Goal: Transaction & Acquisition: Purchase product/service

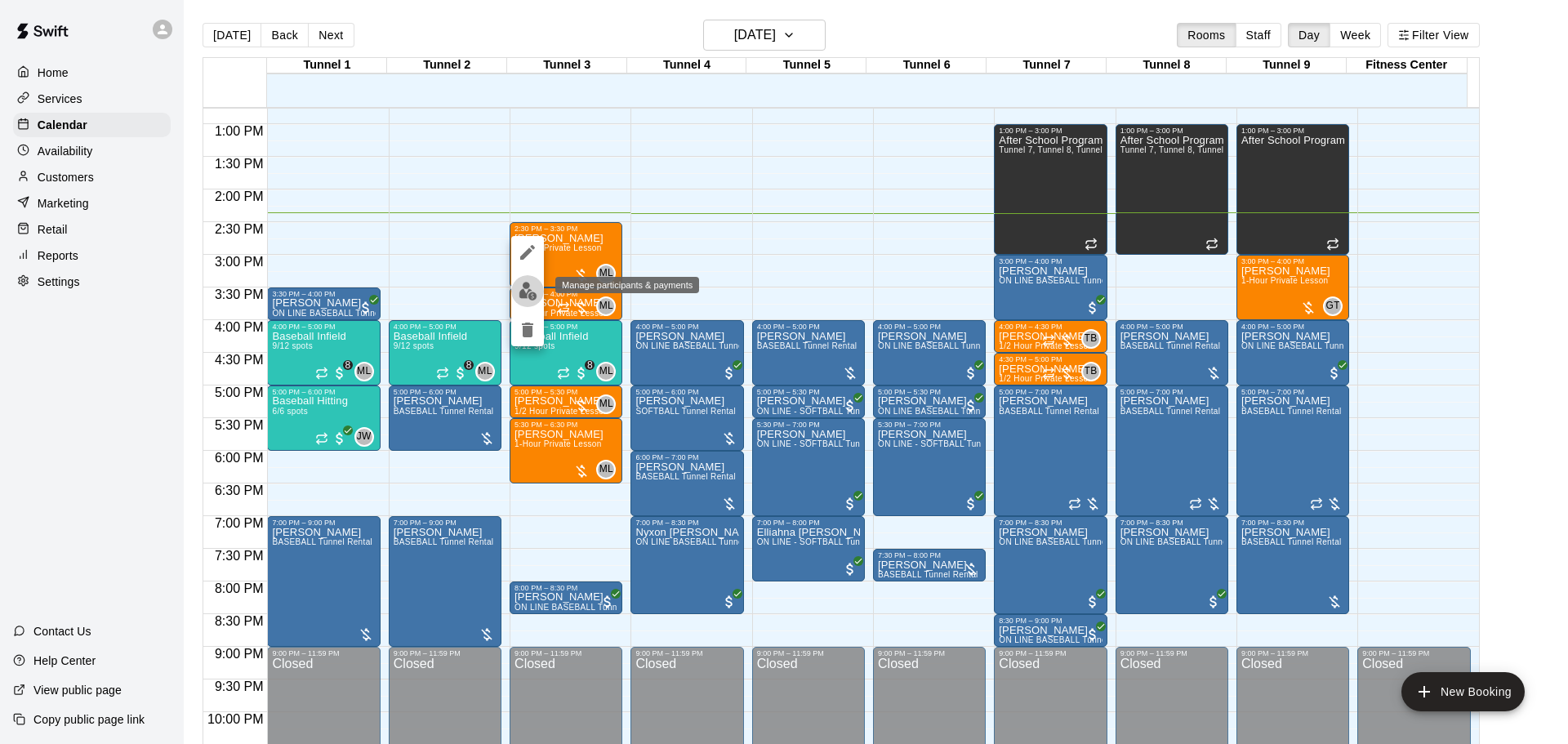
click at [525, 284] on img "edit" at bounding box center [528, 291] width 18 height 18
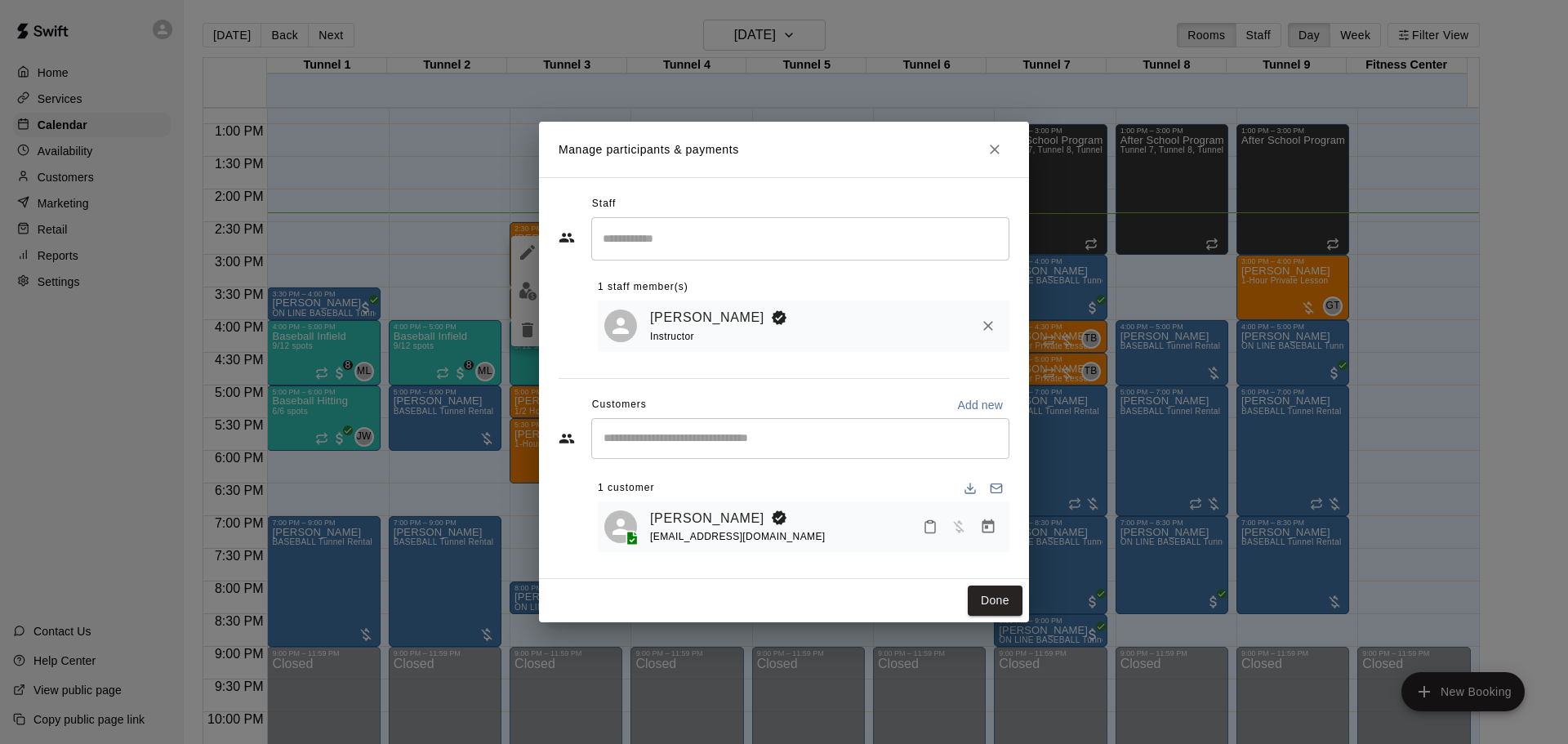
click at [980, 533] on icon "Manage bookings & payment" at bounding box center [989, 527] width 17 height 17
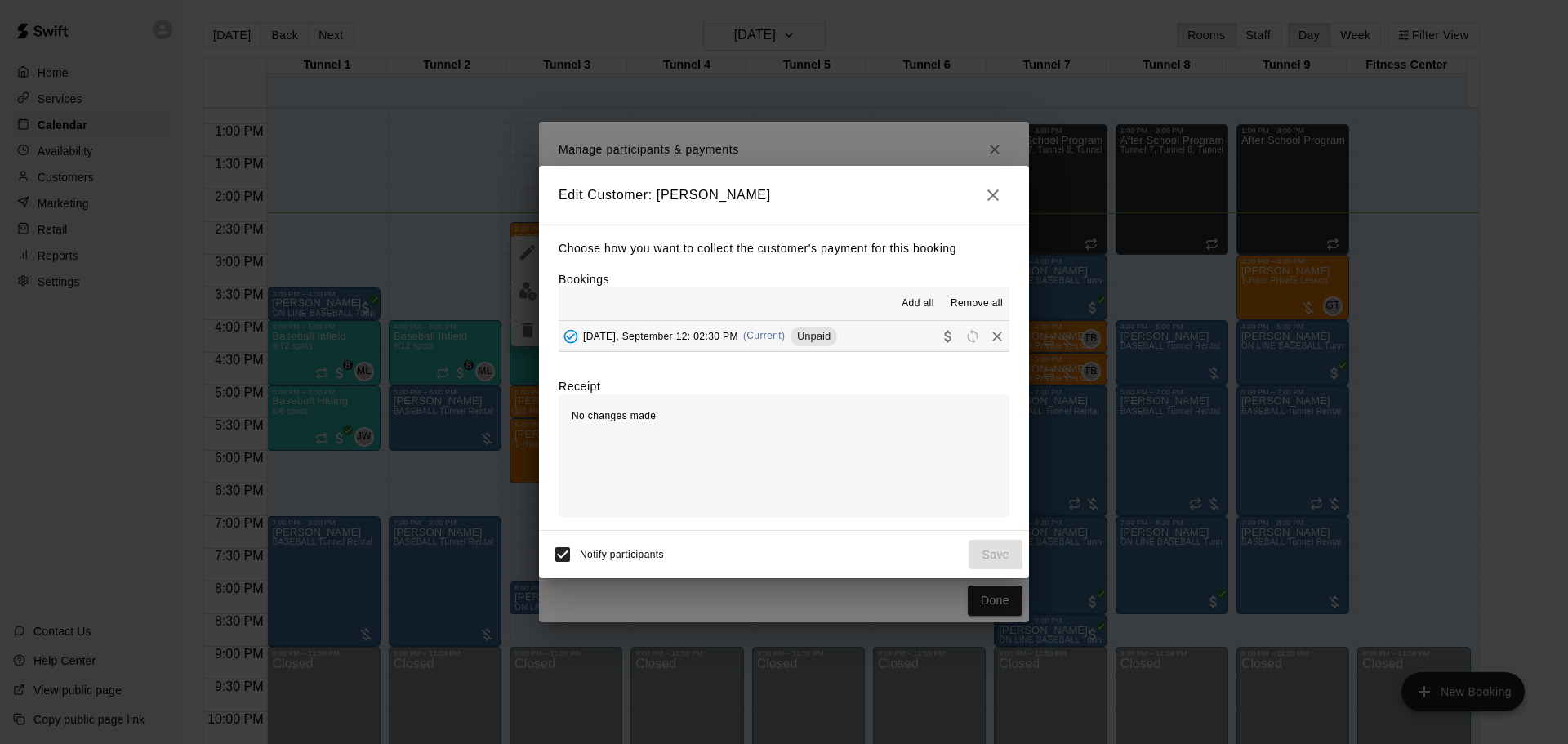
click at [856, 332] on button "Friday, September 12: 02:30 PM (Current) Unpaid" at bounding box center [784, 336] width 451 height 30
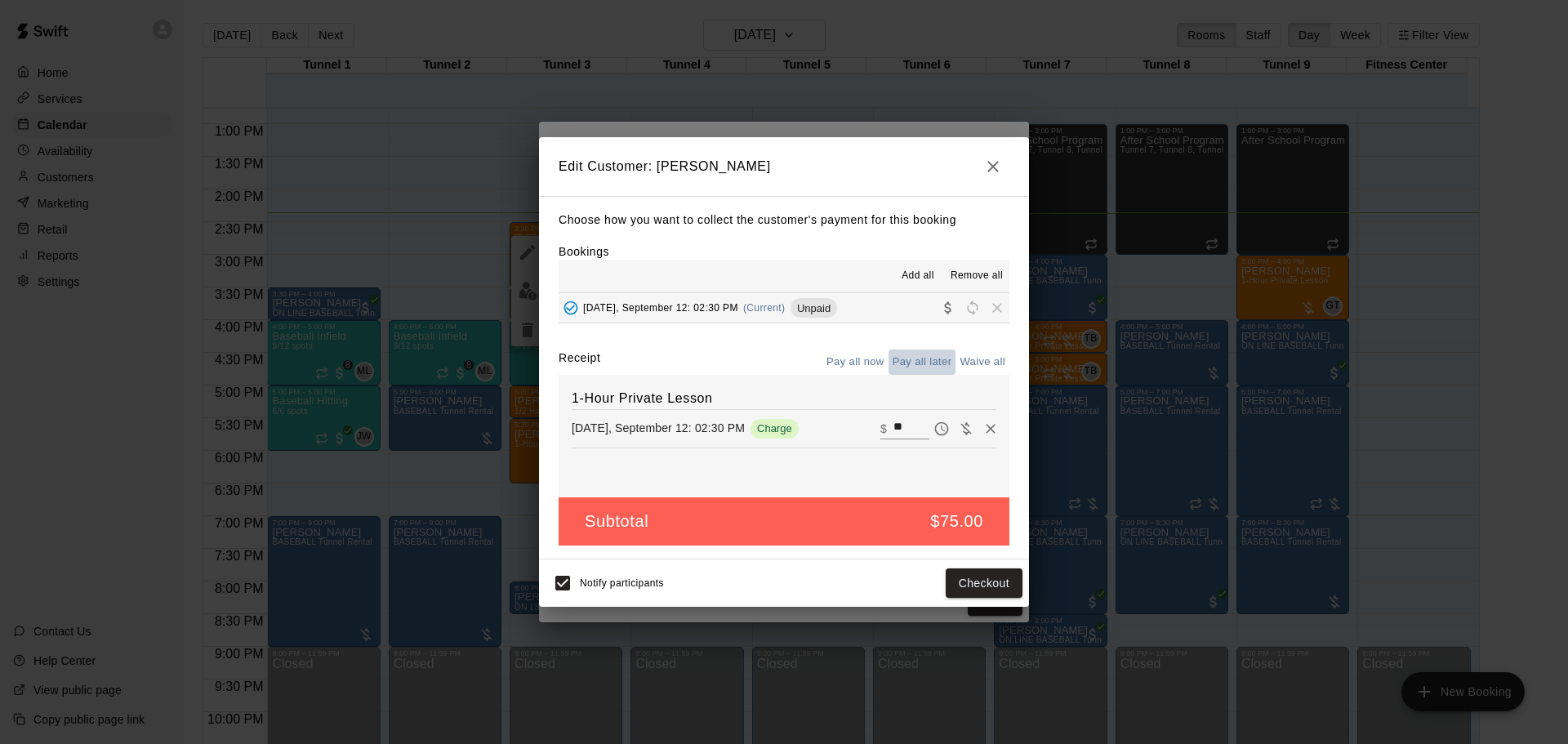
click at [920, 367] on button "Pay all later" at bounding box center [922, 362] width 68 height 26
click at [993, 164] on icon "button" at bounding box center [992, 166] width 19 height 19
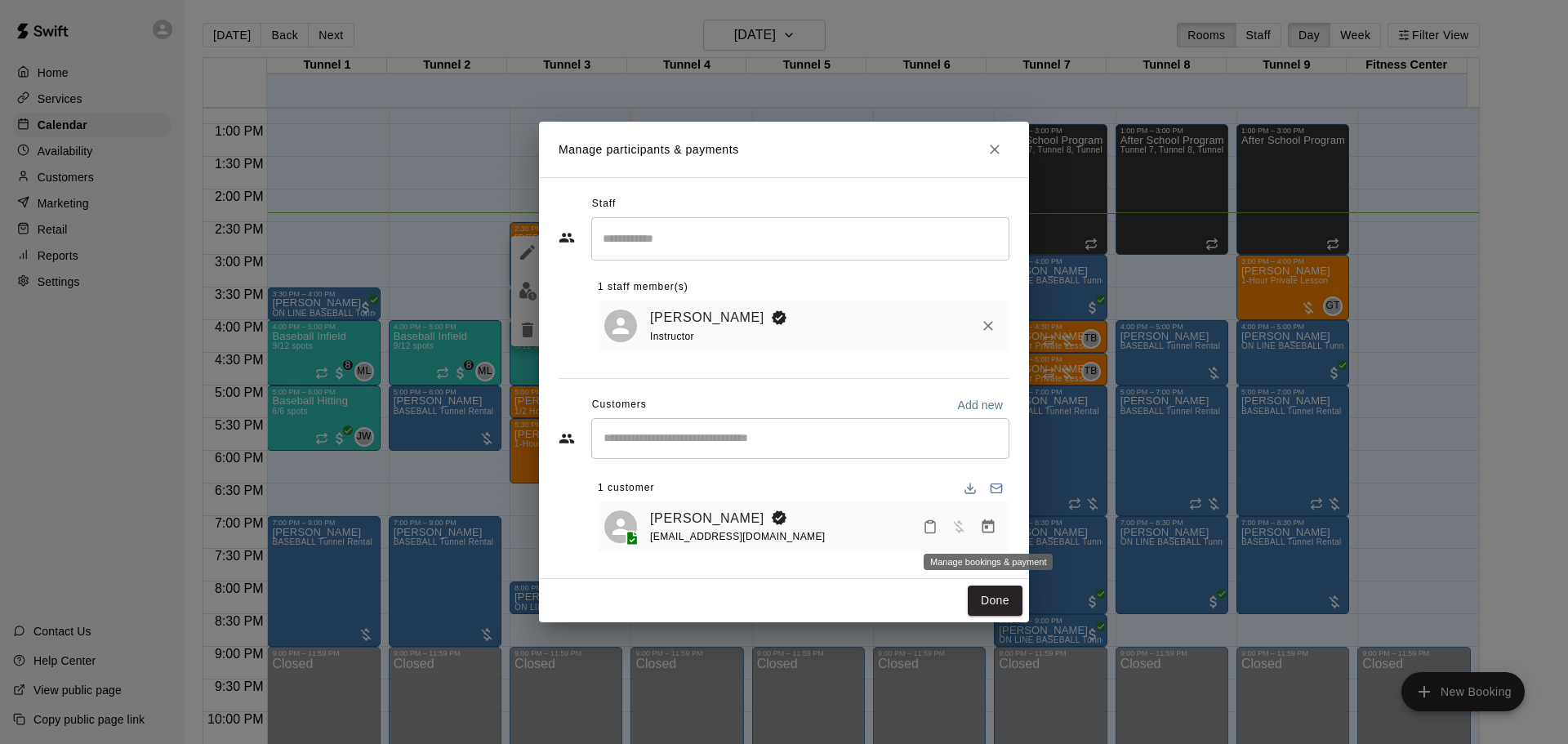
click at [990, 528] on icon "Manage bookings & payment" at bounding box center [989, 527] width 17 height 17
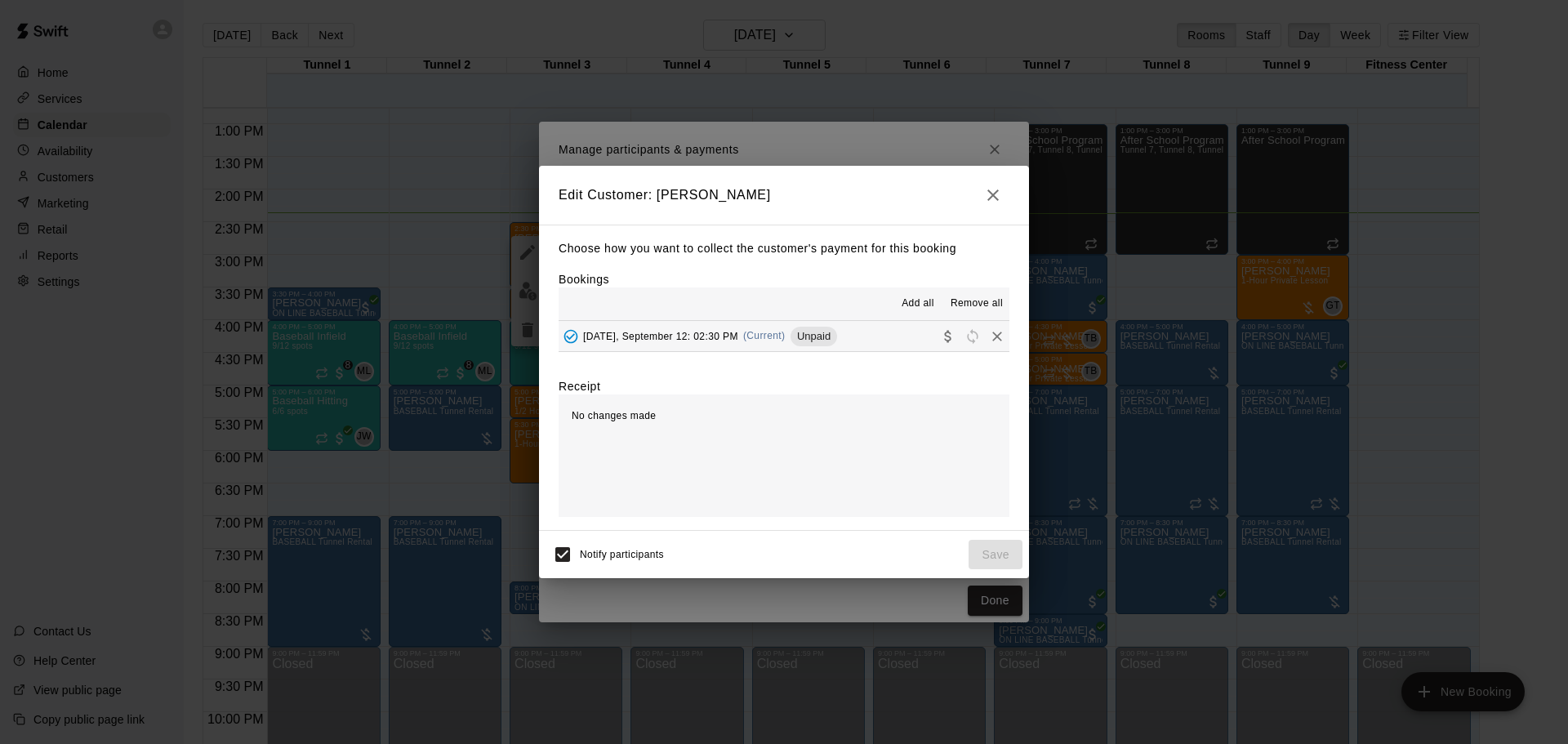
click at [841, 327] on button "Friday, September 12: 02:30 PM (Current) Unpaid" at bounding box center [784, 336] width 451 height 30
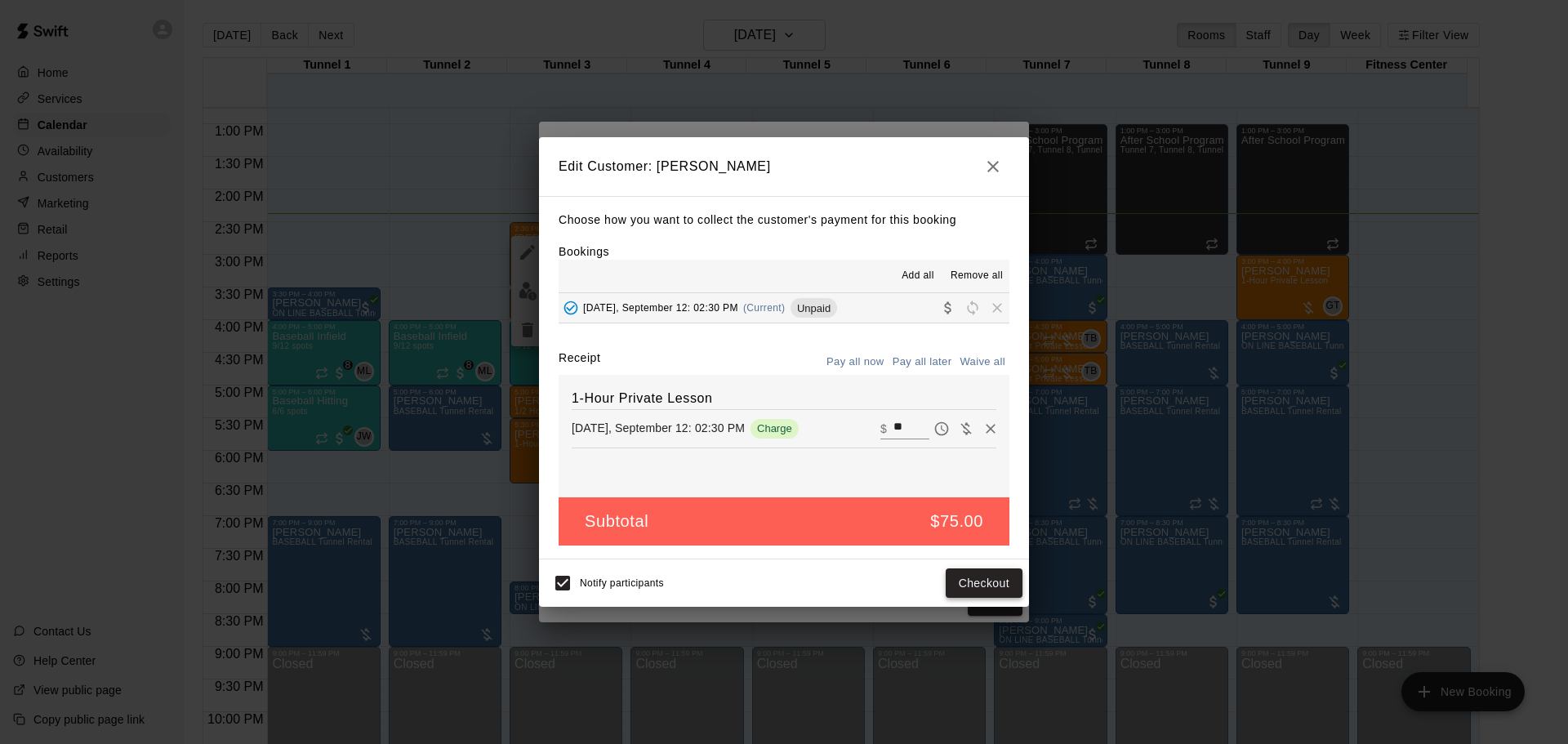
click at [1001, 575] on button "Checkout" at bounding box center [984, 583] width 76 height 30
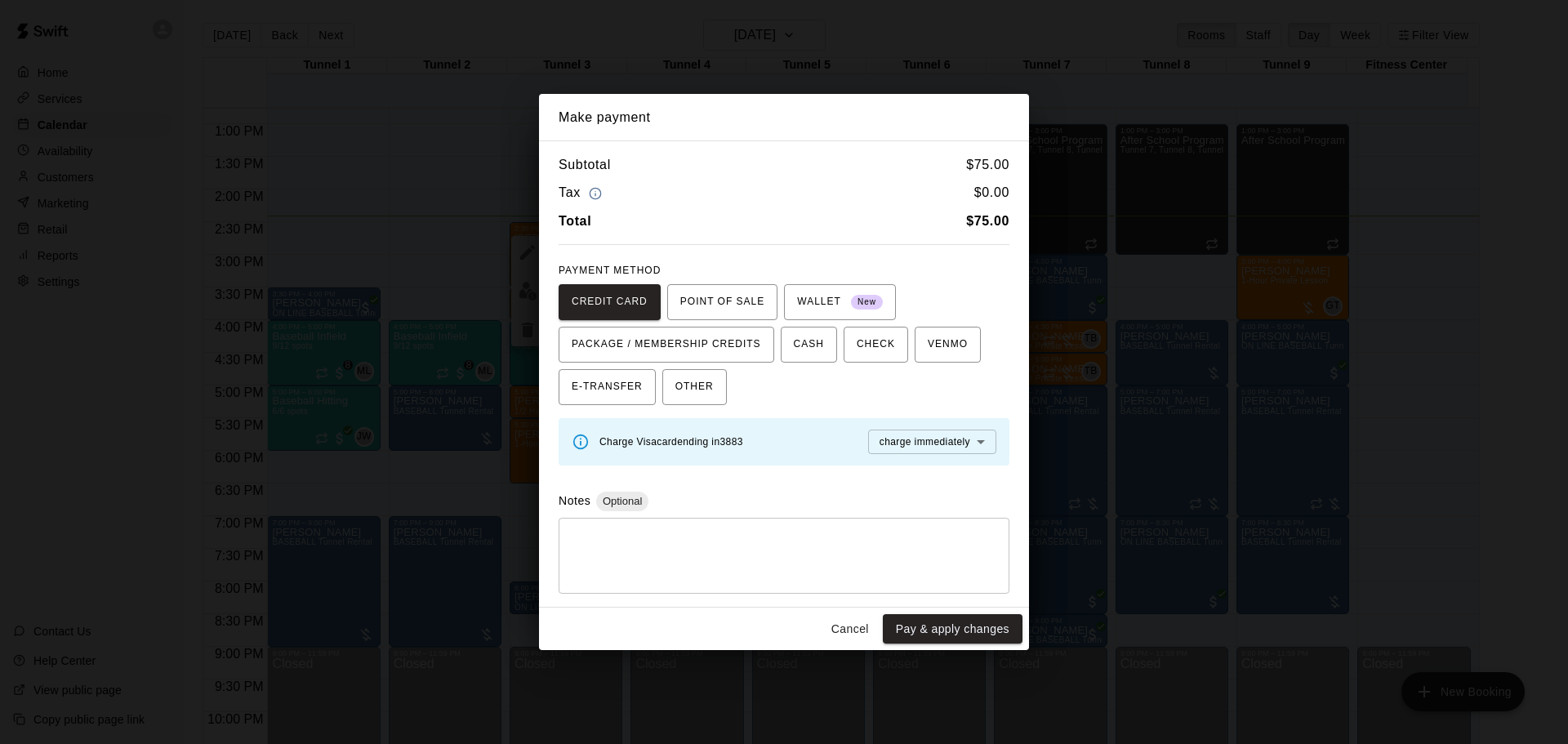
click at [975, 623] on button "Pay & apply changes" at bounding box center [953, 629] width 140 height 30
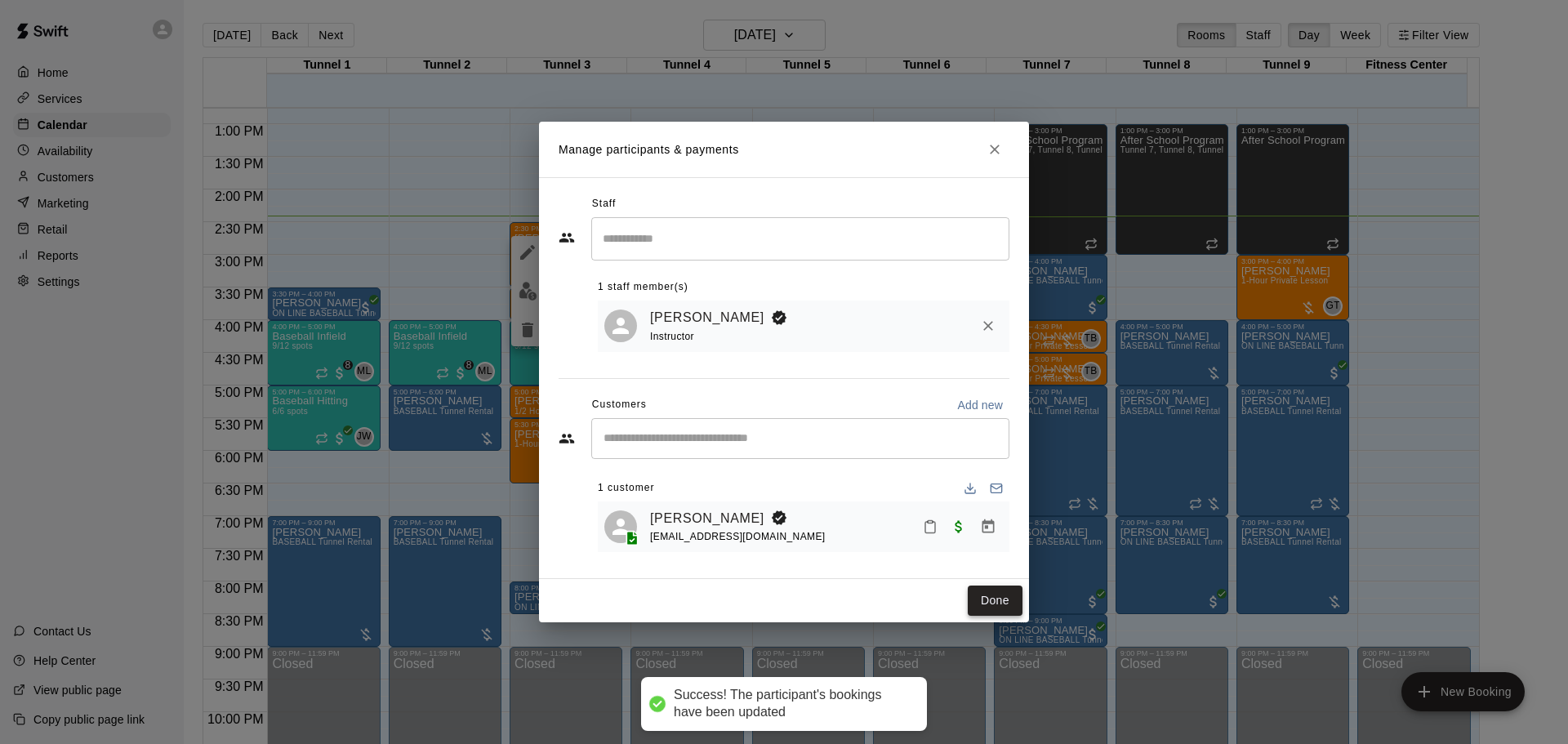
click at [988, 602] on button "Done" at bounding box center [996, 601] width 55 height 30
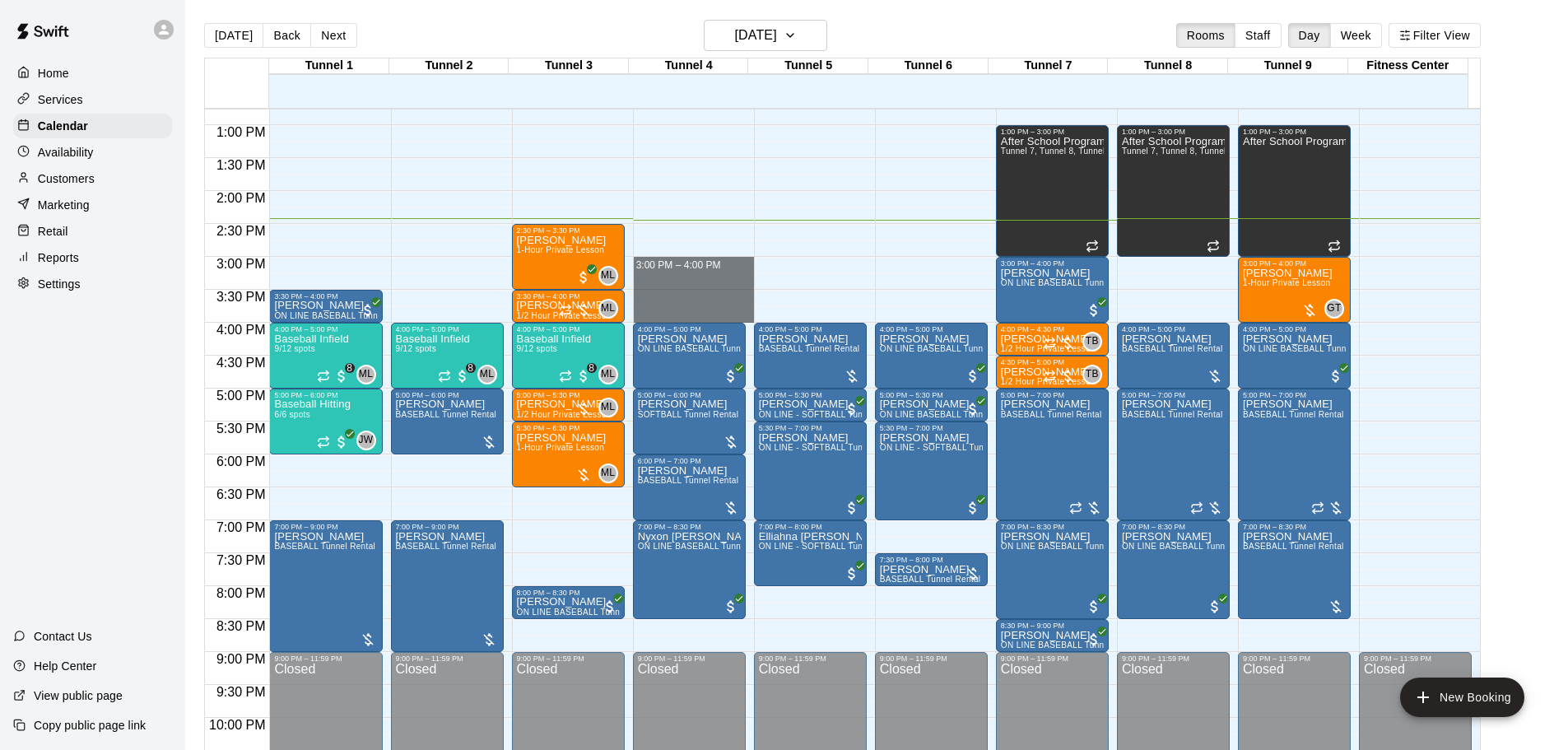
drag, startPoint x: 680, startPoint y: 265, endPoint x: 687, endPoint y: 319, distance: 54.5
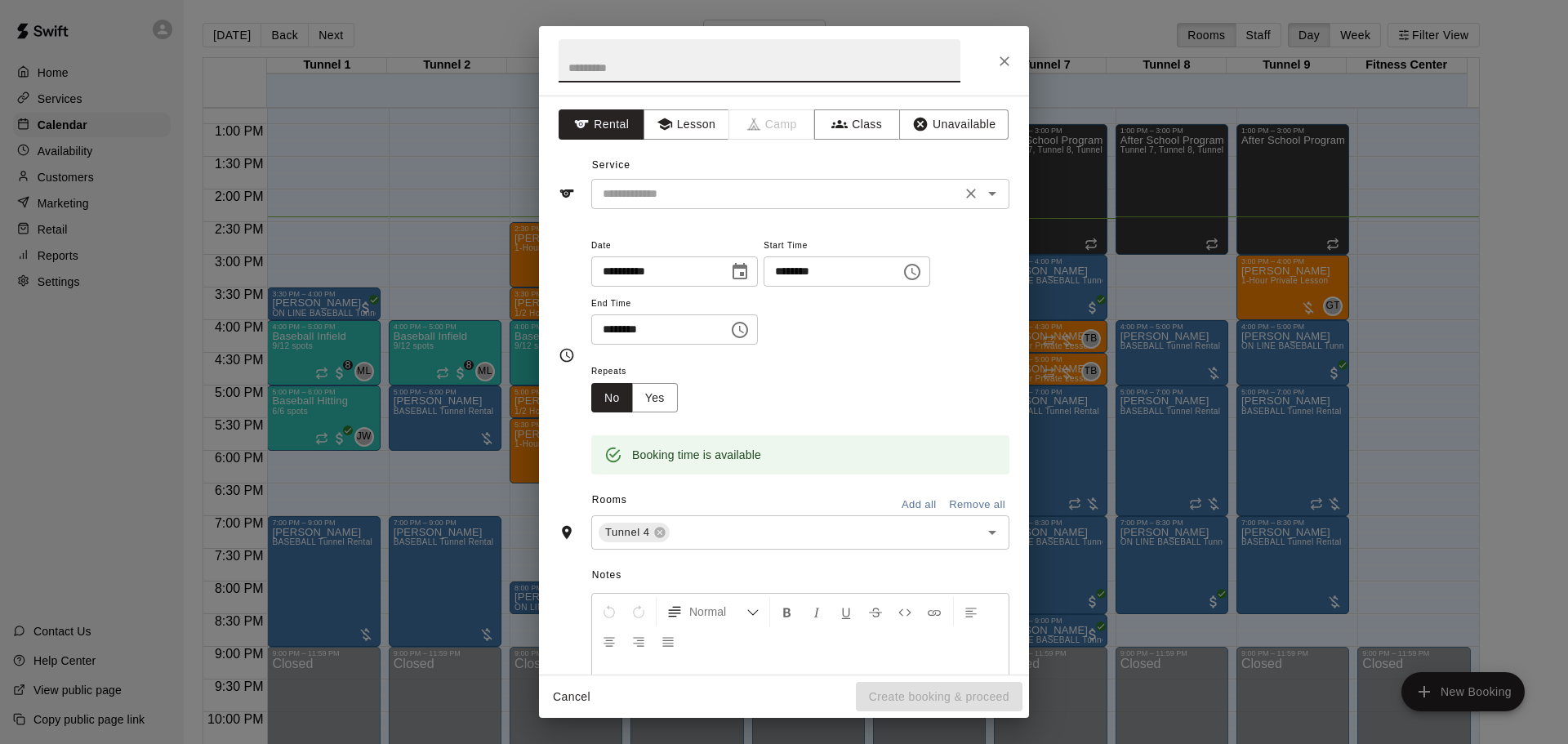
click at [888, 208] on div "​" at bounding box center [800, 194] width 418 height 30
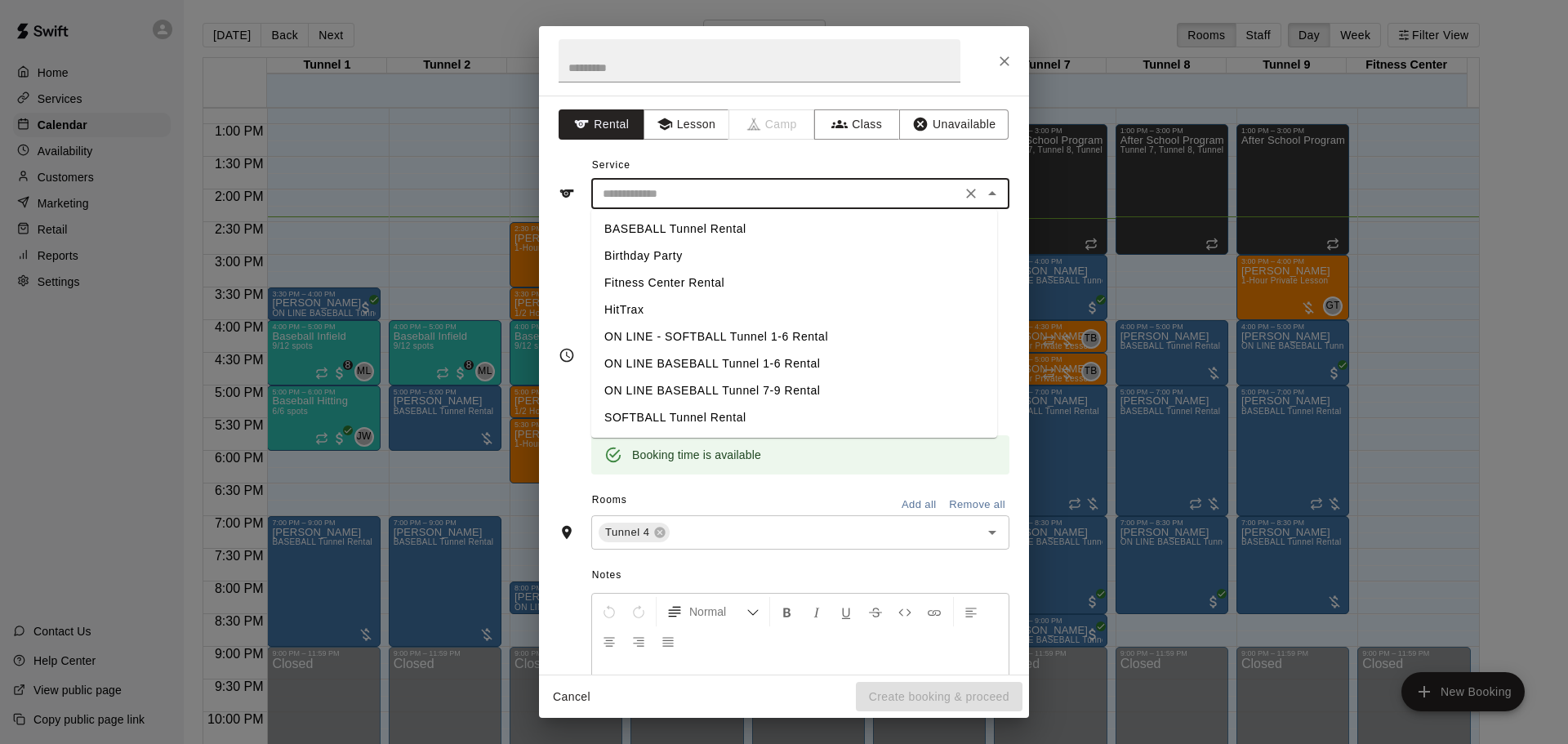
click at [711, 421] on li "SOFTBALL Tunnel Rental" at bounding box center [794, 418] width 406 height 27
type input "**********"
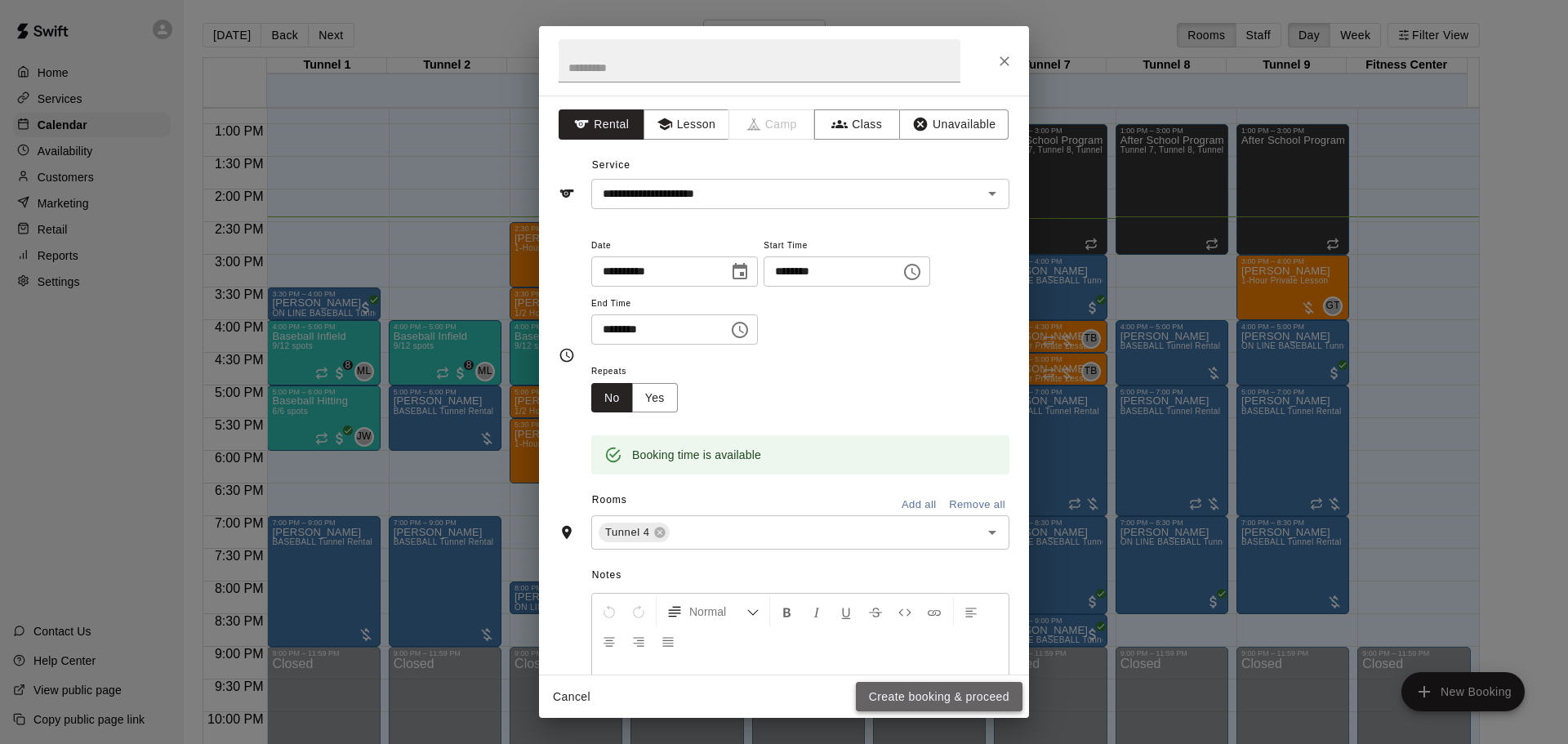
click at [992, 692] on button "Create booking & proceed" at bounding box center [939, 697] width 166 height 30
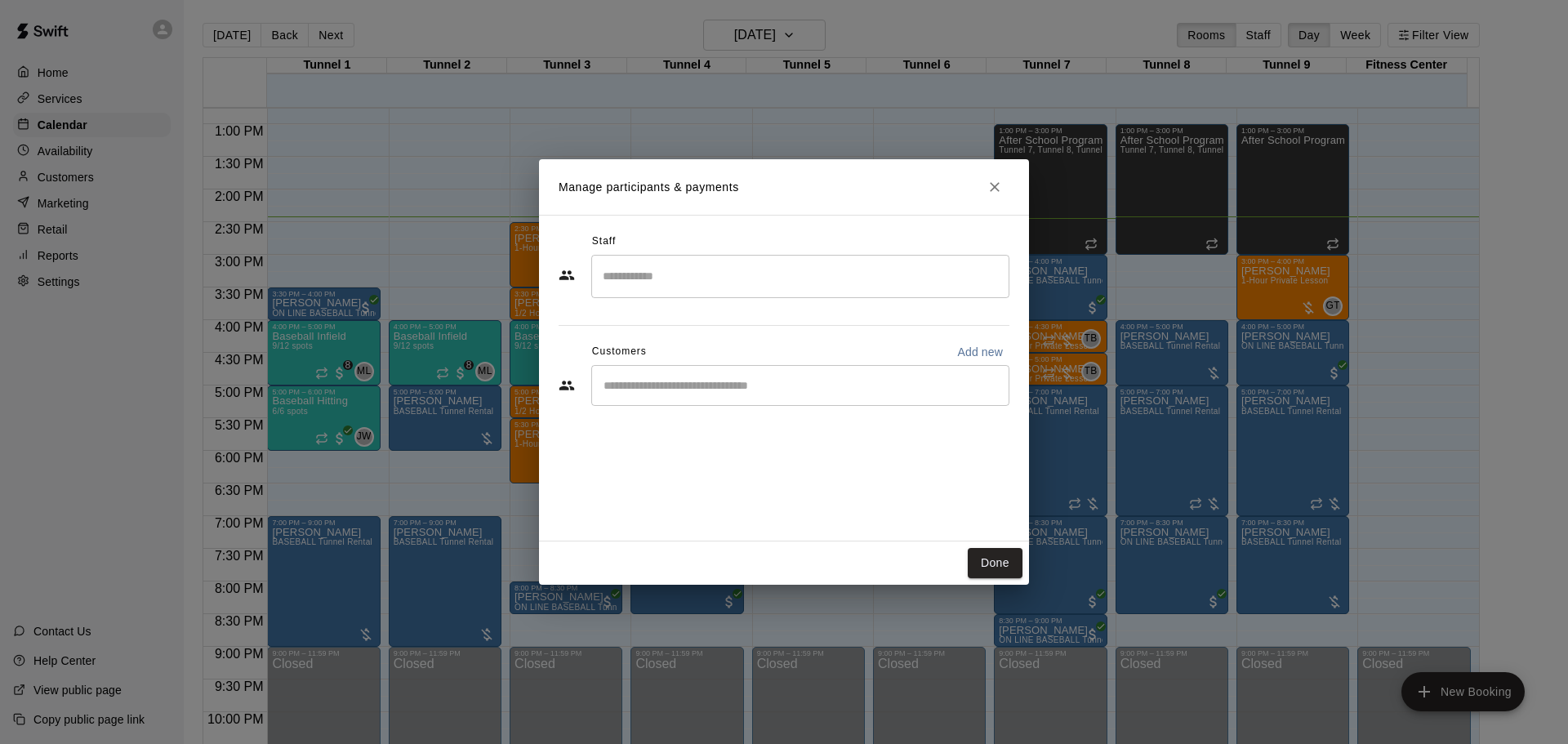
click at [821, 367] on div "​" at bounding box center [800, 385] width 418 height 40
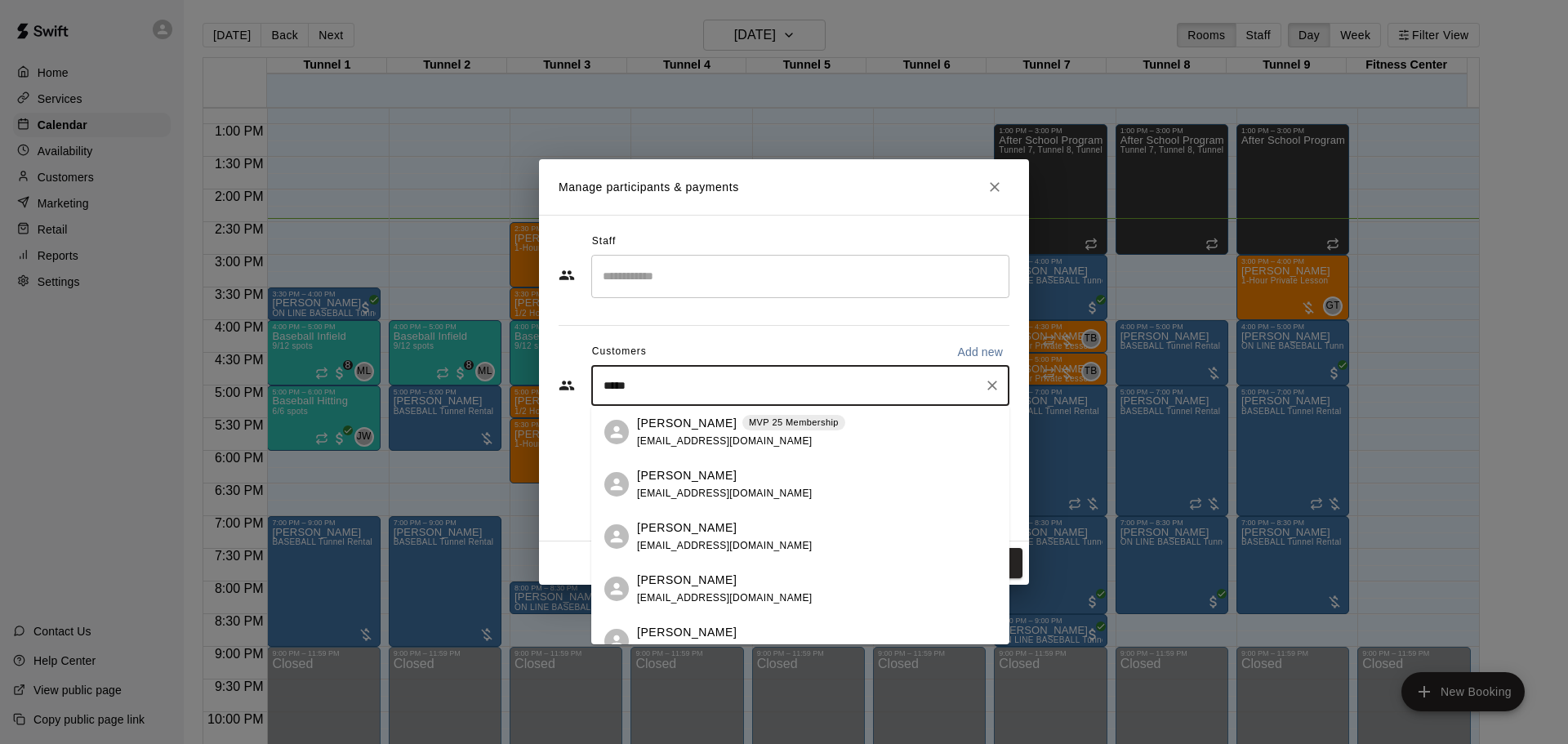
type input "******"
click at [768, 420] on p "MVP 25 Membership" at bounding box center [794, 422] width 90 height 14
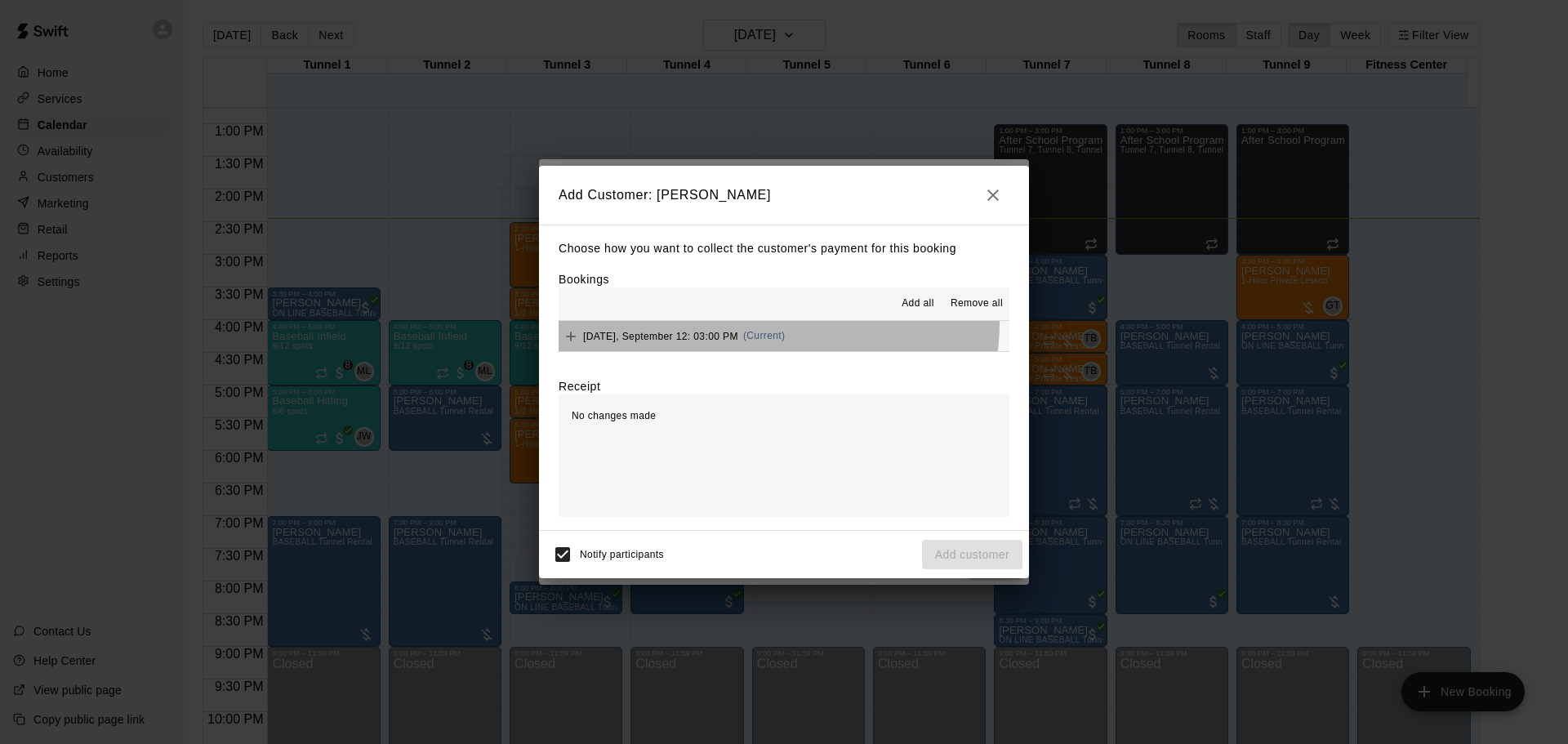
click at [770, 324] on button "Friday, September 12: 03:00 PM (Current)" at bounding box center [784, 336] width 451 height 30
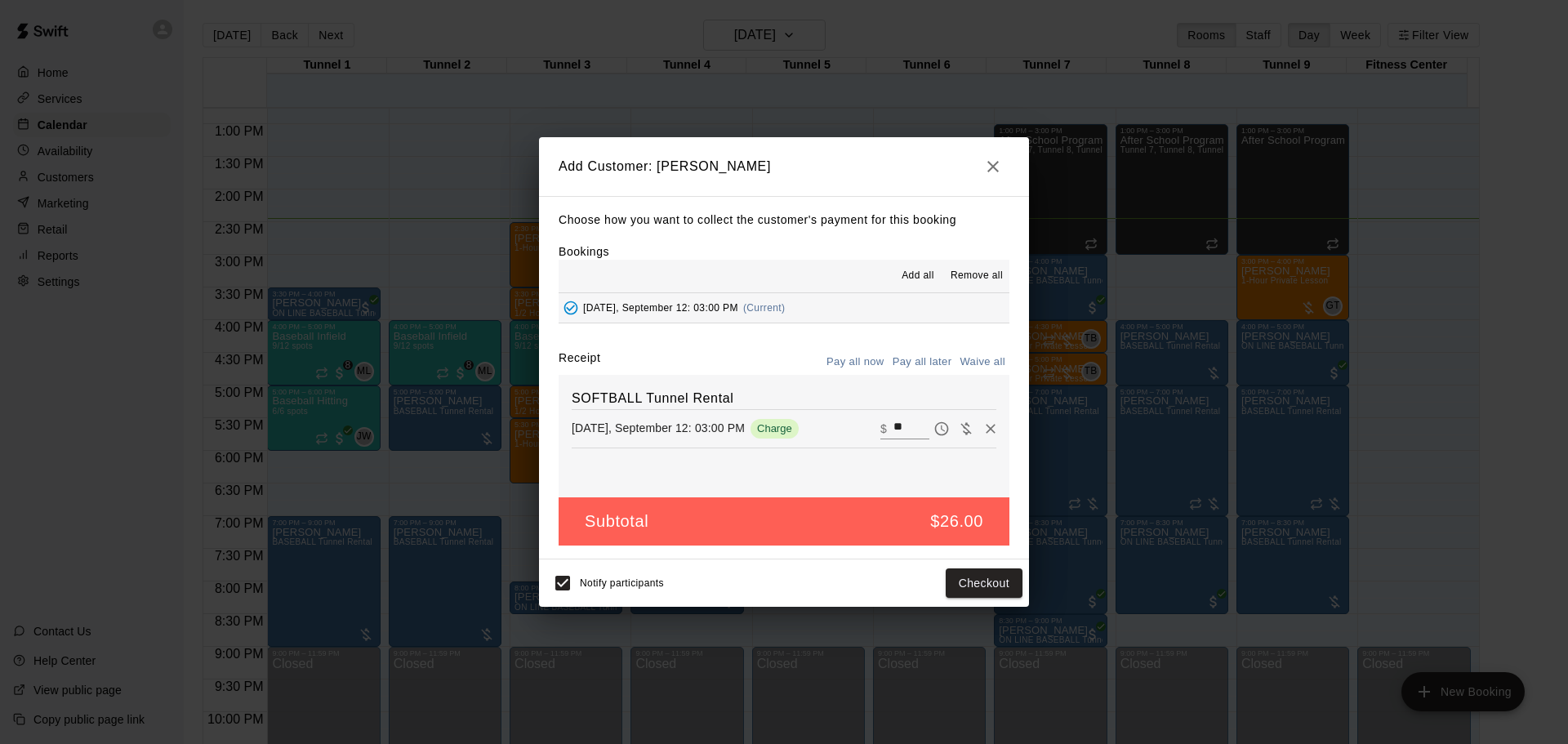
click at [899, 360] on button "Pay all later" at bounding box center [922, 362] width 68 height 26
click at [945, 576] on button "Add customer" at bounding box center [972, 583] width 100 height 30
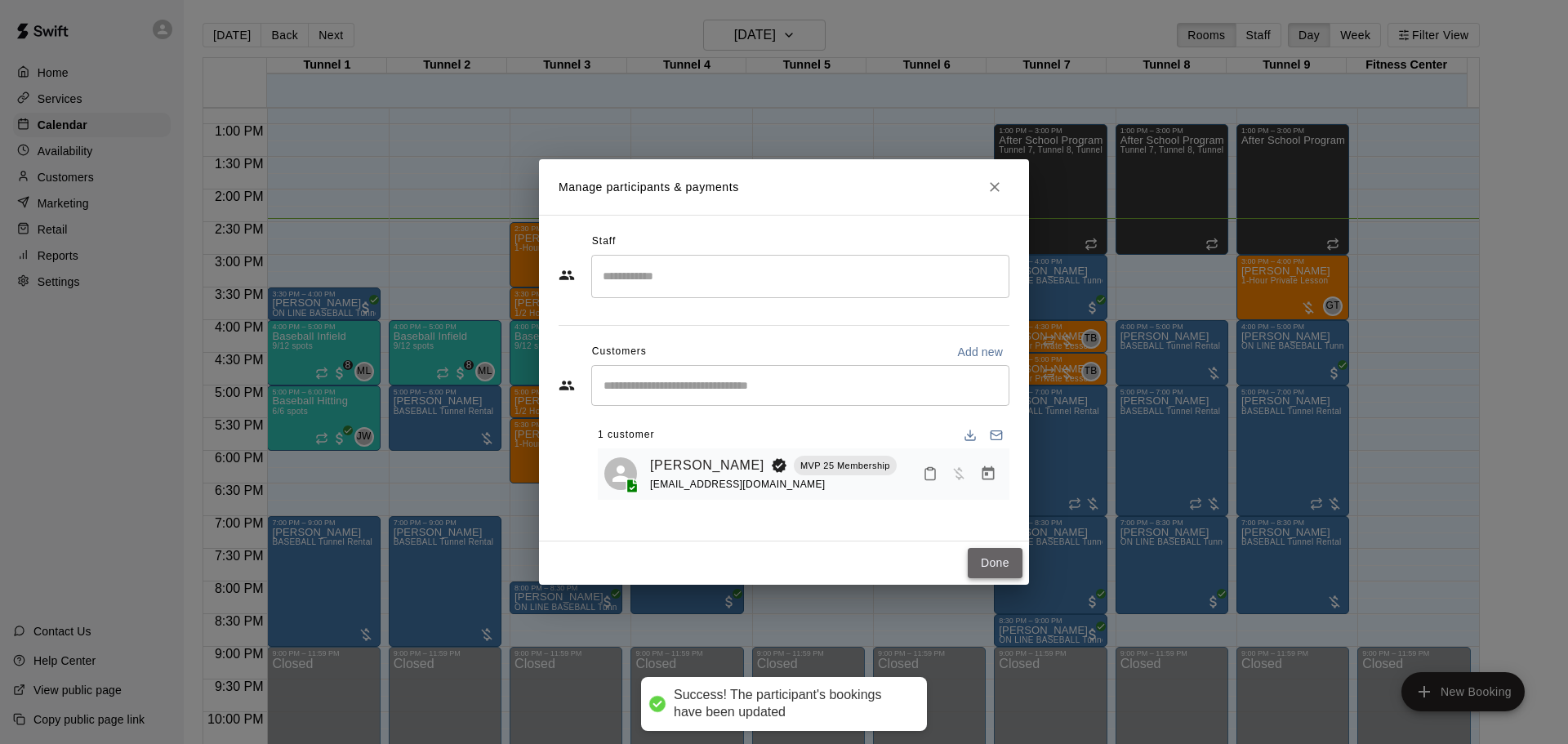
click at [1003, 568] on button "Done" at bounding box center [996, 563] width 55 height 30
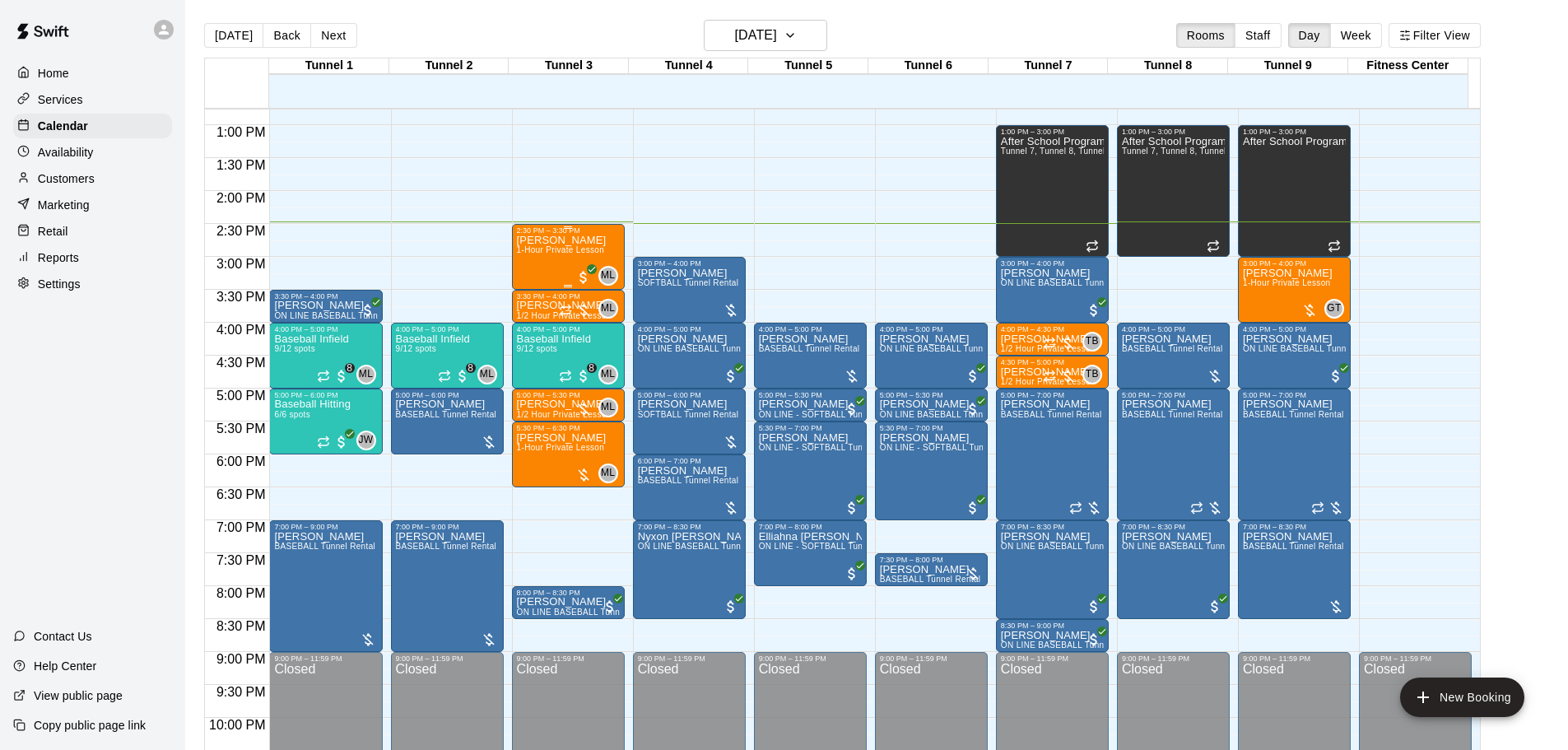
click at [529, 283] on div "Shawn McFarland 1-Hour Private Lesson" at bounding box center [562, 609] width 90 height 750
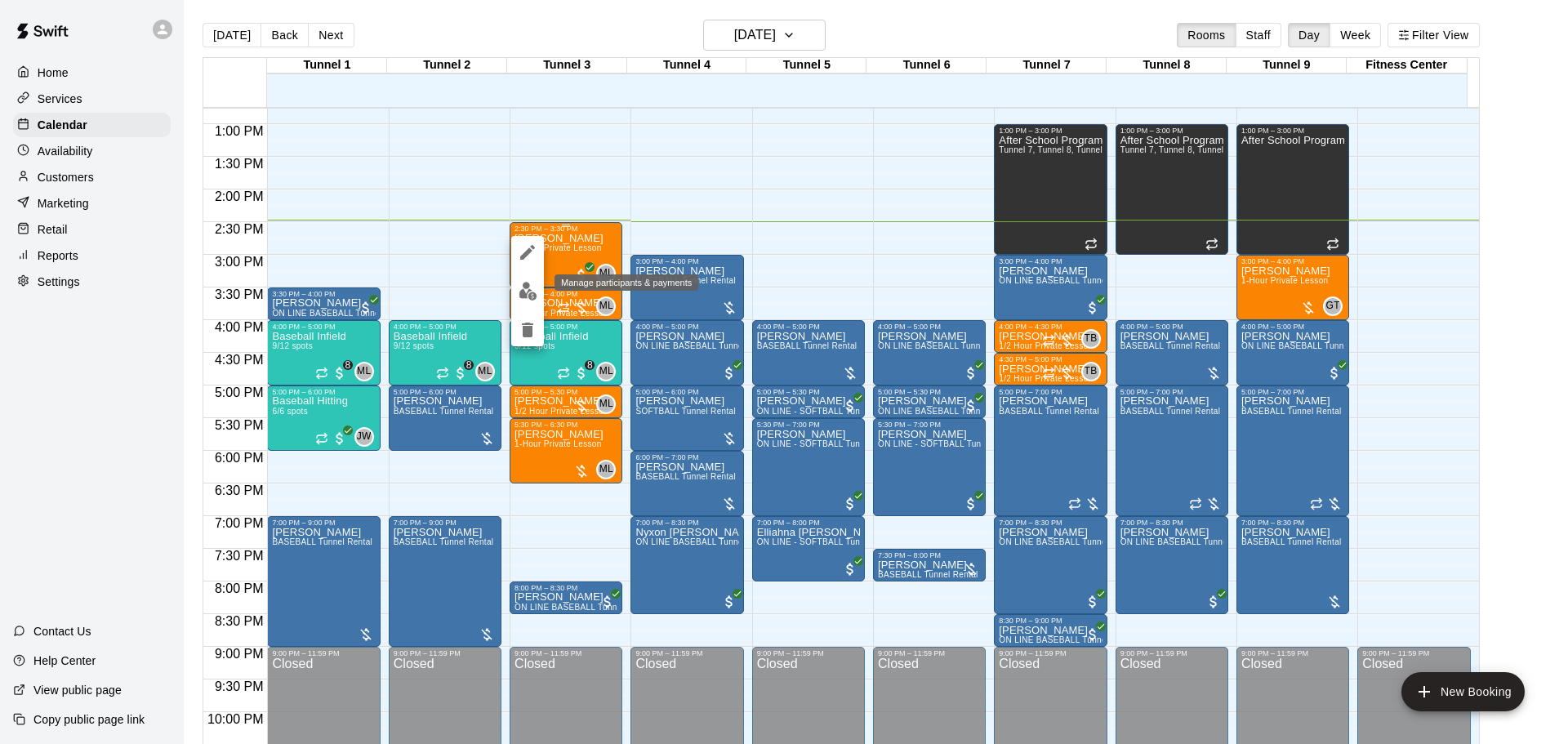
click at [525, 280] on button "edit" at bounding box center [528, 291] width 33 height 32
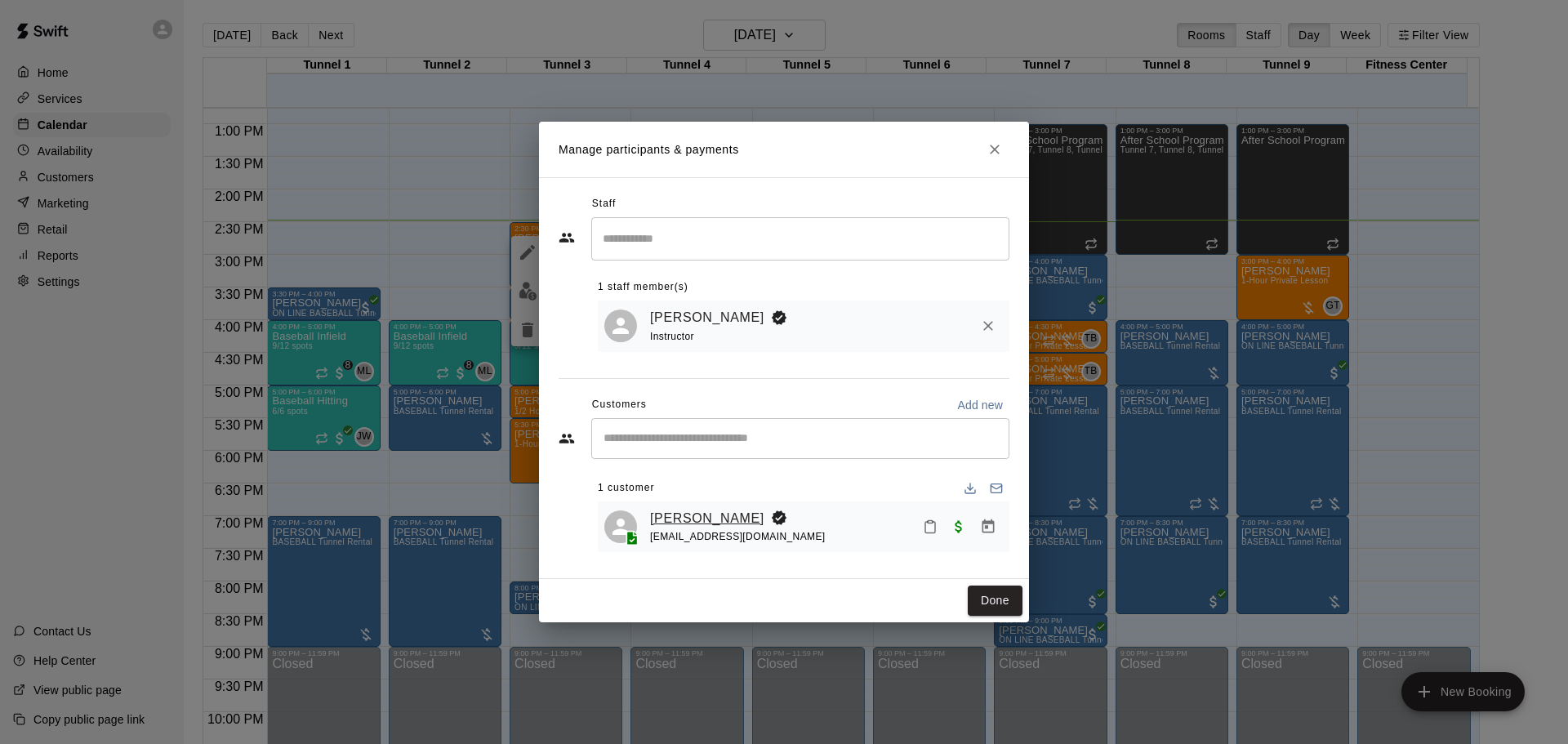
click at [691, 513] on link "[PERSON_NAME]" at bounding box center [707, 518] width 114 height 21
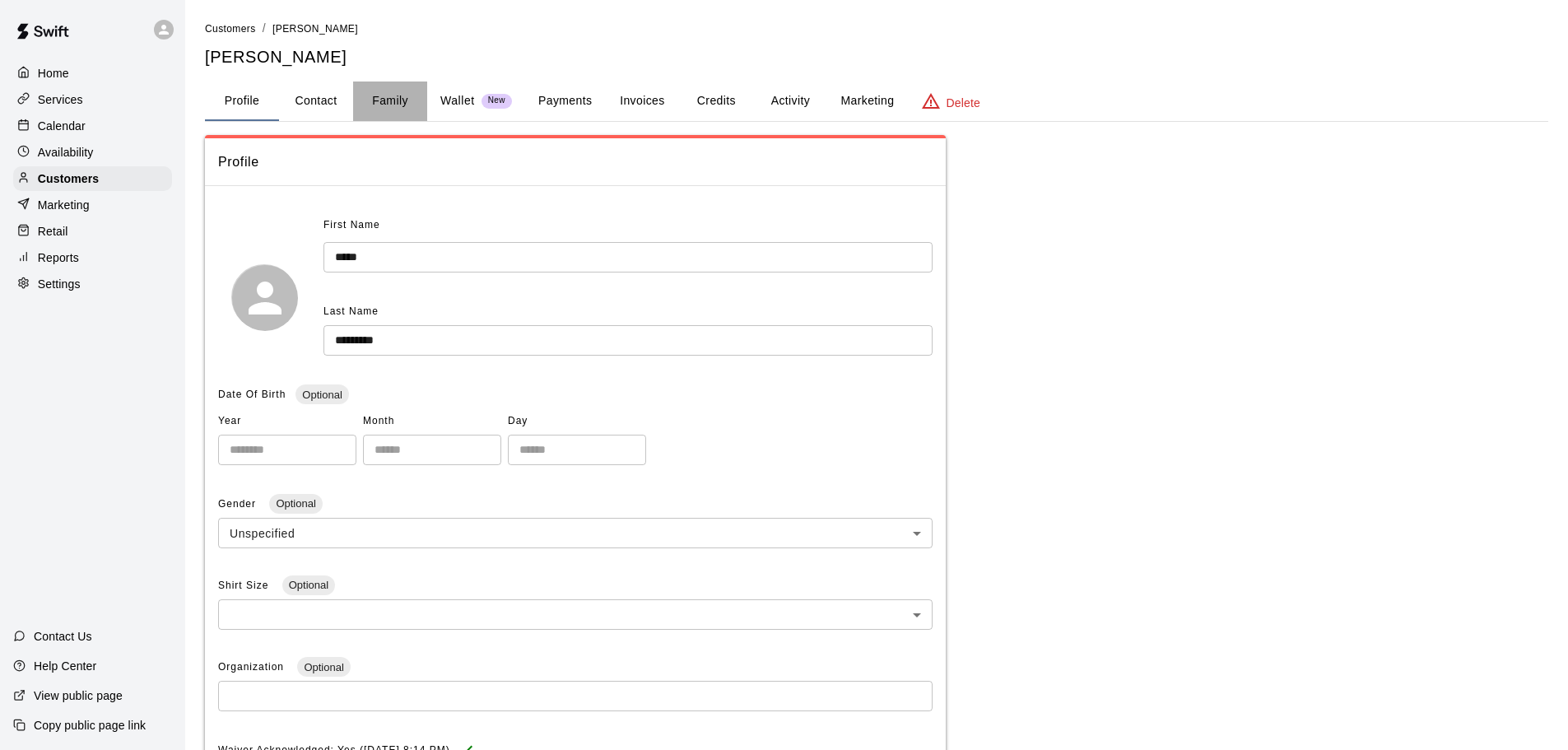
click at [373, 97] on button "Family" at bounding box center [390, 101] width 74 height 40
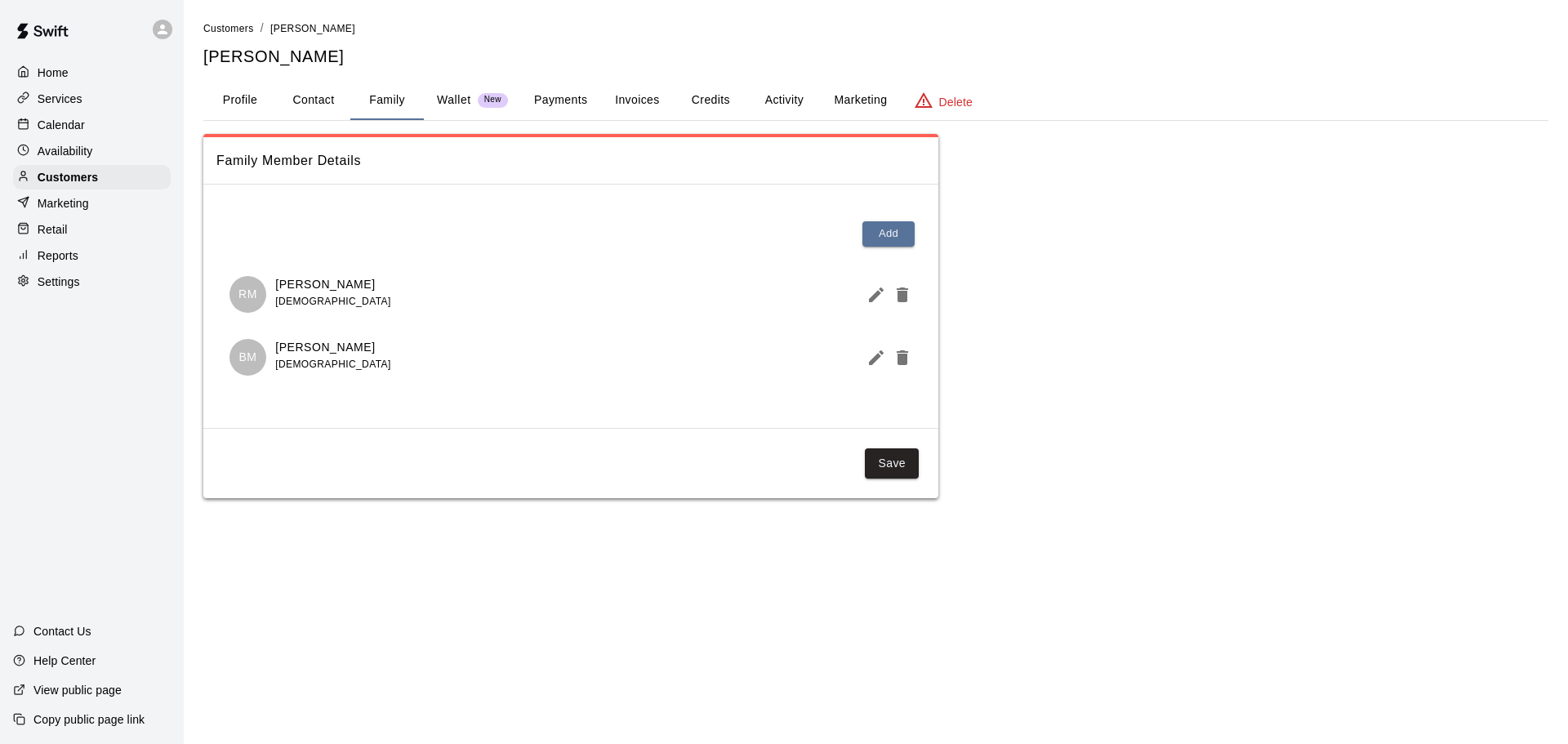
click at [323, 96] on button "Contact" at bounding box center [314, 100] width 74 height 40
select select "**"
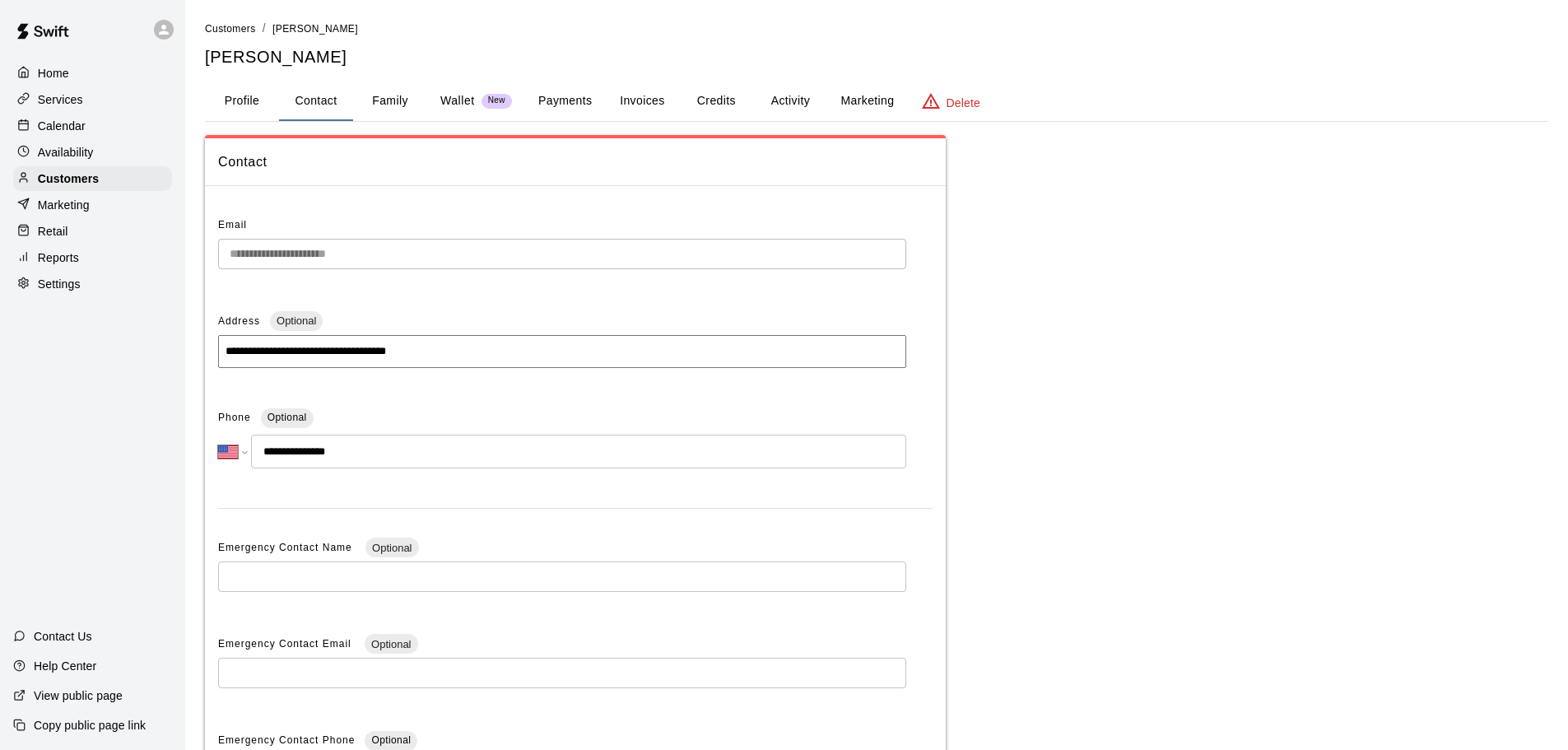
click at [586, 98] on button "Payments" at bounding box center [565, 101] width 80 height 40
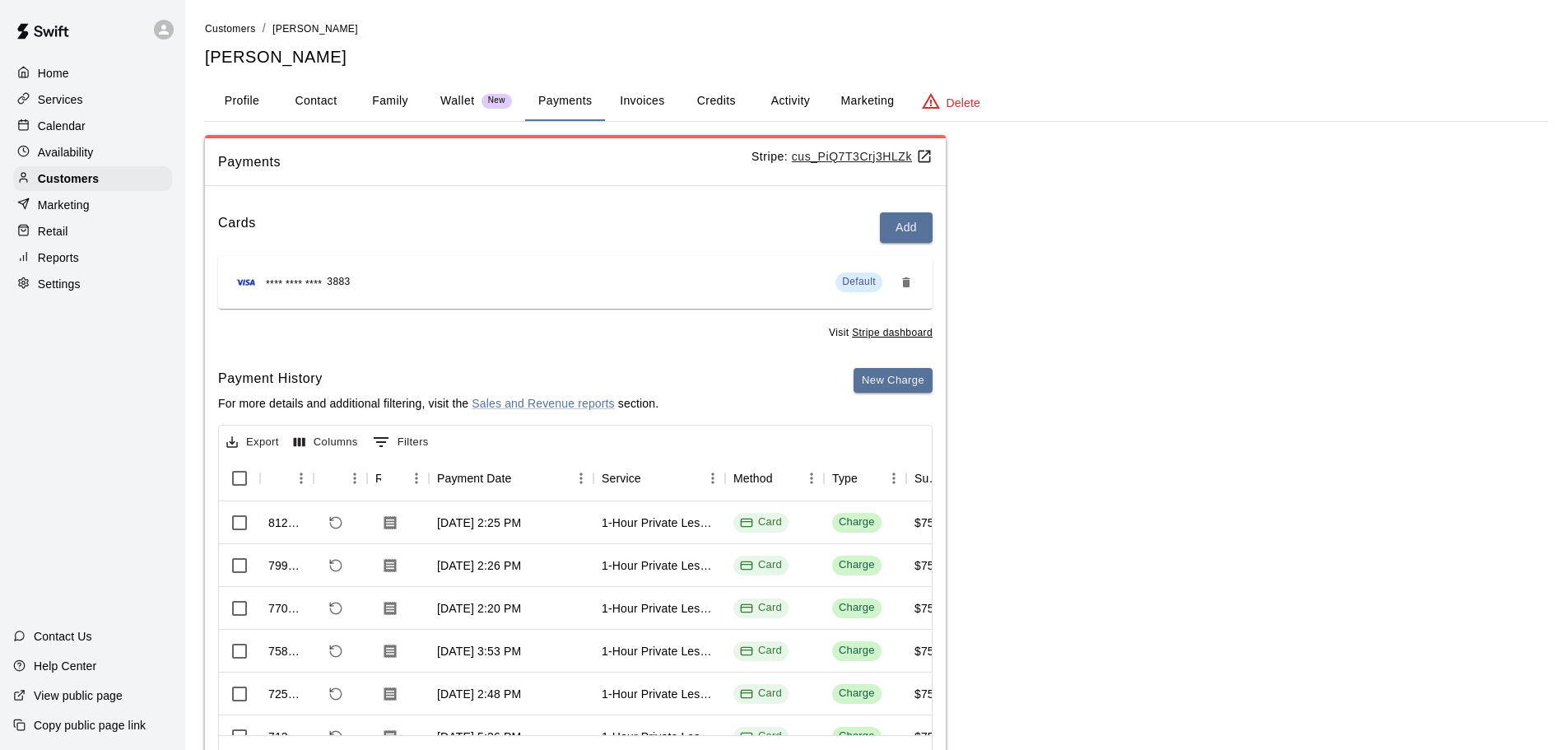
click at [261, 106] on button "Profile" at bounding box center [242, 101] width 74 height 40
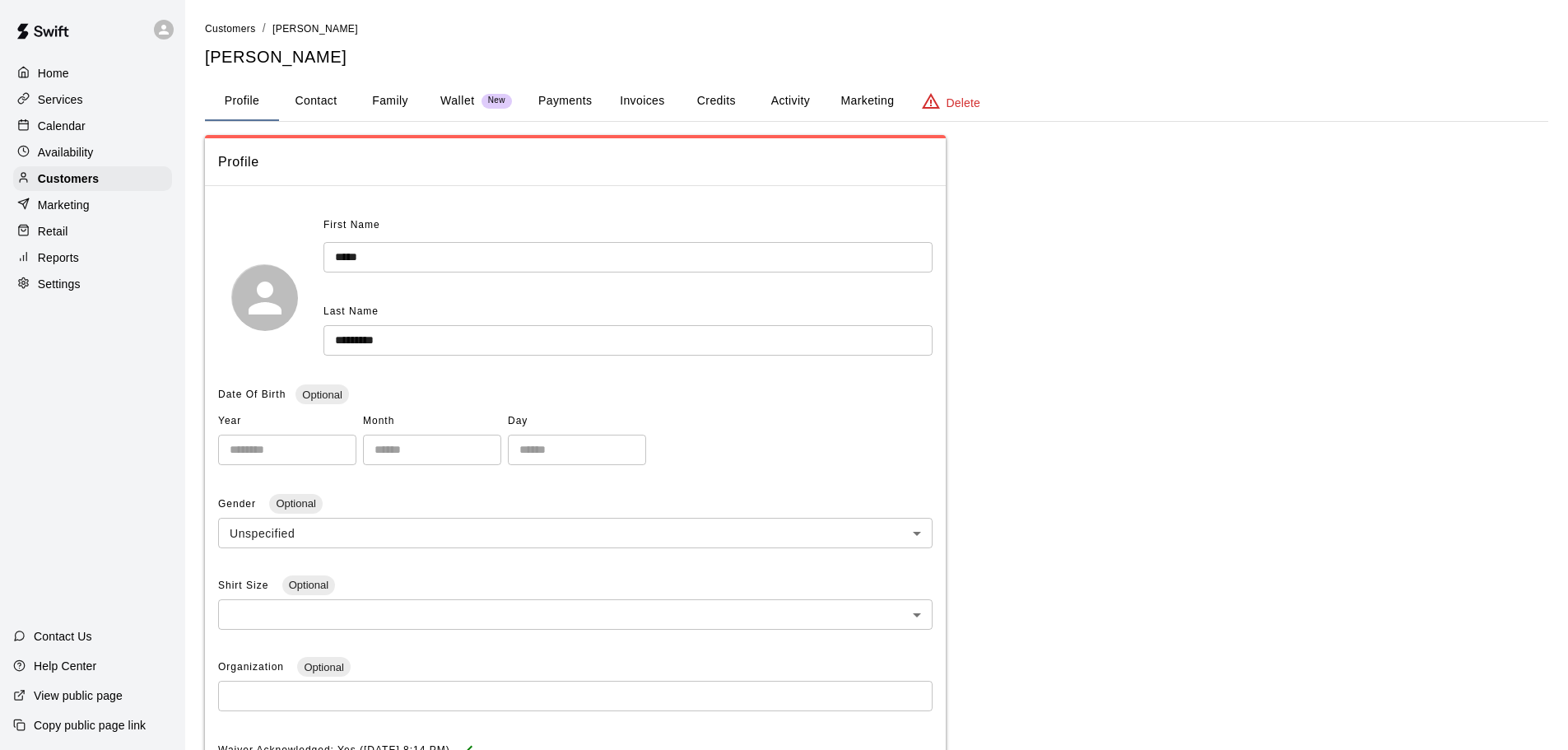
click at [77, 129] on p "Calendar" at bounding box center [62, 126] width 48 height 17
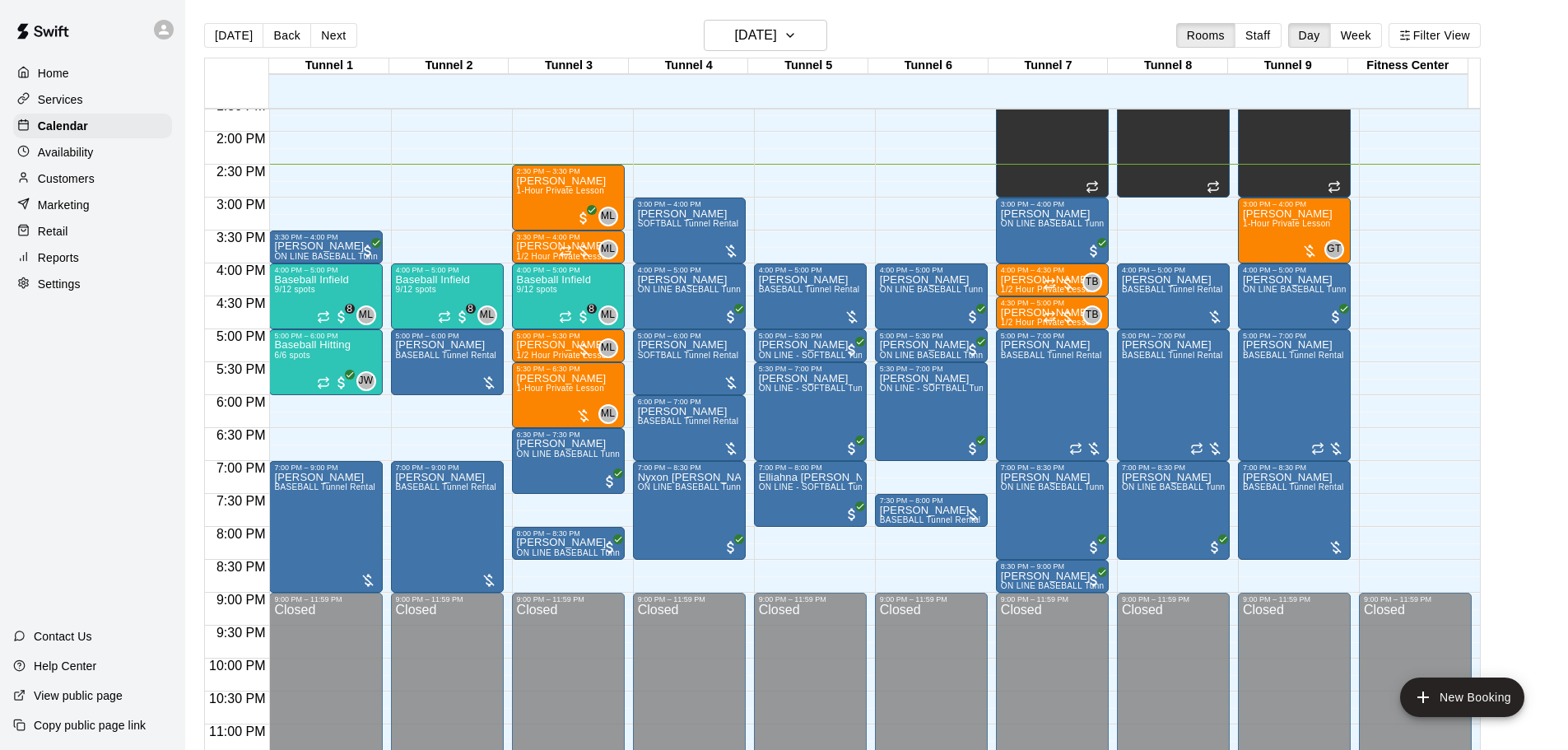
scroll to position [923, 0]
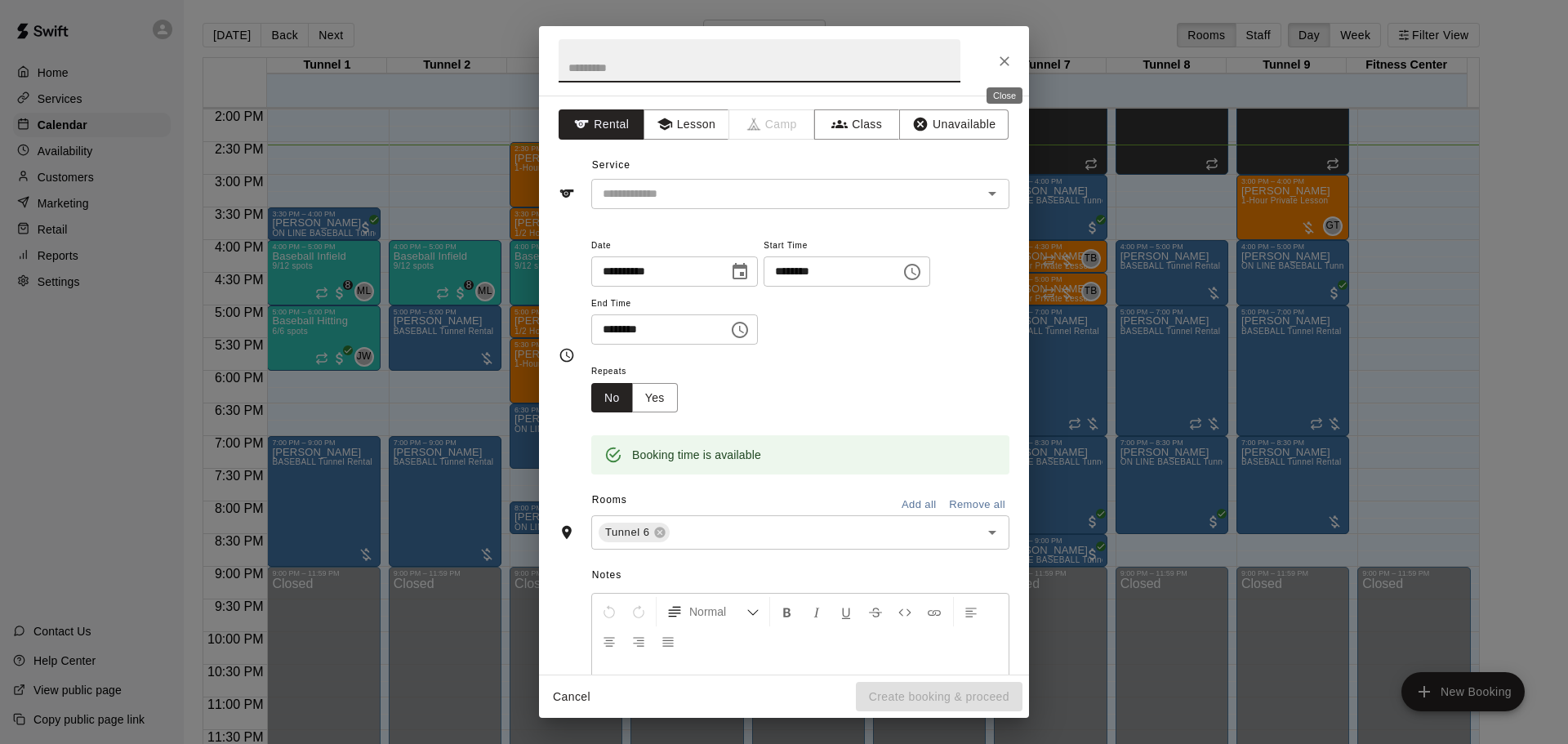
click at [1012, 63] on icon "Close" at bounding box center [1005, 62] width 17 height 17
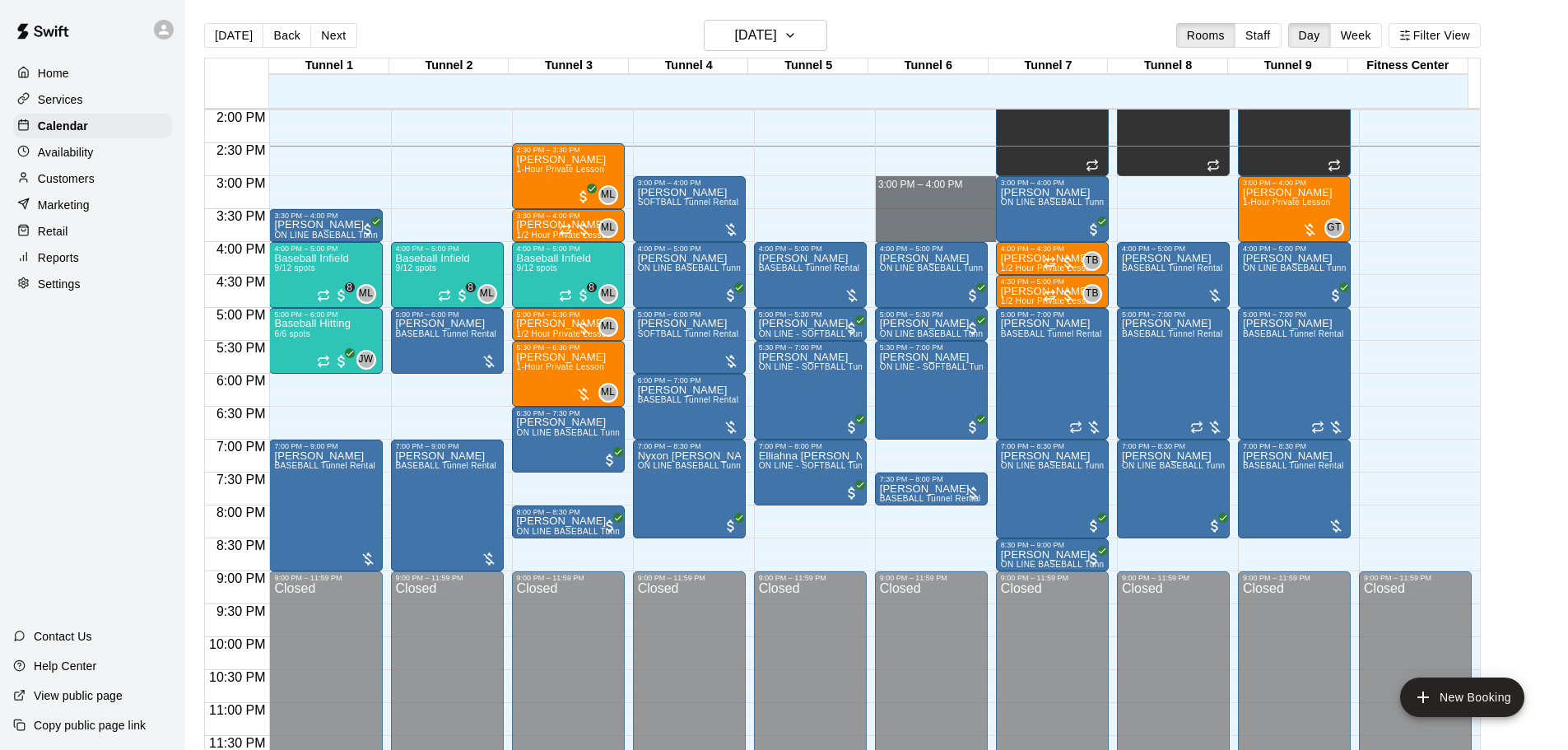
drag, startPoint x: 929, startPoint y: 177, endPoint x: 936, endPoint y: 232, distance: 55.4
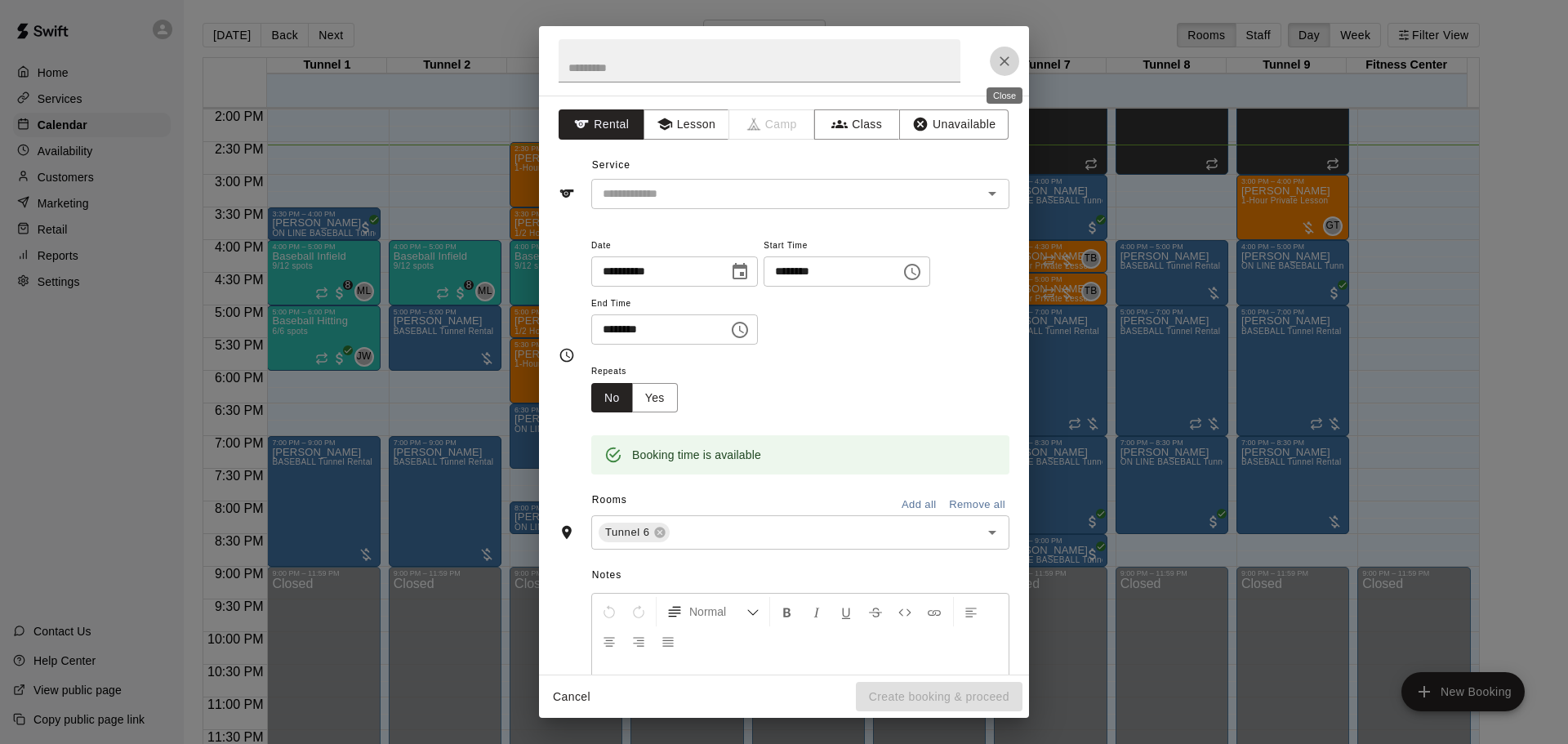
click at [1001, 60] on icon "Close" at bounding box center [1005, 62] width 17 height 17
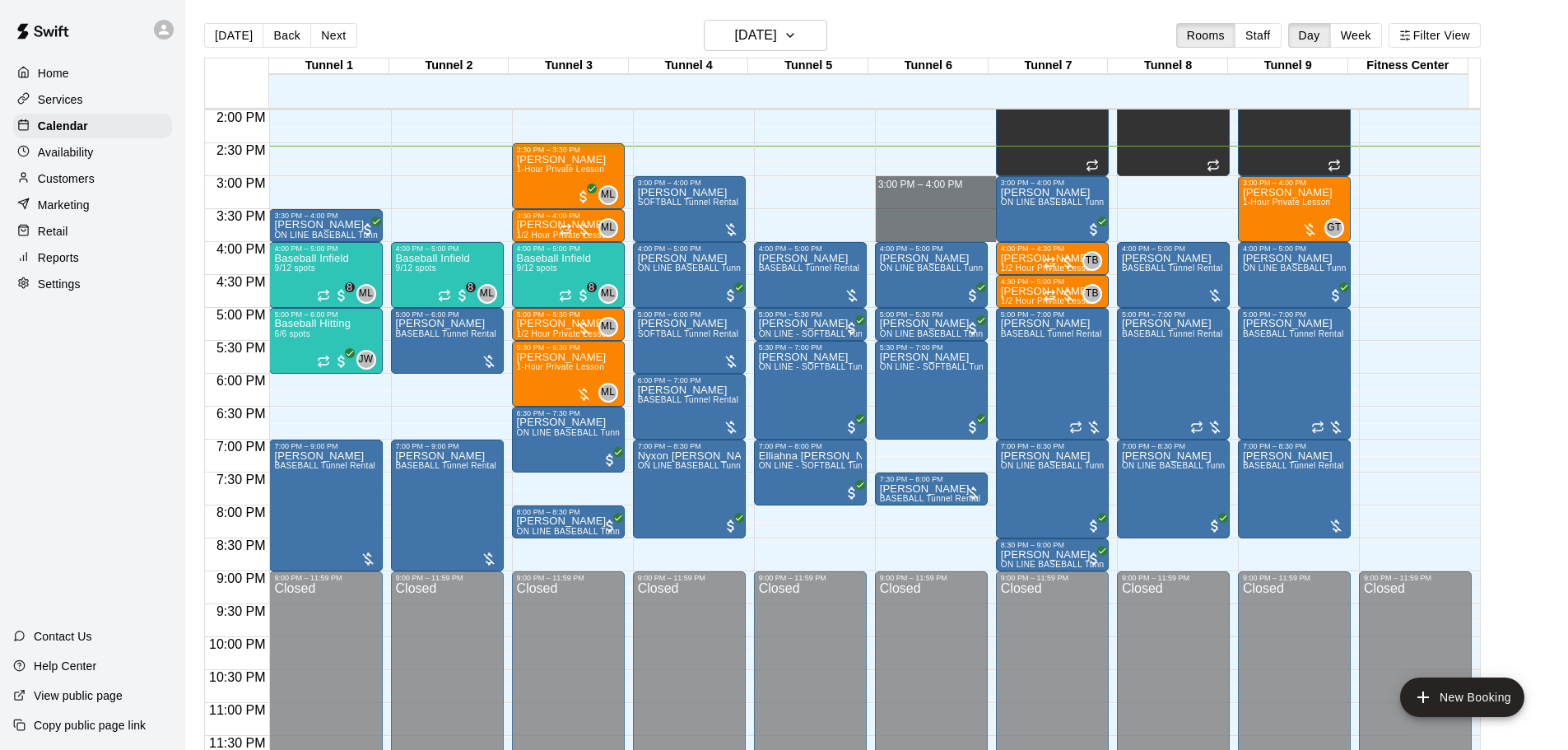
drag, startPoint x: 936, startPoint y: 182, endPoint x: 935, endPoint y: 231, distance: 49.0
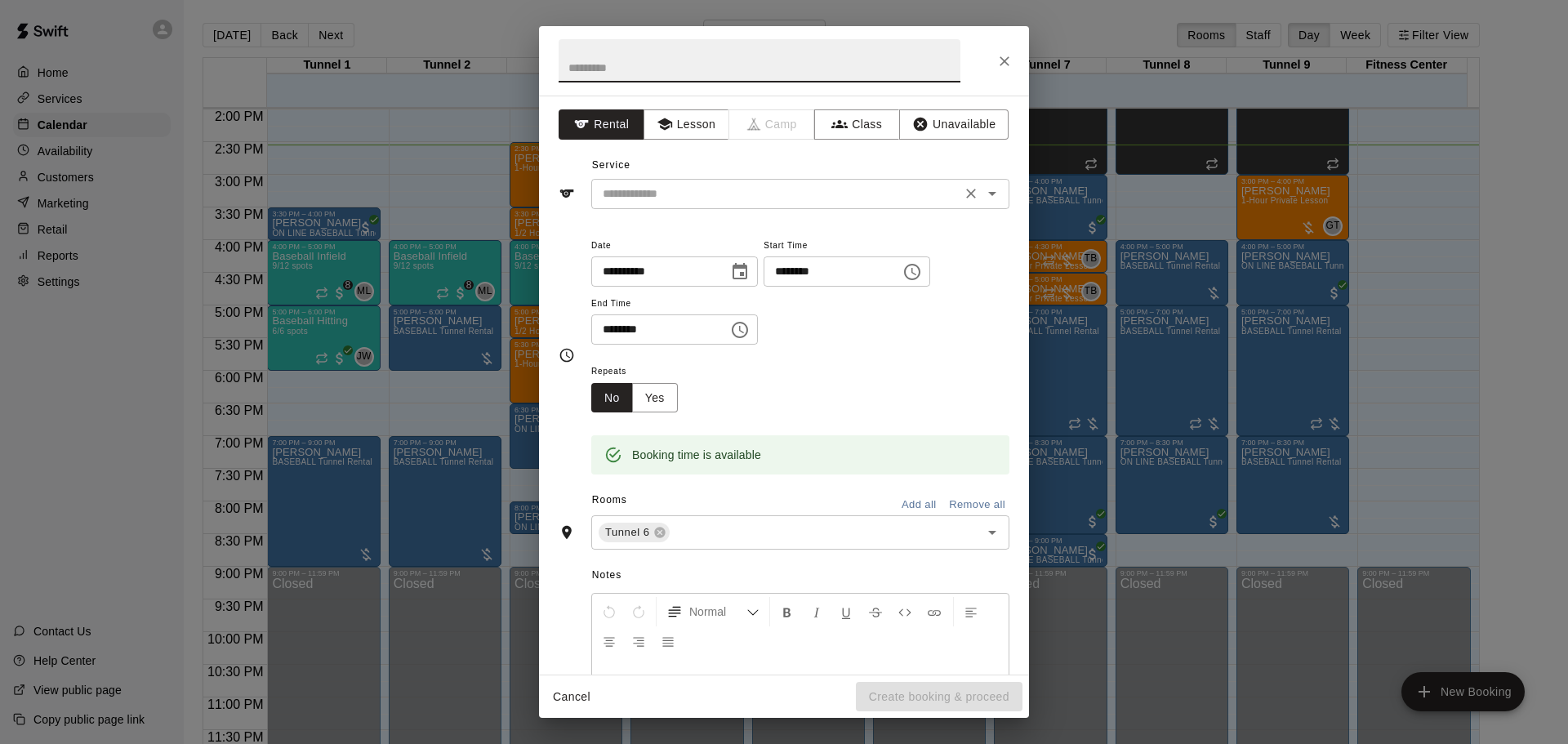
click at [800, 194] on input "text" at bounding box center [776, 194] width 361 height 20
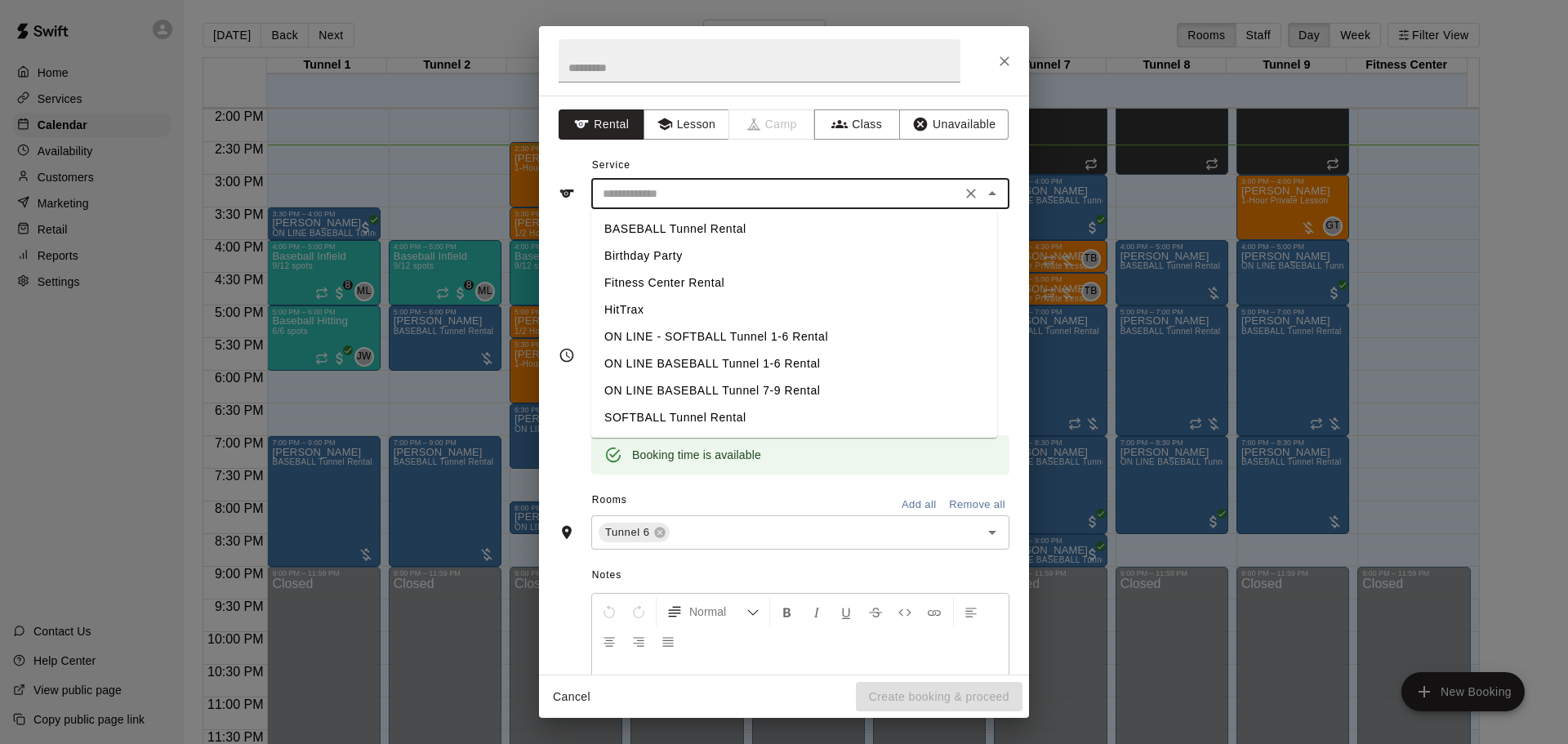
click at [691, 233] on li "BASEBALL Tunnel Rental" at bounding box center [794, 228] width 406 height 27
type input "**********"
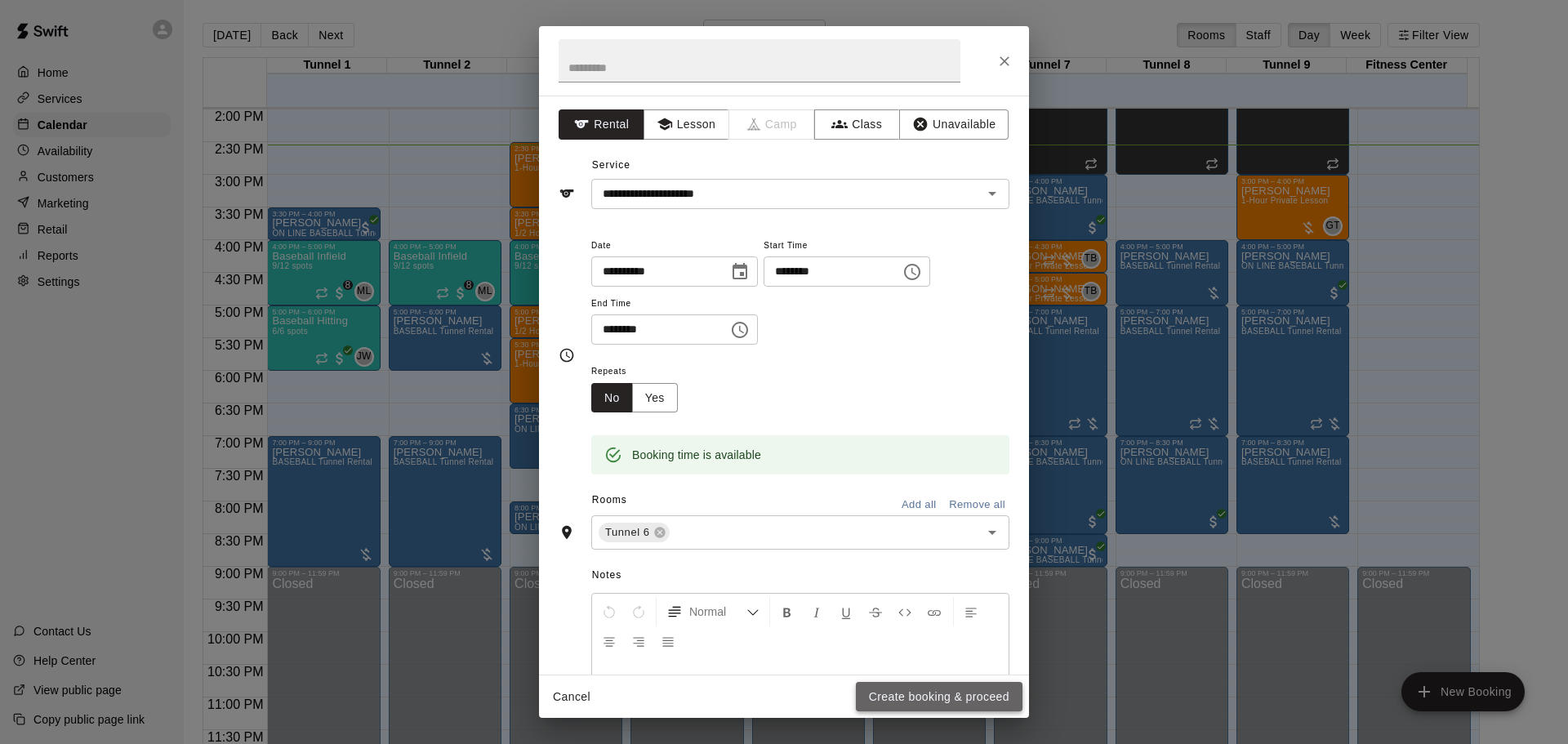
click at [984, 688] on button "Create booking & proceed" at bounding box center [939, 697] width 166 height 30
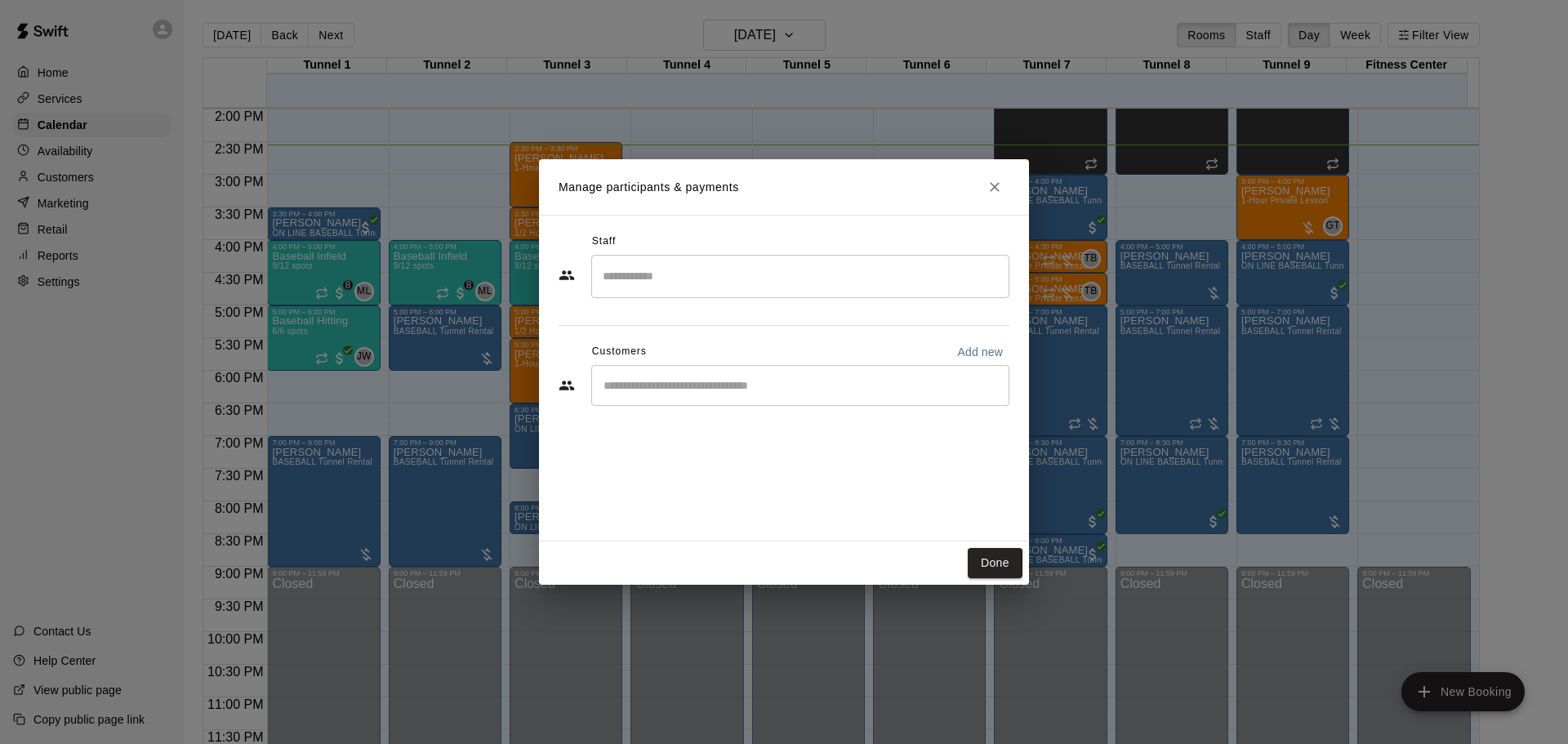
click at [749, 373] on div "​" at bounding box center [800, 385] width 418 height 40
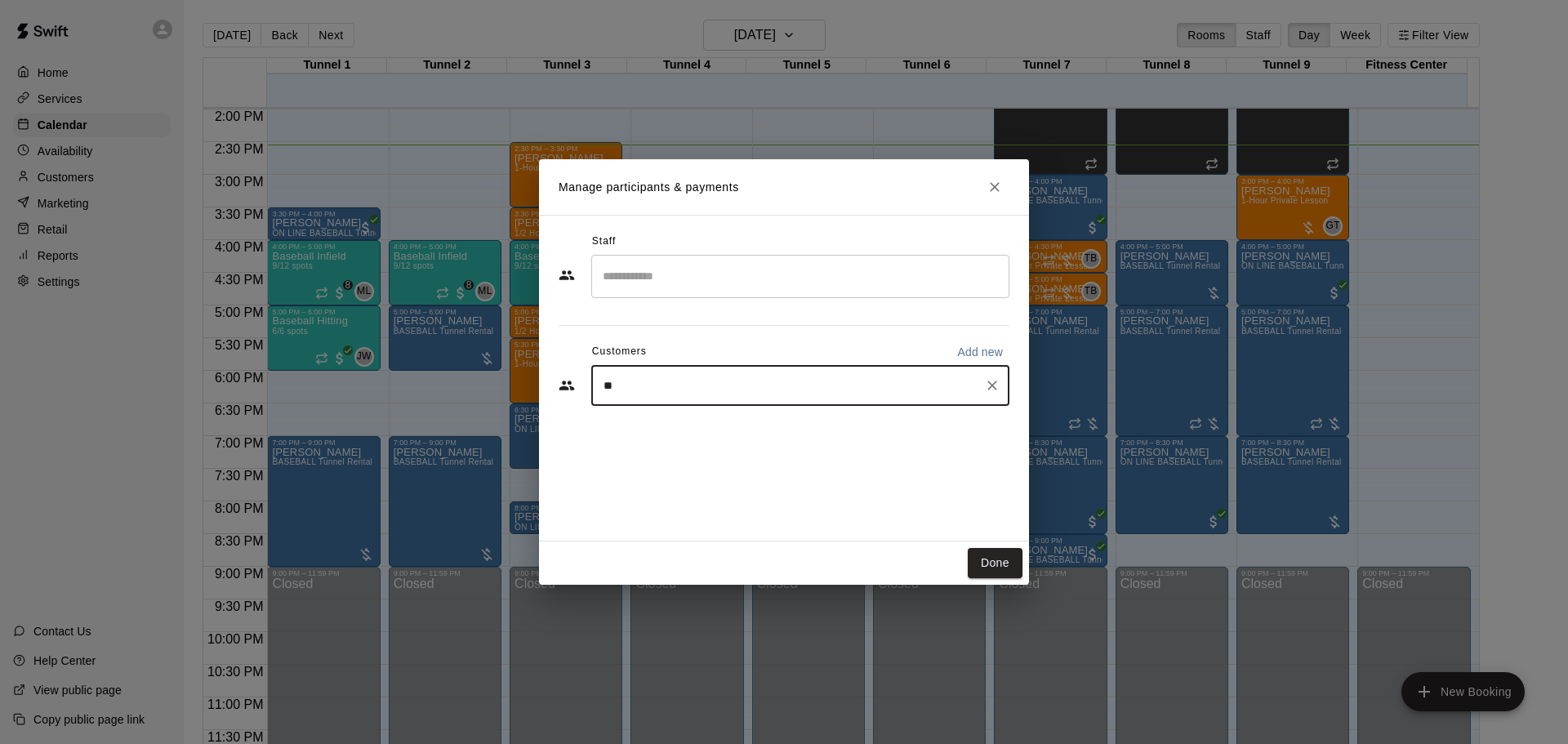
type input "***"
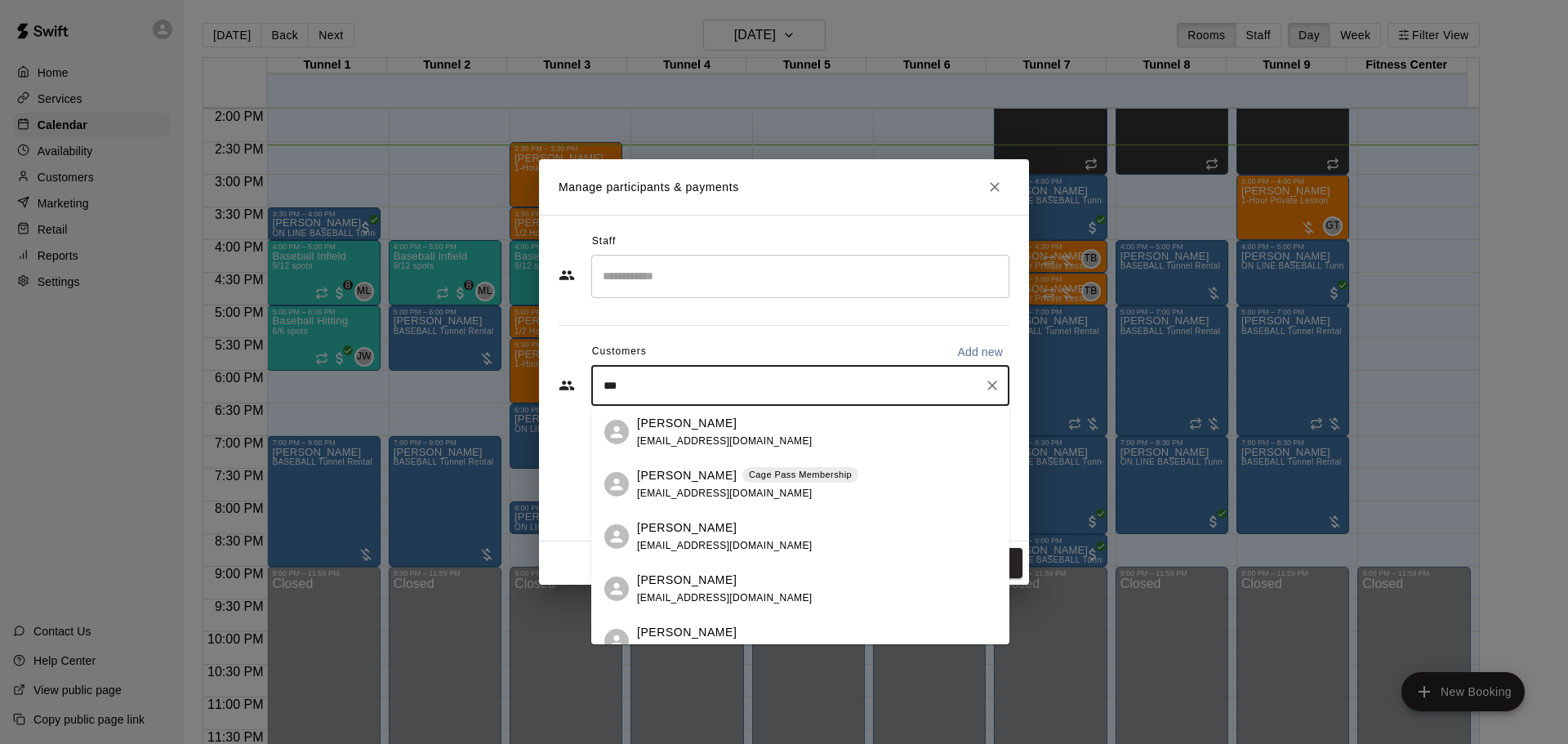
click at [785, 477] on p "Cage Pass Membership" at bounding box center [800, 475] width 103 height 14
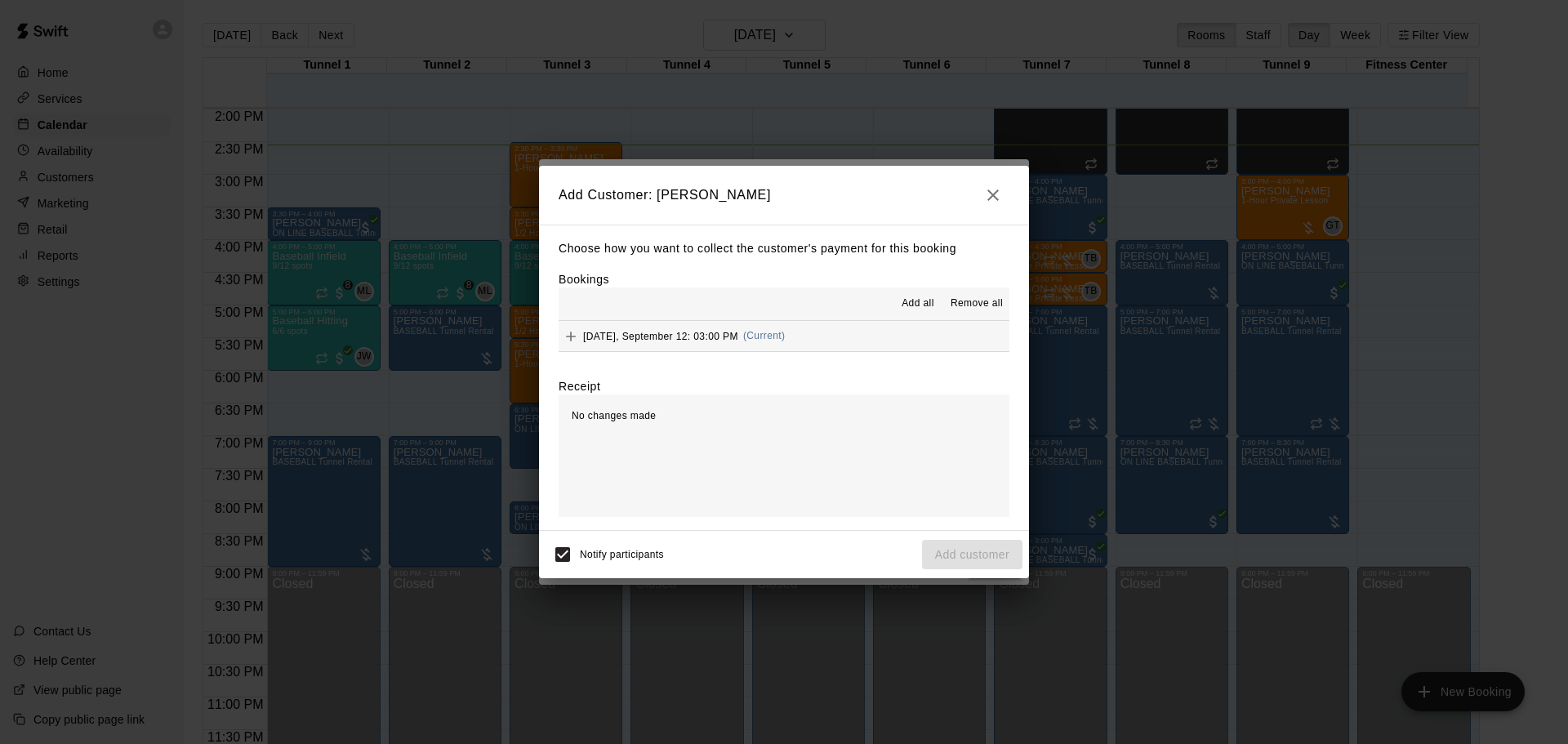
click at [792, 319] on div "Add all Remove all" at bounding box center [784, 304] width 451 height 33
click at [789, 332] on button "Friday, September 12: 03:00 PM (Current)" at bounding box center [784, 336] width 451 height 30
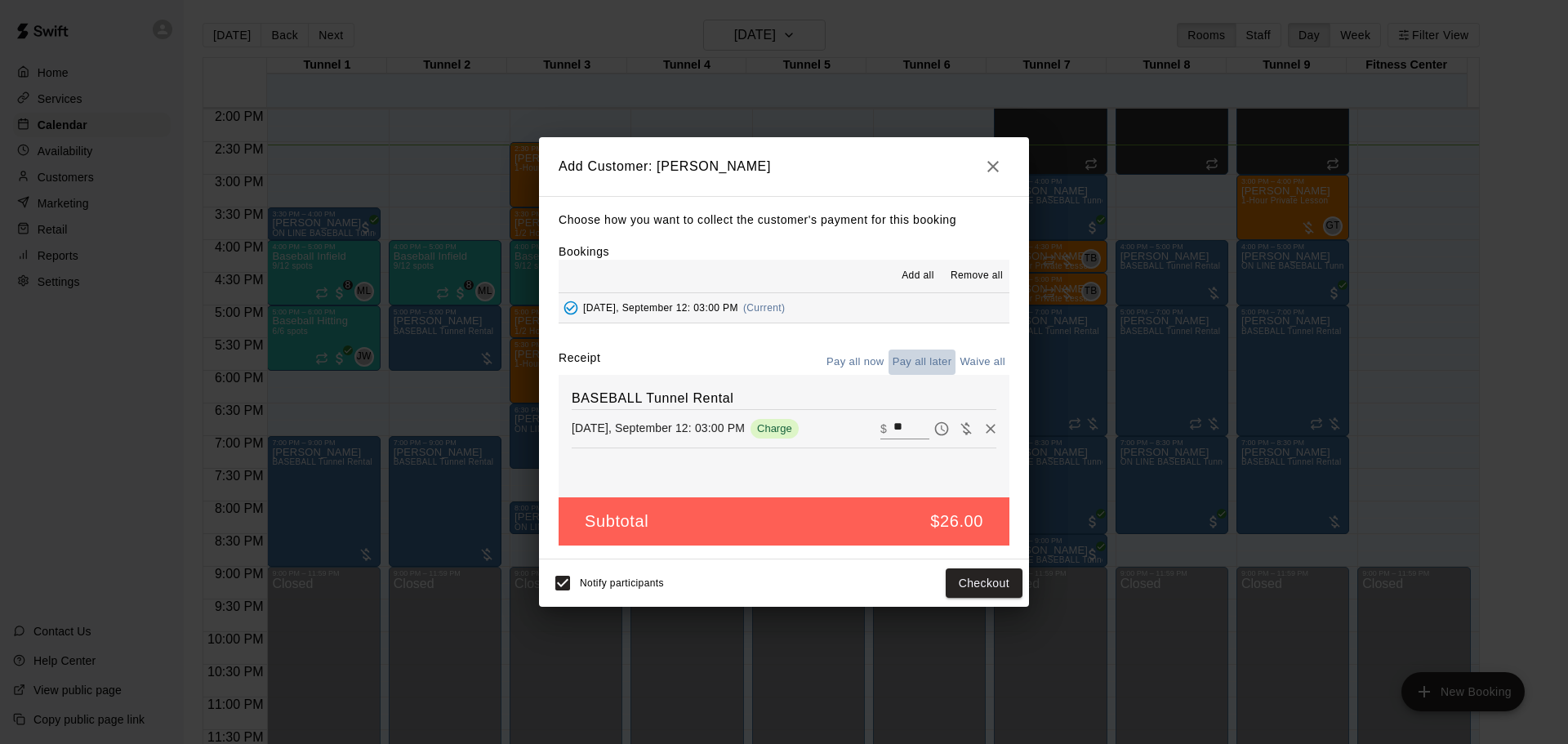
click at [918, 363] on button "Pay all later" at bounding box center [922, 362] width 68 height 26
click at [990, 585] on button "Add customer" at bounding box center [972, 583] width 100 height 30
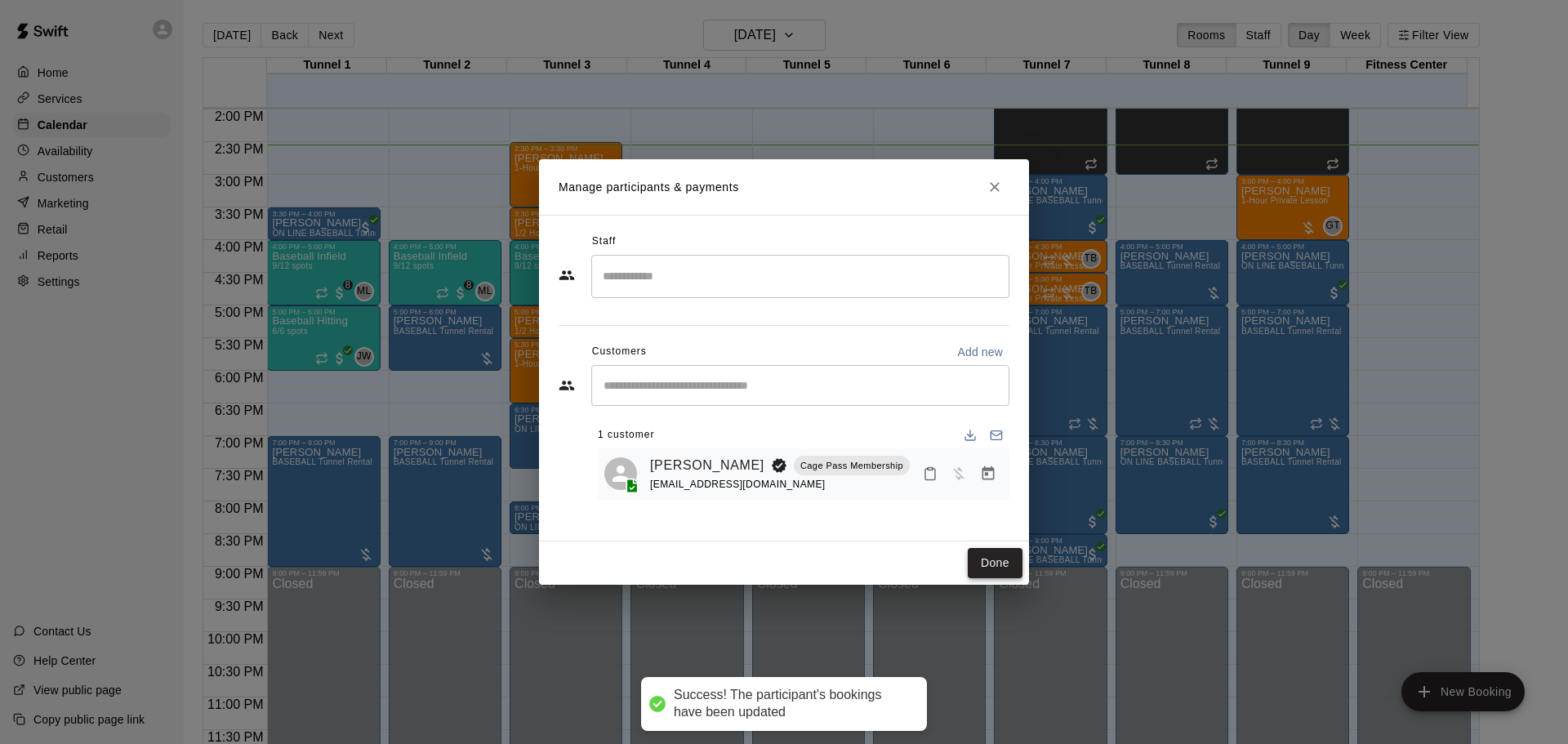
click at [978, 562] on button "Done" at bounding box center [996, 563] width 55 height 30
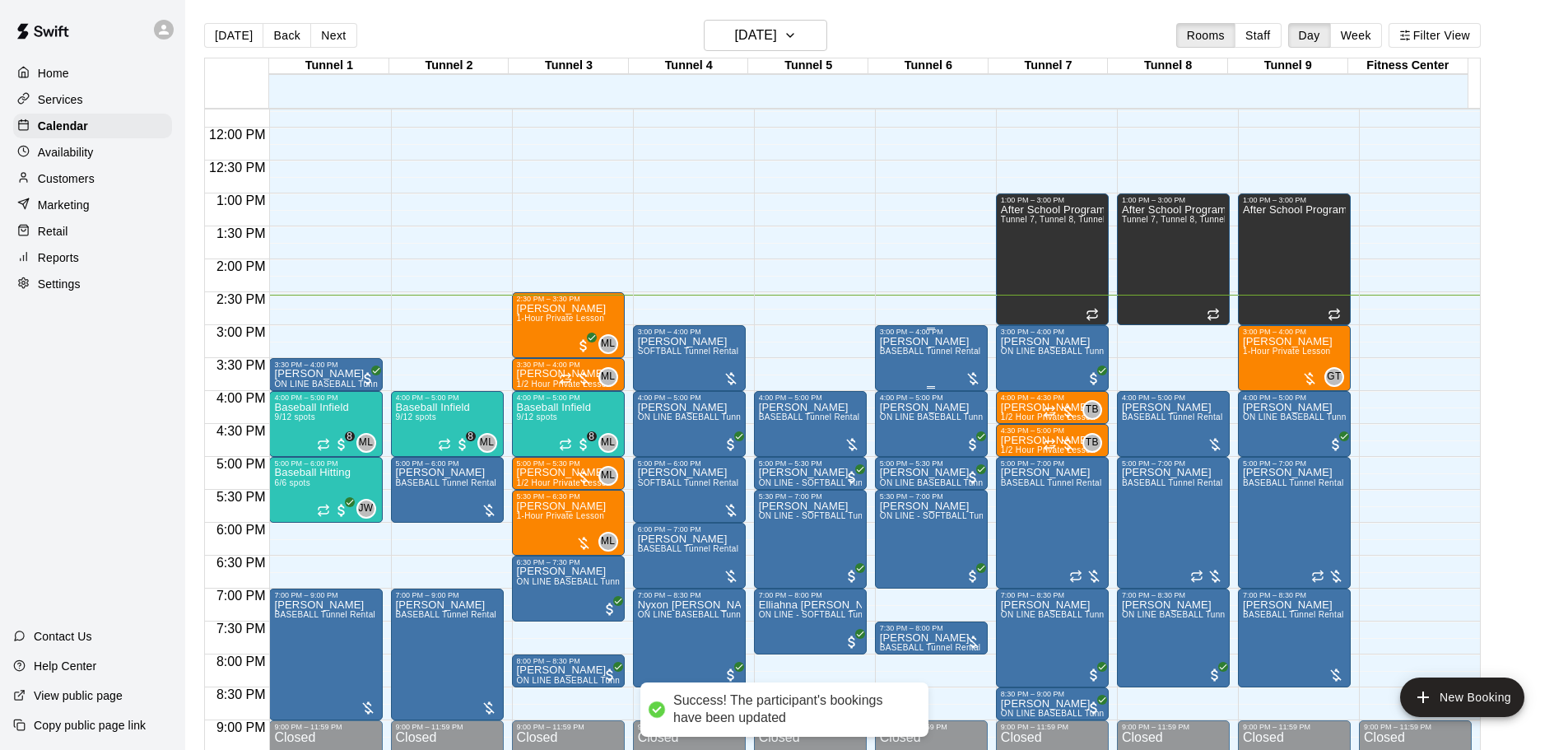
scroll to position [758, 0]
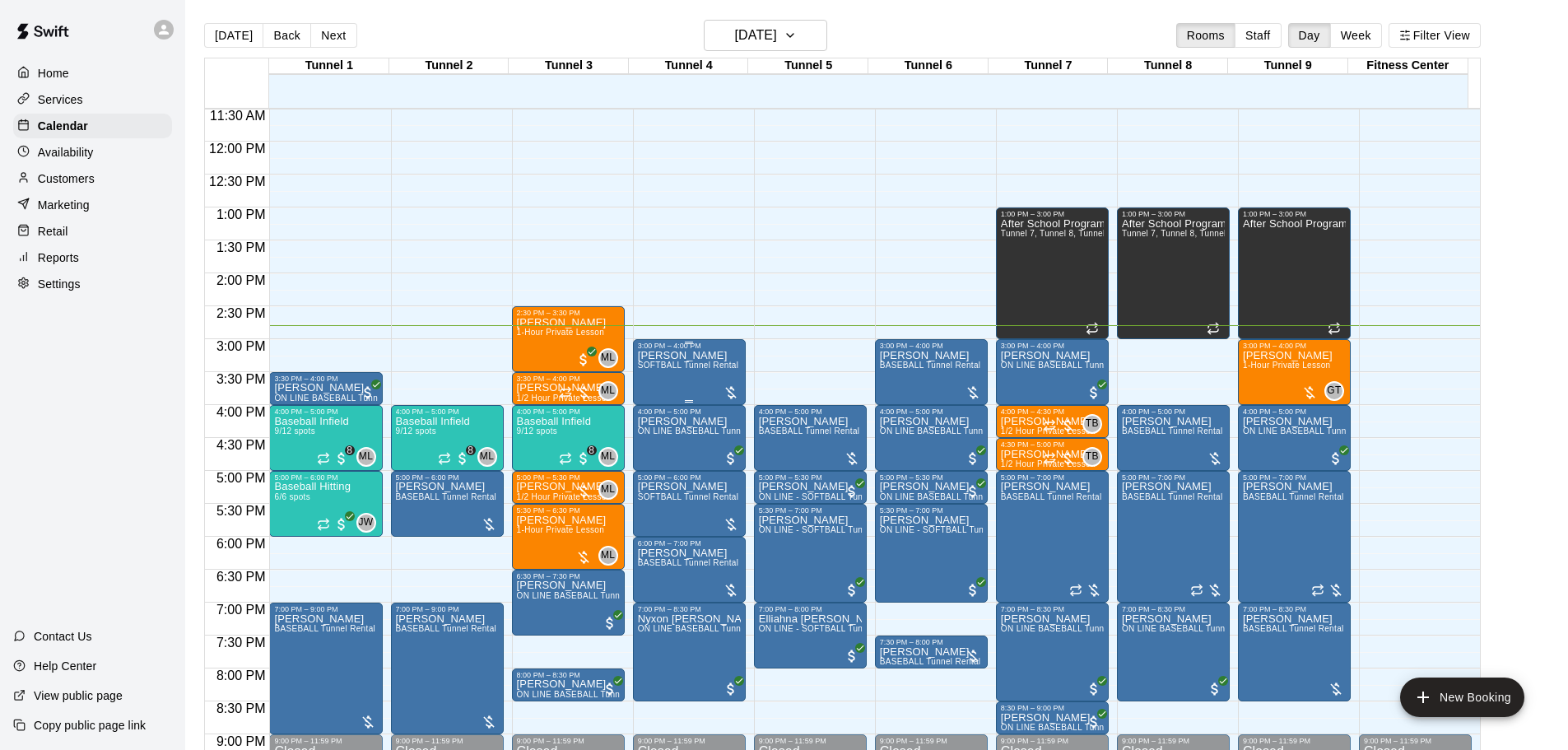
click at [724, 368] on span "SOFTBALL Tunnel Rental" at bounding box center [688, 365] width 101 height 9
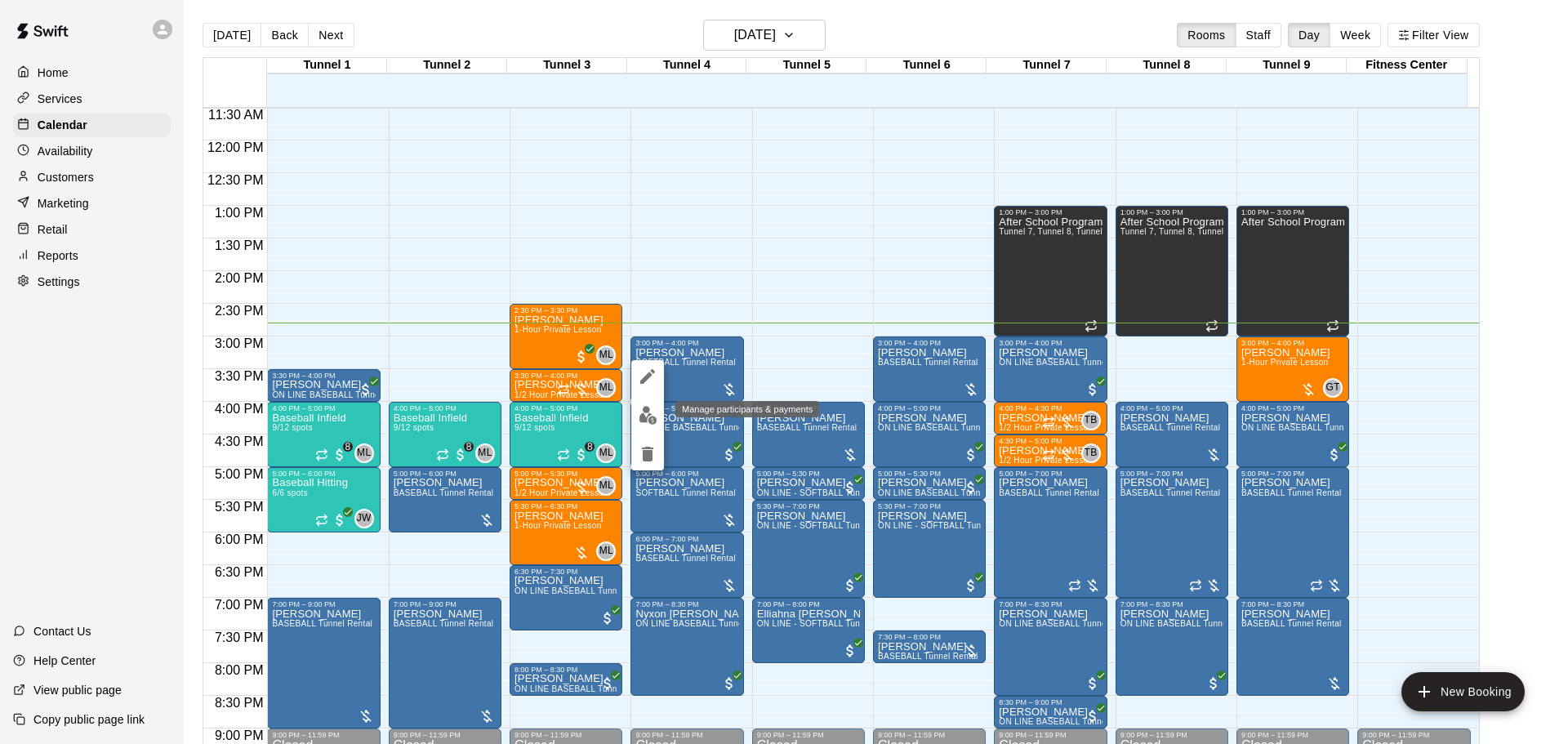
click at [658, 414] on button "edit" at bounding box center [648, 415] width 33 height 32
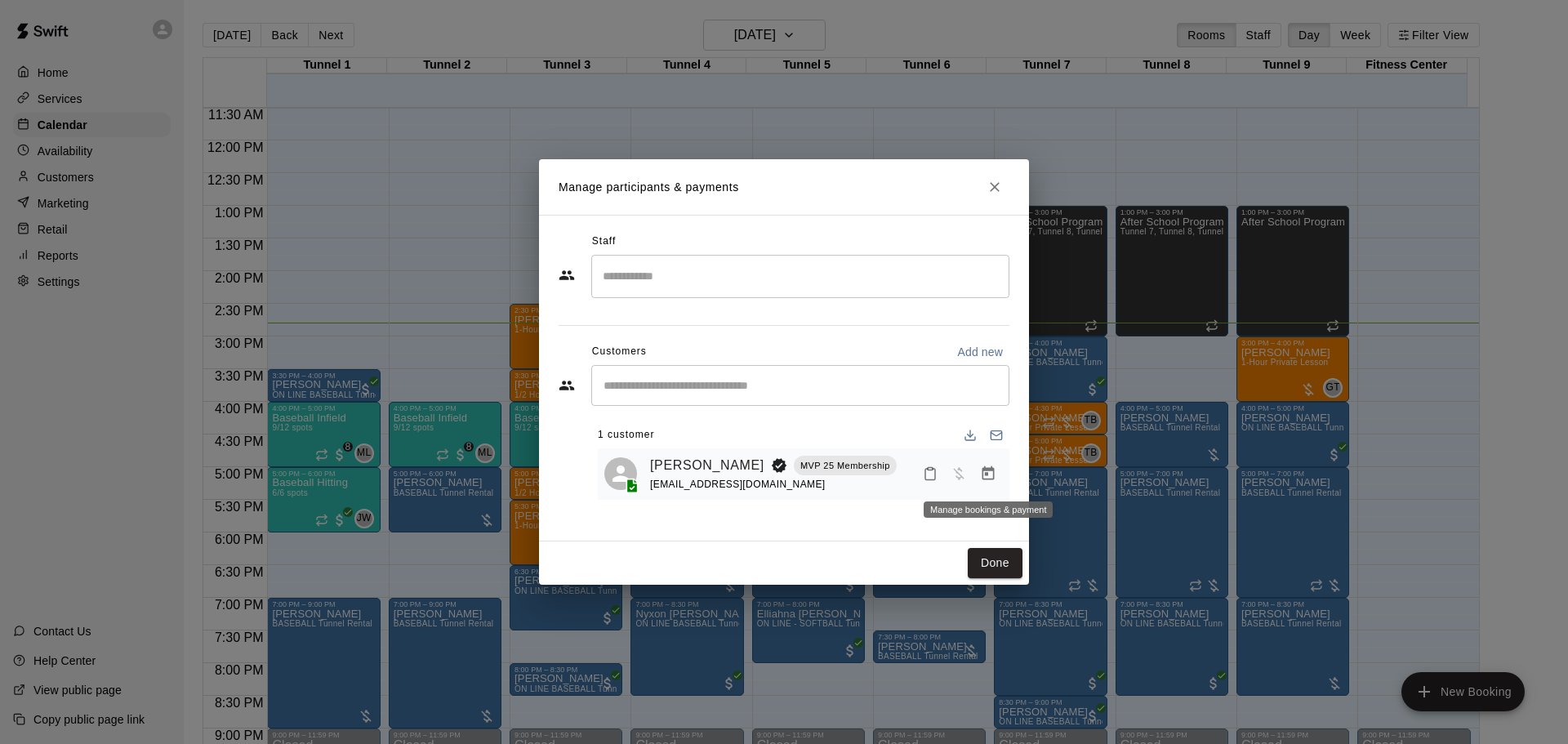
click at [979, 470] on button "Manage bookings & payment" at bounding box center [989, 474] width 29 height 29
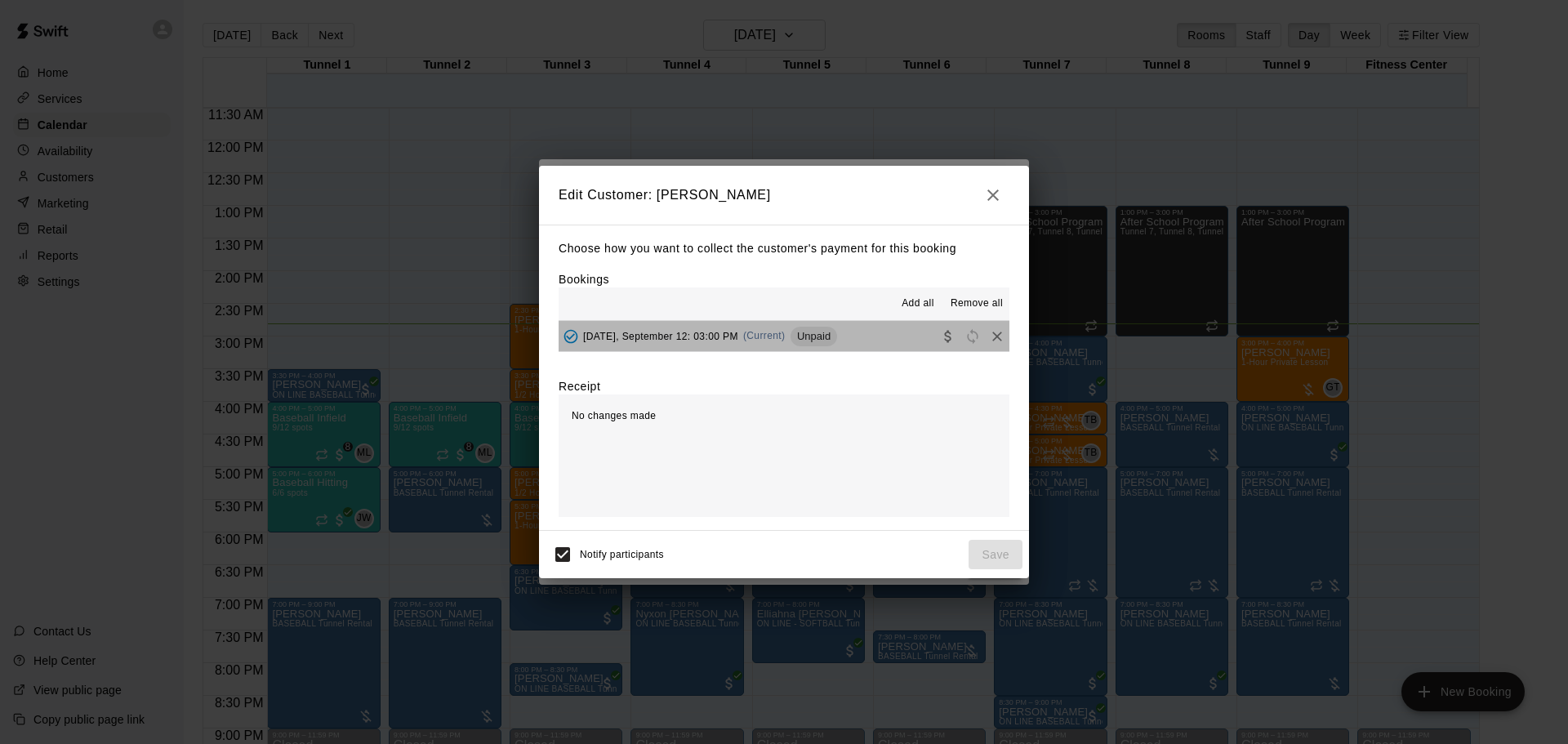
click at [881, 334] on button "Friday, September 12: 03:00 PM (Current) Unpaid" at bounding box center [784, 336] width 451 height 30
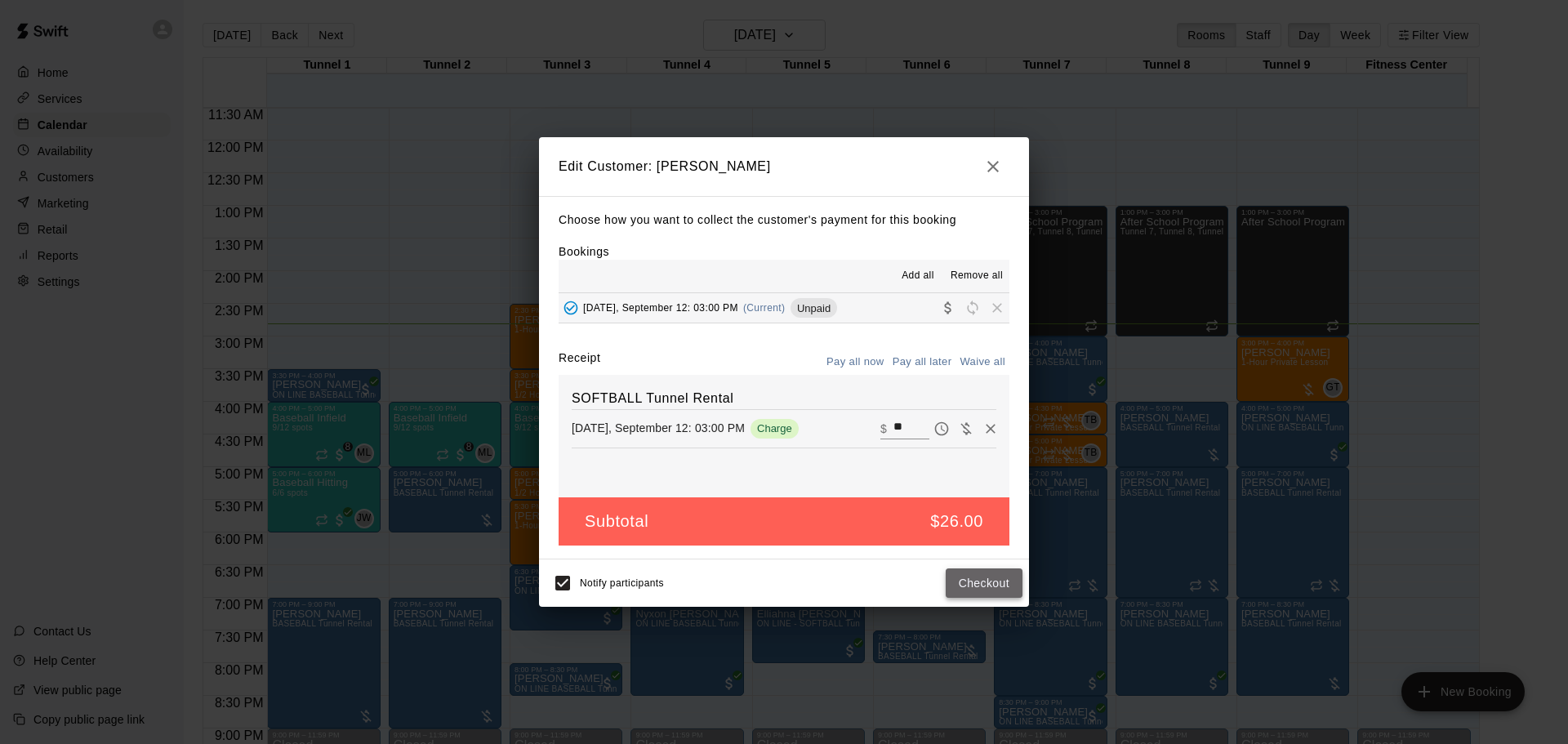
click at [987, 588] on button "Checkout" at bounding box center [984, 583] width 76 height 30
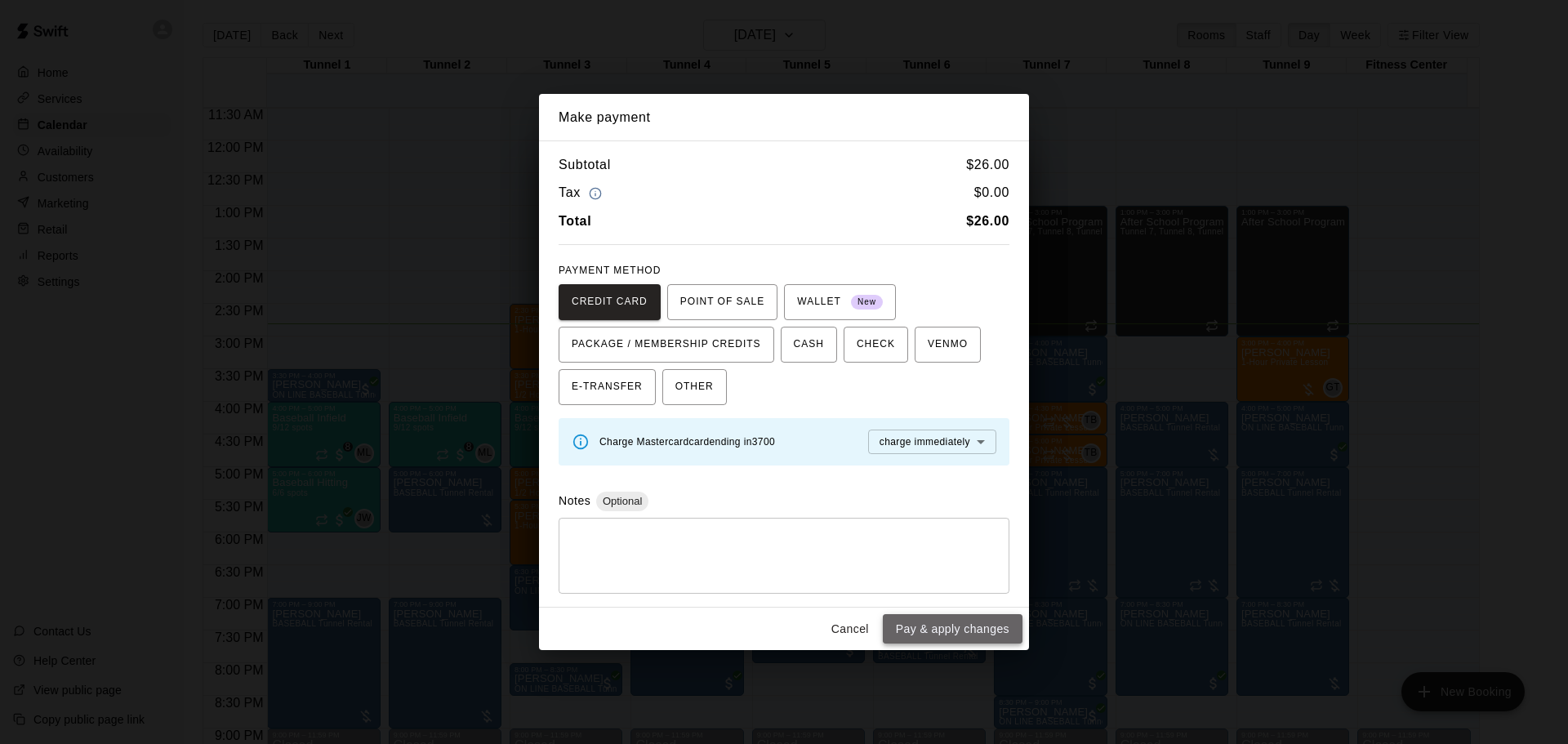
click at [956, 631] on button "Pay & apply changes" at bounding box center [953, 629] width 140 height 30
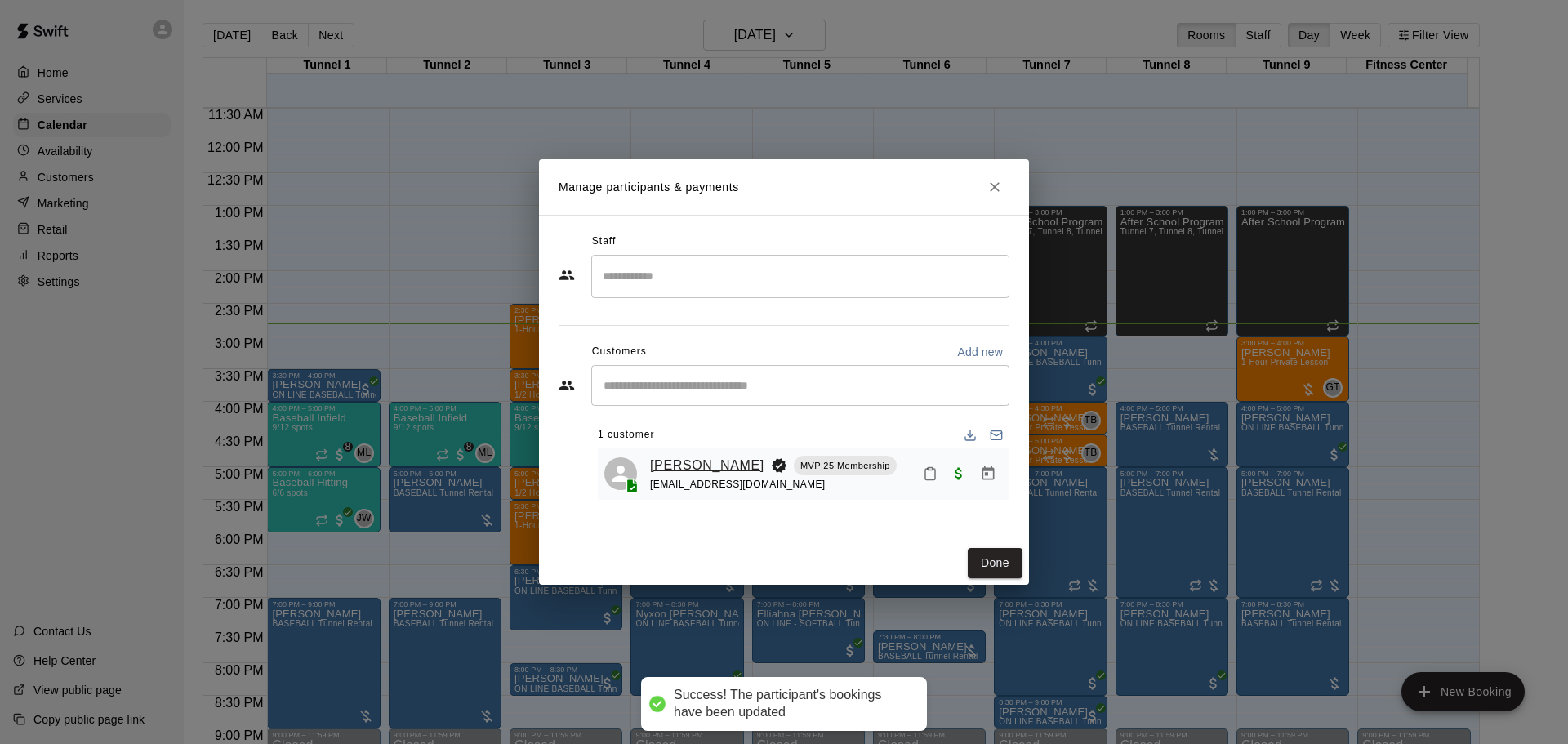
click at [729, 464] on link "[PERSON_NAME]" at bounding box center [707, 465] width 114 height 21
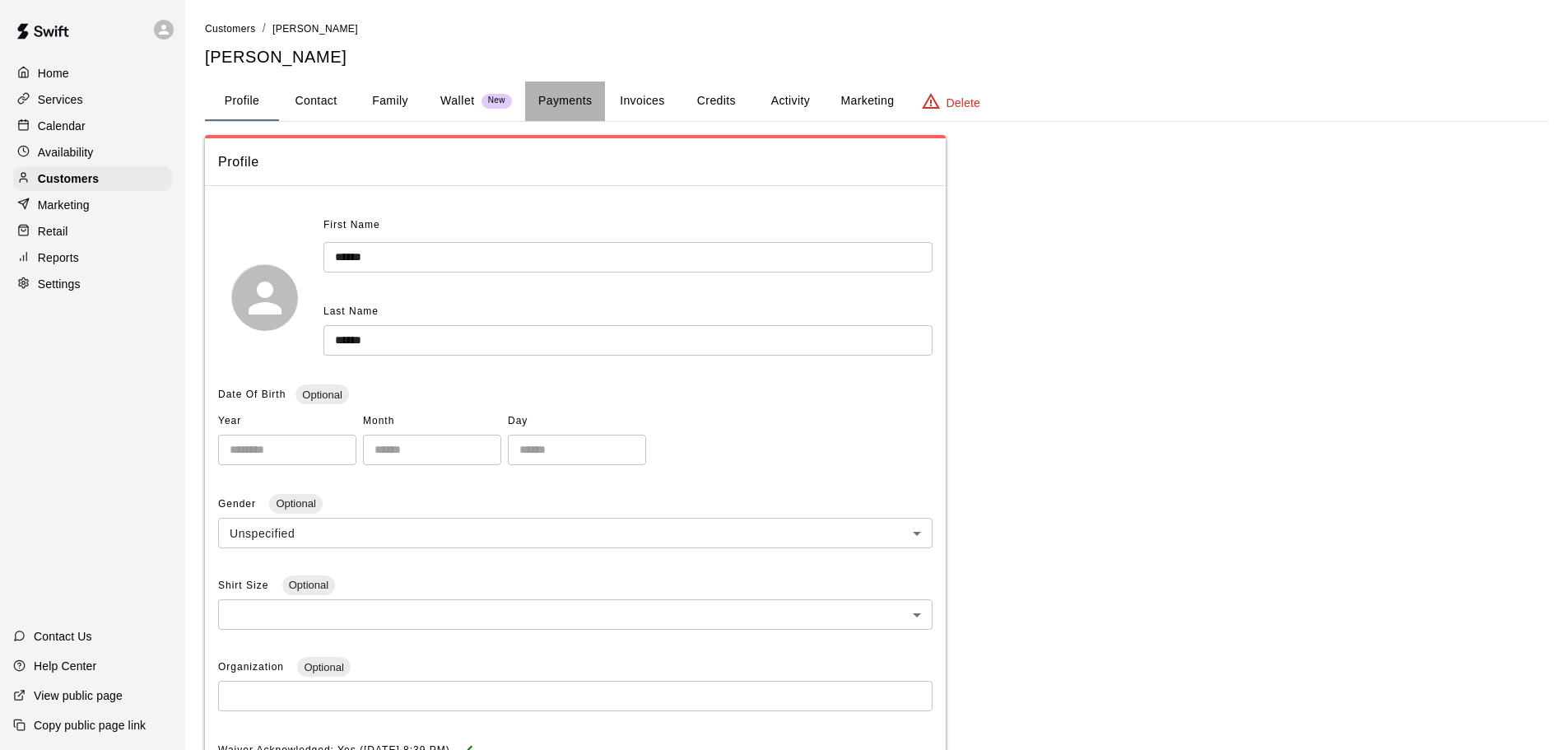
click at [544, 107] on button "Payments" at bounding box center [565, 101] width 80 height 40
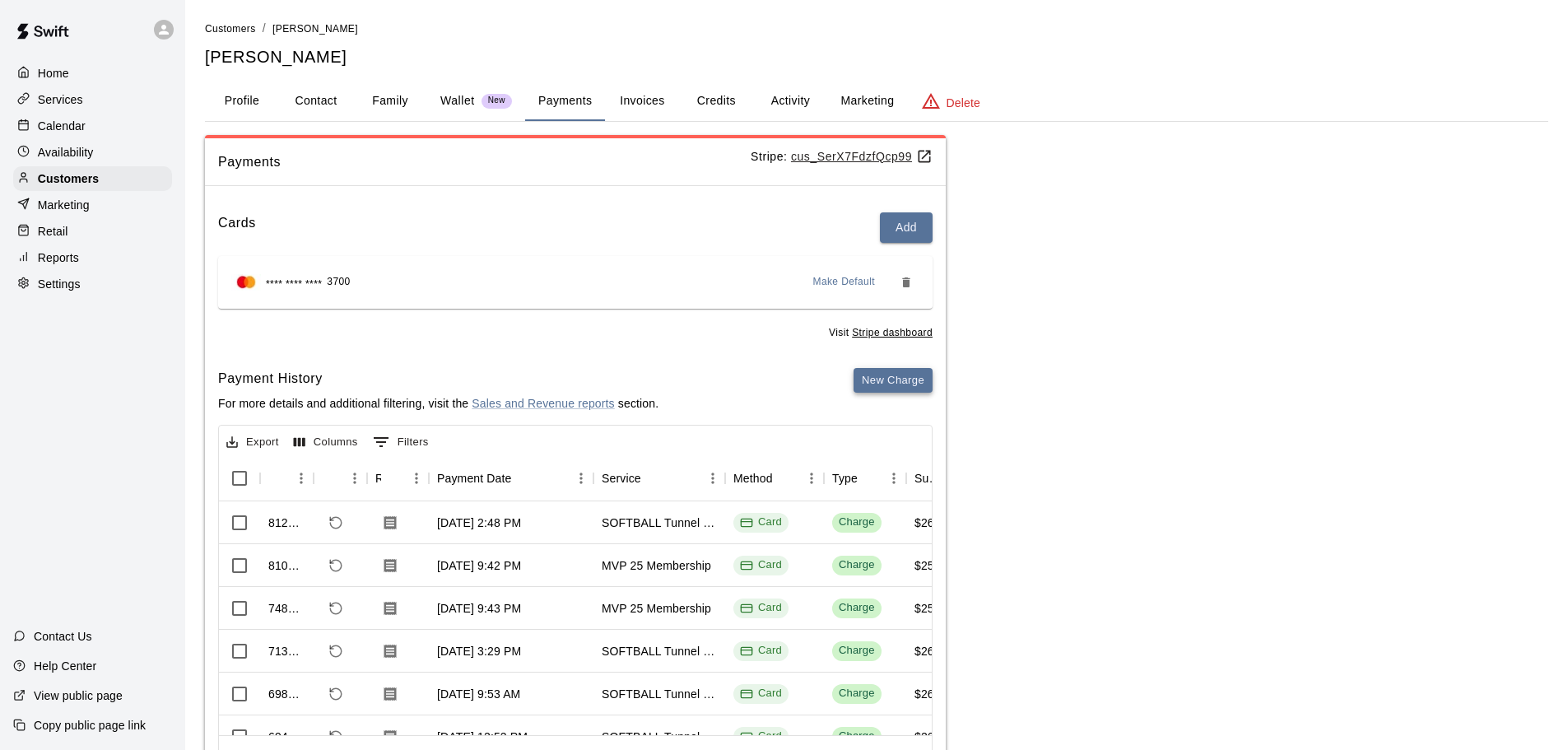
click at [890, 372] on button "New Charge" at bounding box center [892, 381] width 79 height 26
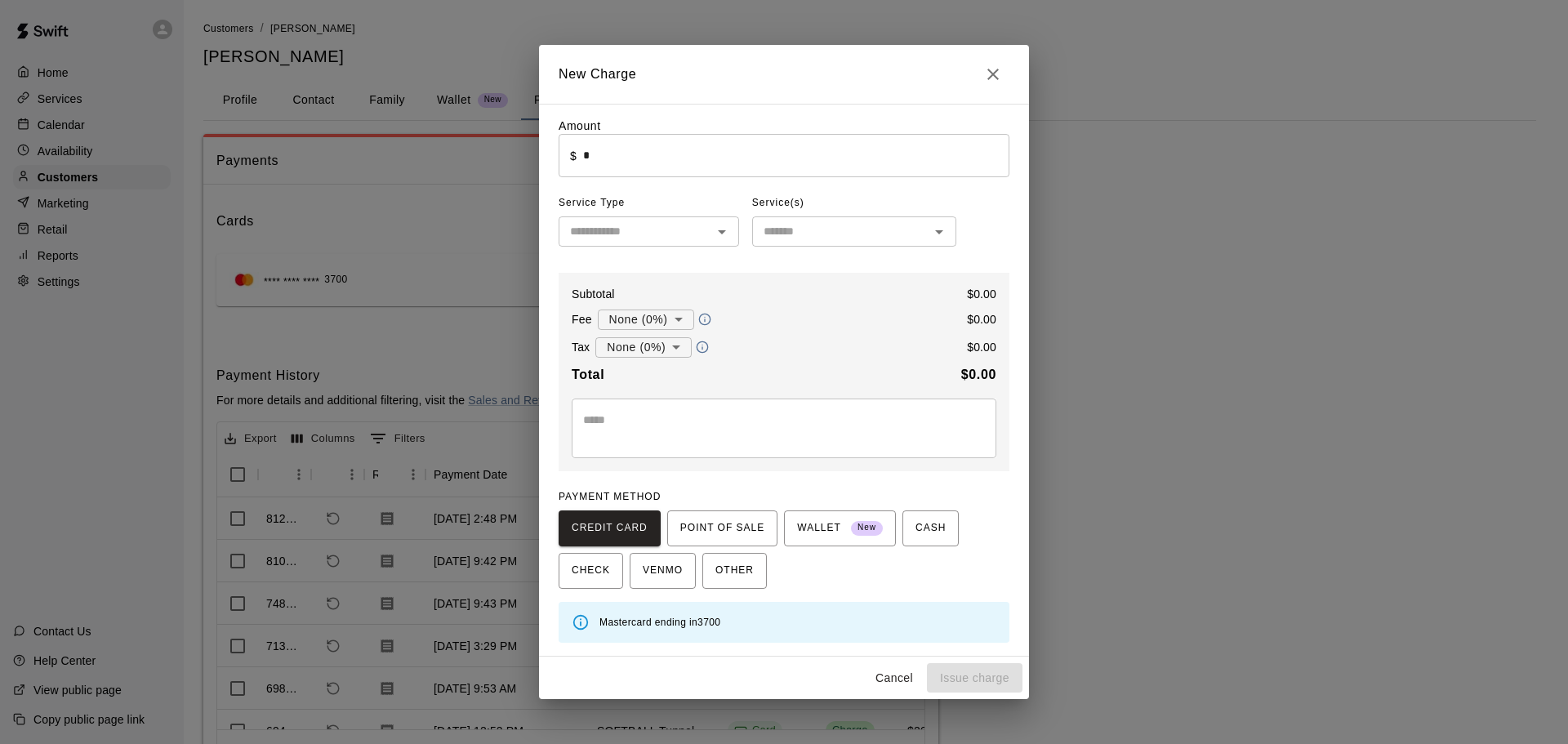
click at [749, 159] on input "*" at bounding box center [796, 155] width 427 height 43
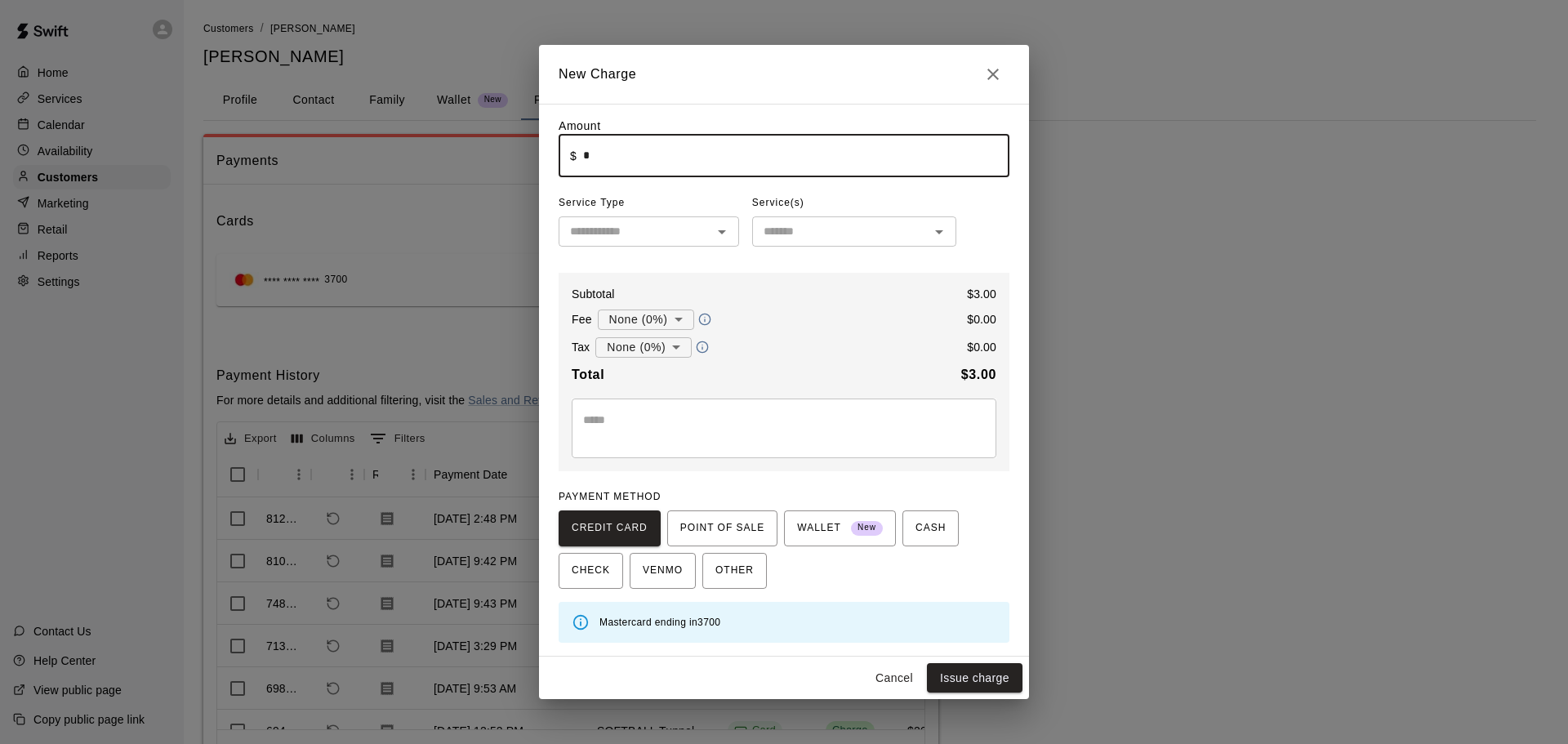
type input "****"
click at [697, 237] on input "text" at bounding box center [635, 232] width 143 height 20
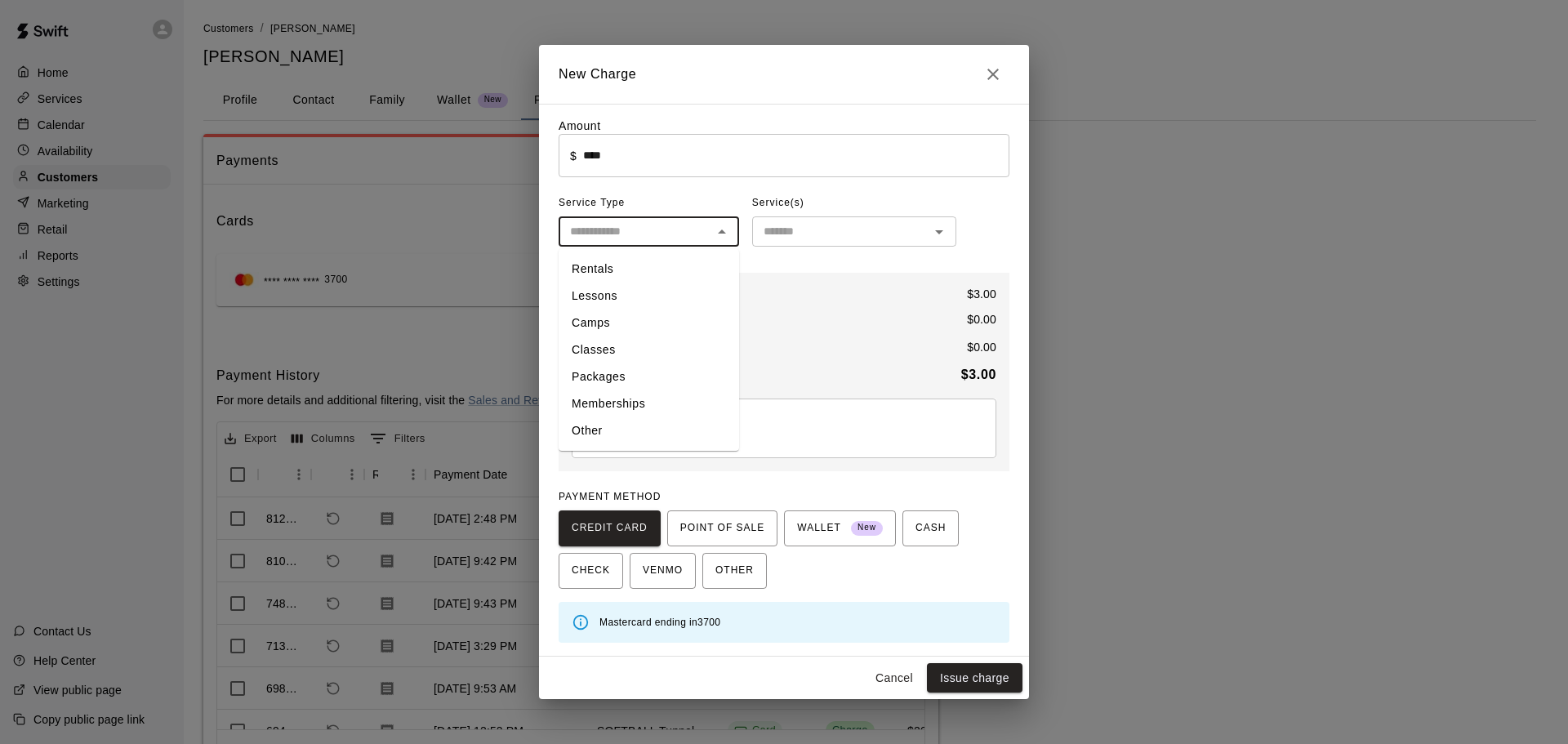
click at [636, 429] on li "Other" at bounding box center [649, 430] width 180 height 27
type input "*****"
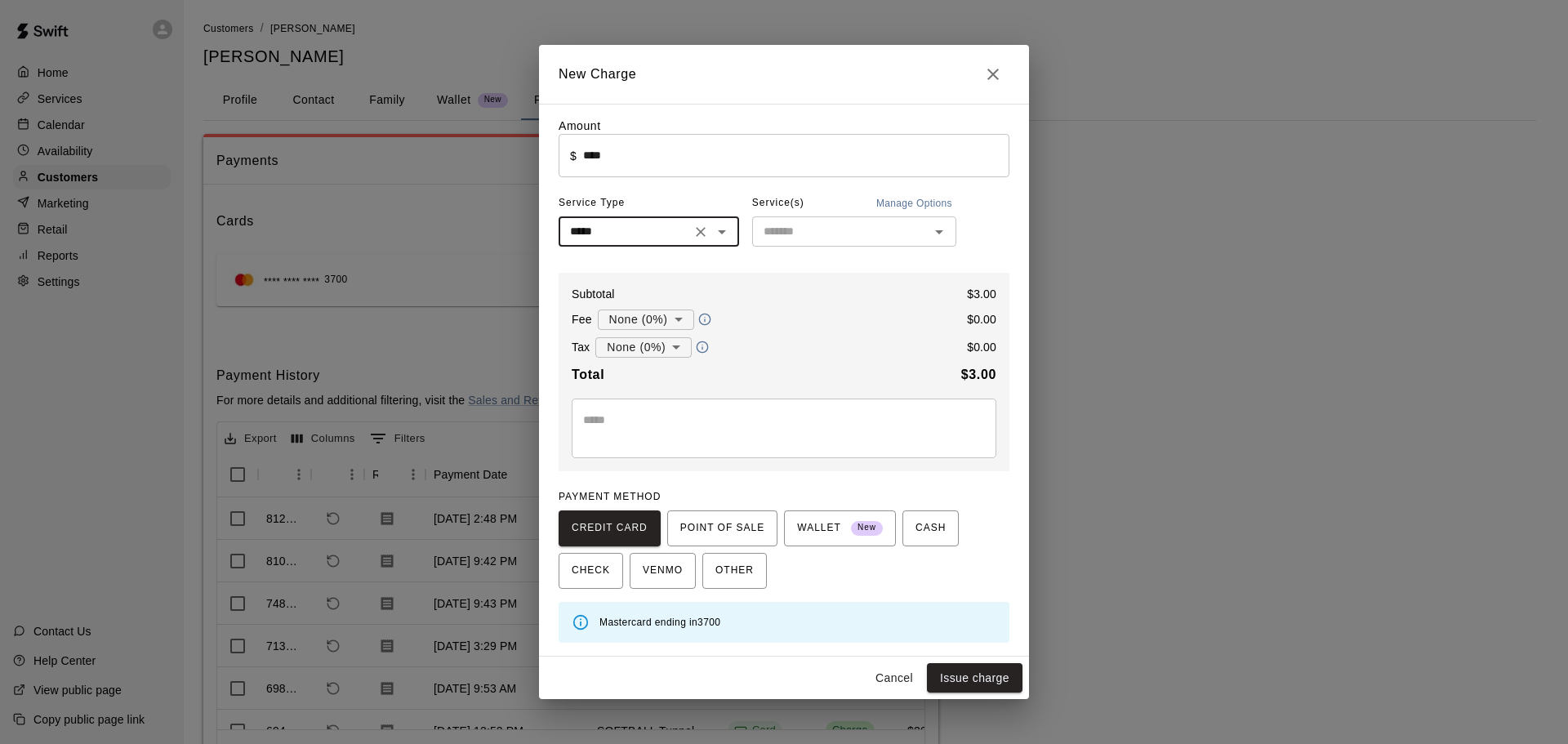
click at [769, 242] on input "text" at bounding box center [841, 232] width 167 height 20
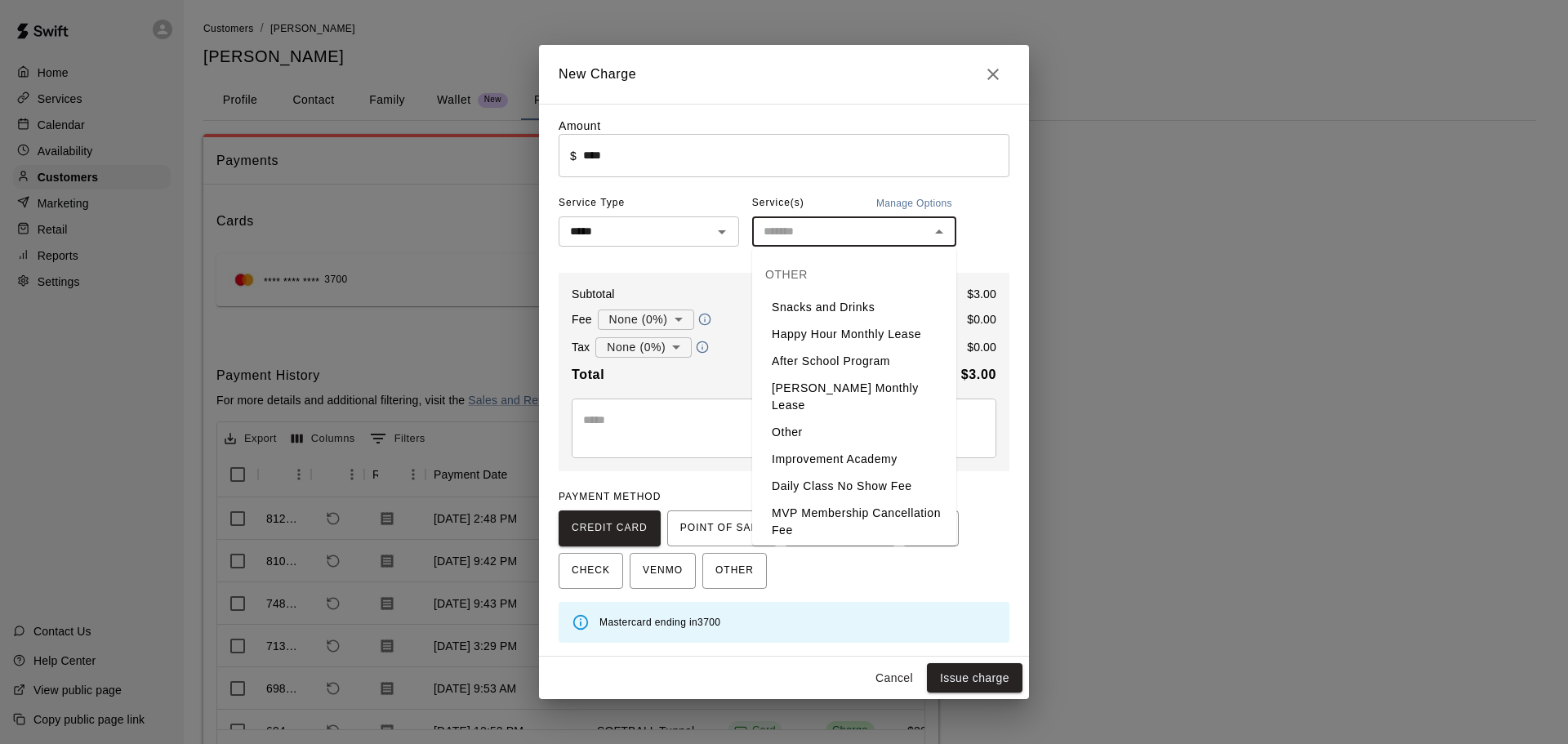
click at [783, 300] on li "Snacks and Drinks" at bounding box center [854, 307] width 204 height 27
type input "**********"
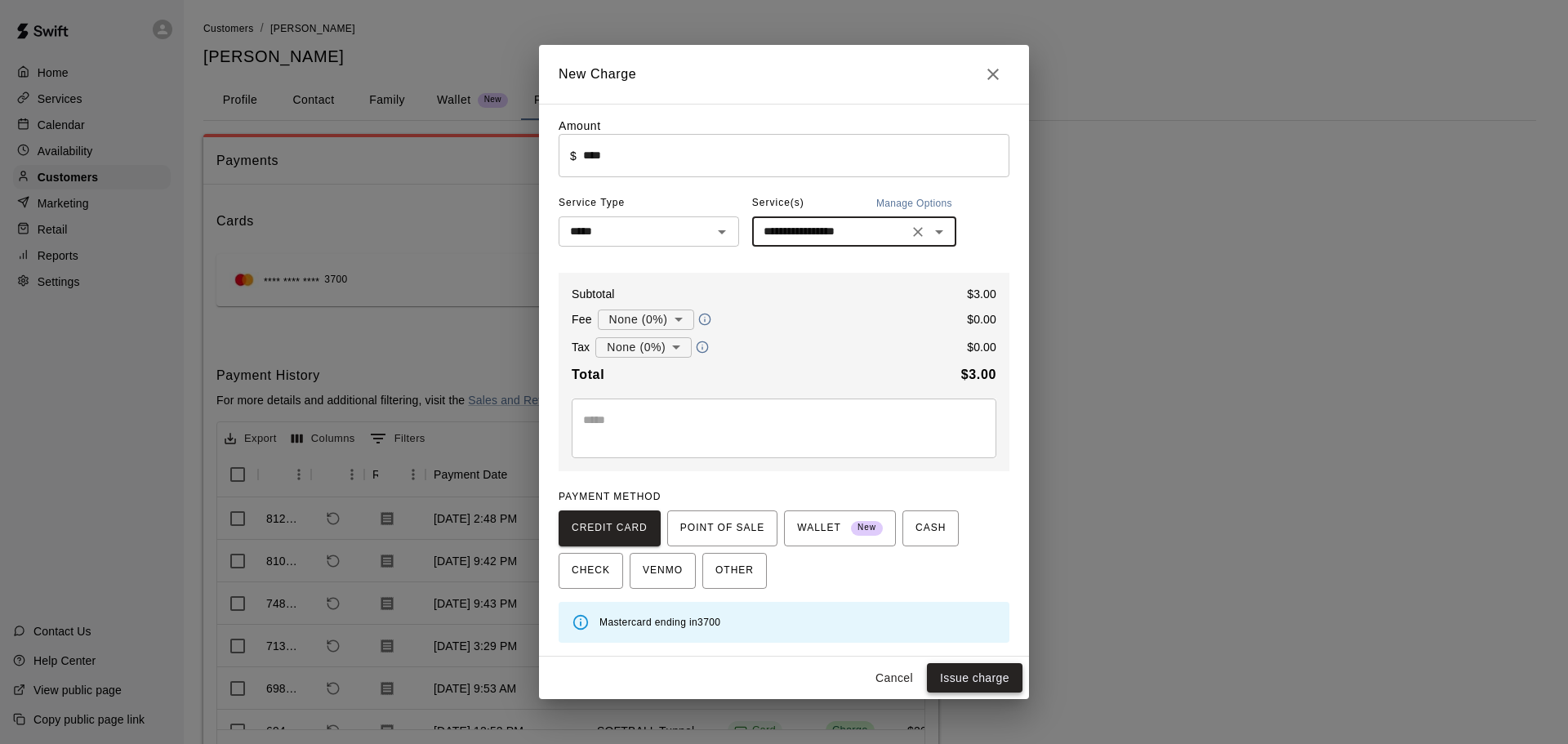
click at [985, 685] on button "Issue charge" at bounding box center [975, 678] width 96 height 30
type input "*"
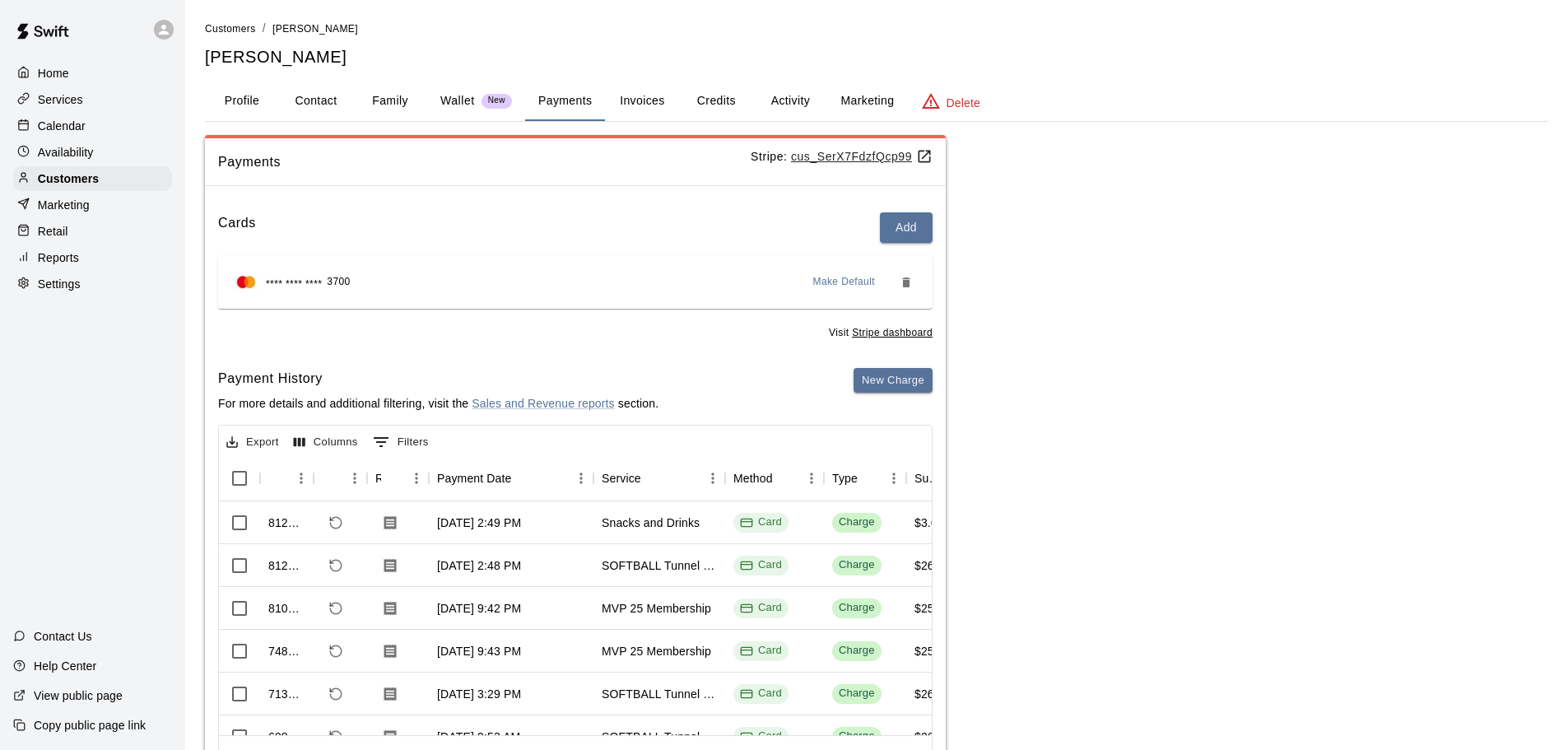
drag, startPoint x: 97, startPoint y: 124, endPoint x: 114, endPoint y: 137, distance: 21.4
click at [98, 124] on div "Calendar" at bounding box center [92, 126] width 158 height 25
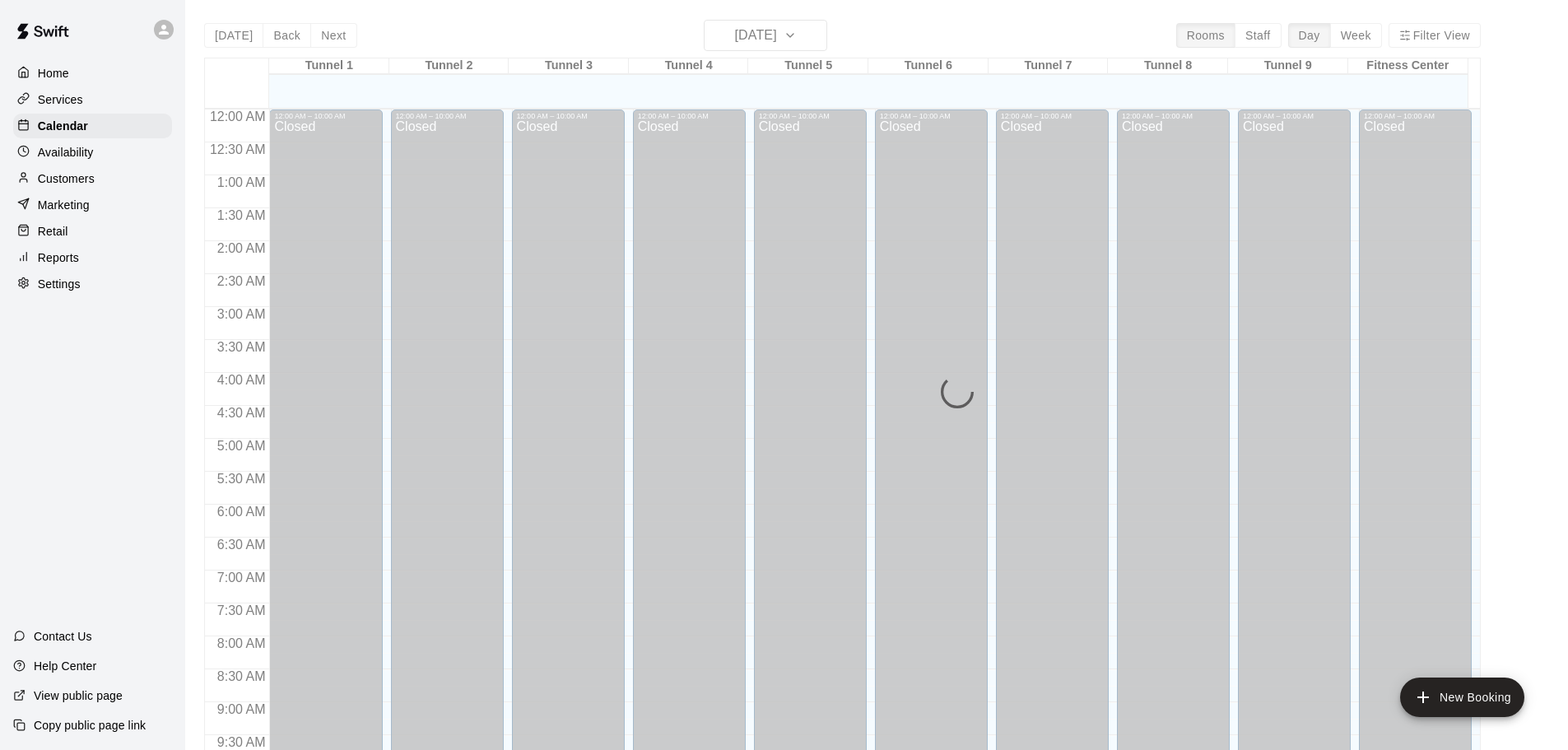
scroll to position [872, 0]
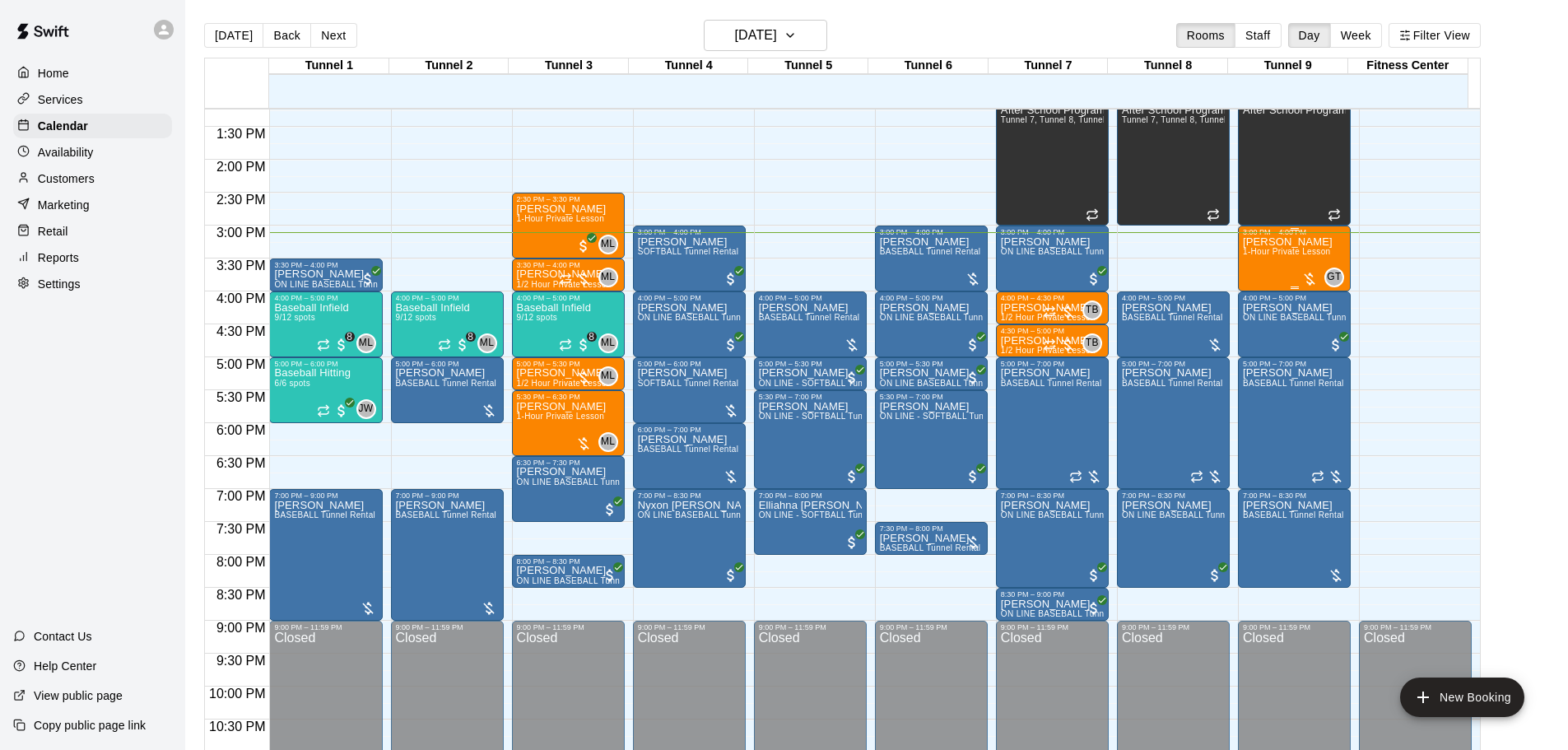
click at [1240, 269] on div "3:00 PM – 4:00 PM Tanner Kabat 1-Hour Private Lesson GT 0" at bounding box center [1295, 258] width 113 height 66
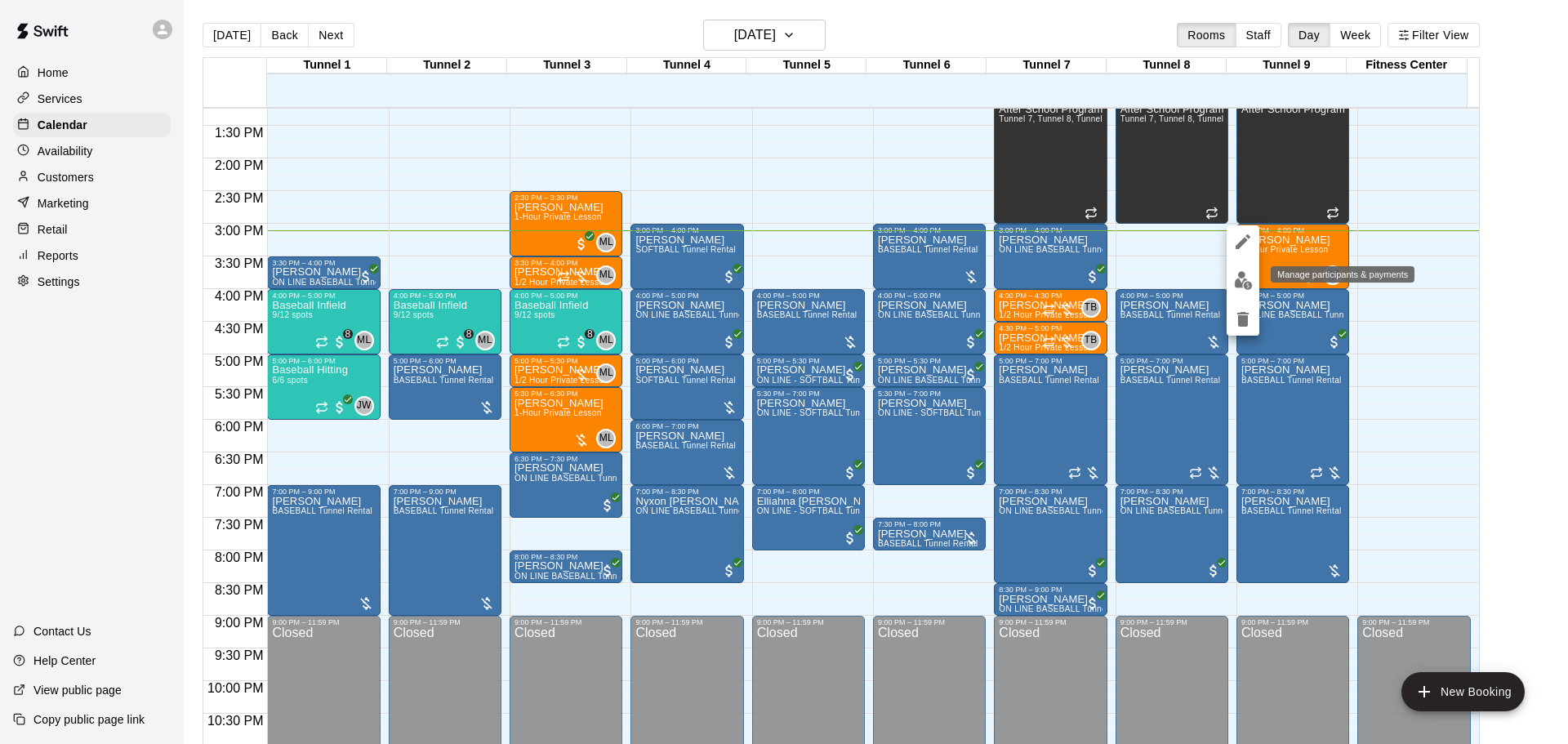
click at [1232, 278] on button "edit" at bounding box center [1243, 280] width 33 height 32
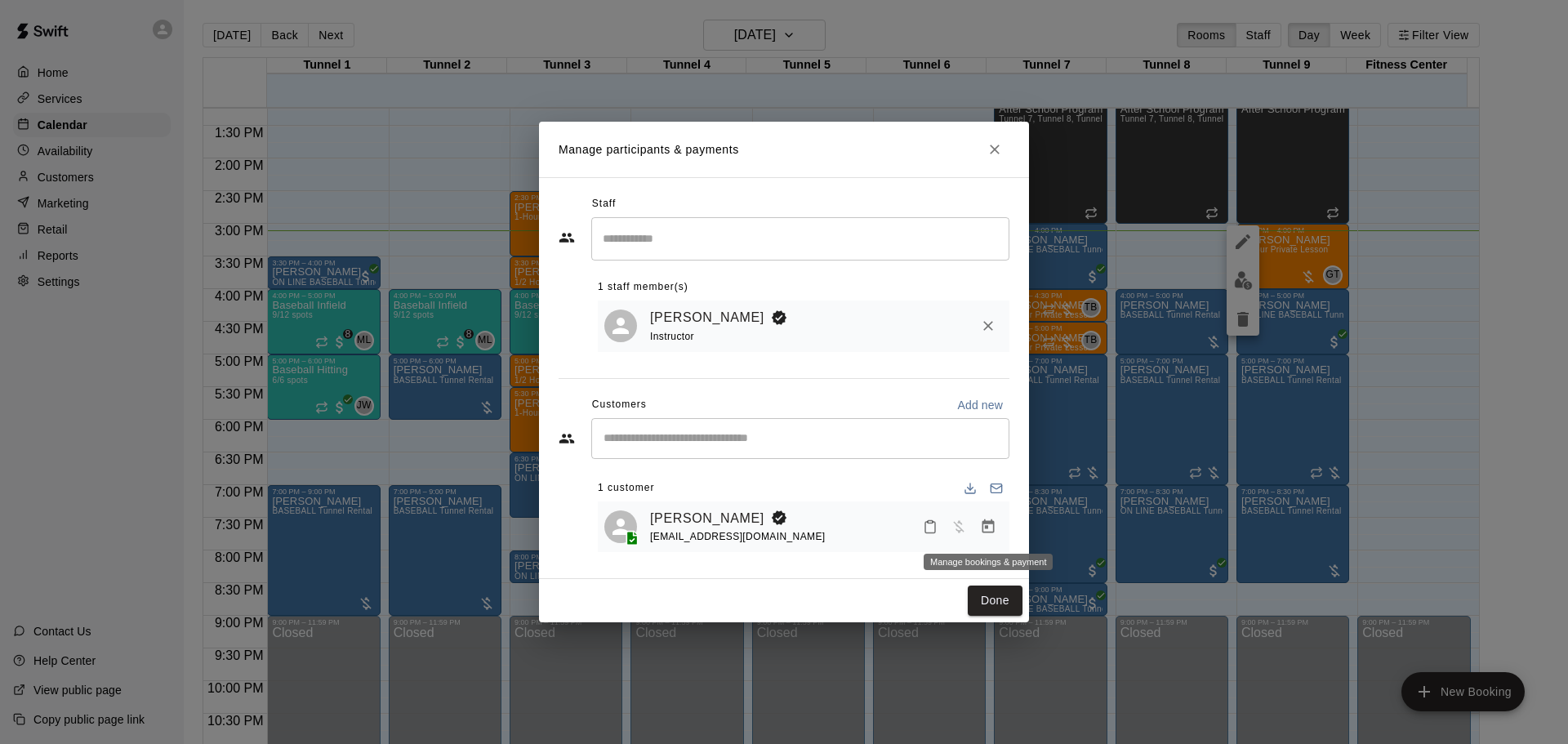
click at [984, 537] on button "Manage bookings & payment" at bounding box center [989, 527] width 29 height 29
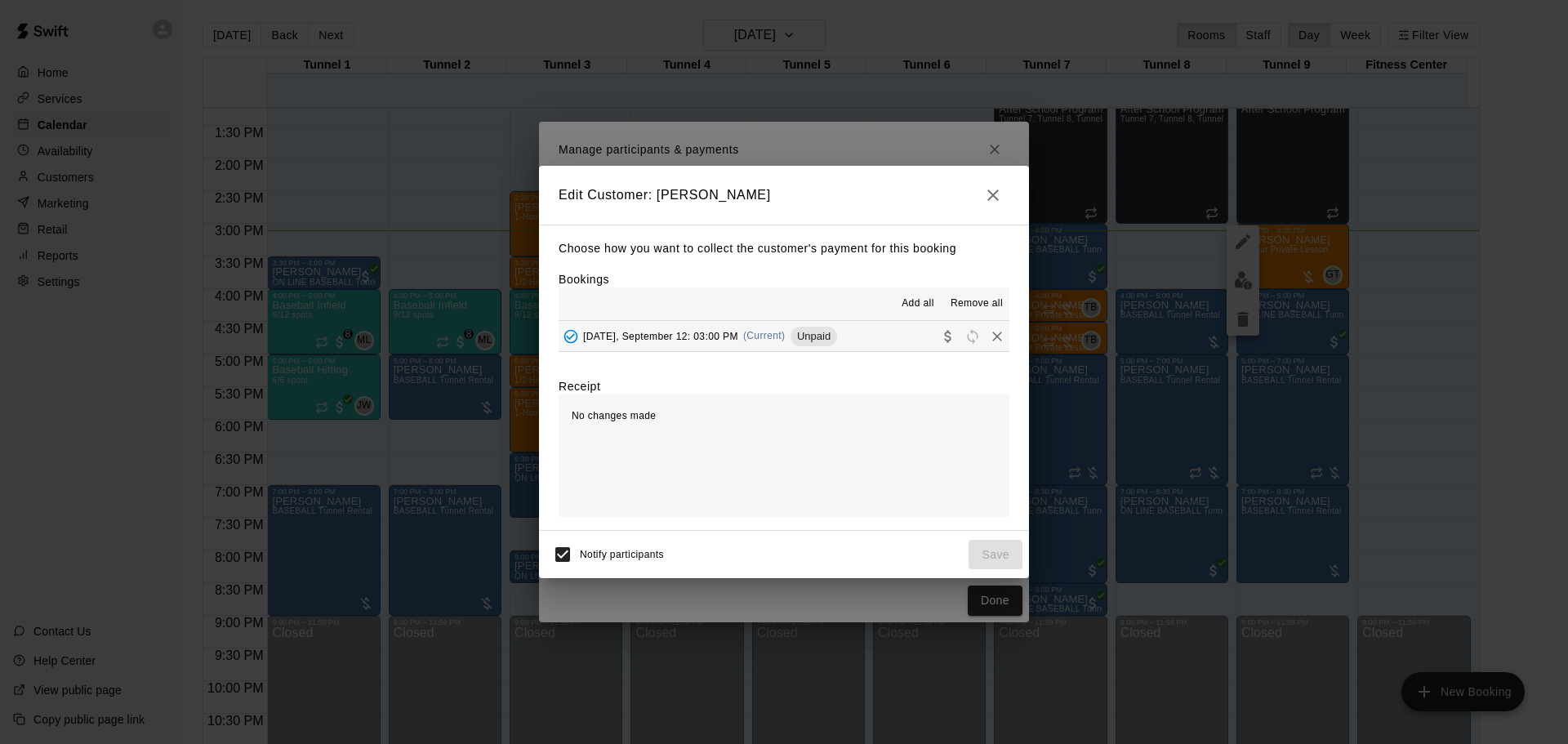
click at [897, 359] on div "Choose how you want to collect the customer's payment for this booking Bookings…" at bounding box center [784, 377] width 490 height 306
click at [877, 327] on button "Friday, September 12: 03:00 PM (Current) Unpaid" at bounding box center [784, 336] width 451 height 30
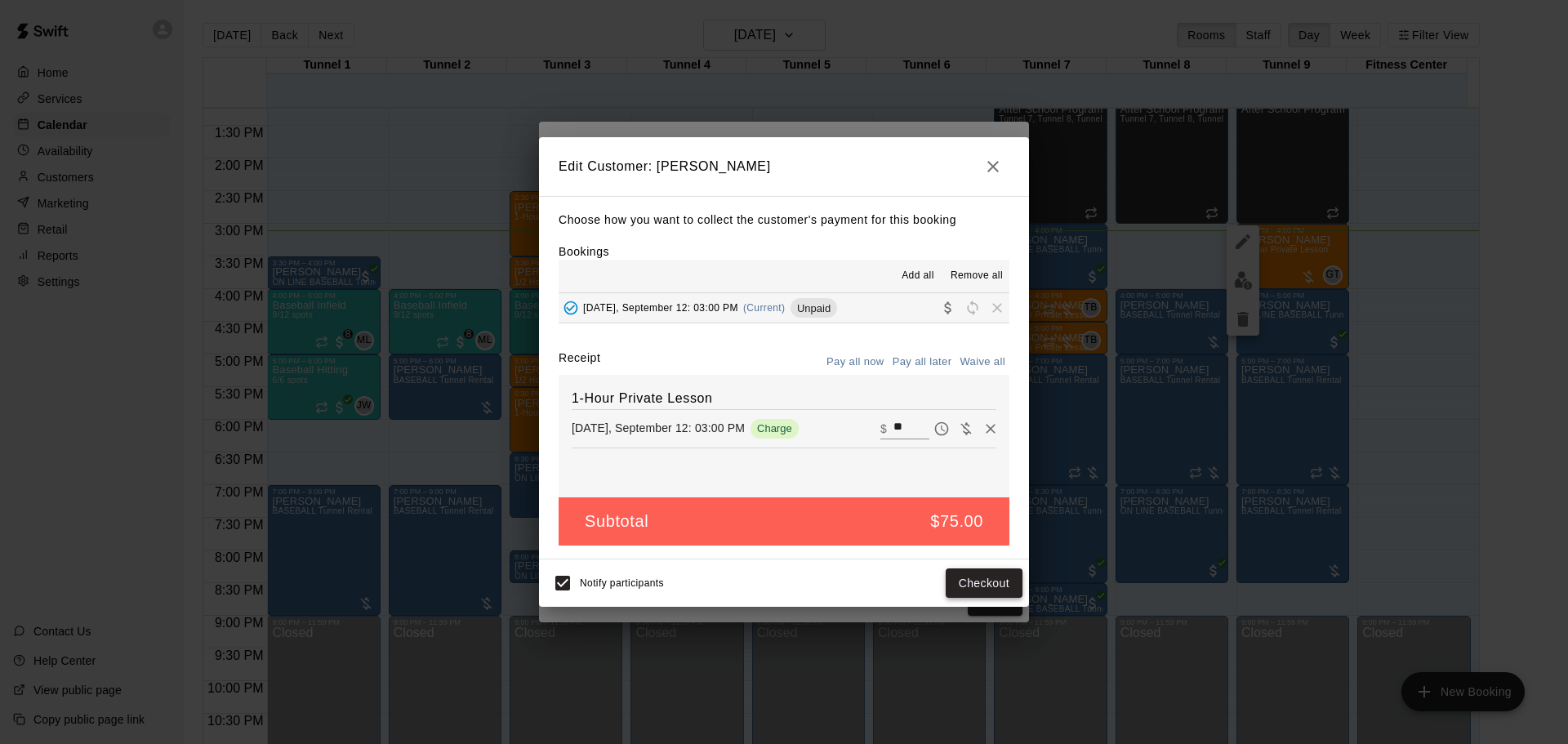
click at [962, 587] on button "Checkout" at bounding box center [984, 583] width 76 height 30
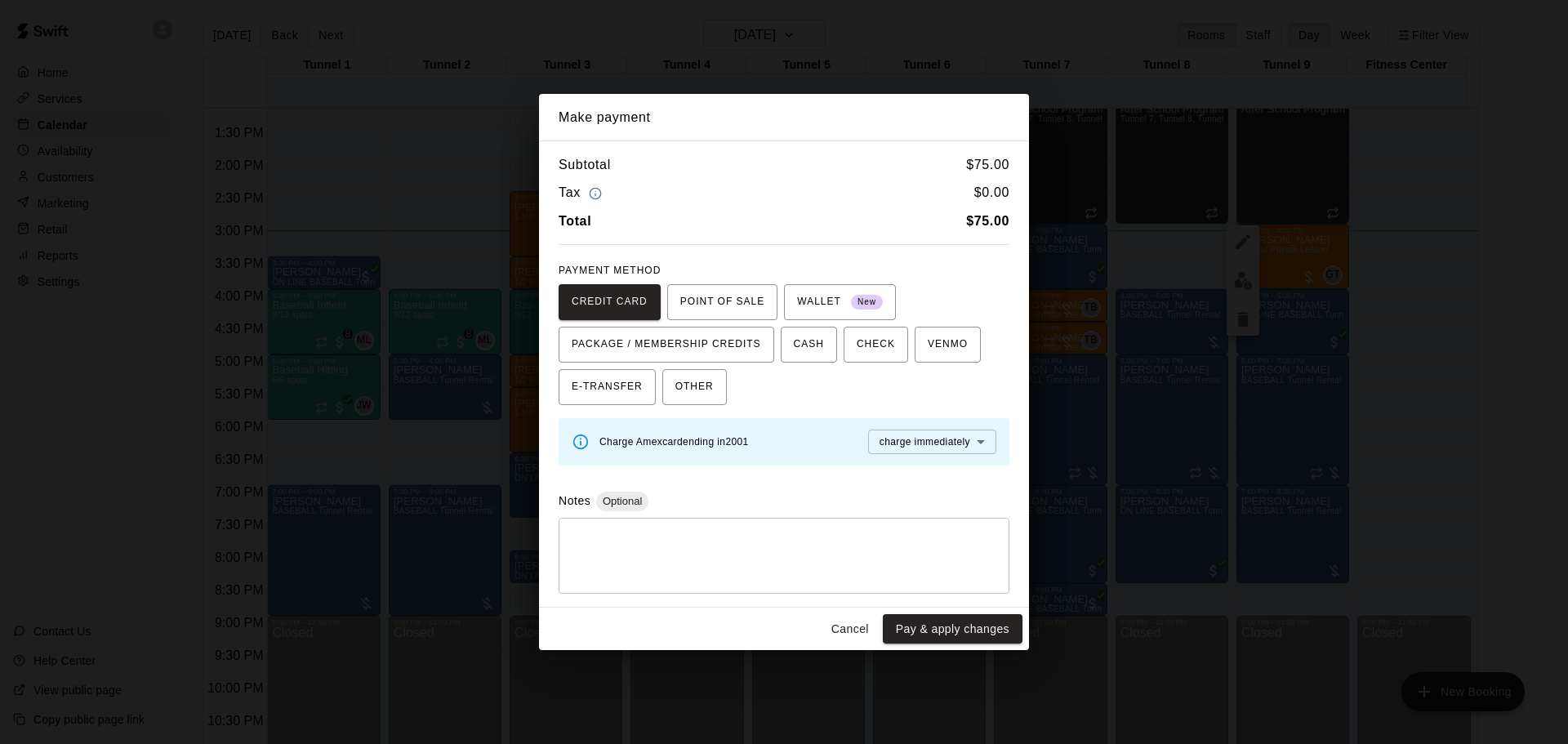
click at [857, 616] on button "Cancel" at bounding box center [850, 629] width 52 height 30
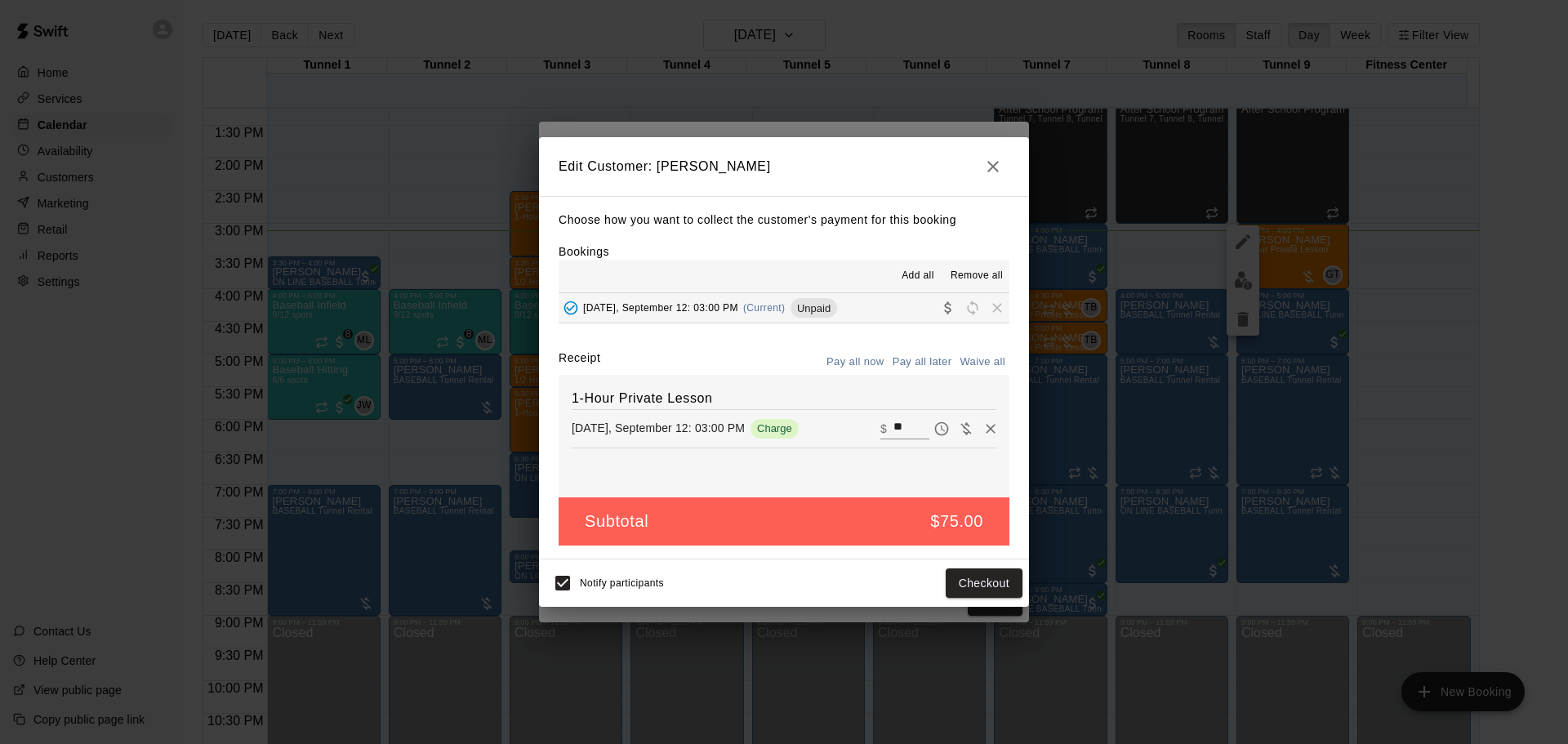
click at [1002, 167] on icon "button" at bounding box center [992, 166] width 19 height 19
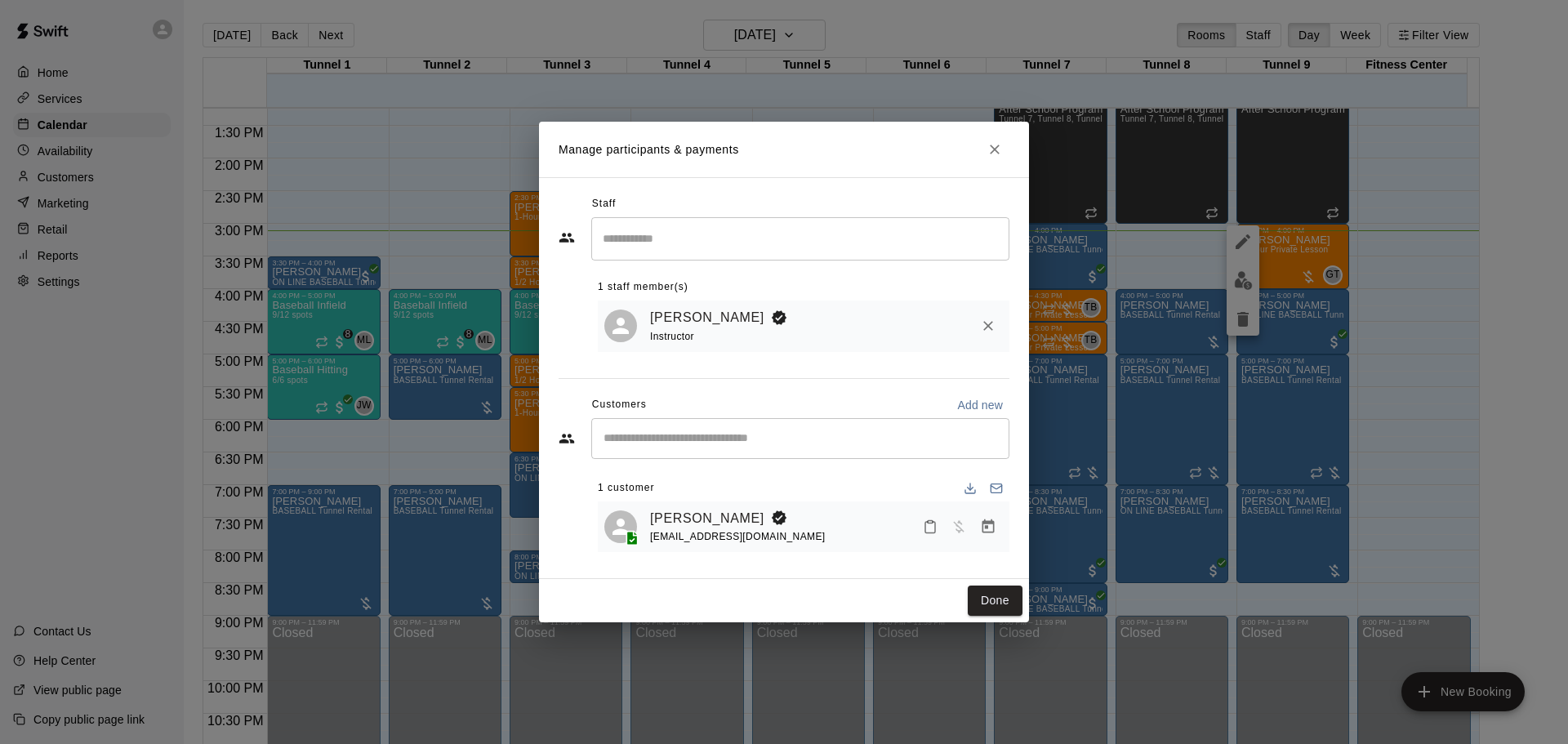
click at [984, 150] on button "Close" at bounding box center [995, 150] width 29 height 29
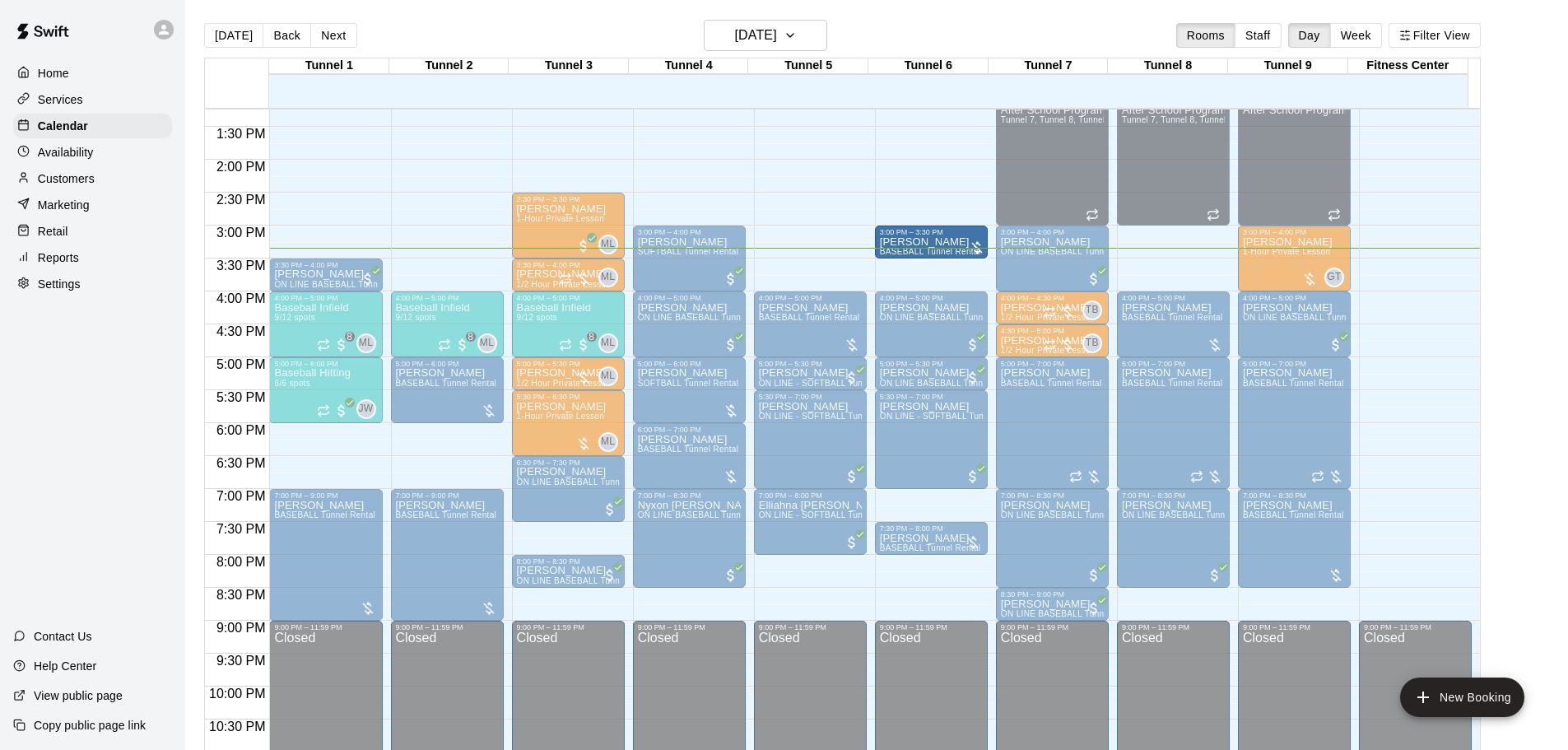
drag, startPoint x: 929, startPoint y: 290, endPoint x: 926, endPoint y: 264, distance: 26.2
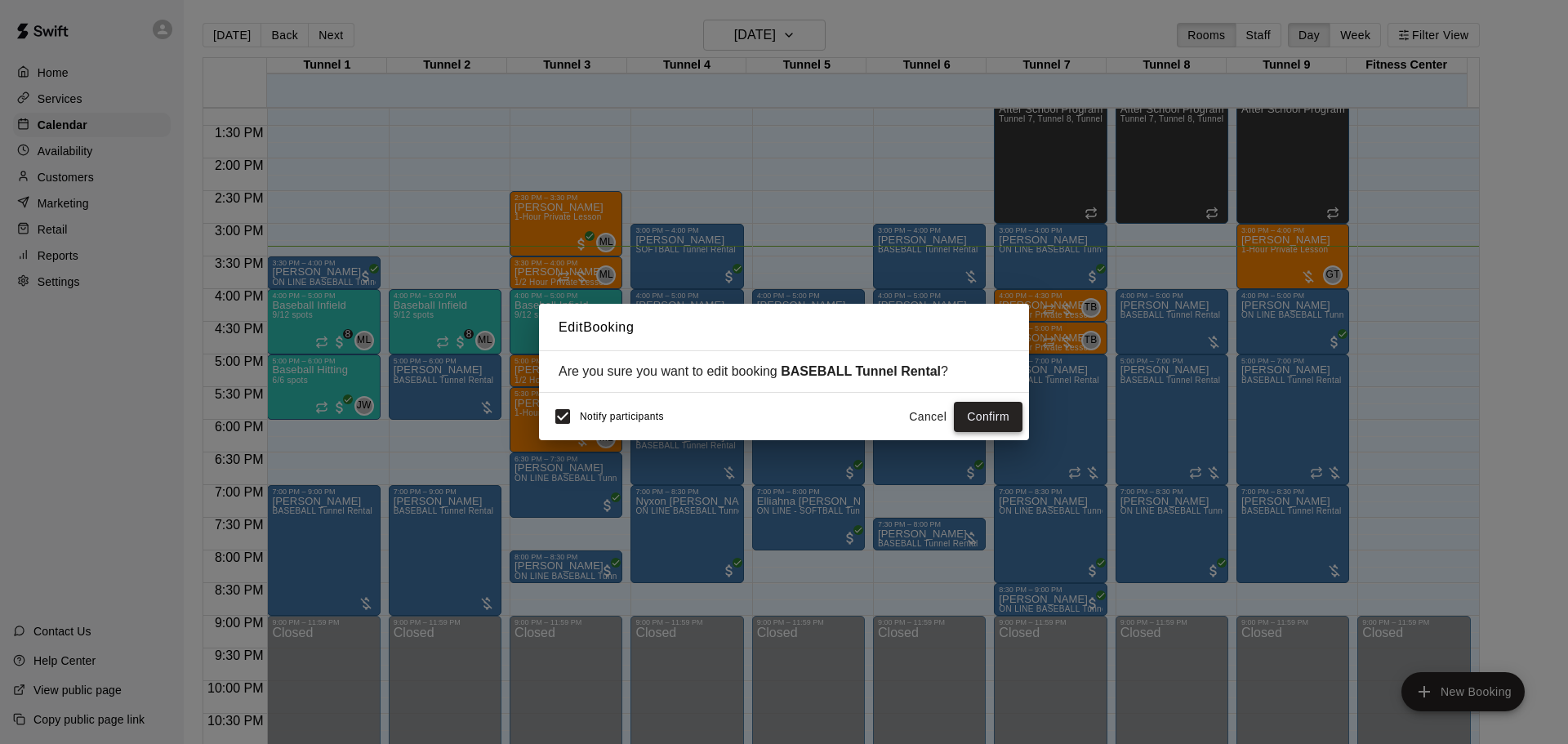
click at [968, 406] on button "Confirm" at bounding box center [988, 417] width 69 height 30
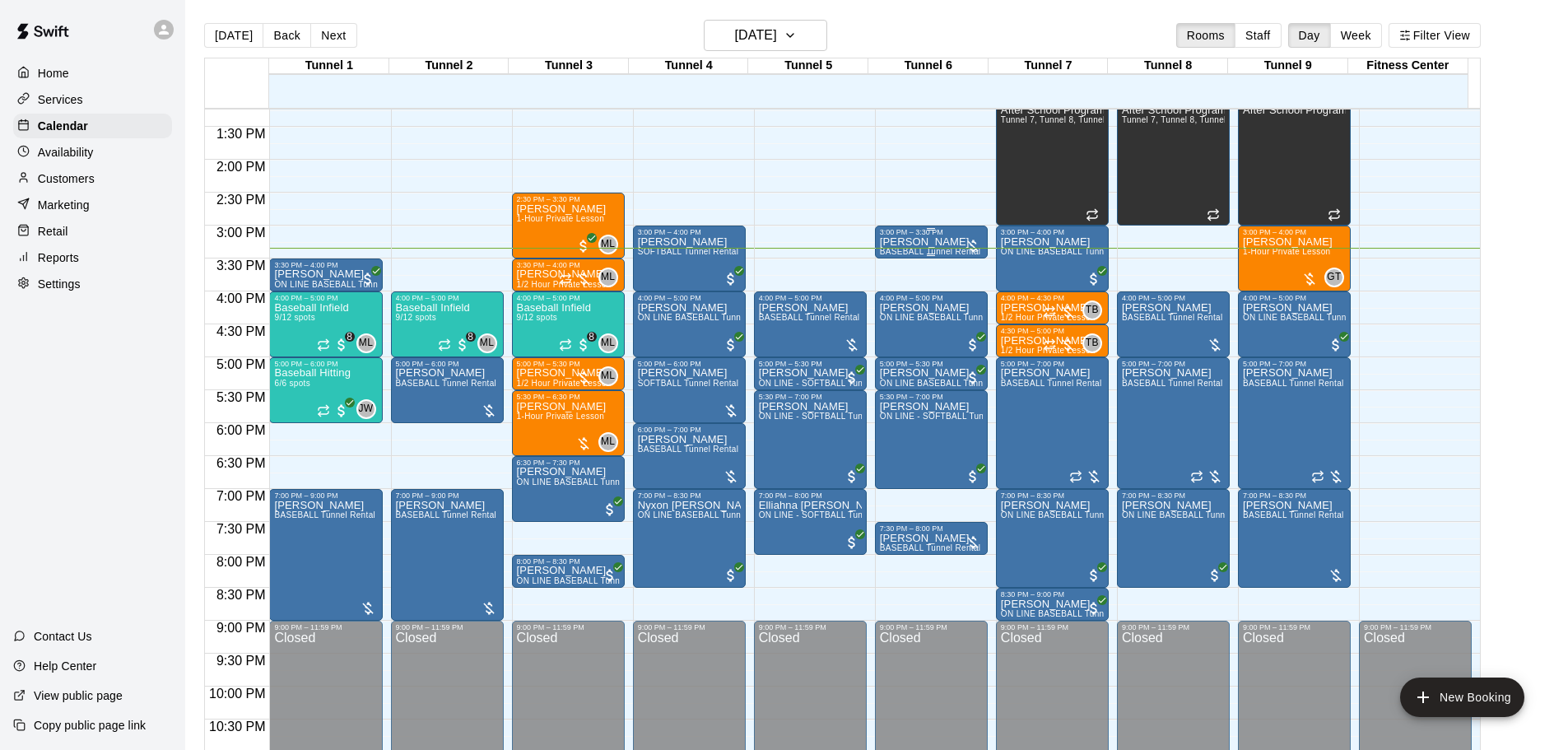
click at [937, 242] on p "[PERSON_NAME]" at bounding box center [929, 242] width 101 height 0
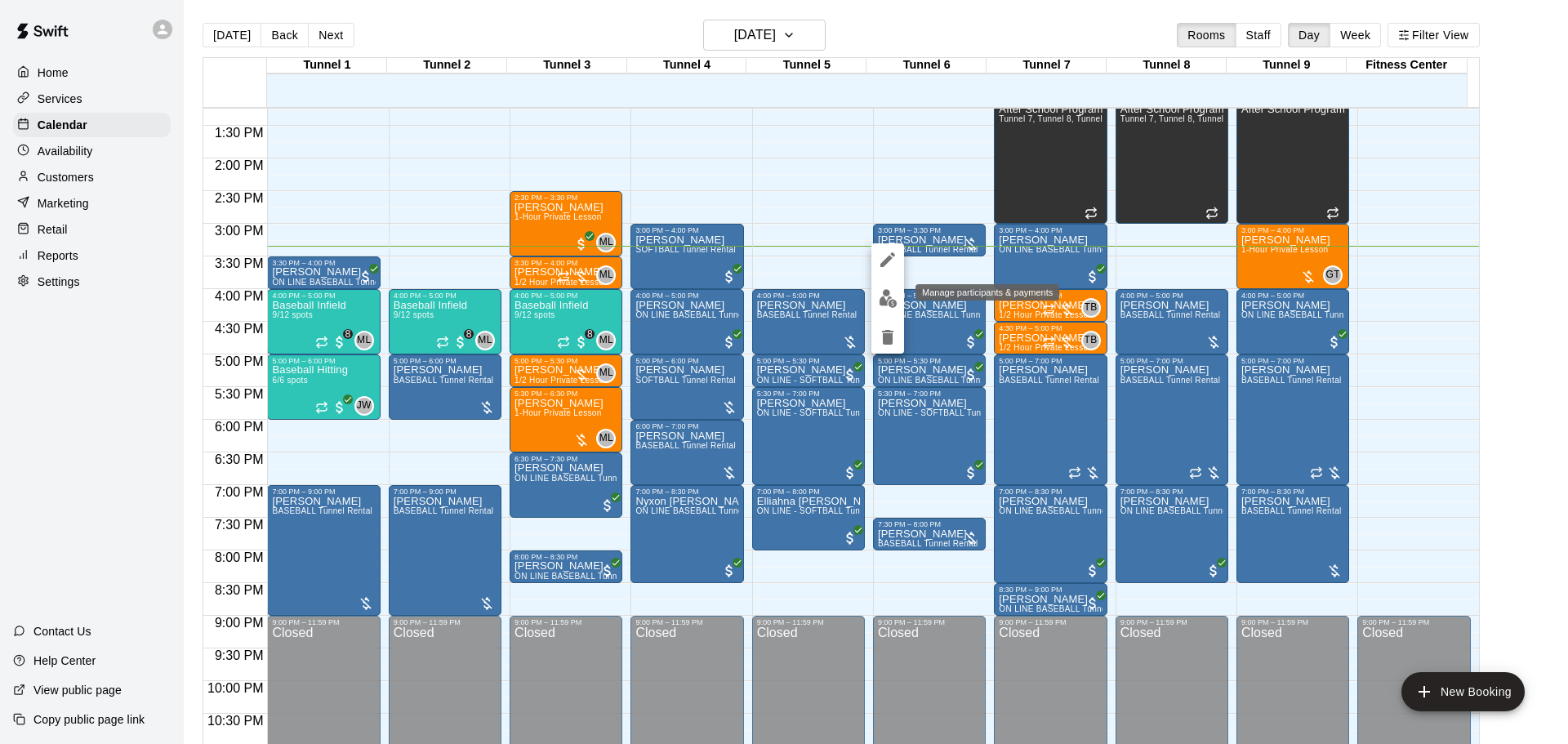
click at [879, 295] on img "edit" at bounding box center [888, 298] width 18 height 18
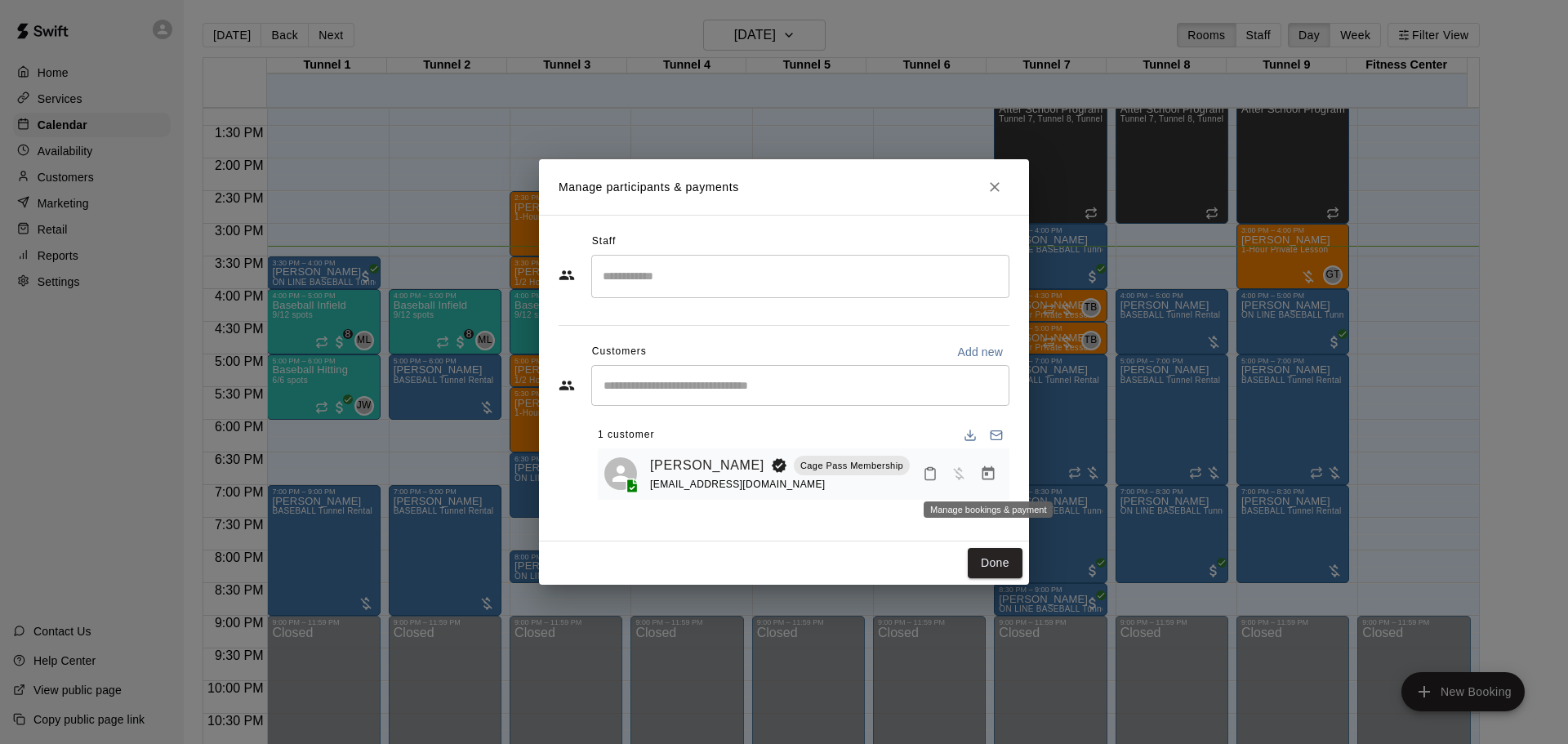
click at [990, 473] on icon "Manage bookings & payment" at bounding box center [989, 474] width 17 height 17
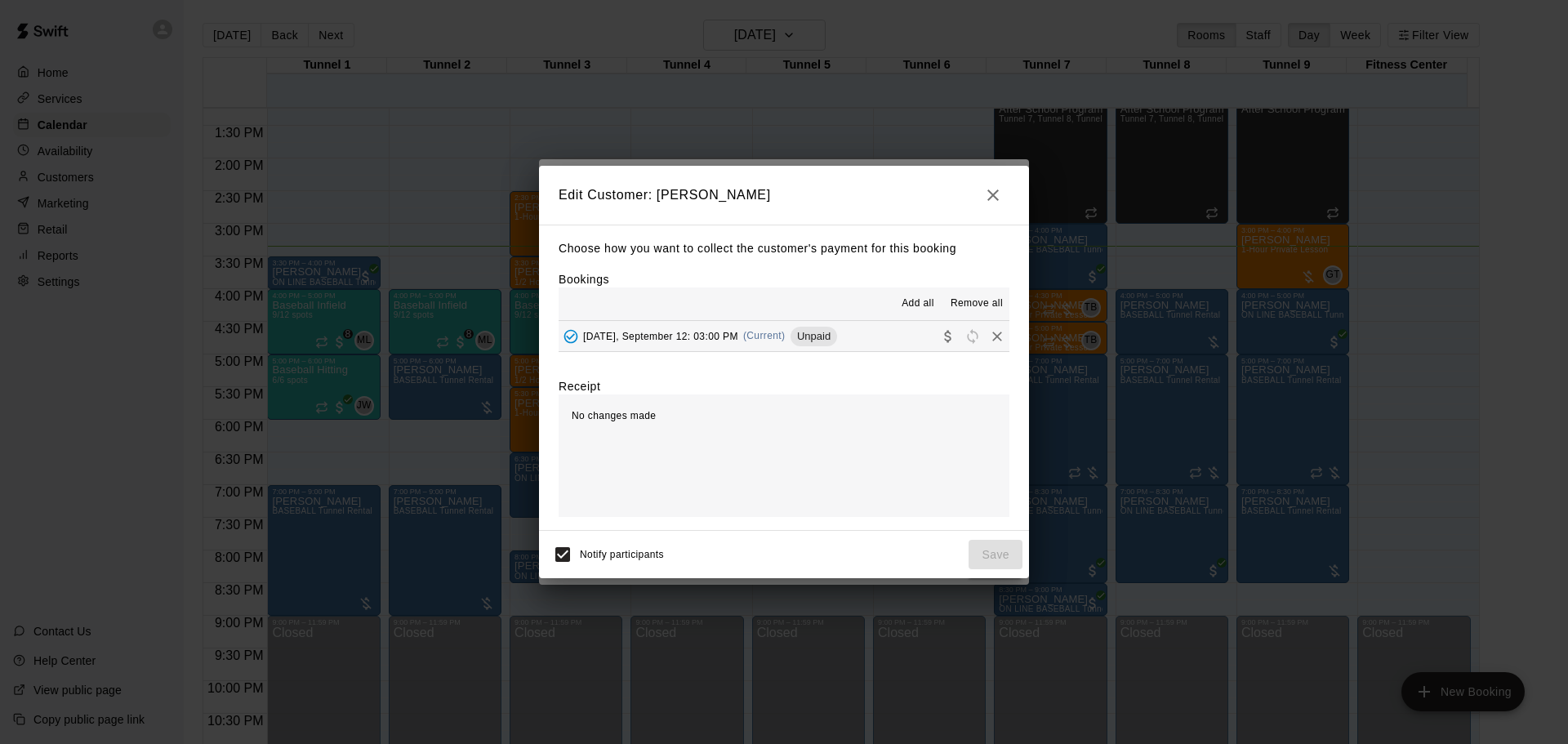
click at [830, 332] on button "Friday, September 12: 03:00 PM (Current) Unpaid" at bounding box center [784, 336] width 451 height 30
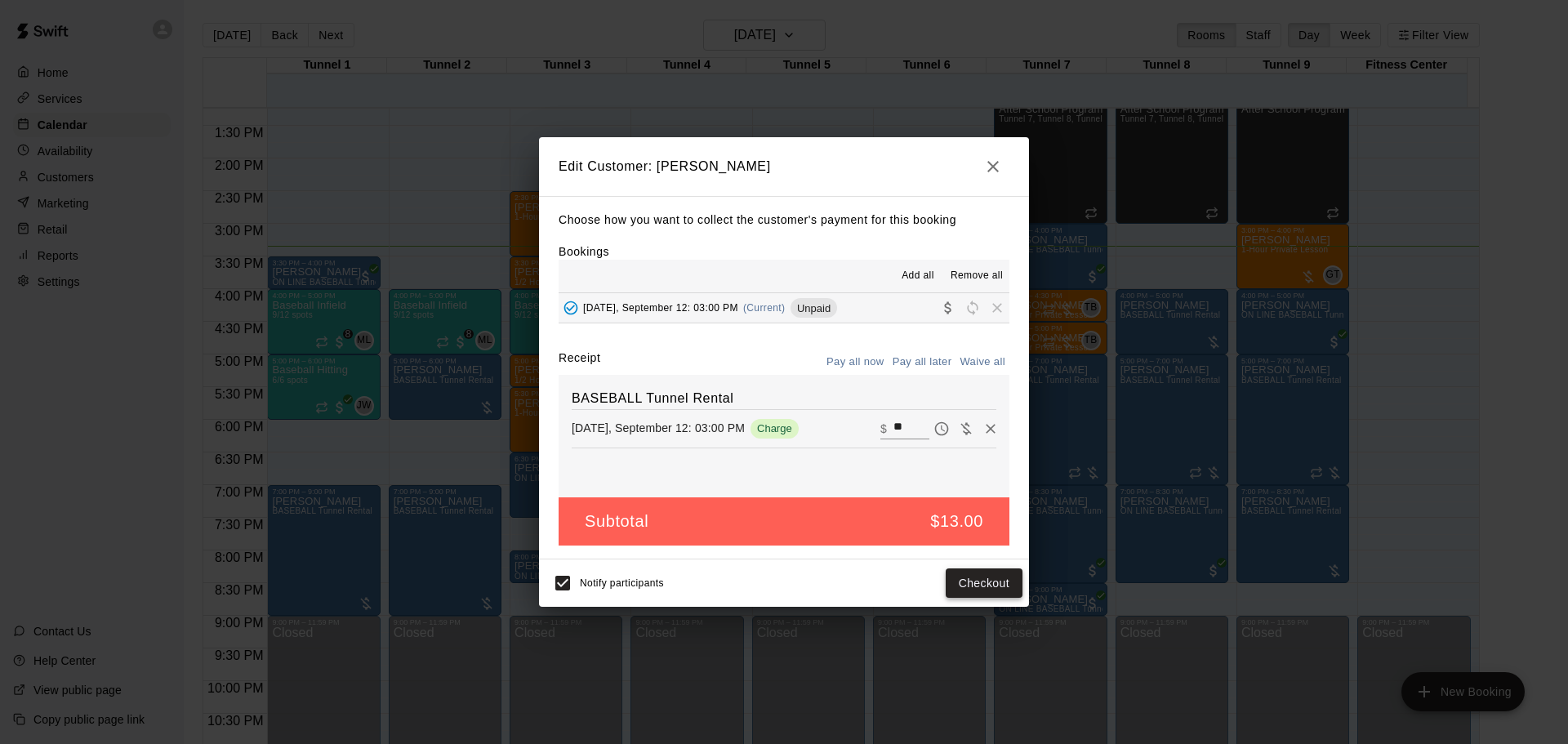
click at [988, 572] on button "Checkout" at bounding box center [984, 583] width 76 height 30
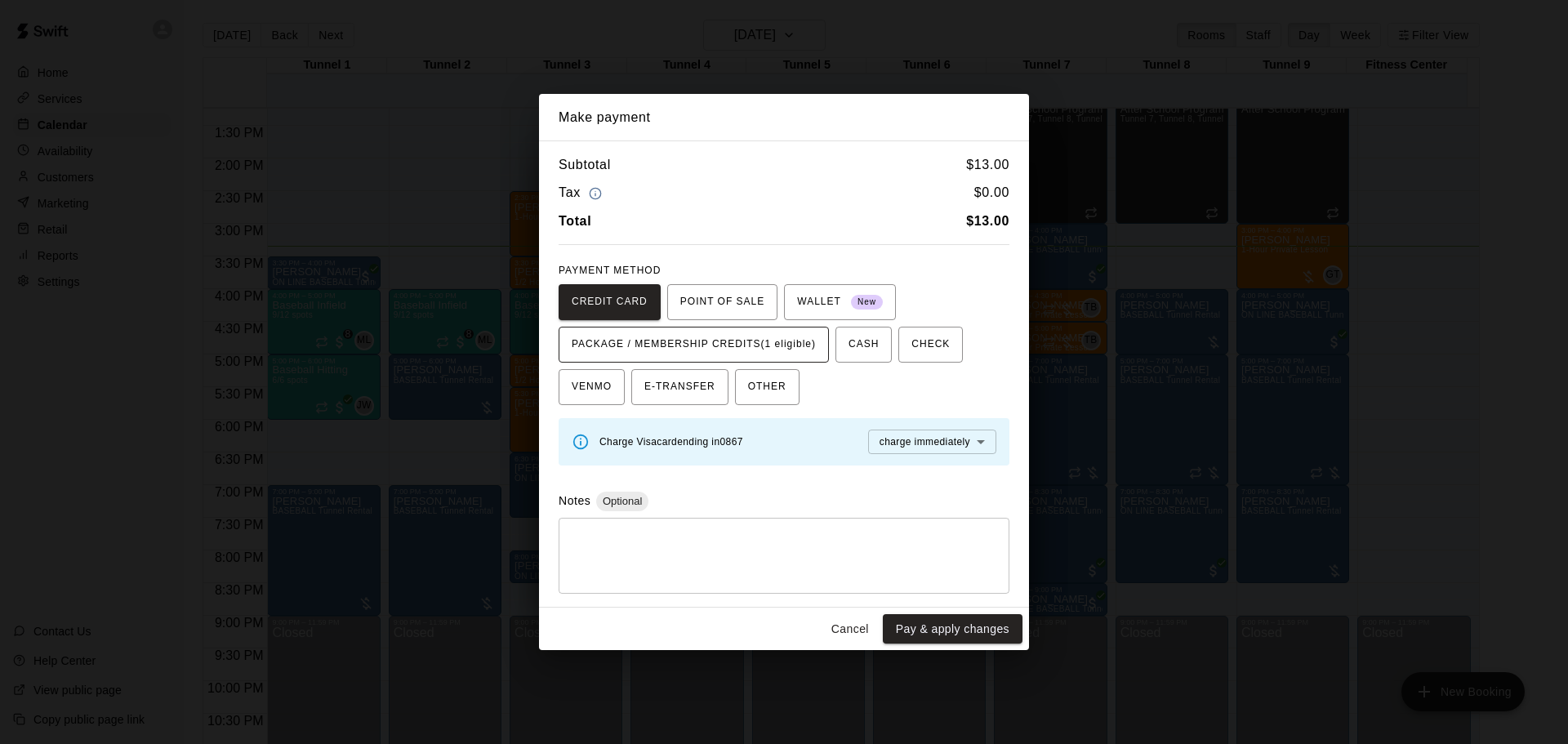
click at [802, 338] on span "PACKAGE / MEMBERSHIP CREDITS (1 eligible)" at bounding box center [694, 345] width 245 height 26
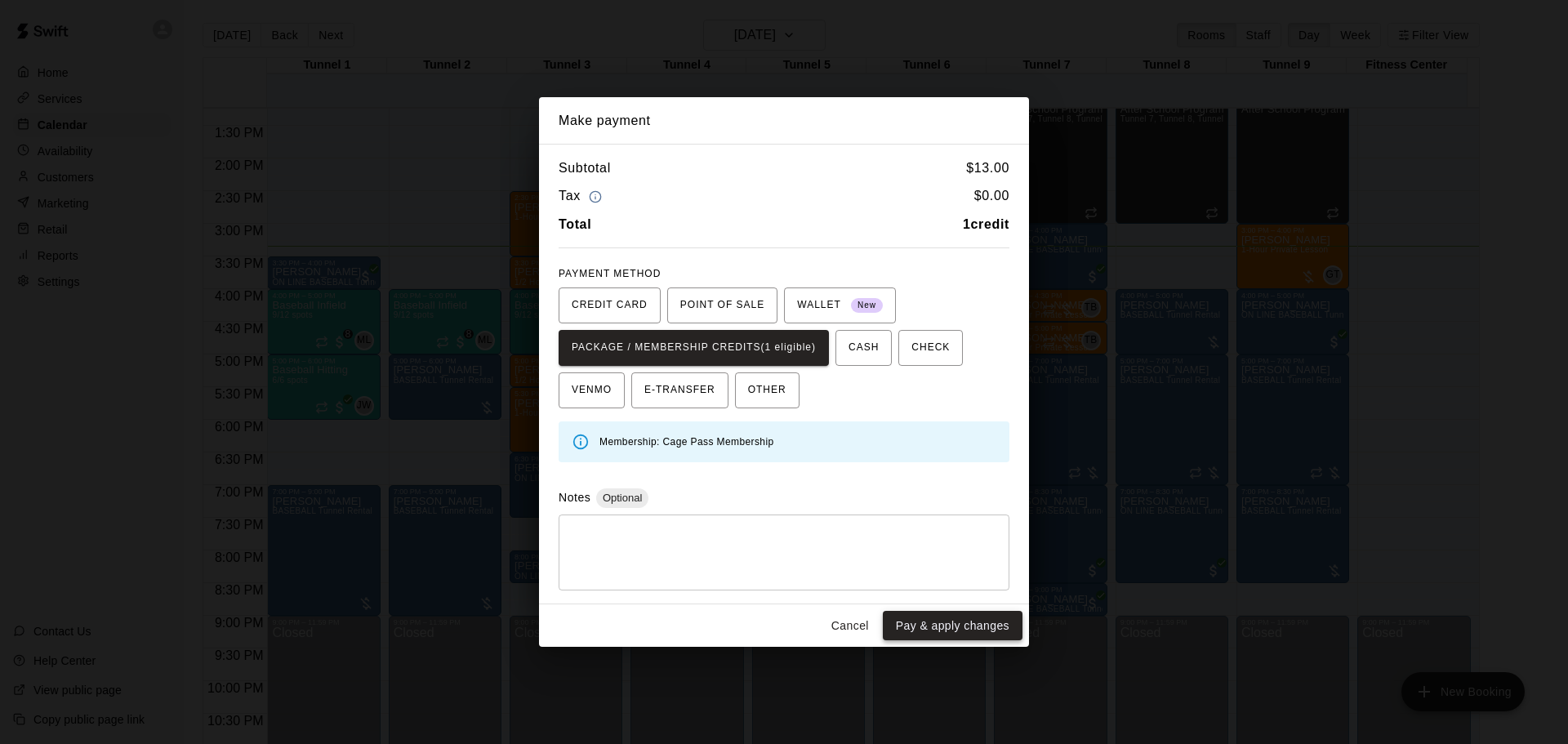
click at [981, 624] on button "Pay & apply changes" at bounding box center [953, 625] width 140 height 30
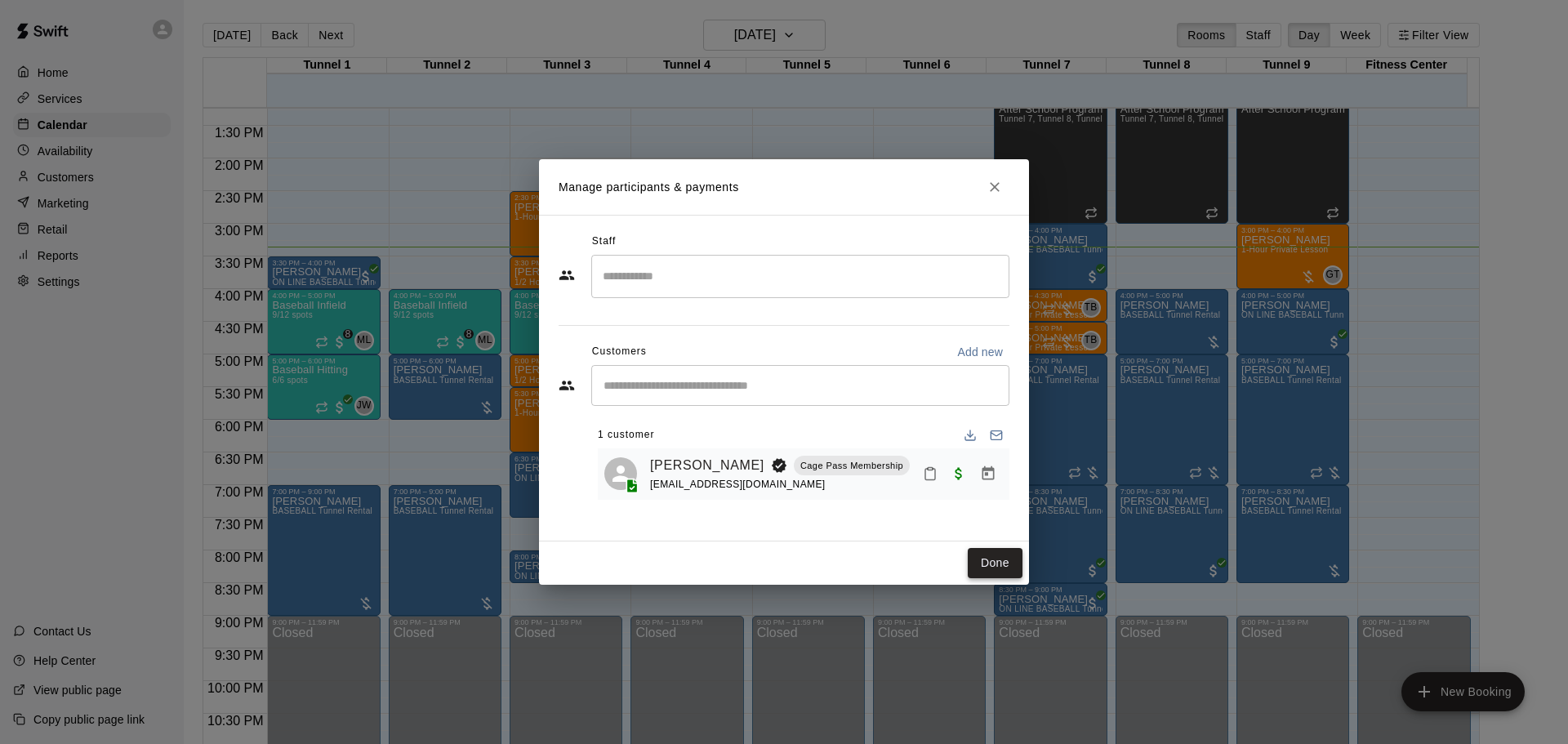
click at [1001, 571] on button "Done" at bounding box center [996, 563] width 55 height 30
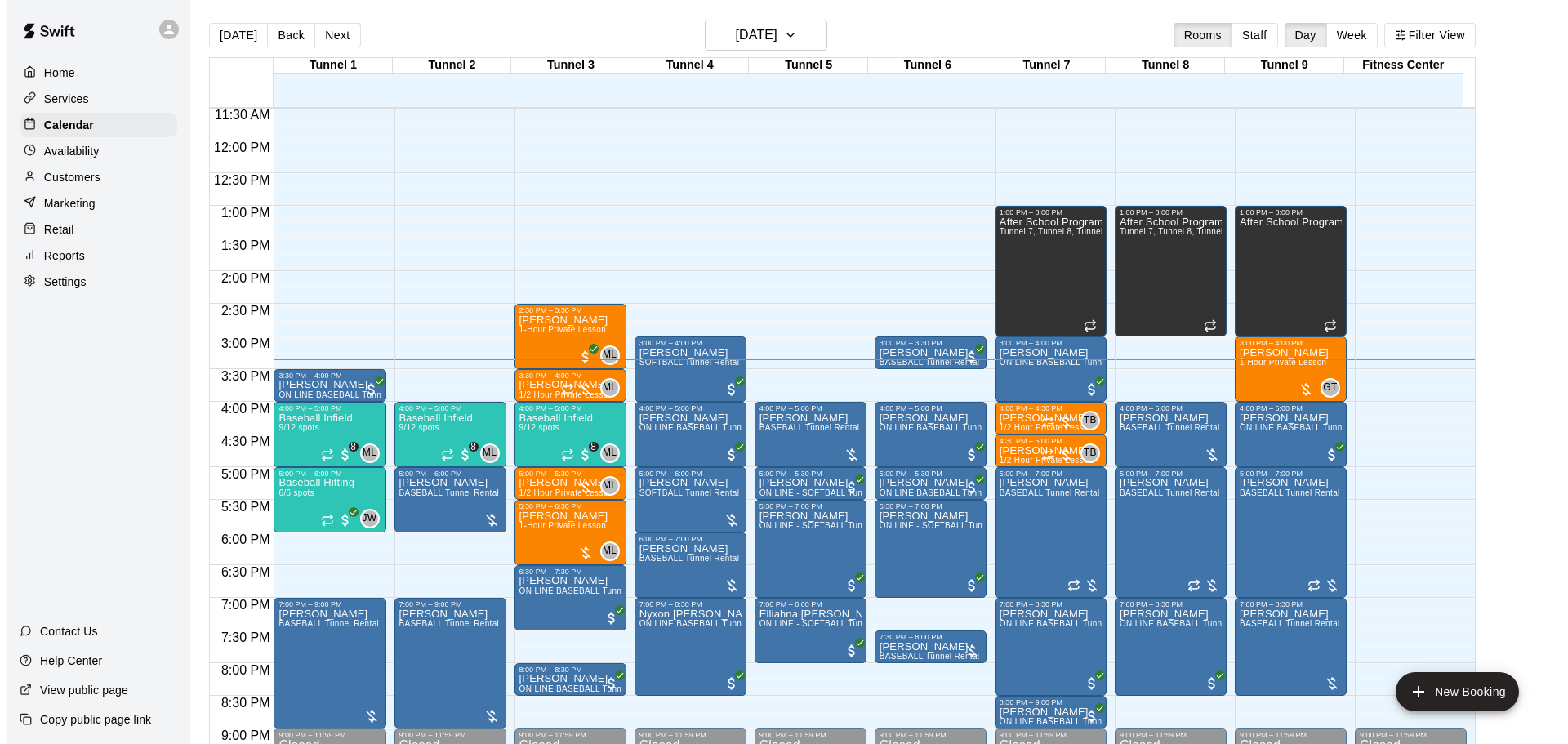
scroll to position [916, 0]
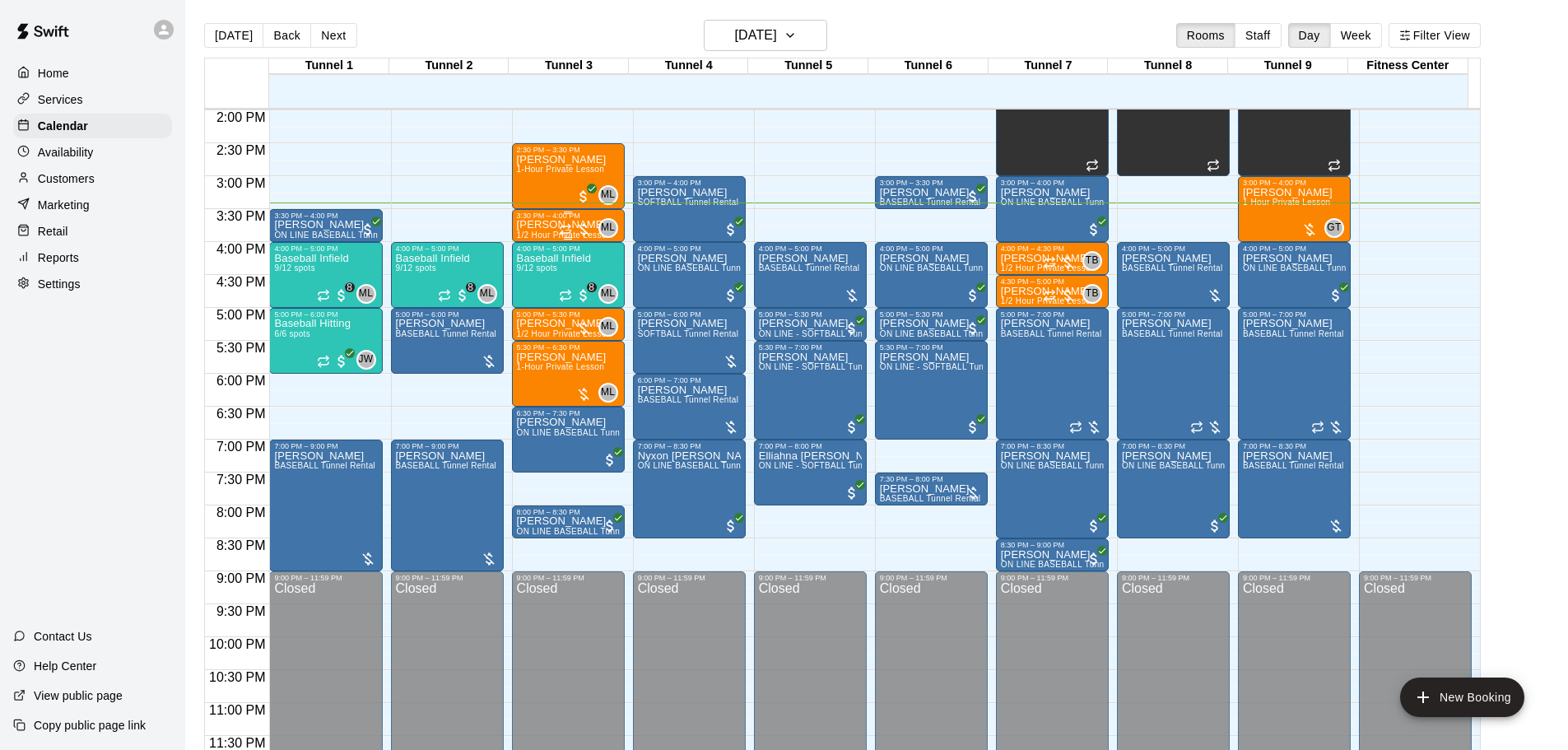
click at [586, 216] on div "3:30 PM – 4:00 PM" at bounding box center [568, 215] width 103 height 8
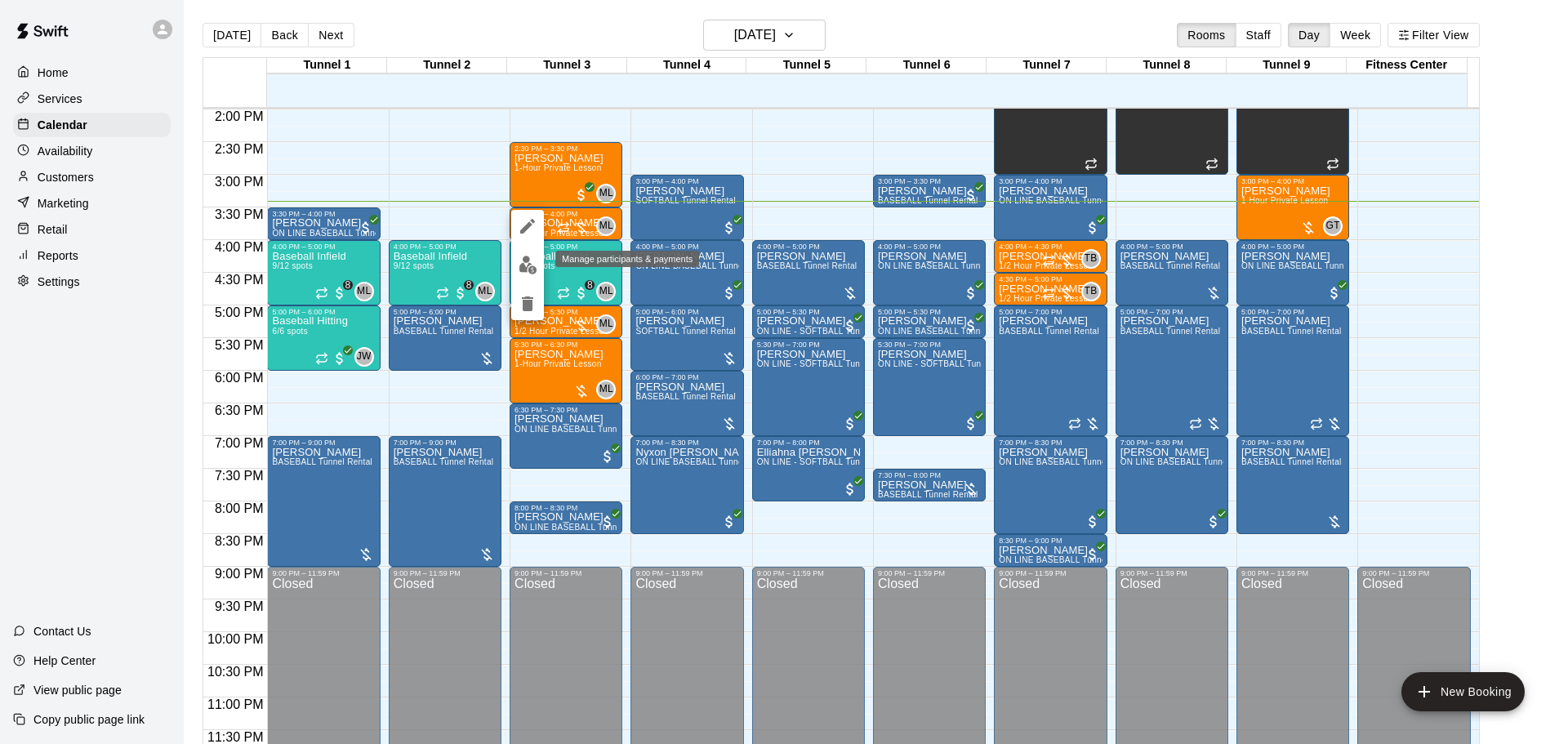
click at [522, 254] on button "edit" at bounding box center [528, 265] width 33 height 32
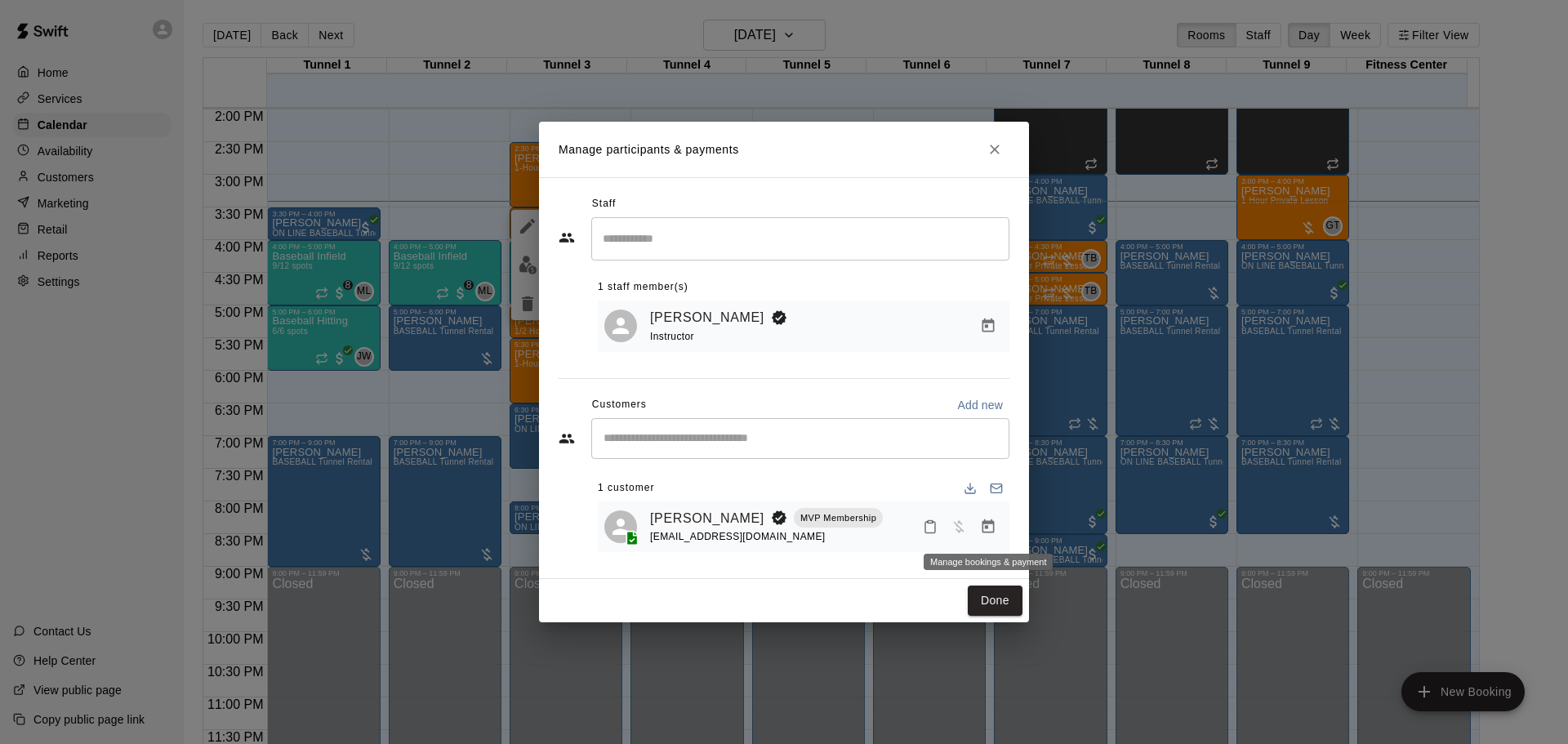
click at [981, 522] on icon "Manage bookings & payment" at bounding box center [989, 527] width 17 height 17
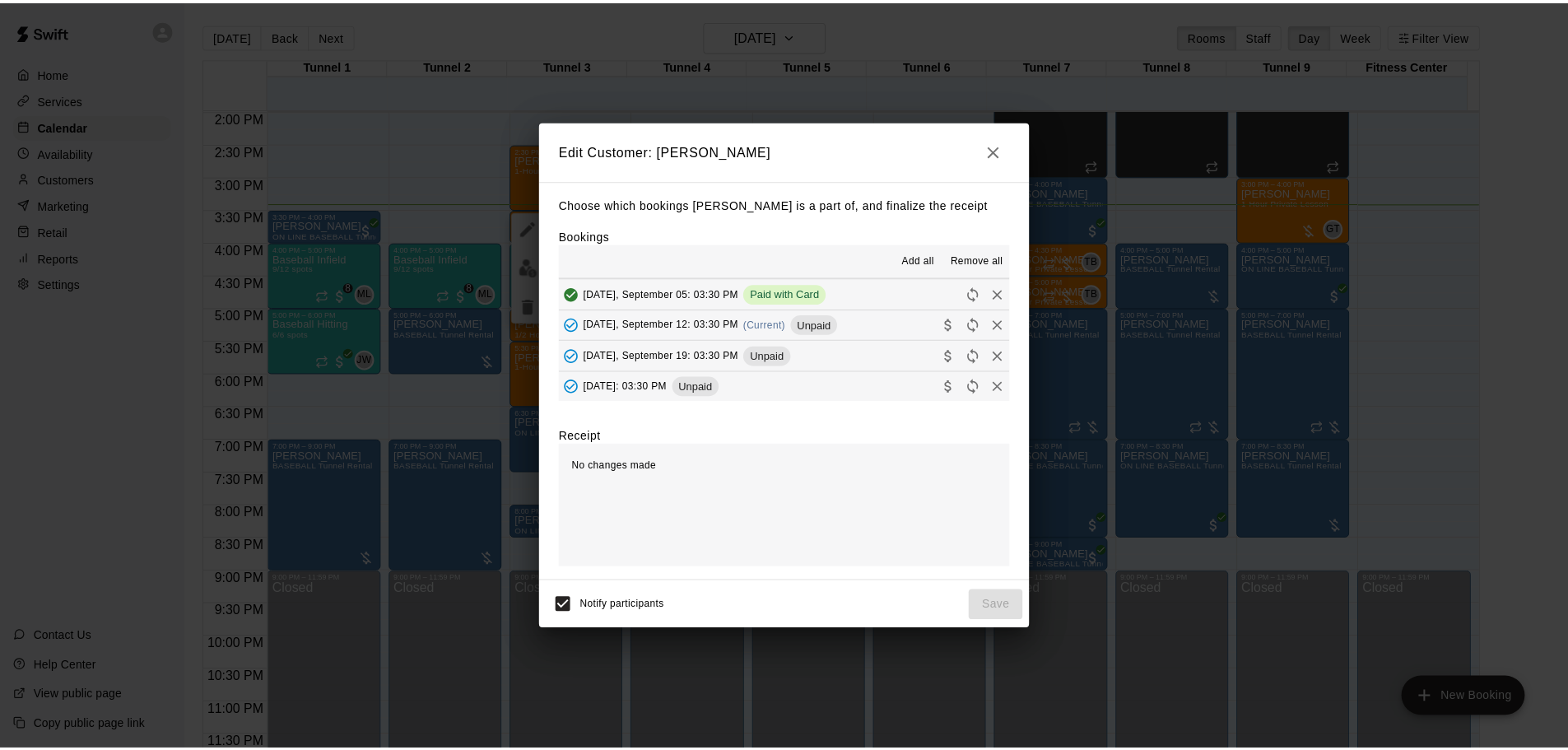
scroll to position [93, 0]
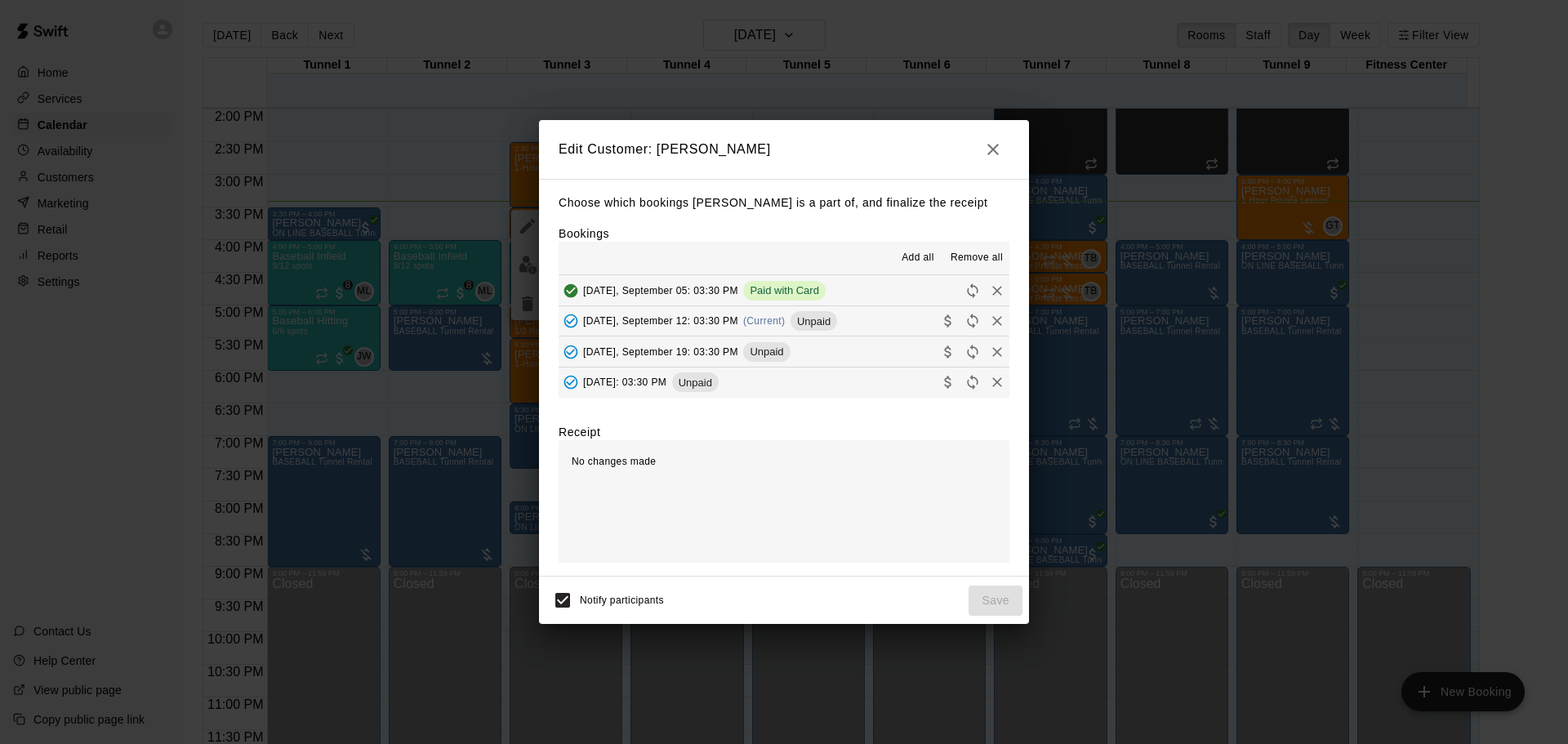
click at [864, 326] on button "Friday, September 12: 03:30 PM (Current) Unpaid" at bounding box center [784, 321] width 451 height 30
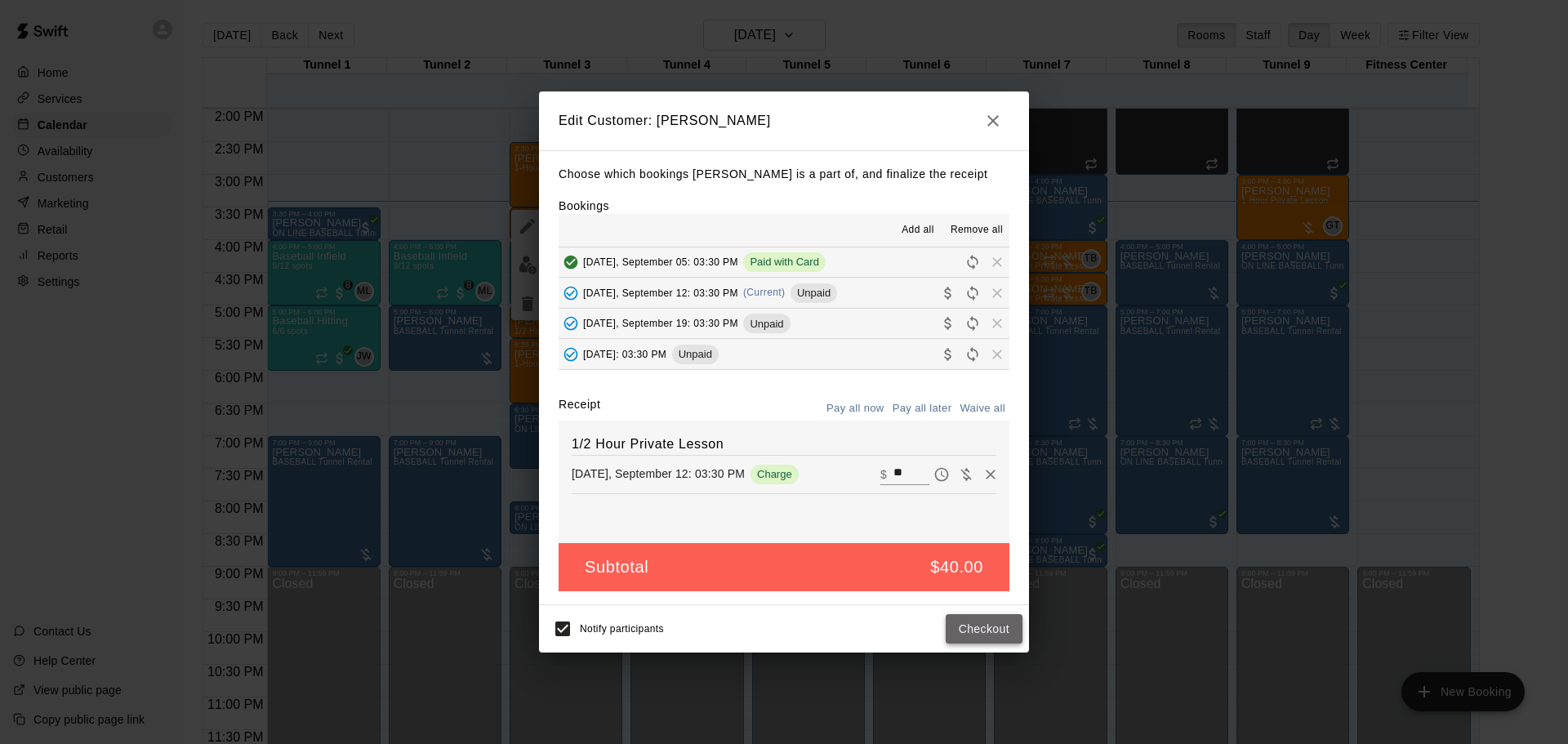
click at [978, 630] on button "Checkout" at bounding box center [984, 629] width 76 height 30
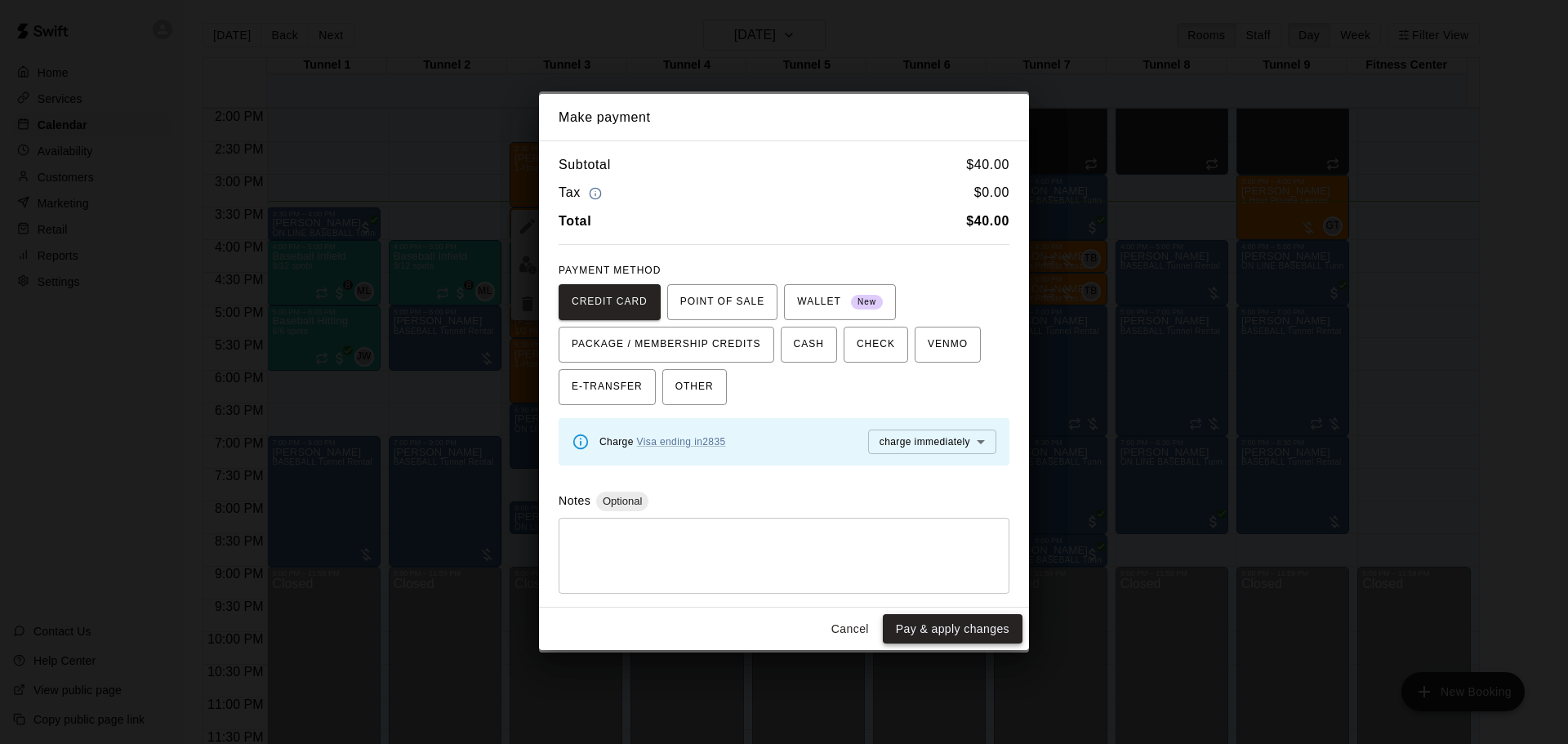
click at [1009, 634] on button "Pay & apply changes" at bounding box center [953, 629] width 140 height 30
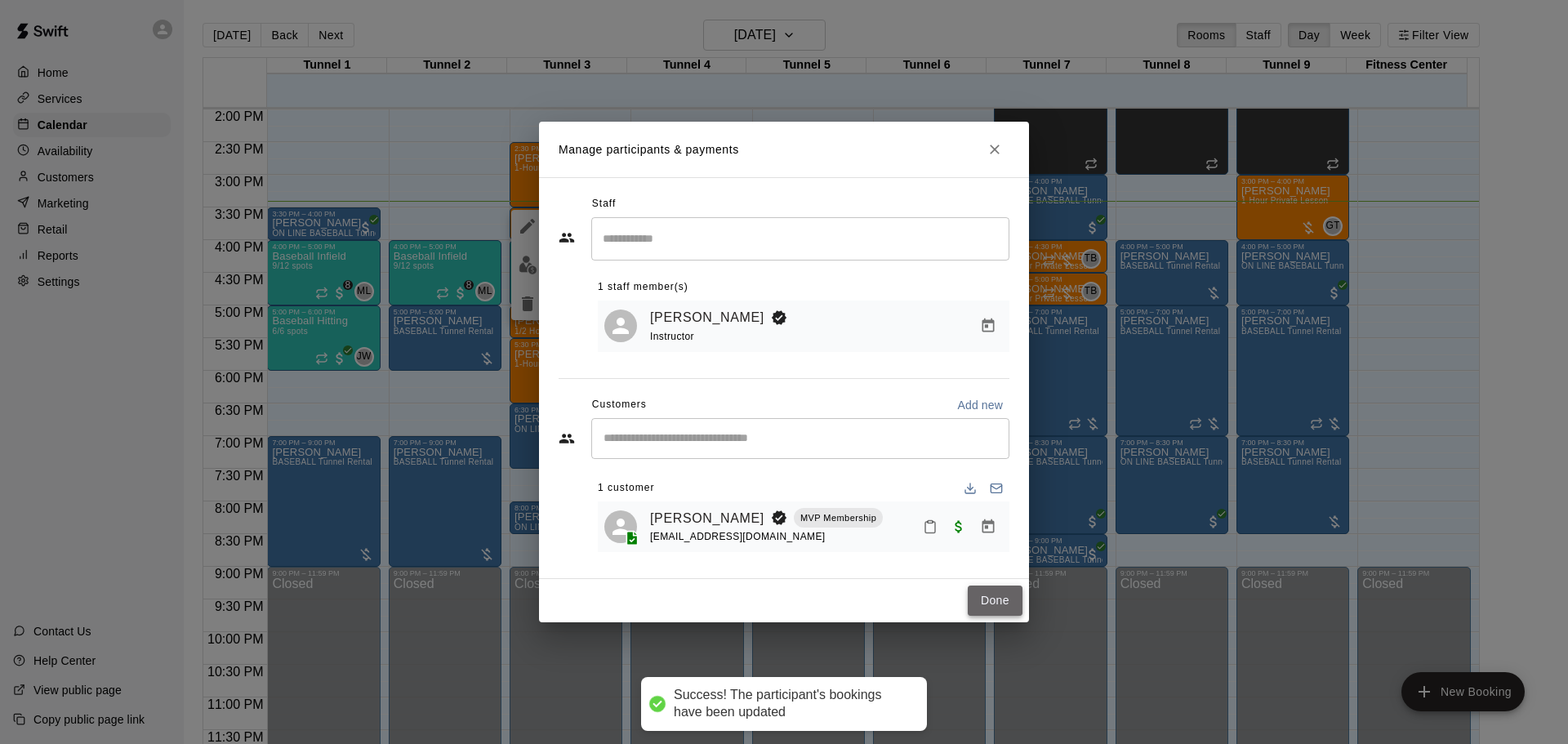
click at [992, 615] on button "Done" at bounding box center [996, 601] width 55 height 30
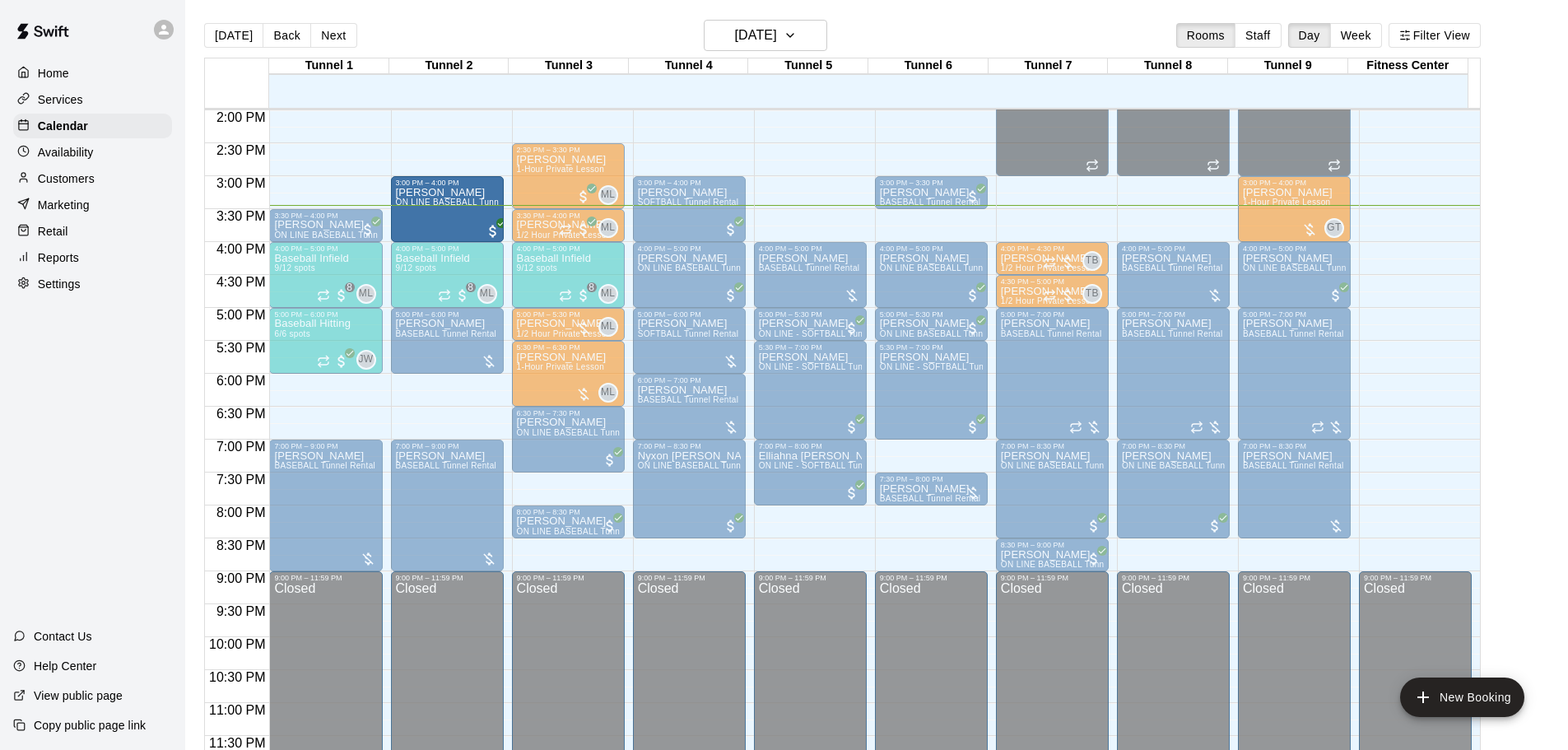
drag, startPoint x: 1020, startPoint y: 199, endPoint x: 460, endPoint y: 205, distance: 560.0
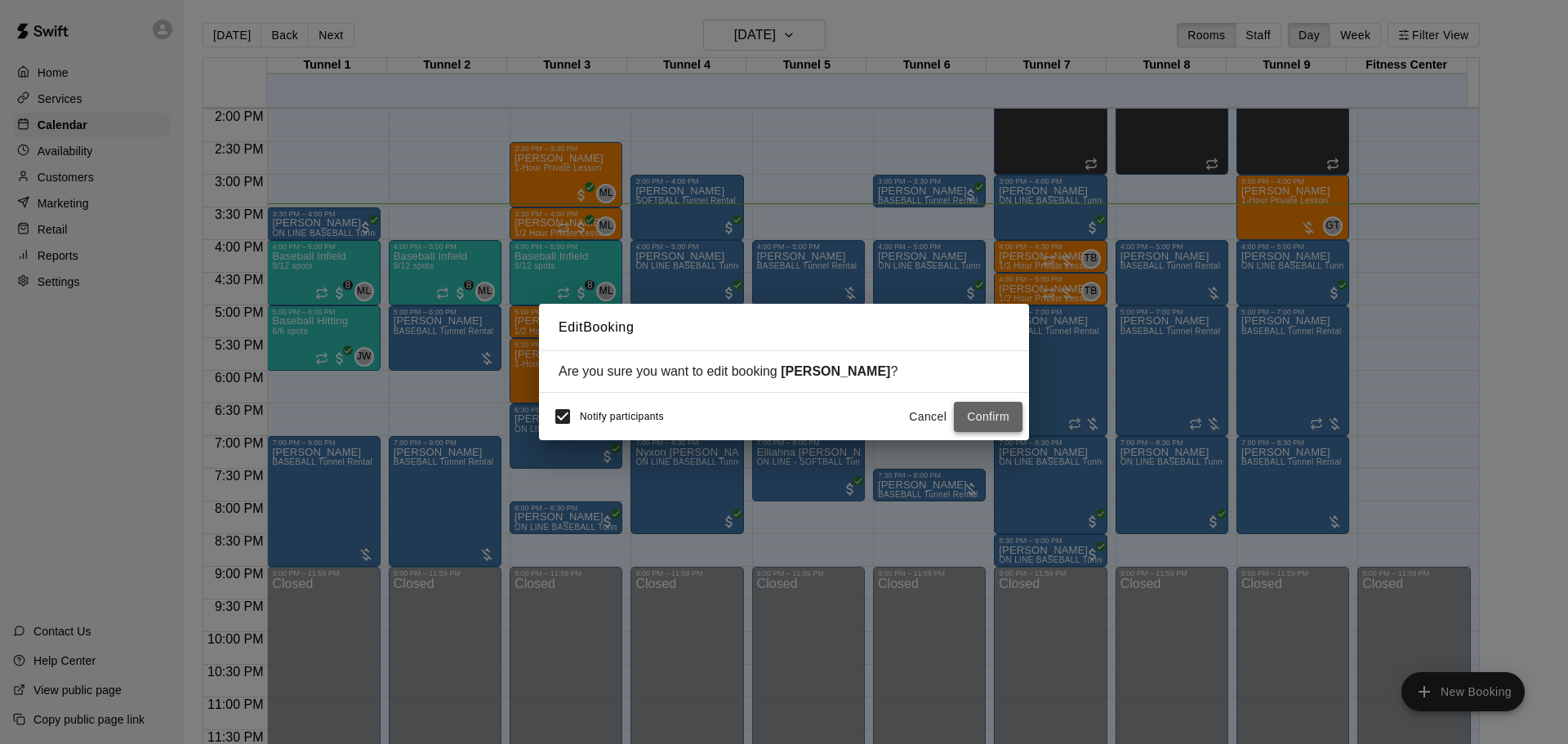
click at [973, 414] on button "Confirm" at bounding box center [988, 417] width 69 height 30
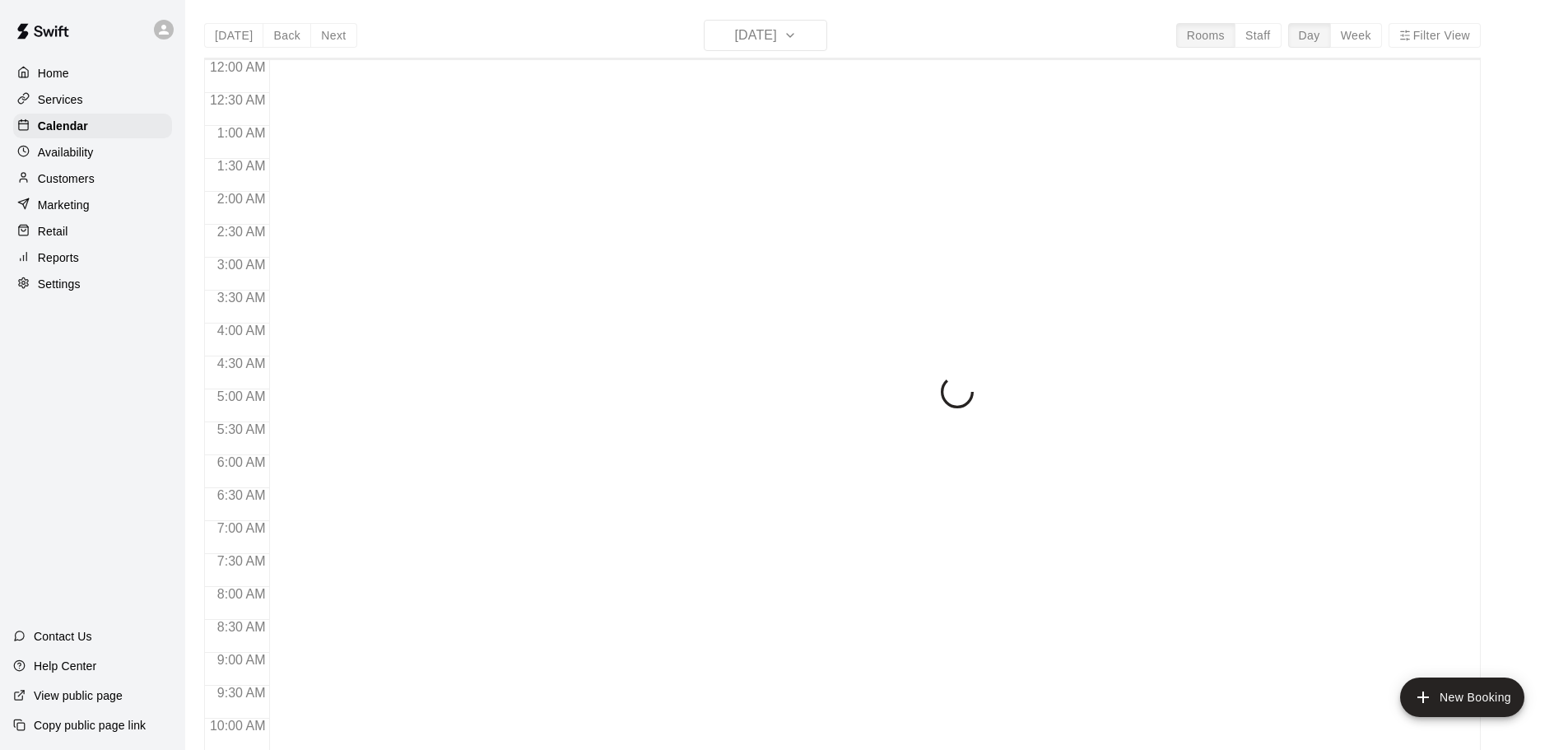
scroll to position [872, 0]
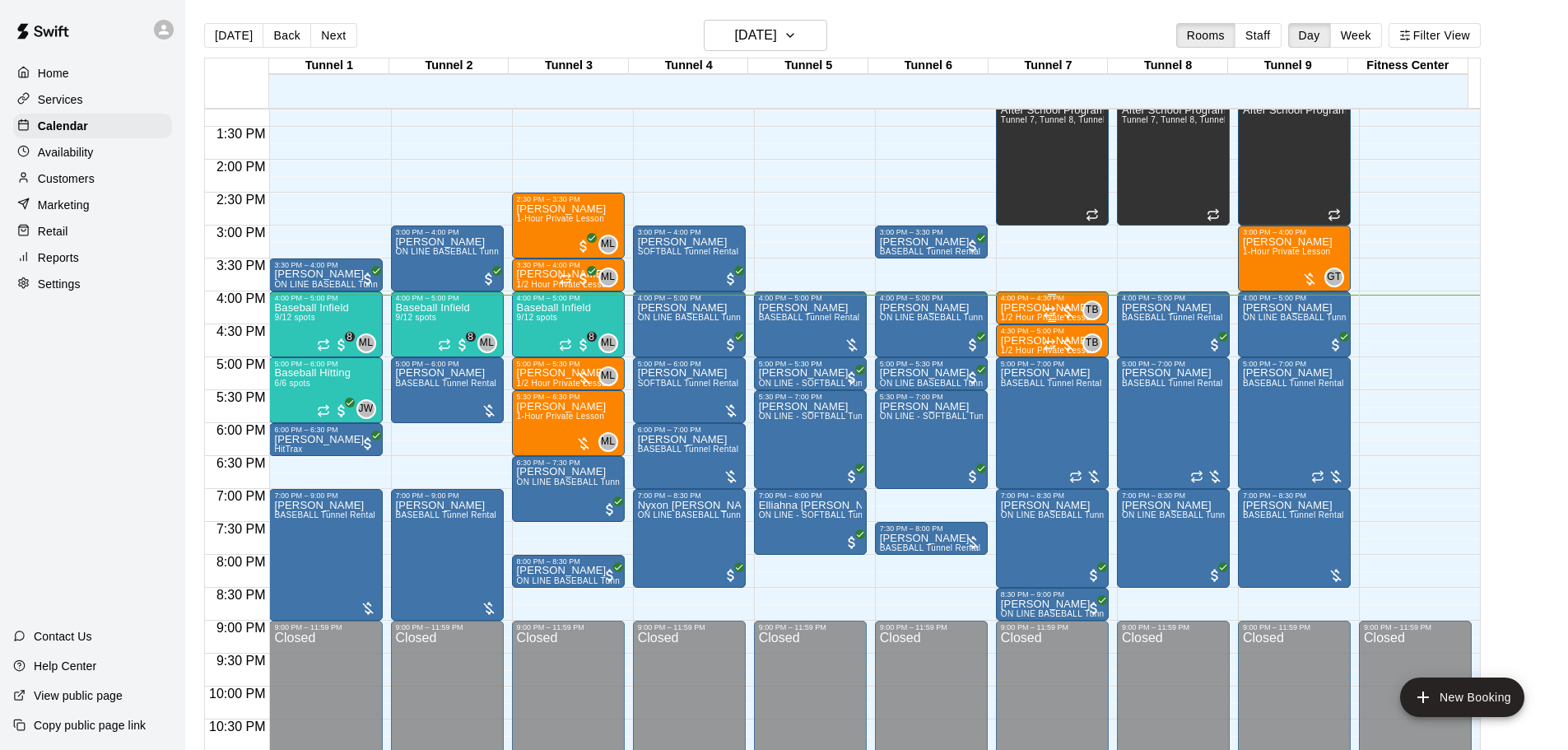
click at [1047, 299] on div "4:00 PM – 4:30 PM" at bounding box center [1052, 298] width 103 height 8
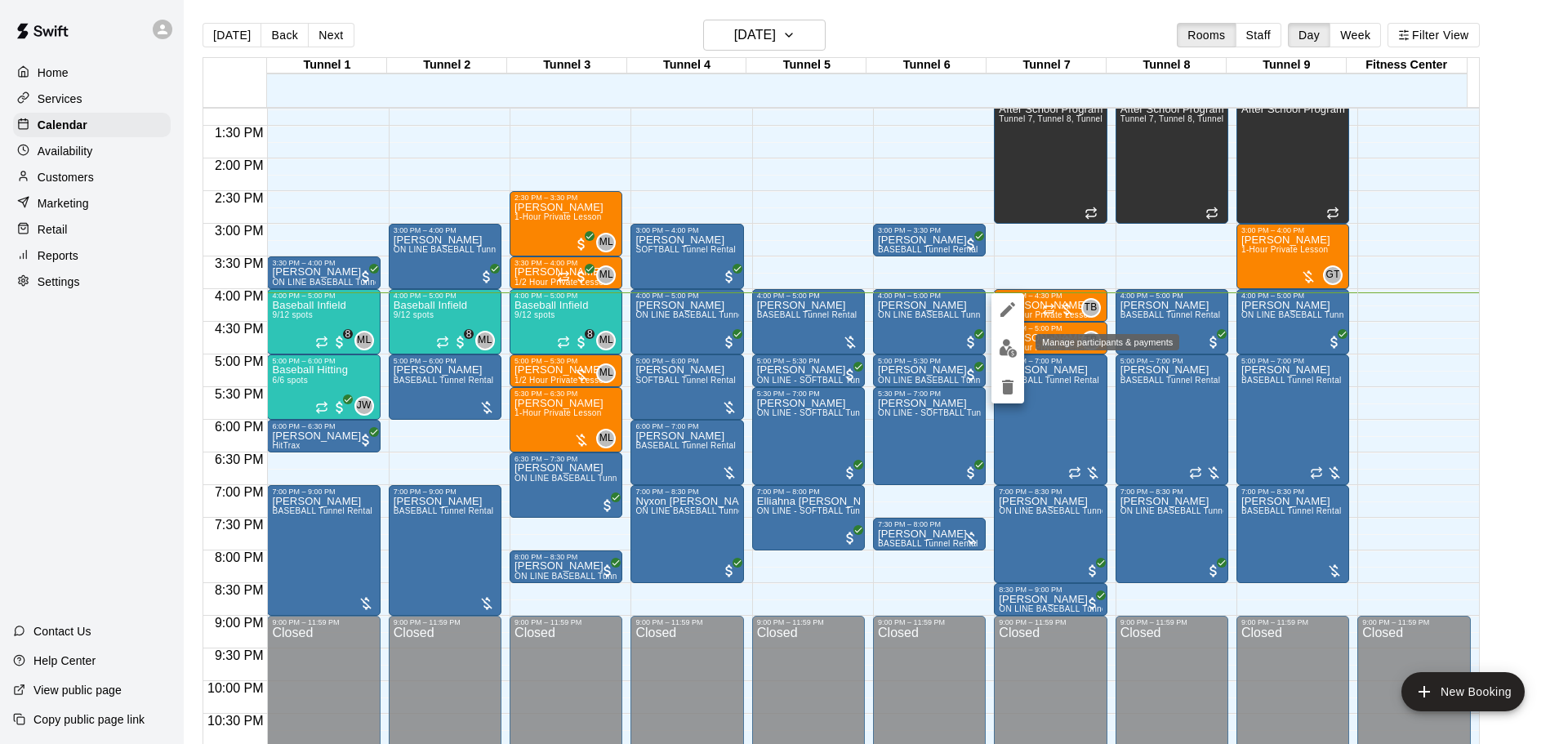
click at [1012, 361] on button "edit" at bounding box center [1008, 348] width 33 height 32
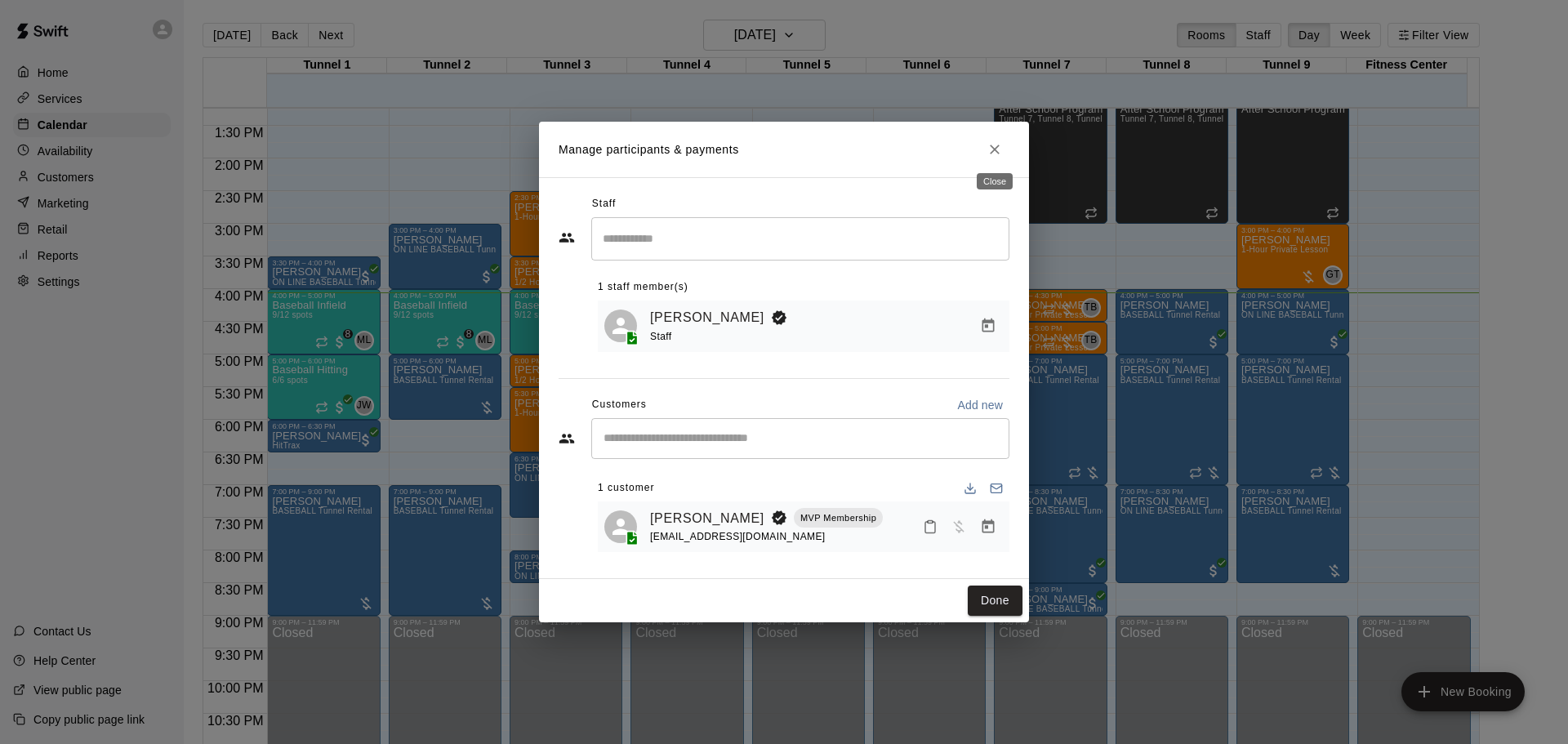
click at [1004, 148] on button "Close" at bounding box center [995, 150] width 29 height 29
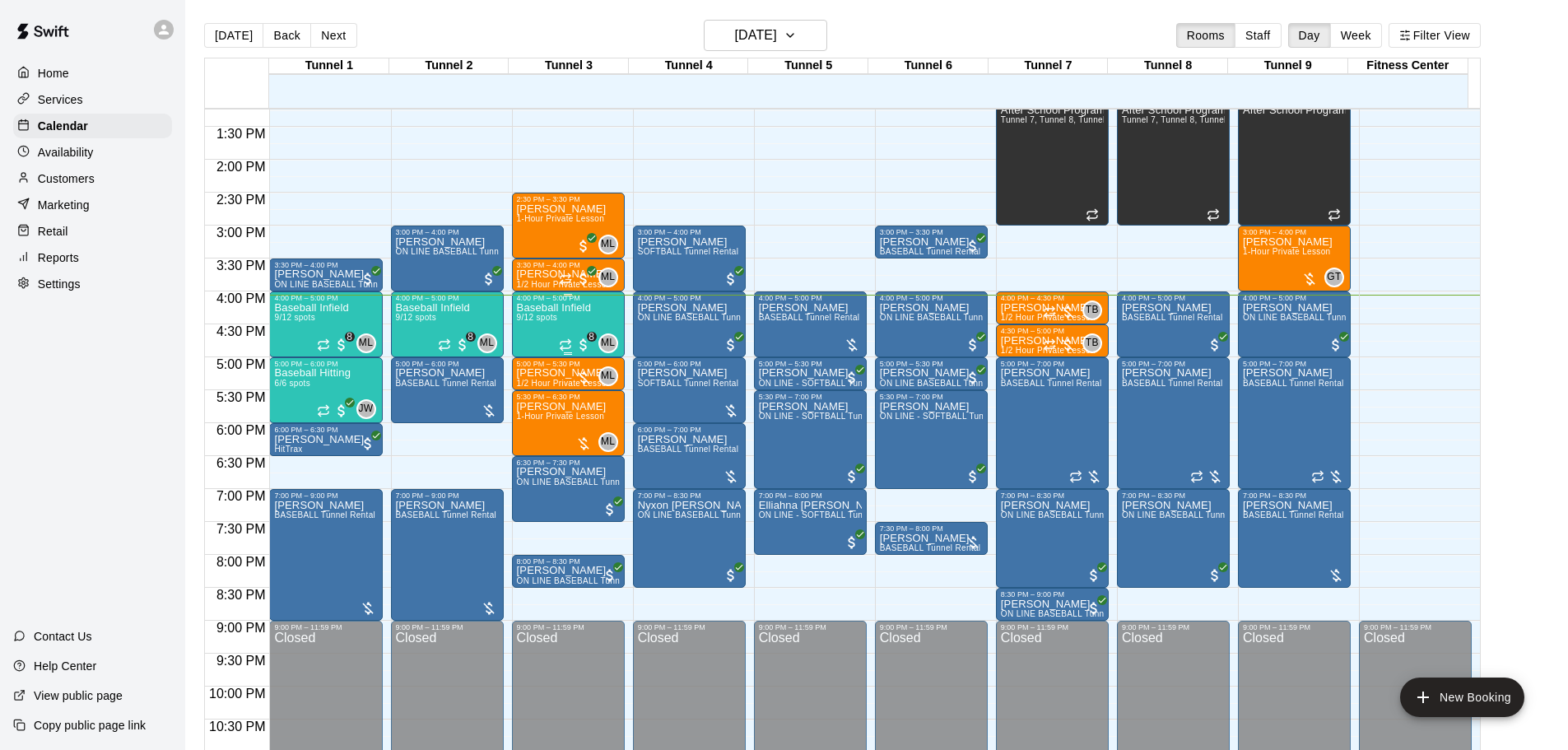
click at [588, 308] on p "Baseball Infield" at bounding box center [554, 308] width 74 height 0
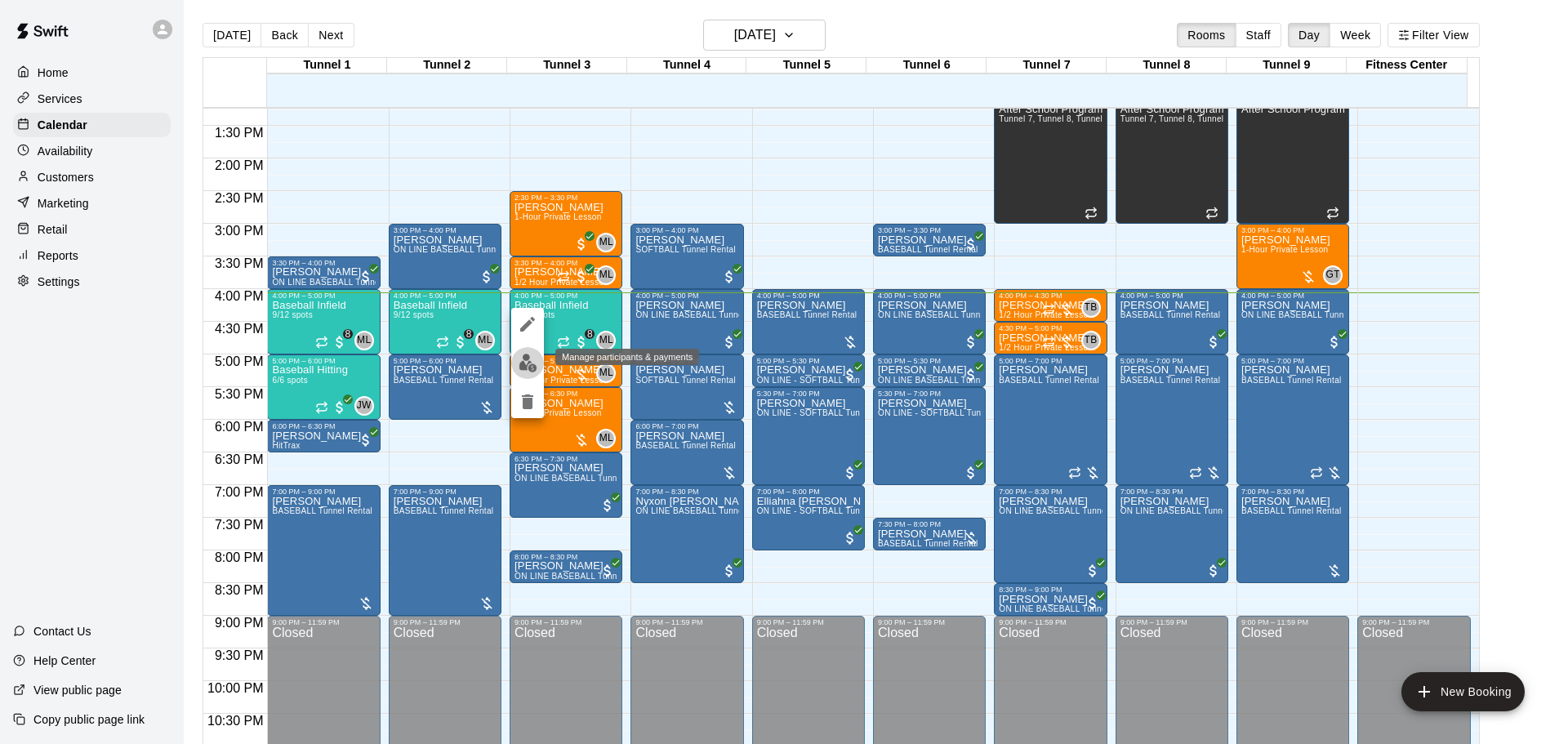
click at [529, 368] on img "edit" at bounding box center [528, 363] width 18 height 18
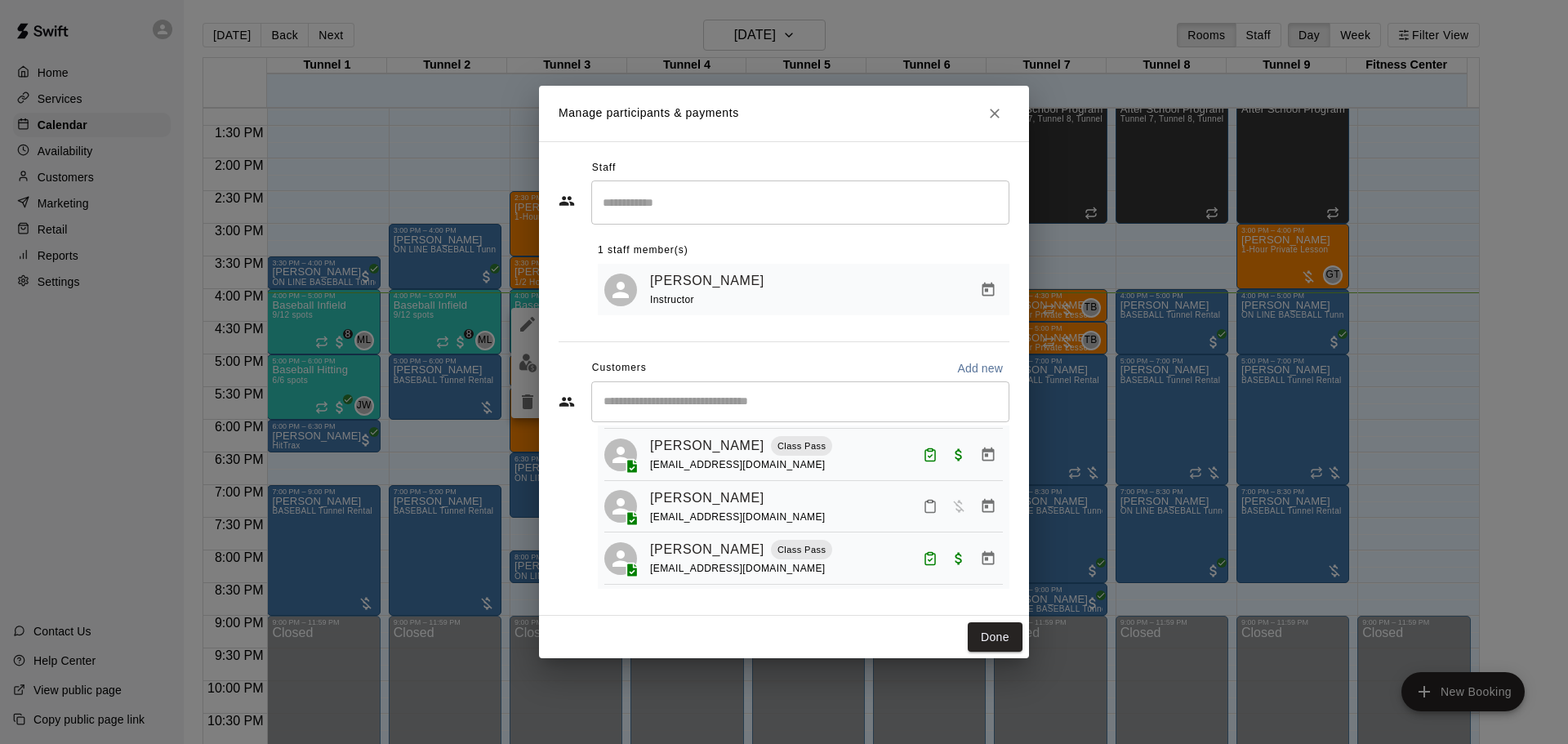
scroll to position [66, 0]
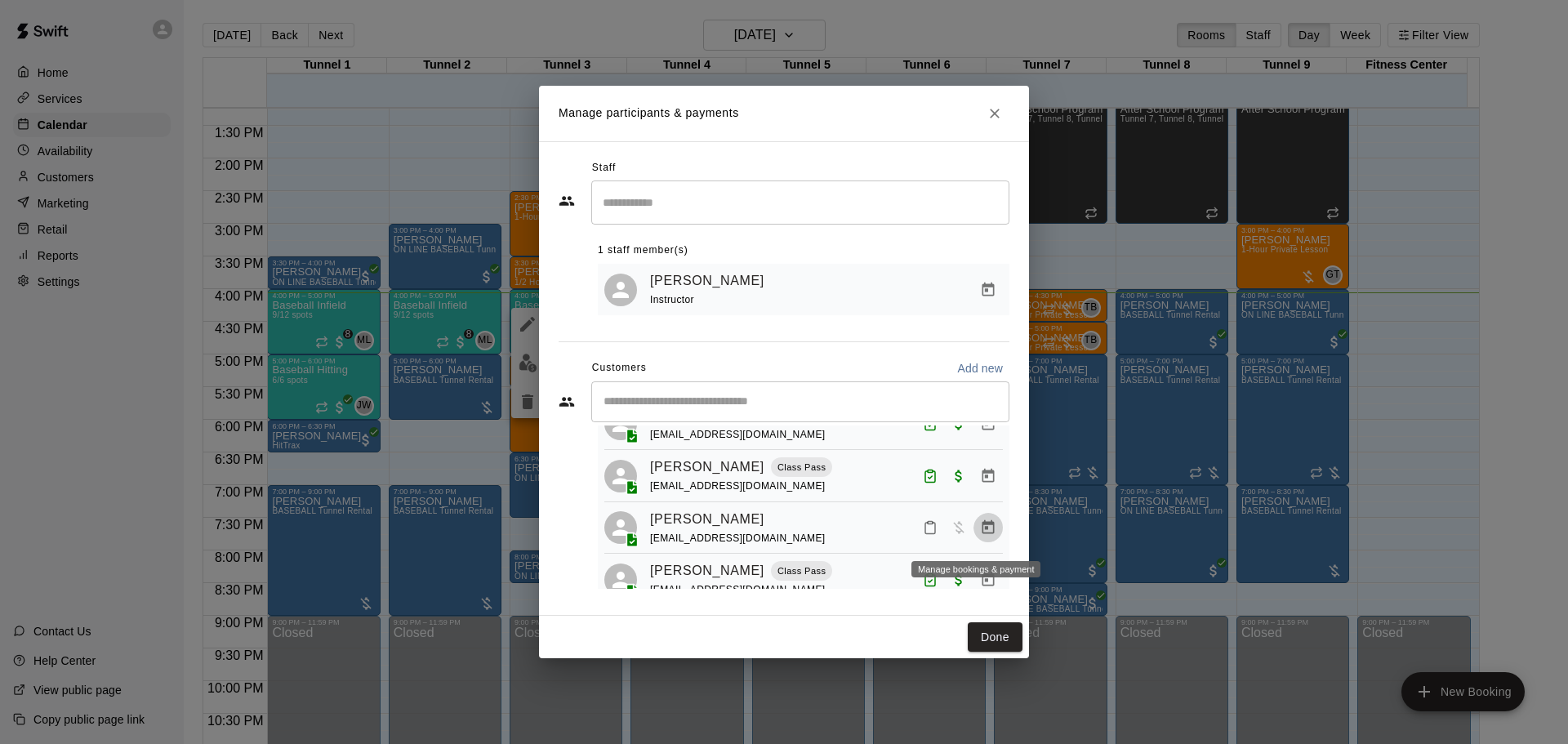
click at [980, 529] on icon "Manage bookings & payment" at bounding box center [989, 528] width 17 height 17
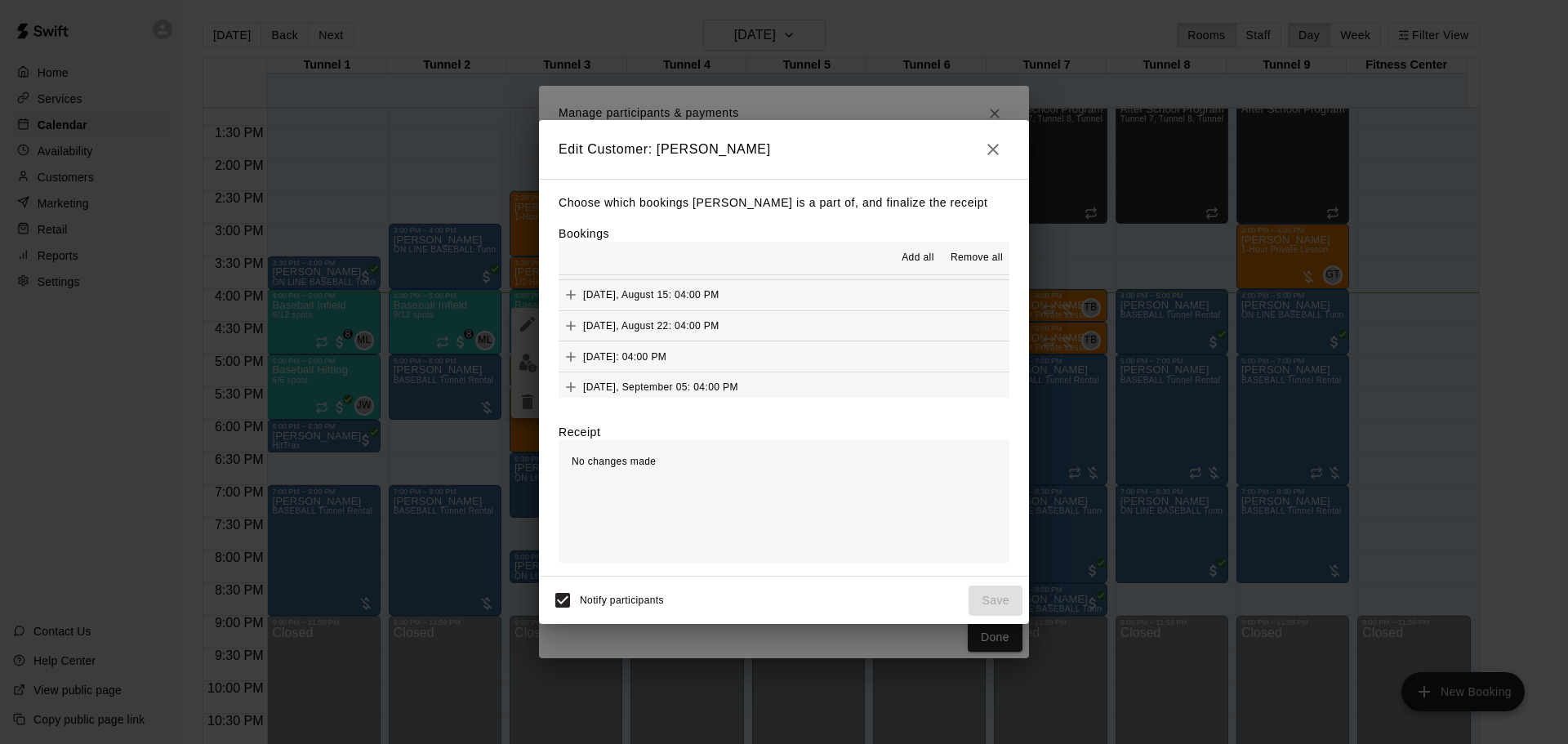
scroll to position [1471, 0]
click at [734, 296] on div "Friday, September 12: 04:00 PM (Current) Unpaid" at bounding box center [698, 296] width 279 height 25
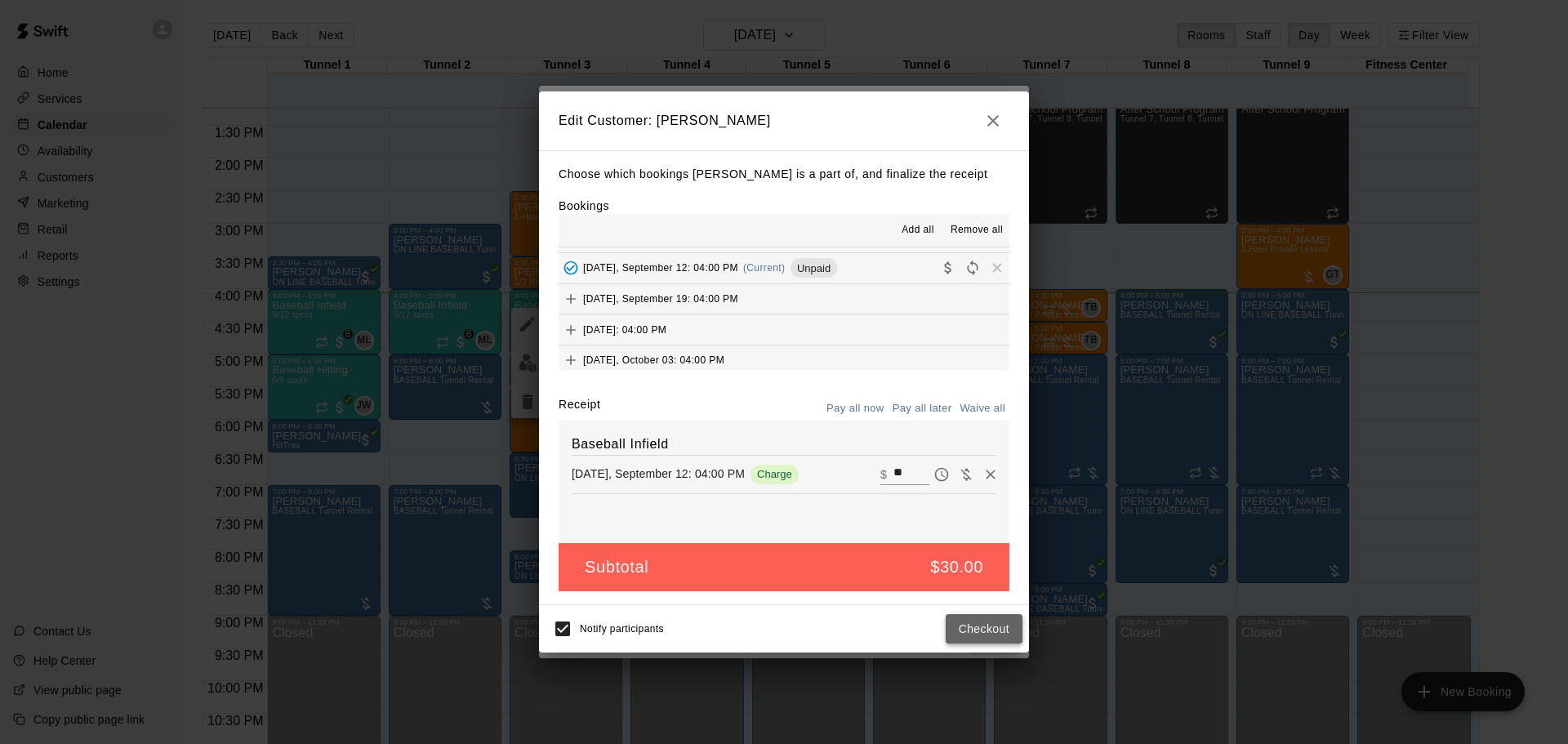
click at [967, 624] on button "Checkout" at bounding box center [984, 629] width 76 height 30
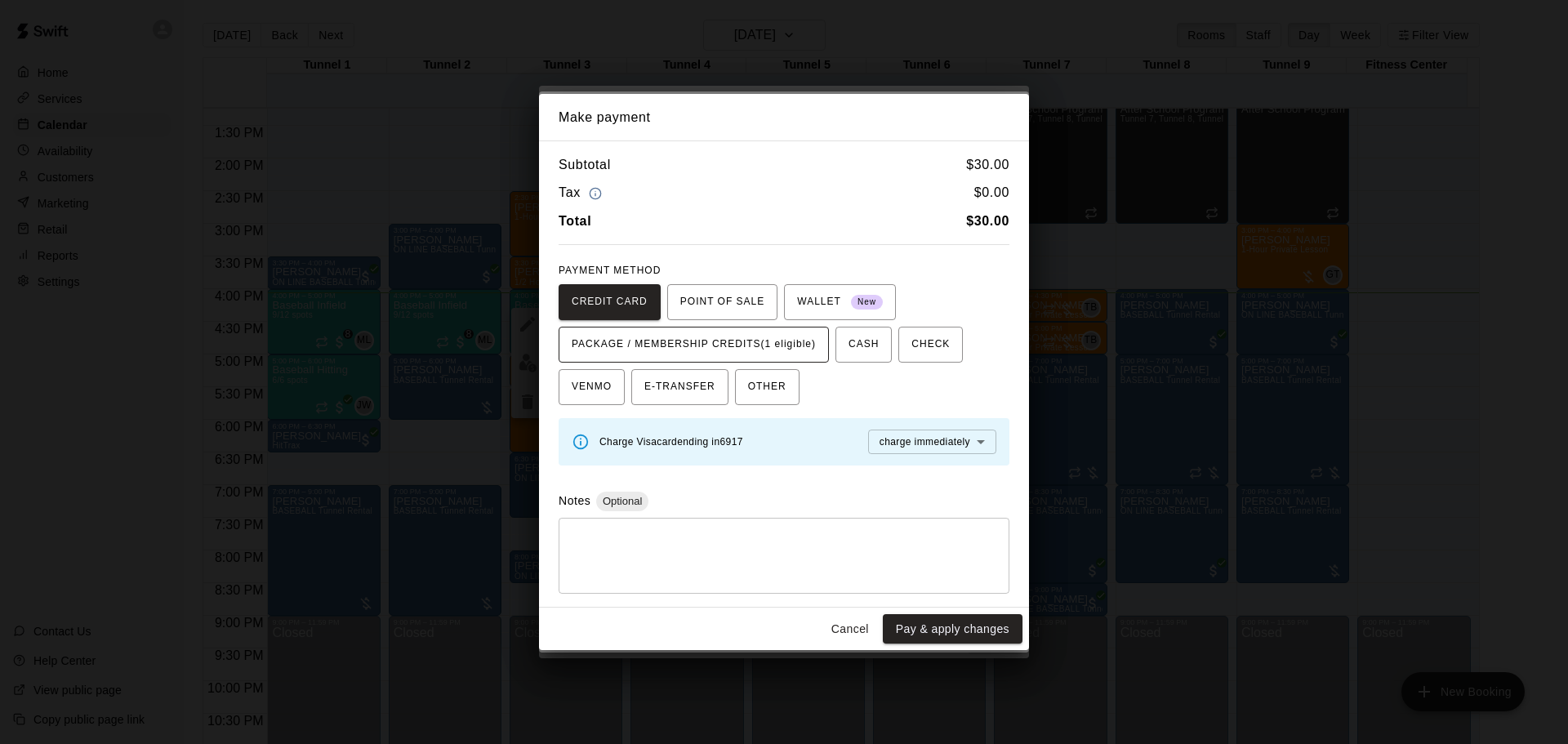
click at [750, 343] on span "PACKAGE / MEMBERSHIP CREDITS (1 eligible)" at bounding box center [694, 345] width 245 height 26
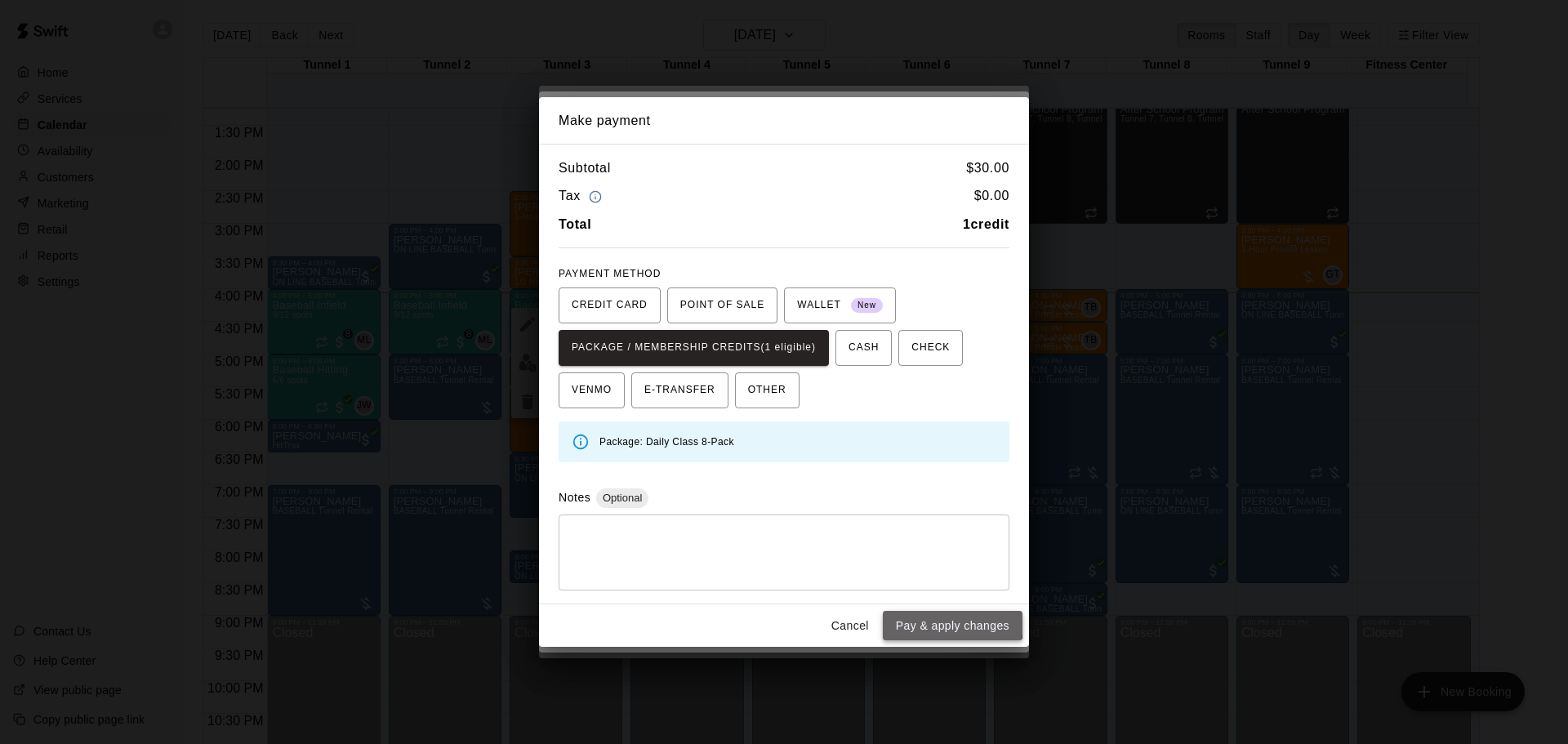
click at [928, 621] on button "Pay & apply changes" at bounding box center [953, 625] width 140 height 30
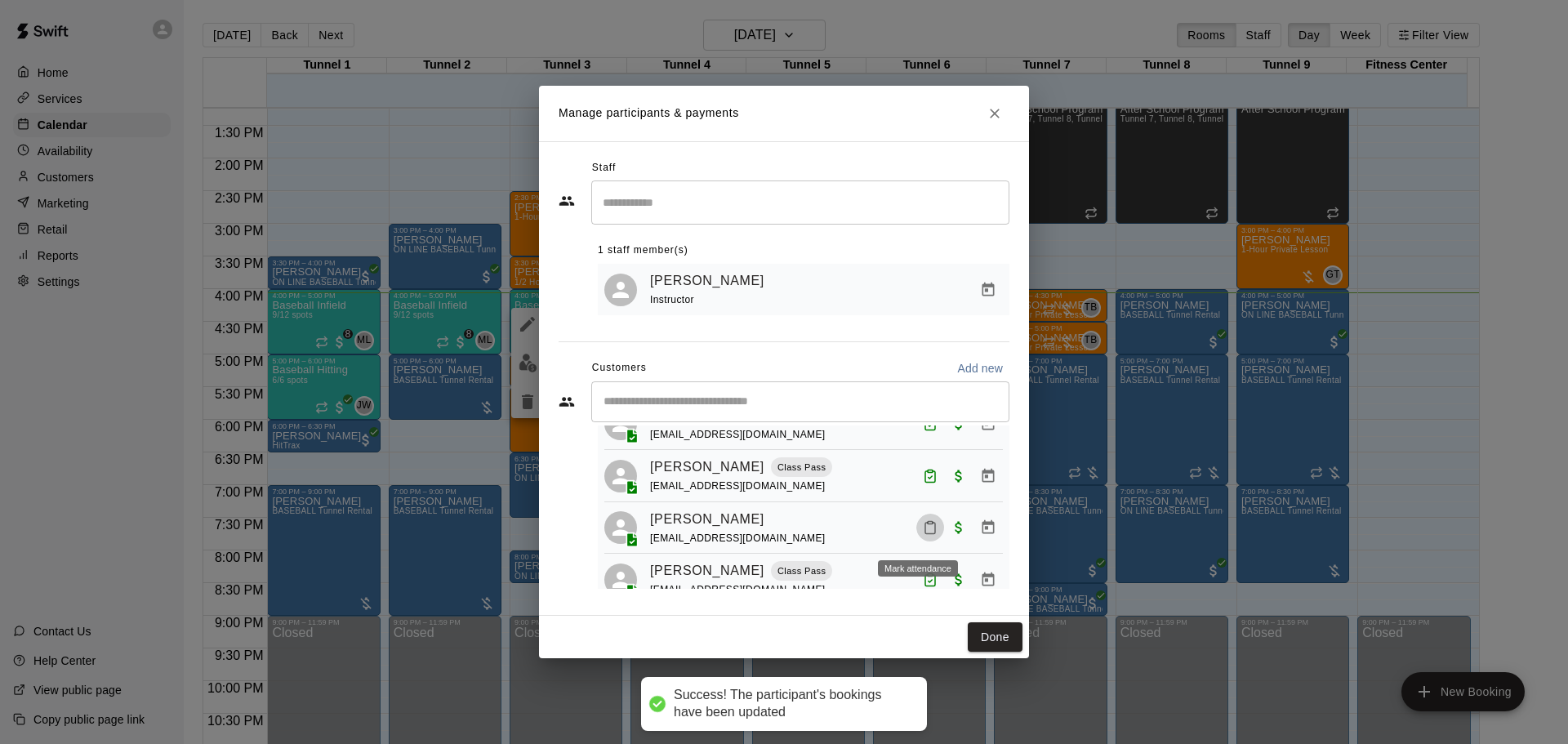
click at [925, 542] on button "Mark attendance" at bounding box center [931, 528] width 28 height 28
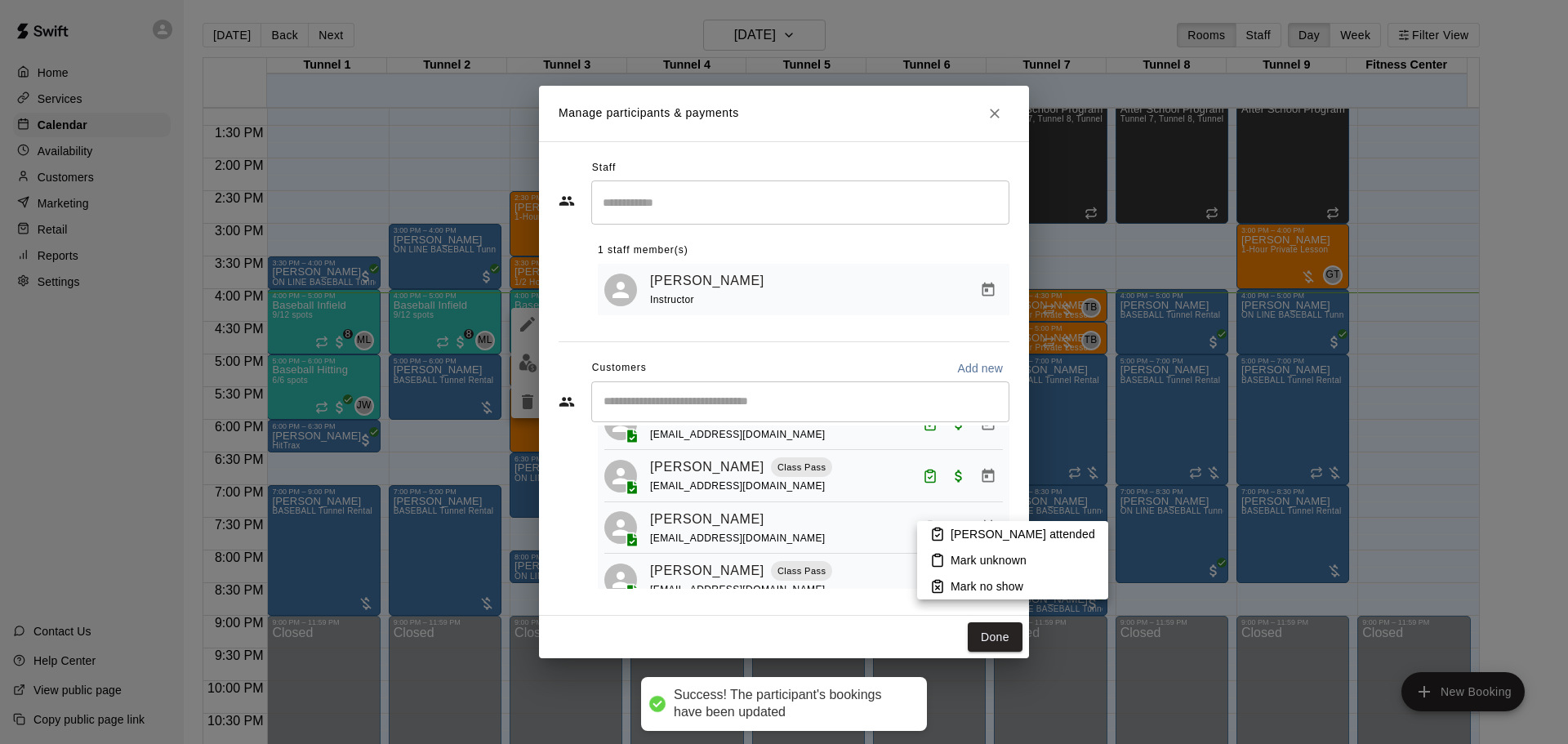
click at [939, 524] on li "Mark attended" at bounding box center [1013, 534] width 191 height 26
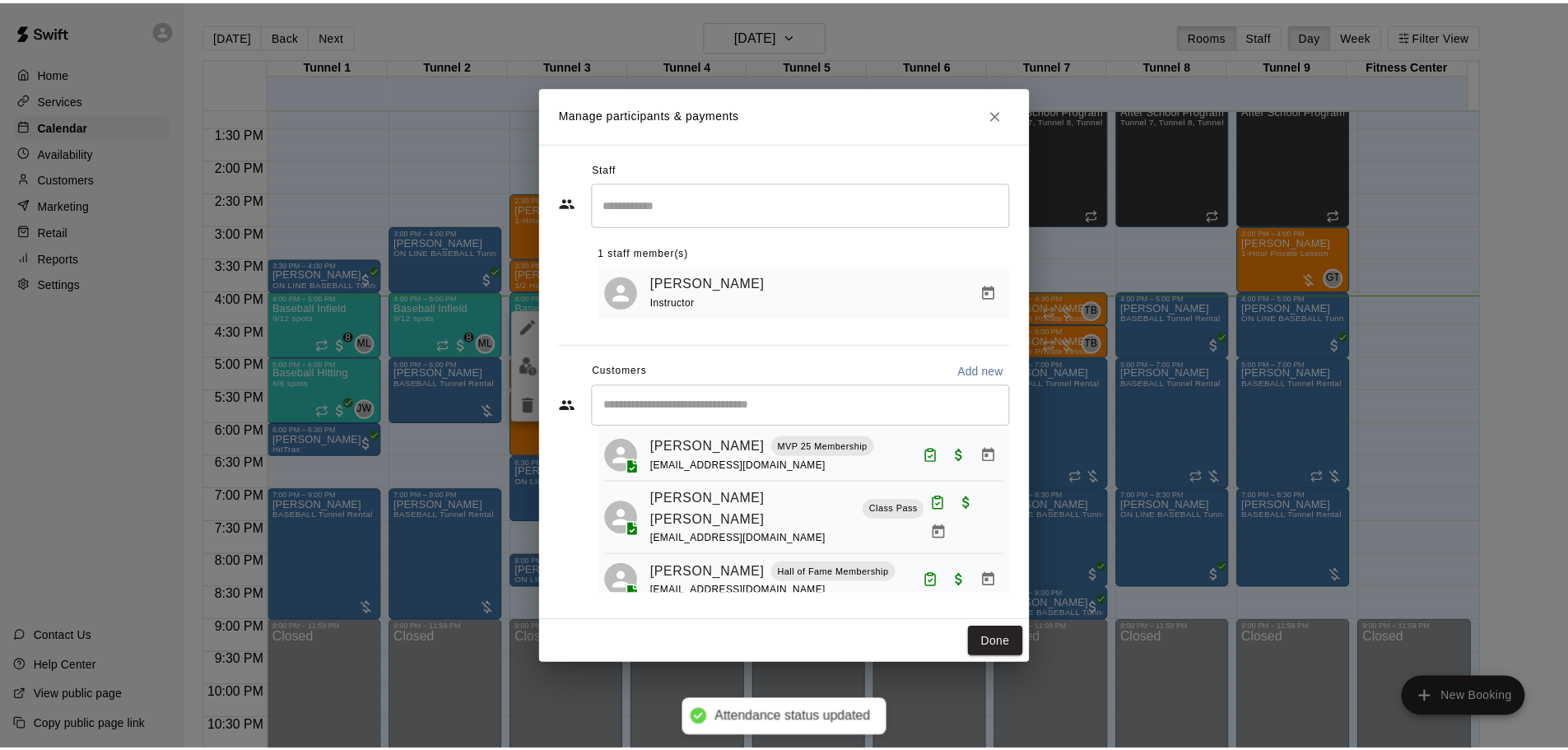
scroll to position [395, 0]
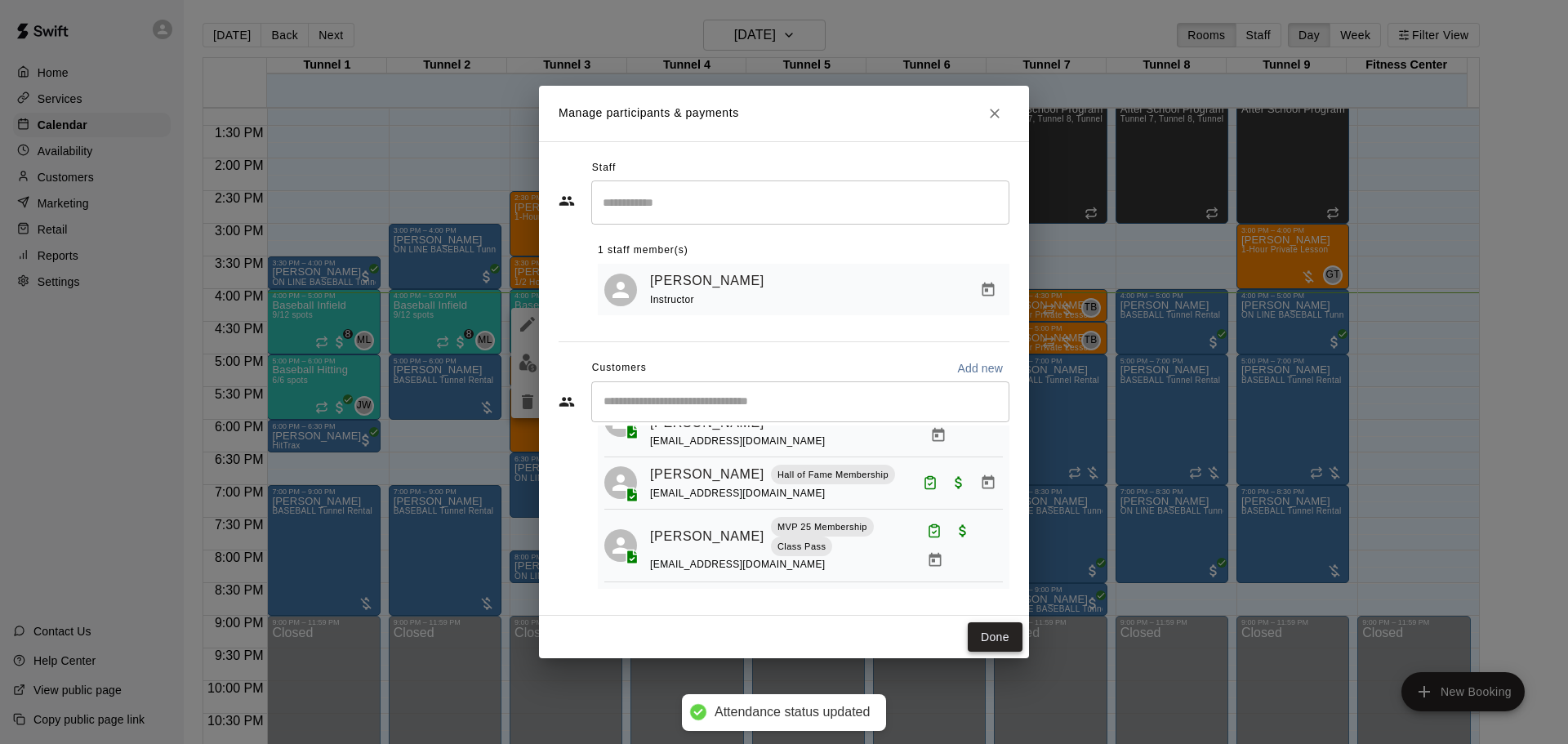
click at [1005, 639] on button "Done" at bounding box center [996, 637] width 55 height 30
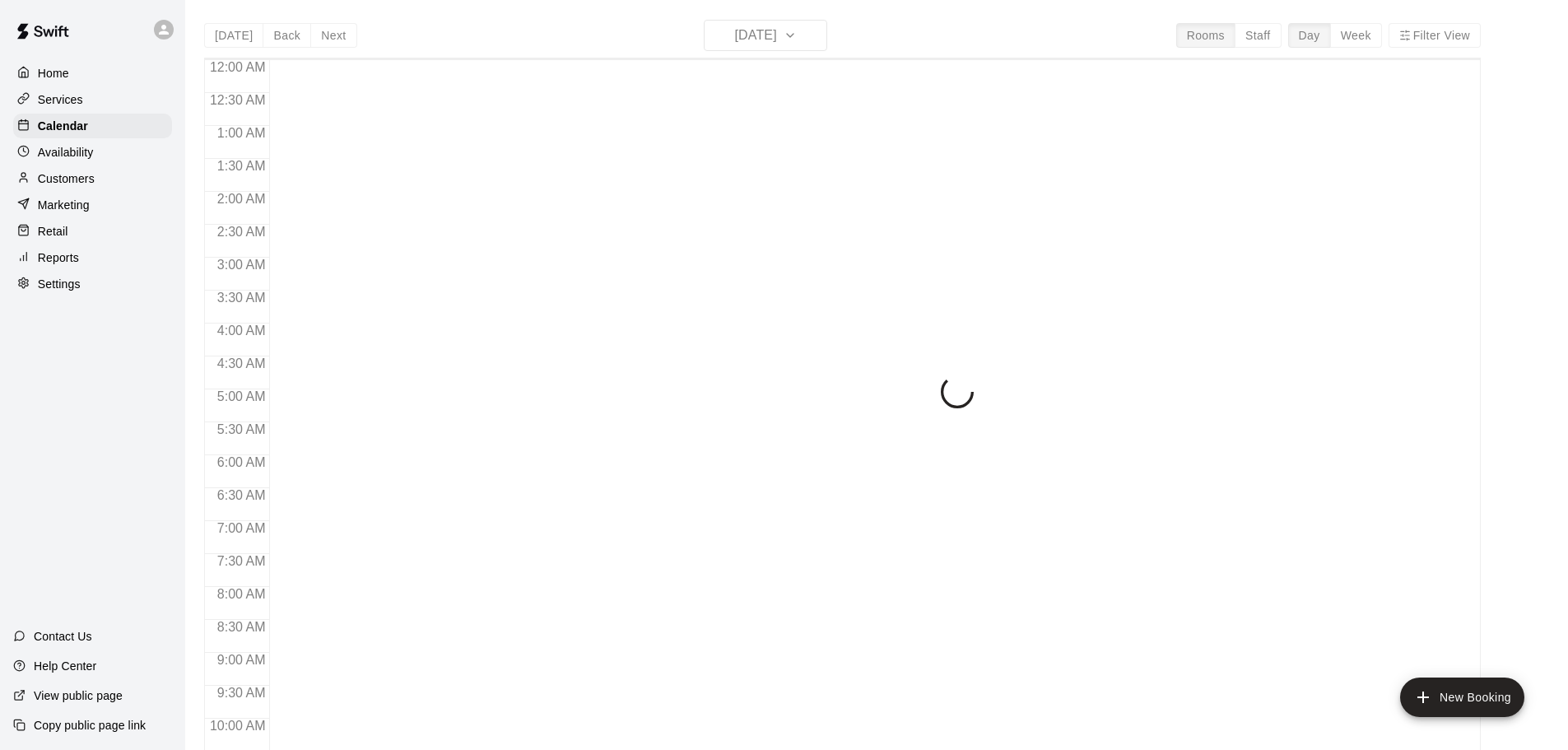
scroll to position [872, 0]
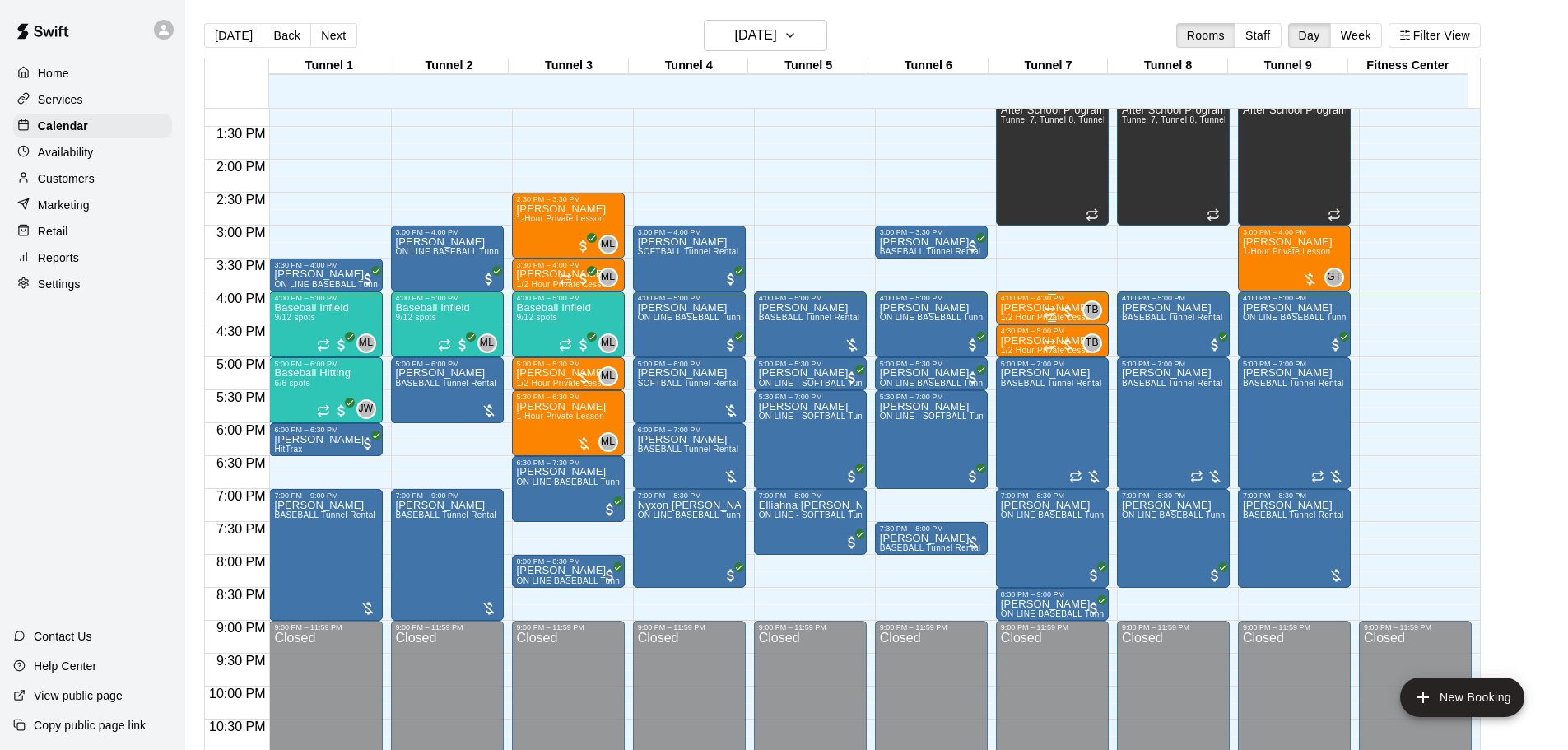
click at [1056, 307] on div at bounding box center [1059, 312] width 33 height 17
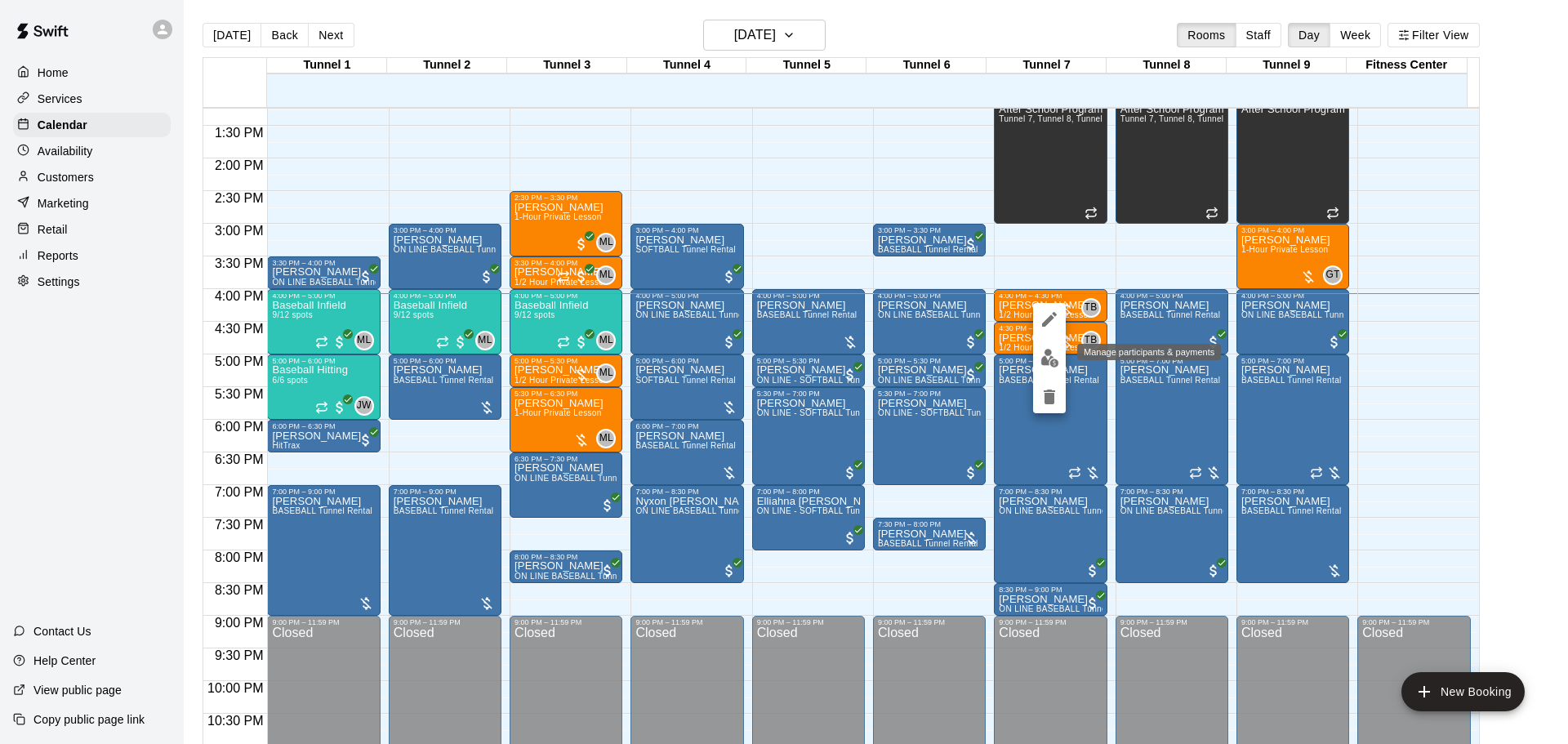
click at [1034, 357] on button "edit" at bounding box center [1050, 358] width 33 height 32
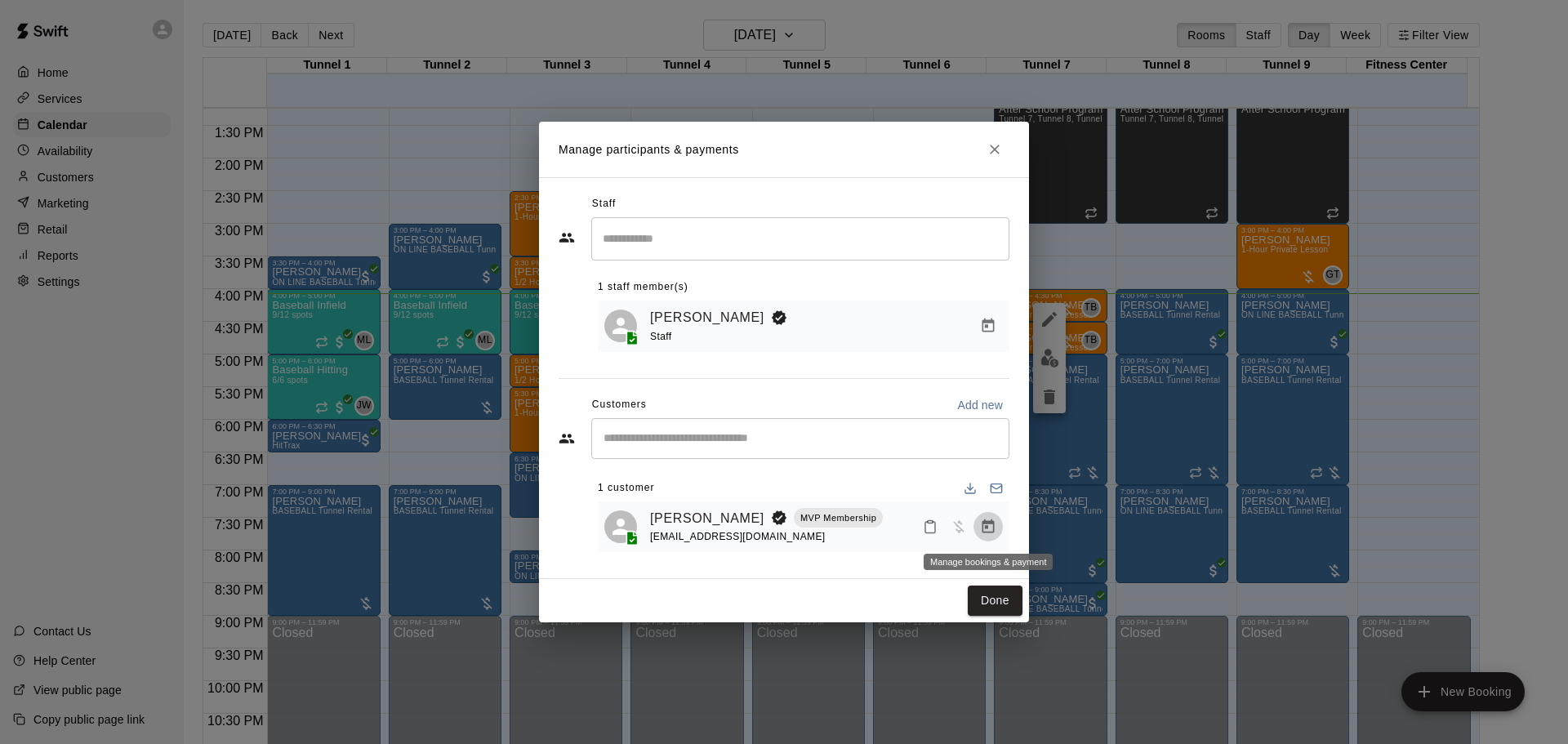
click at [980, 525] on icon "Manage bookings & payment" at bounding box center [989, 527] width 17 height 17
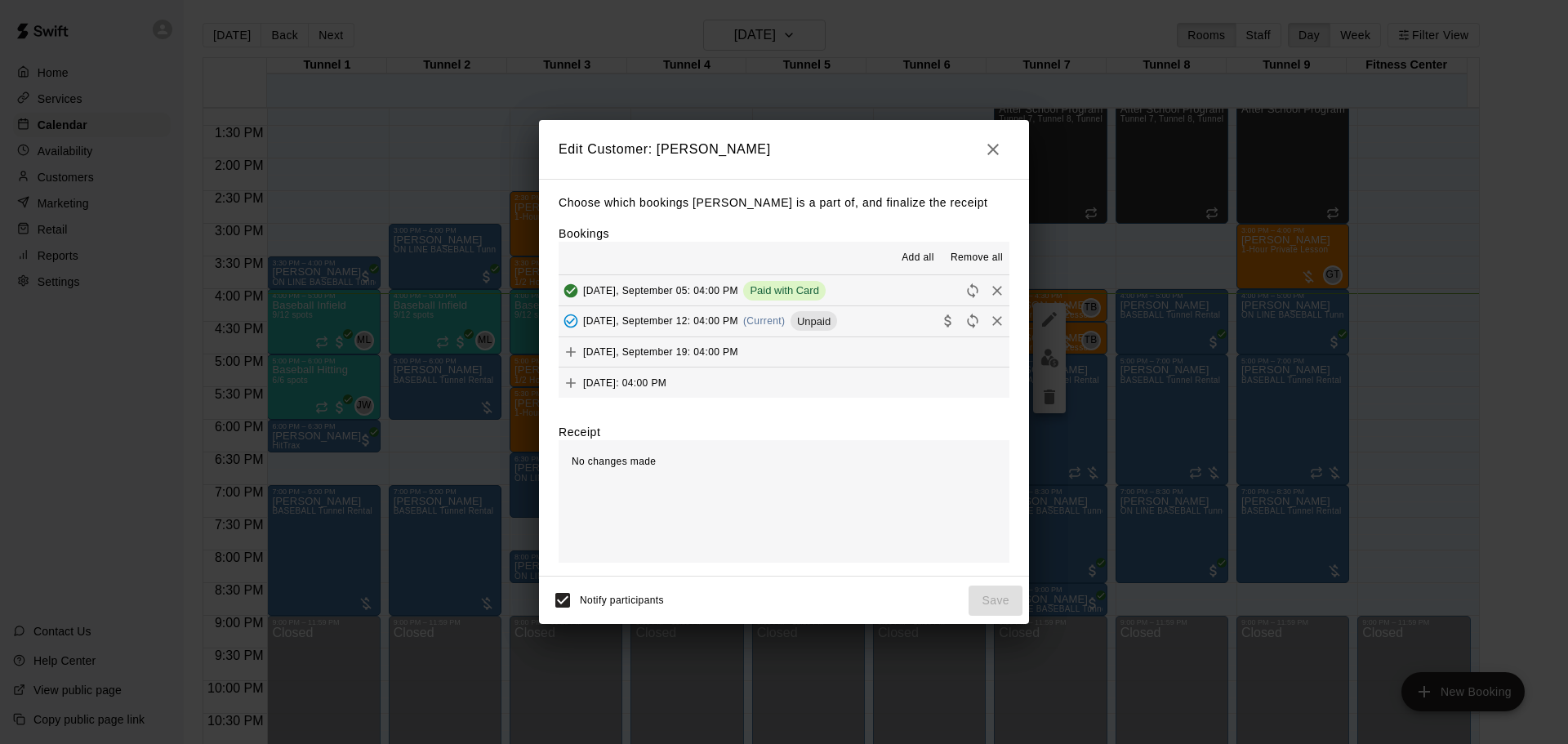
click at [837, 325] on button "Friday, September 12: 04:00 PM (Current) Unpaid" at bounding box center [784, 321] width 451 height 30
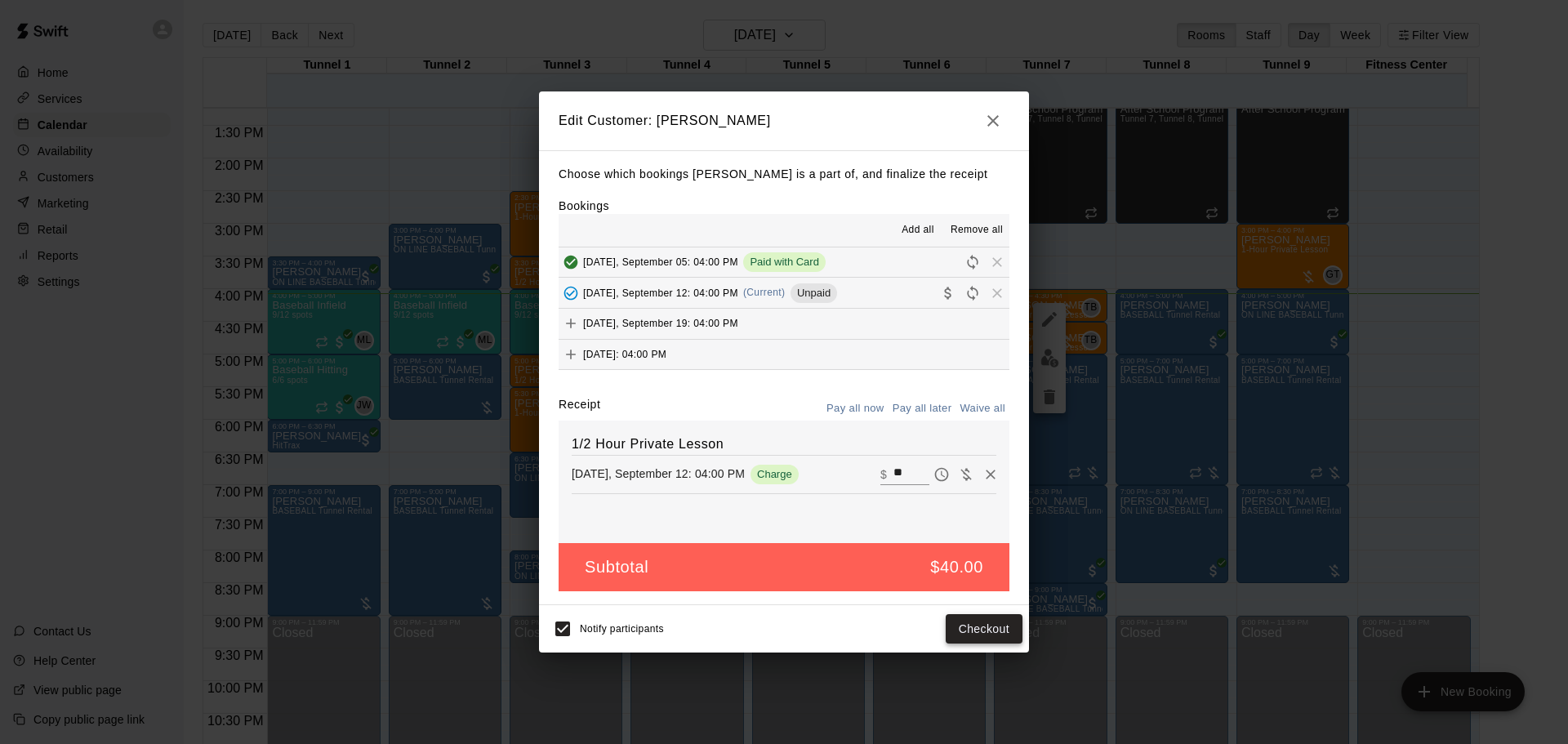
click at [1003, 642] on button "Checkout" at bounding box center [984, 629] width 76 height 30
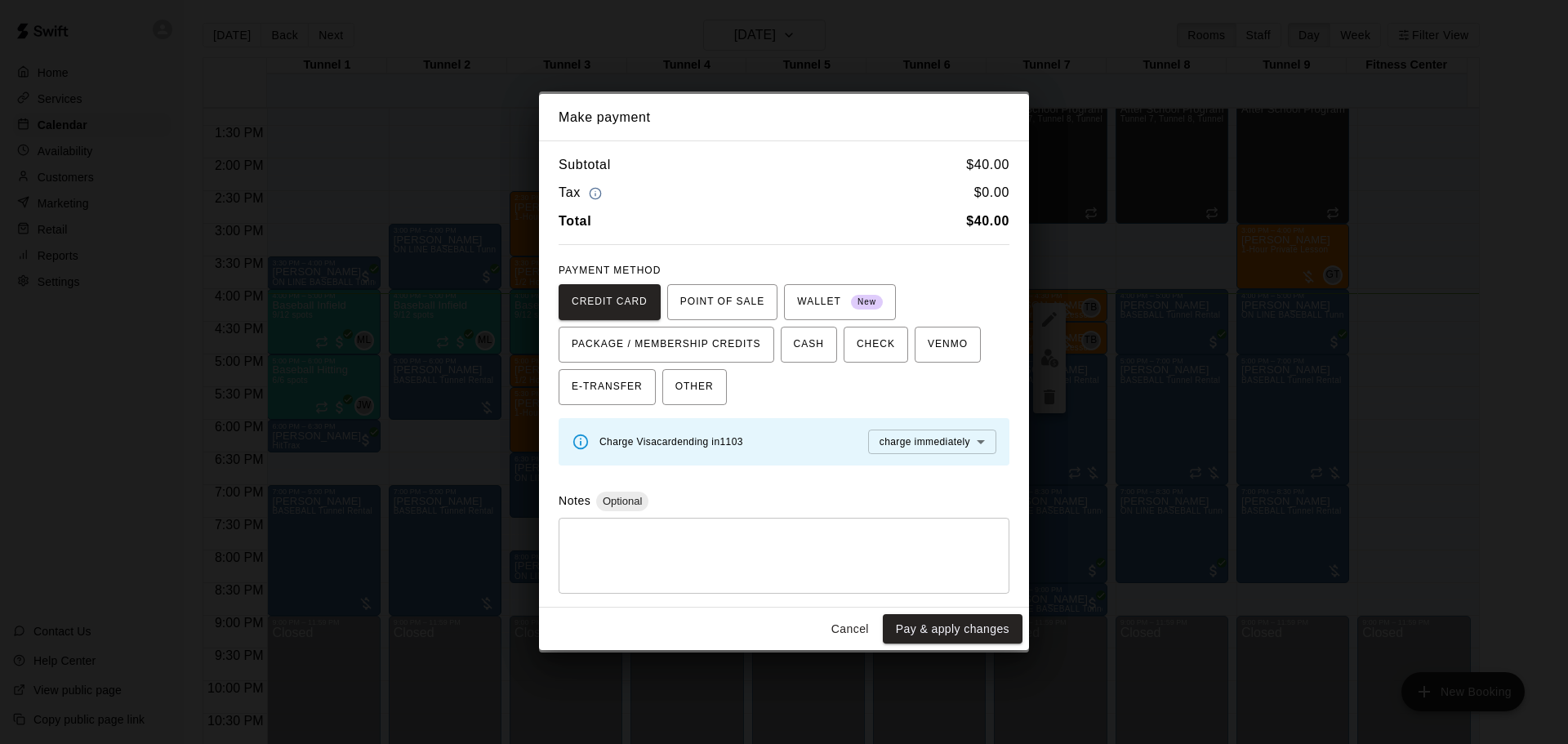
click at [864, 616] on button "Cancel" at bounding box center [850, 629] width 52 height 30
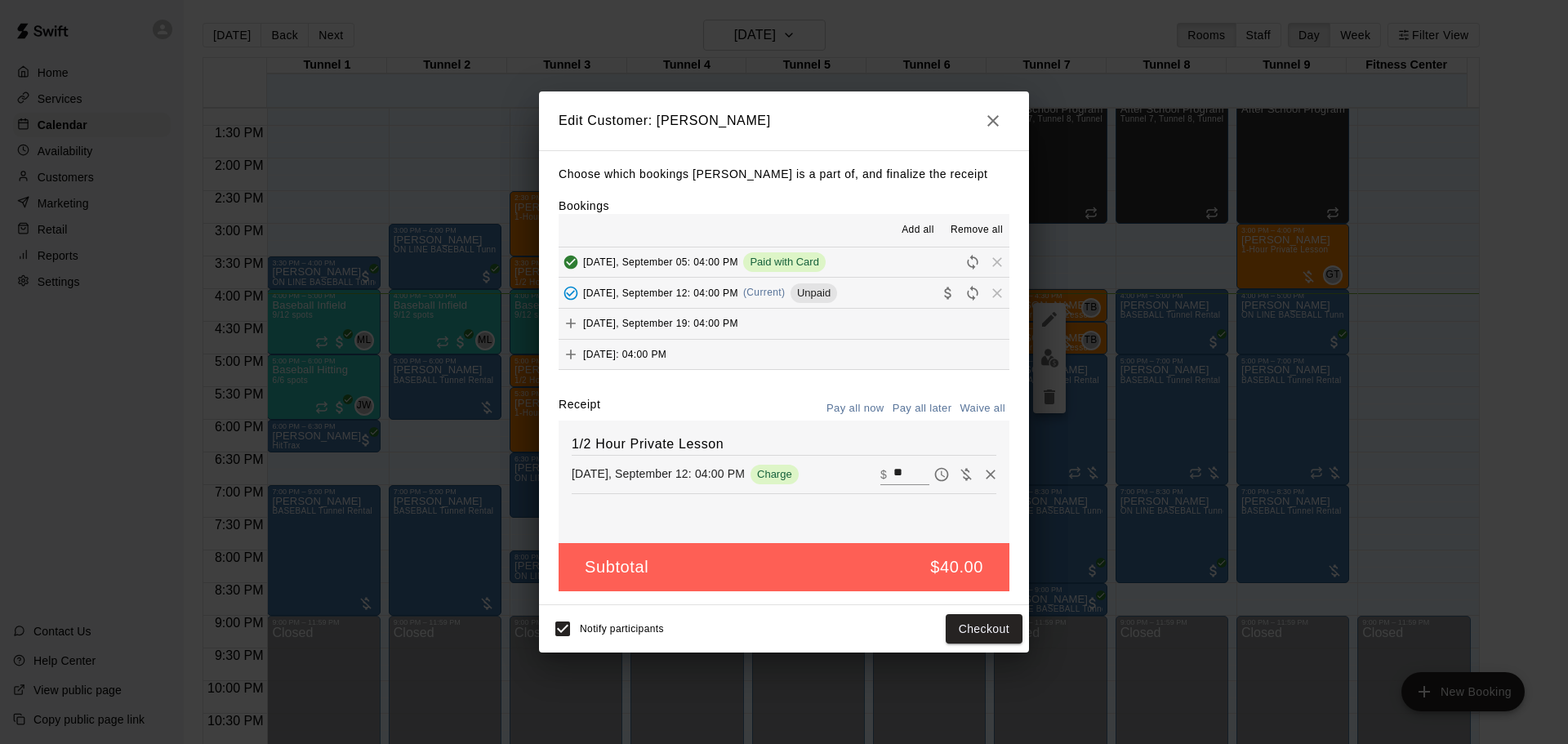
click at [988, 105] on button "button" at bounding box center [993, 121] width 33 height 33
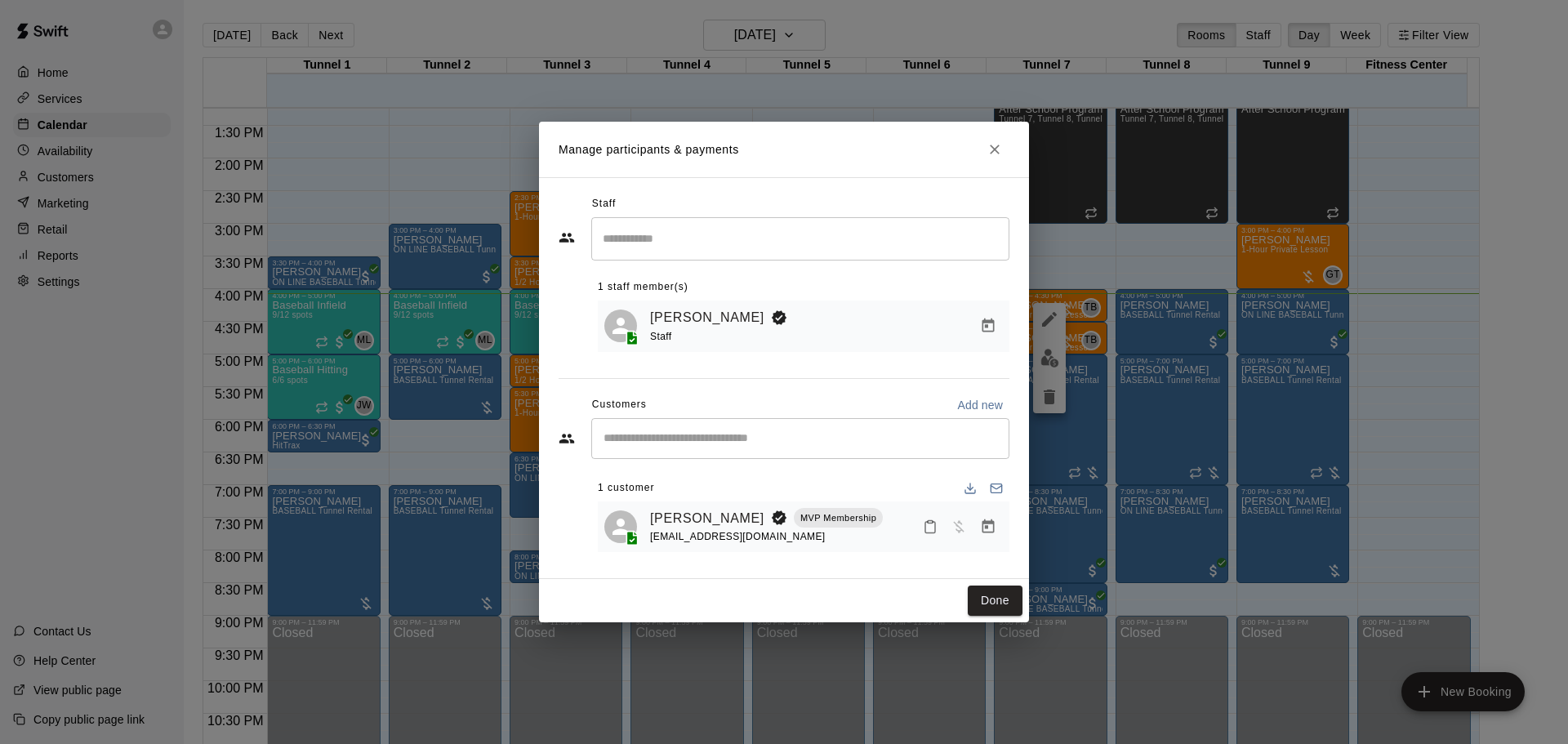
click at [1001, 142] on icon "Close" at bounding box center [995, 150] width 17 height 17
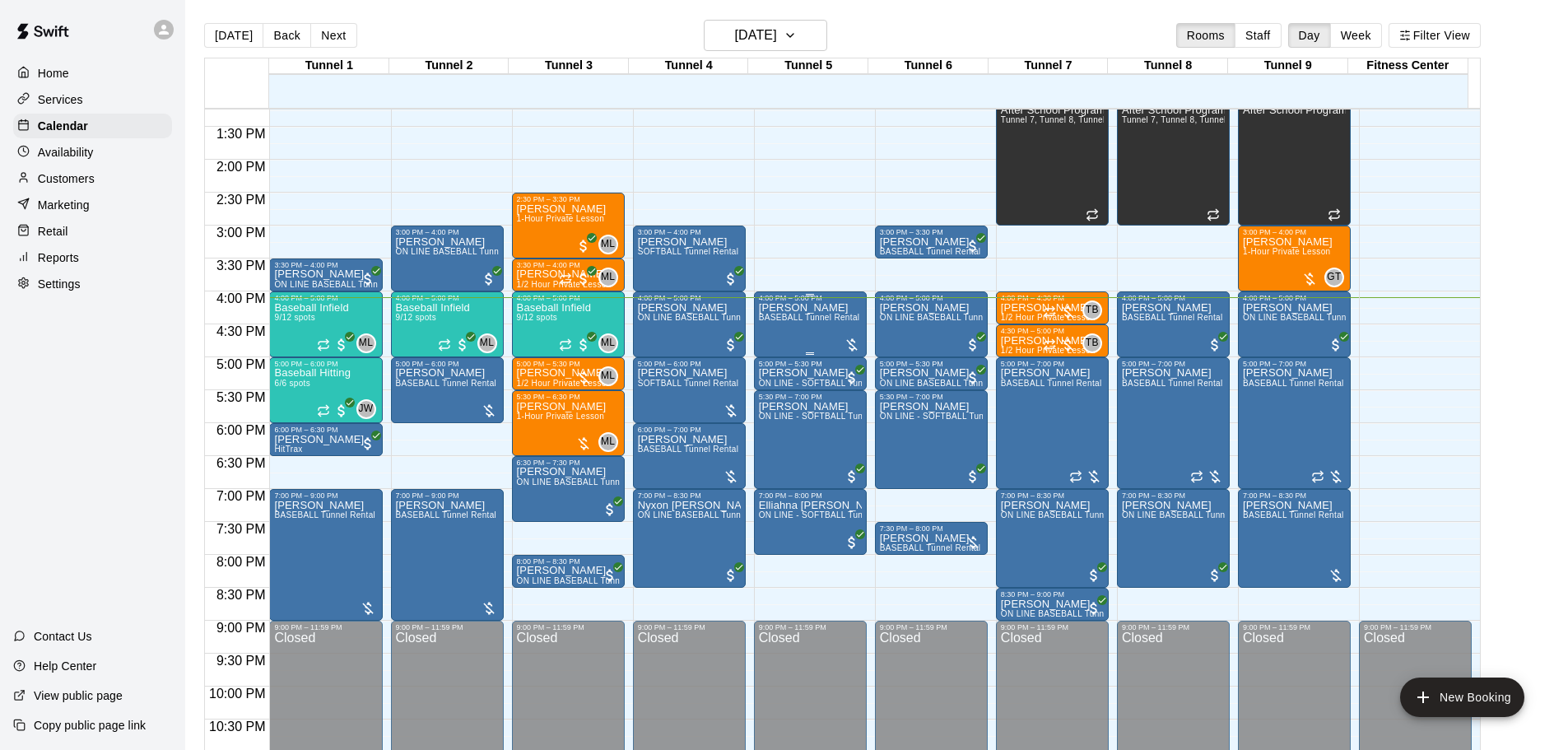
click at [817, 321] on span "BASEBALL Tunnel Rental" at bounding box center [809, 318] width 101 height 9
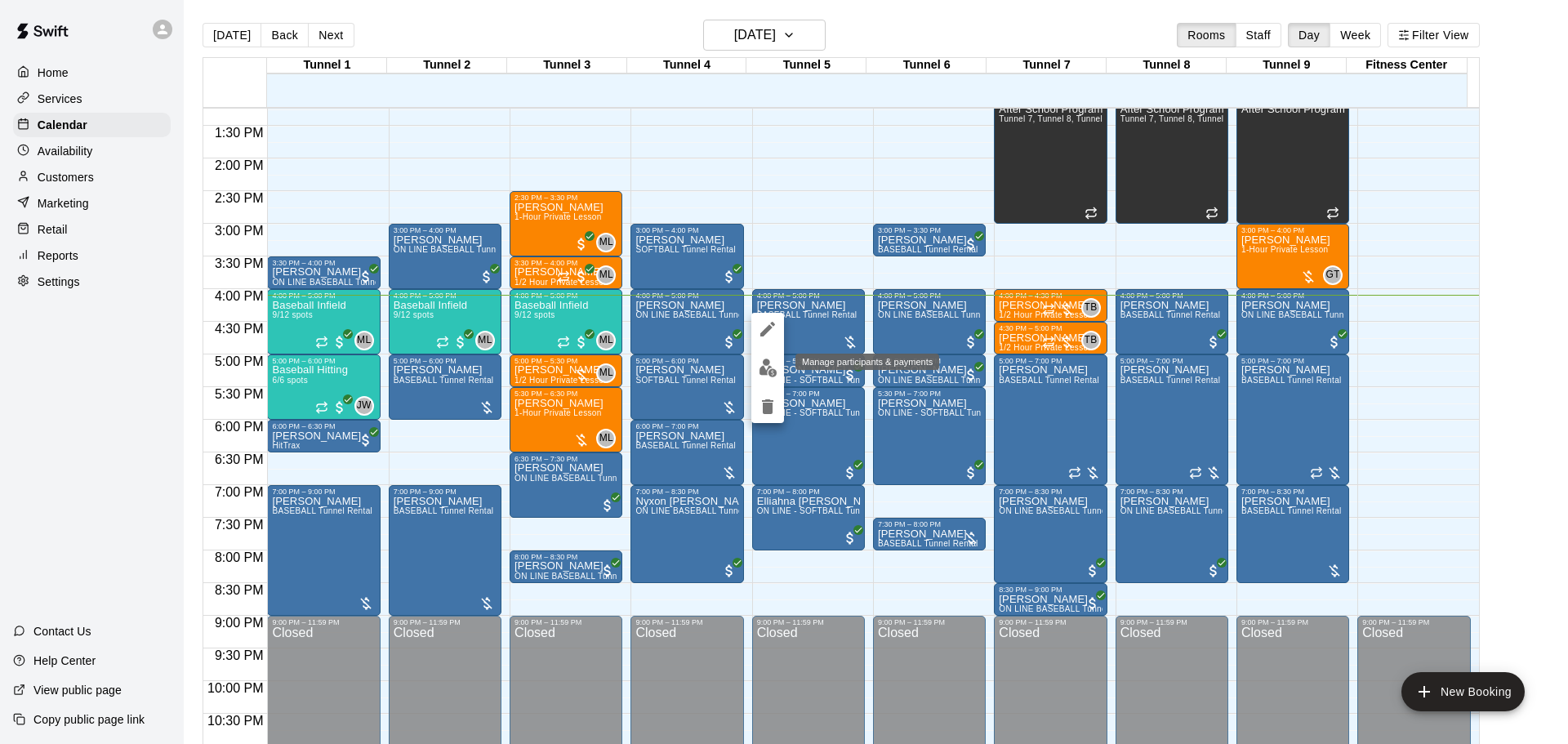
click at [774, 380] on button "edit" at bounding box center [768, 368] width 33 height 32
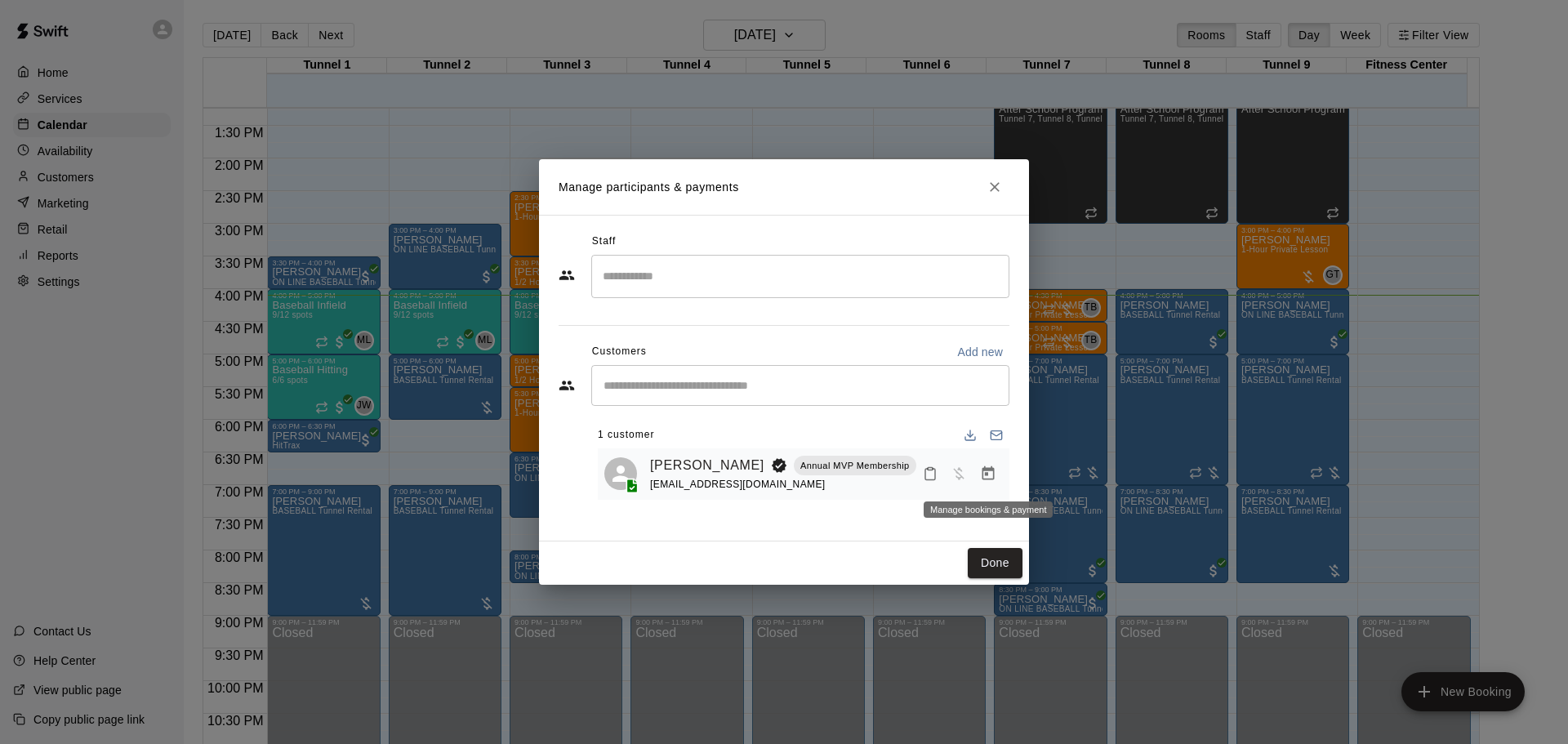
click at [982, 465] on button "Manage bookings & payment" at bounding box center [989, 474] width 29 height 29
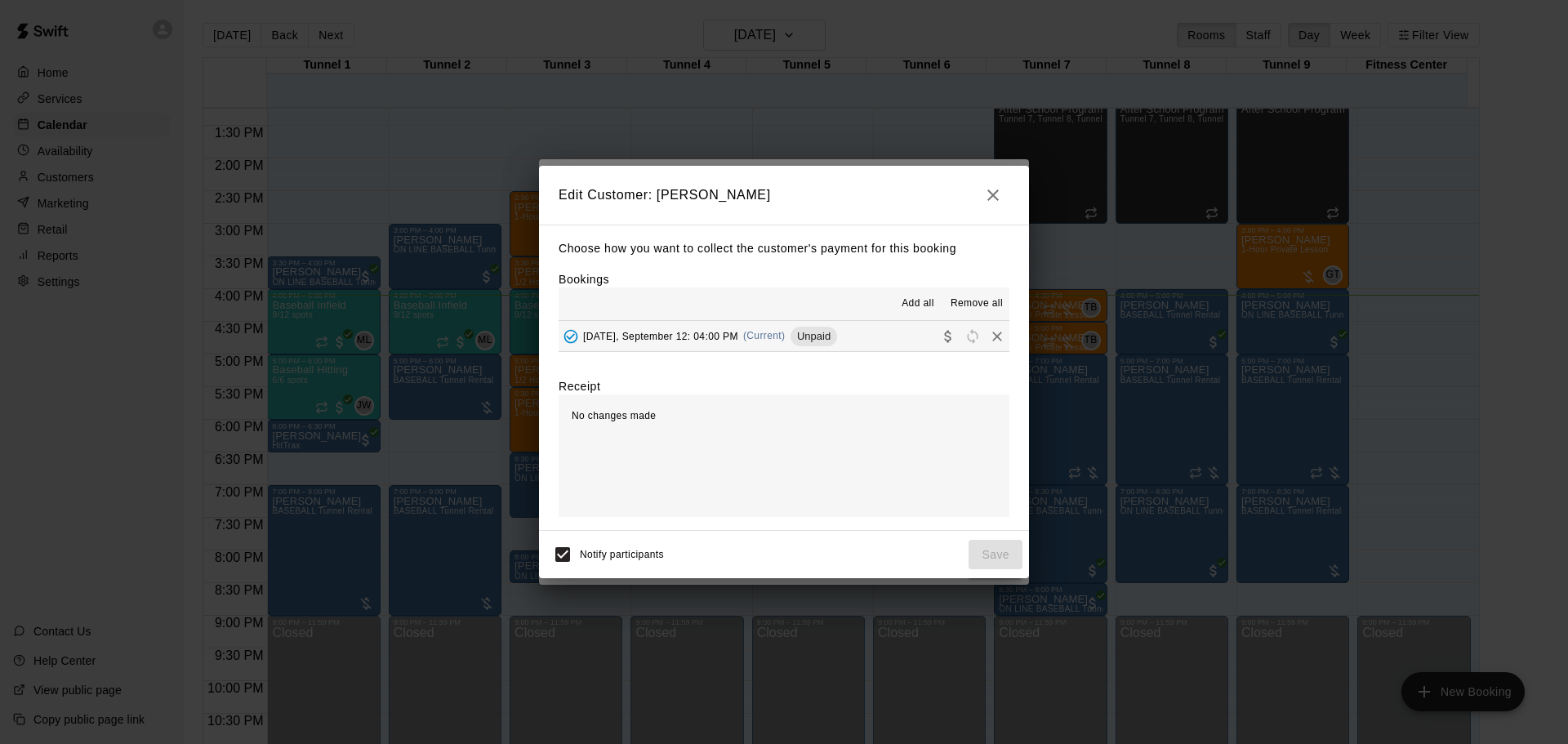
click at [801, 339] on span "Unpaid" at bounding box center [814, 336] width 47 height 12
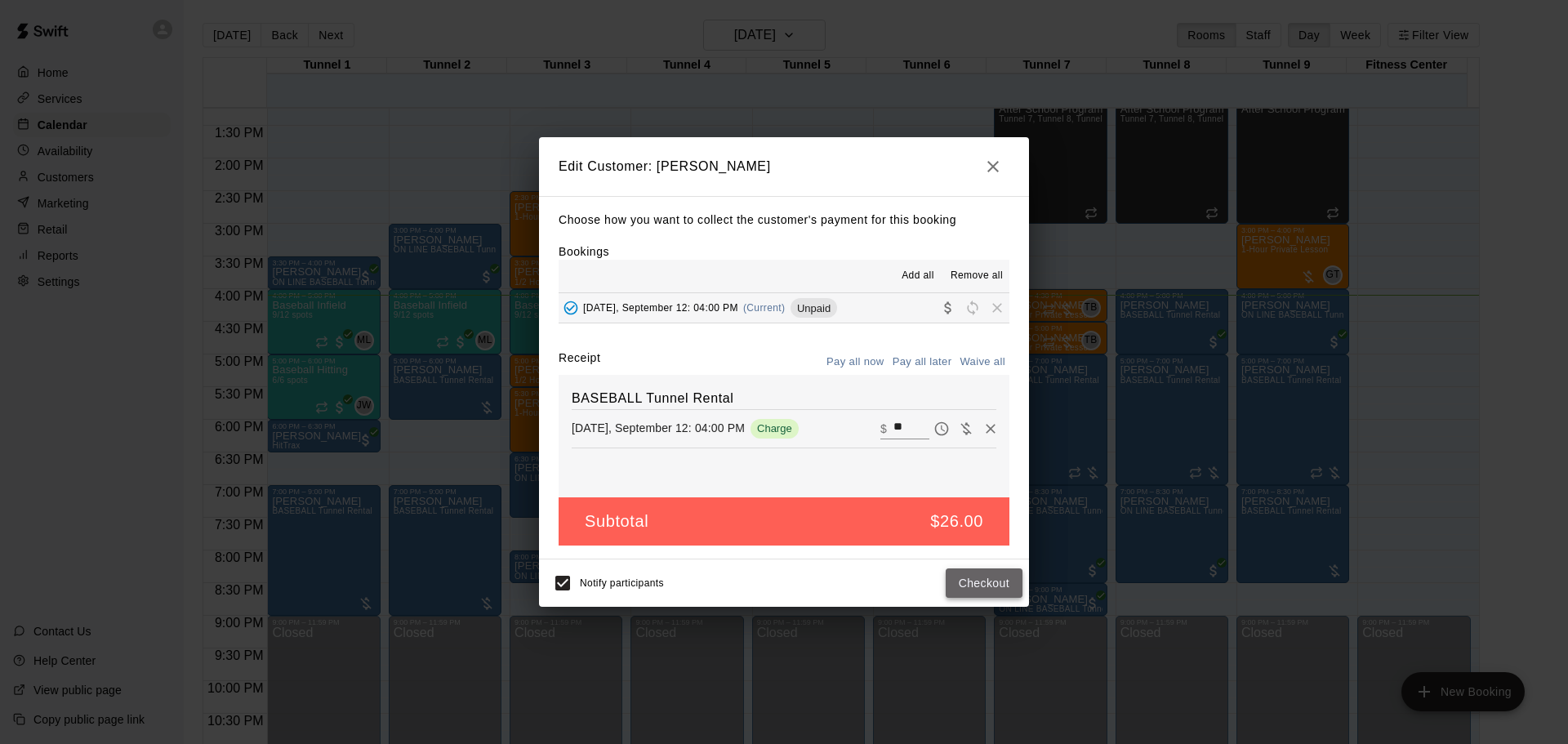
click at [1003, 588] on button "Checkout" at bounding box center [984, 583] width 76 height 30
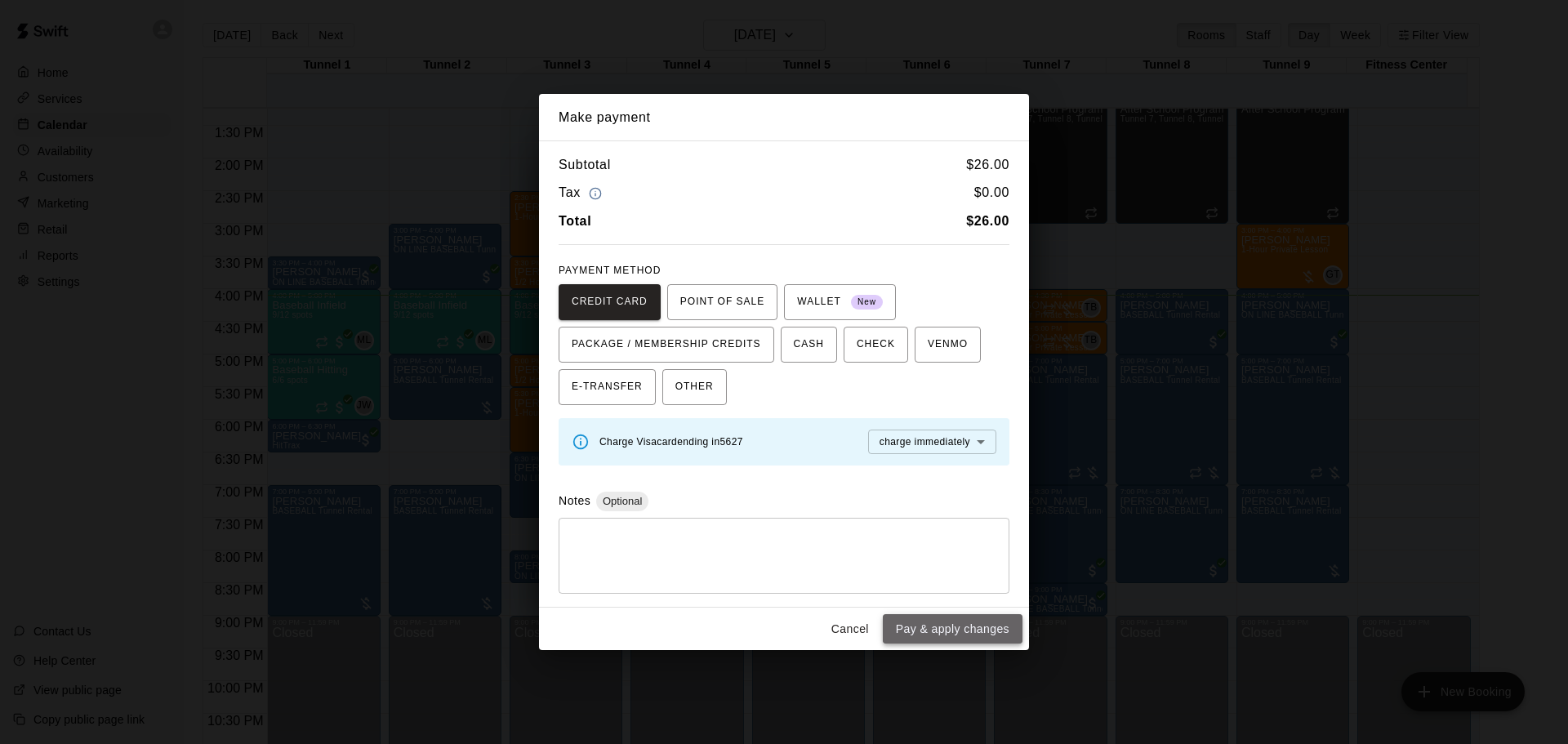
click at [981, 630] on button "Pay & apply changes" at bounding box center [953, 629] width 140 height 30
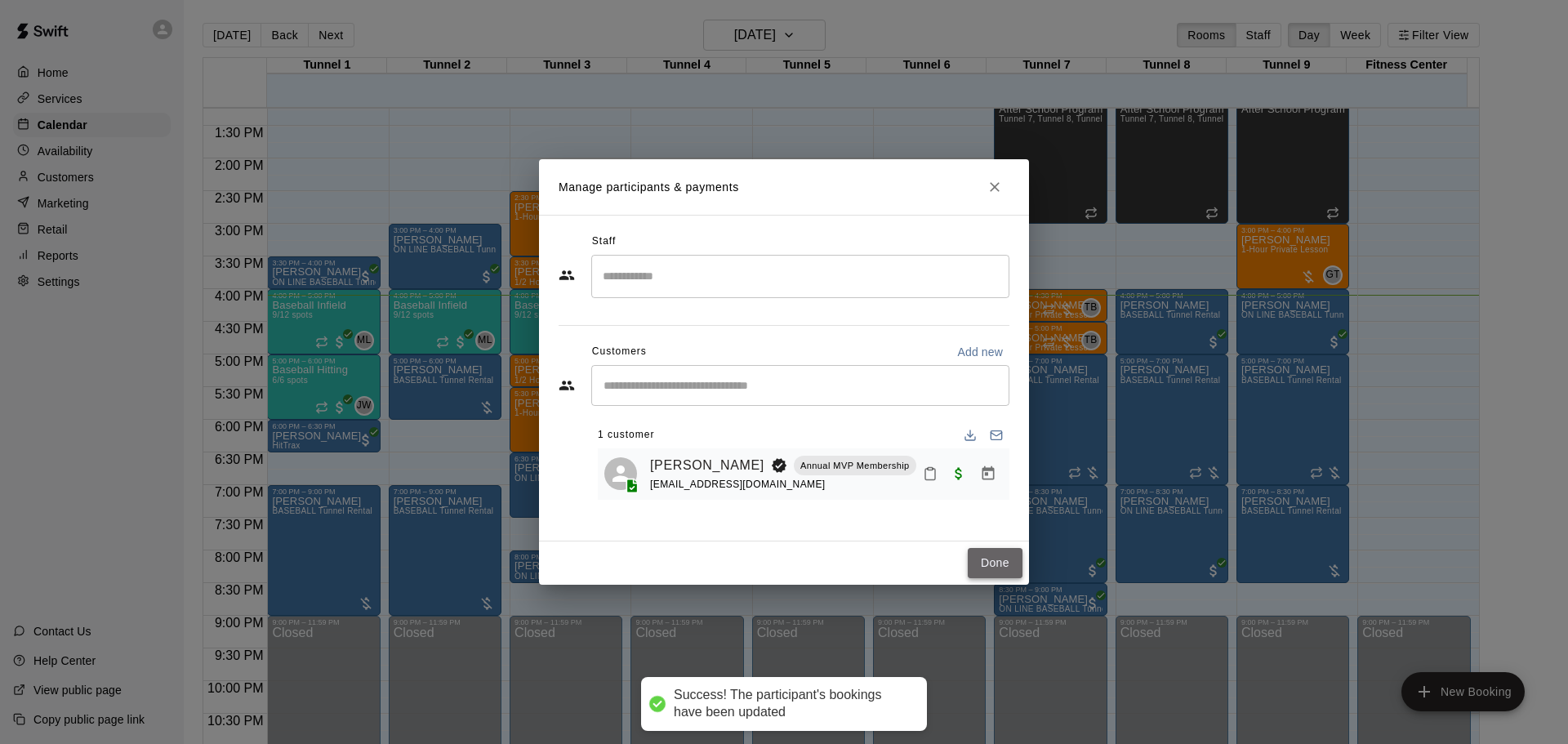
click at [992, 566] on button "Done" at bounding box center [996, 563] width 55 height 30
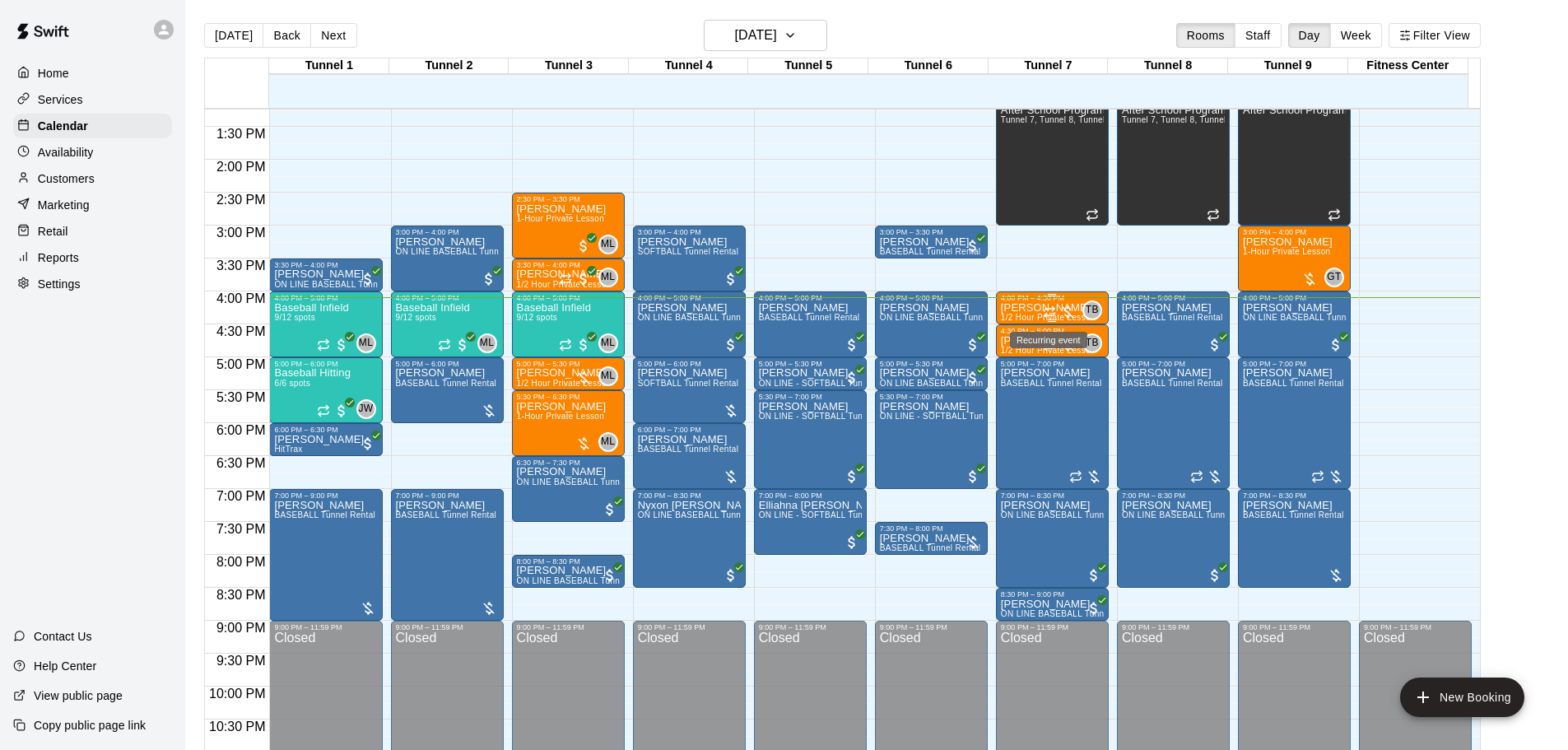
click at [1047, 315] on icon "Recurring event" at bounding box center [1049, 314] width 10 height 3
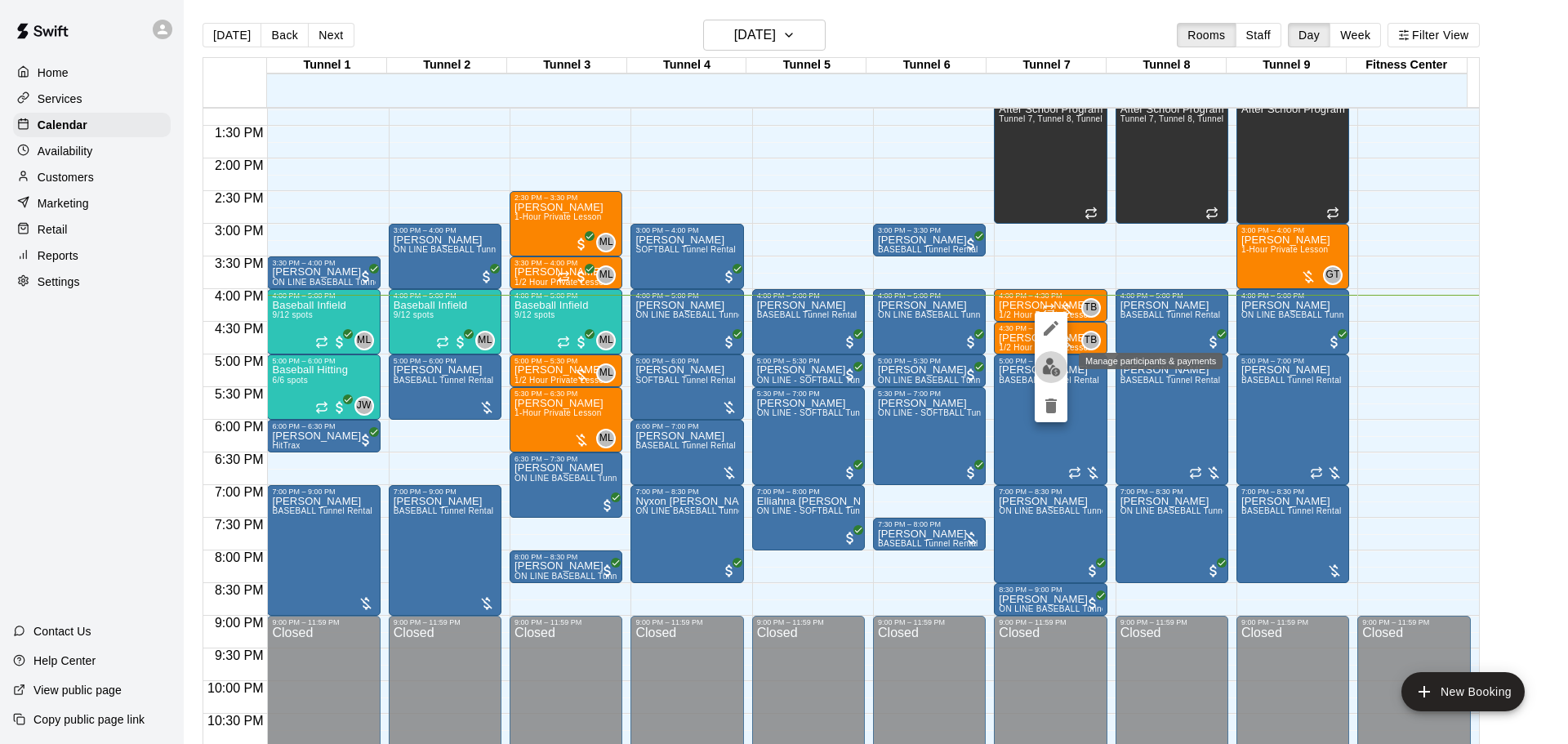
click at [1037, 366] on button "edit" at bounding box center [1051, 367] width 33 height 32
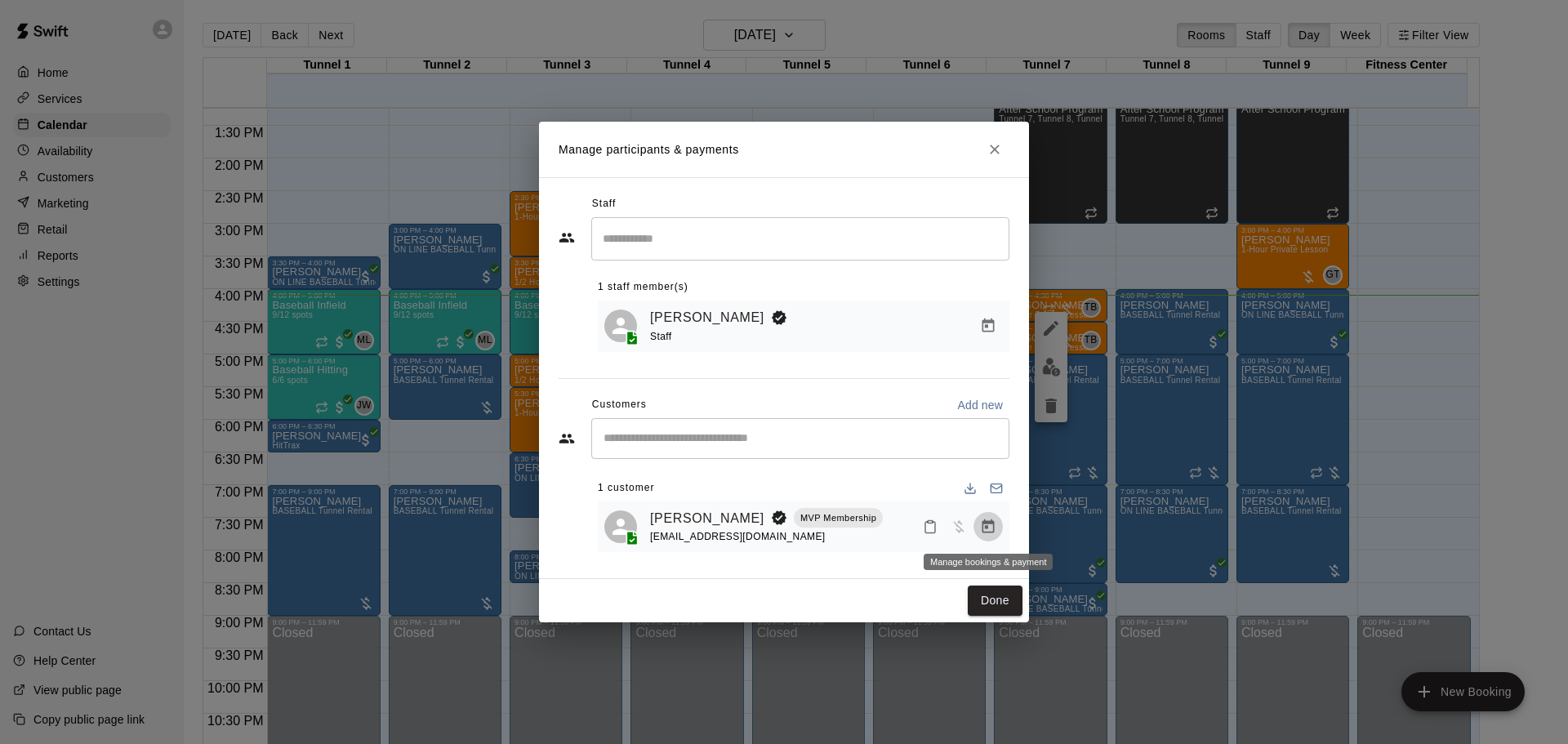
click at [984, 519] on button "Manage bookings & payment" at bounding box center [989, 527] width 29 height 29
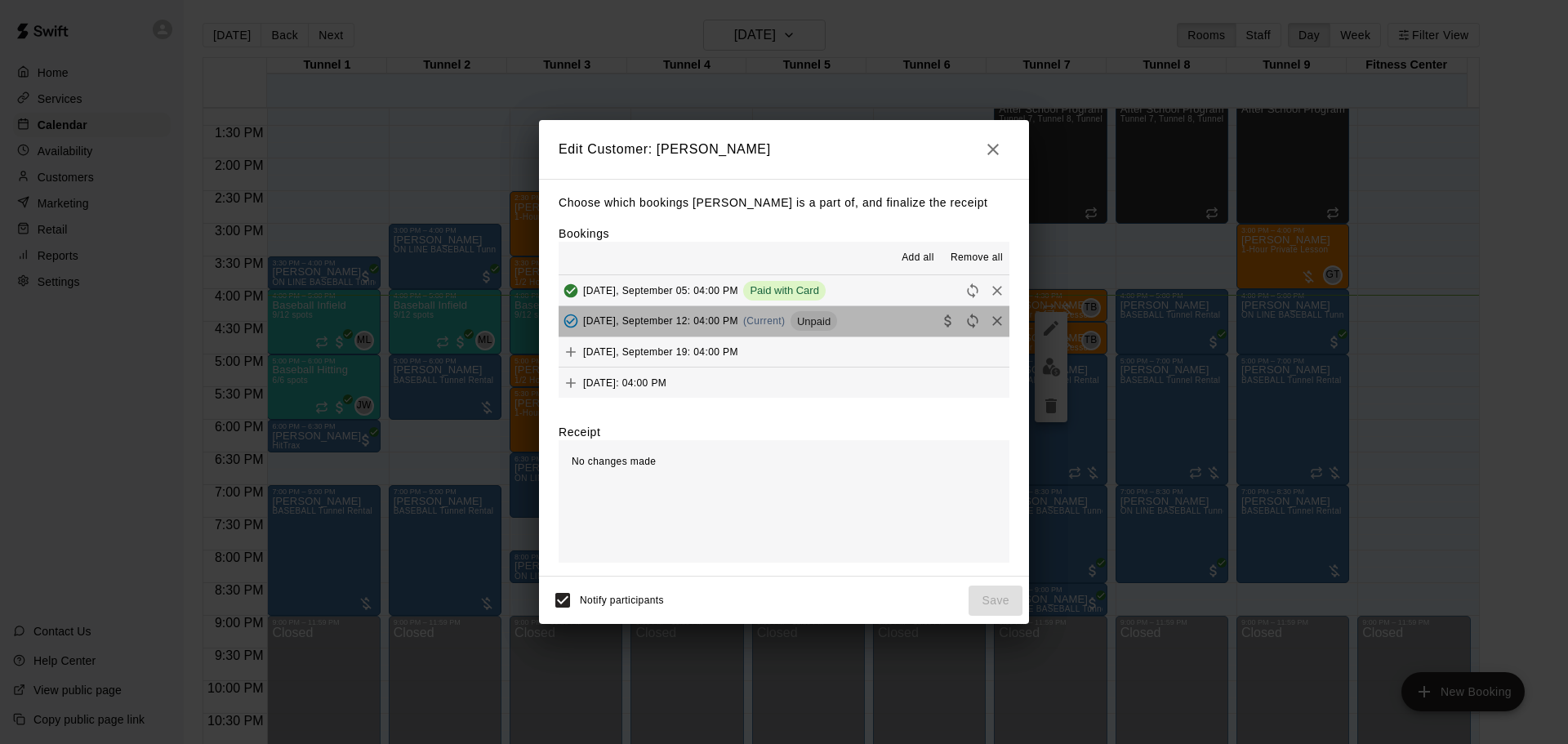
click at [828, 326] on span "Unpaid" at bounding box center [814, 321] width 47 height 12
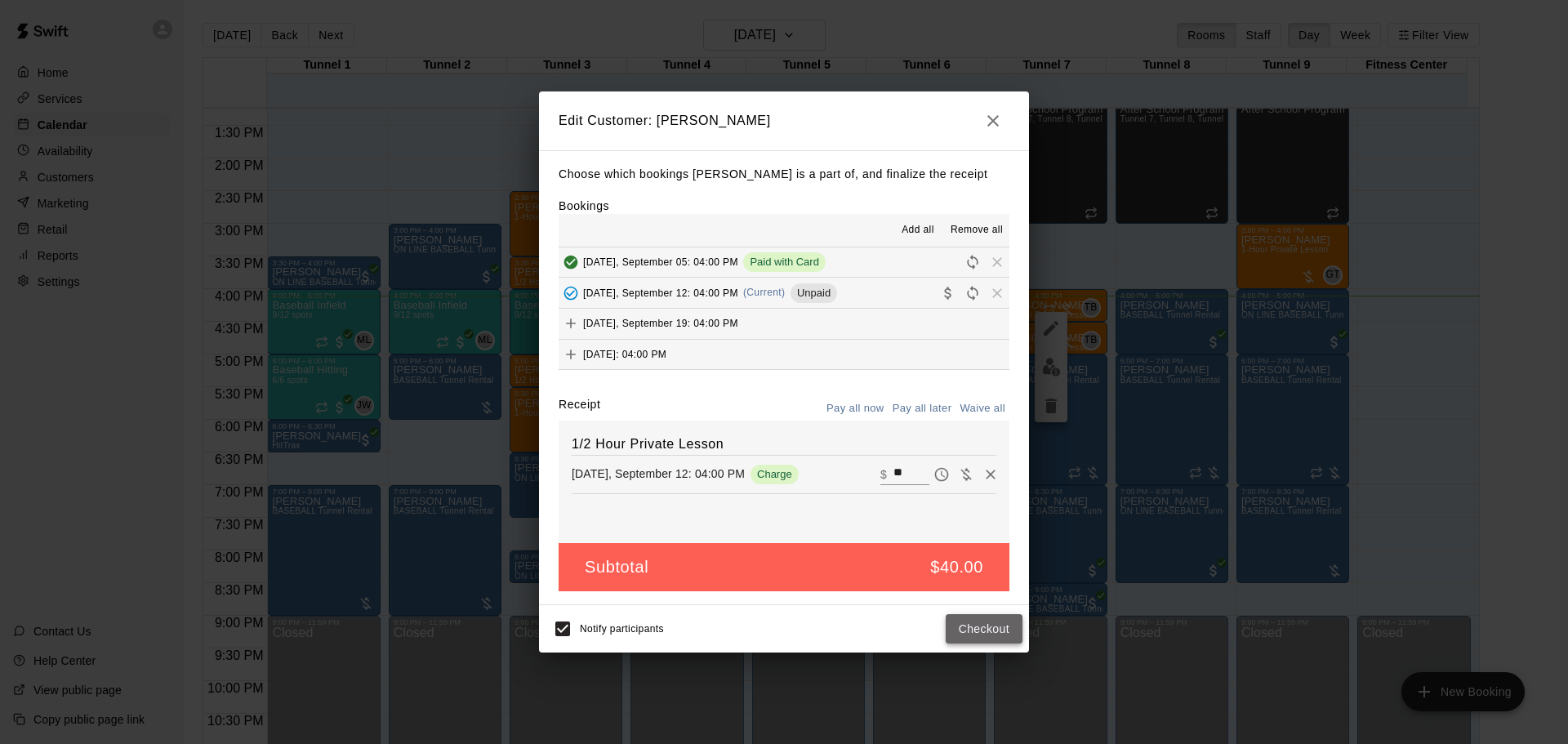
click at [983, 623] on button "Checkout" at bounding box center [984, 629] width 76 height 30
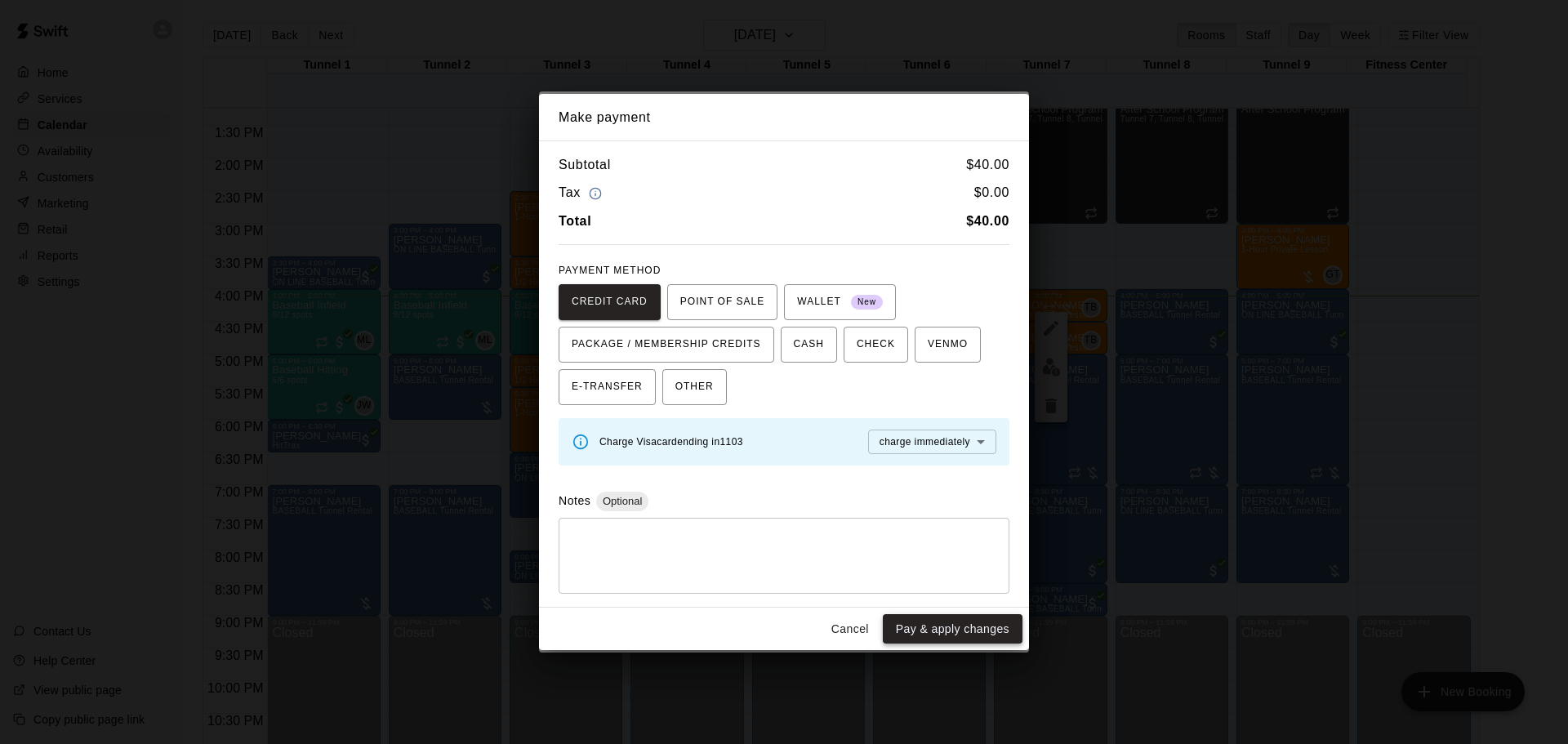
click at [983, 629] on button "Pay & apply changes" at bounding box center [953, 629] width 140 height 30
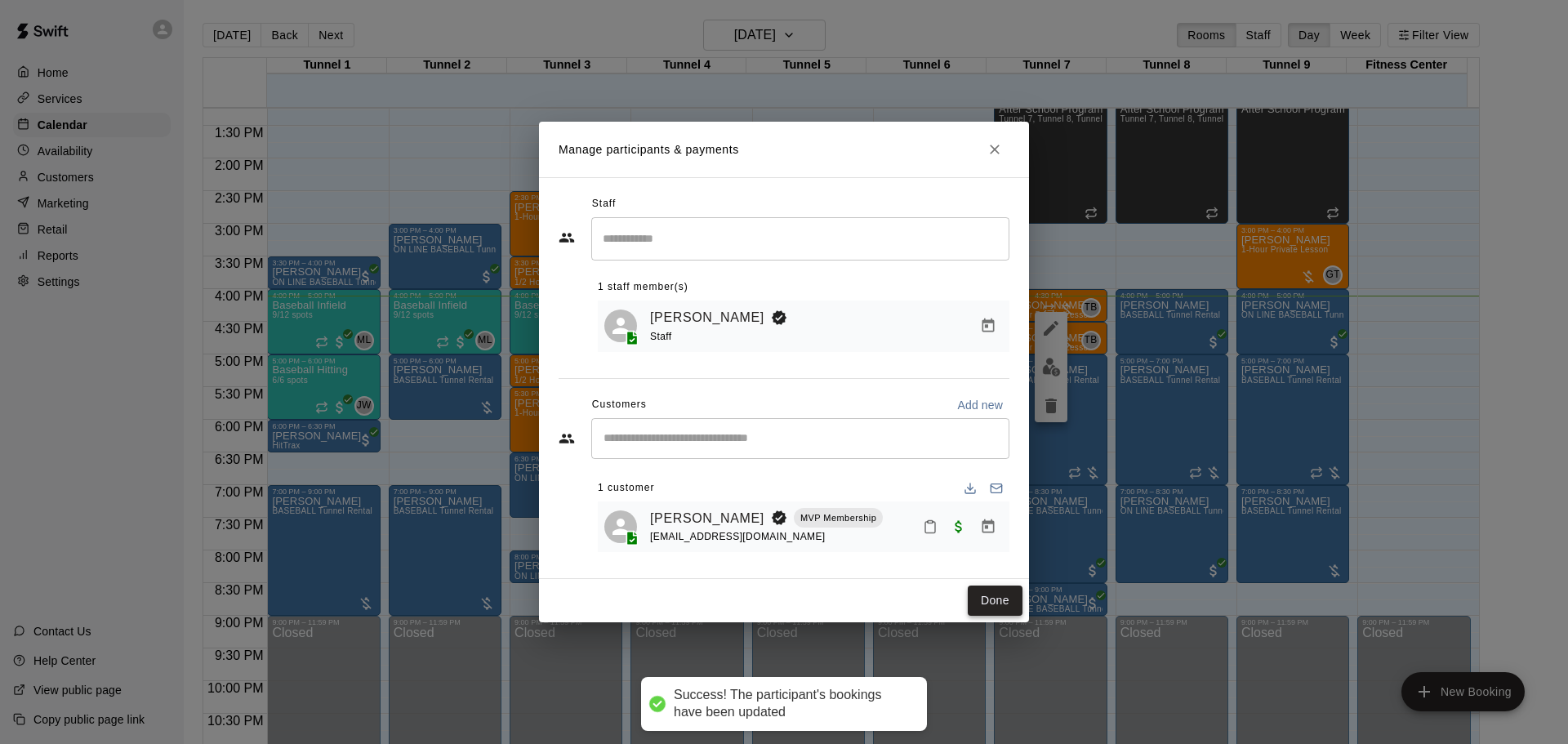
click at [982, 596] on button "Done" at bounding box center [996, 601] width 55 height 30
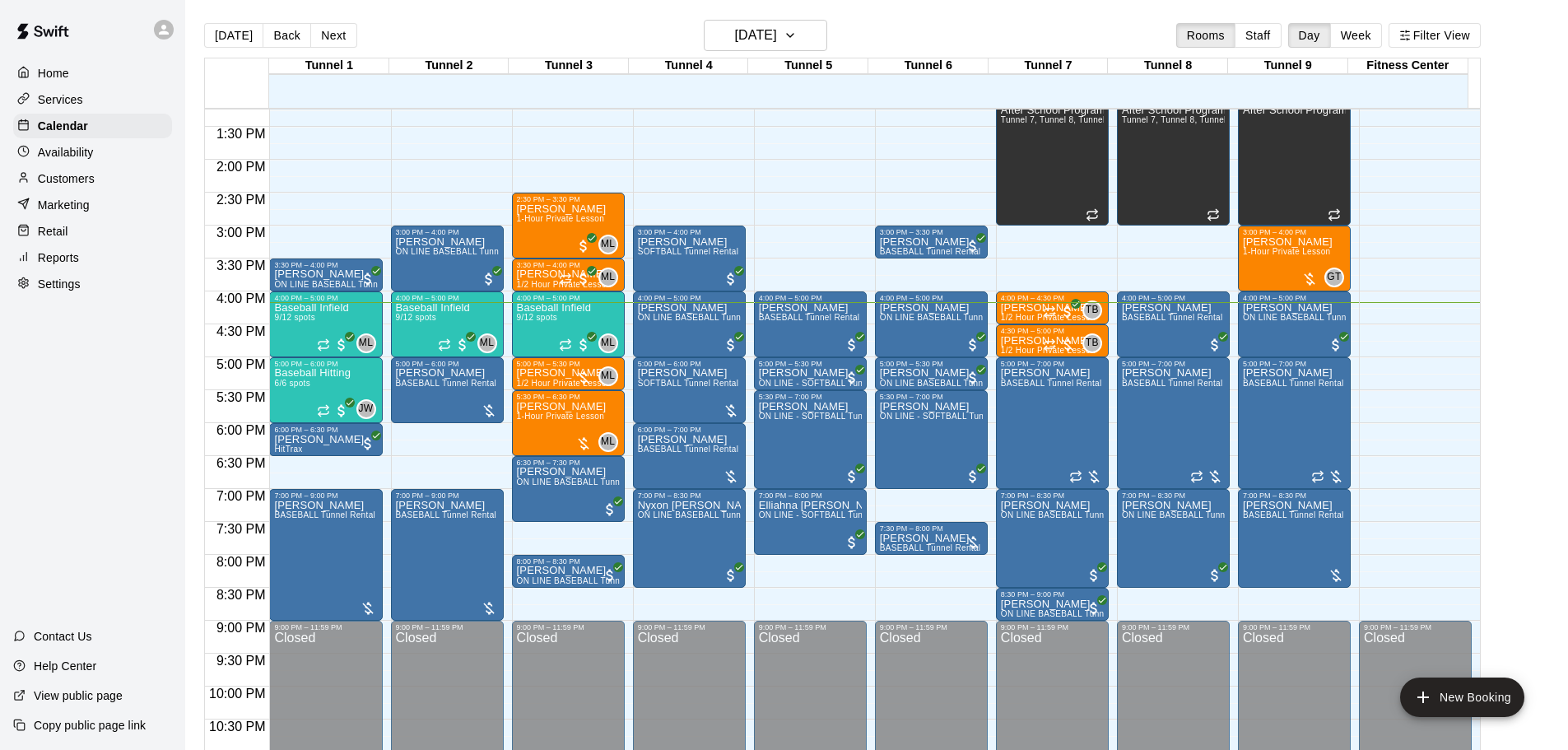
click at [100, 181] on div "Customers" at bounding box center [92, 178] width 158 height 25
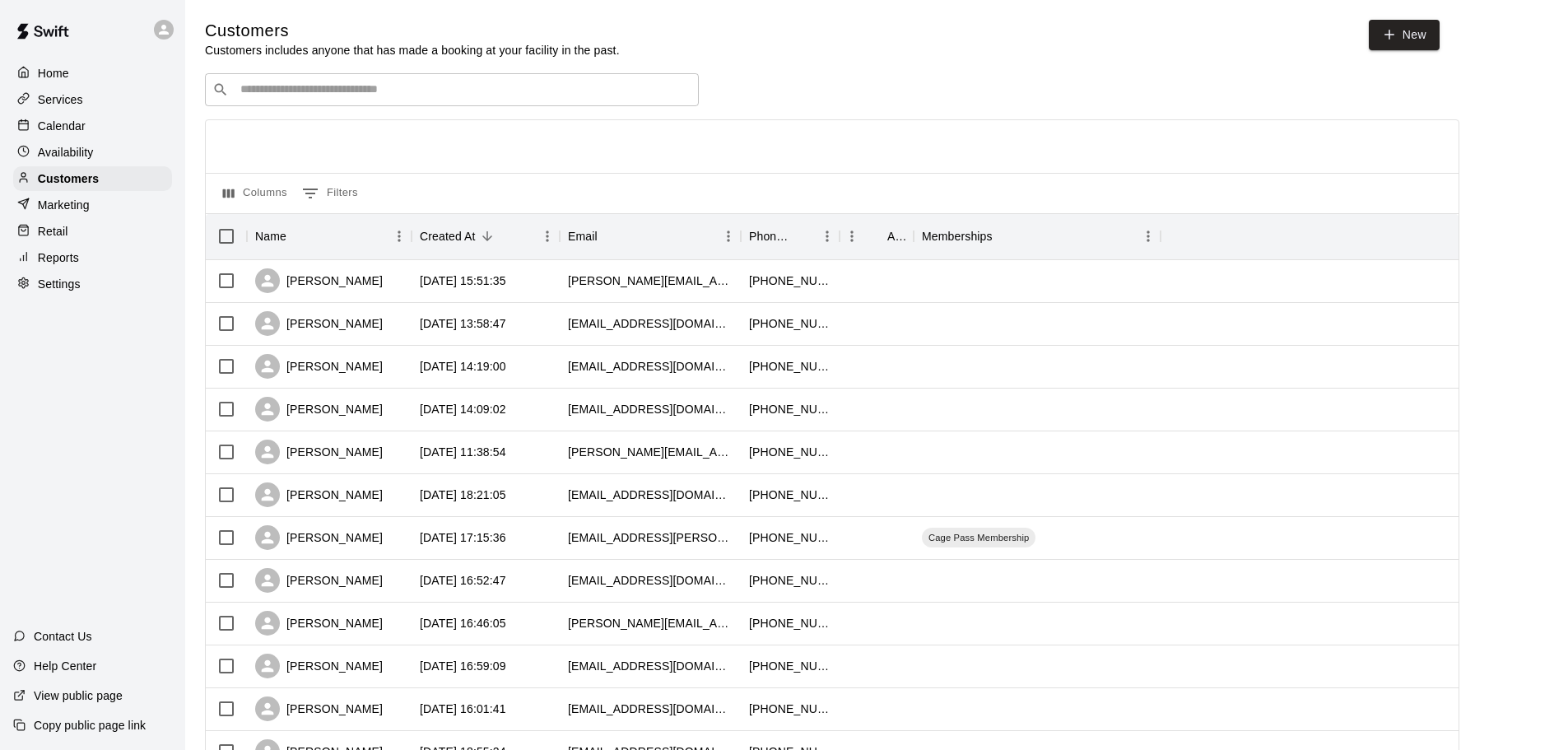
click at [502, 86] on input "Search customers by name or email" at bounding box center [463, 90] width 456 height 17
type input "*"
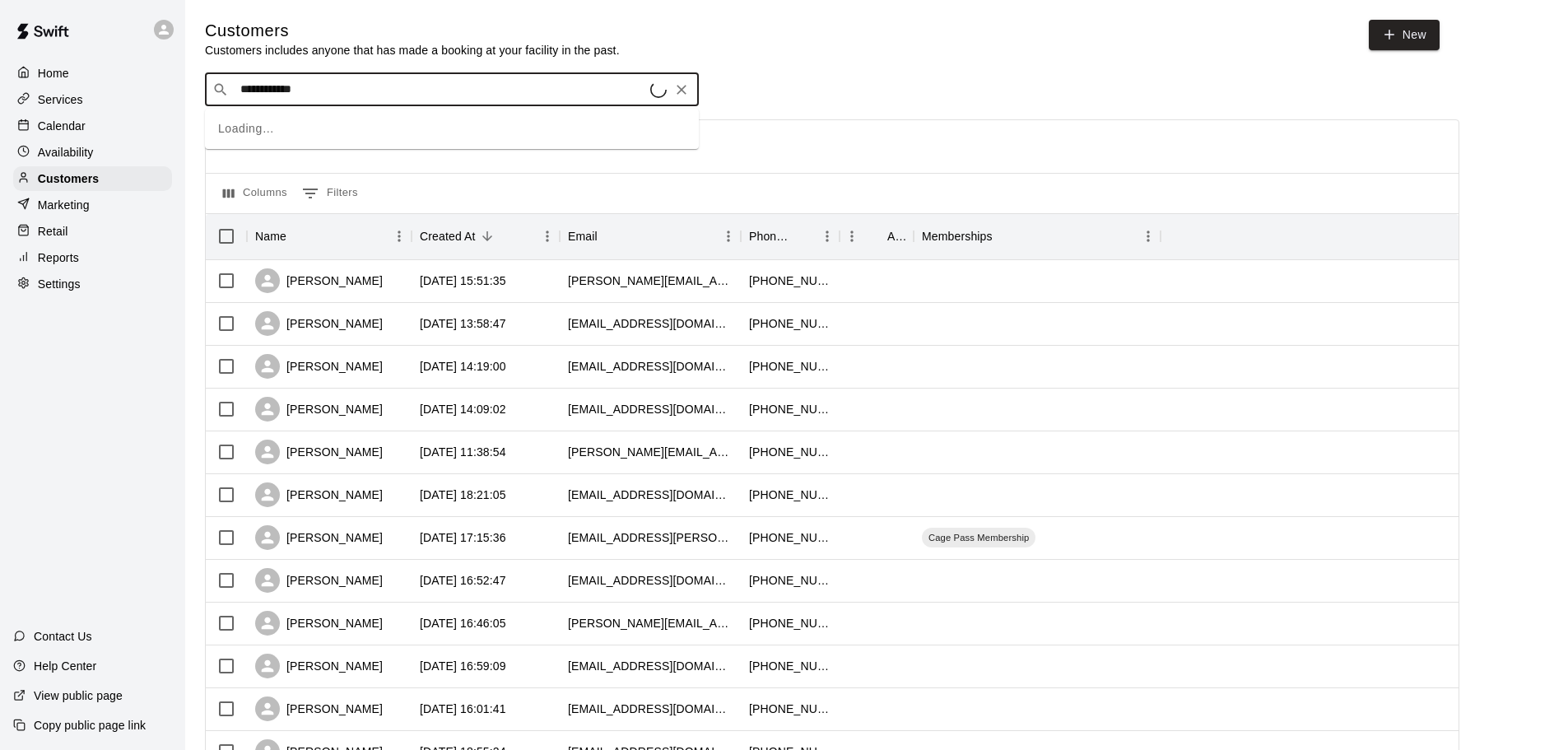
type input "**********"
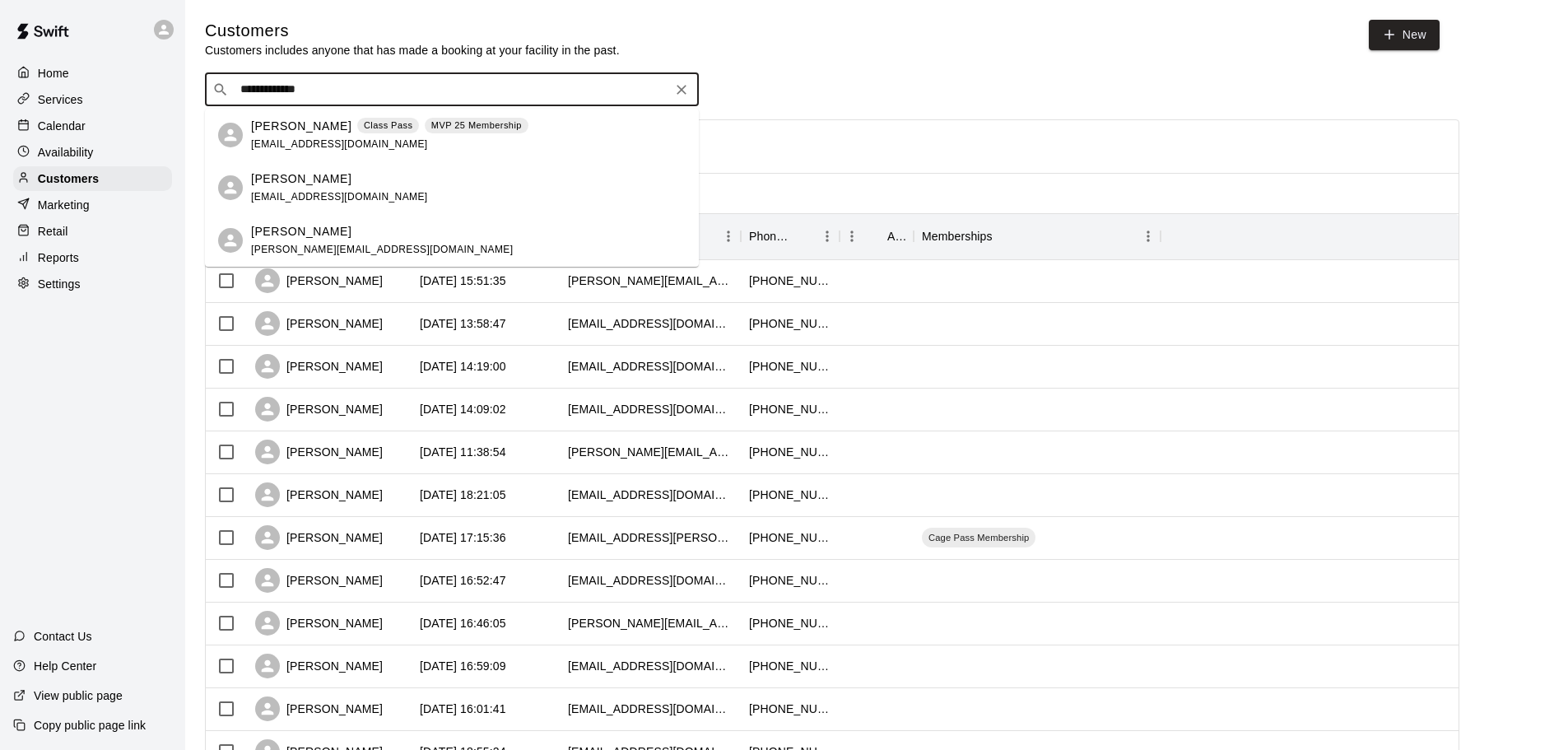
click at [460, 136] on div "Robert Williams Class Pass MVP 25 Membership robrwilliams@live.com" at bounding box center [389, 135] width 277 height 35
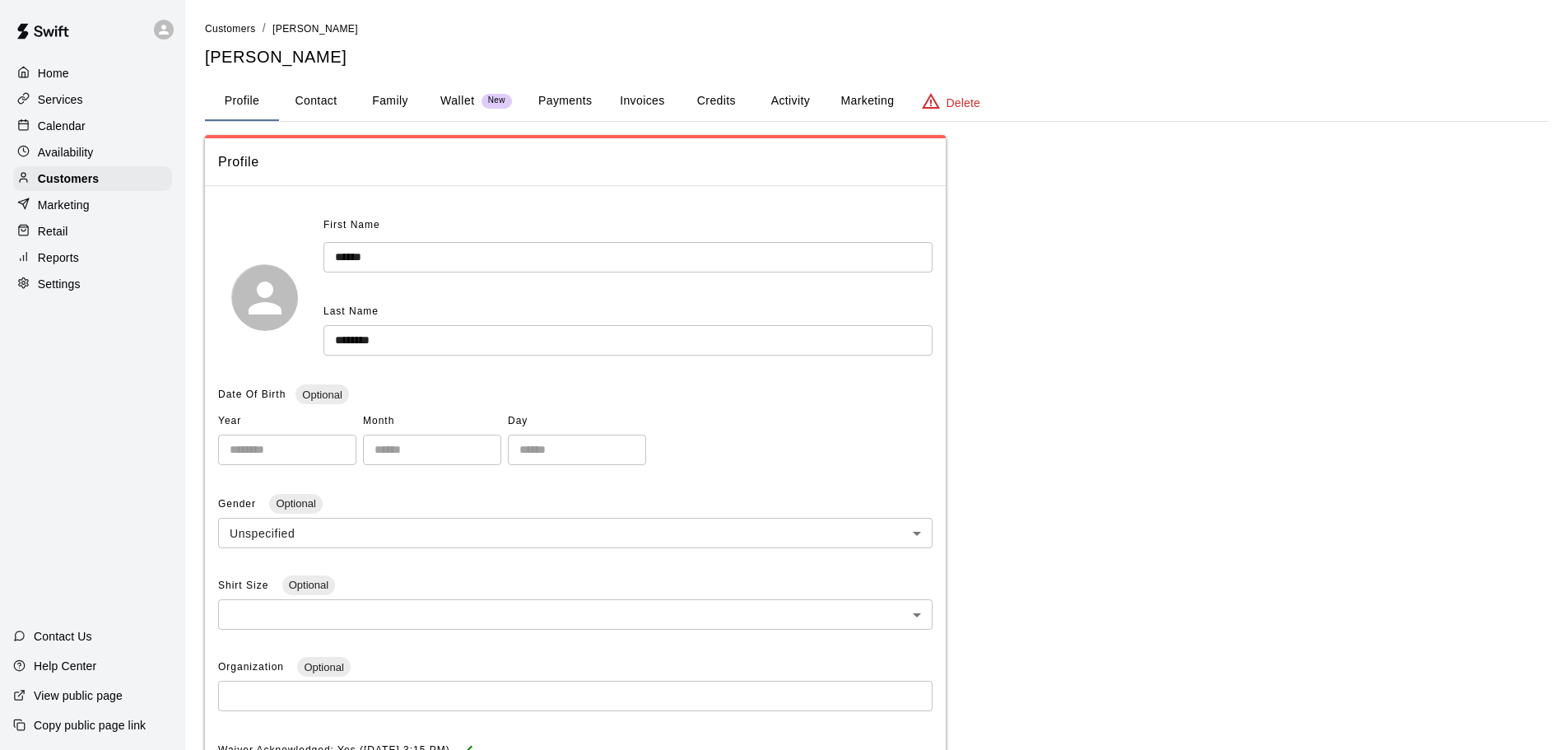
click at [452, 105] on p "Wallet" at bounding box center [457, 100] width 34 height 18
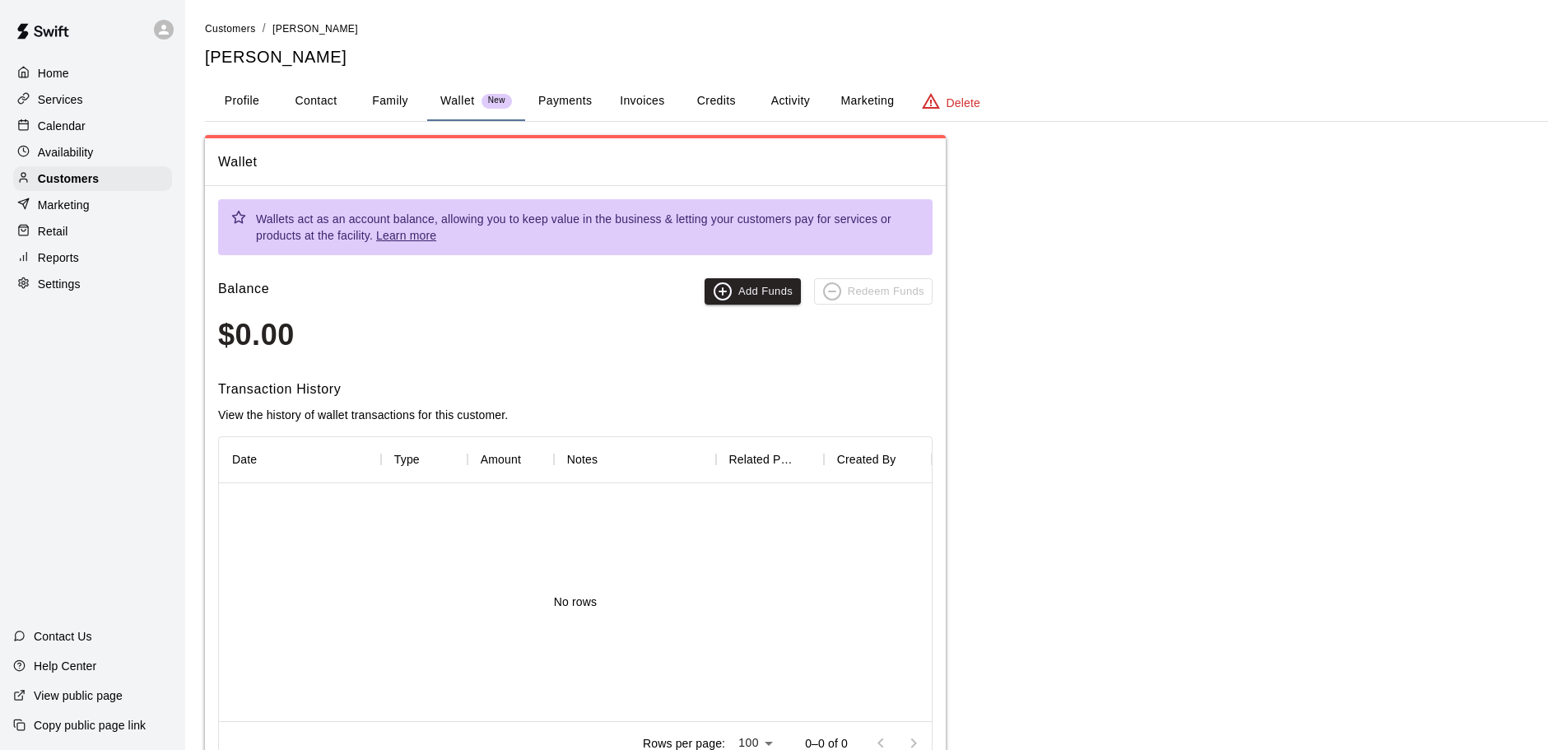
click at [563, 99] on button "Payments" at bounding box center [565, 101] width 80 height 40
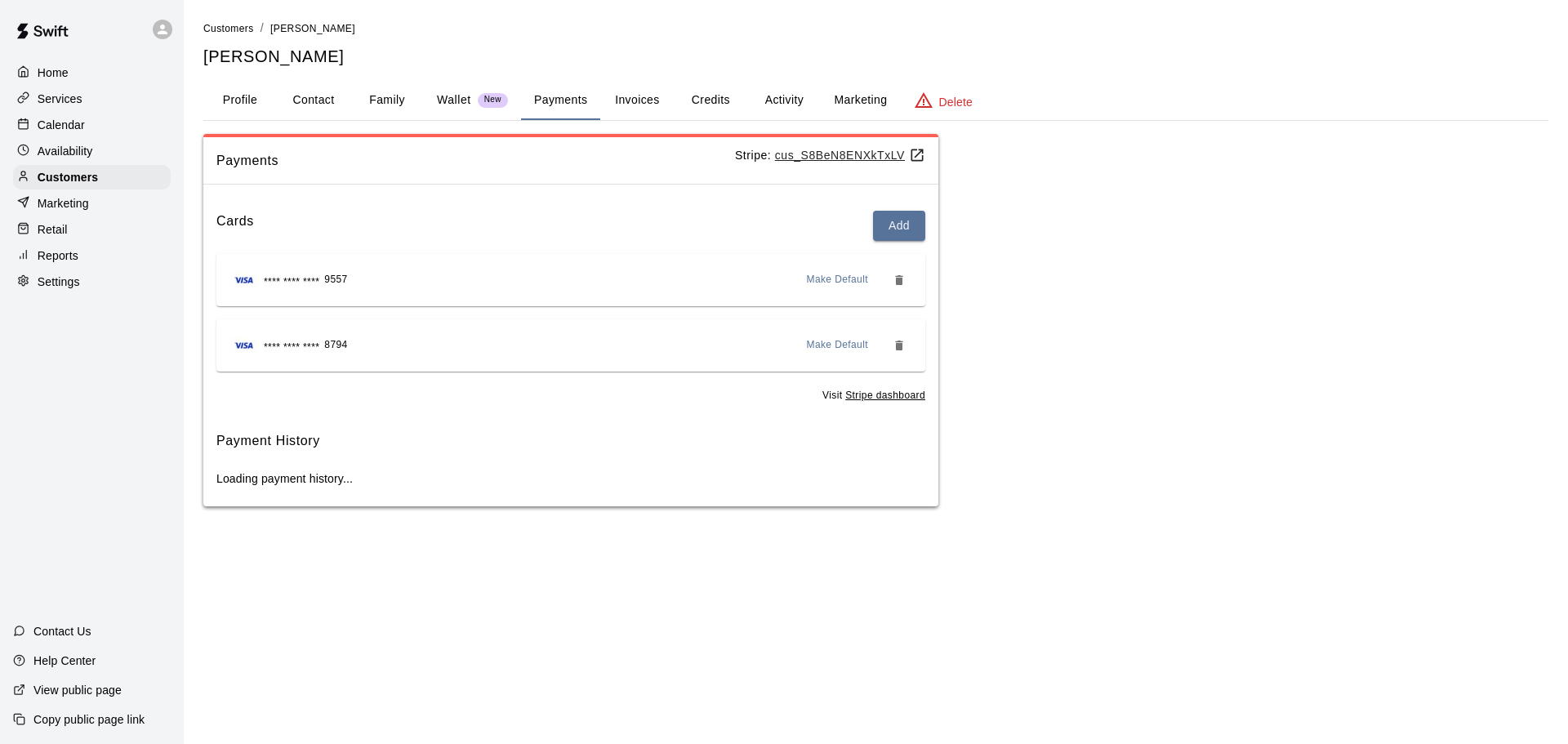
click at [797, 98] on button "Activity" at bounding box center [784, 100] width 74 height 40
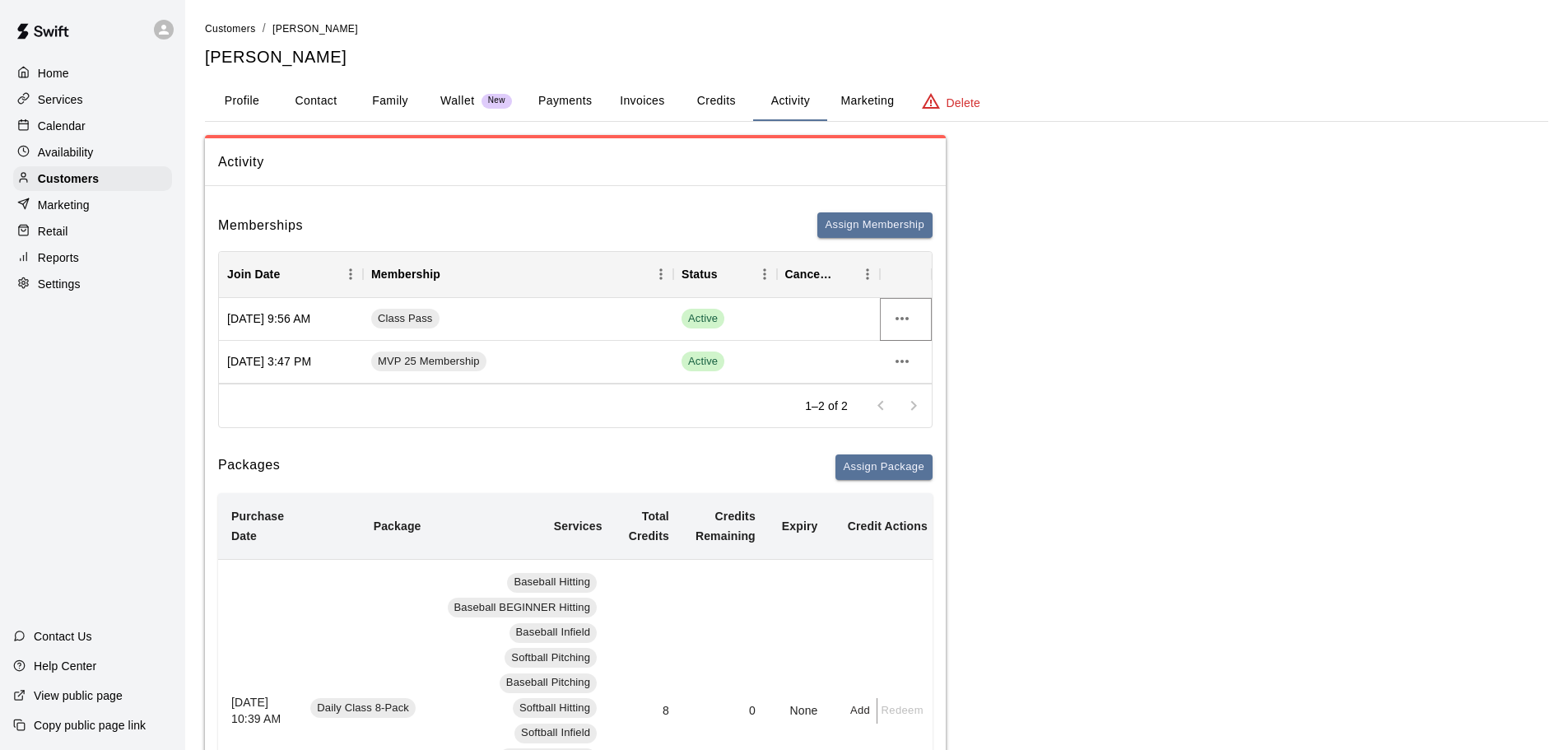
click at [911, 317] on icon "more actions" at bounding box center [902, 318] width 19 height 19
click at [994, 299] on div at bounding box center [790, 375] width 1580 height 750
click at [446, 317] on div "Class Pass" at bounding box center [518, 320] width 310 height 43
click at [539, 217] on div "Memberships Assign Membership" at bounding box center [575, 225] width 714 height 26
click at [558, 83] on button "Payments" at bounding box center [565, 101] width 80 height 40
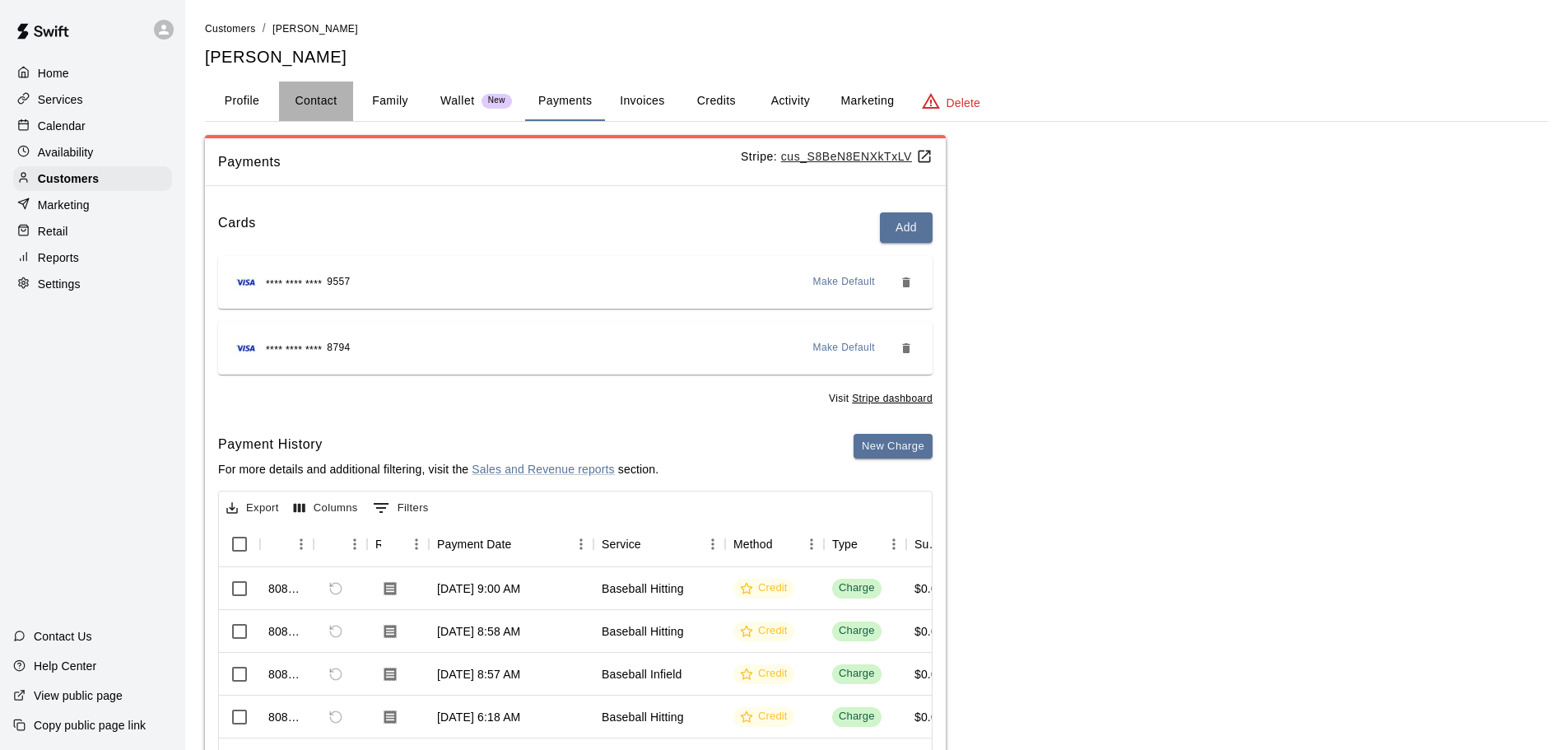
click at [306, 104] on button "Contact" at bounding box center [316, 101] width 74 height 40
select select "**"
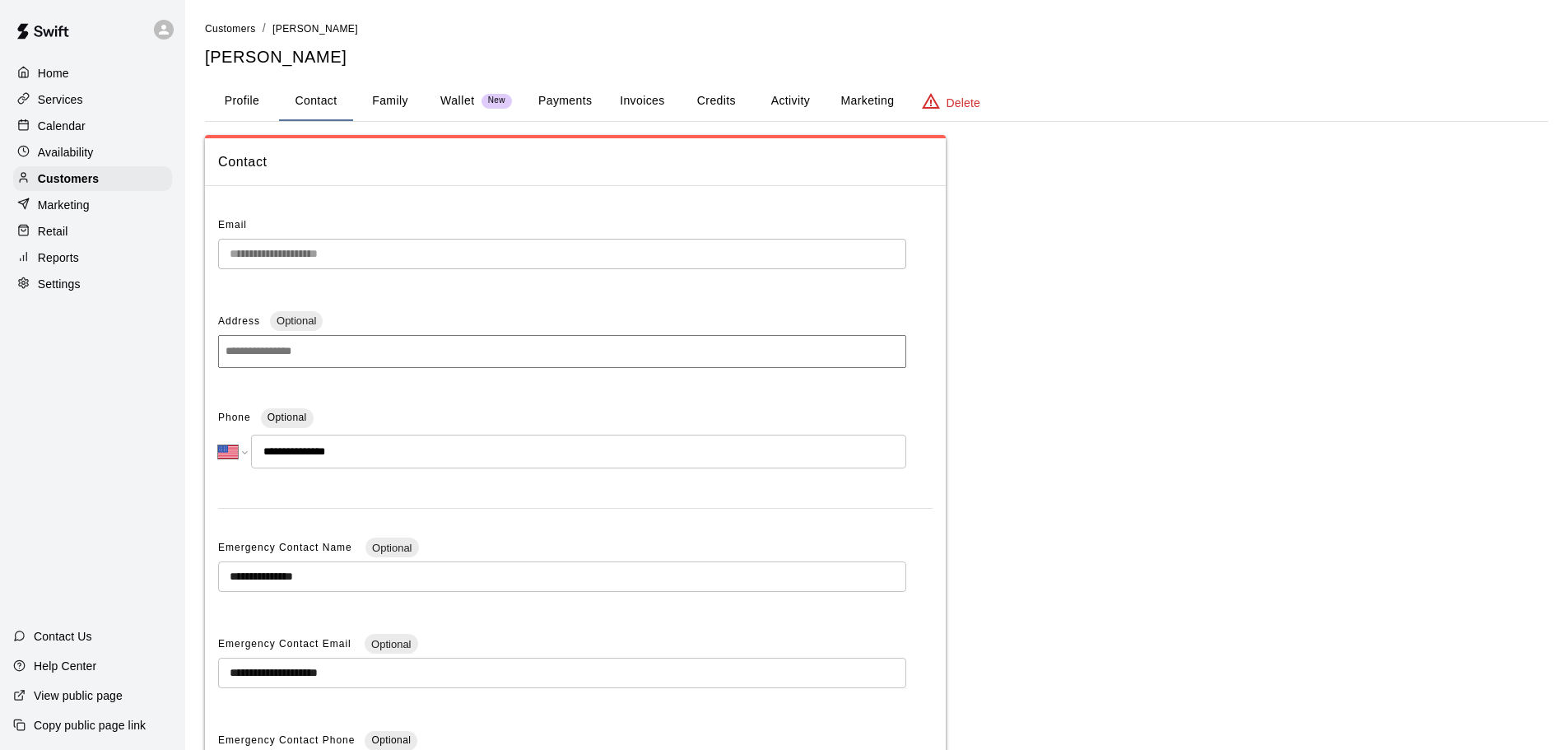
click at [269, 104] on button "Profile" at bounding box center [242, 101] width 74 height 40
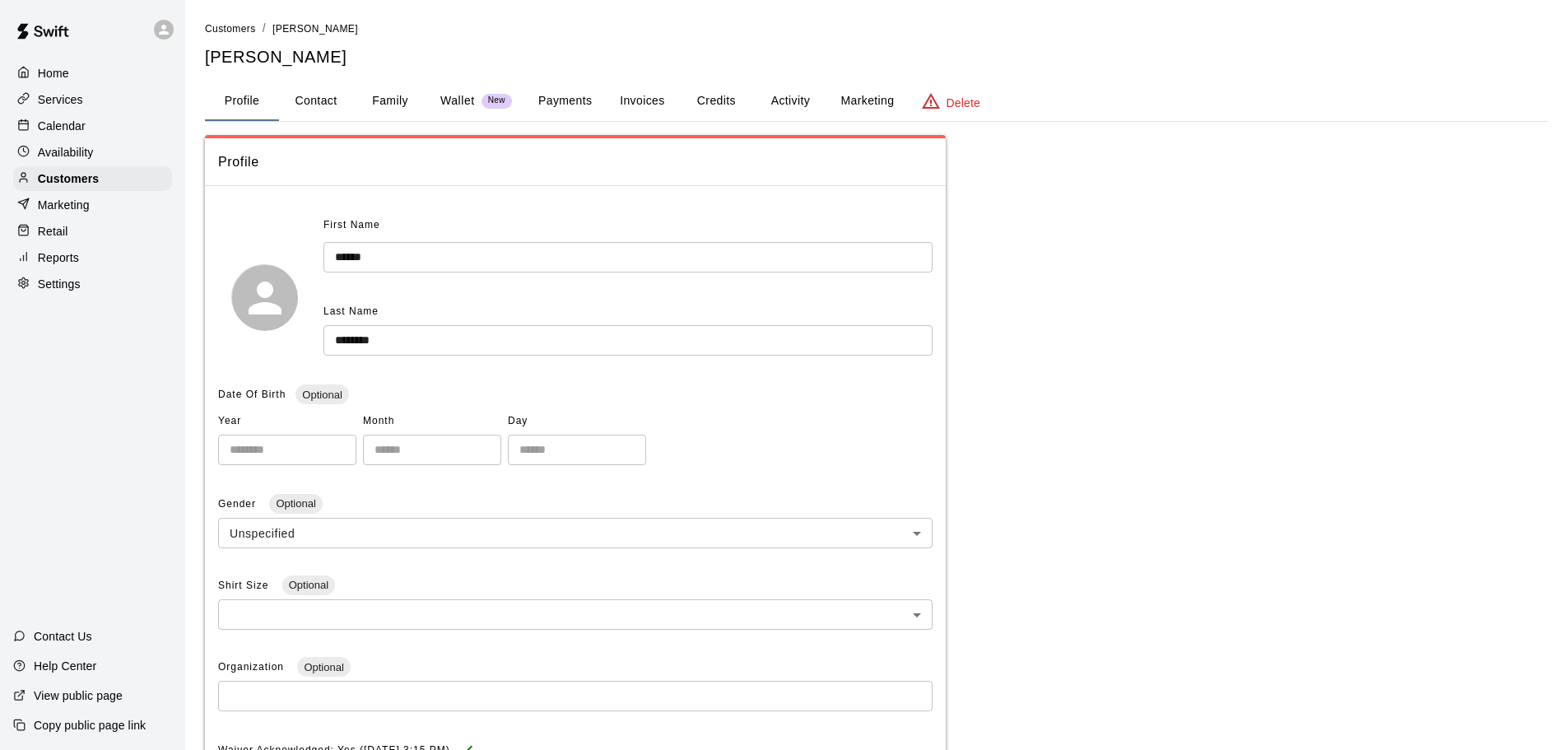
click at [403, 96] on button "Family" at bounding box center [390, 101] width 74 height 40
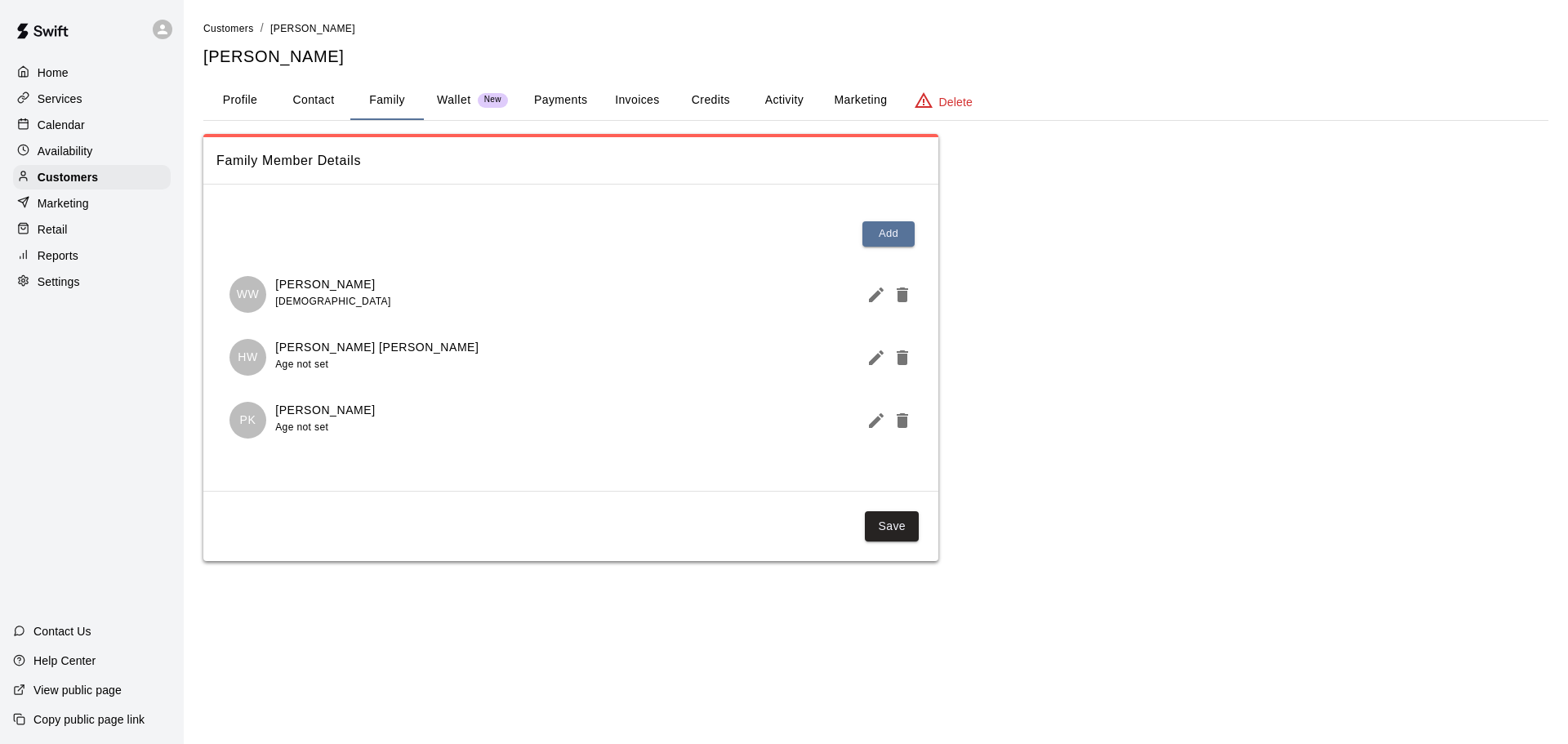
click at [449, 93] on p "Wallet" at bounding box center [453, 99] width 34 height 17
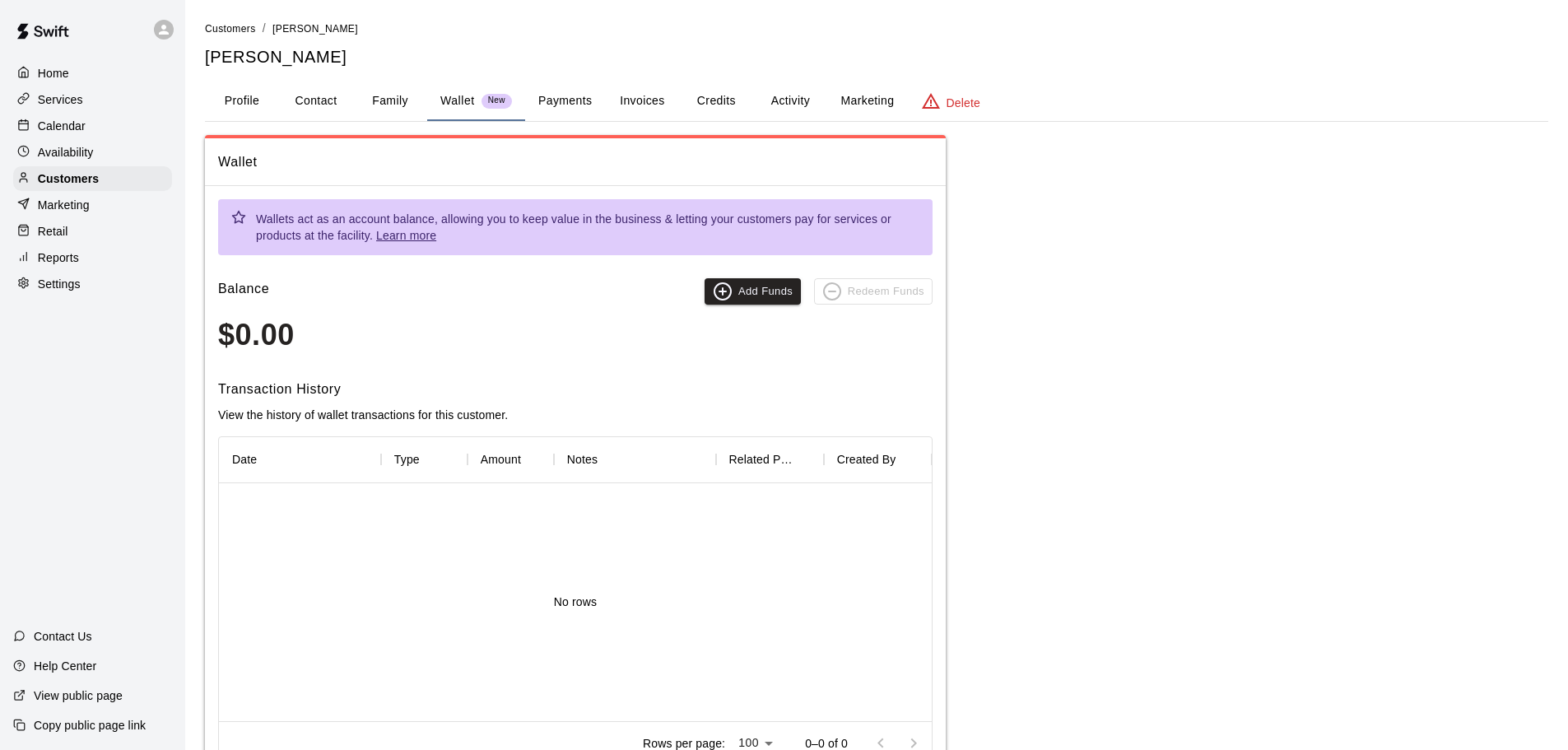
click at [587, 101] on button "Payments" at bounding box center [565, 101] width 80 height 40
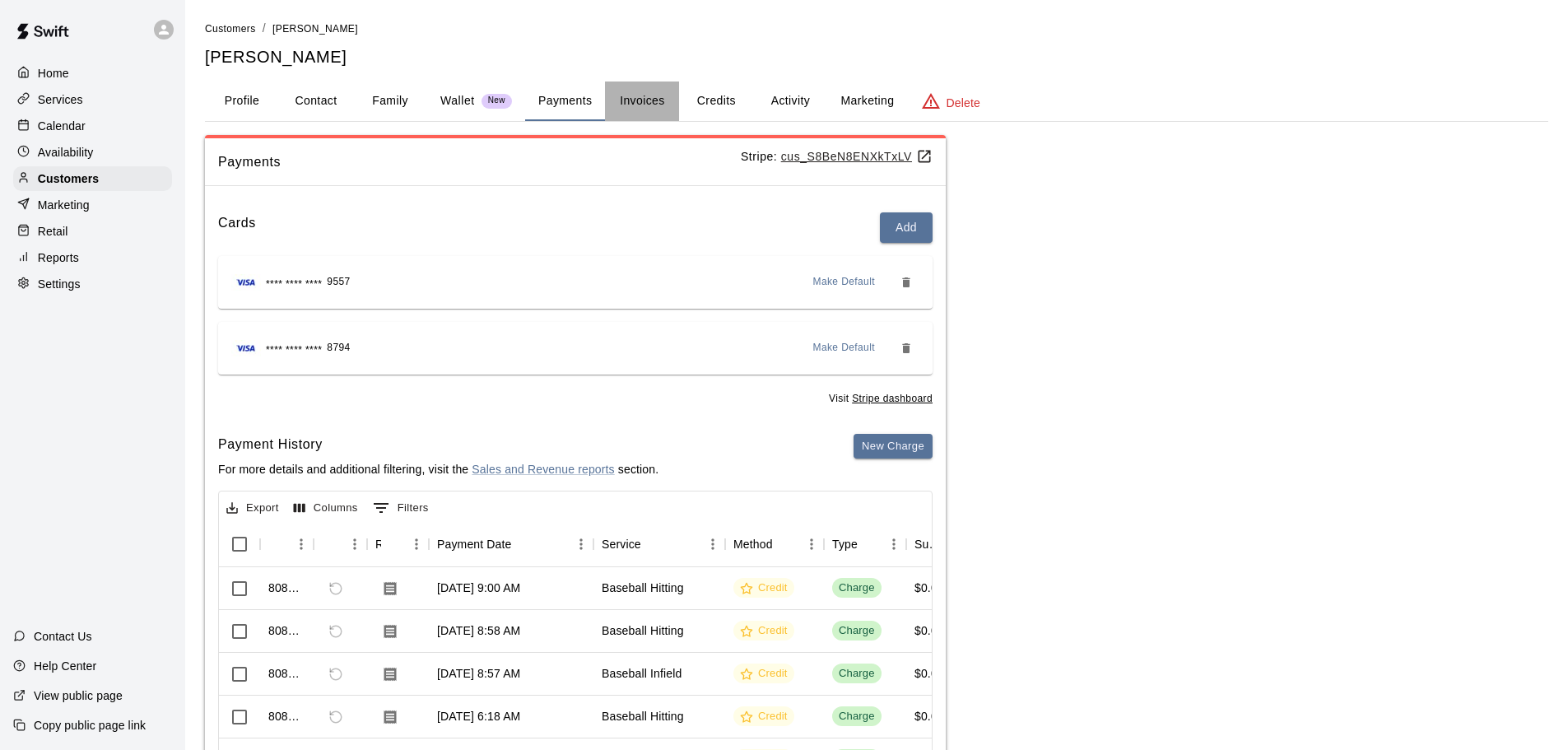
click at [636, 92] on button "Invoices" at bounding box center [642, 101] width 74 height 40
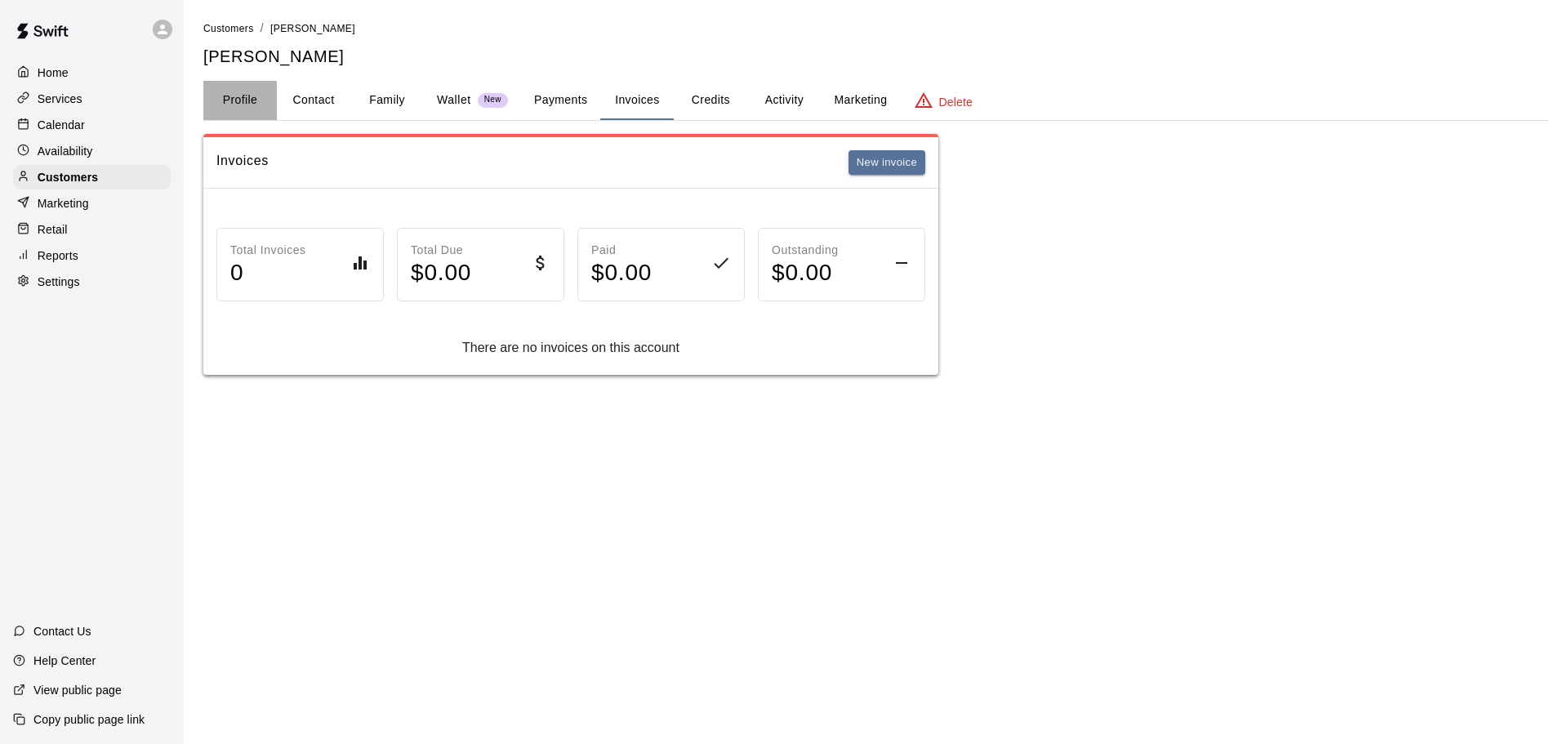
click at [251, 96] on button "Profile" at bounding box center [240, 100] width 74 height 40
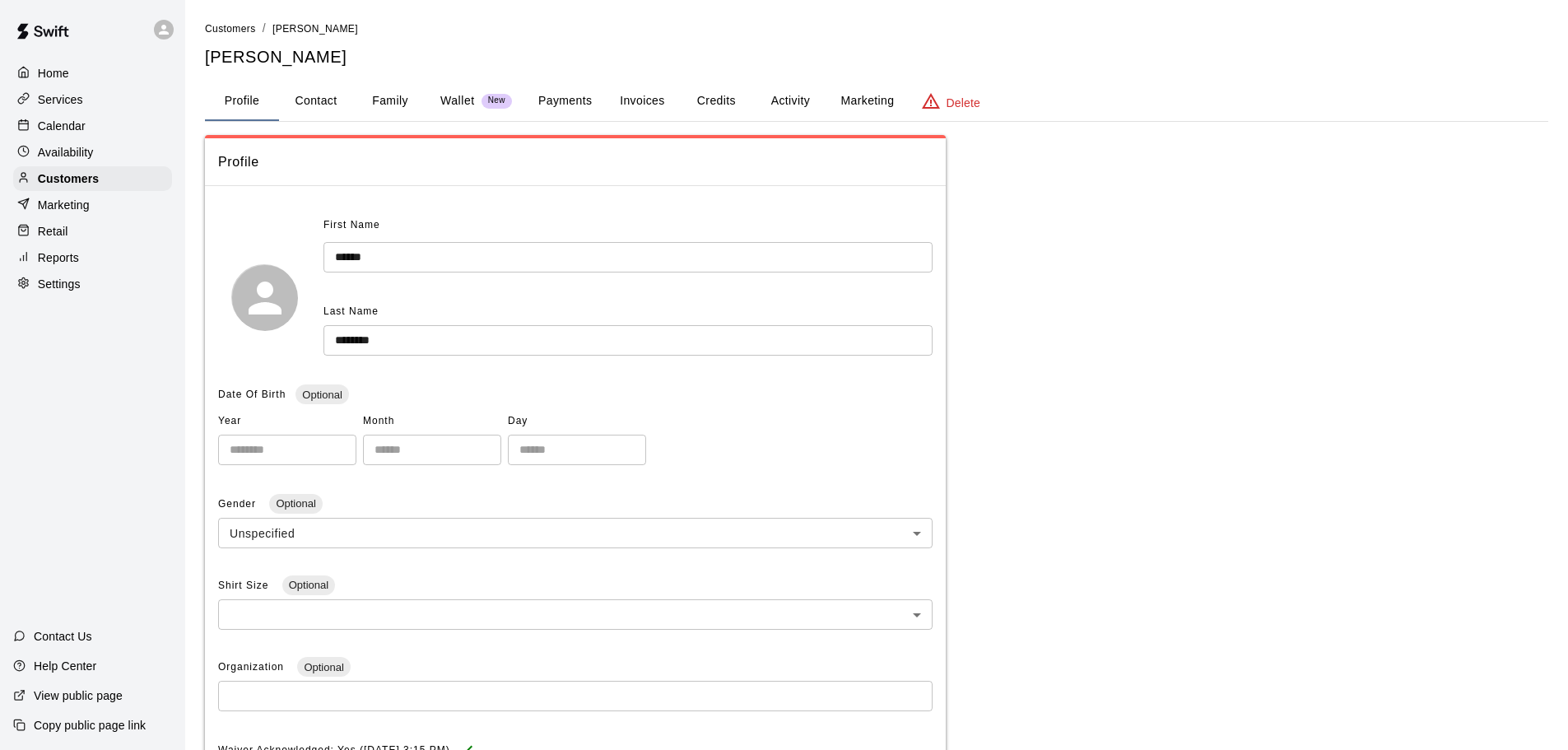
click at [50, 121] on p "Calendar" at bounding box center [62, 126] width 48 height 17
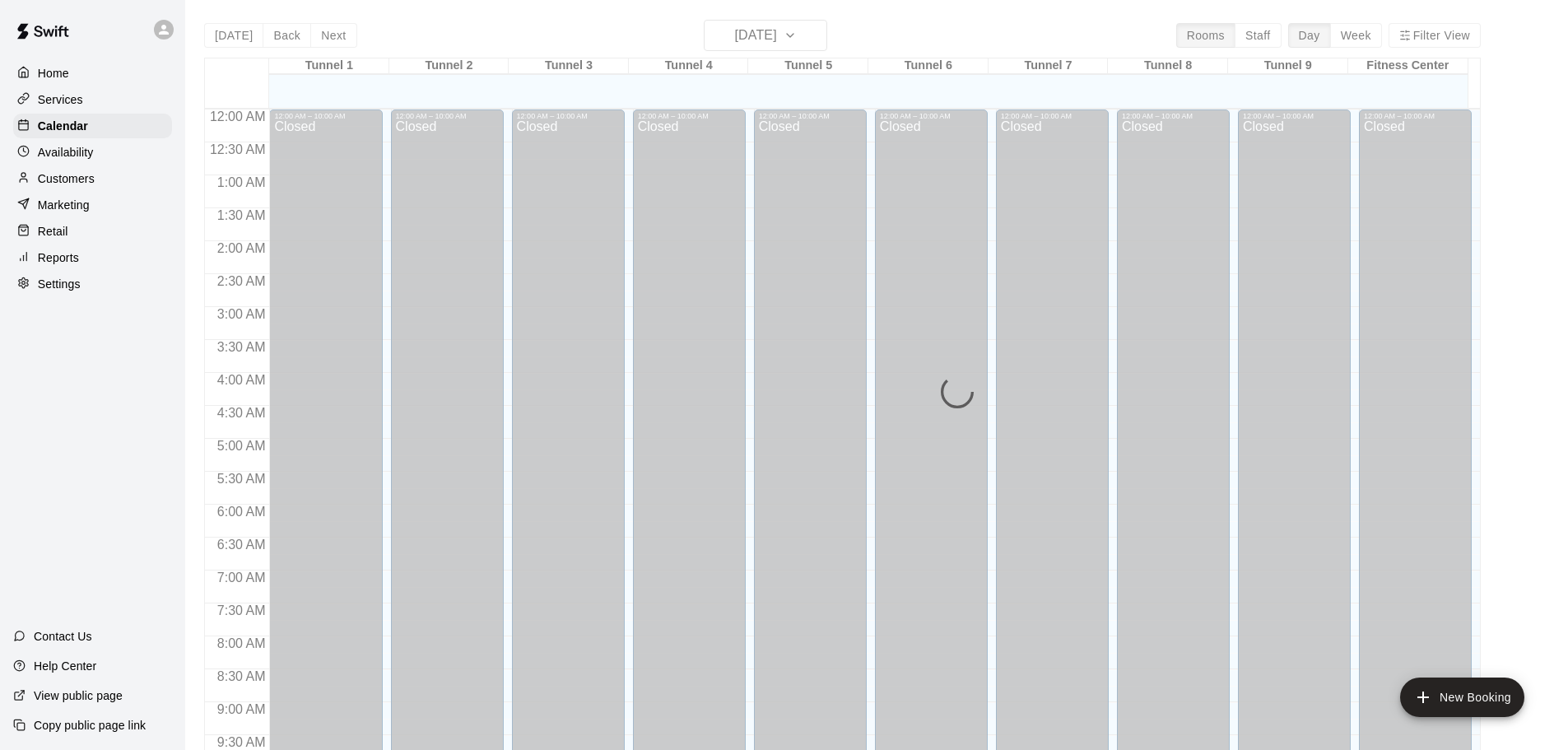
scroll to position [872, 0]
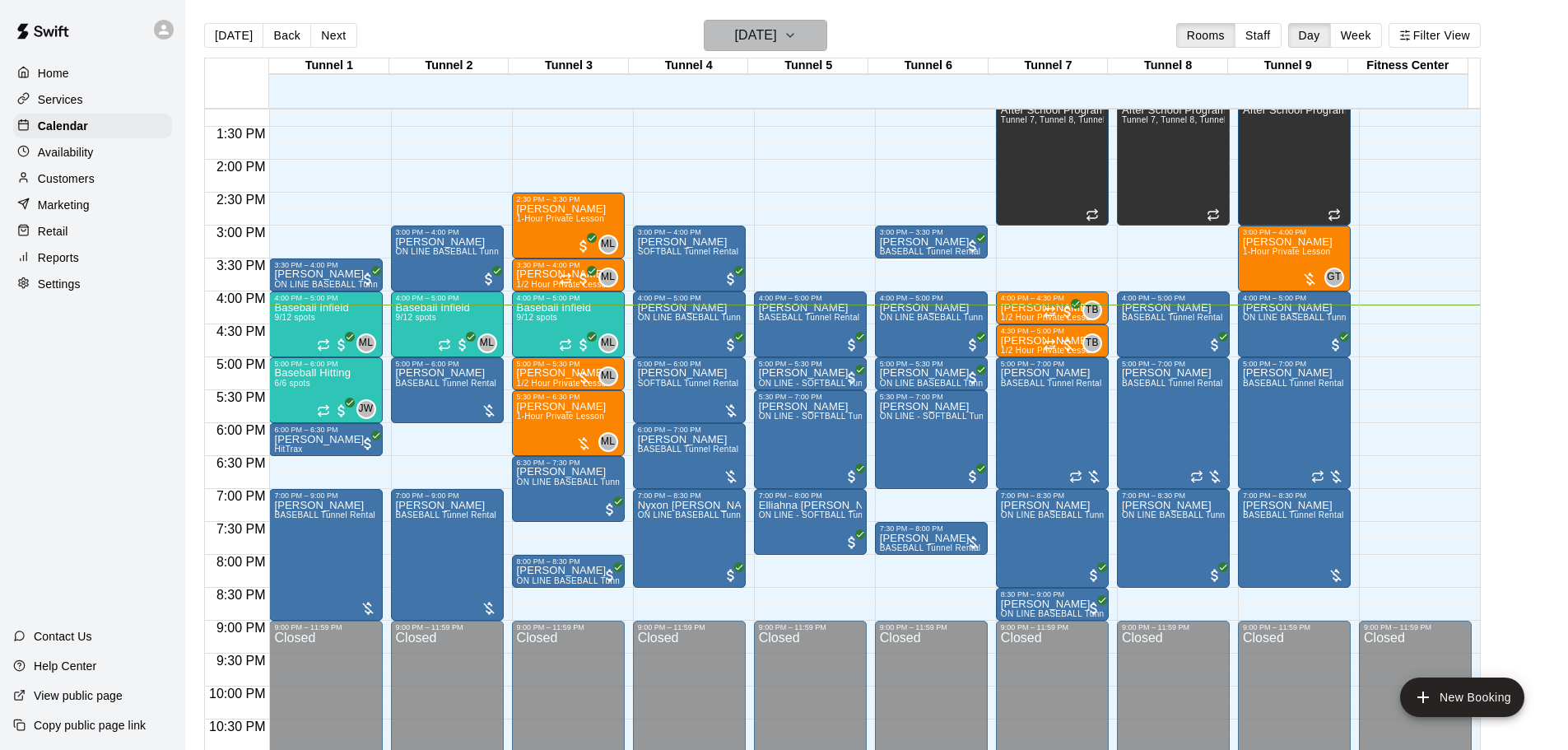
click at [735, 31] on h6 "[DATE]" at bounding box center [755, 35] width 42 height 23
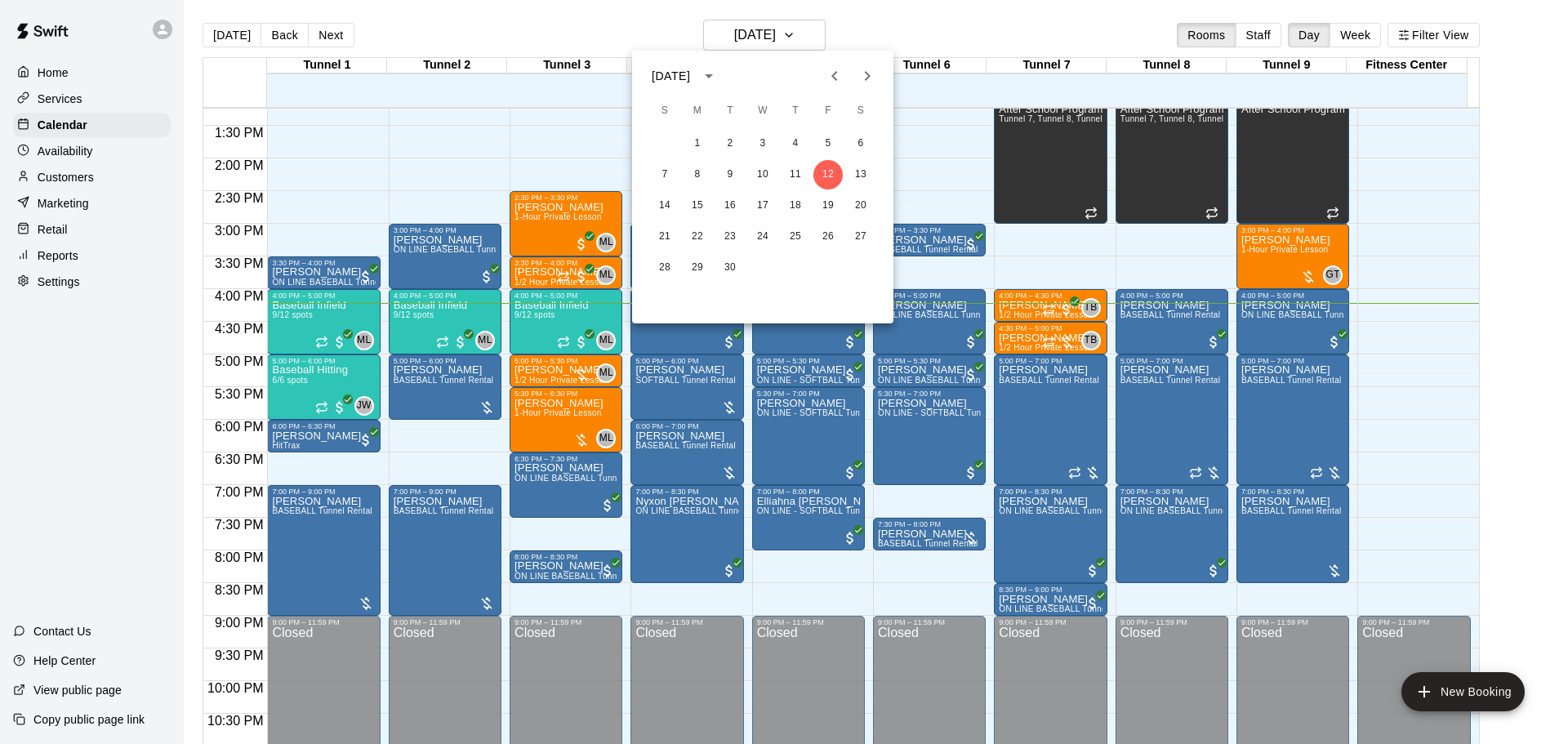
click at [439, 129] on div at bounding box center [784, 372] width 1568 height 744
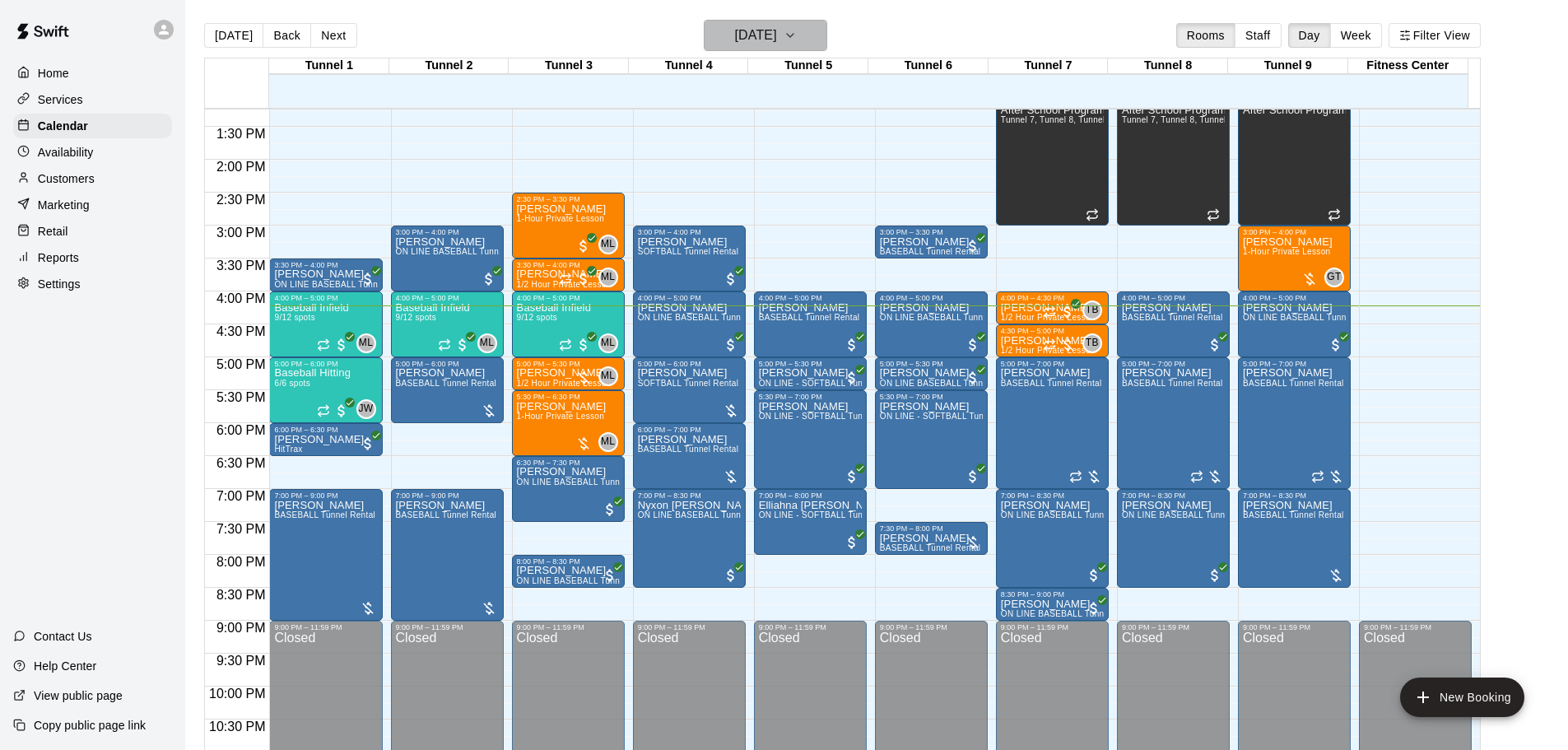
click at [769, 32] on h6 "[DATE]" at bounding box center [755, 35] width 42 height 23
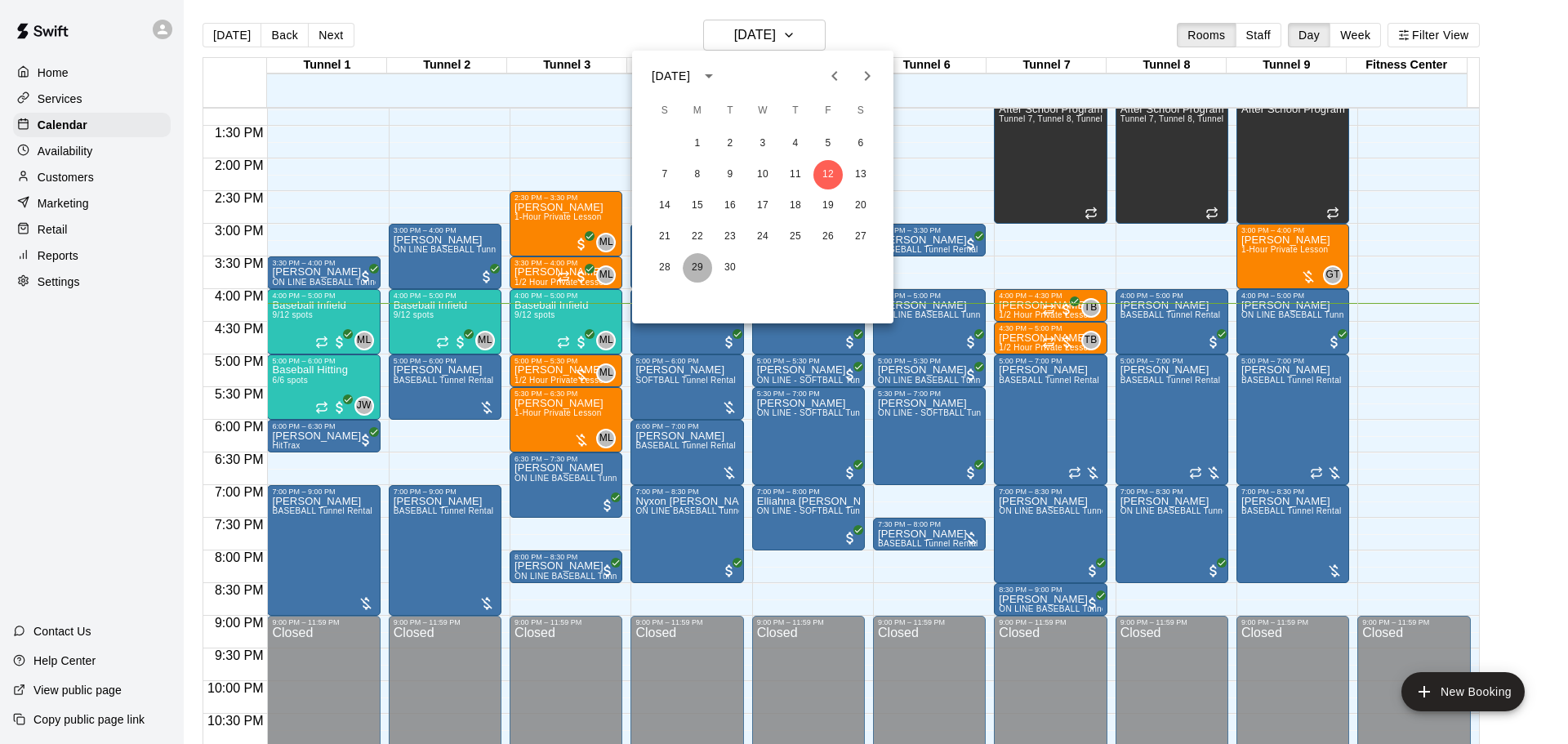
click at [708, 274] on button "29" at bounding box center [698, 268] width 29 height 29
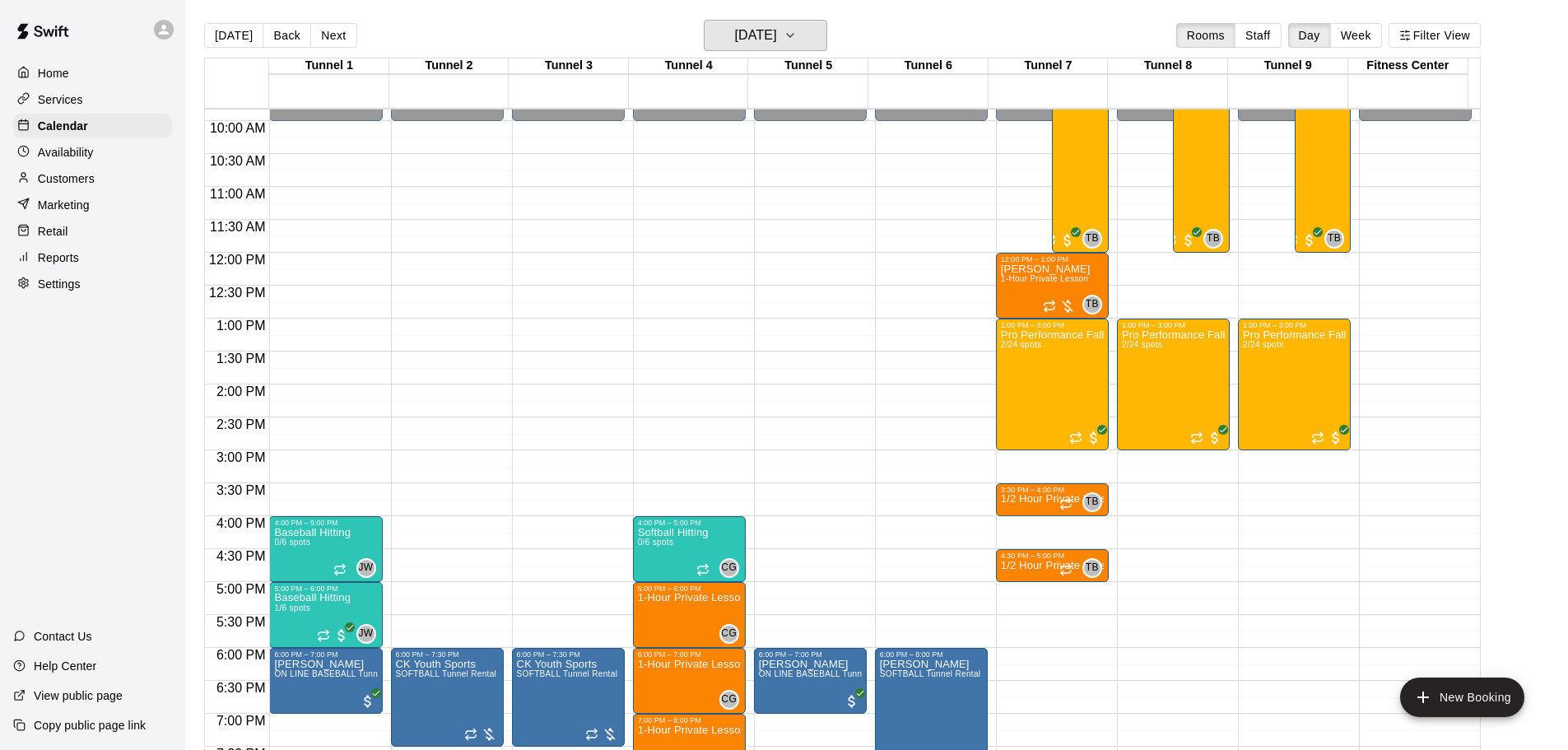
scroll to position [625, 0]
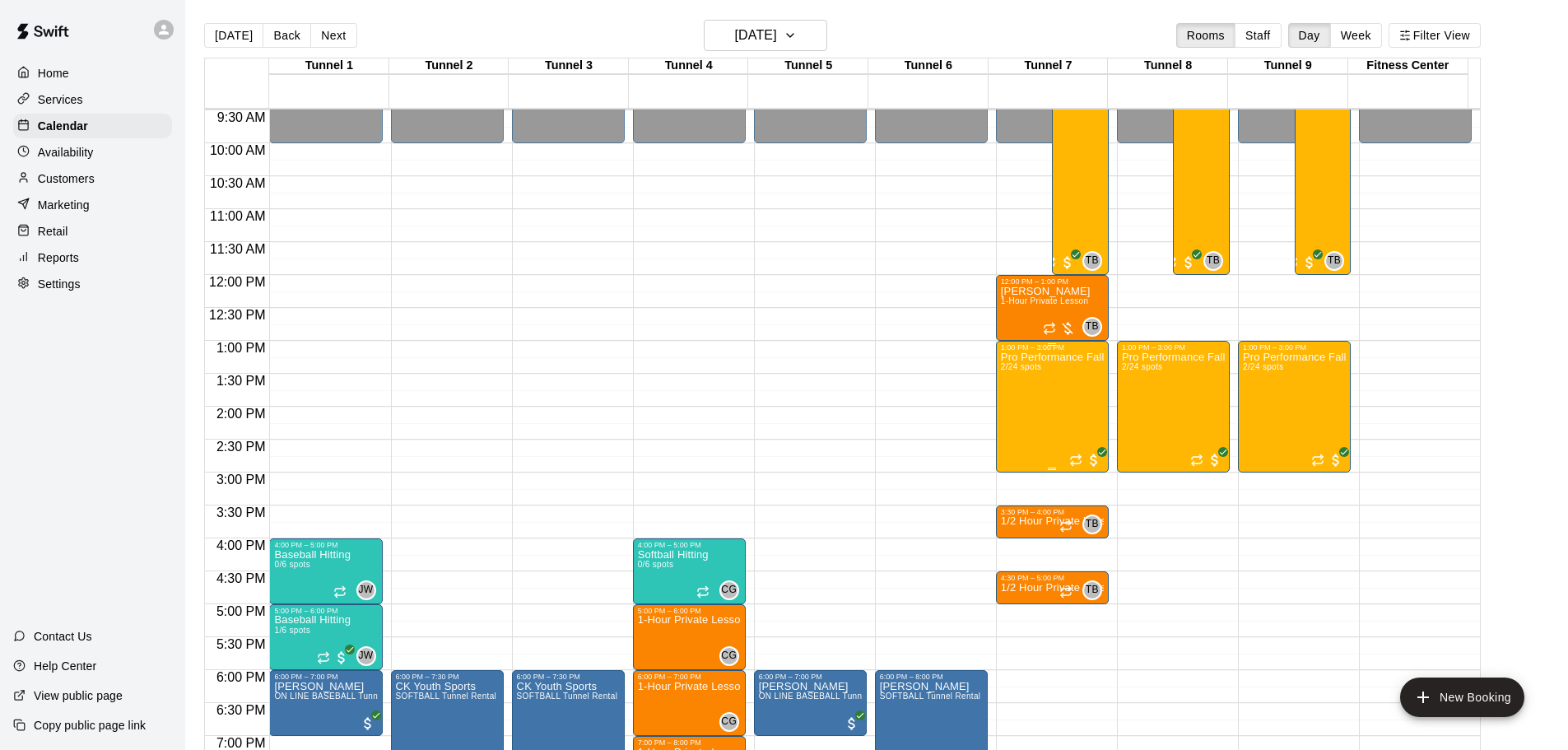
click at [1071, 351] on div "1:00 PM – 3:00 PM" at bounding box center [1052, 347] width 103 height 8
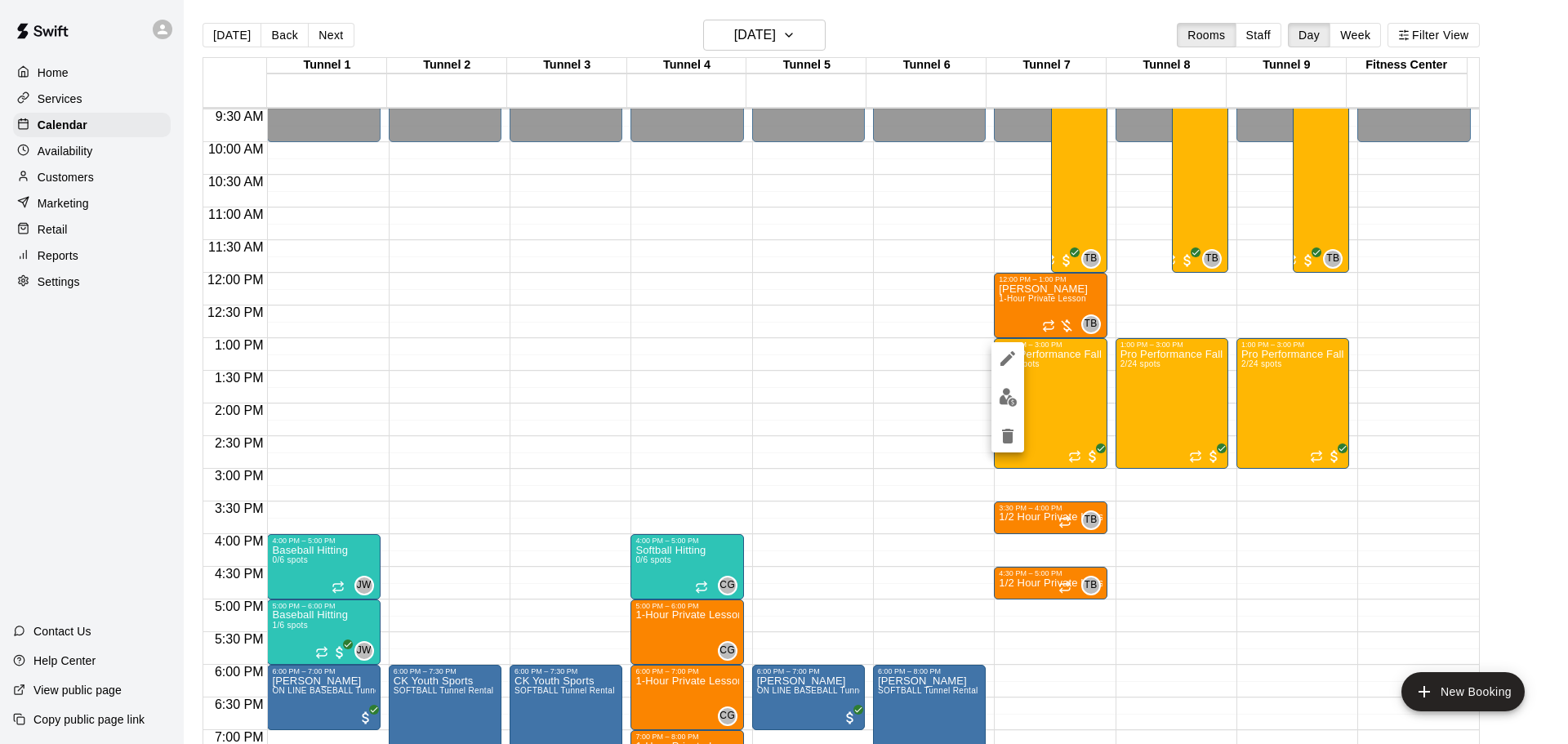
click at [1060, 375] on div at bounding box center [784, 372] width 1568 height 744
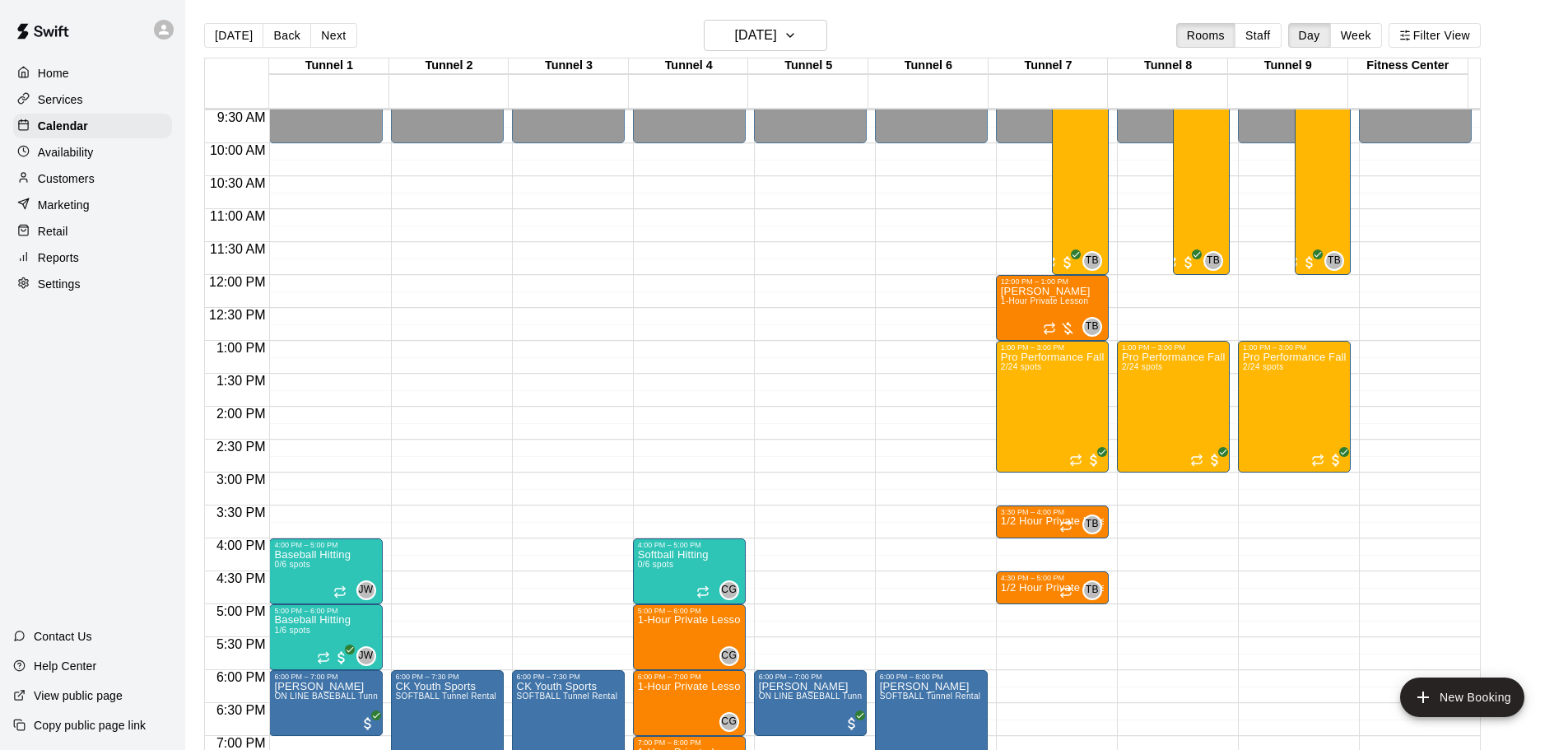
click at [770, 19] on main "Today Back Next Monday Sep 29 Rooms Staff Day Week Filter View Tunnel 1 29 Mon …" at bounding box center [877, 388] width 1383 height 777
click at [774, 40] on h6 "[DATE]" at bounding box center [755, 35] width 42 height 23
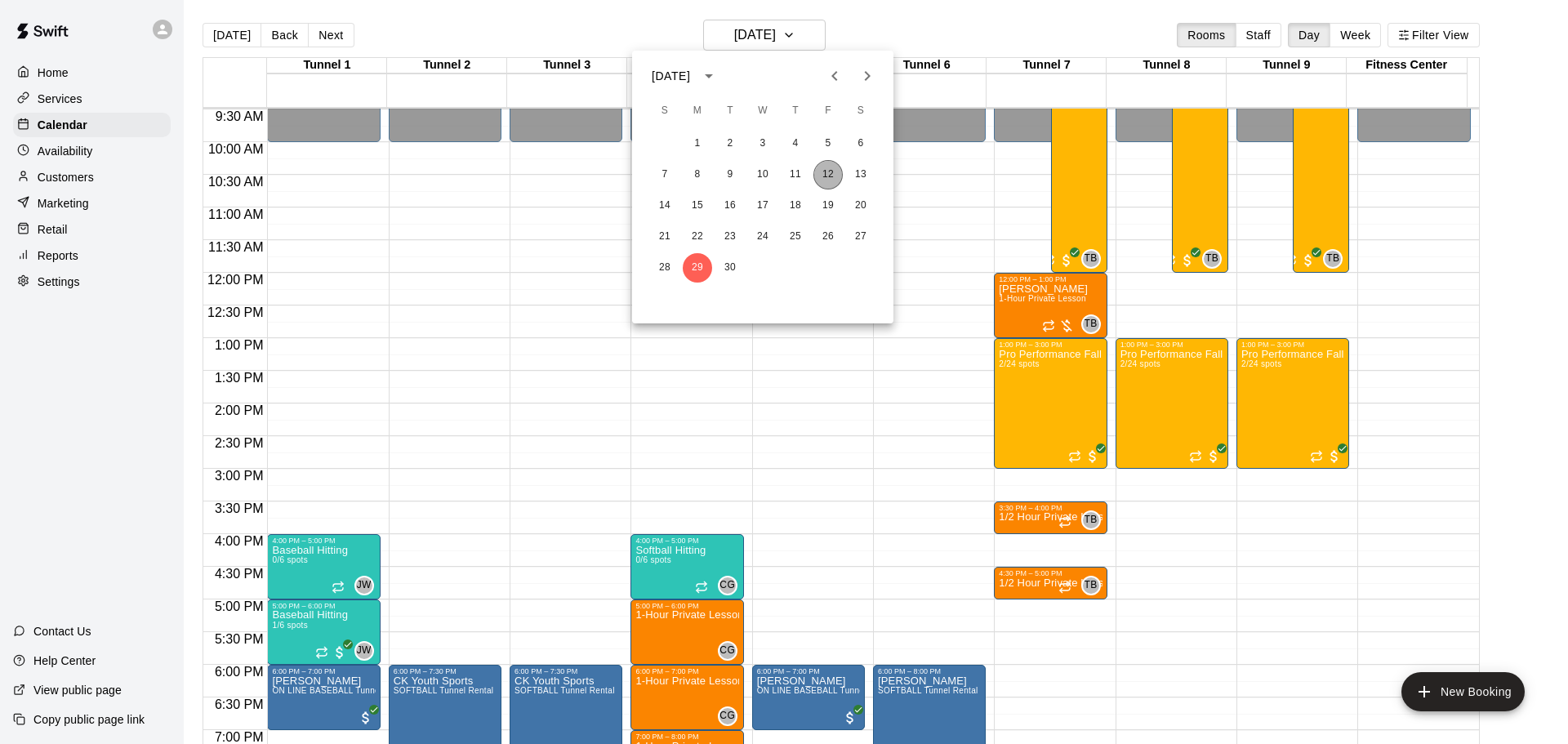
click at [830, 173] on button "12" at bounding box center [829, 175] width 29 height 29
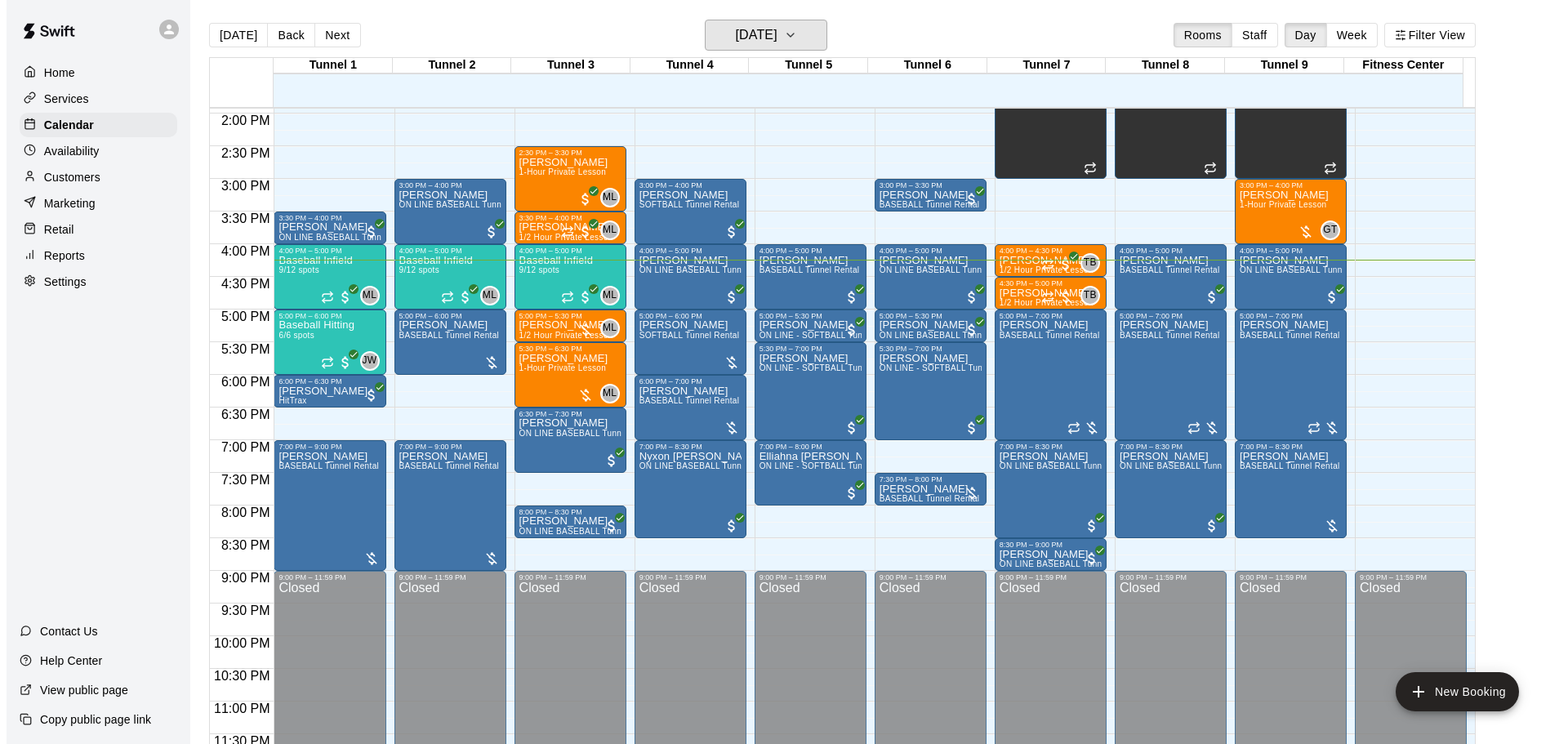
scroll to position [916, 0]
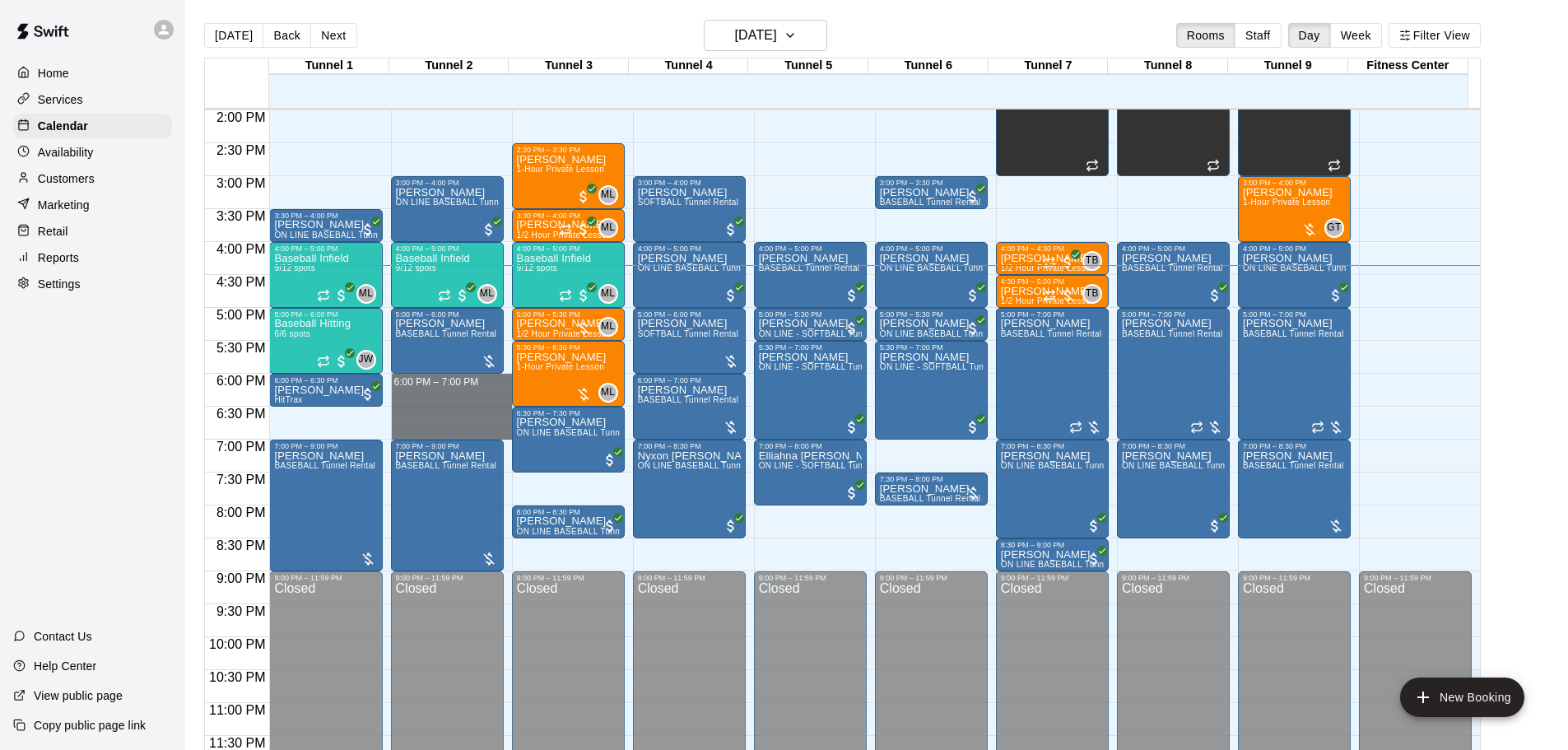
drag, startPoint x: 405, startPoint y: 376, endPoint x: 405, endPoint y: 433, distance: 57.0
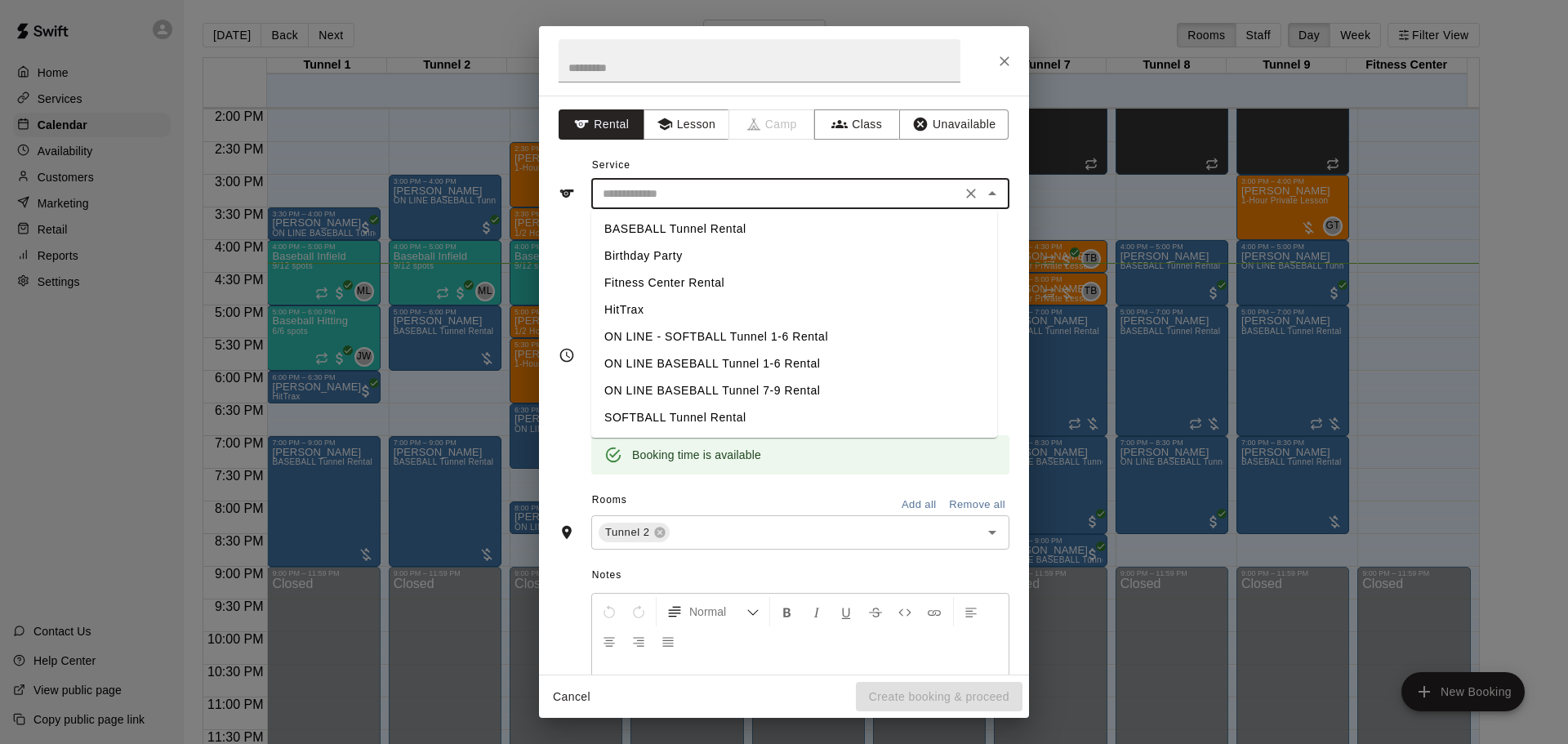
click at [642, 192] on input "text" at bounding box center [776, 194] width 361 height 20
click at [684, 420] on li "SOFTBALL Tunnel Rental" at bounding box center [794, 418] width 406 height 27
type input "**********"
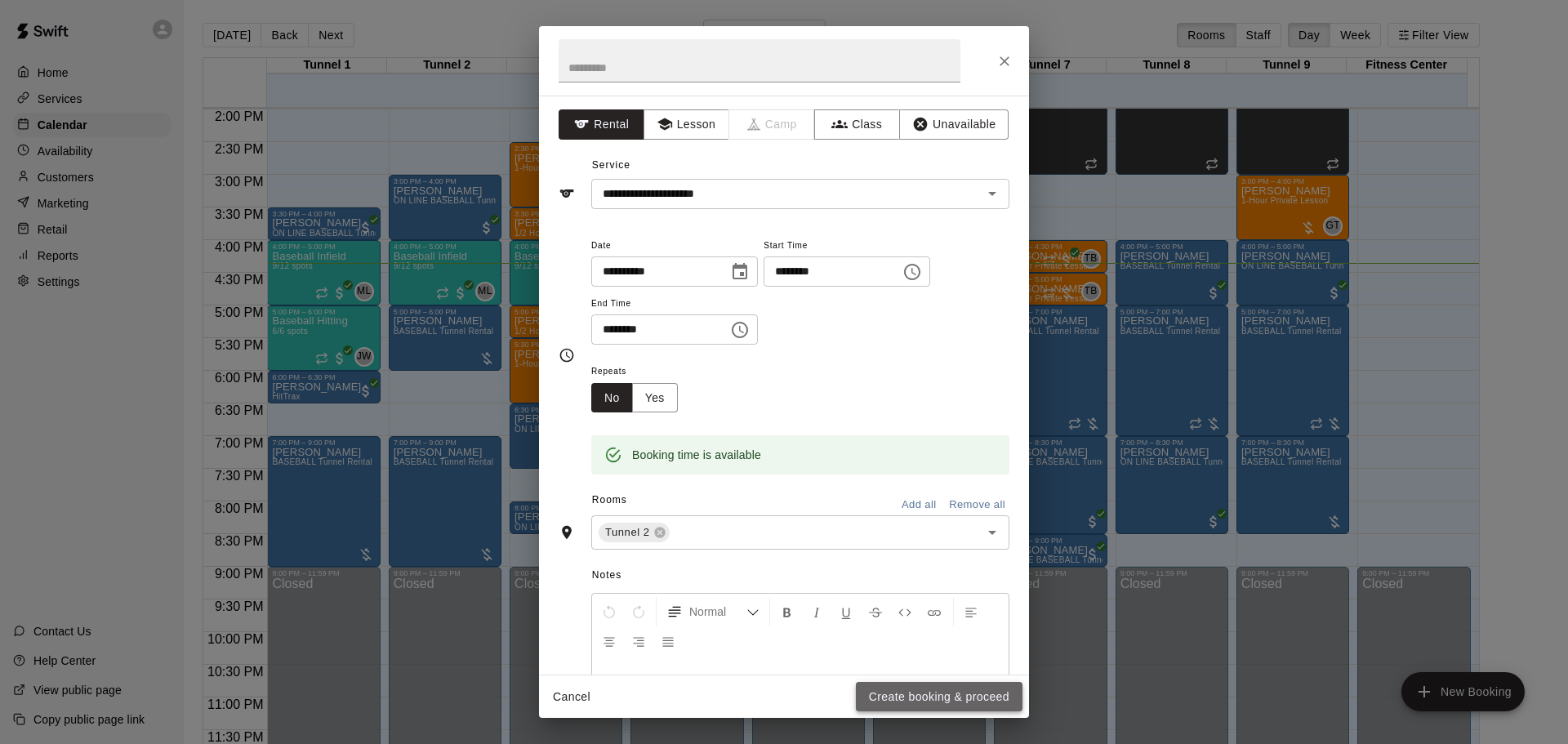
click at [897, 705] on button "Create booking & proceed" at bounding box center [939, 697] width 166 height 30
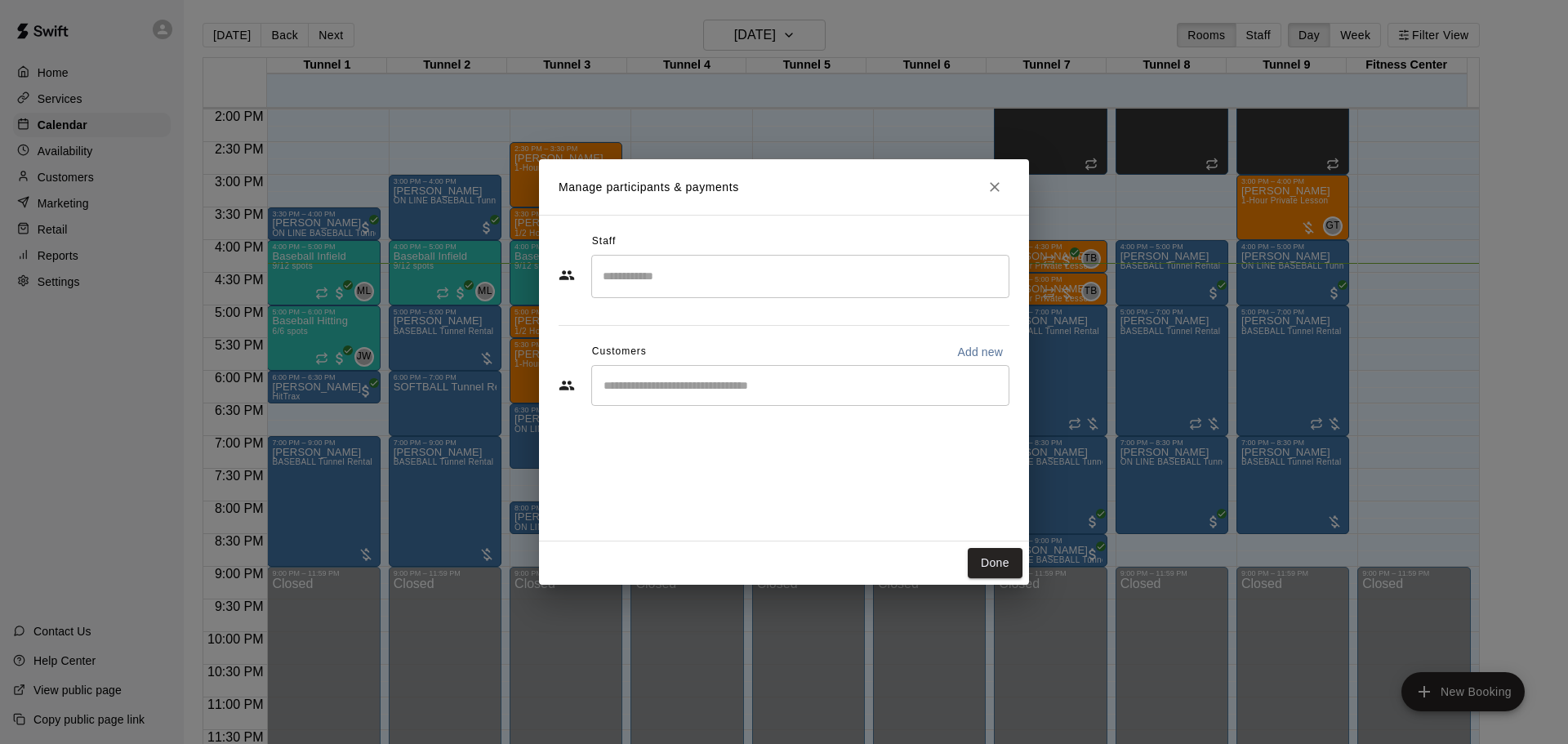
click at [979, 357] on p "Add new" at bounding box center [980, 352] width 46 height 17
select select "**"
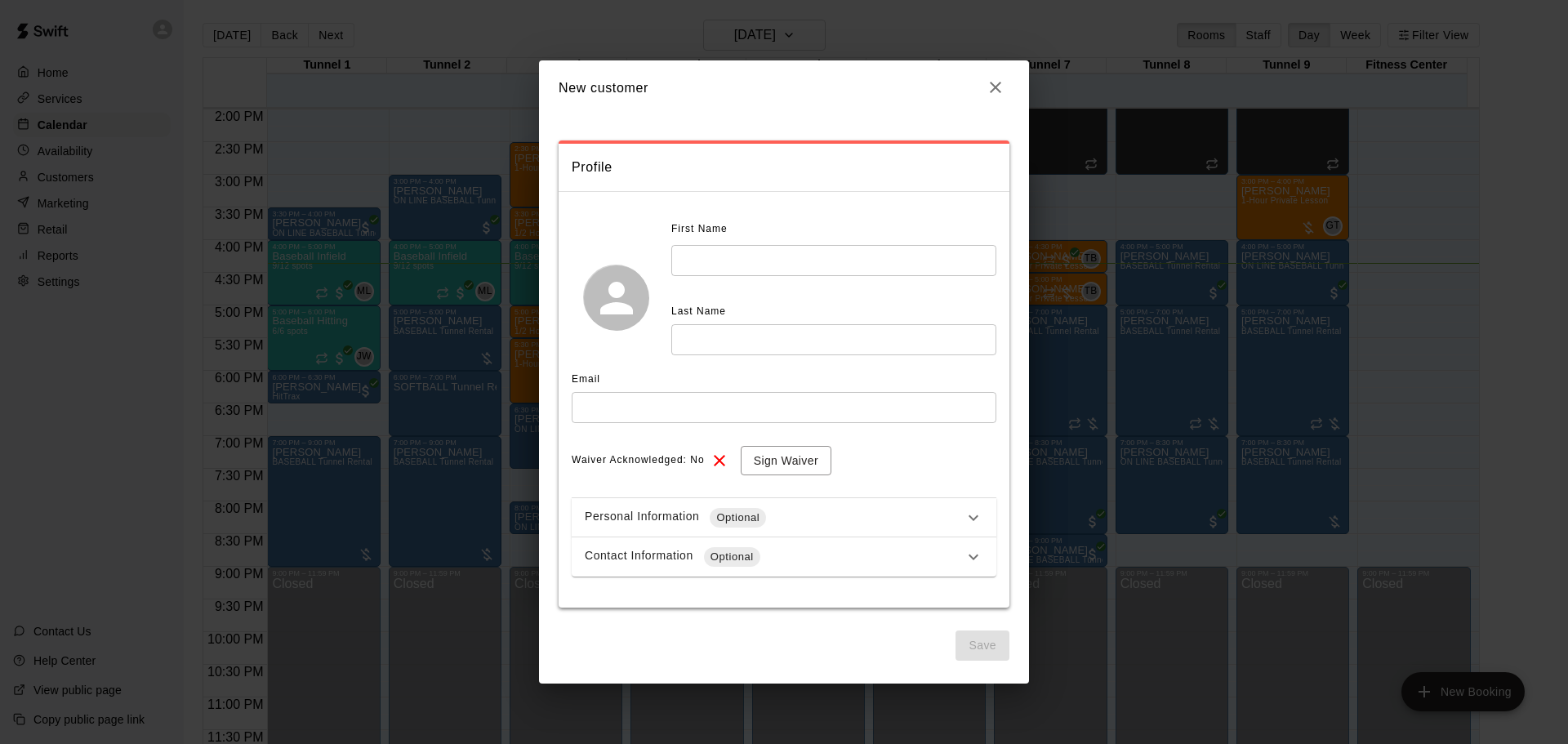
click at [755, 272] on input "text" at bounding box center [833, 259] width 325 height 30
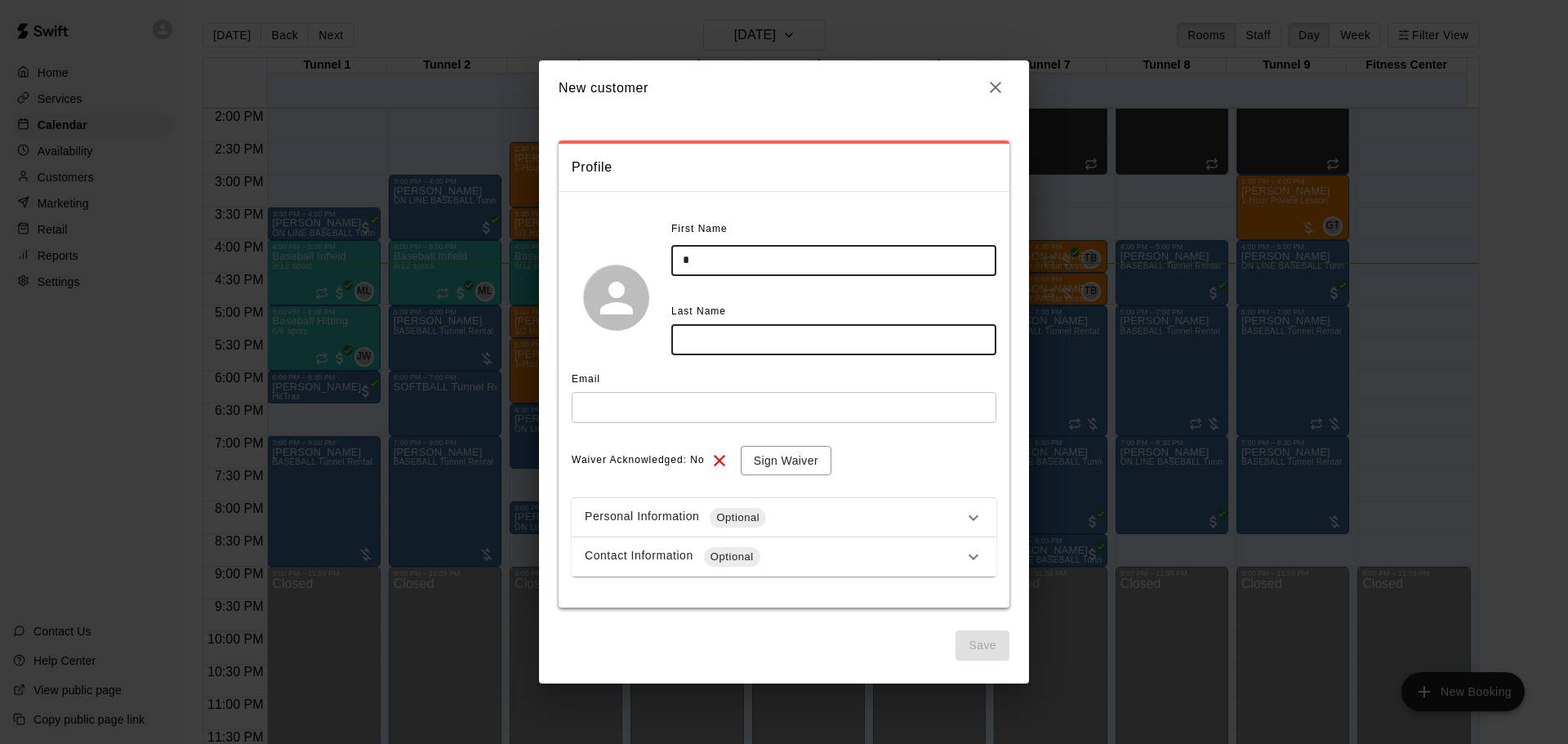
type input "*"
click at [758, 350] on input "text" at bounding box center [833, 339] width 325 height 30
type input "*****"
click at [713, 264] on input "*" at bounding box center [833, 259] width 325 height 30
type input "****"
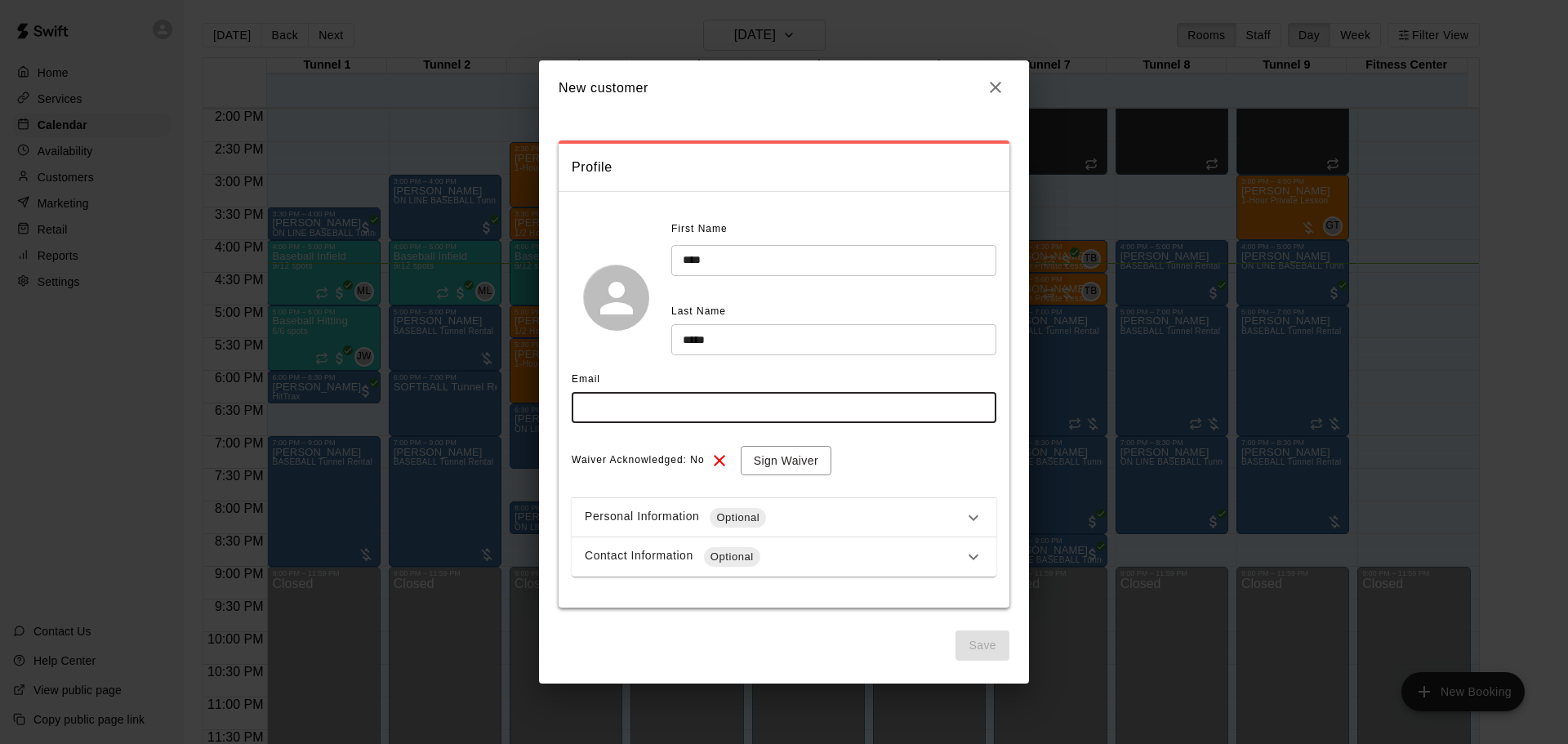
click at [784, 400] on input "text" at bounding box center [784, 406] width 425 height 30
type input "**********"
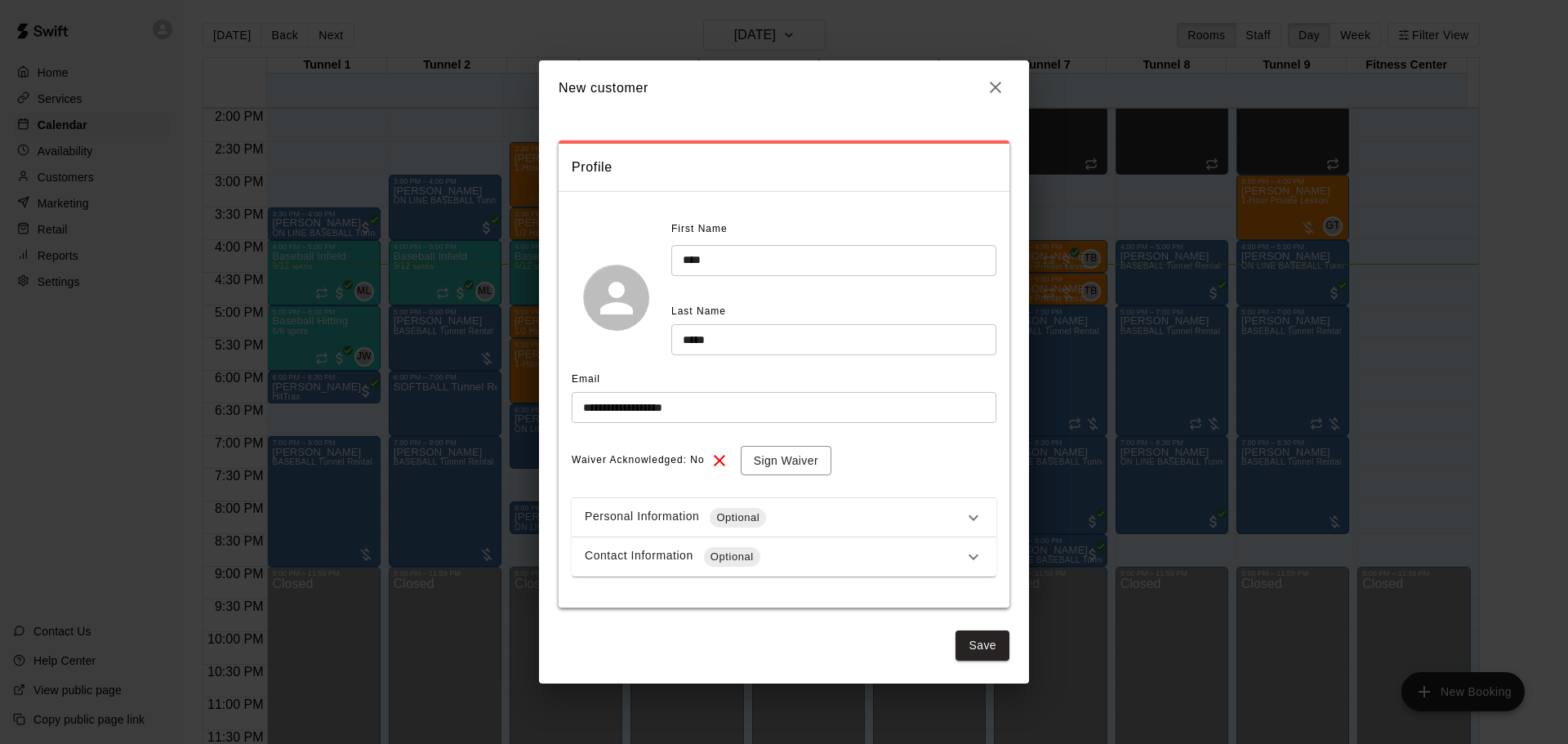
click at [812, 544] on div "Contact Information Optional" at bounding box center [784, 556] width 425 height 40
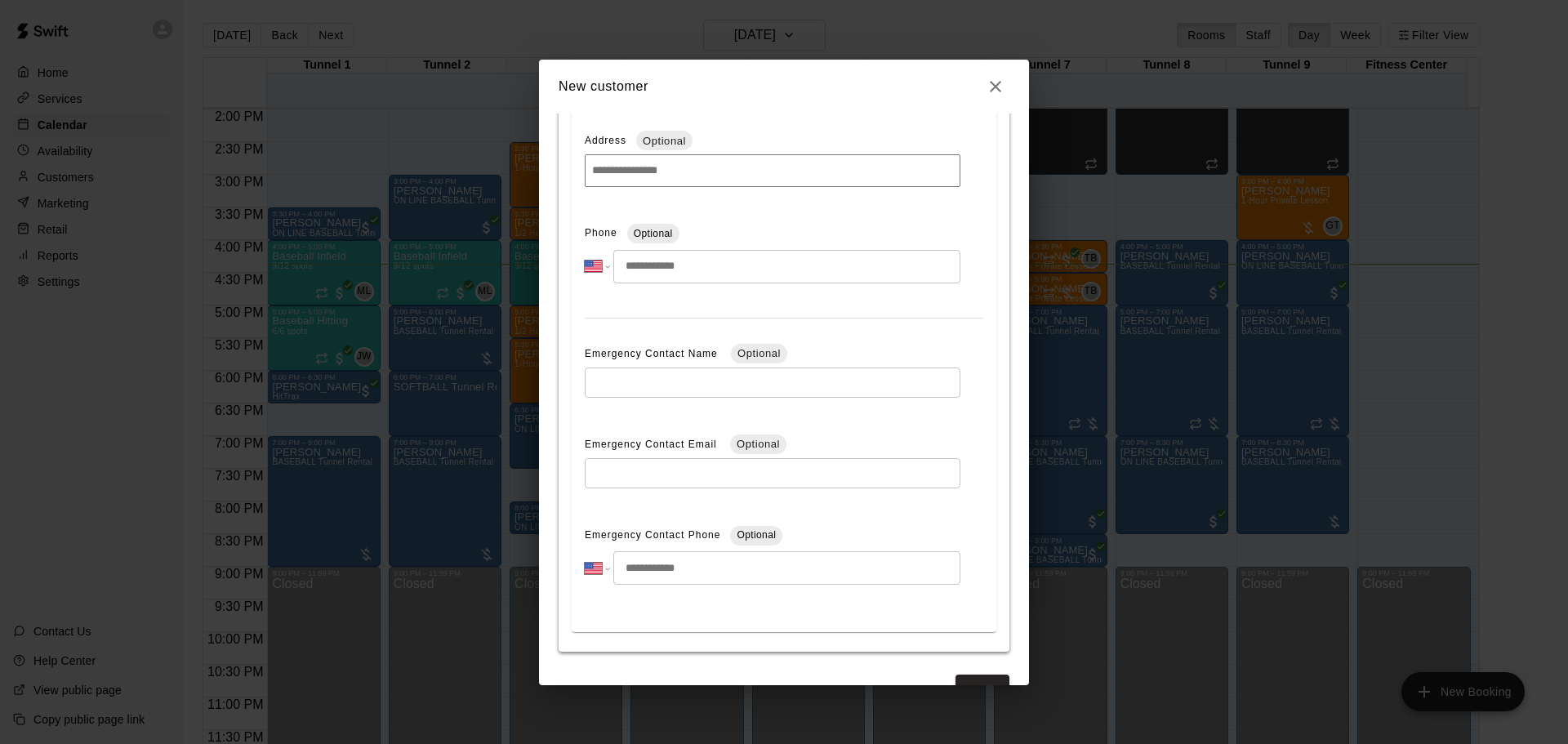
scroll to position [490, 0]
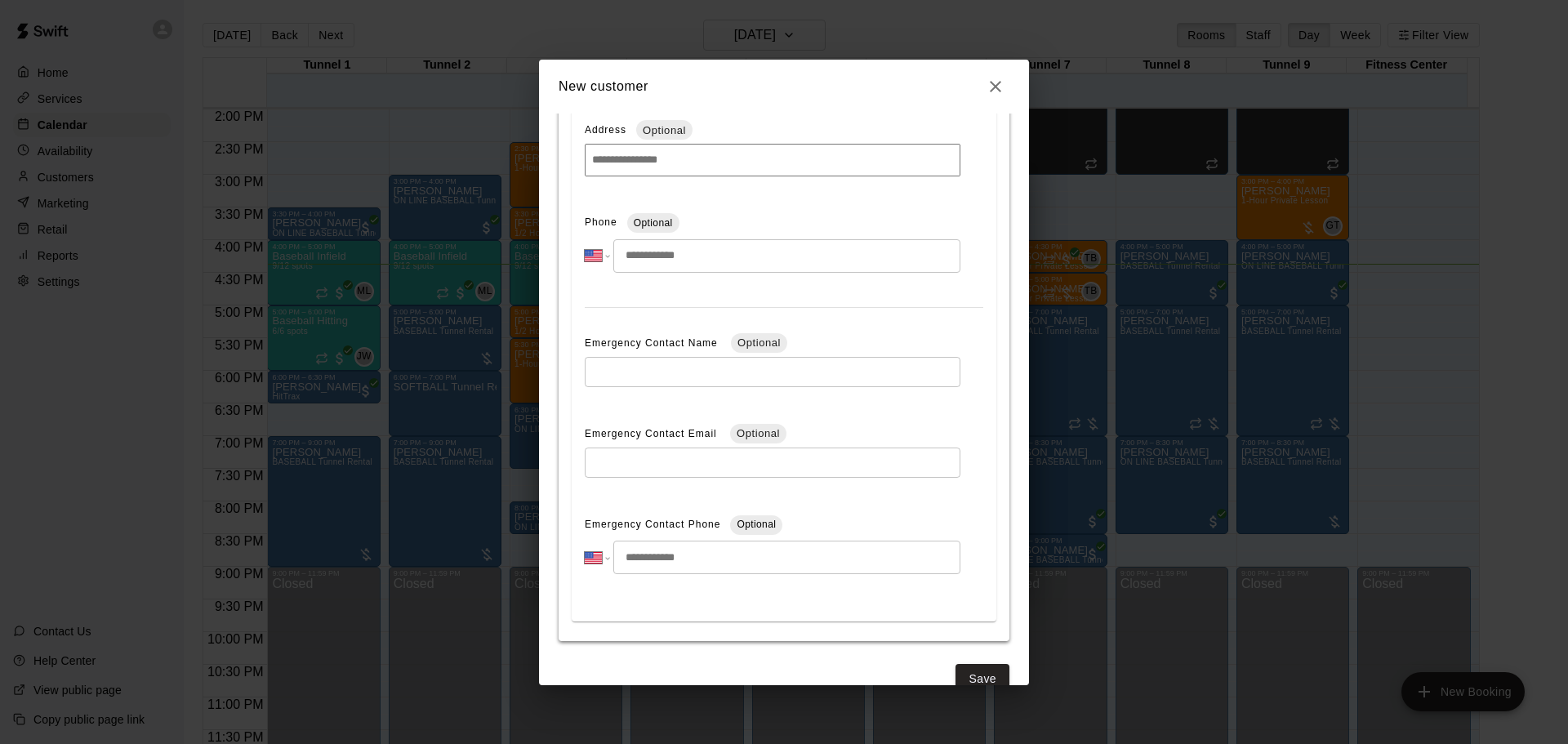
click at [647, 259] on input "tel" at bounding box center [786, 256] width 347 height 33
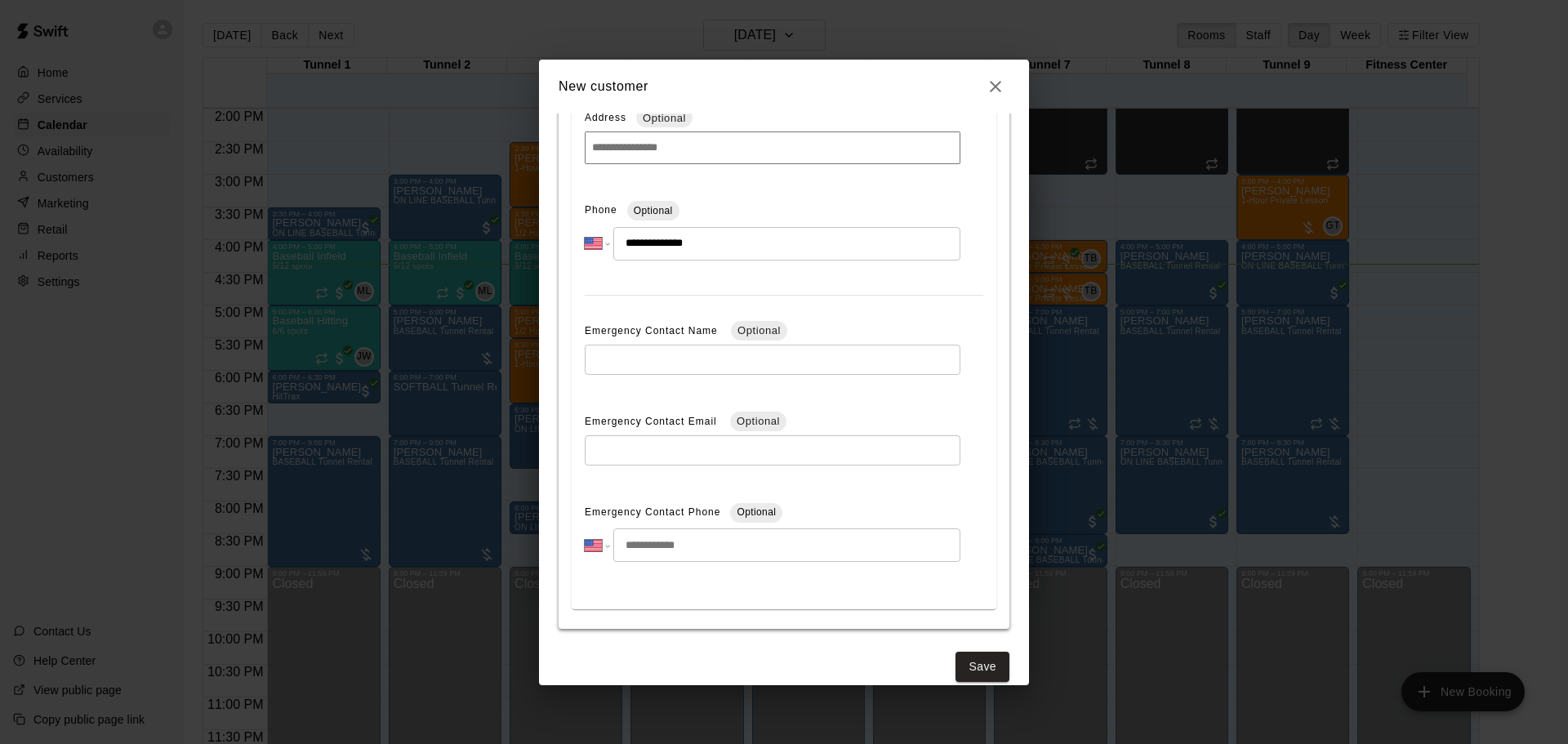
scroll to position [523, 0]
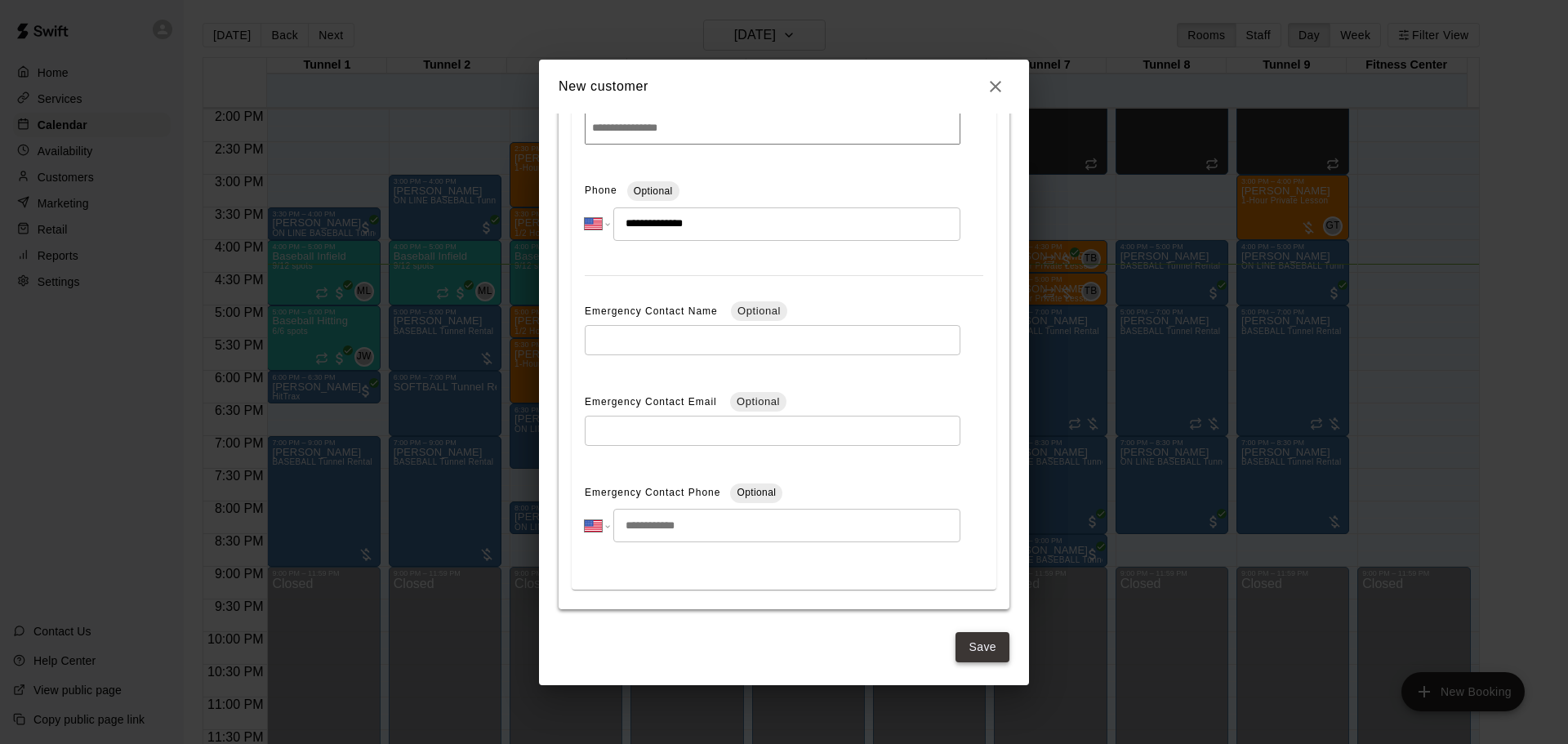
type input "**********"
click at [987, 647] on button "Save" at bounding box center [982, 647] width 54 height 30
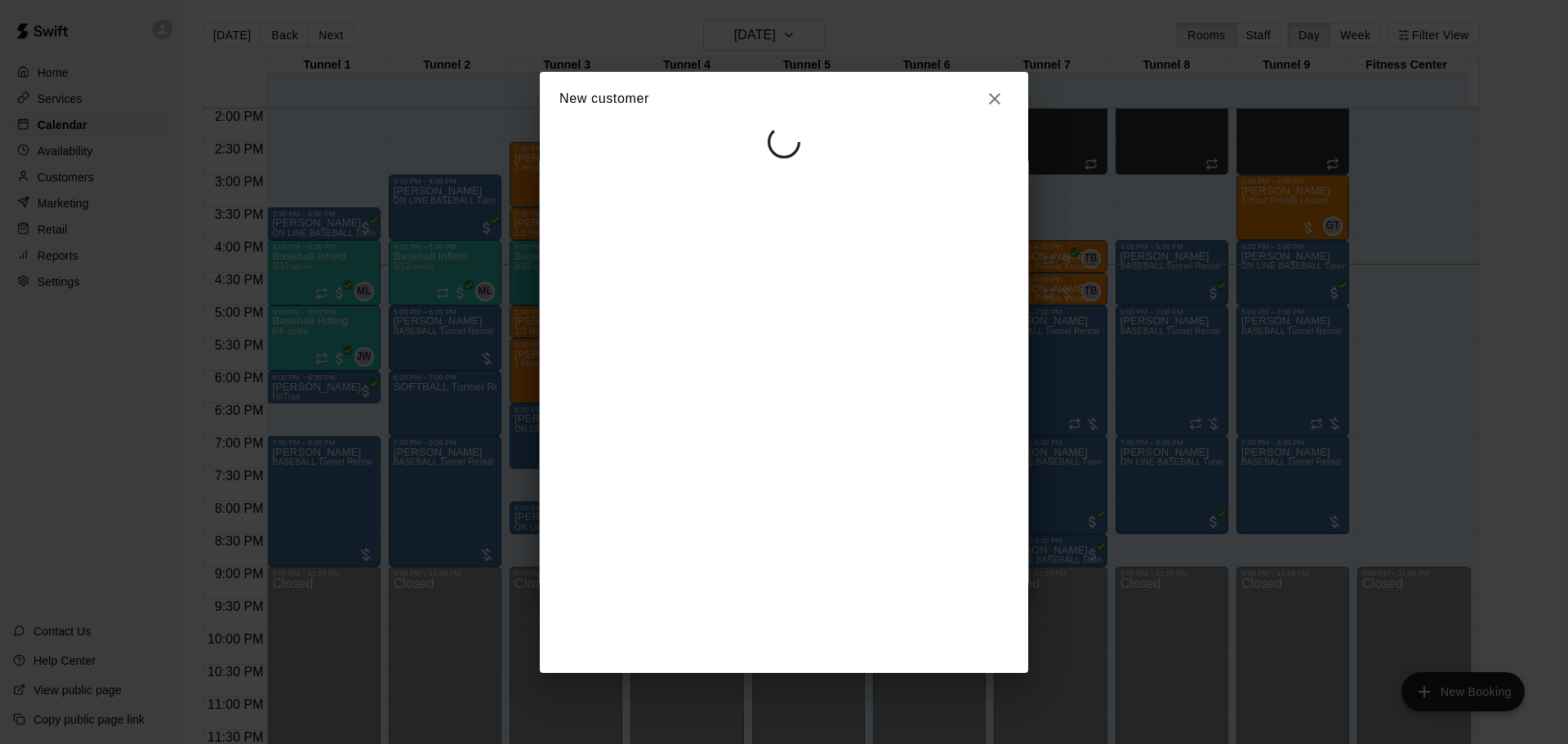
scroll to position [0, 0]
select select "**"
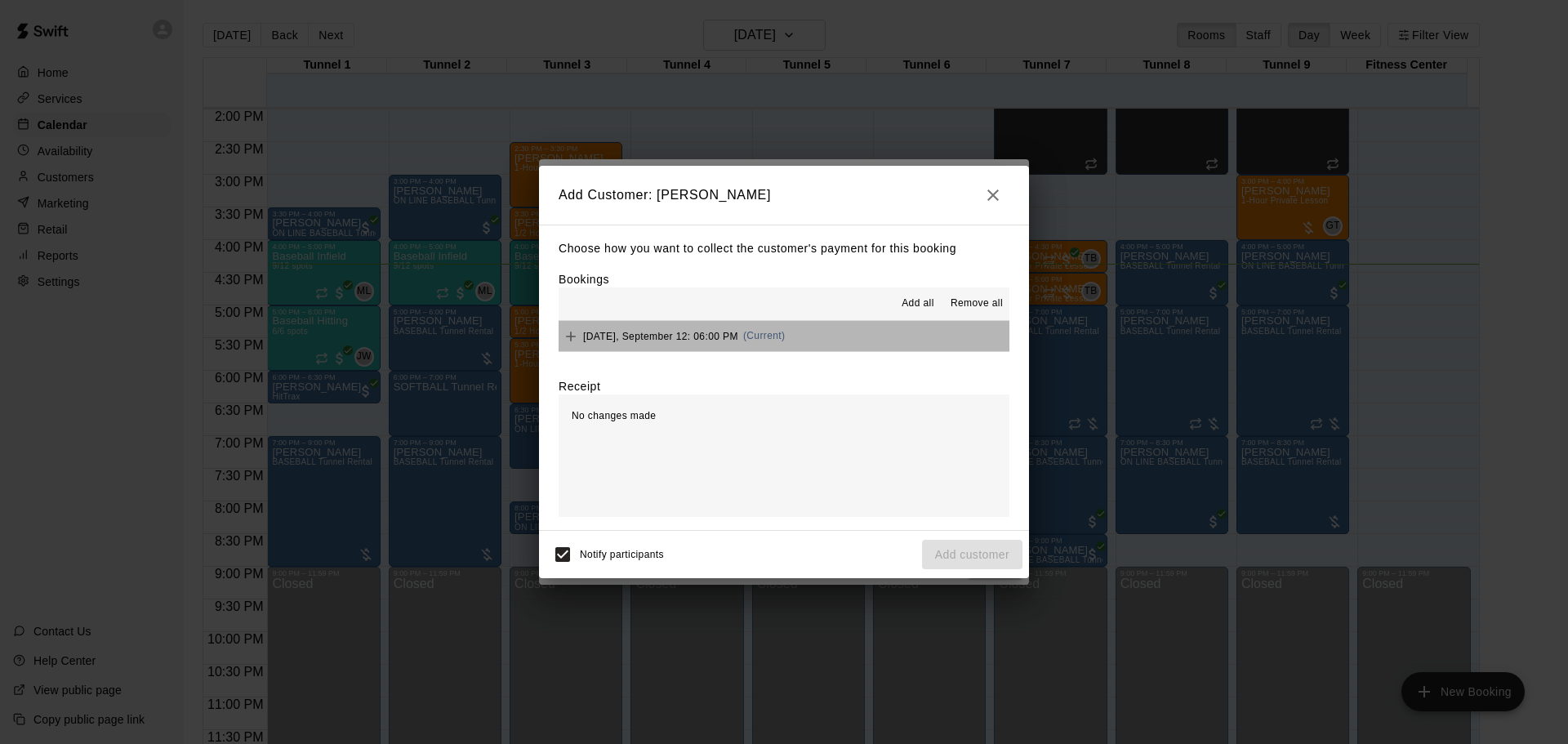
click at [927, 338] on button "Friday, September 12: 06:00 PM (Current)" at bounding box center [784, 336] width 451 height 30
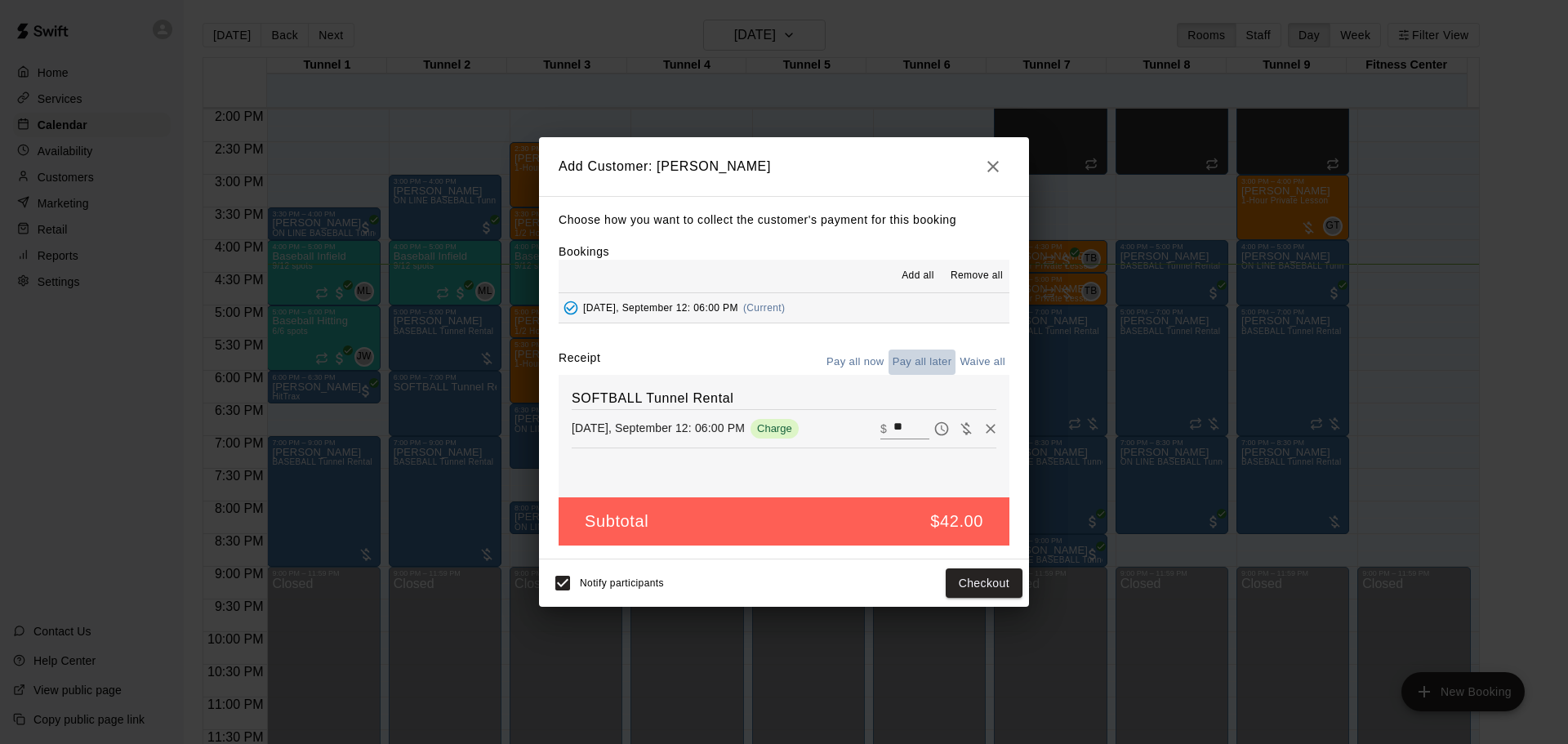
click at [921, 356] on button "Pay all later" at bounding box center [922, 362] width 68 height 26
click at [994, 591] on button "Add customer" at bounding box center [972, 583] width 100 height 30
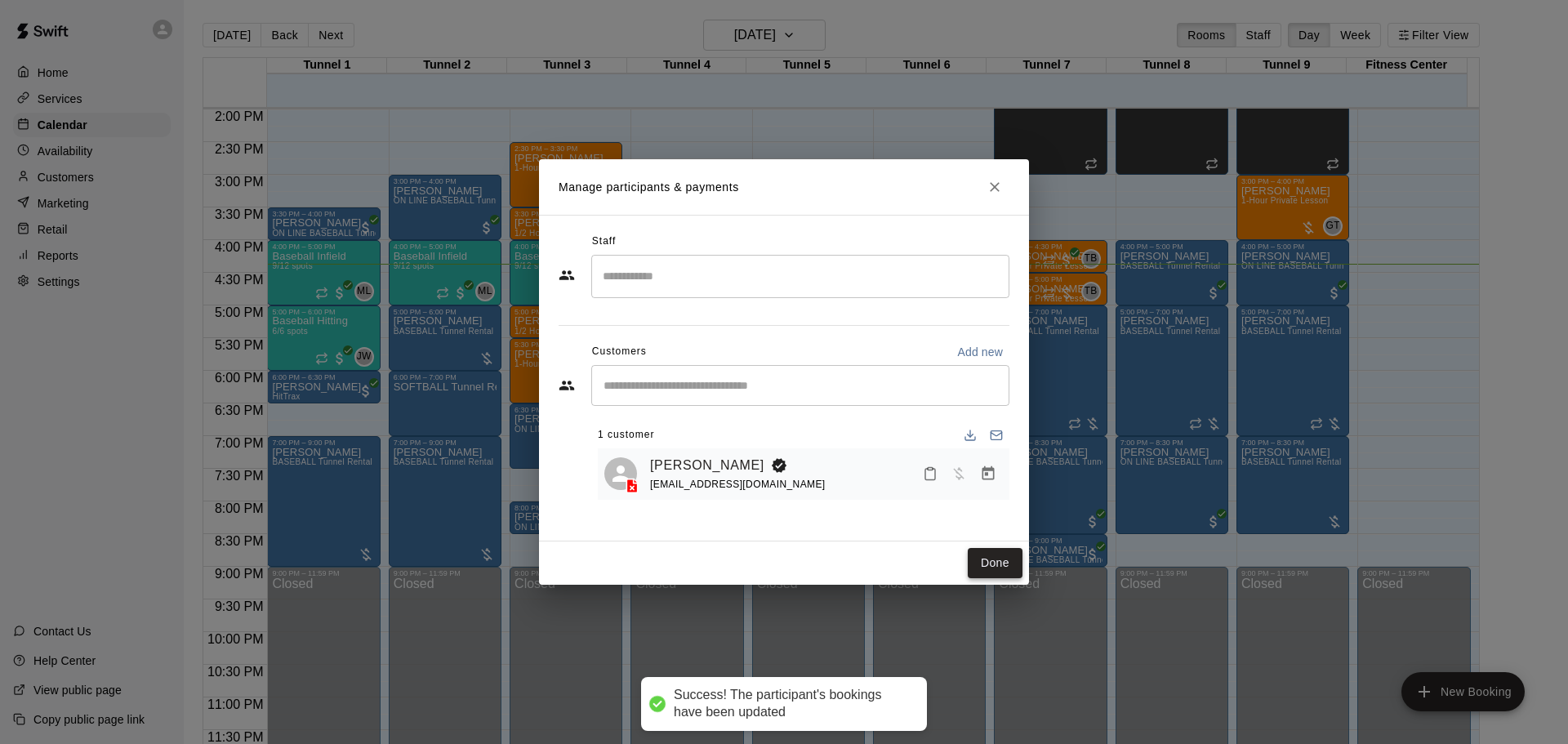
click at [1011, 567] on button "Done" at bounding box center [996, 563] width 55 height 30
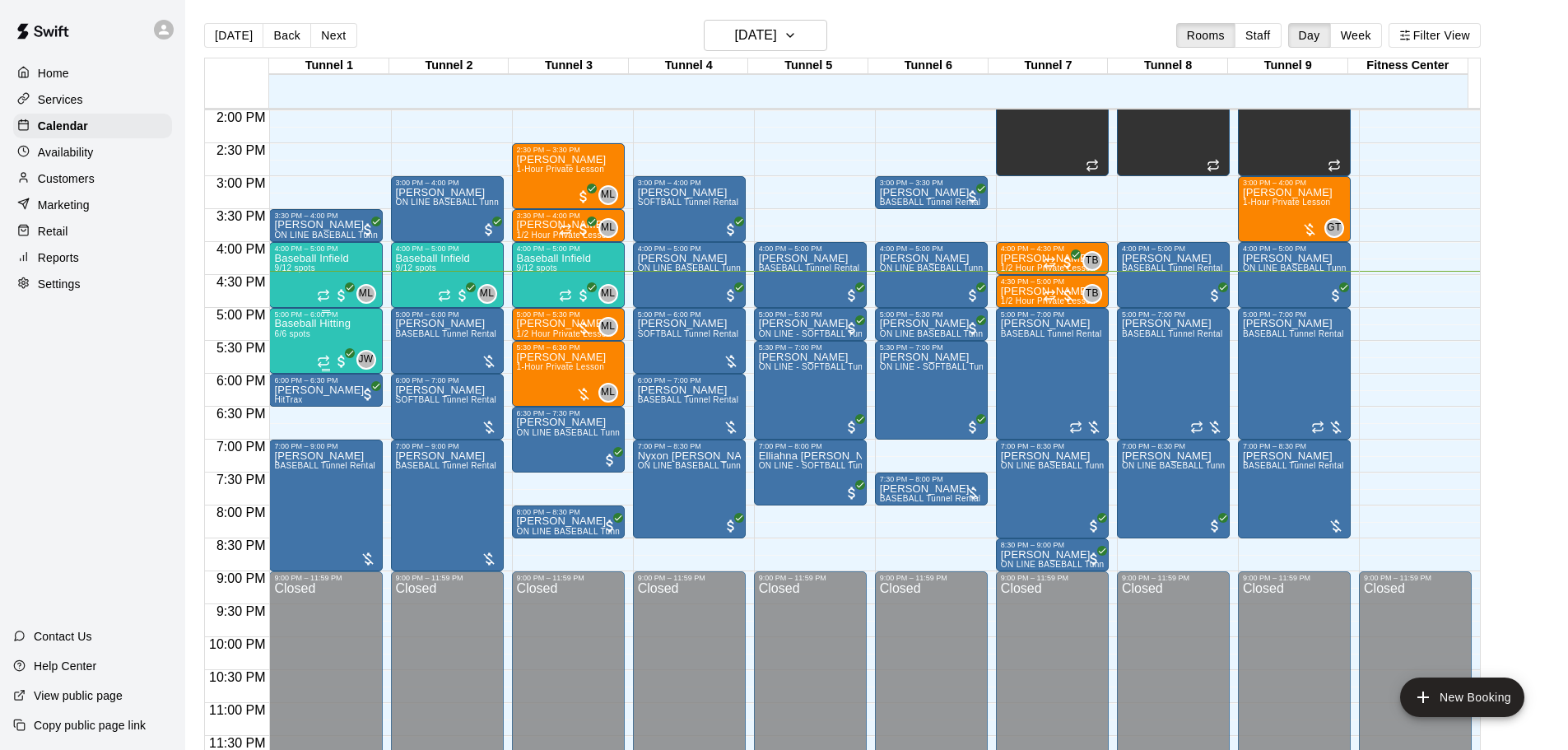
click at [320, 335] on div "Baseball Hitting 6/6 spots" at bounding box center [312, 693] width 77 height 750
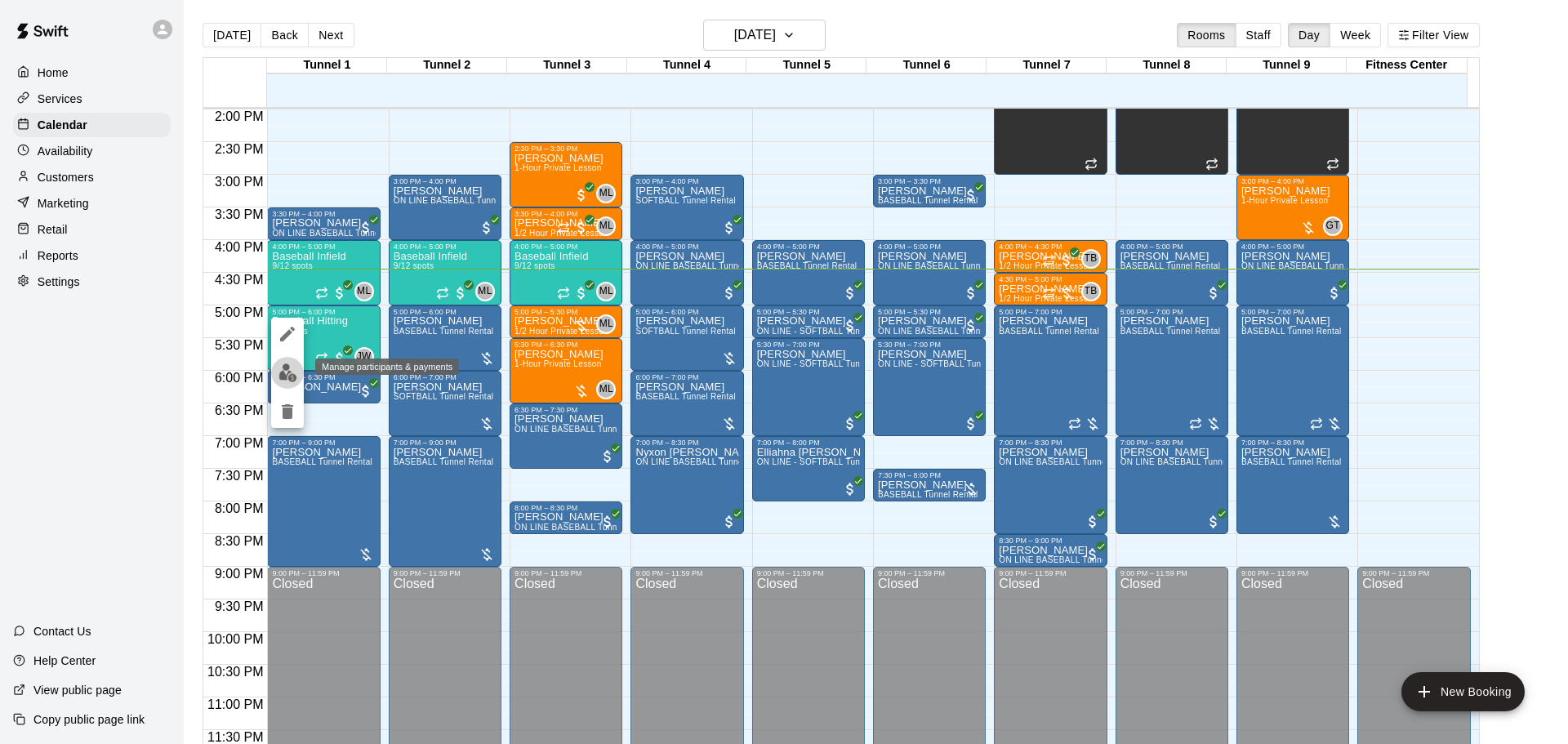
click at [284, 372] on img "edit" at bounding box center [288, 372] width 18 height 18
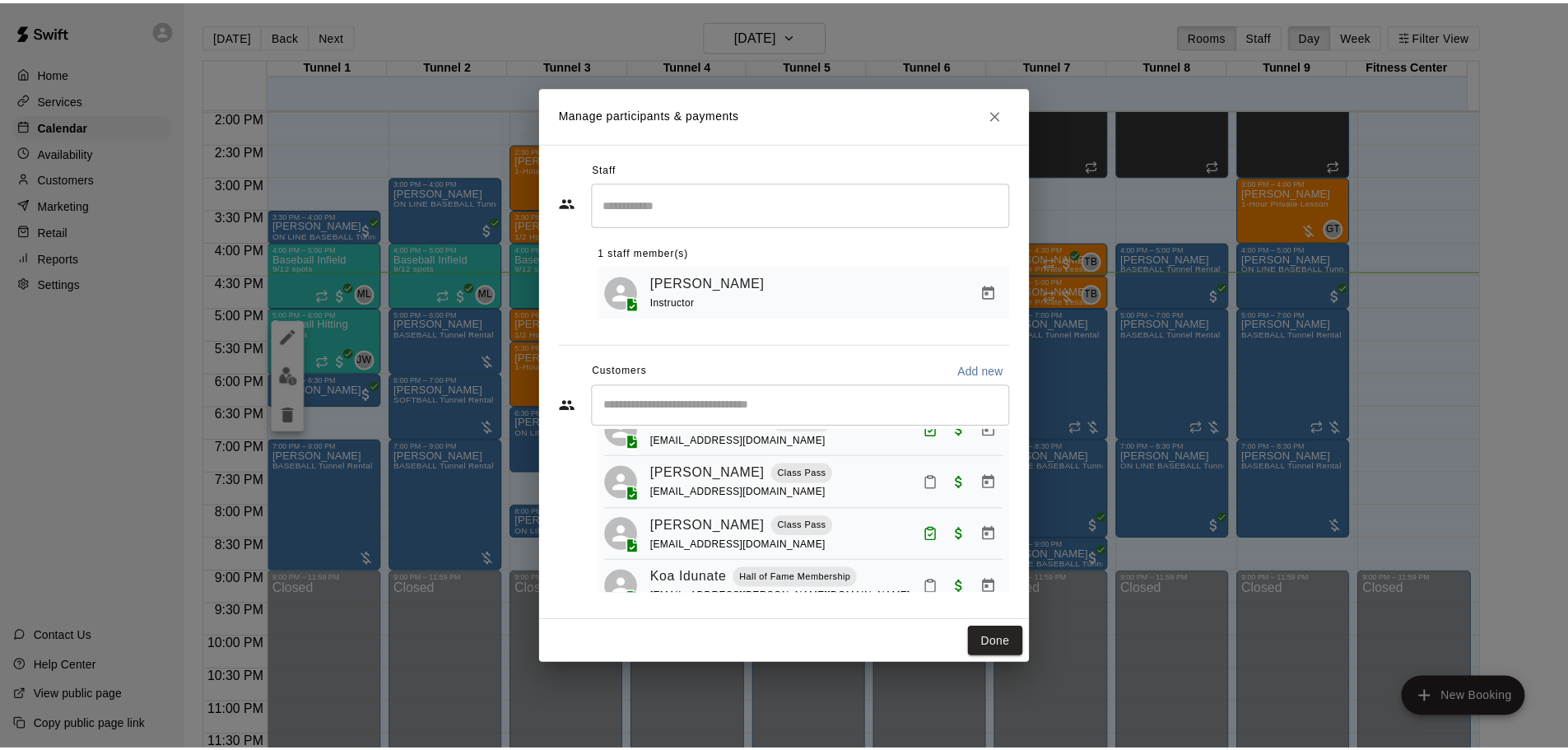
scroll to position [165, 0]
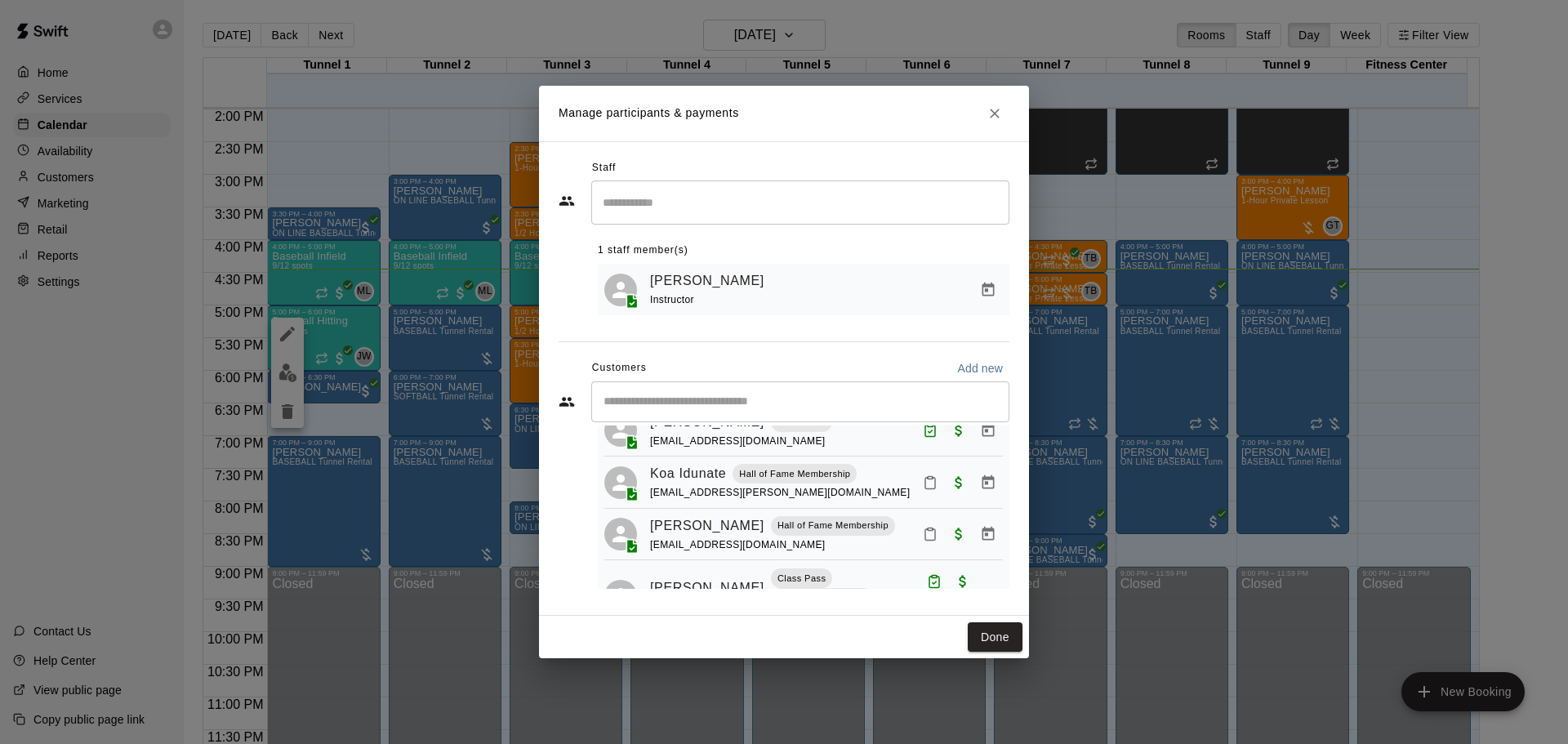
click at [986, 120] on button "Close" at bounding box center [995, 113] width 29 height 29
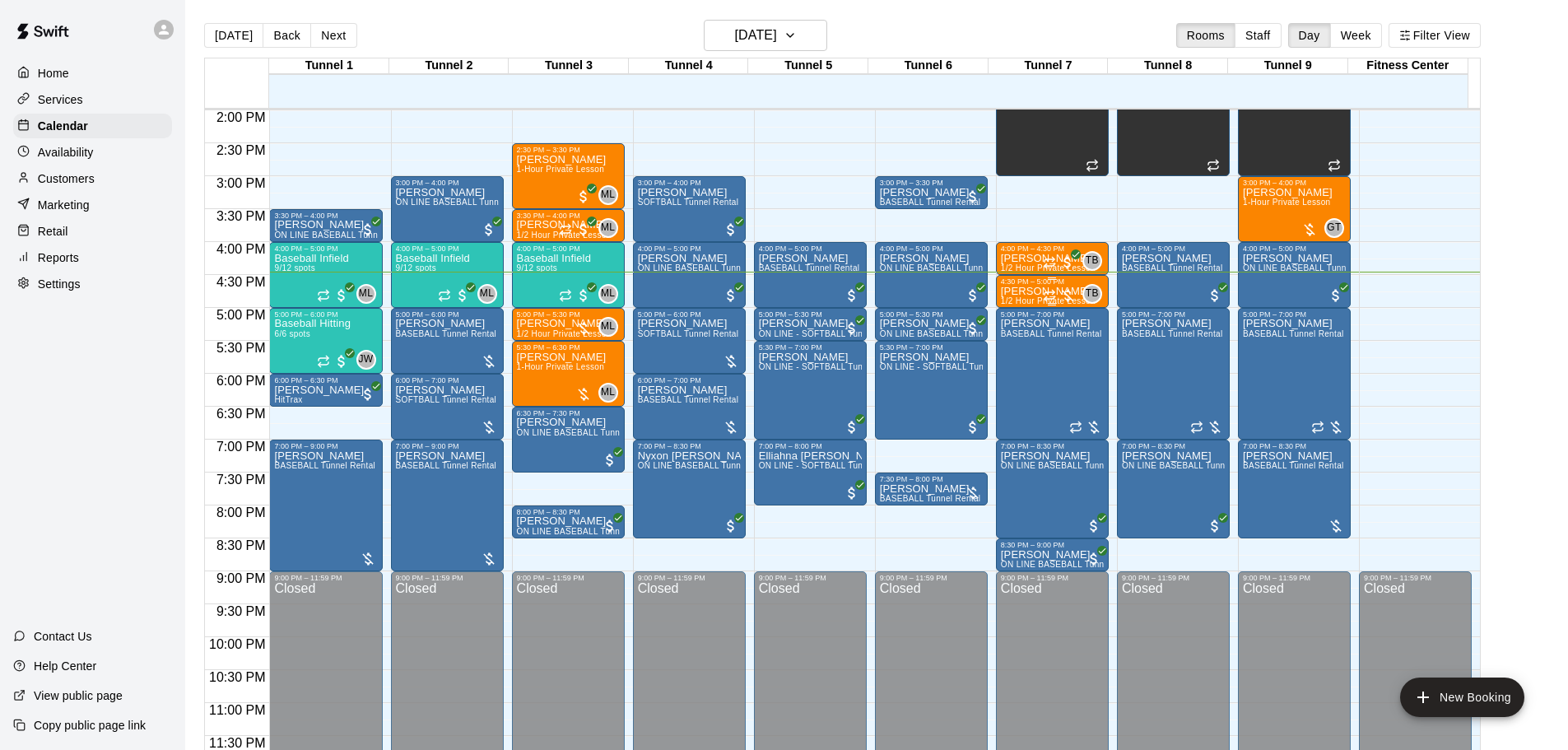
click at [1037, 291] on p "[PERSON_NAME]" at bounding box center [1048, 291] width 95 height 0
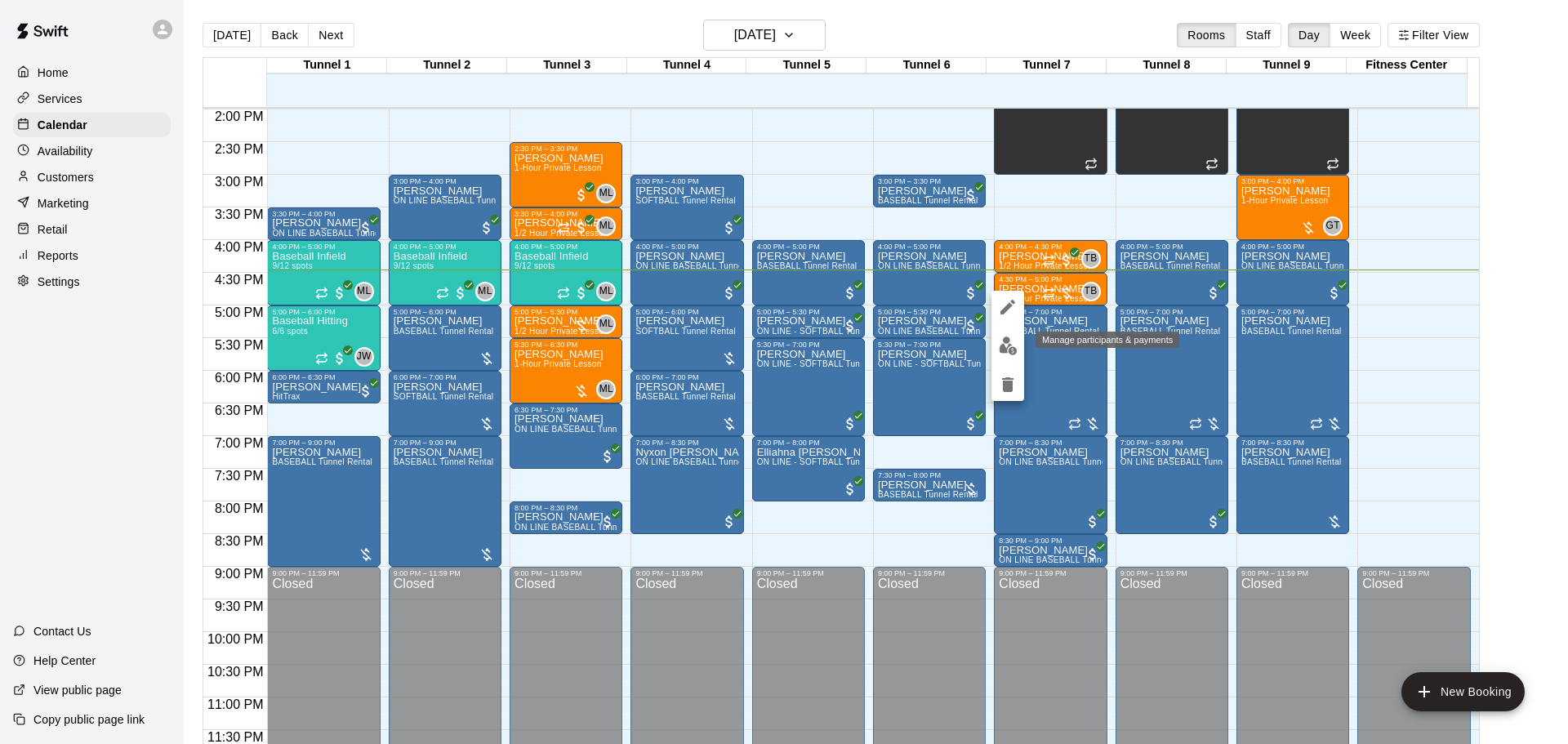
click at [1016, 355] on button "edit" at bounding box center [1008, 346] width 33 height 32
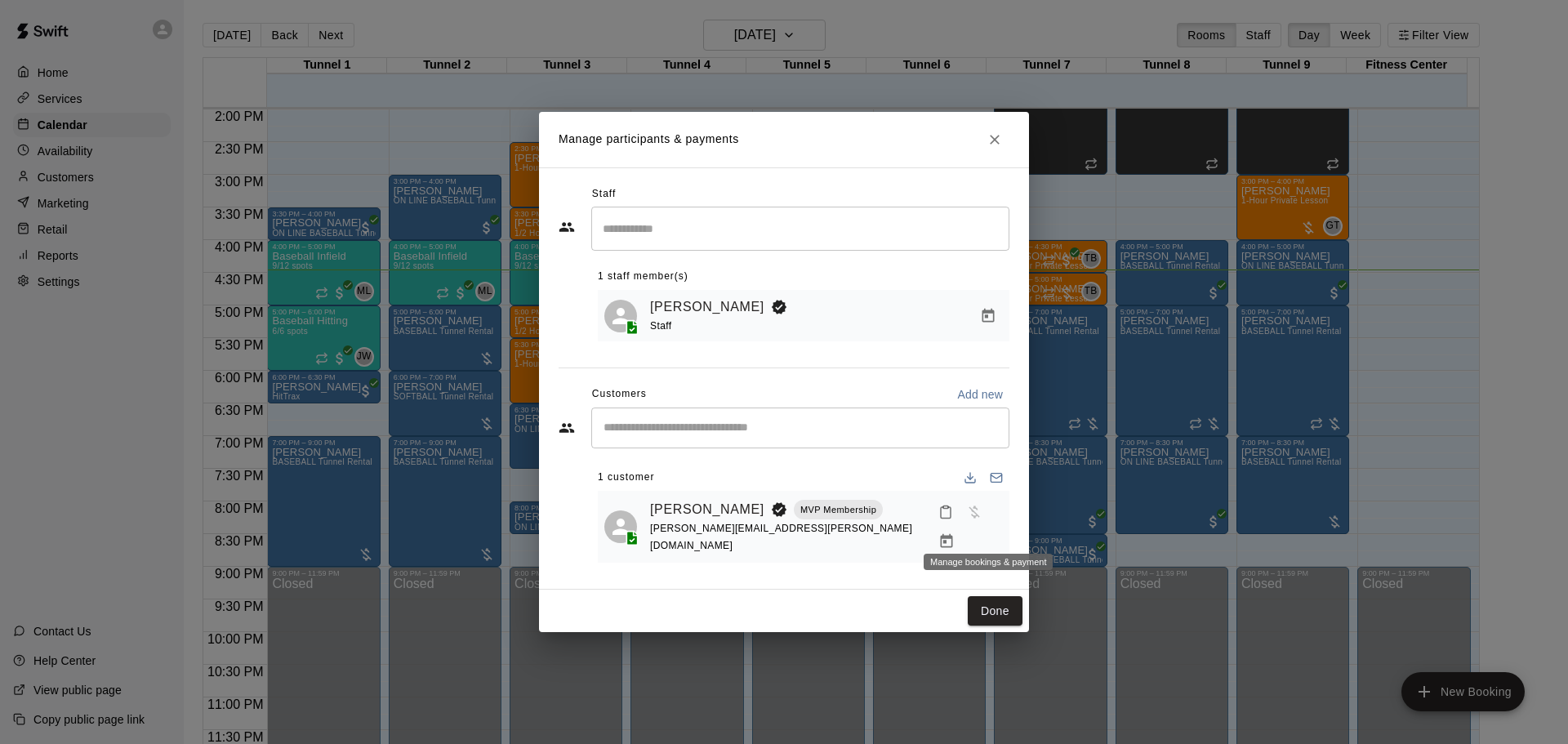
click at [961, 532] on button "Manage bookings & payment" at bounding box center [946, 542] width 29 height 29
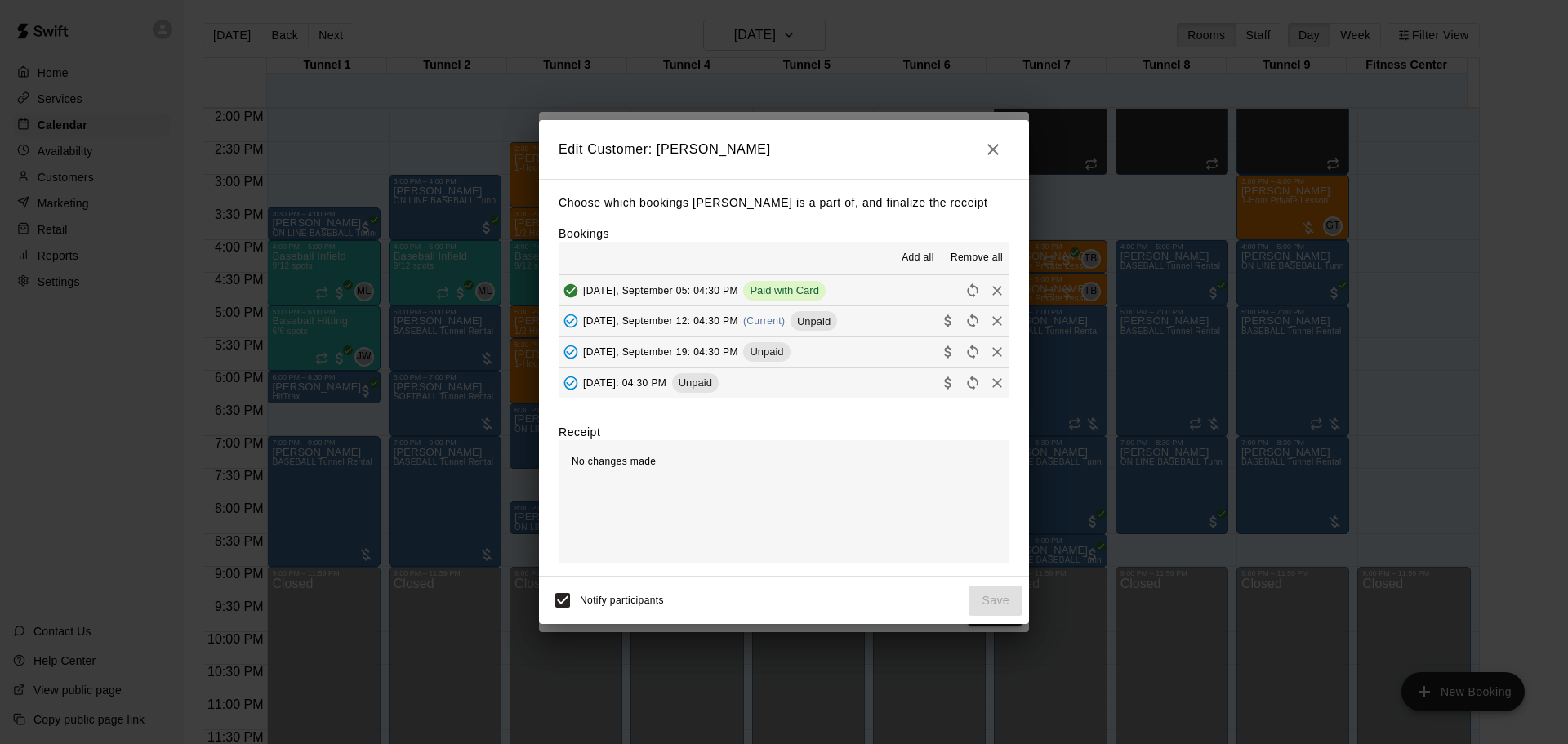
click at [846, 316] on button "Friday, September 12: 04:30 PM (Current) Unpaid" at bounding box center [784, 321] width 451 height 30
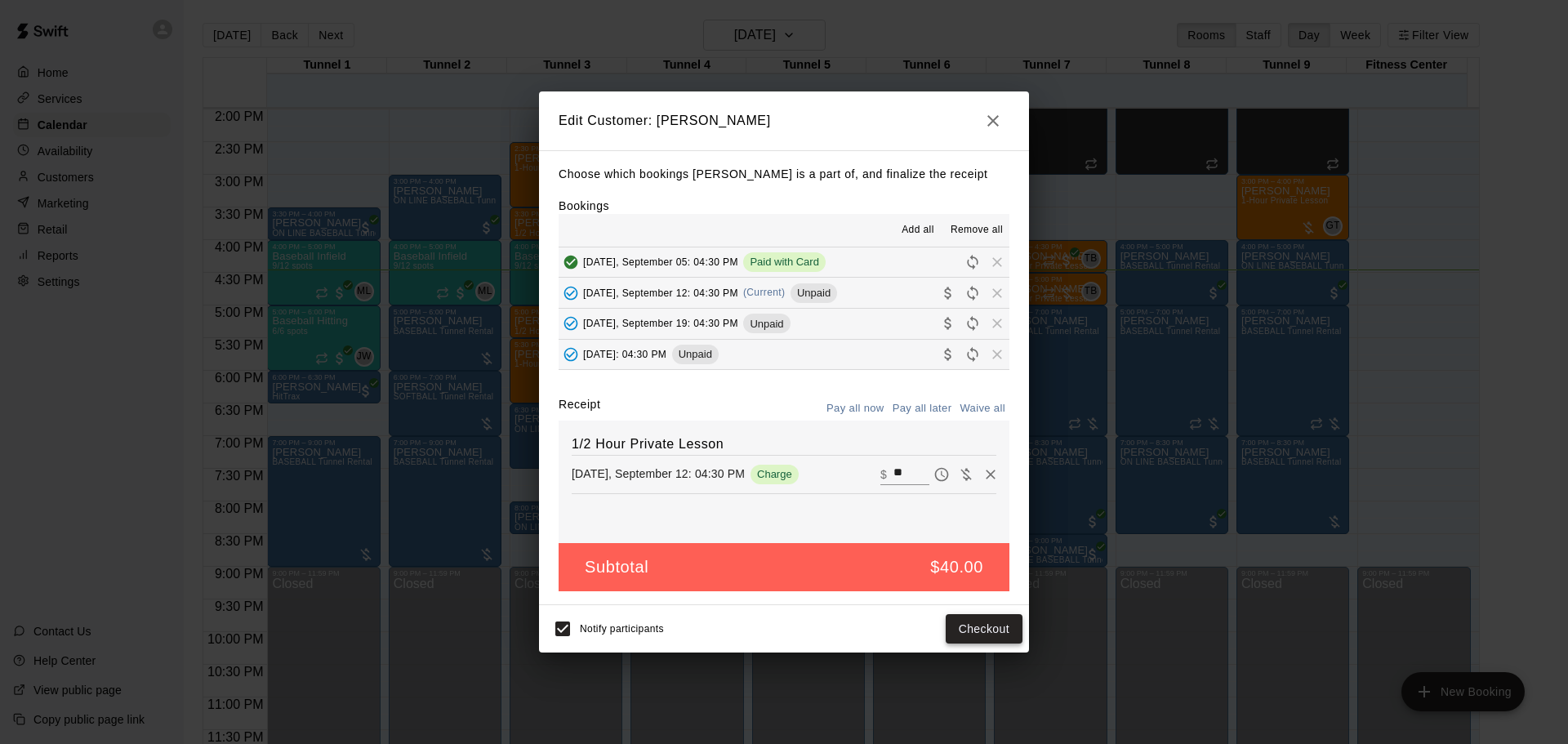
click at [1000, 624] on button "Checkout" at bounding box center [984, 629] width 76 height 30
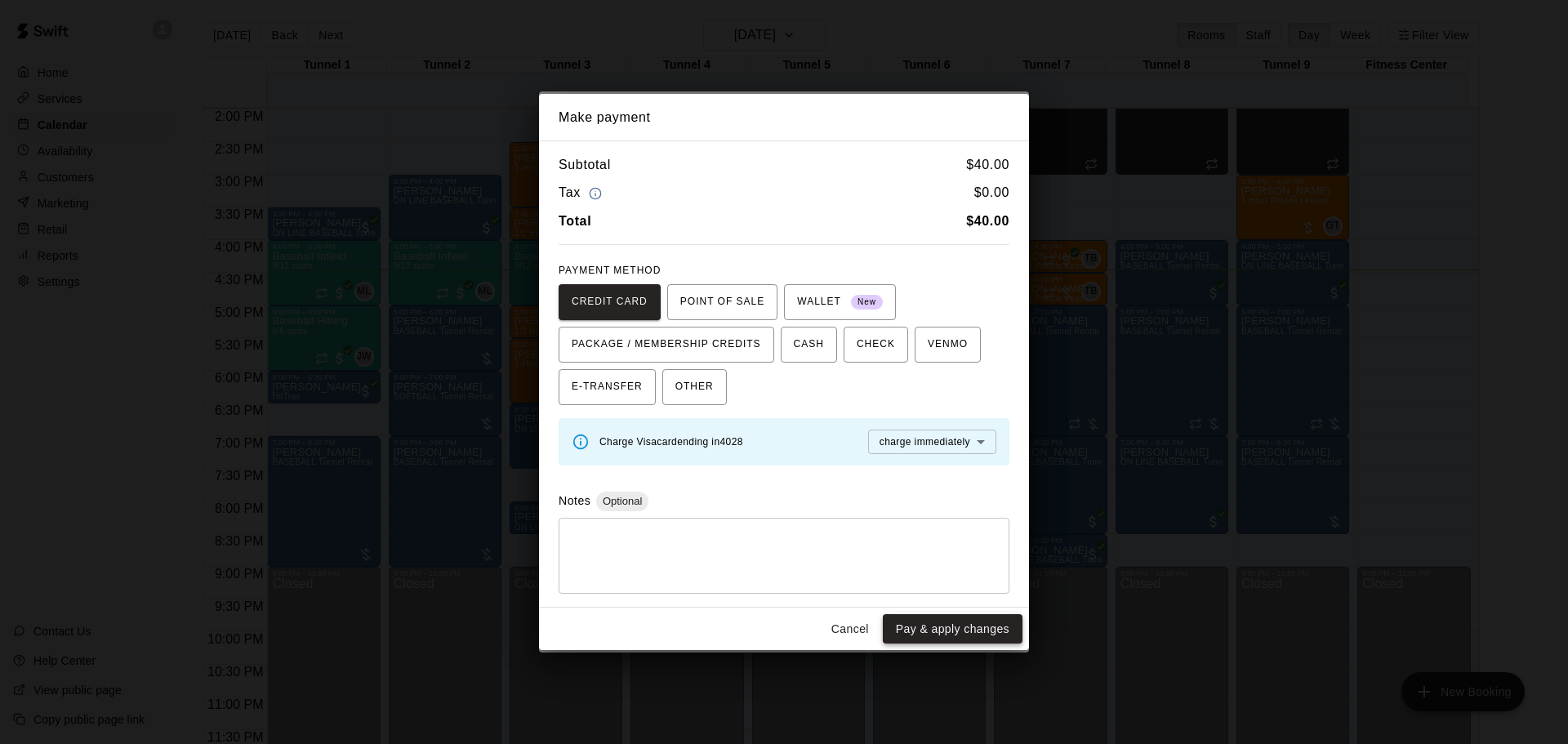
click at [987, 627] on button "Pay & apply changes" at bounding box center [953, 629] width 140 height 30
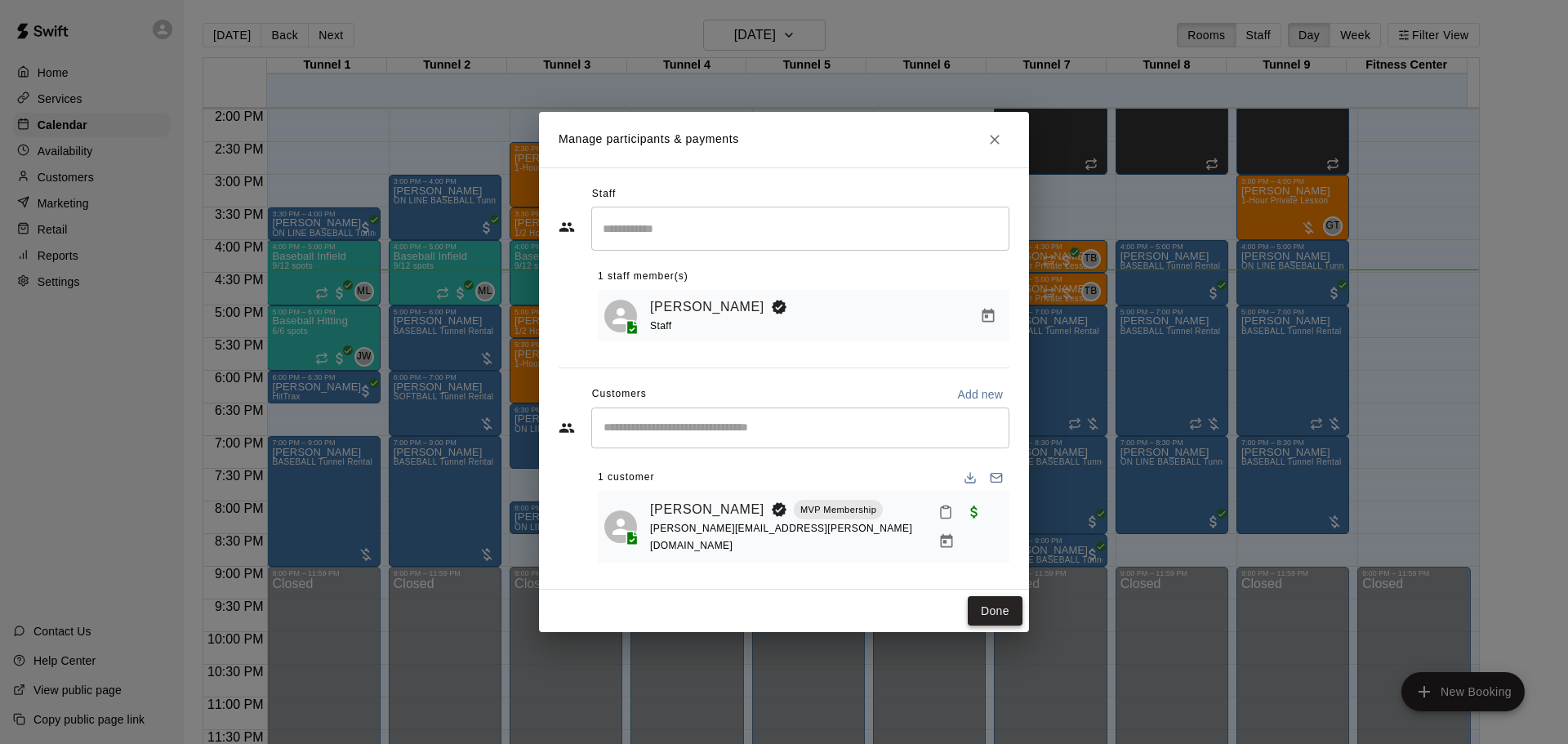
click at [982, 601] on button "Done" at bounding box center [996, 611] width 55 height 30
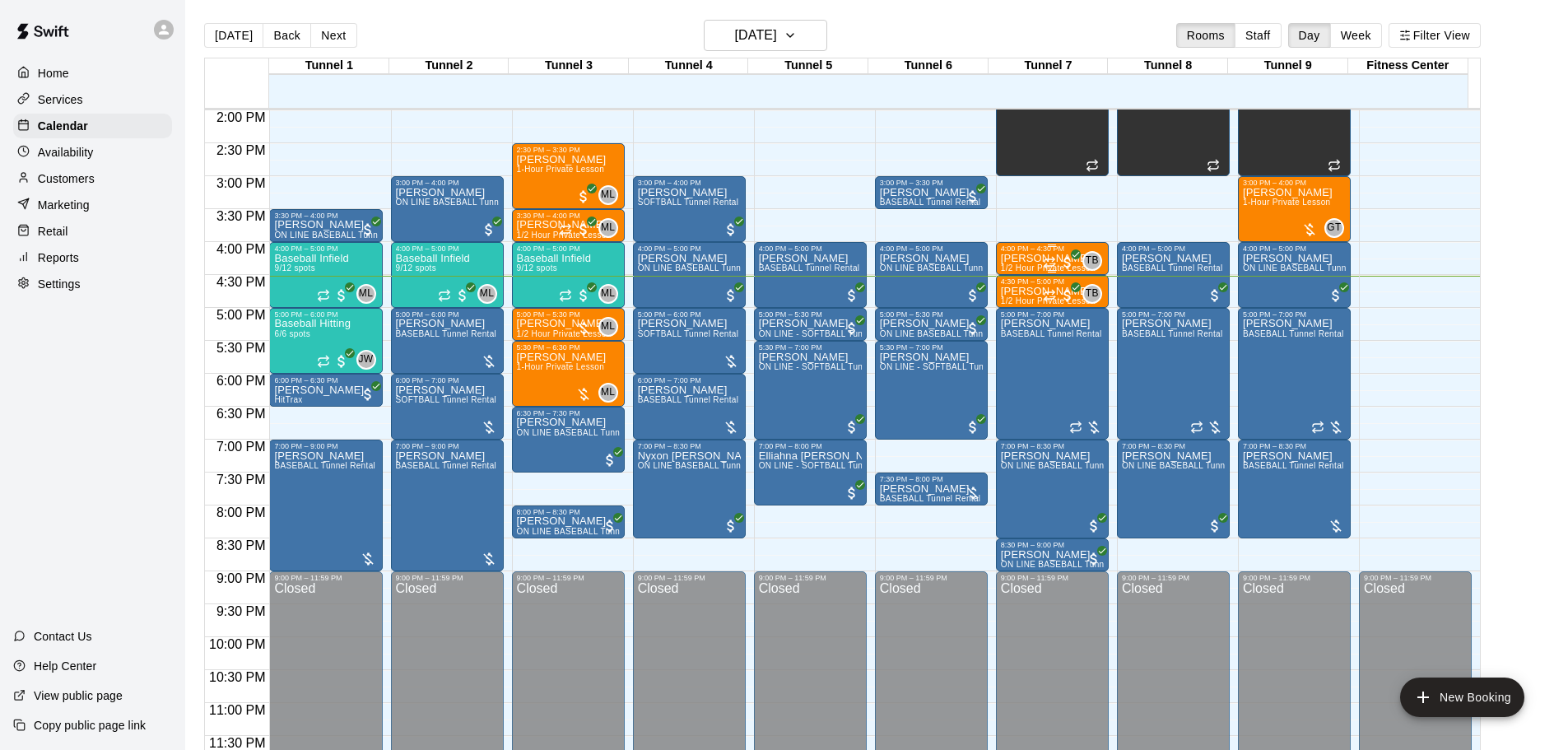
click at [1016, 259] on p "[PERSON_NAME]" at bounding box center [1048, 259] width 95 height 0
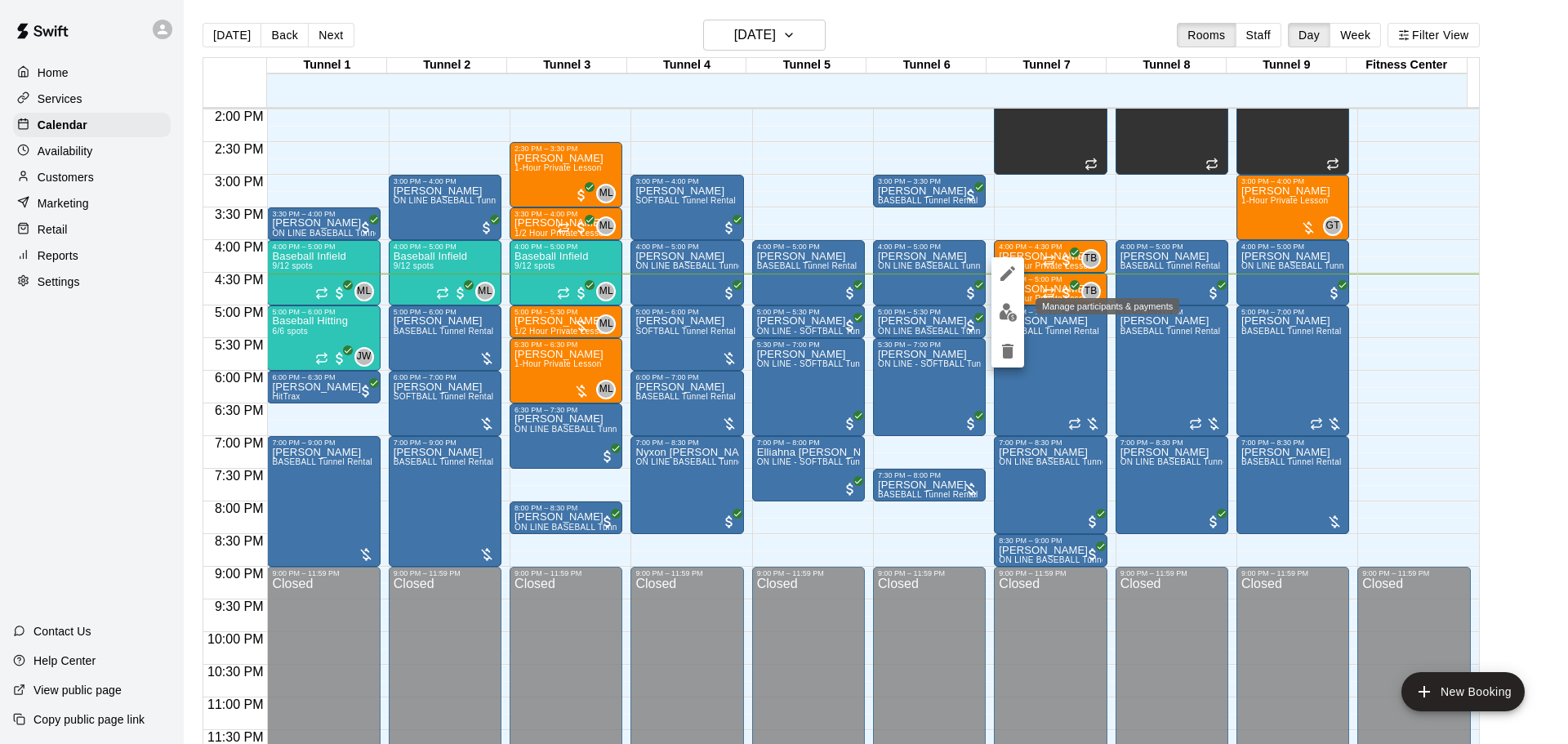
click at [1011, 311] on img "edit" at bounding box center [1008, 313] width 18 height 18
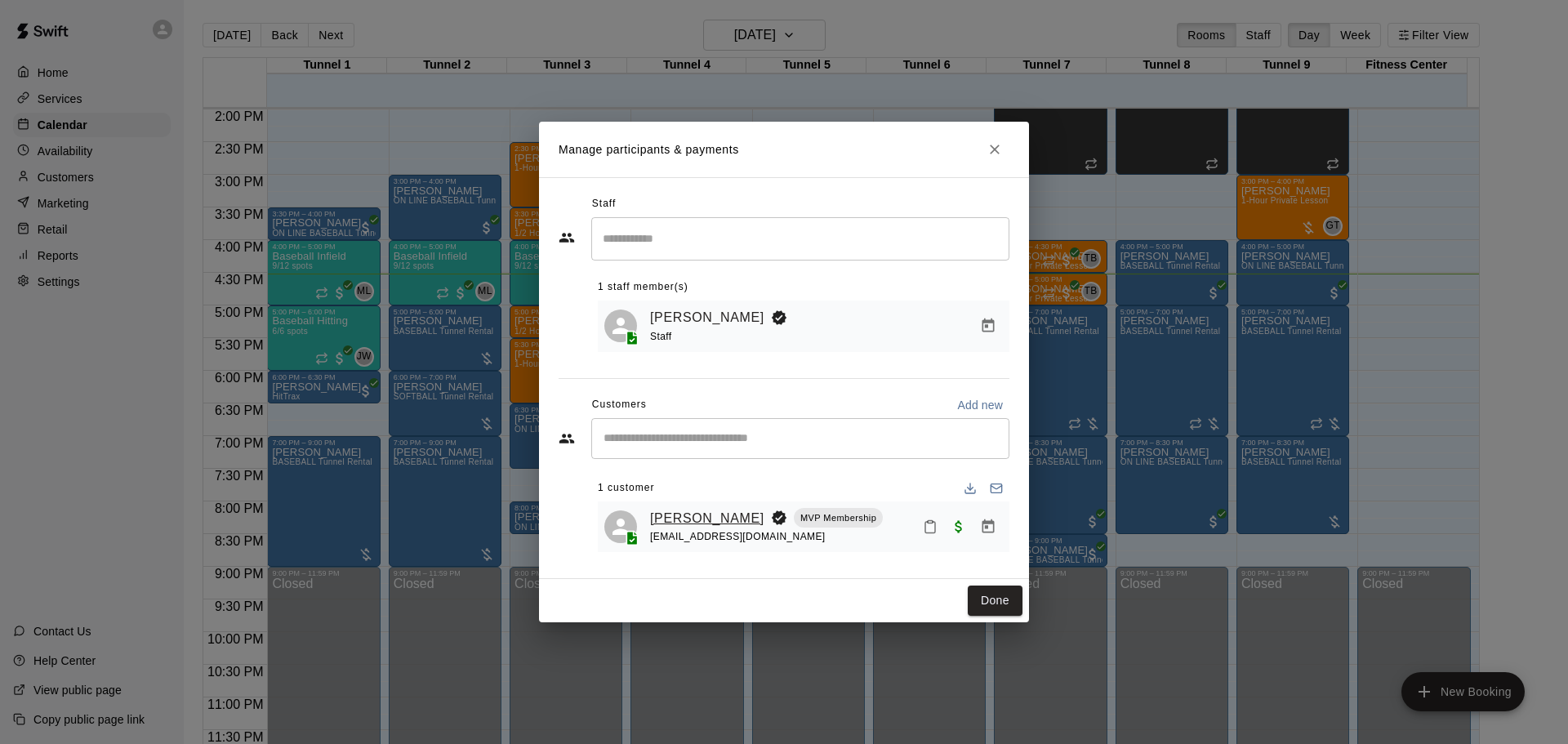
click at [705, 513] on link "[PERSON_NAME]" at bounding box center [707, 518] width 114 height 21
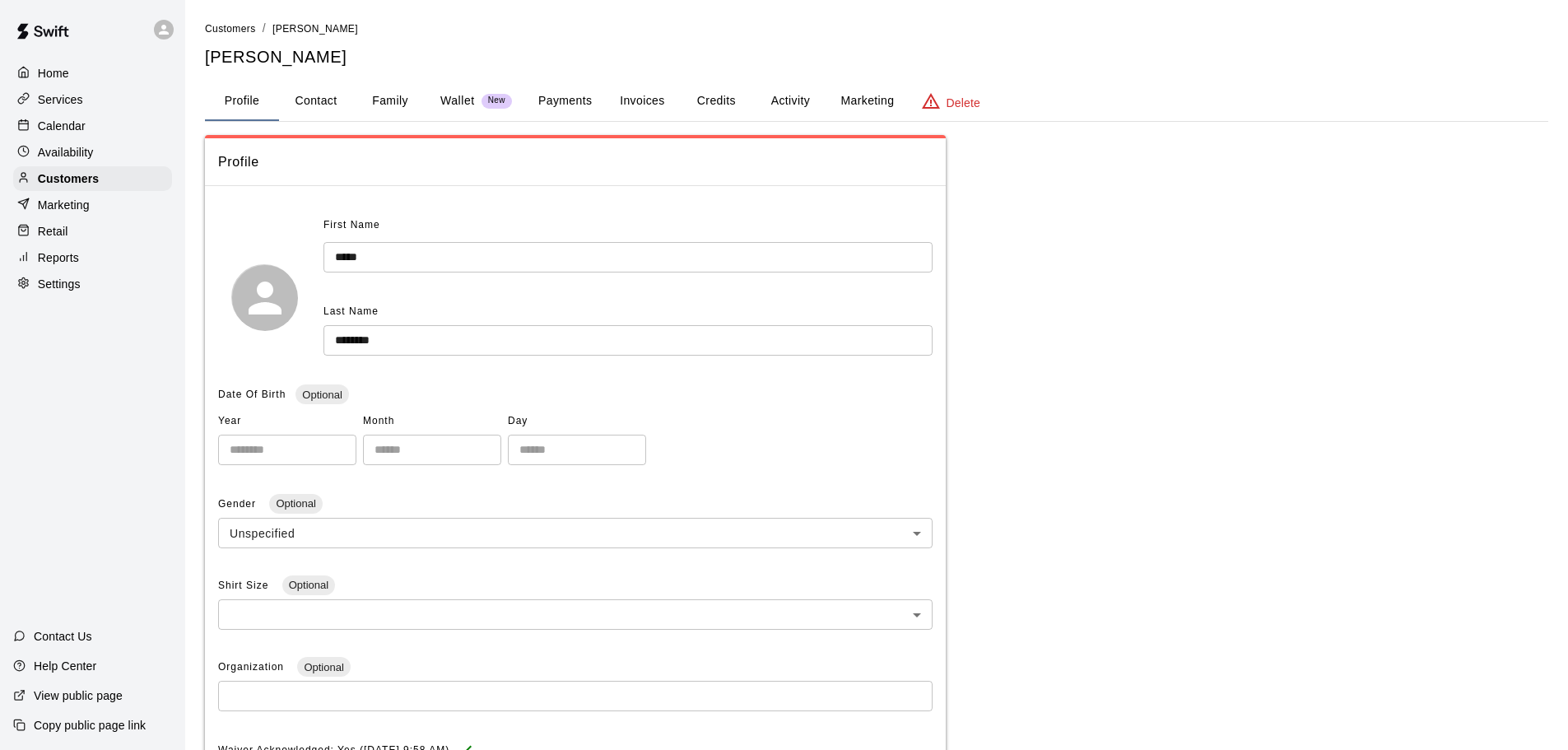
click at [536, 94] on button "Payments" at bounding box center [565, 101] width 80 height 40
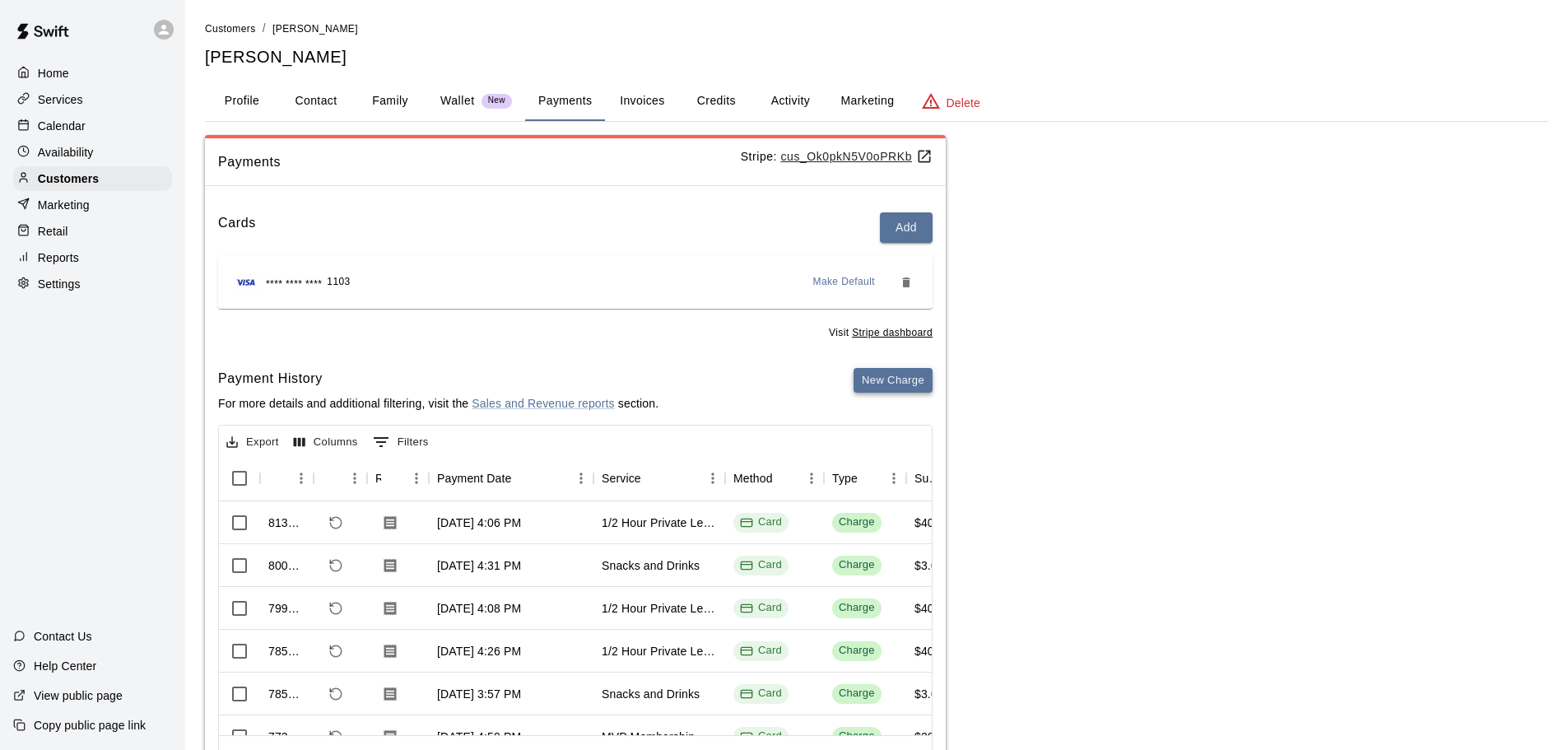
click at [875, 372] on button "New Charge" at bounding box center [892, 381] width 79 height 26
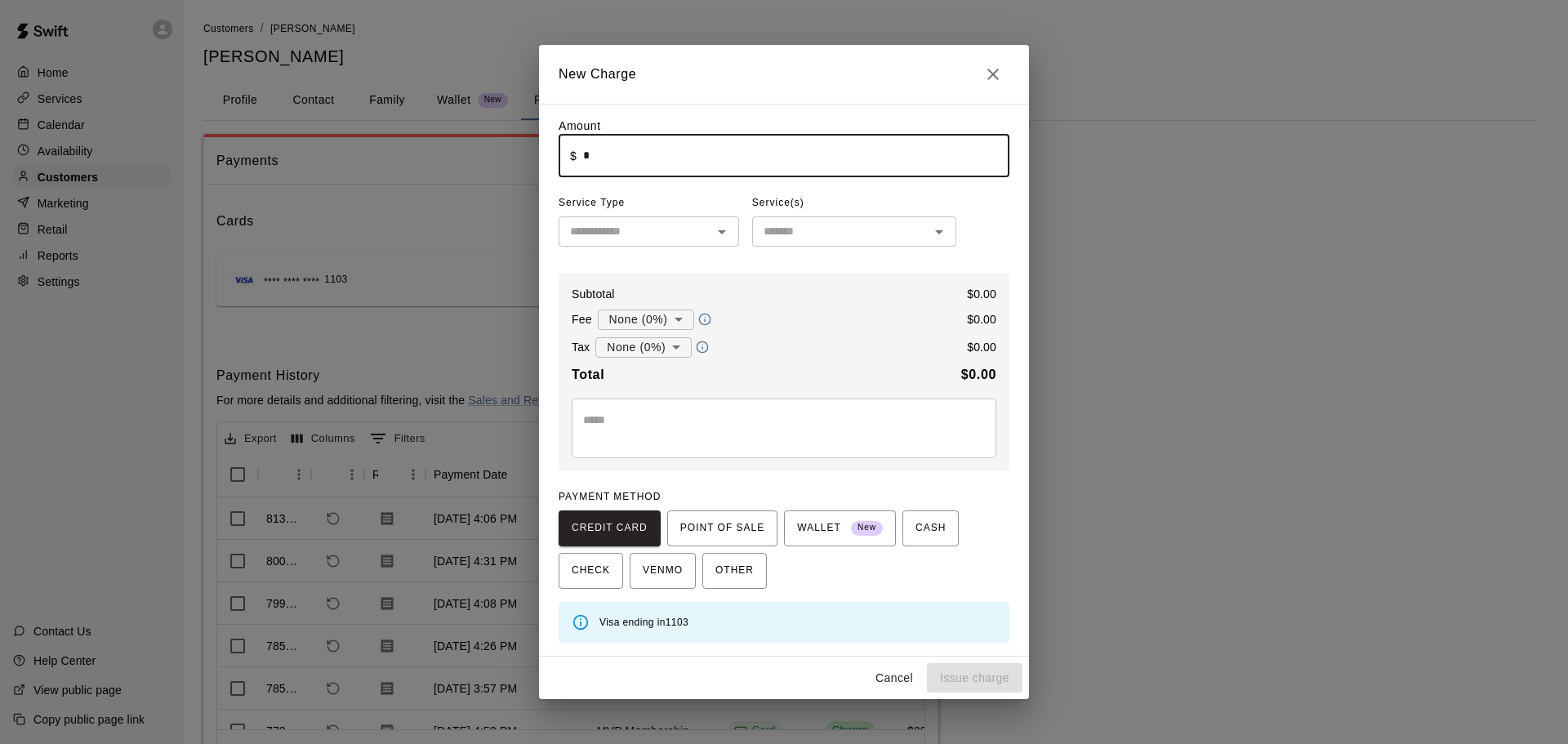
click at [624, 150] on input "*" at bounding box center [796, 155] width 427 height 43
type input "****"
click at [635, 224] on input "text" at bounding box center [635, 232] width 143 height 20
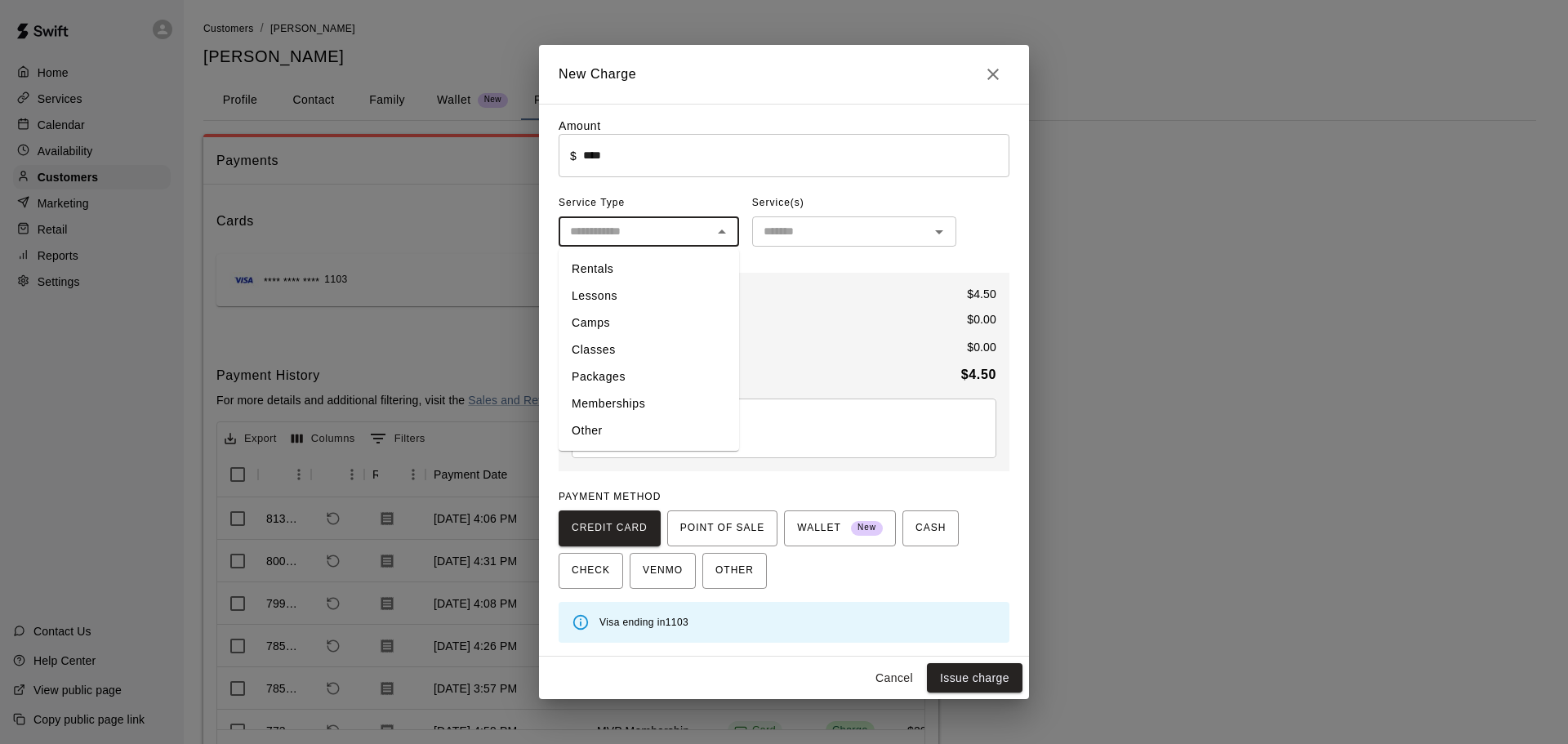
click at [664, 440] on li "Other" at bounding box center [649, 430] width 180 height 27
type input "*****"
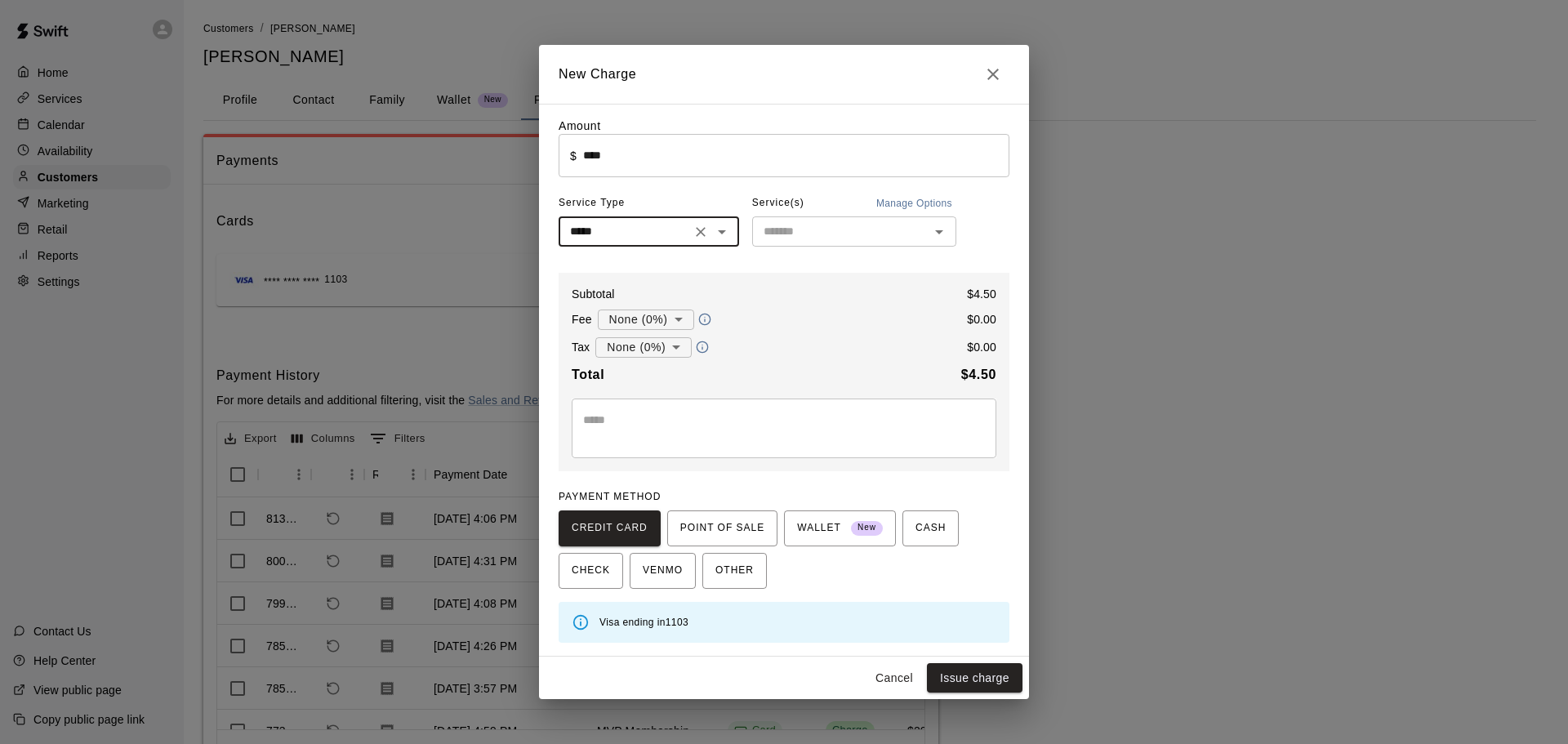
click at [831, 233] on input "text" at bounding box center [841, 232] width 167 height 20
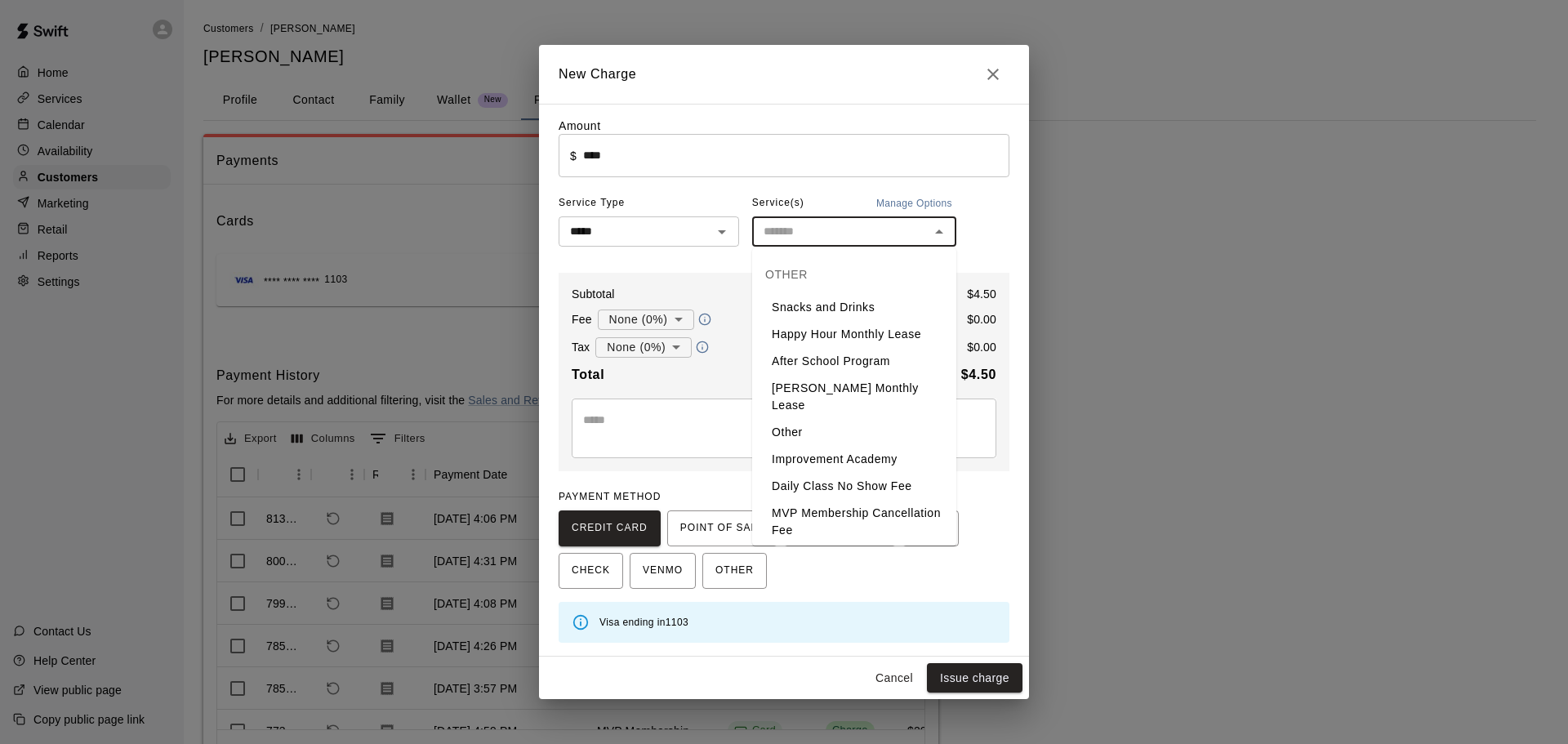
click at [836, 294] on li "Snacks and Drinks" at bounding box center [854, 307] width 204 height 27
type input "**********"
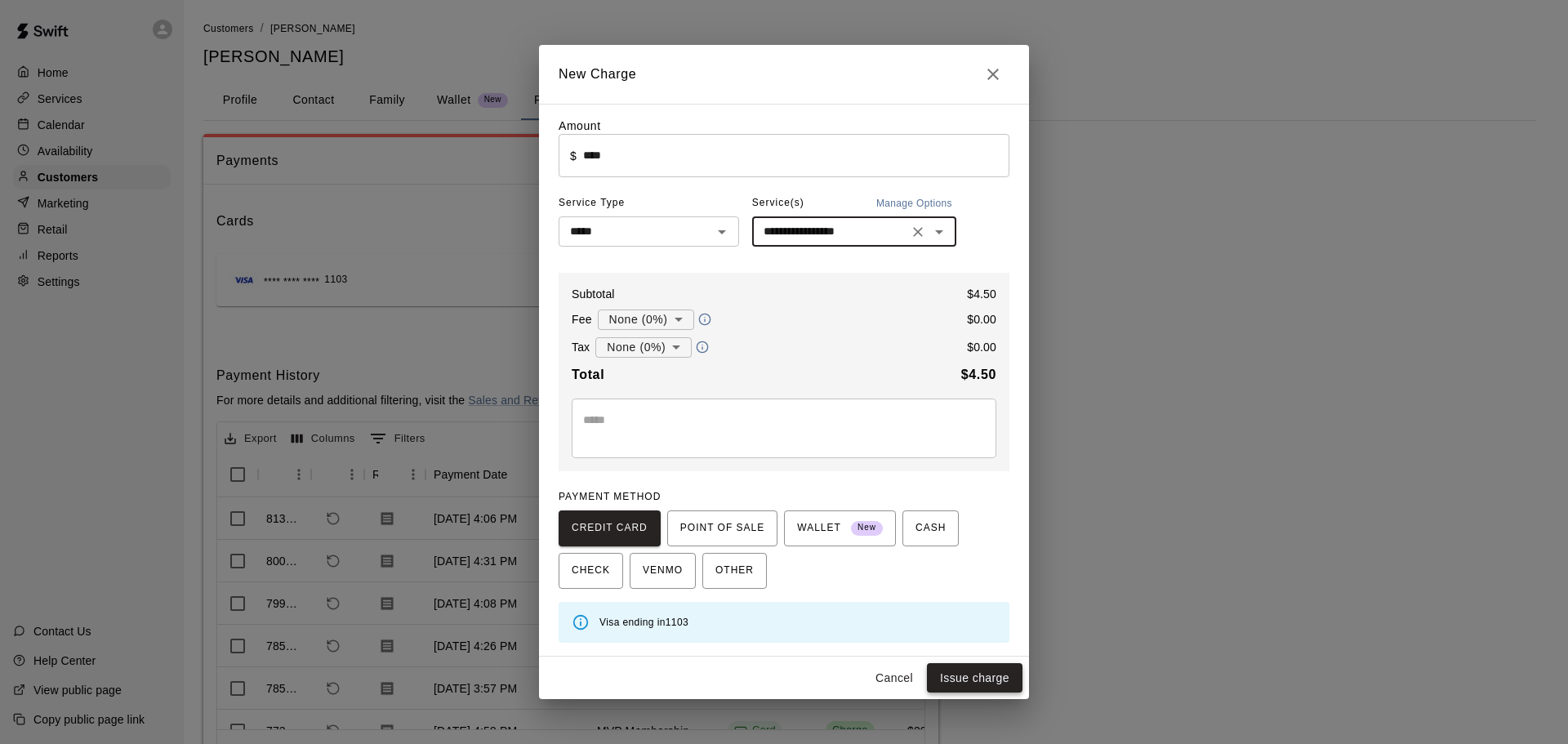
click at [986, 673] on button "Issue charge" at bounding box center [975, 678] width 96 height 30
type input "*"
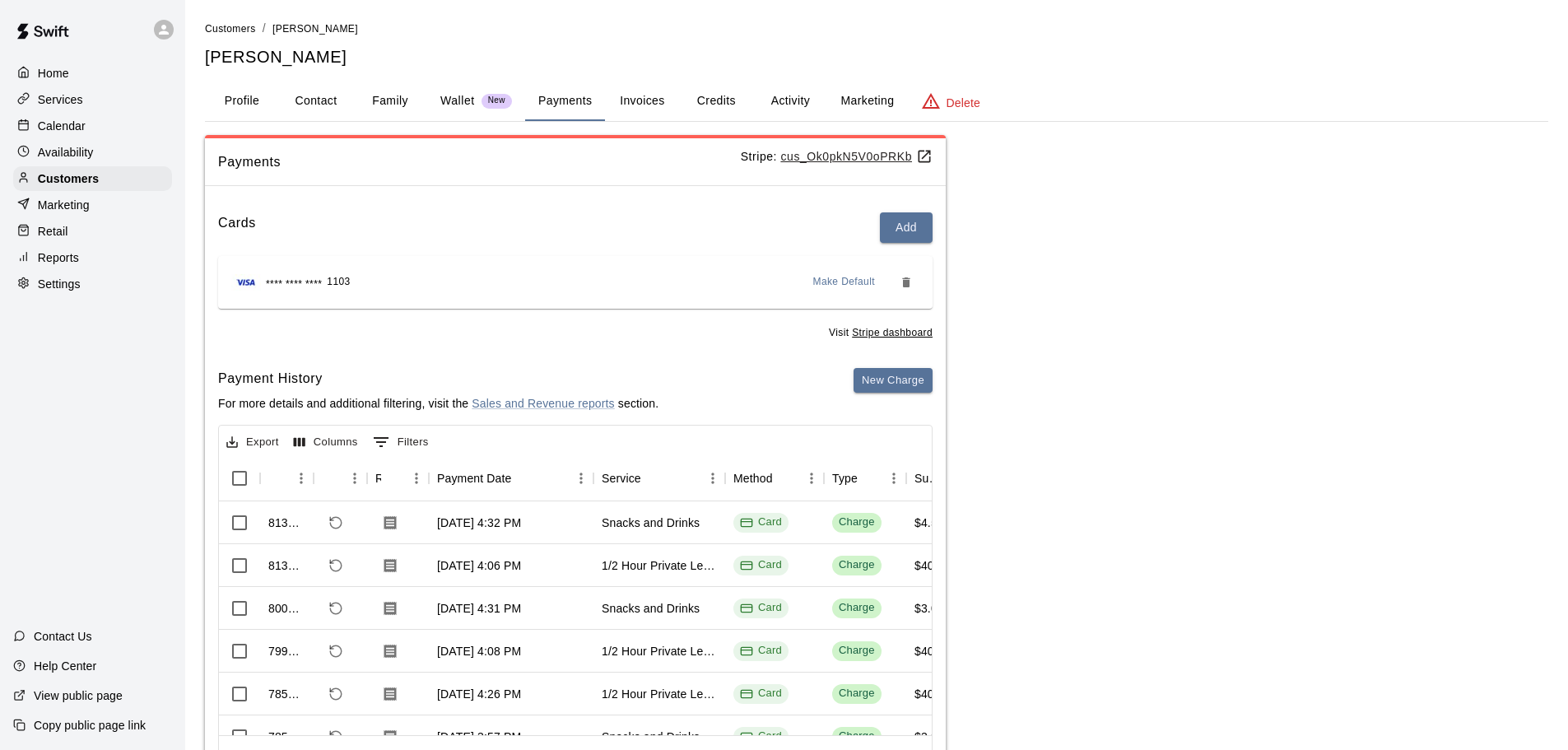
click at [66, 134] on p "Calendar" at bounding box center [62, 126] width 48 height 17
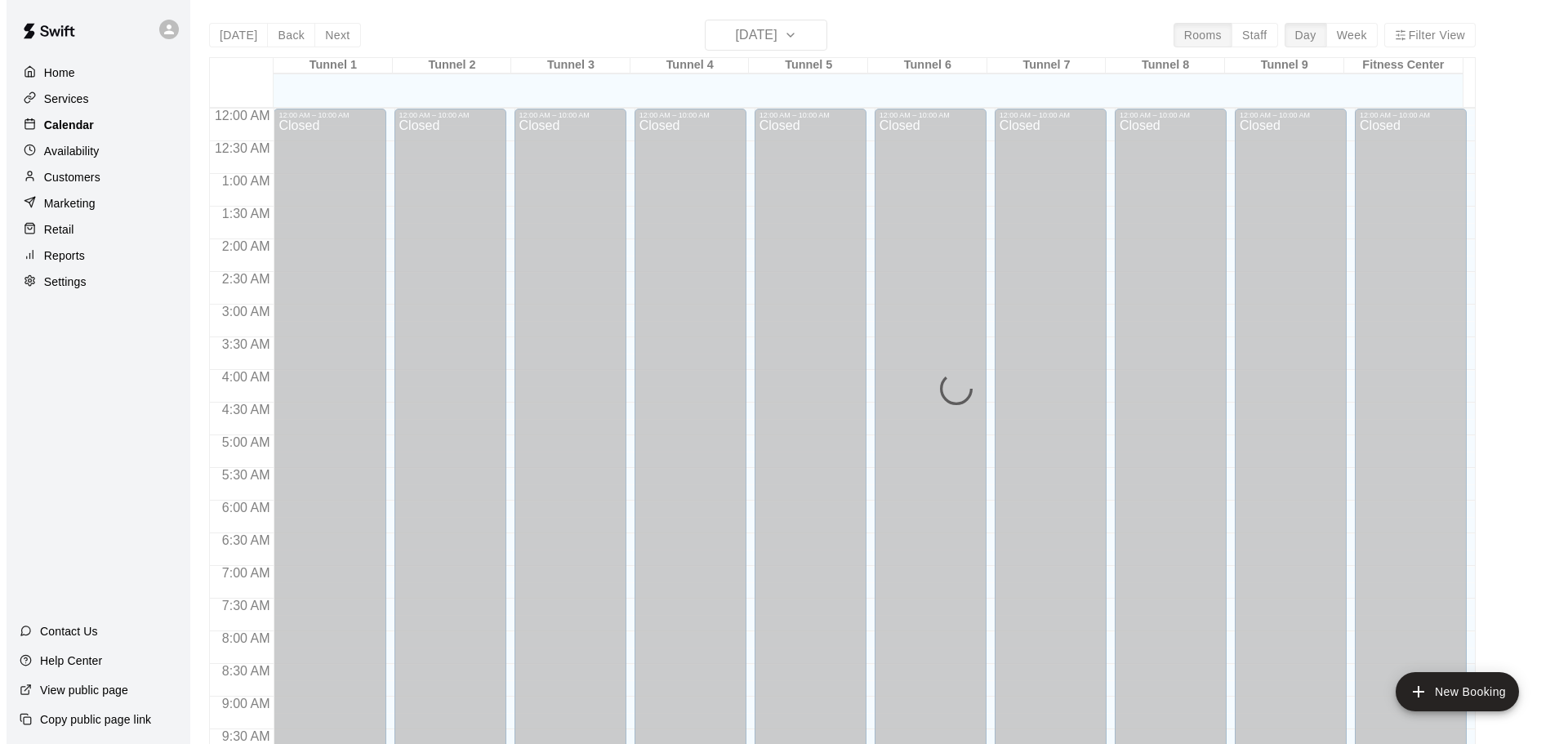
scroll to position [865, 0]
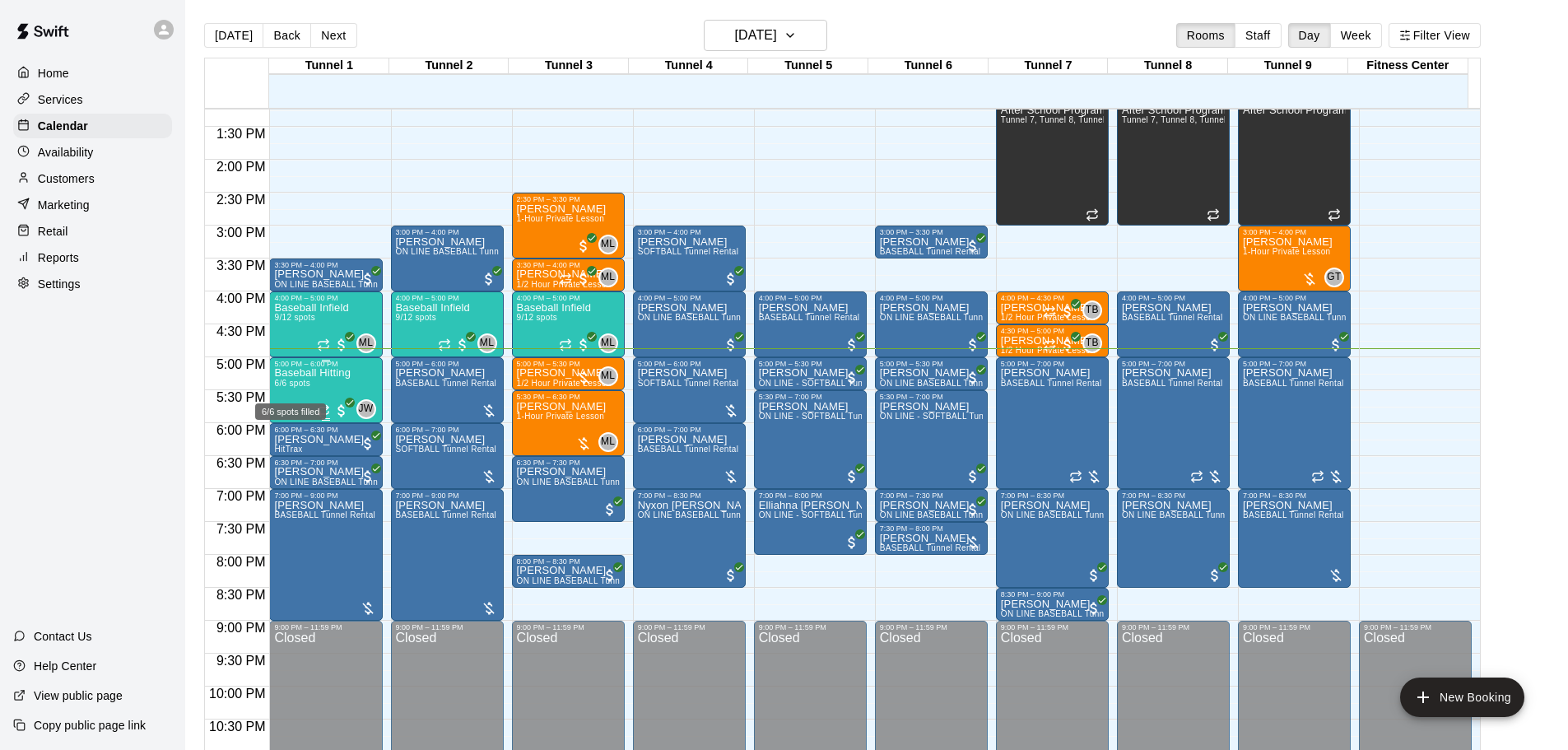
click at [285, 388] on span "6/6 spots" at bounding box center [292, 384] width 36 height 9
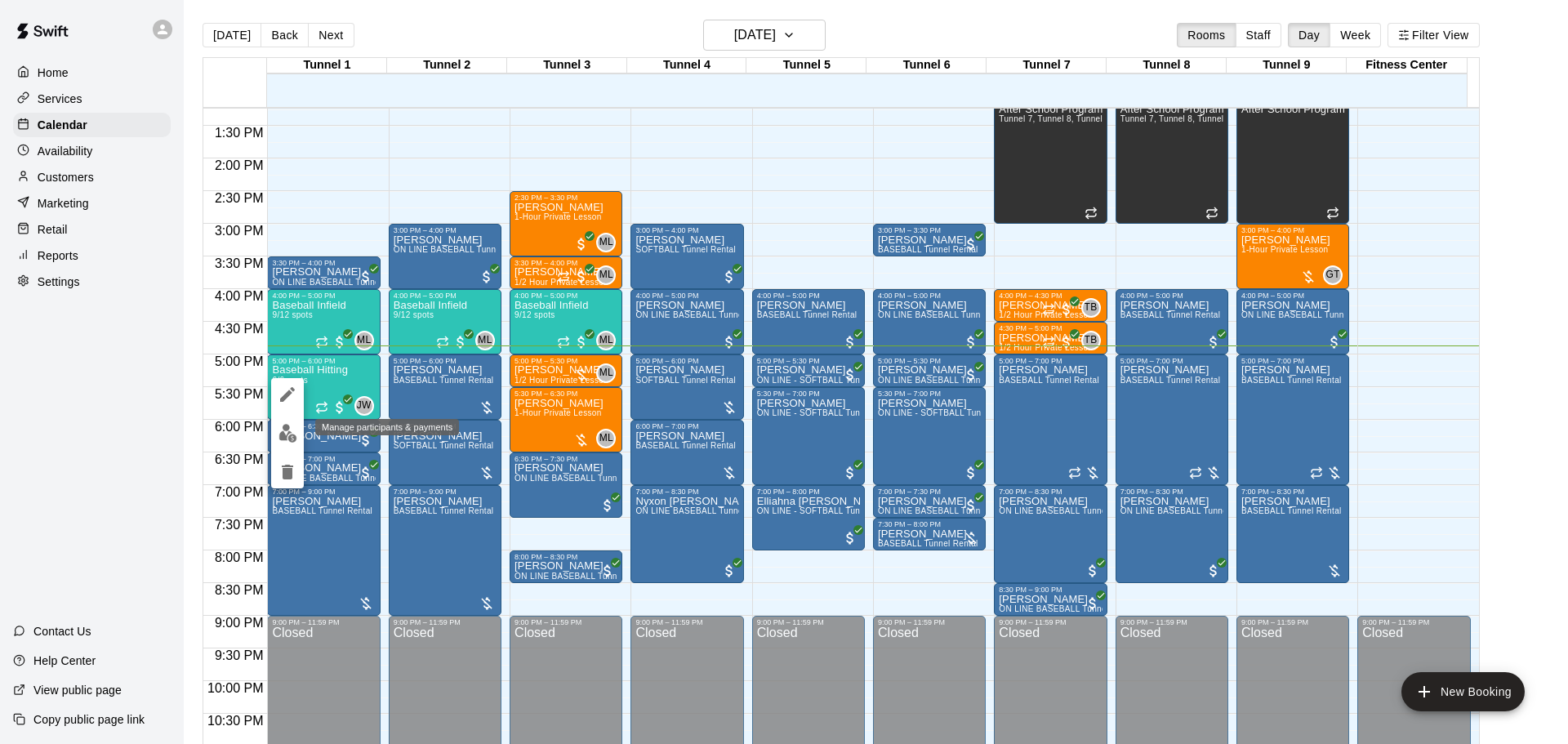
click at [291, 436] on img "edit" at bounding box center [288, 433] width 18 height 18
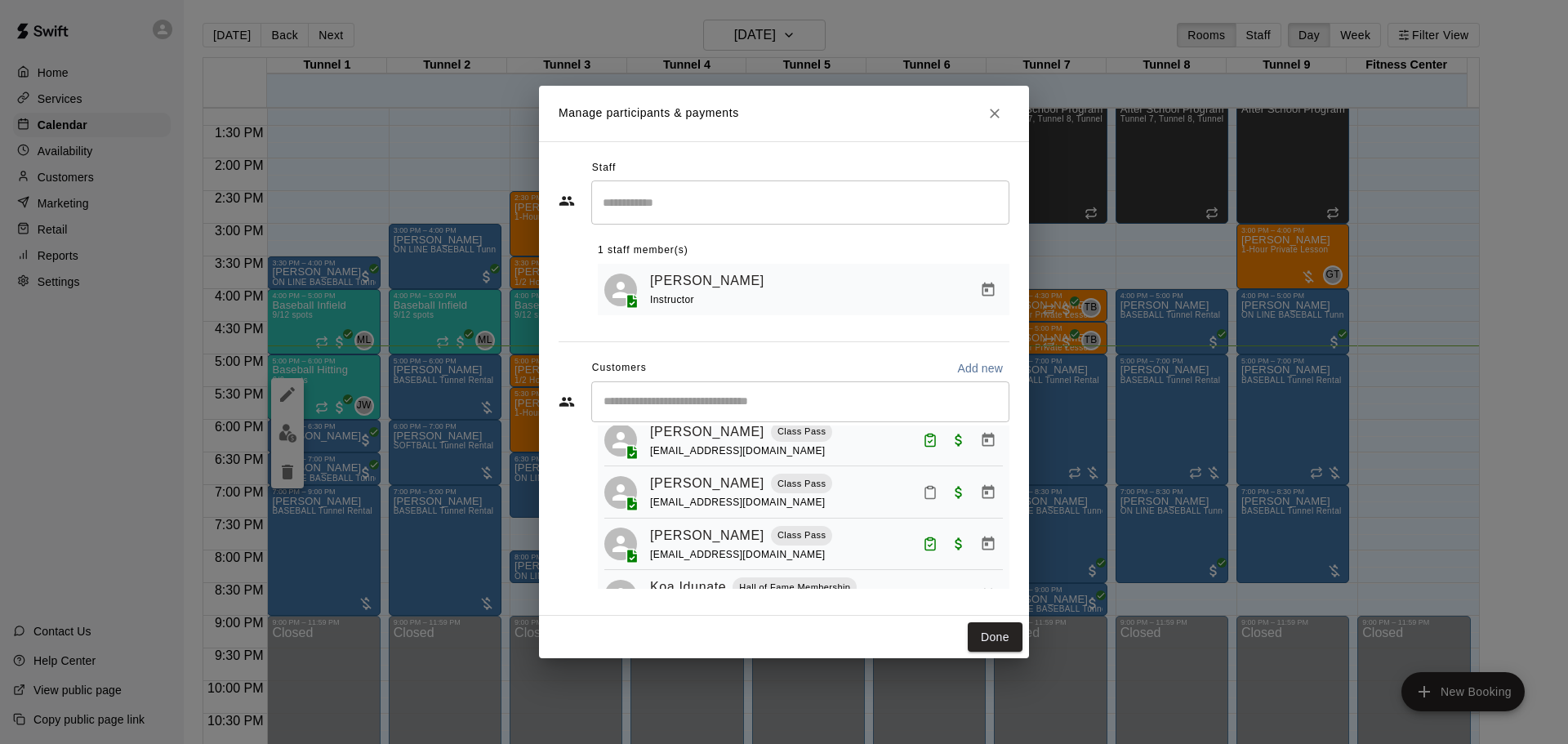
scroll to position [164, 0]
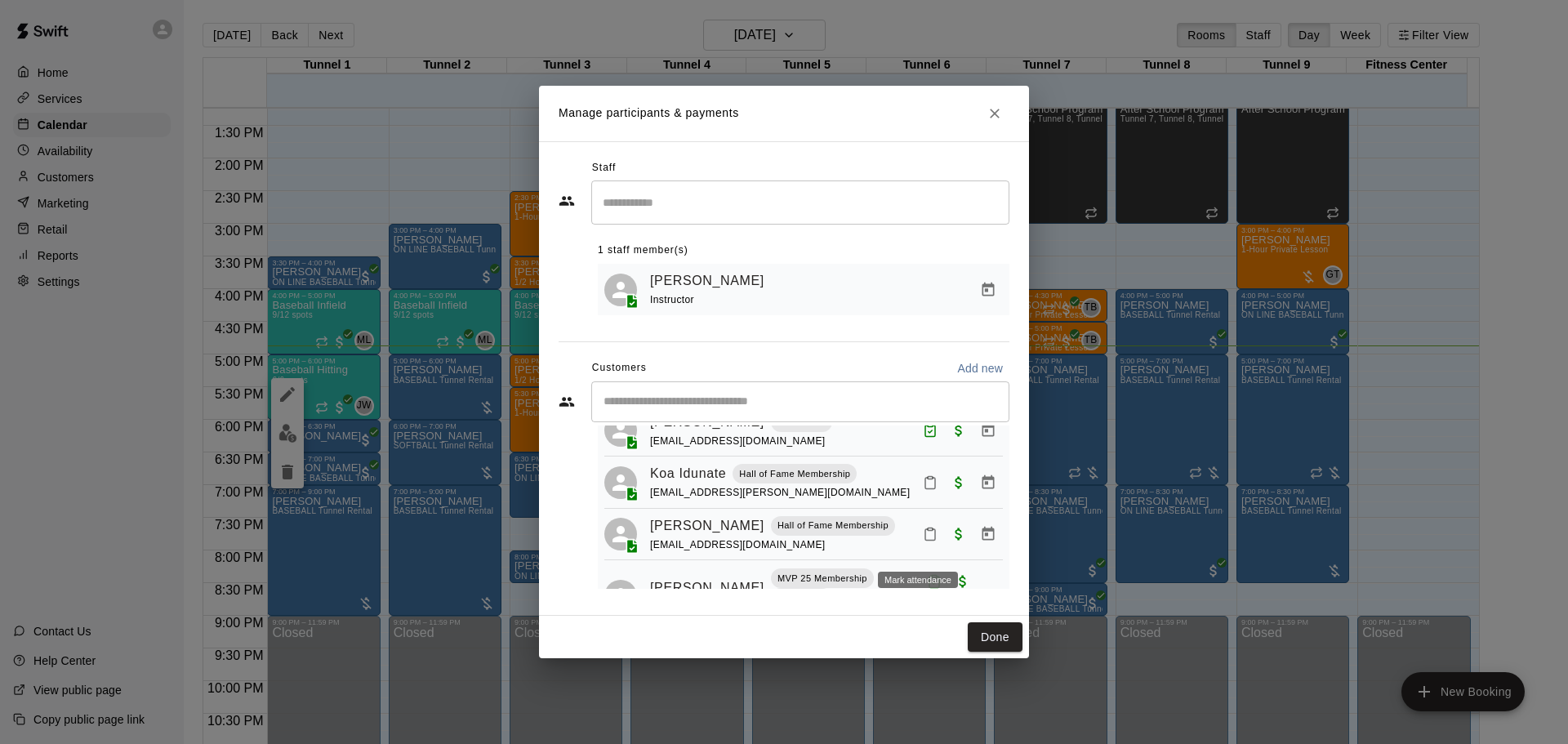
click at [923, 542] on icon "Mark attendance" at bounding box center [931, 534] width 15 height 15
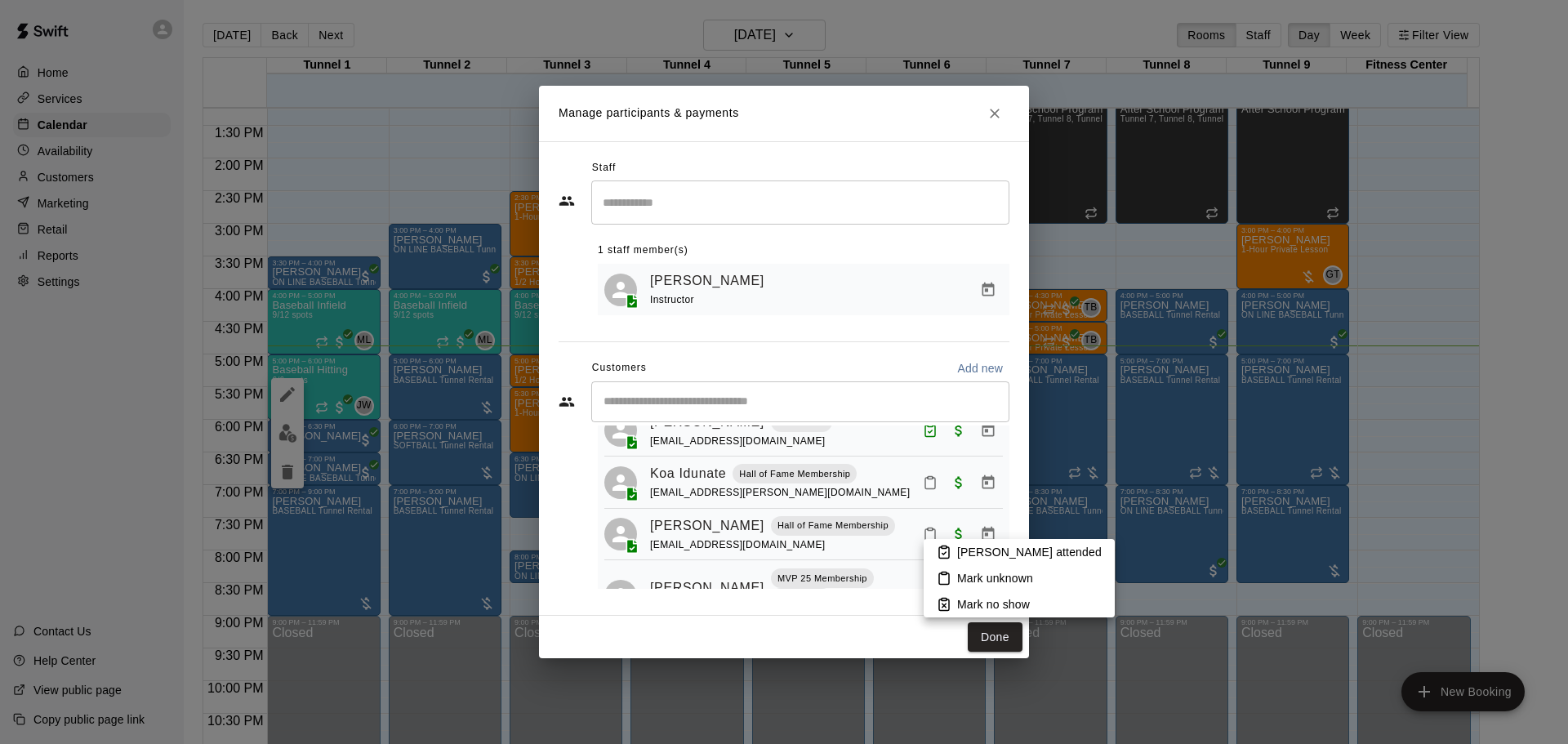
click at [937, 549] on icon at bounding box center [944, 552] width 15 height 15
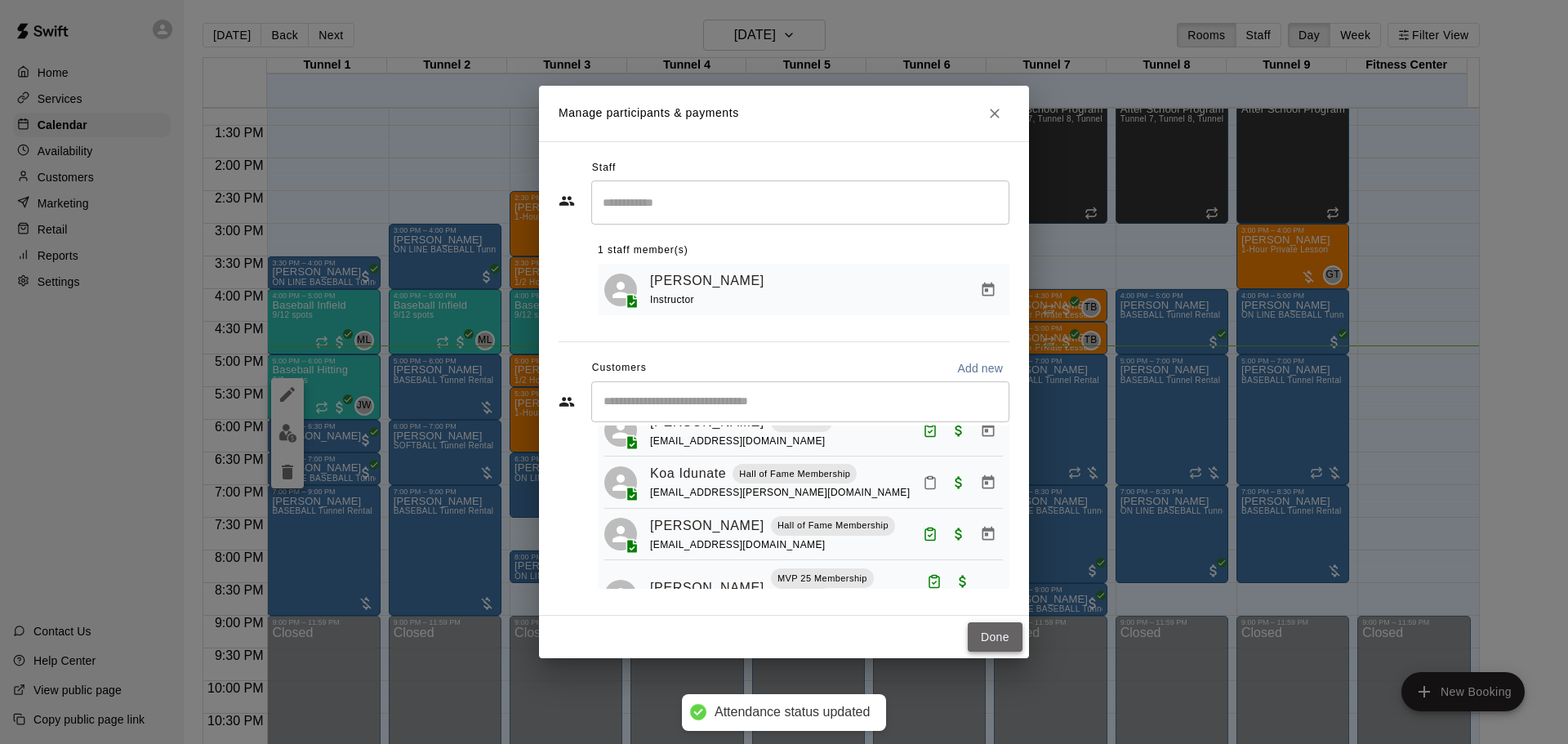
click at [1007, 640] on button "Done" at bounding box center [996, 637] width 55 height 30
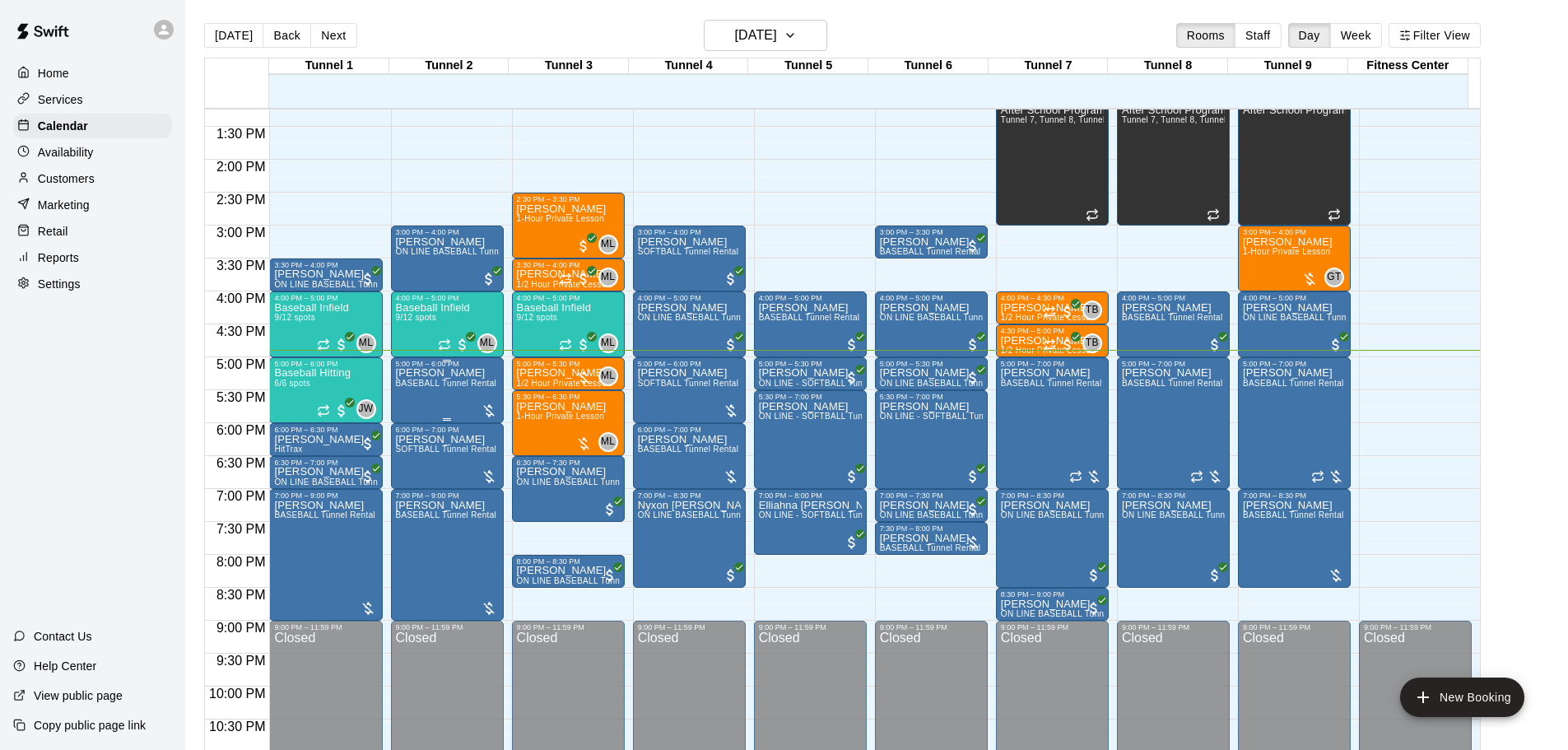
click at [442, 373] on p "[PERSON_NAME]" at bounding box center [446, 373] width 101 height 0
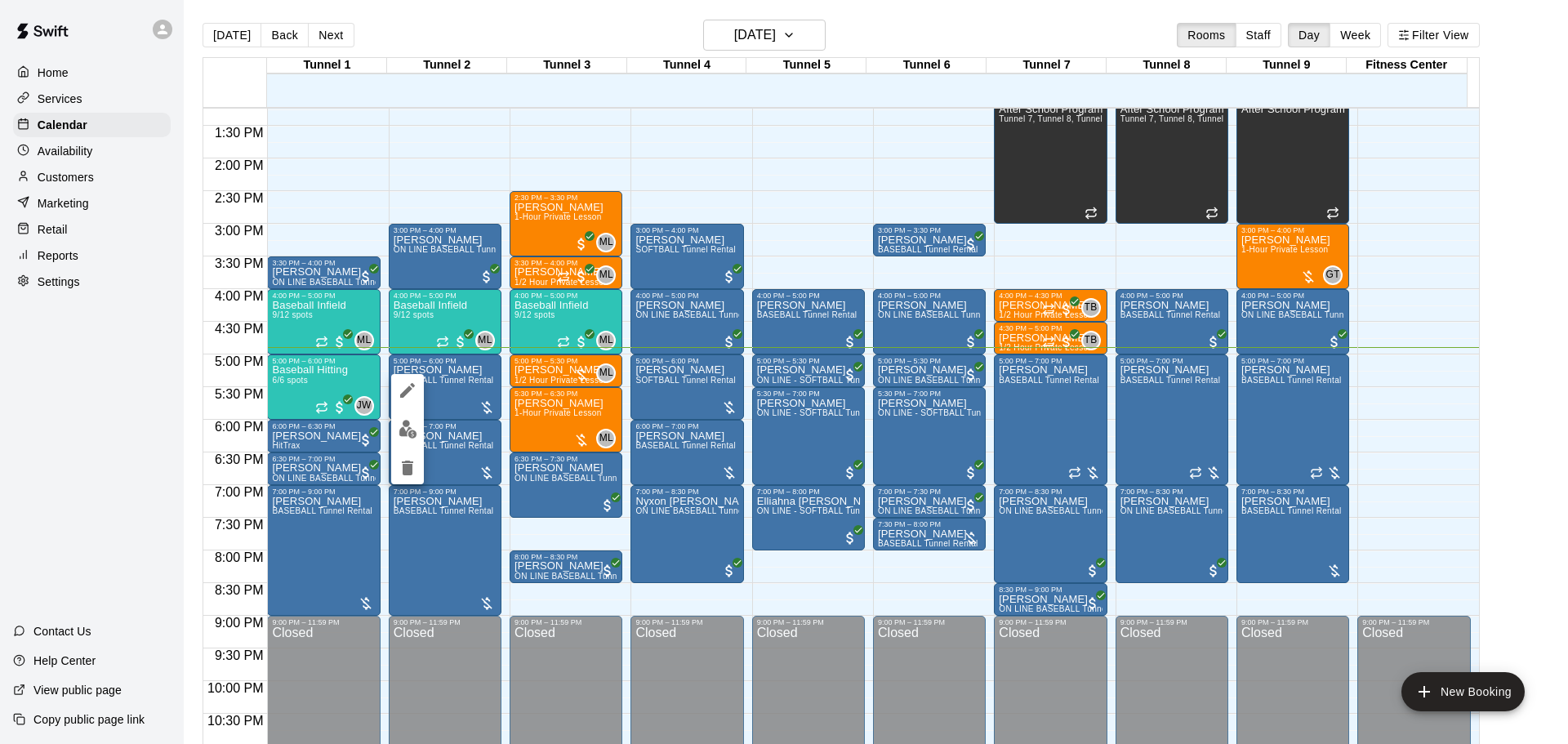
click at [417, 424] on img "edit" at bounding box center [407, 429] width 18 height 18
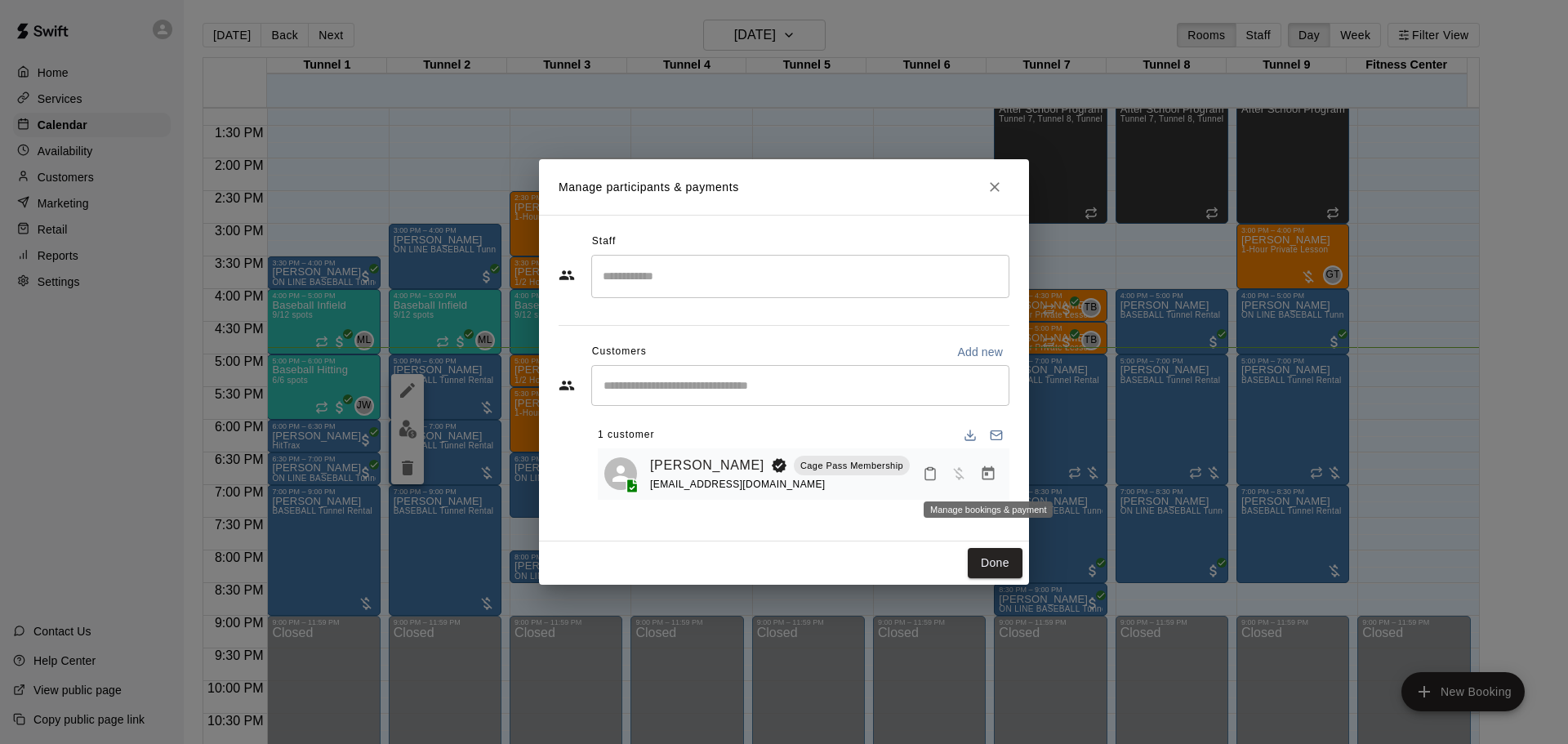
click at [985, 464] on button "Manage bookings & payment" at bounding box center [989, 474] width 29 height 29
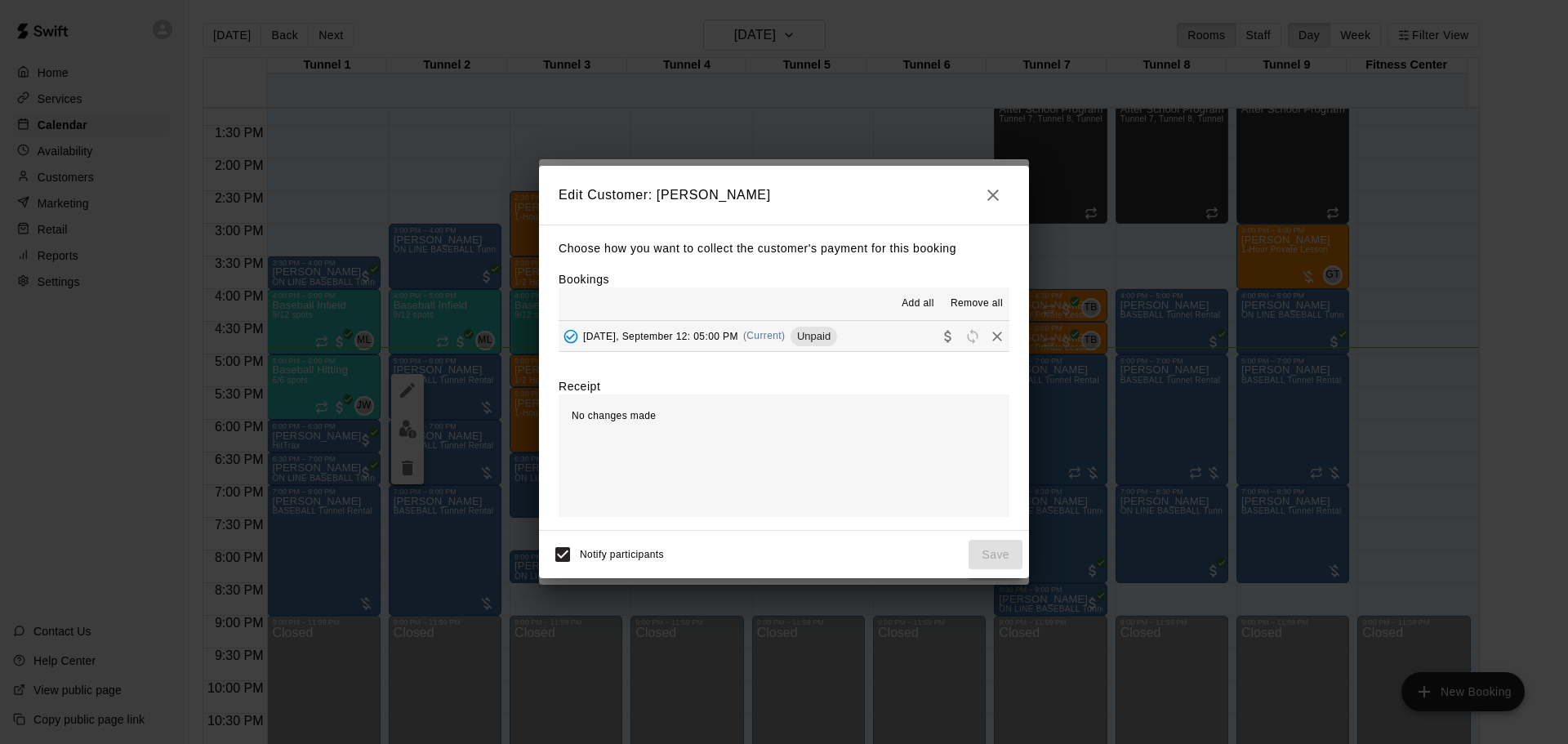
drag, startPoint x: 836, startPoint y: 354, endPoint x: 836, endPoint y: 345, distance: 9.0
click at [836, 351] on div "Choose how you want to collect the customer's payment for this booking Bookings…" at bounding box center [784, 377] width 490 height 306
click at [838, 342] on button "[DATE], September 12: 05:00 PM (Current) Unpaid" at bounding box center [784, 336] width 451 height 30
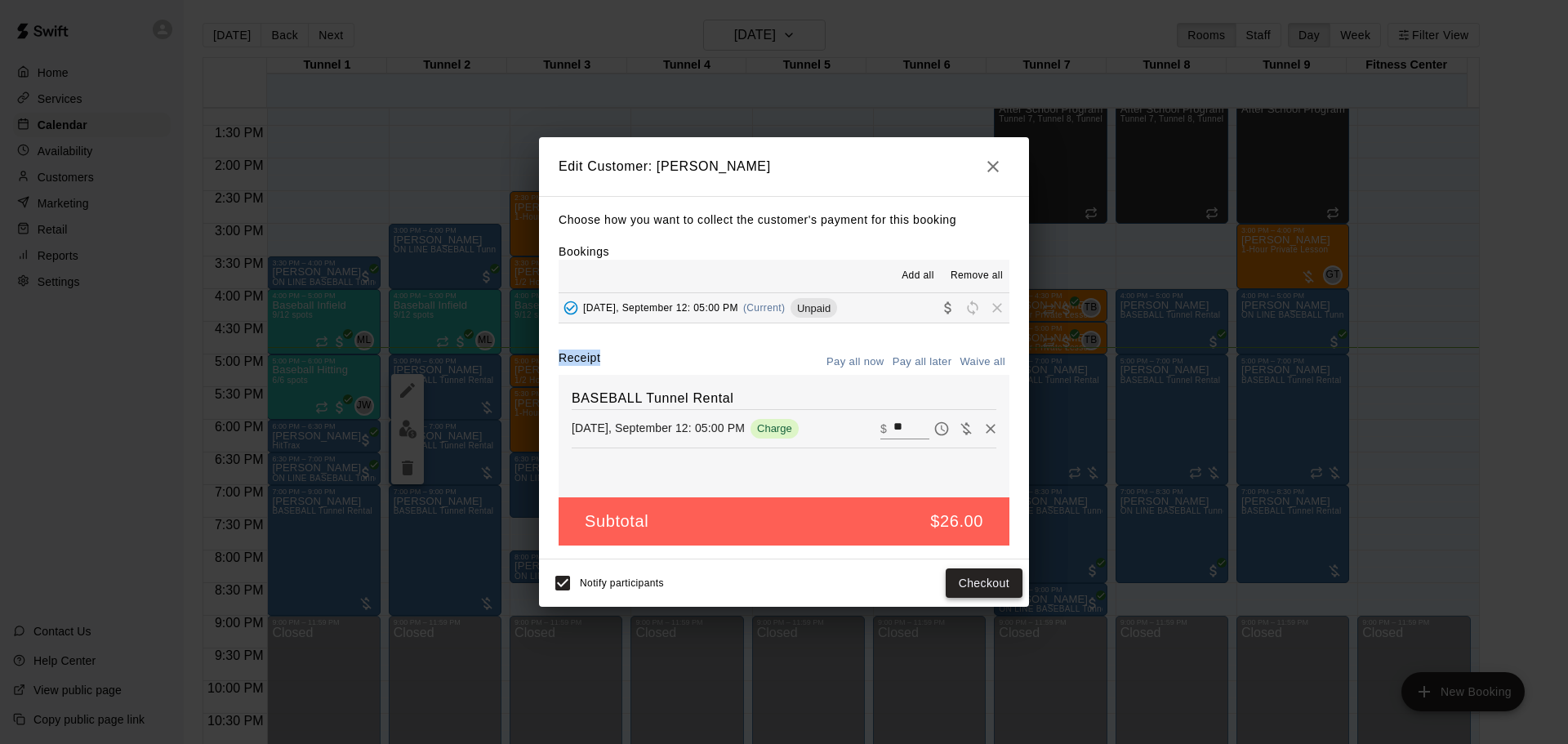
click at [1007, 586] on button "Checkout" at bounding box center [984, 583] width 76 height 30
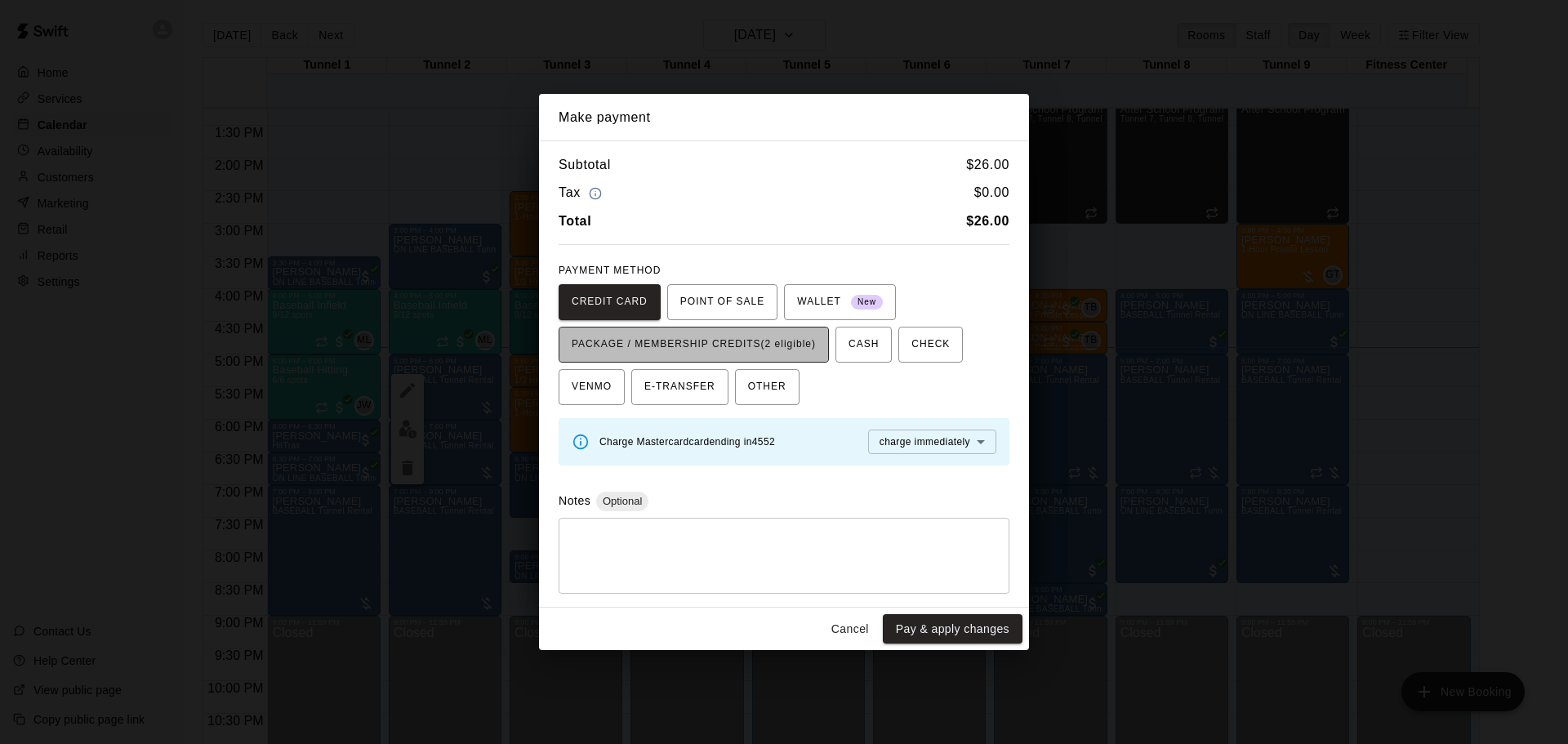
click at [721, 339] on span "PACKAGE / MEMBERSHIP CREDITS (2 eligible)" at bounding box center [694, 345] width 245 height 26
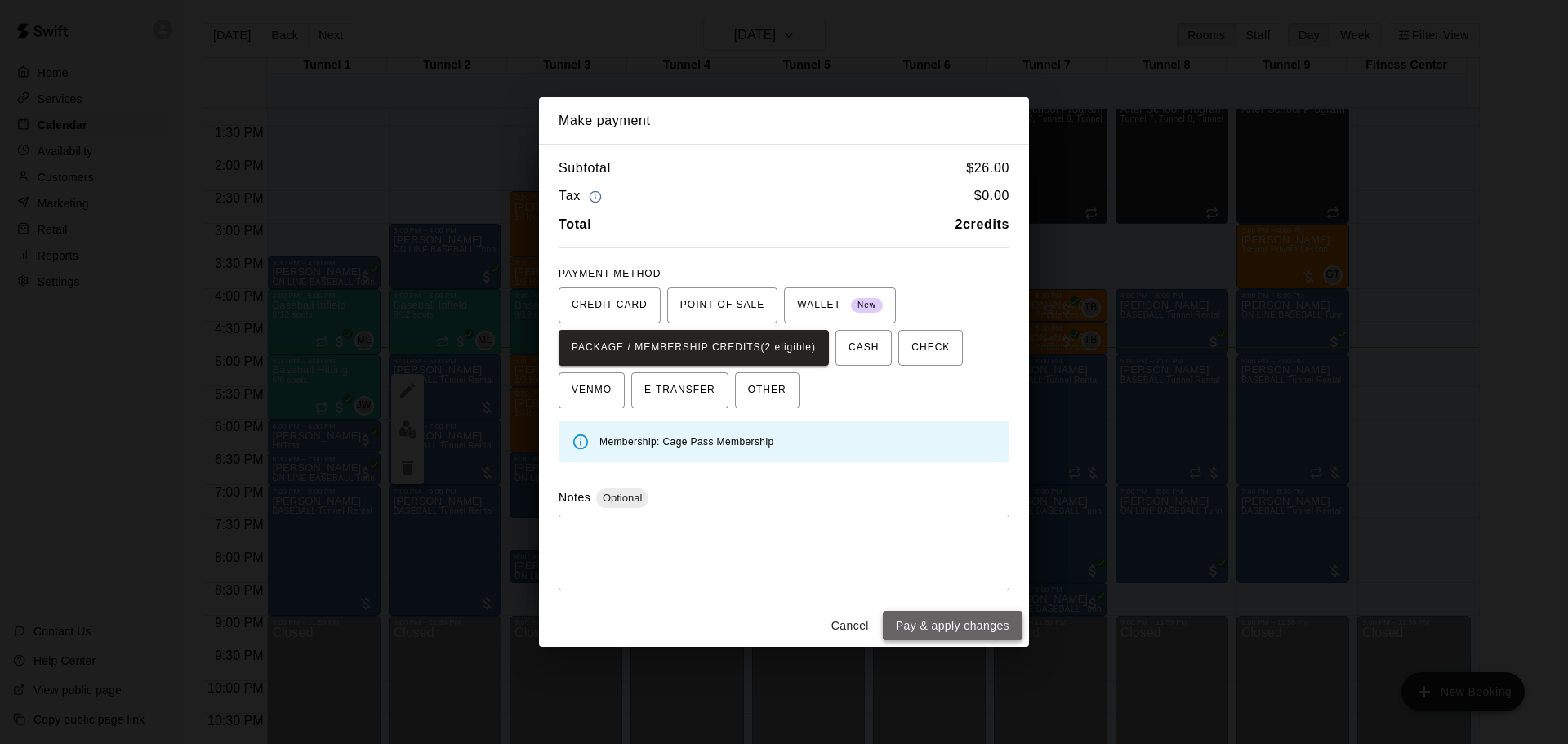
click at [968, 629] on button "Pay & apply changes" at bounding box center [953, 625] width 140 height 30
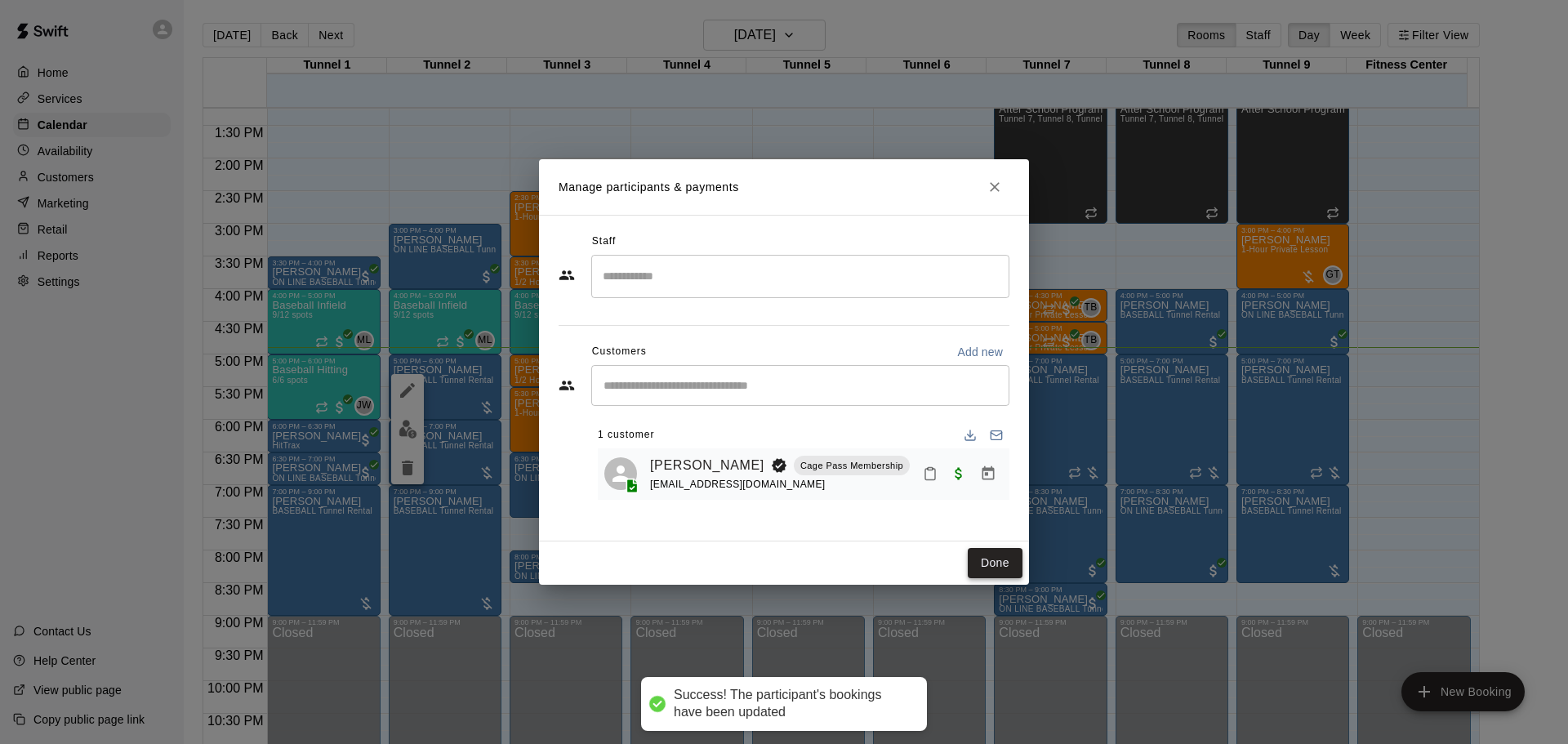
click at [990, 567] on button "Done" at bounding box center [996, 563] width 55 height 30
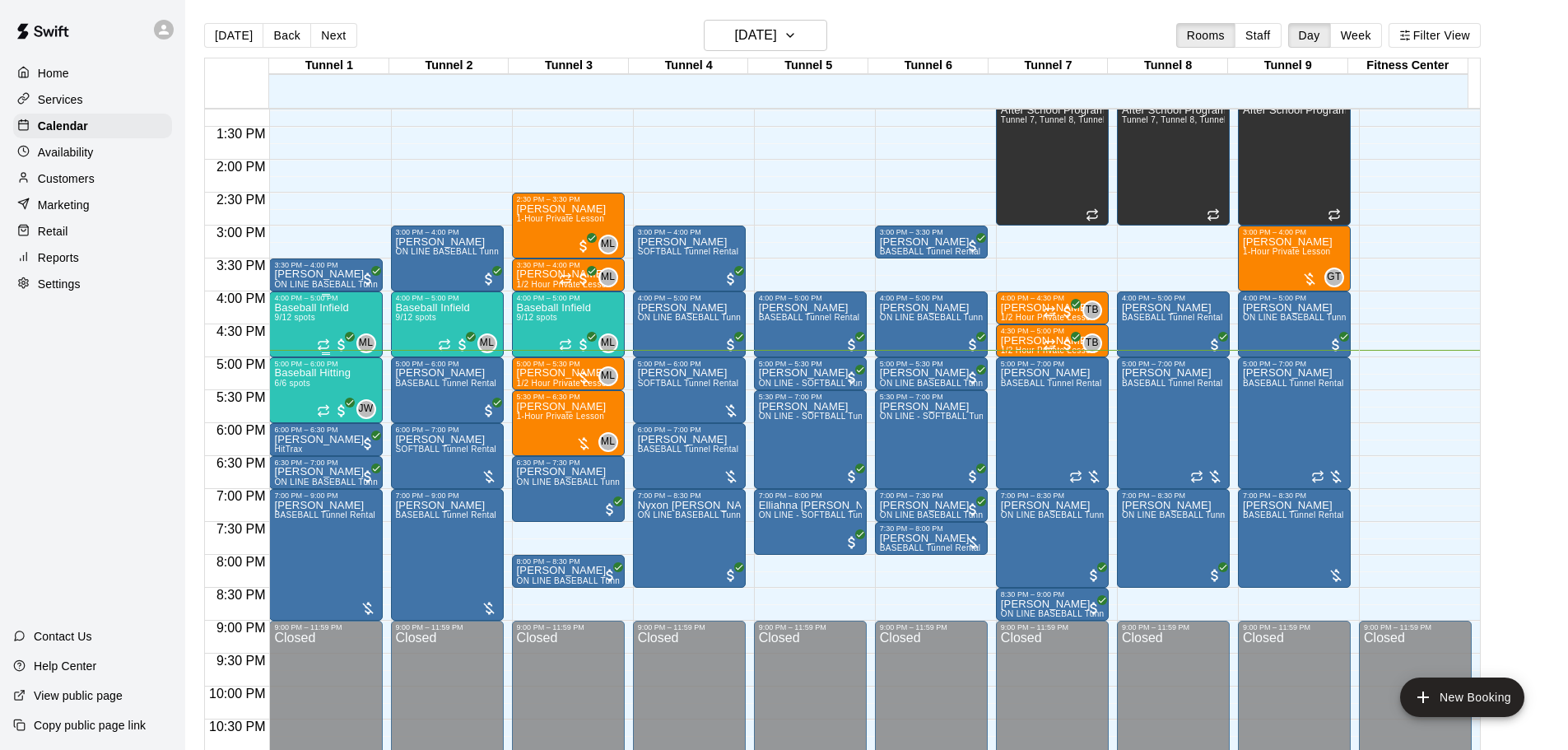
click at [338, 323] on div "Baseball Infield 9/12 spots" at bounding box center [311, 677] width 74 height 750
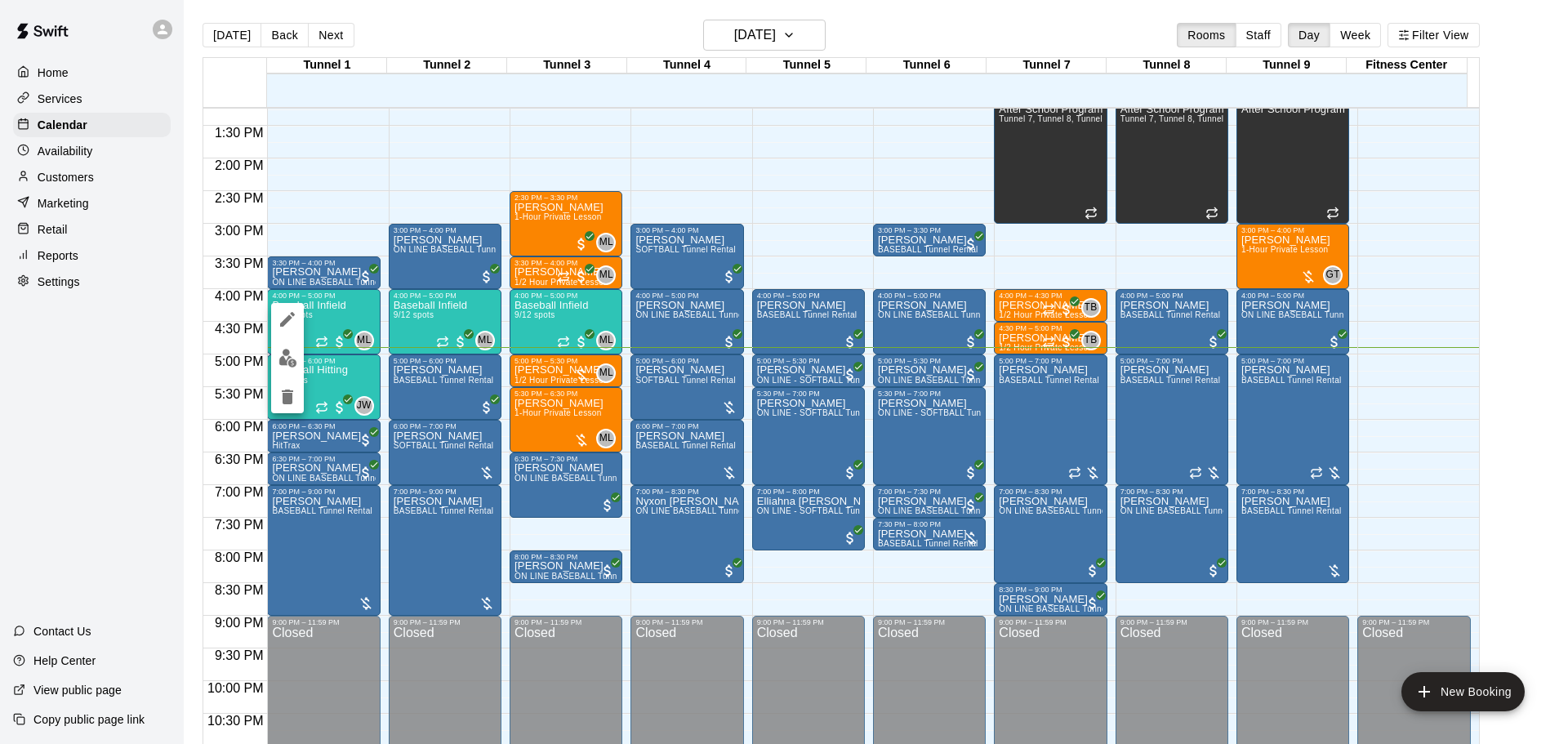
click at [326, 373] on div at bounding box center [784, 372] width 1568 height 744
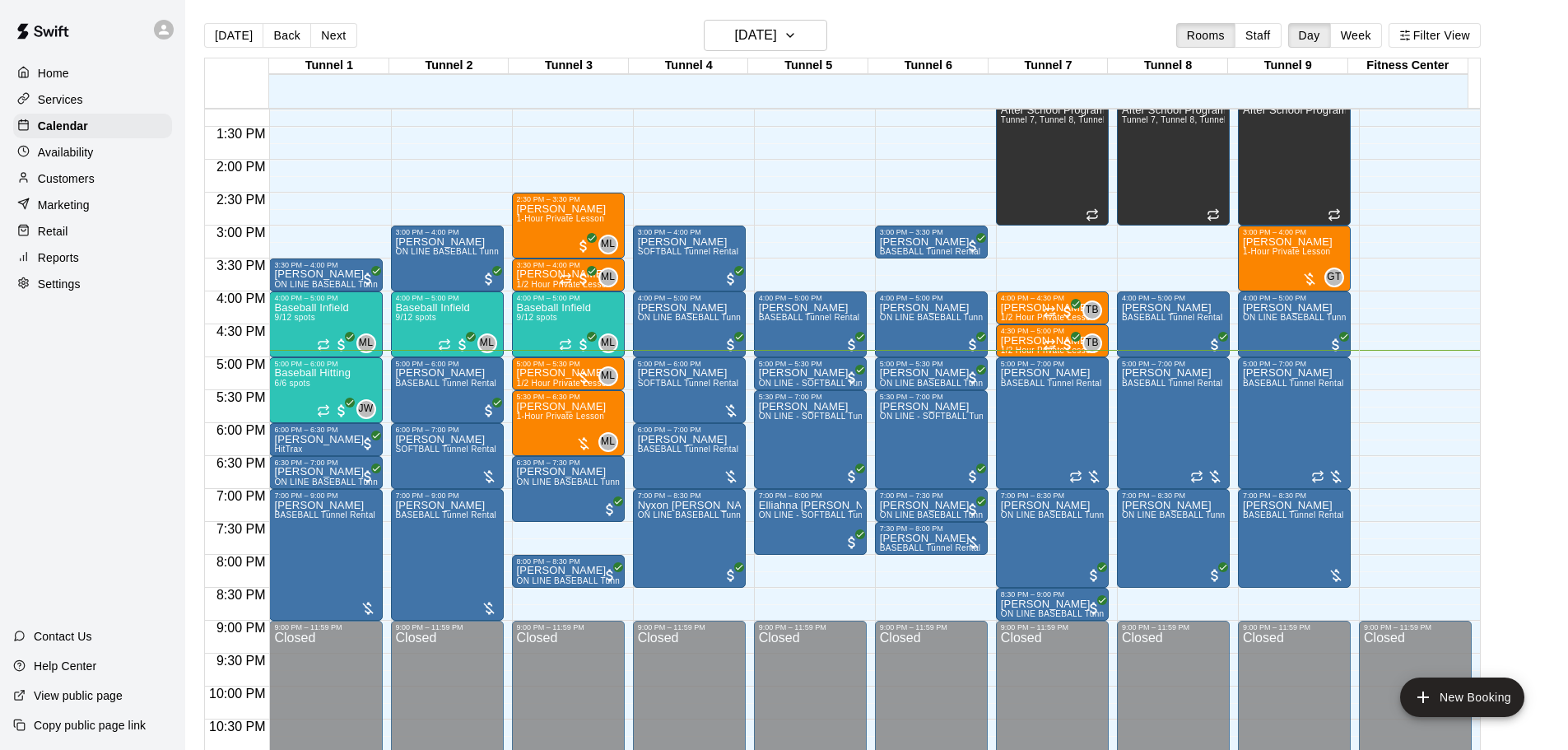
click at [335, 390] on div "Baseball Hitting 6/6 spots" at bounding box center [312, 743] width 77 height 750
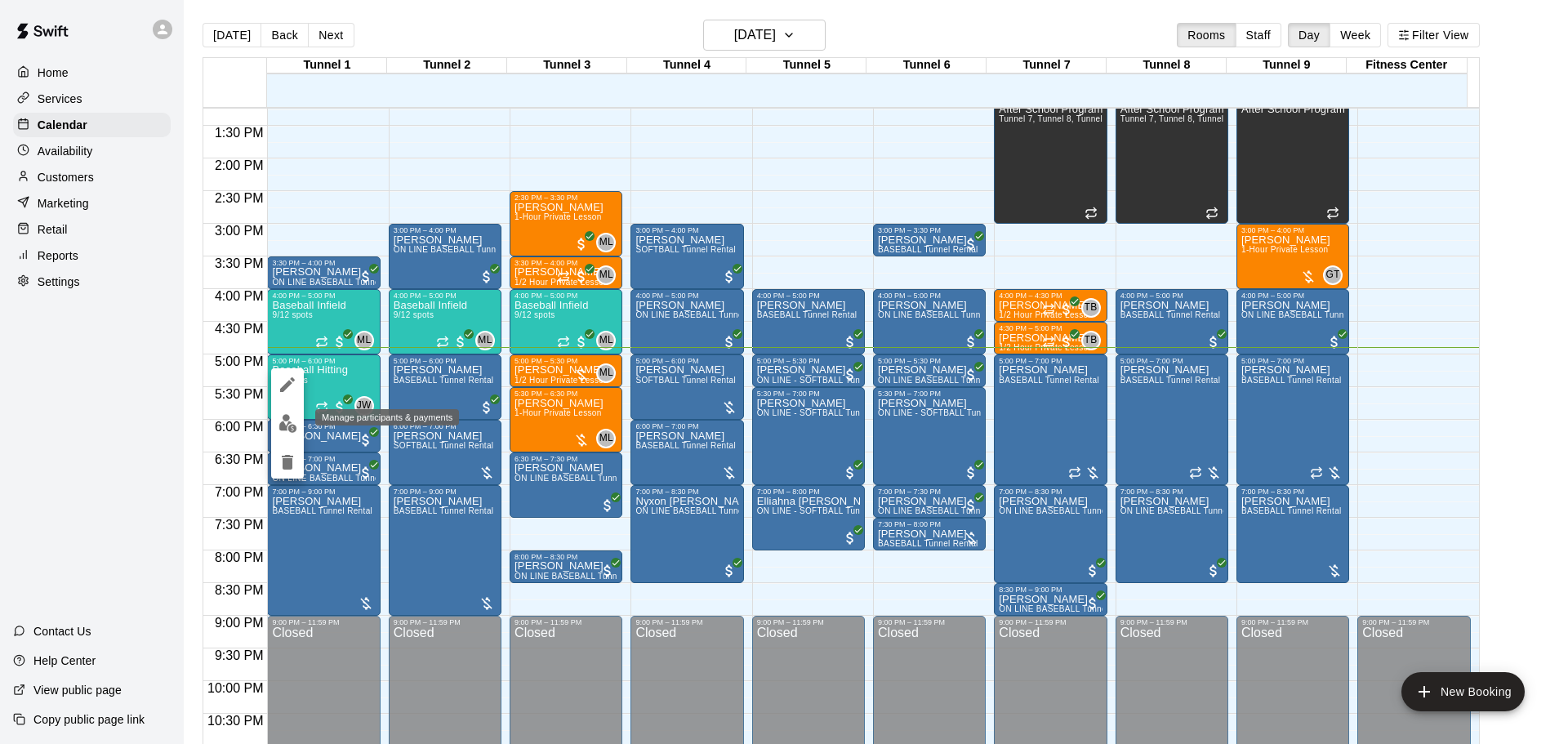
click at [280, 420] on img "edit" at bounding box center [288, 423] width 18 height 18
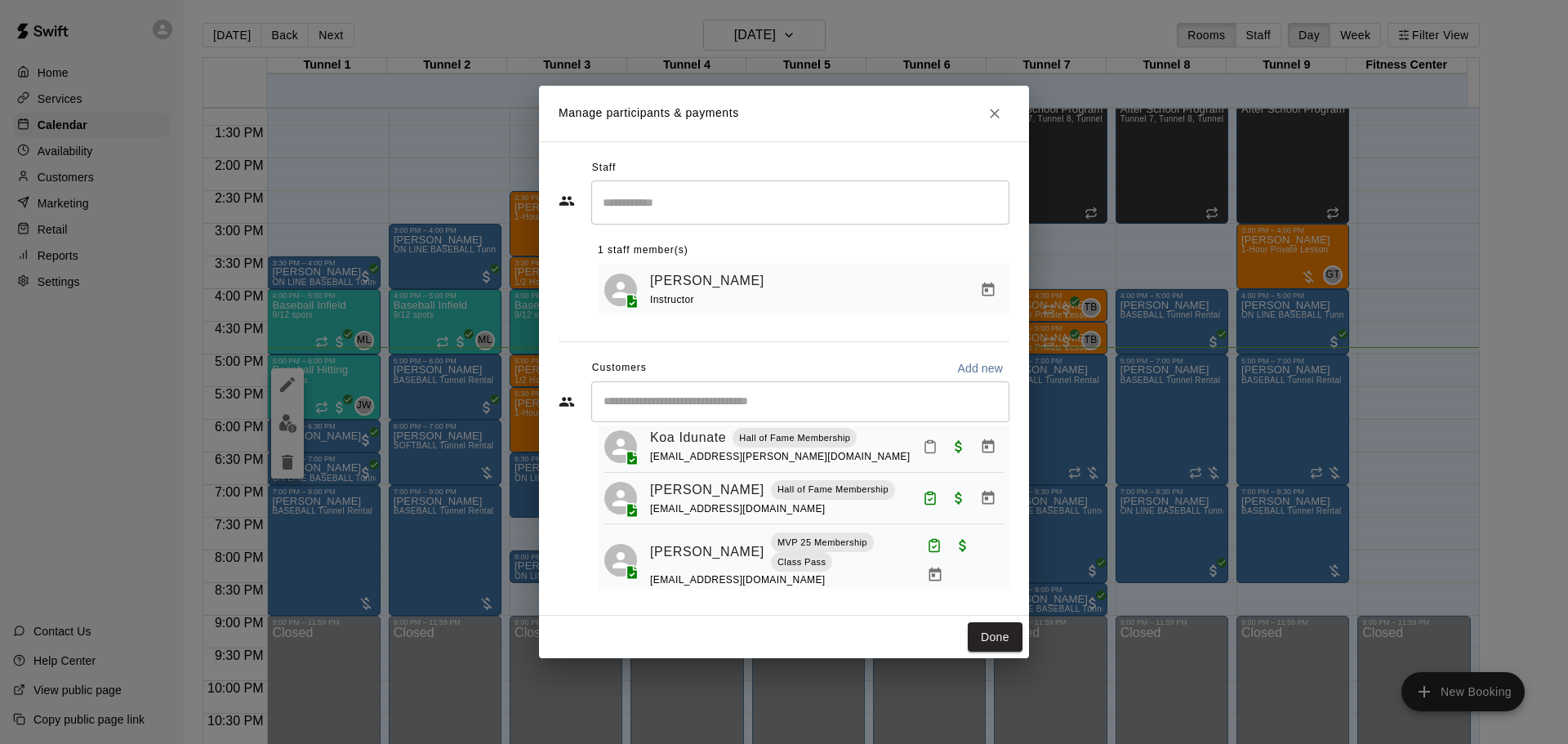
scroll to position [230, 0]
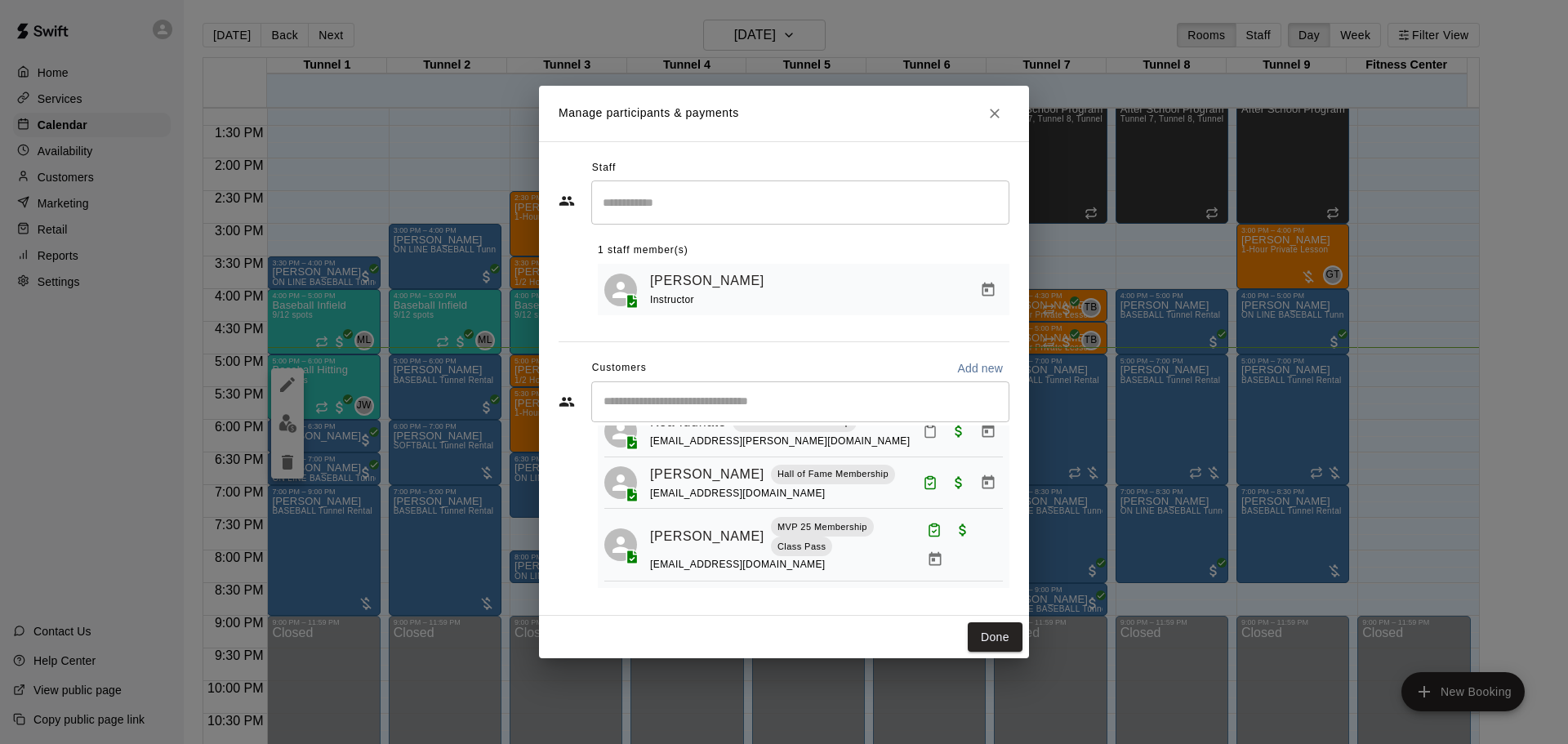
click at [992, 111] on icon "Close" at bounding box center [995, 114] width 17 height 17
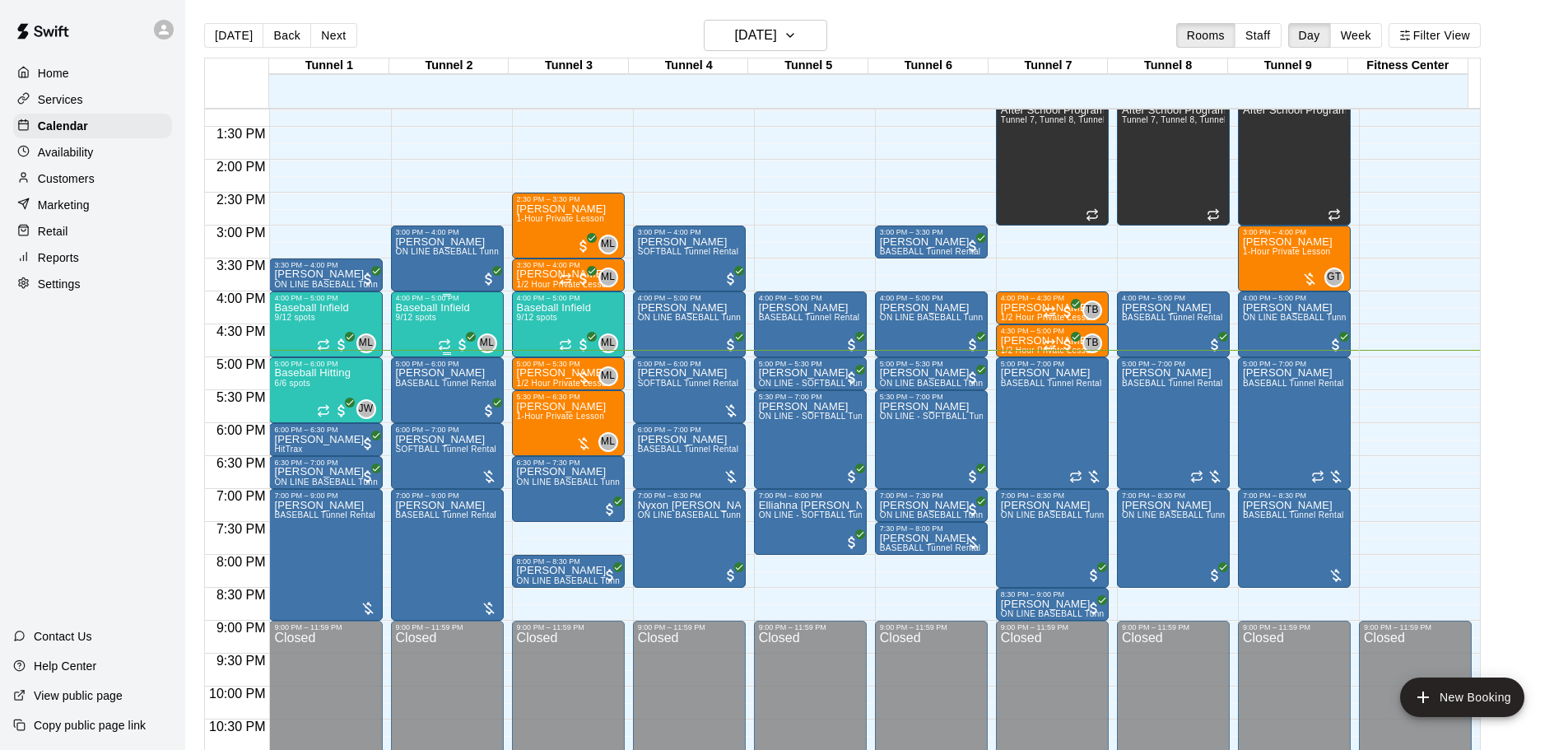
click at [447, 308] on p "Baseball Infield" at bounding box center [433, 308] width 74 height 0
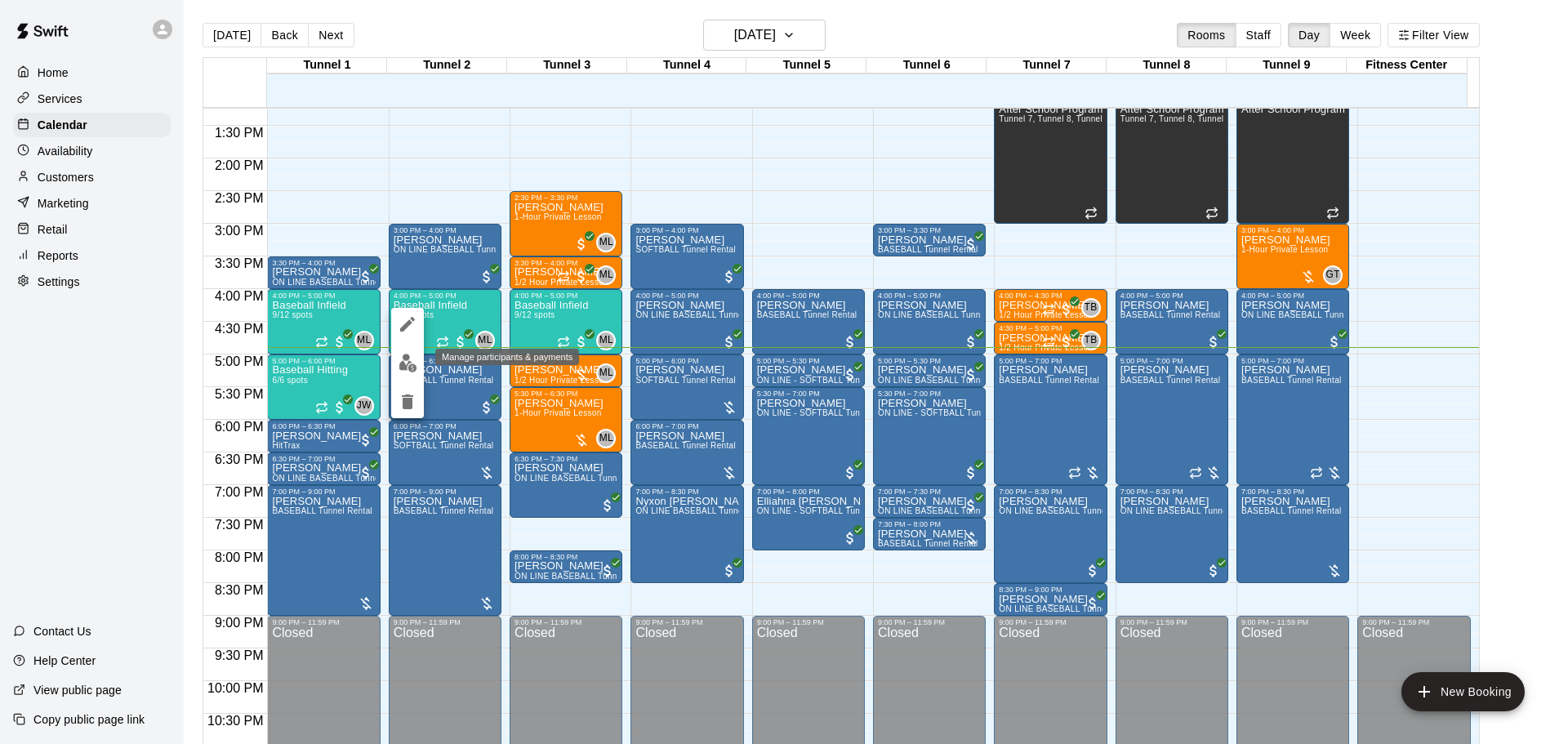
click at [422, 363] on button "edit" at bounding box center [407, 362] width 33 height 32
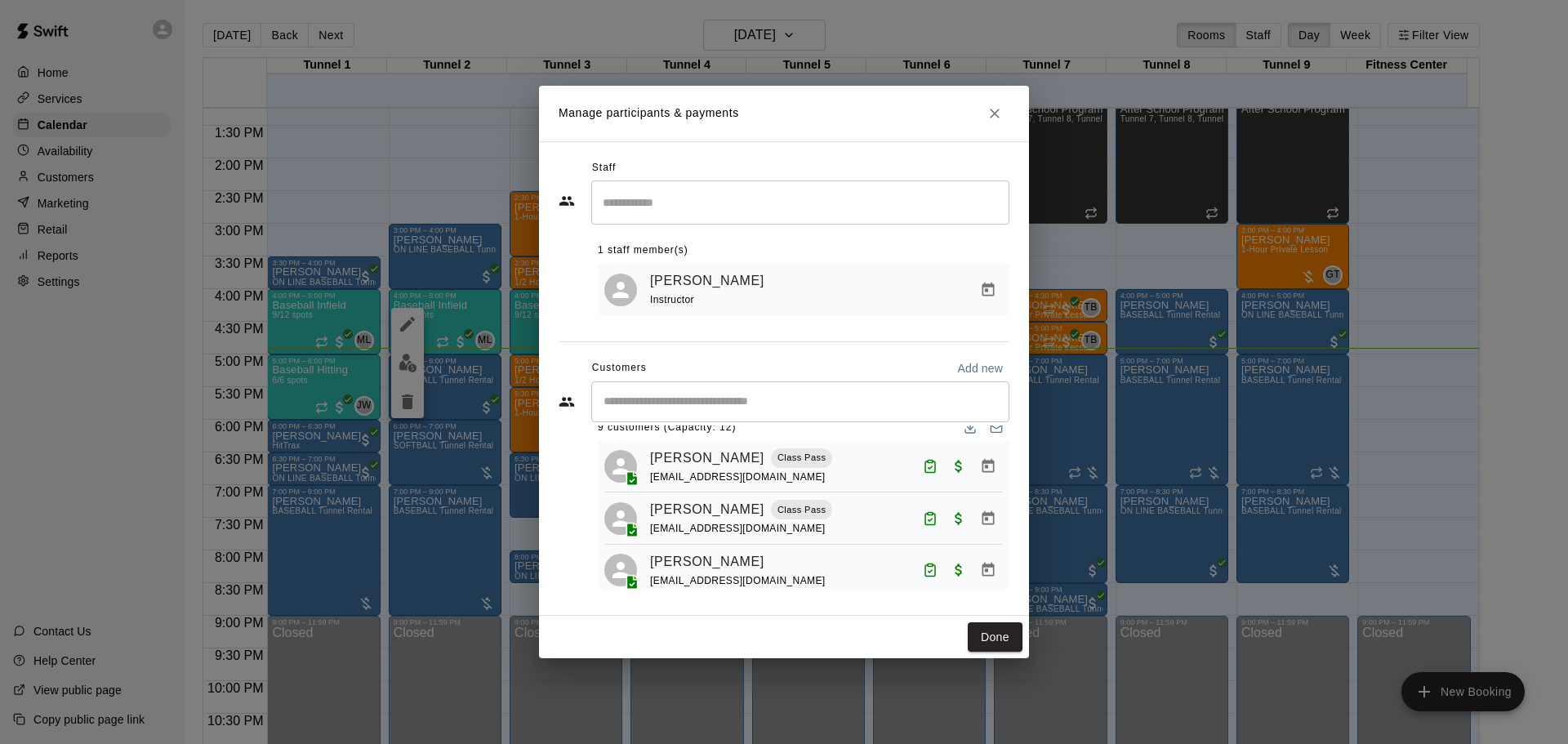
scroll to position [0, 0]
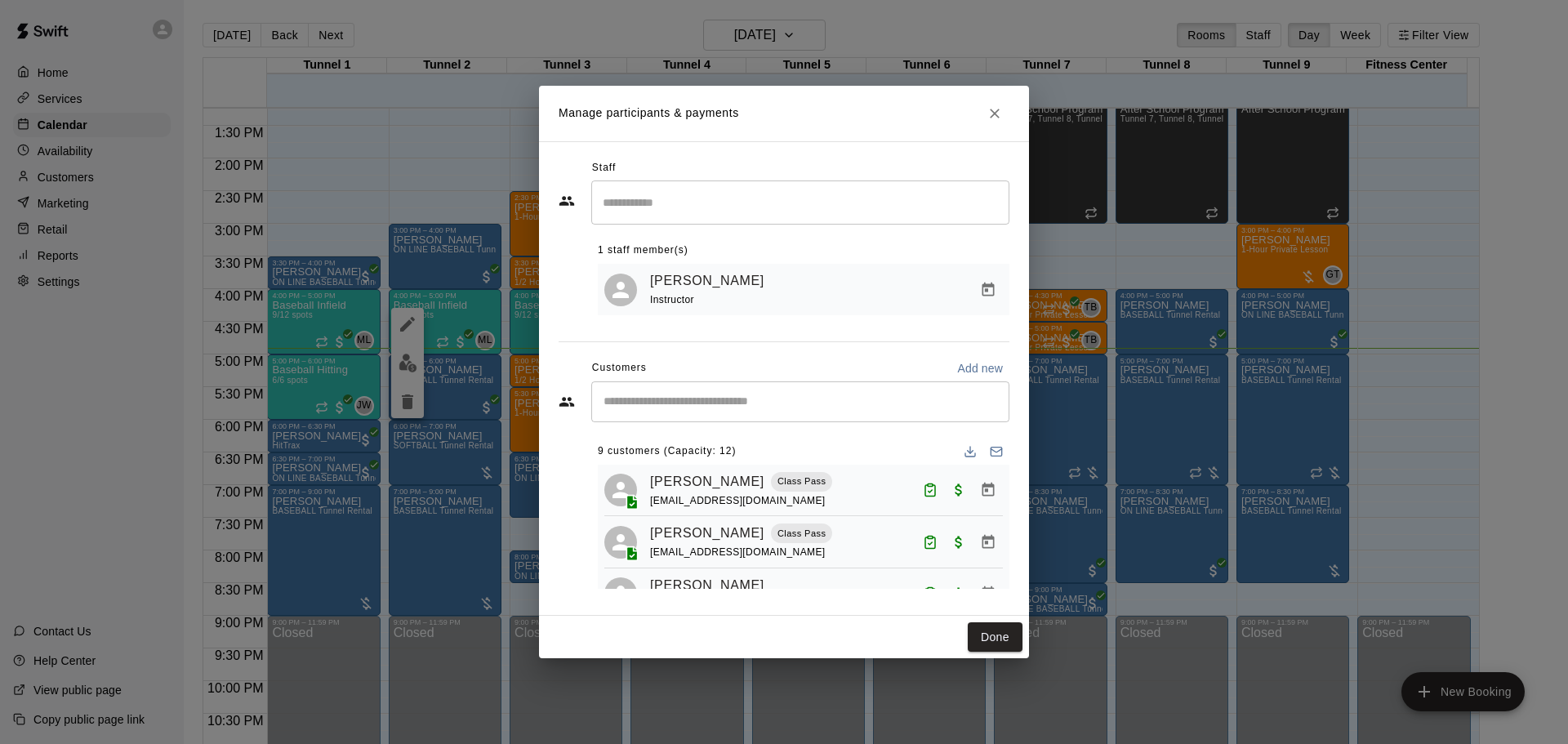
drag, startPoint x: 987, startPoint y: 106, endPoint x: 956, endPoint y: 132, distance: 40.5
click at [987, 106] on icon "Close" at bounding box center [995, 114] width 17 height 17
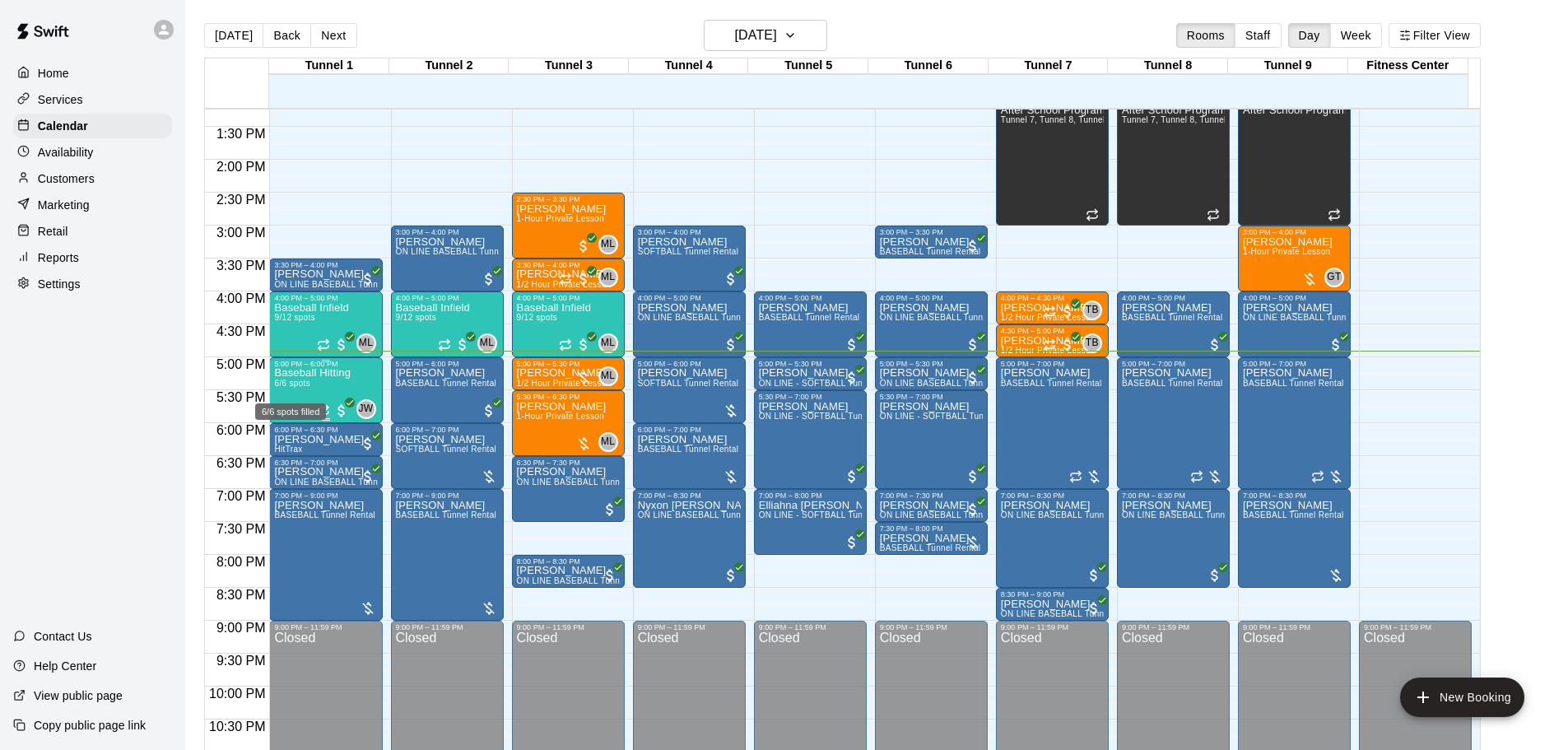
click at [309, 387] on span "6/6 spots" at bounding box center [292, 384] width 36 height 9
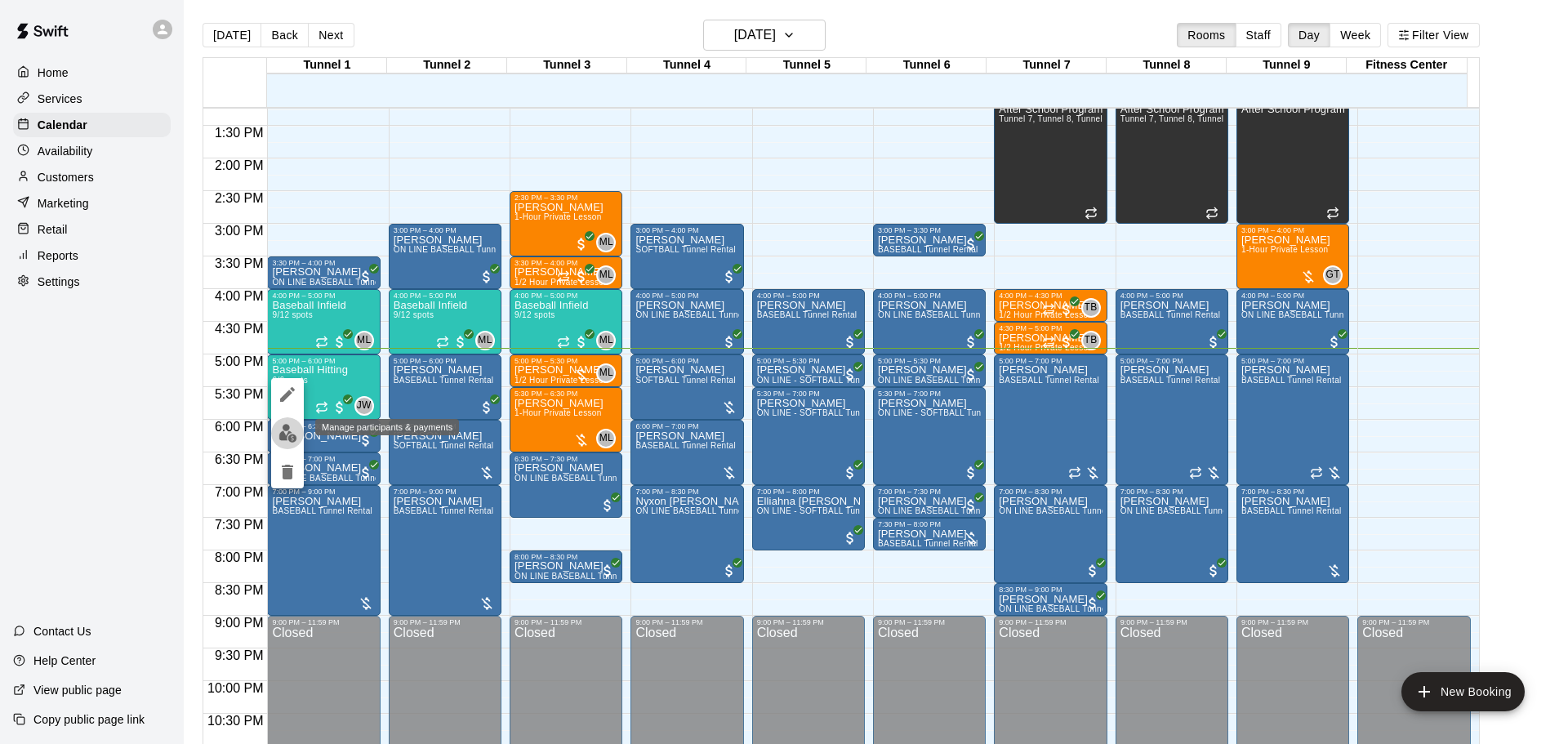
click at [292, 422] on button "edit" at bounding box center [288, 433] width 33 height 32
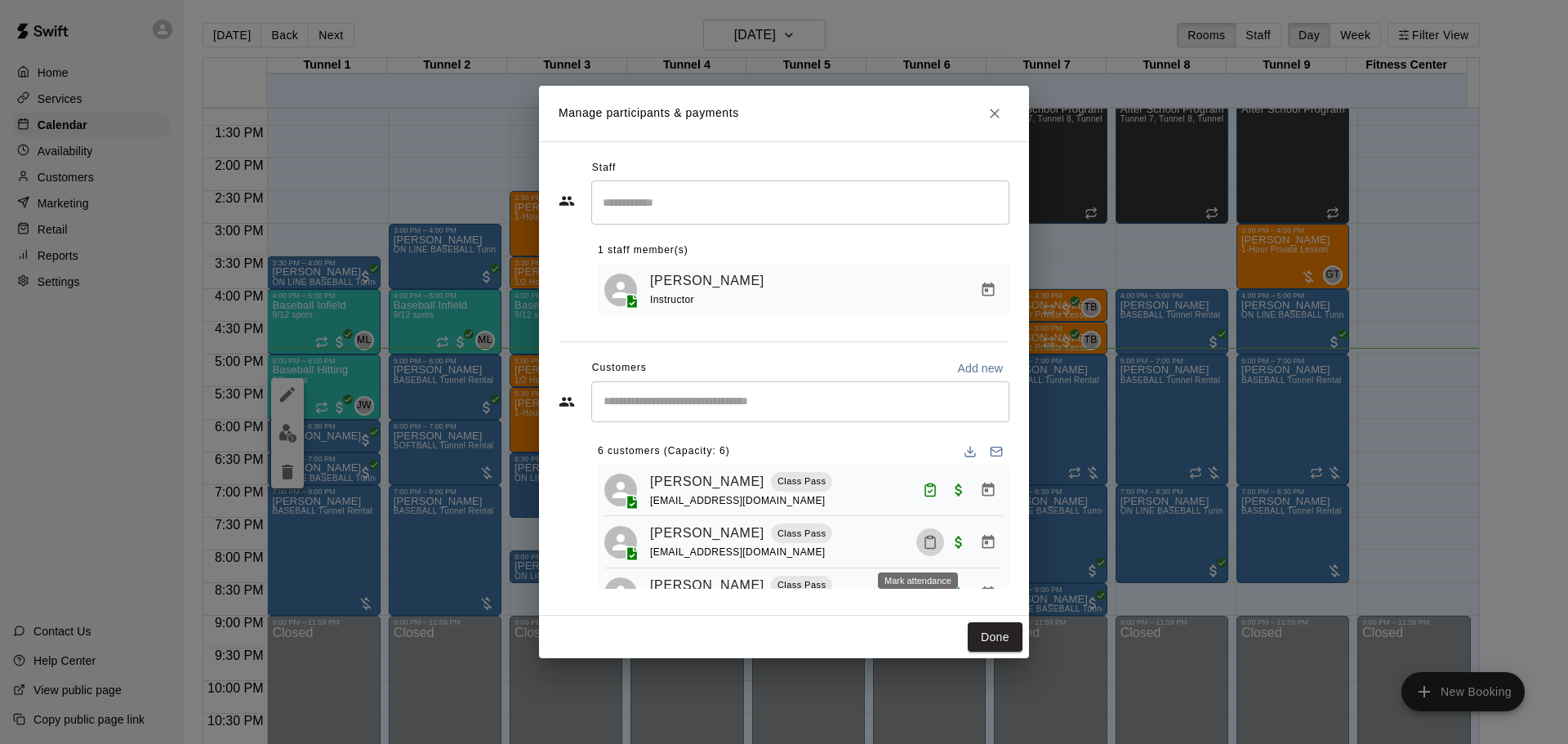
click at [923, 544] on icon "Mark attendance" at bounding box center [931, 543] width 15 height 15
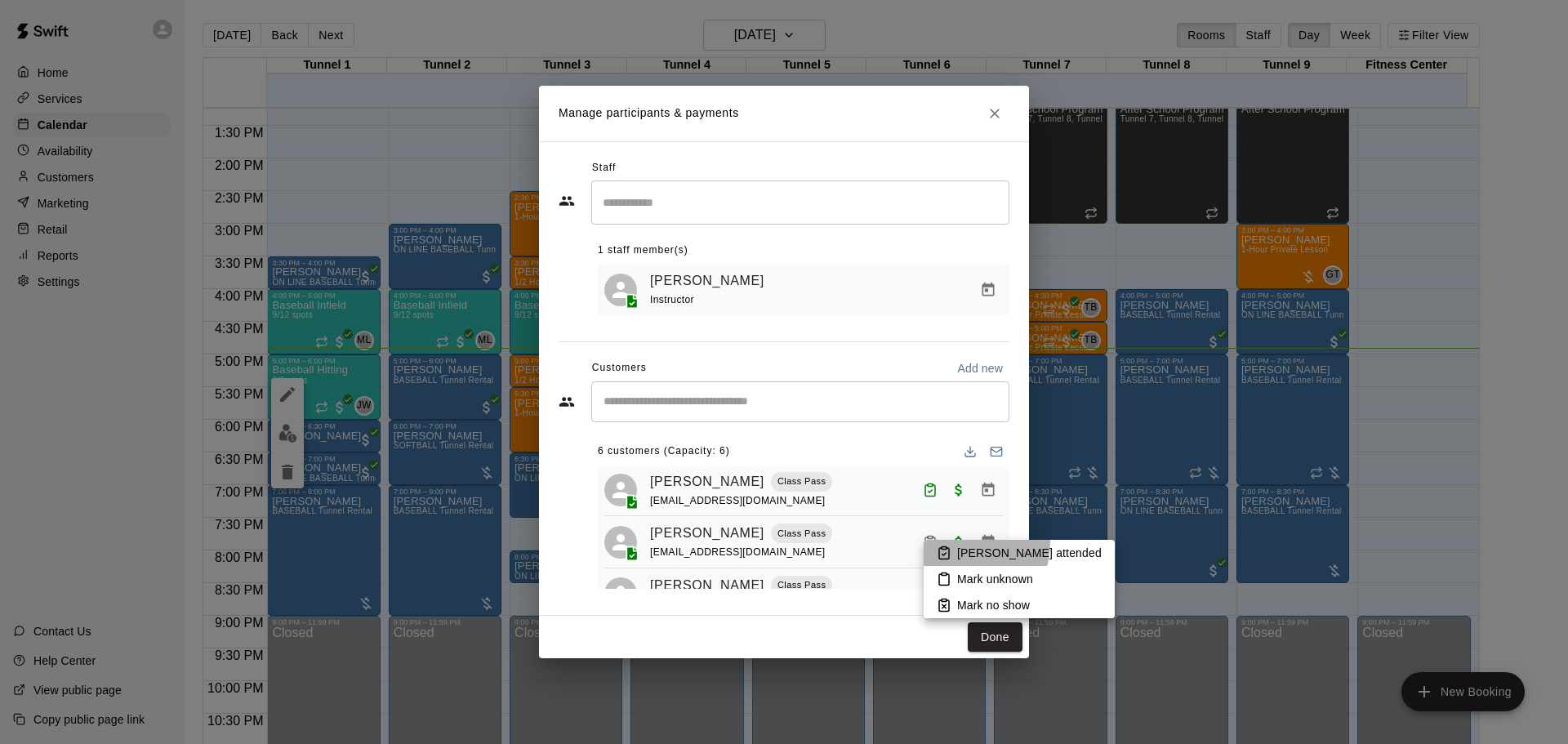
click at [950, 542] on li "Mark attended" at bounding box center [1020, 553] width 191 height 26
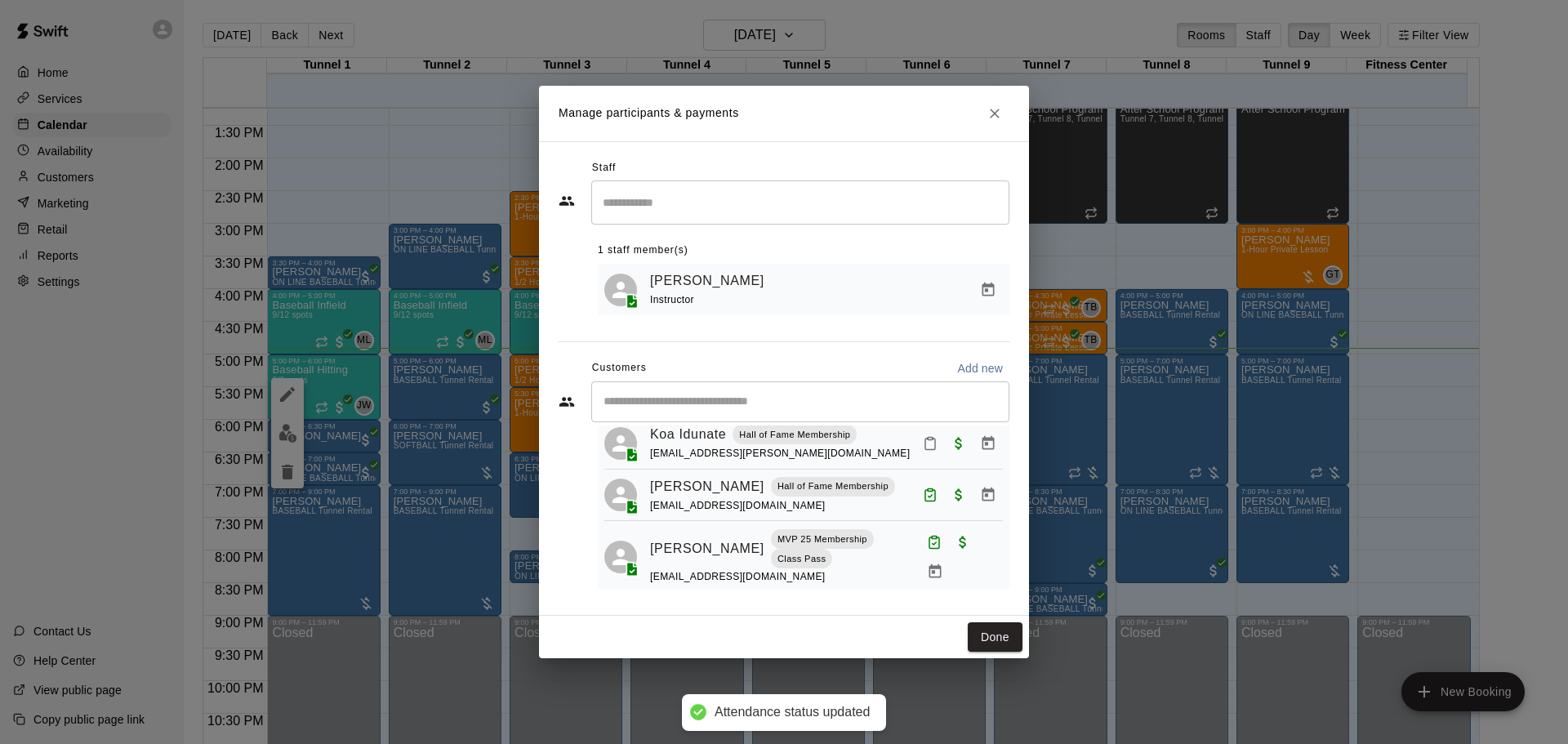
scroll to position [230, 0]
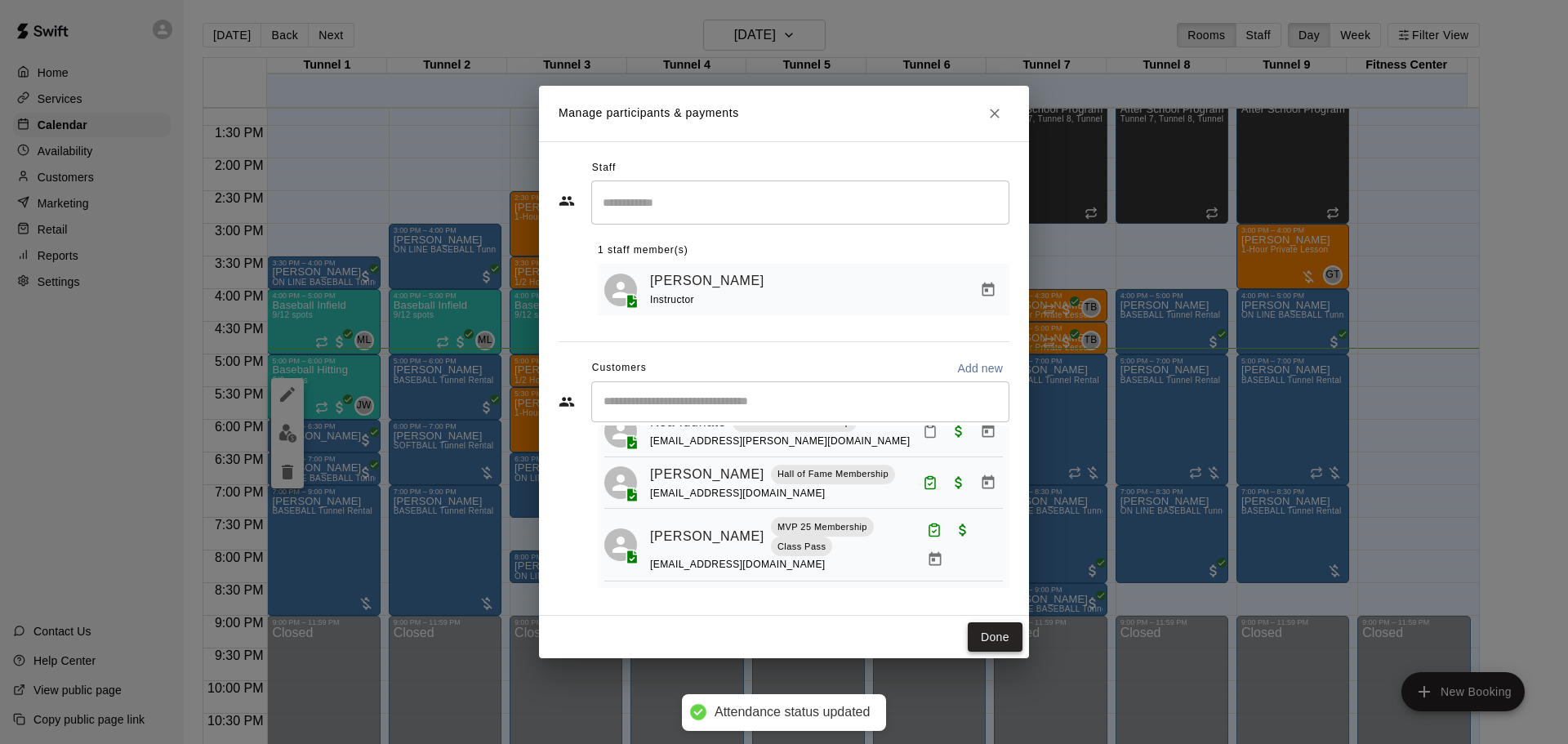
click at [988, 637] on button "Done" at bounding box center [996, 637] width 55 height 30
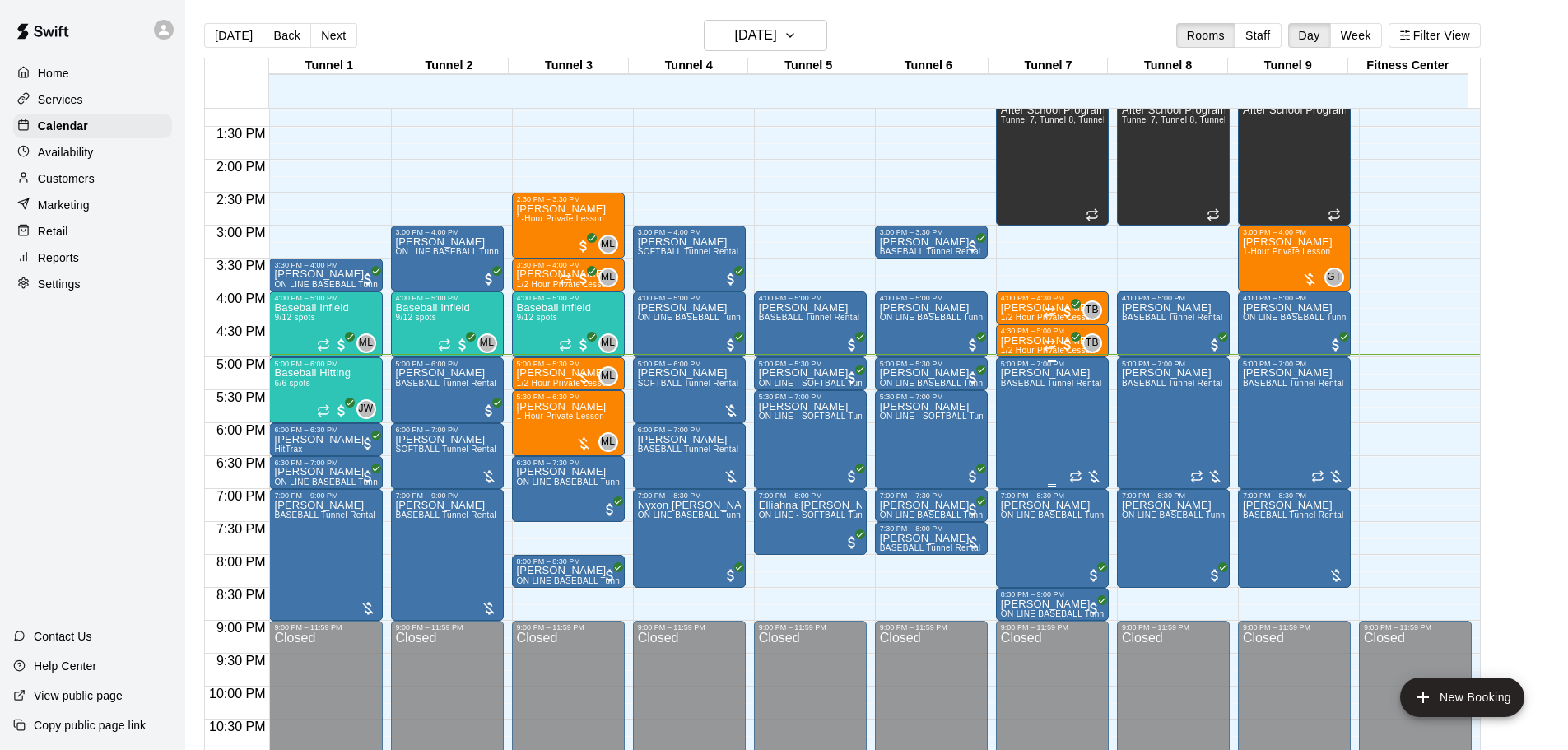
click at [1054, 406] on div "Tanya Heffelfinger BASEBALL Tunnel Rental" at bounding box center [1051, 743] width 101 height 750
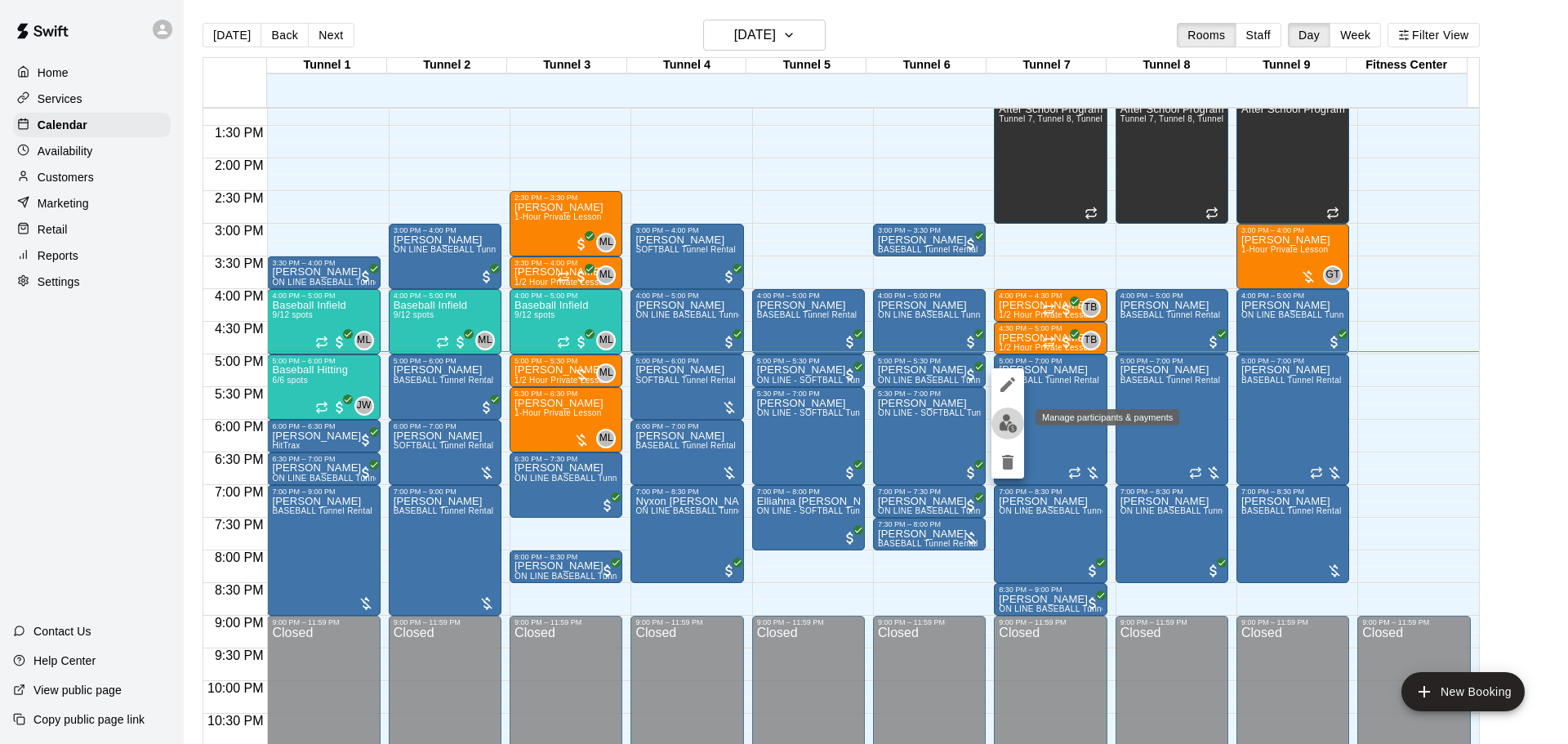
click at [1009, 419] on img "edit" at bounding box center [1008, 423] width 18 height 18
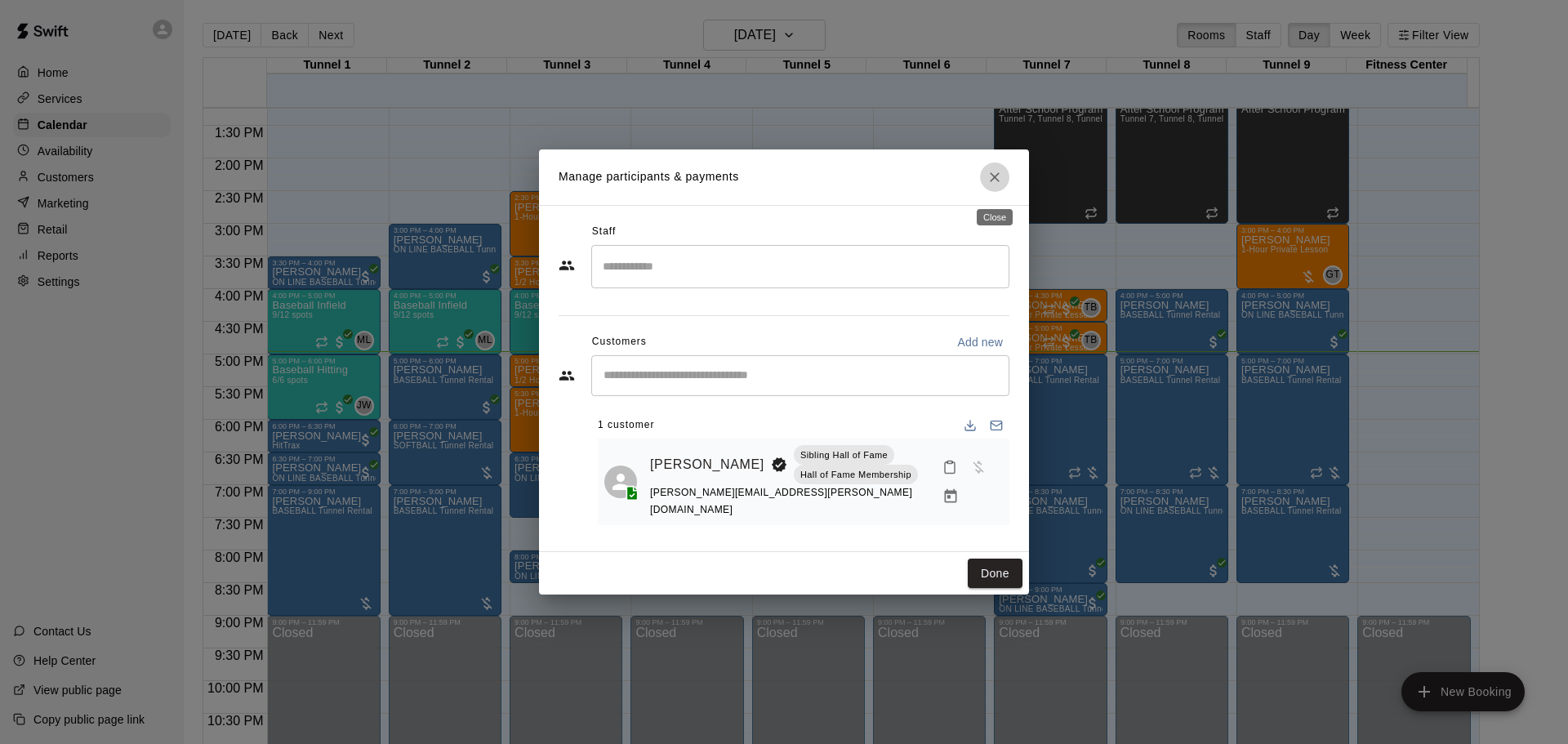
click at [1002, 174] on button "Close" at bounding box center [995, 177] width 29 height 29
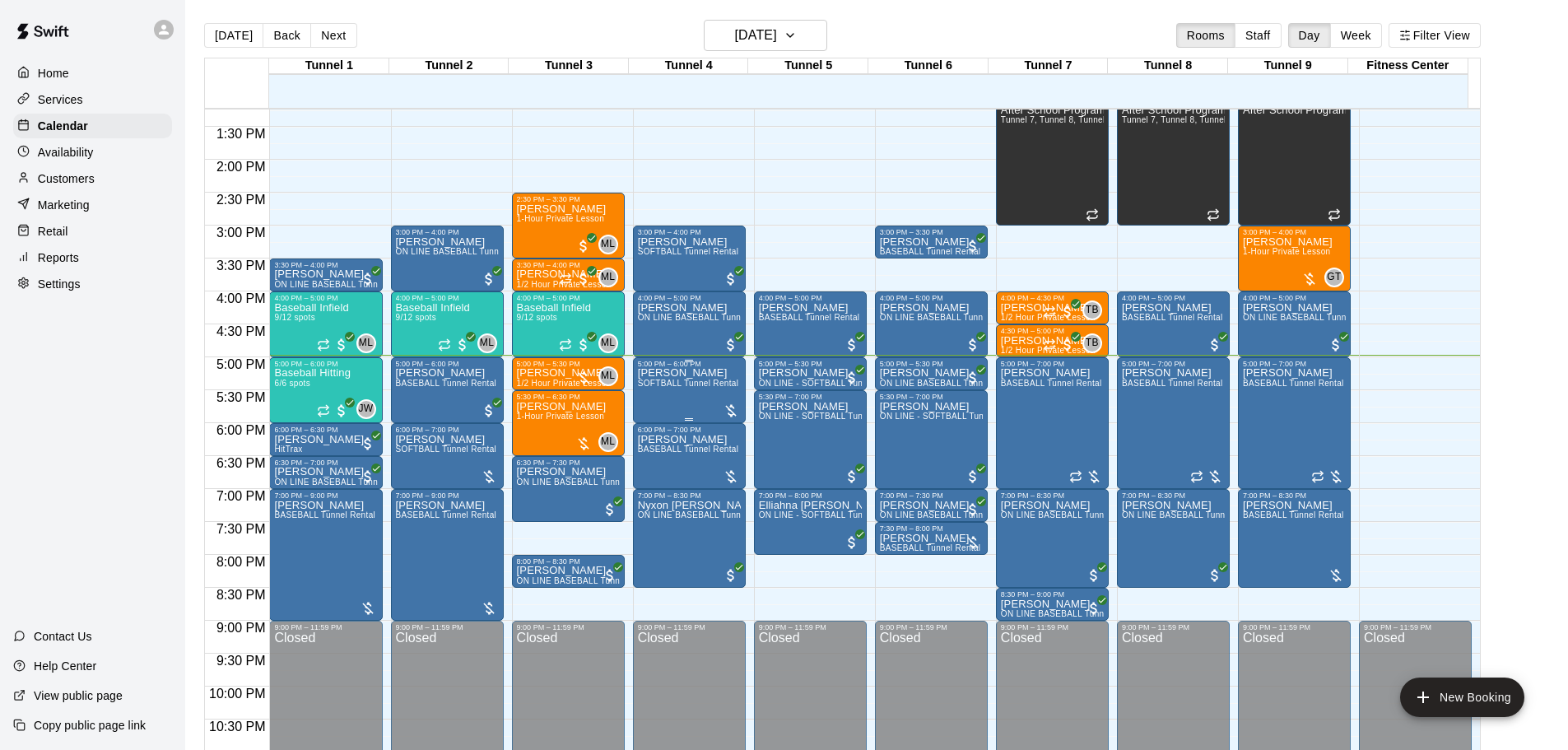
click at [686, 388] on span "SOFTBALL Tunnel Rental" at bounding box center [688, 384] width 101 height 9
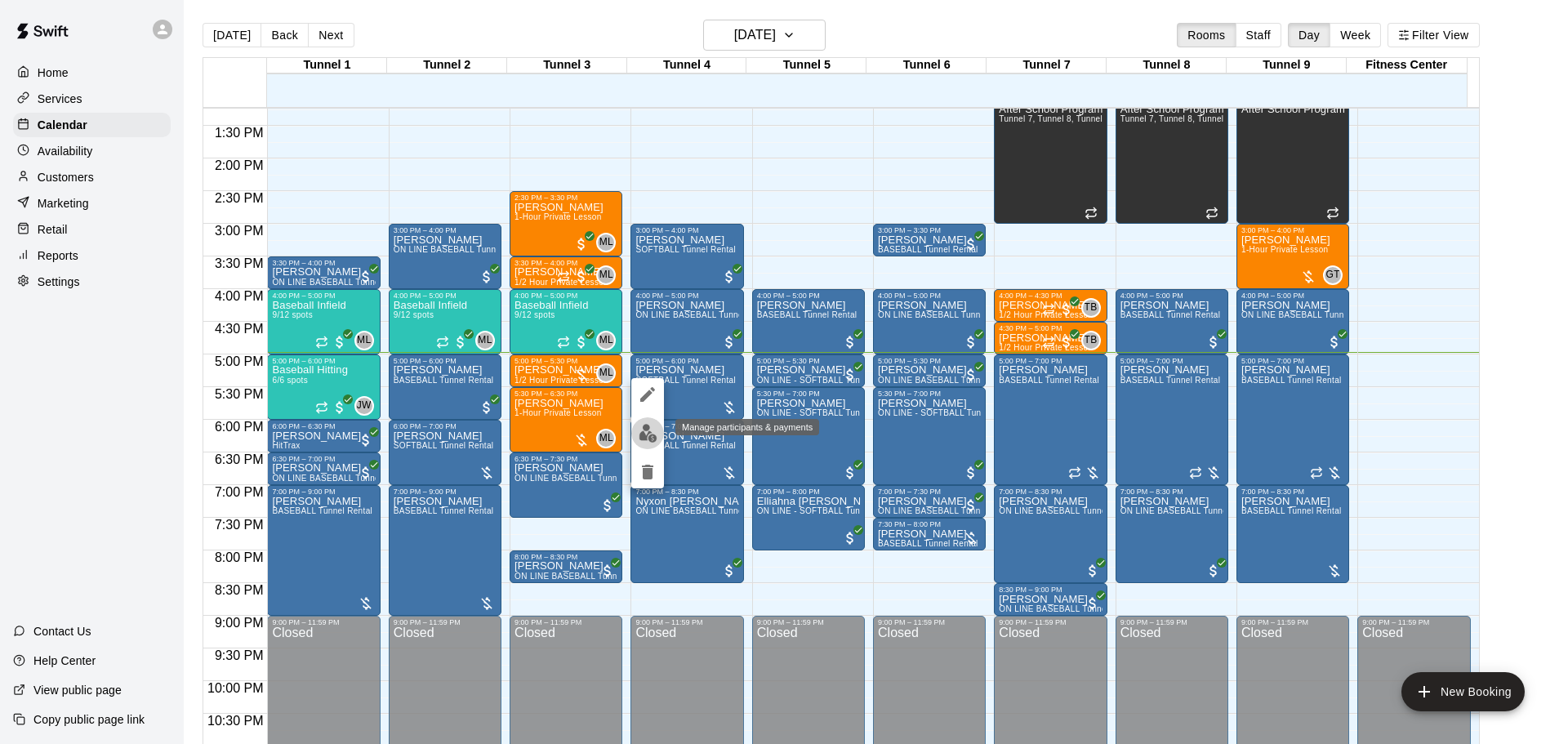
click at [654, 429] on img "edit" at bounding box center [648, 433] width 18 height 18
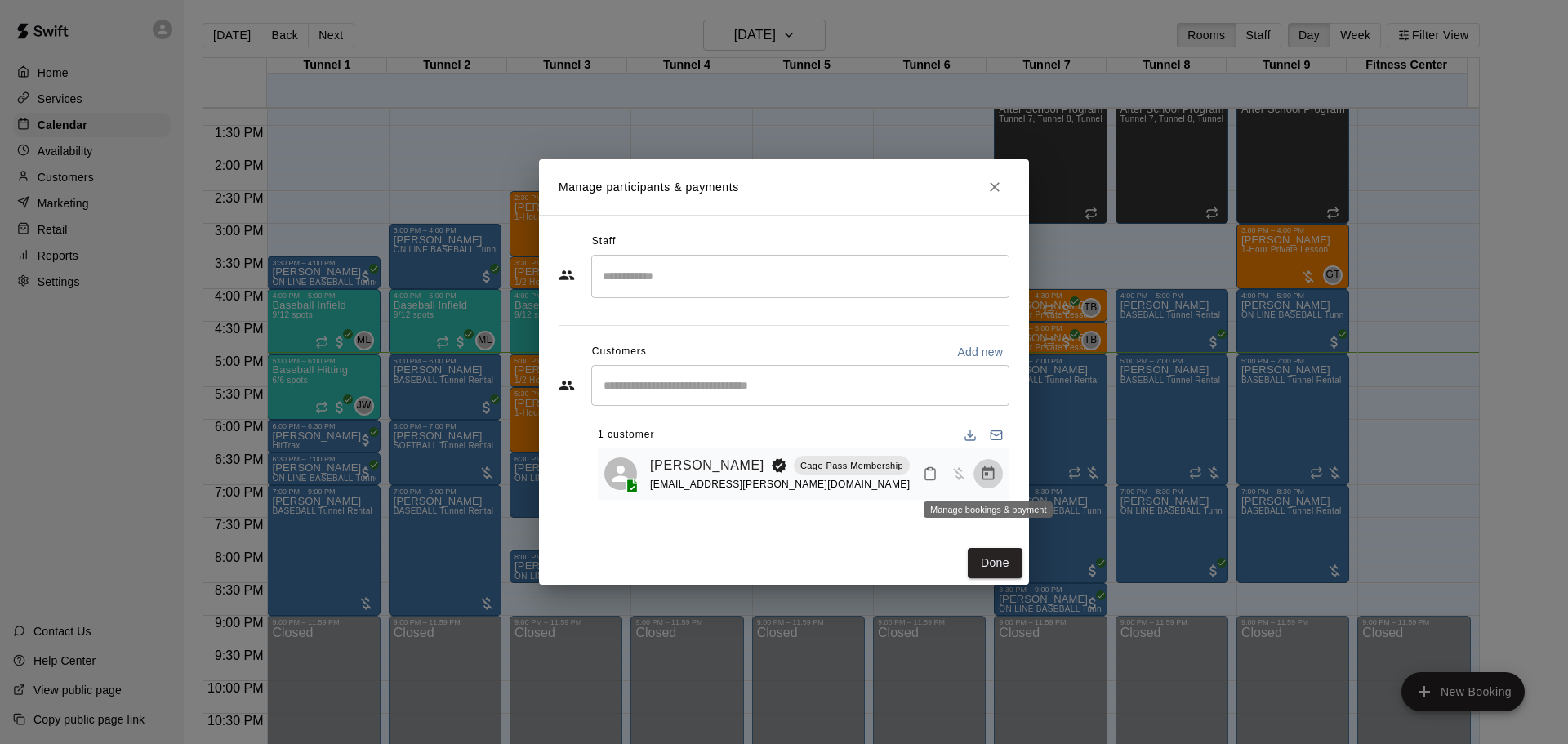
click at [980, 471] on icon "Manage bookings & payment" at bounding box center [989, 474] width 17 height 17
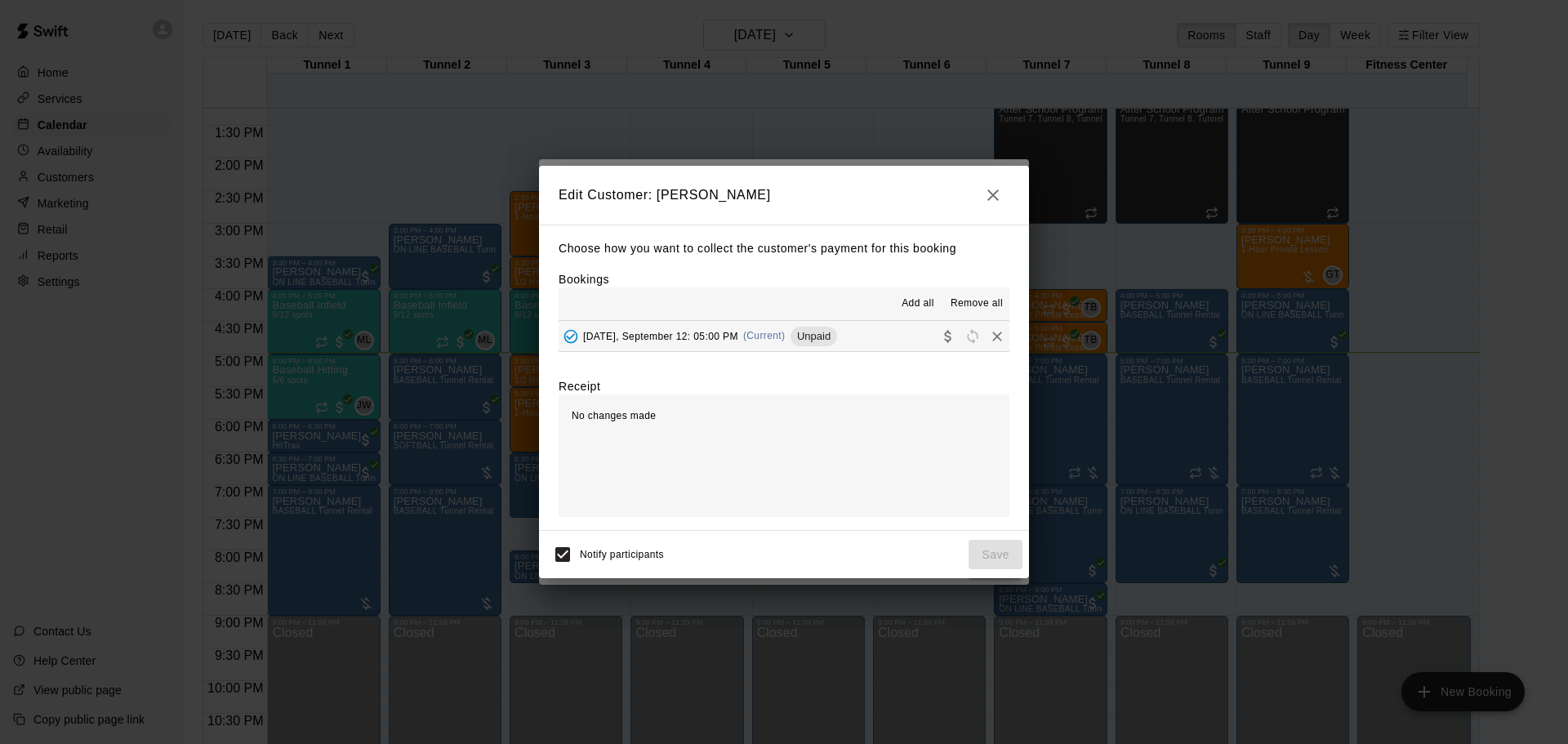
click at [875, 345] on button "[DATE], September 12: 05:00 PM (Current) Unpaid" at bounding box center [784, 336] width 451 height 30
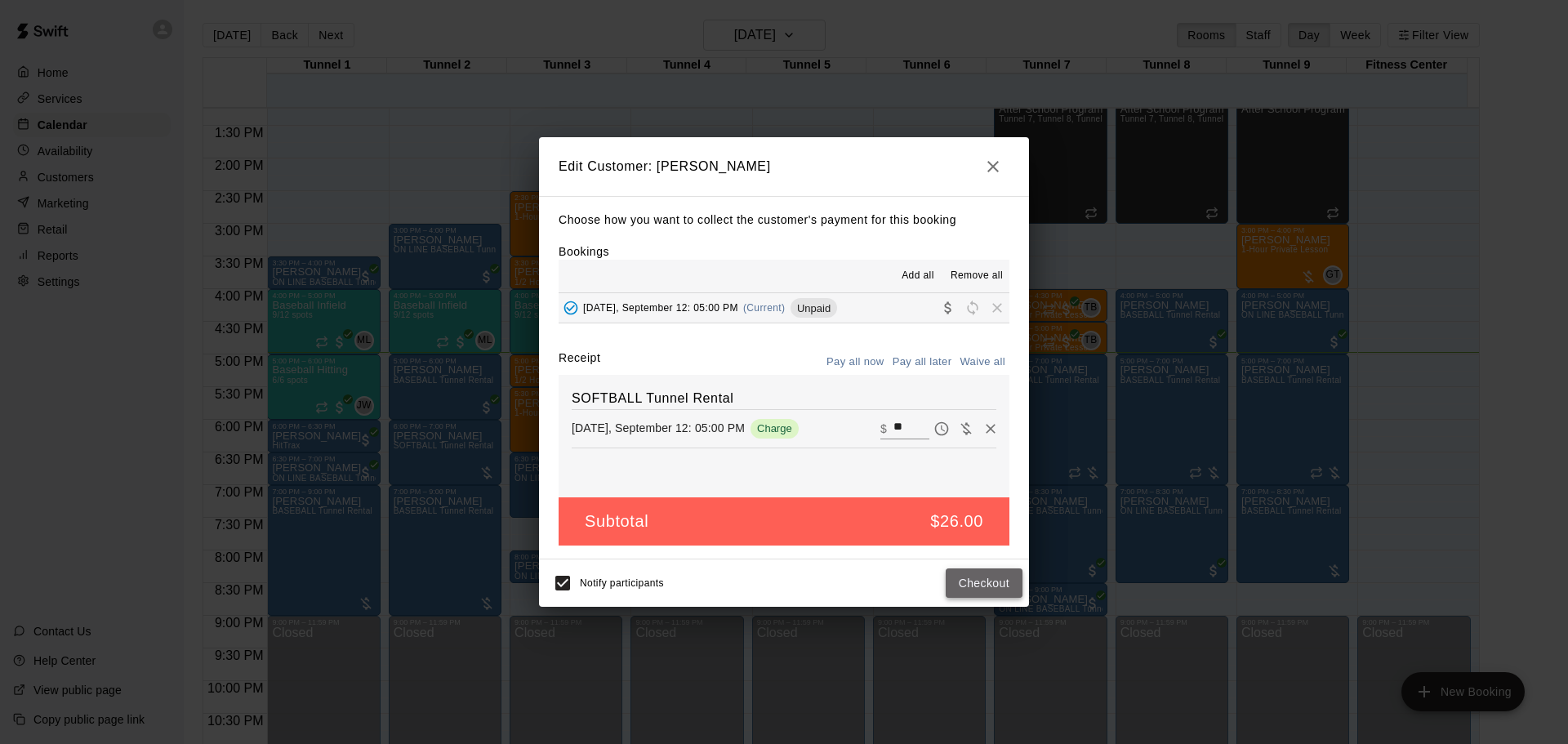
click at [997, 587] on button "Checkout" at bounding box center [984, 583] width 76 height 30
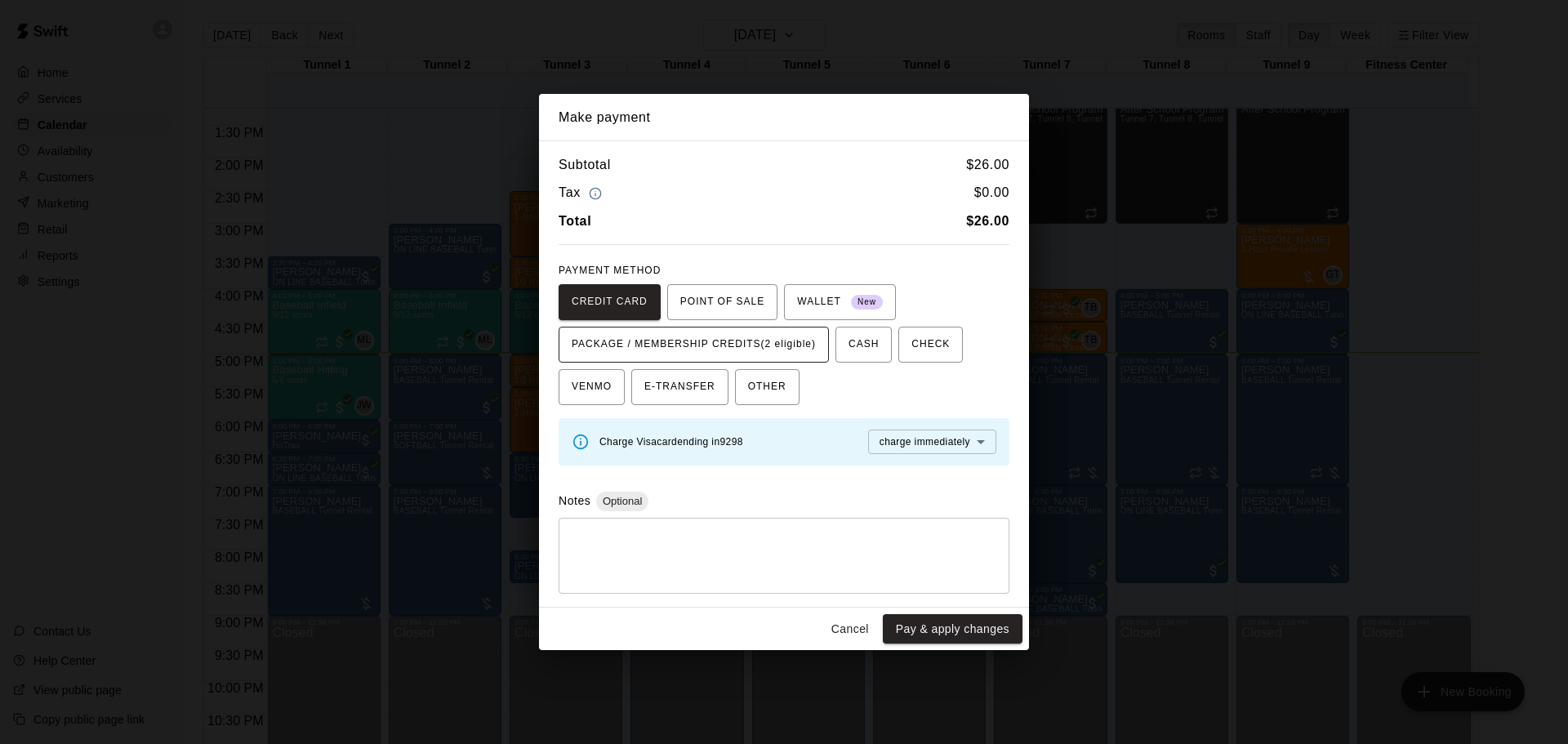
click at [762, 336] on span "PACKAGE / MEMBERSHIP CREDITS (2 eligible)" at bounding box center [694, 345] width 245 height 26
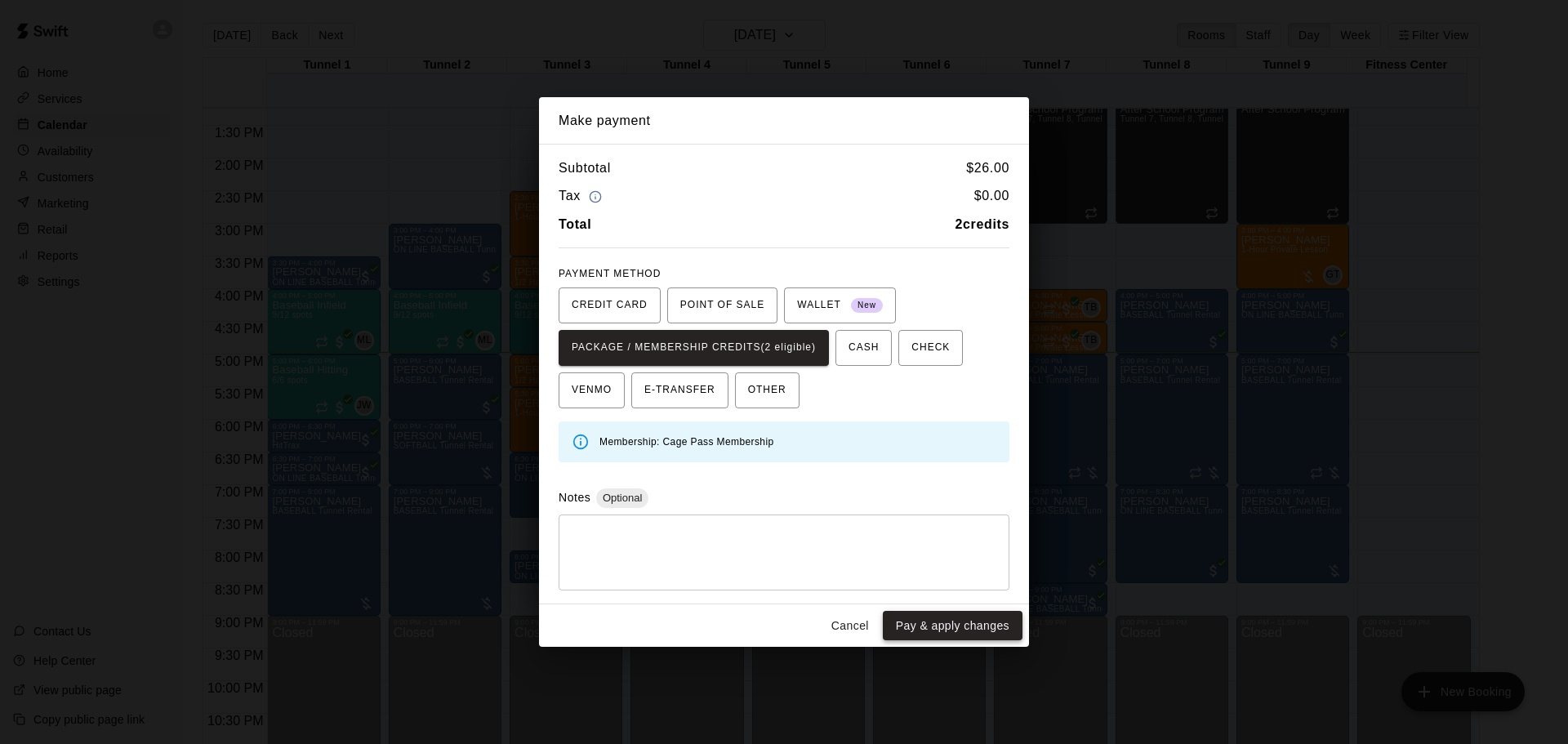
click at [954, 627] on button "Pay & apply changes" at bounding box center [953, 625] width 140 height 30
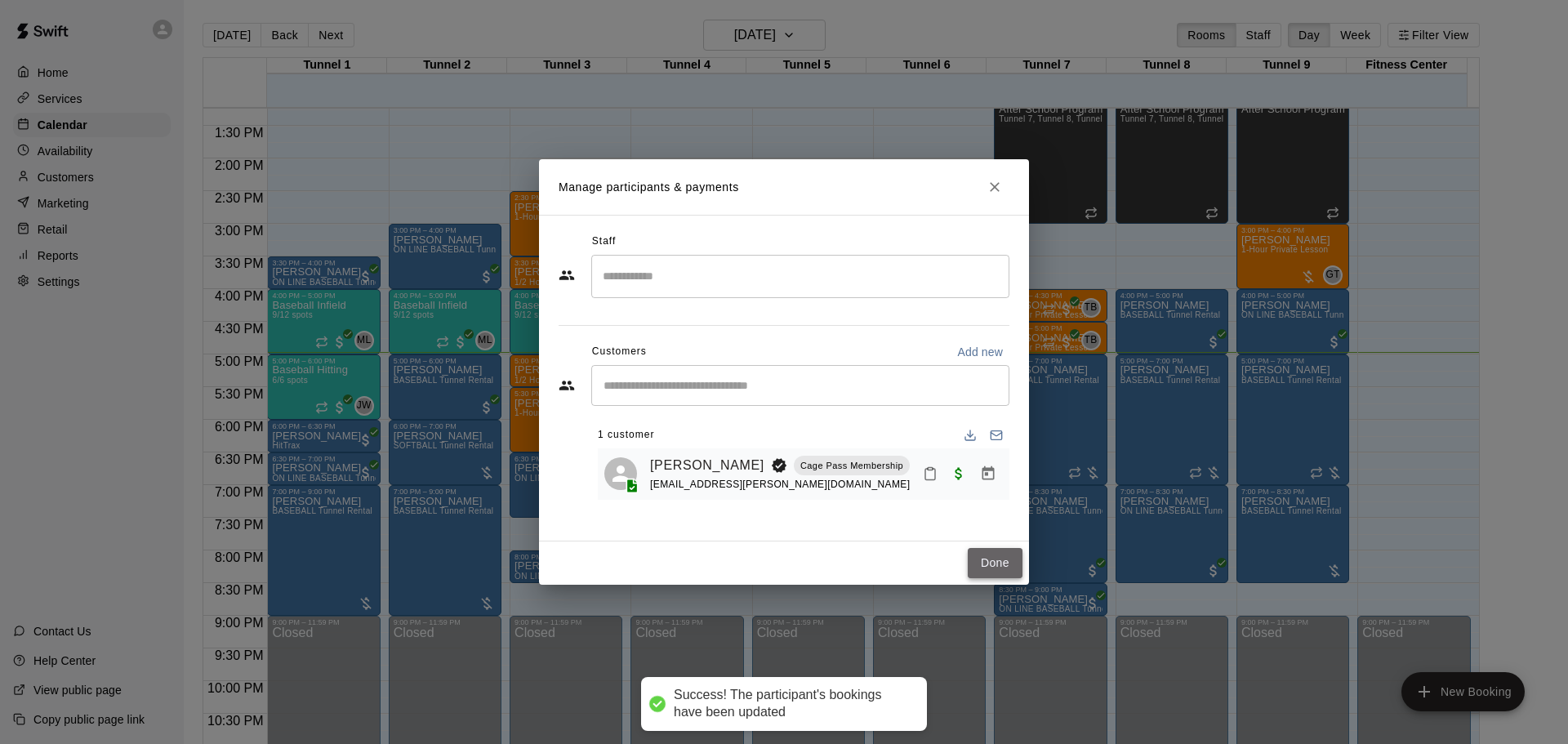
click at [975, 574] on button "Done" at bounding box center [996, 563] width 55 height 30
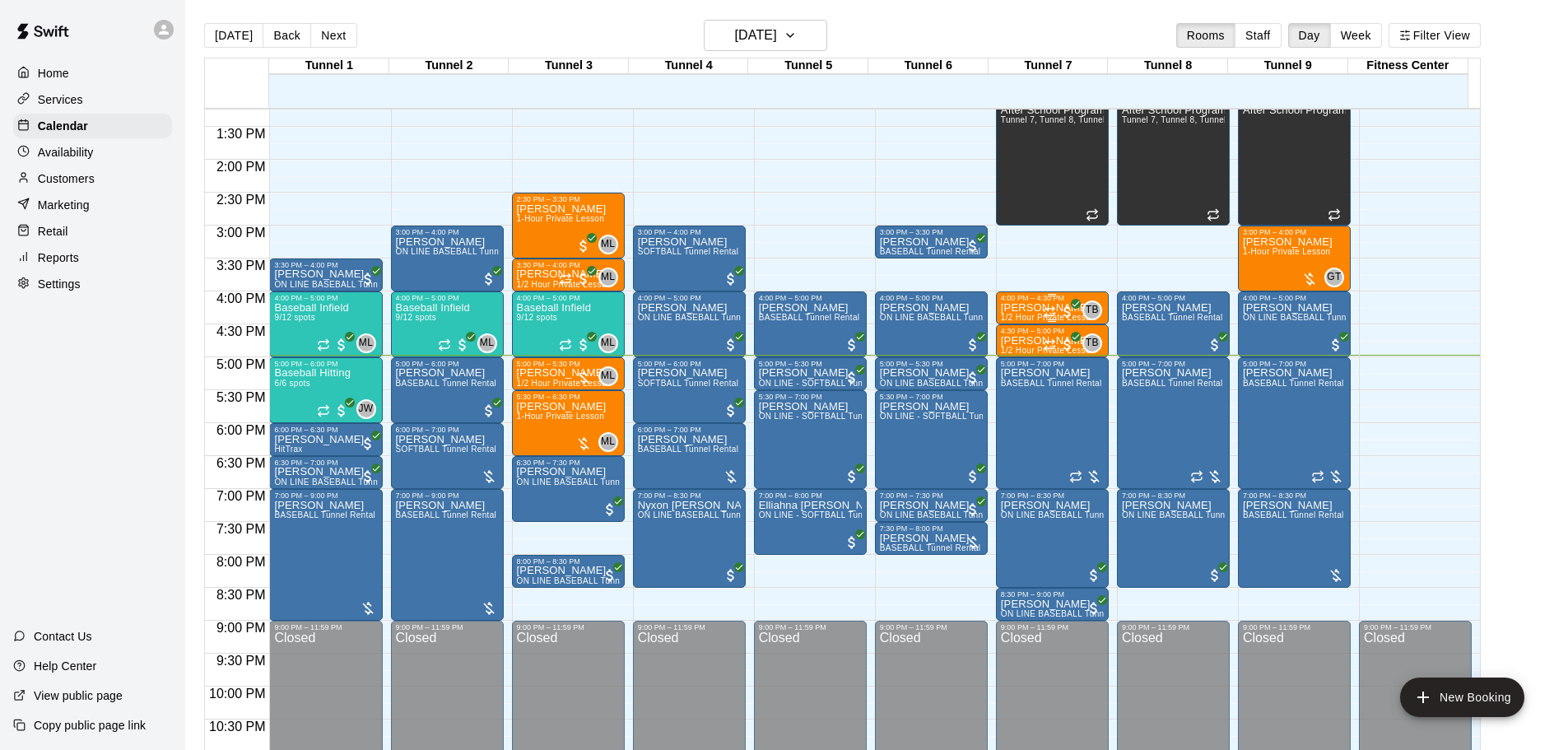
click at [1096, 302] on div "12:00 AM – 10:00 AM Closed 1:00 PM – 3:00 PM After School Program Tunnel 7, Tun…" at bounding box center [1053, 28] width 113 height 1581
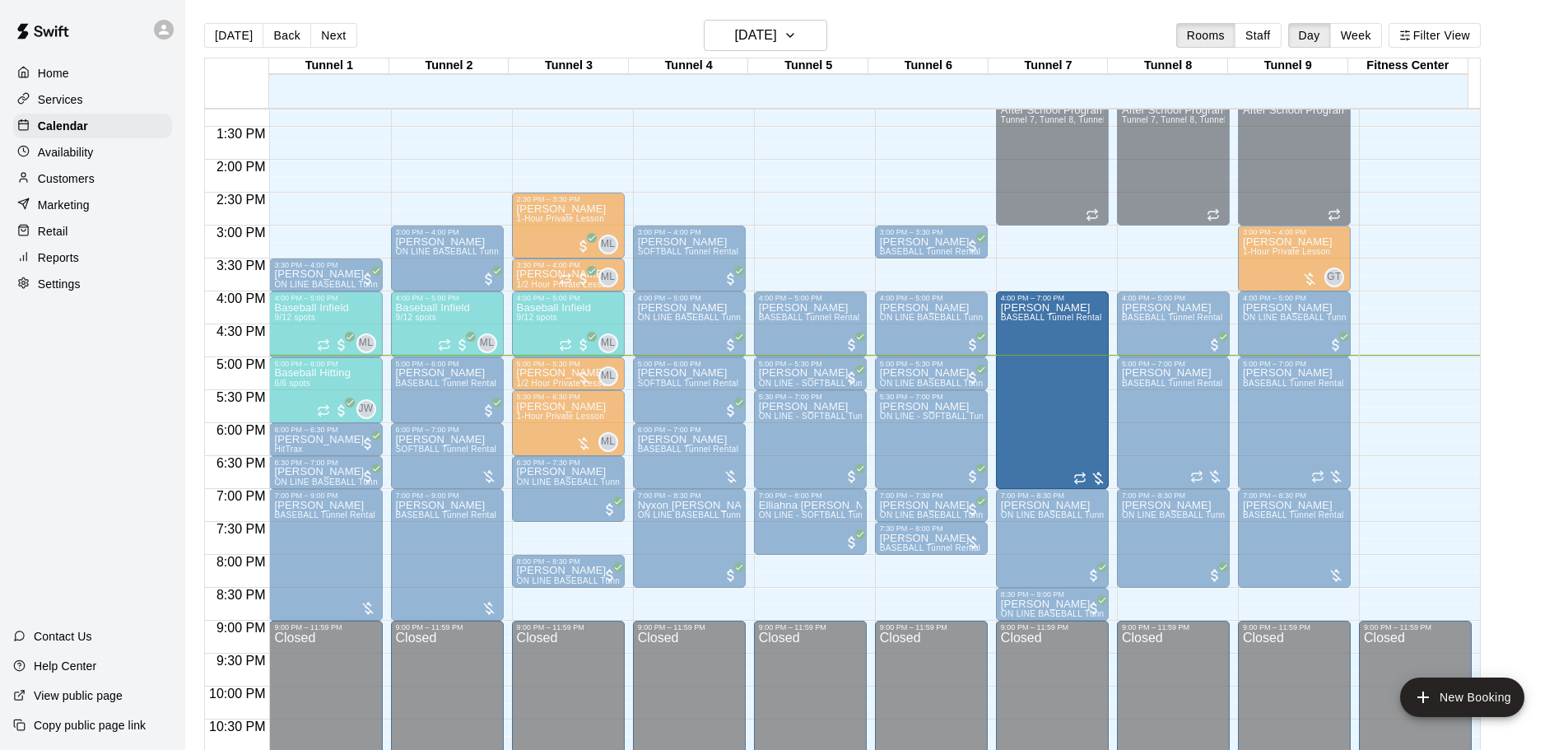
click at [1408, 291] on div "12:00 AM – 10:00 AM Closed 9:00 PM – 11:59 PM Closed" at bounding box center [1415, 28] width 113 height 1581
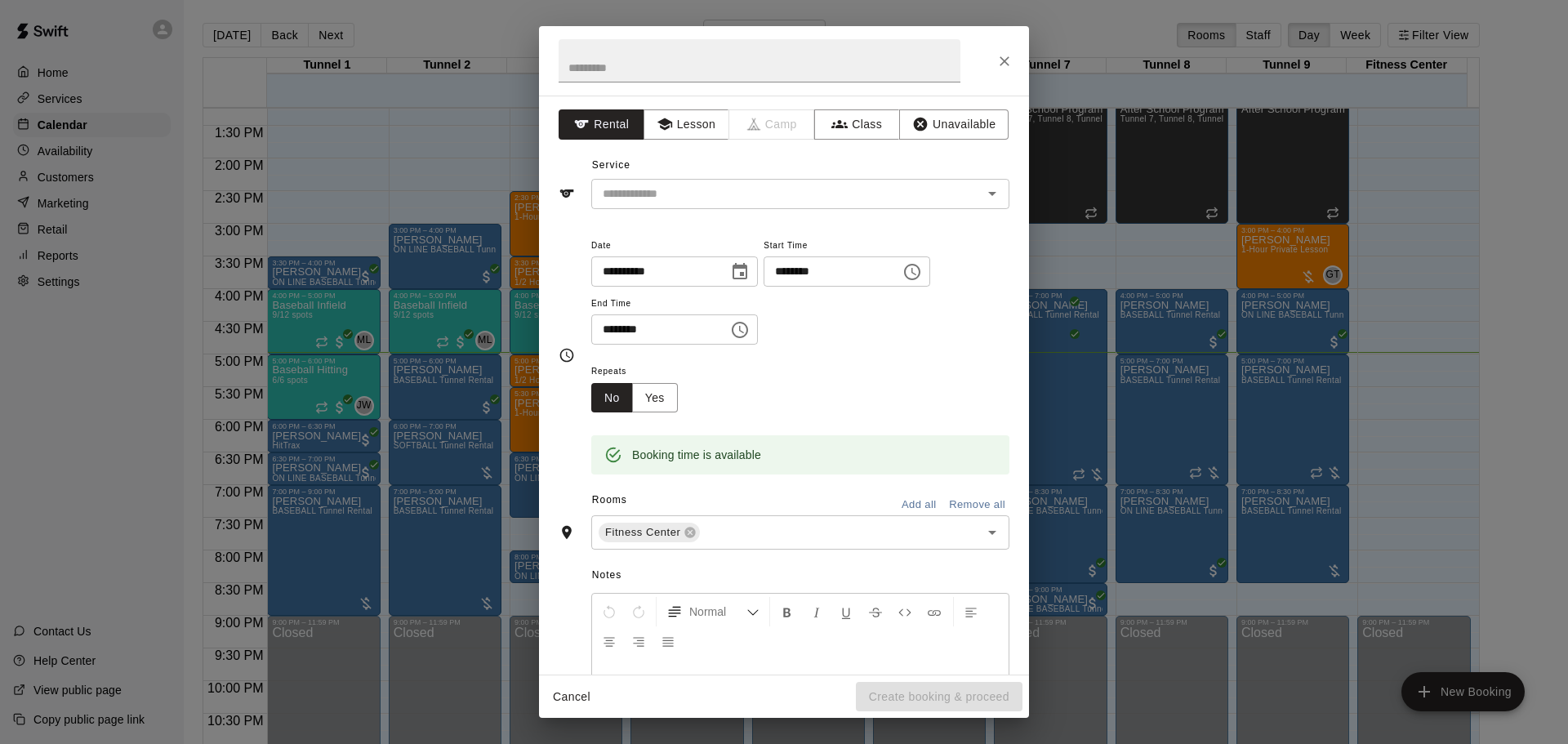
click at [1020, 55] on div at bounding box center [784, 60] width 490 height 69
click at [1003, 65] on icon "Close" at bounding box center [1005, 62] width 17 height 17
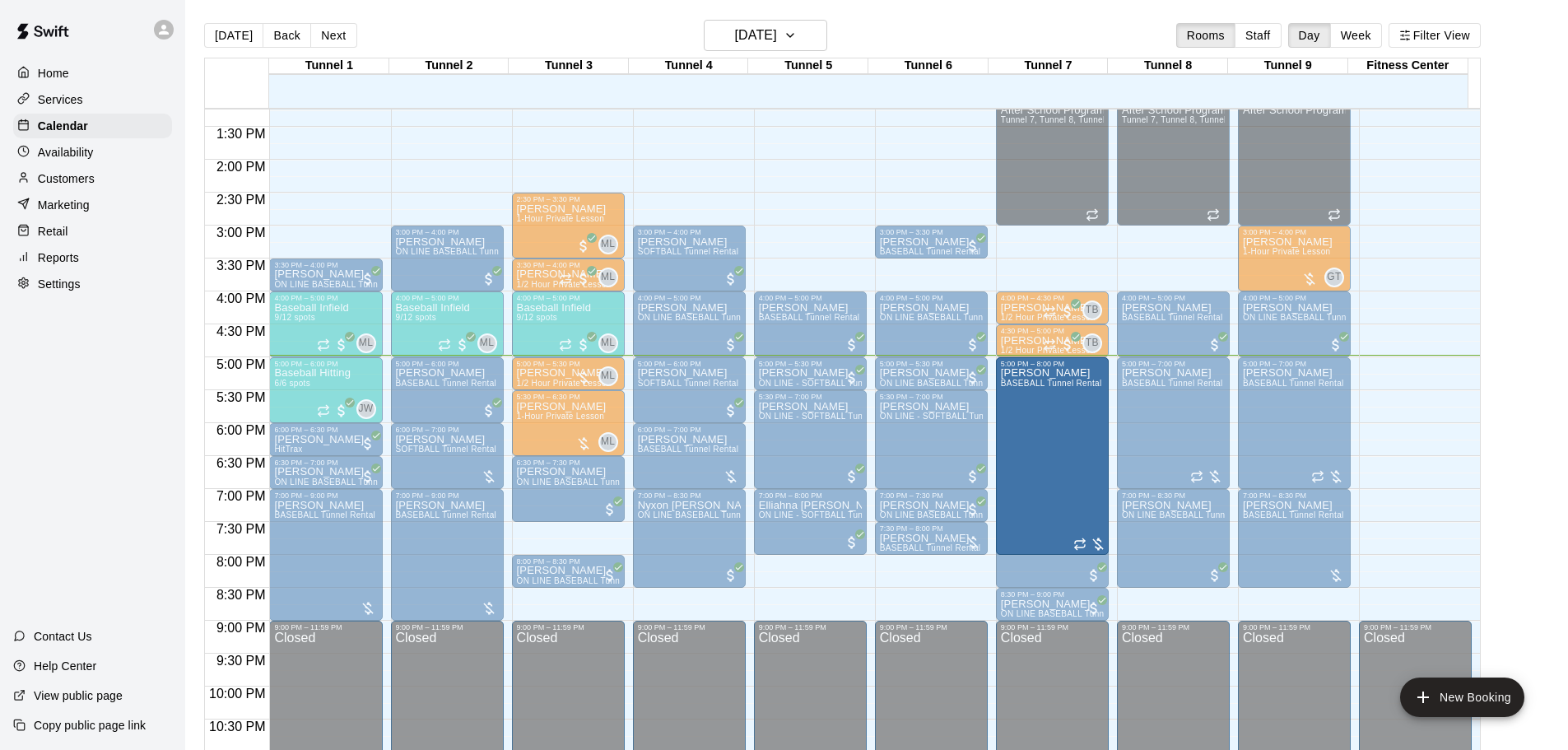
drag, startPoint x: 1056, startPoint y: 300, endPoint x: 1050, endPoint y: 372, distance: 72.2
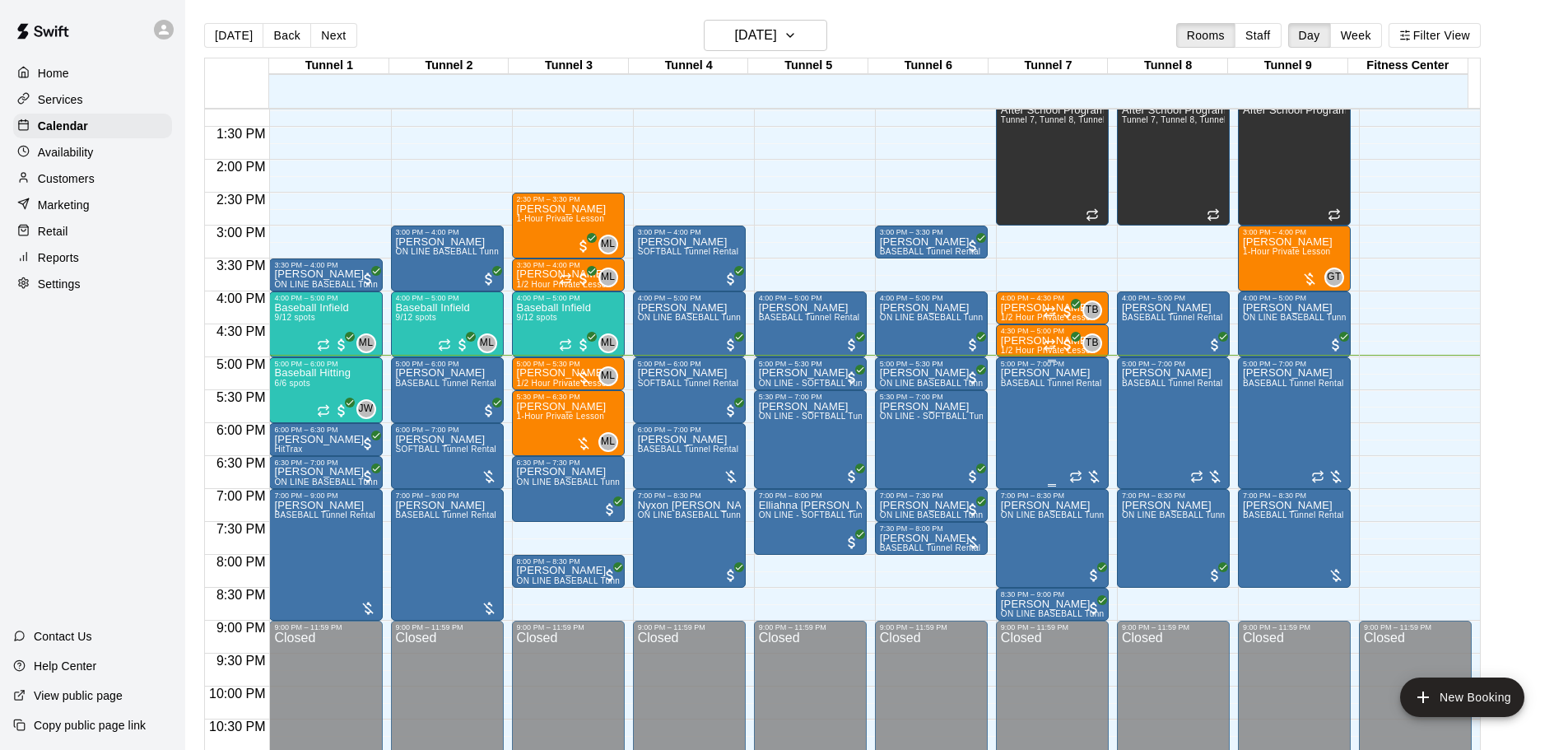
click at [1045, 419] on div "Tanya Heffelfinger BASEBALL Tunnel Rental" at bounding box center [1051, 743] width 101 height 750
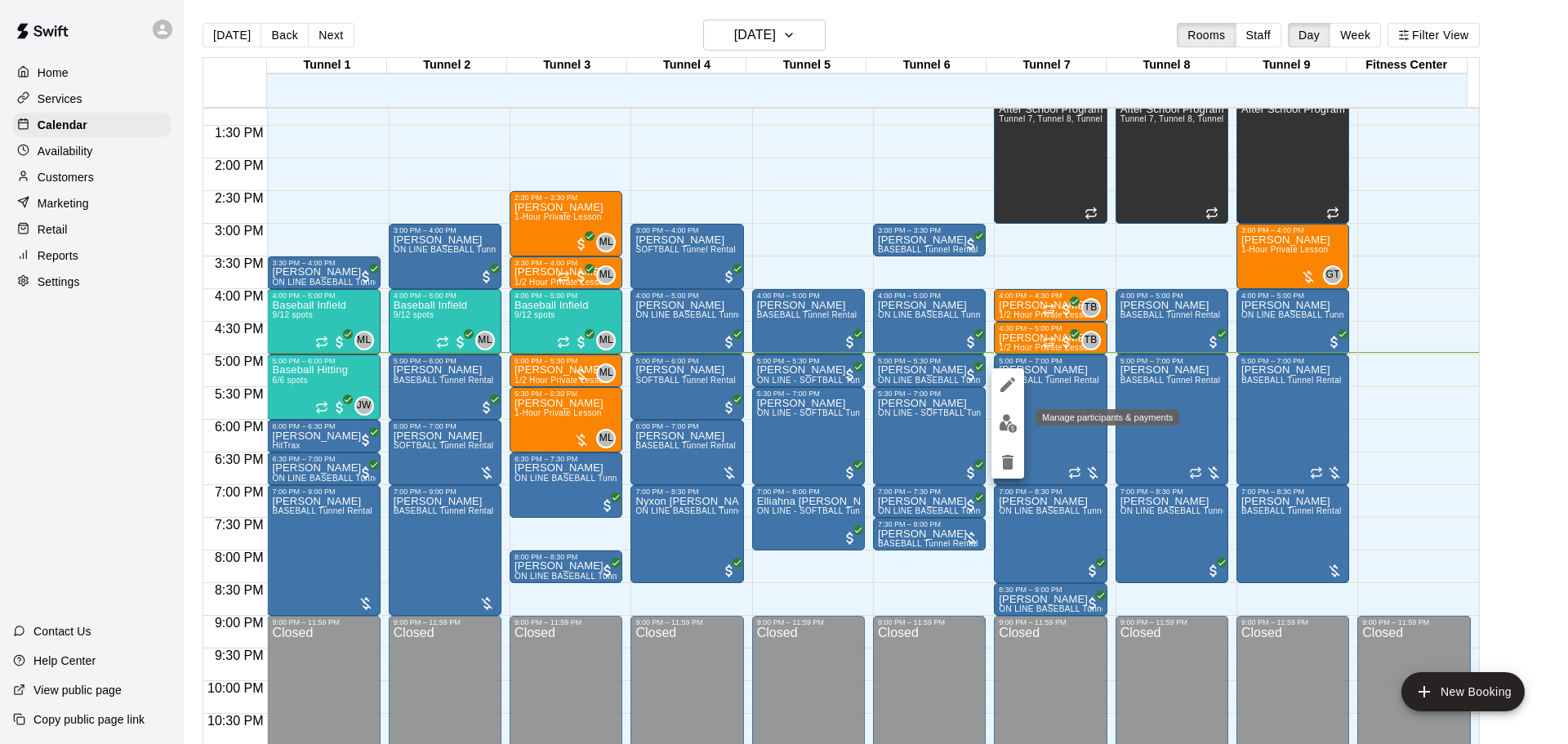
click at [1004, 432] on img "edit" at bounding box center [1008, 423] width 18 height 18
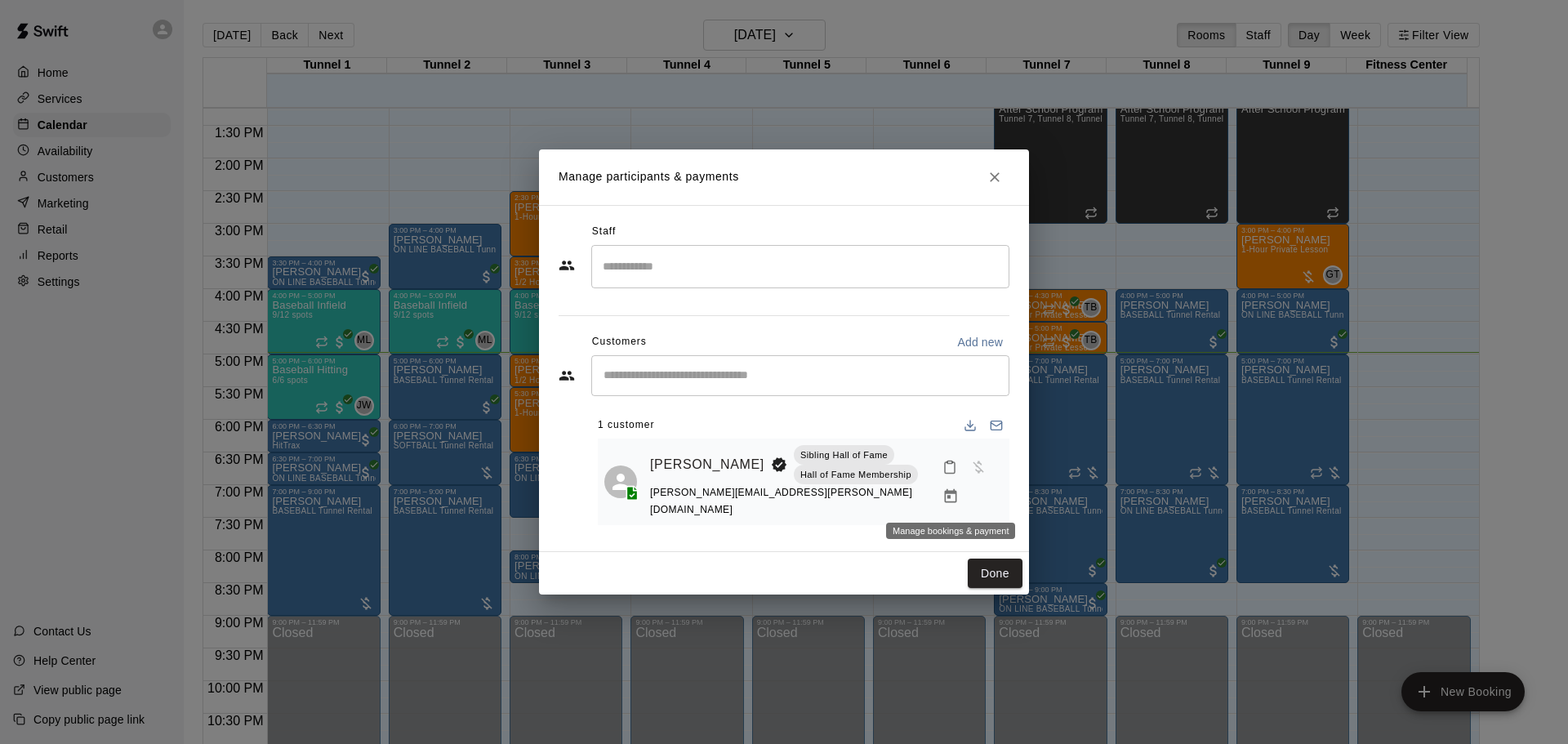
click at [961, 495] on button "Manage bookings & payment" at bounding box center [951, 497] width 29 height 29
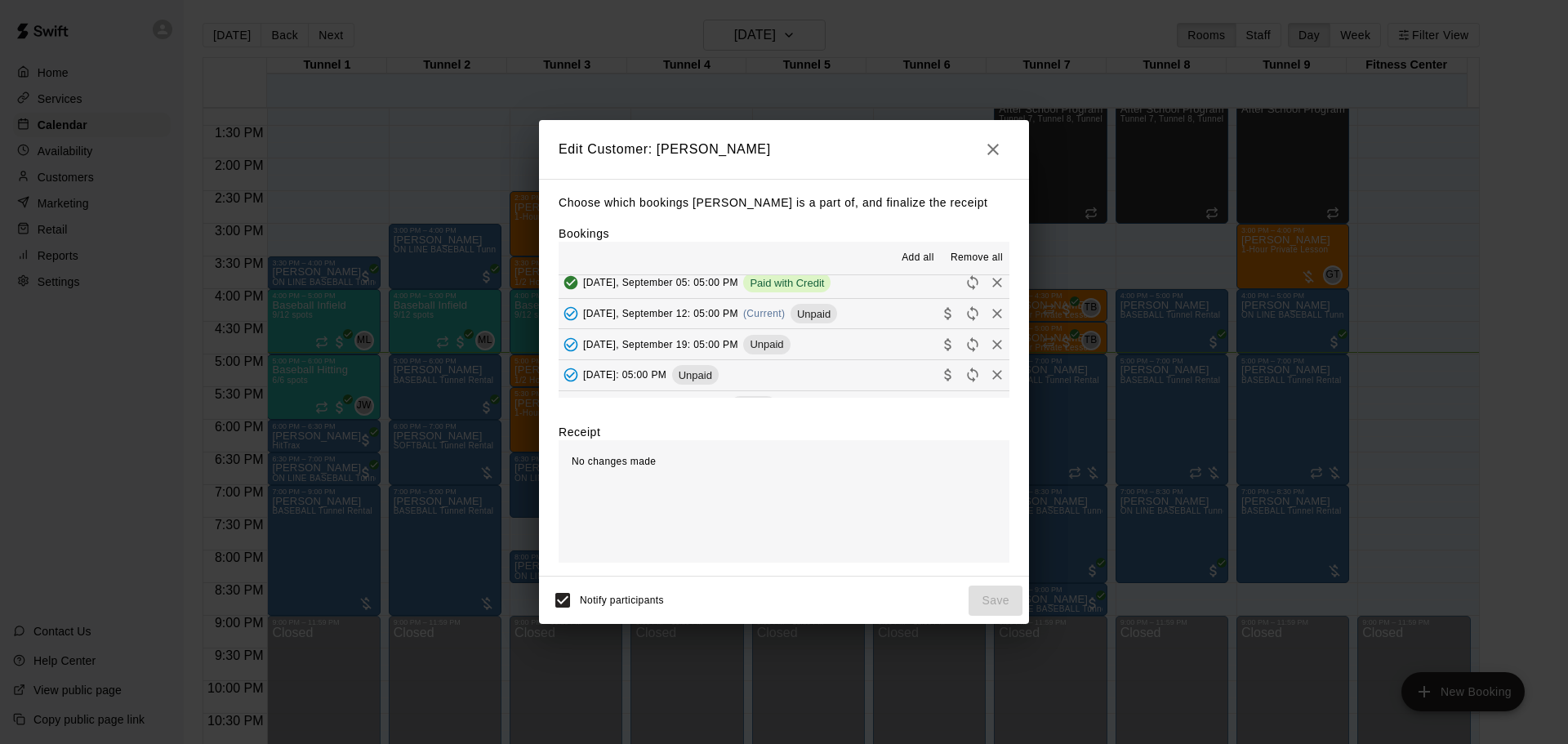
scroll to position [164, 0]
click at [831, 335] on button "[DATE], September 12: 05:00 PM (Current) Unpaid" at bounding box center [784, 342] width 451 height 30
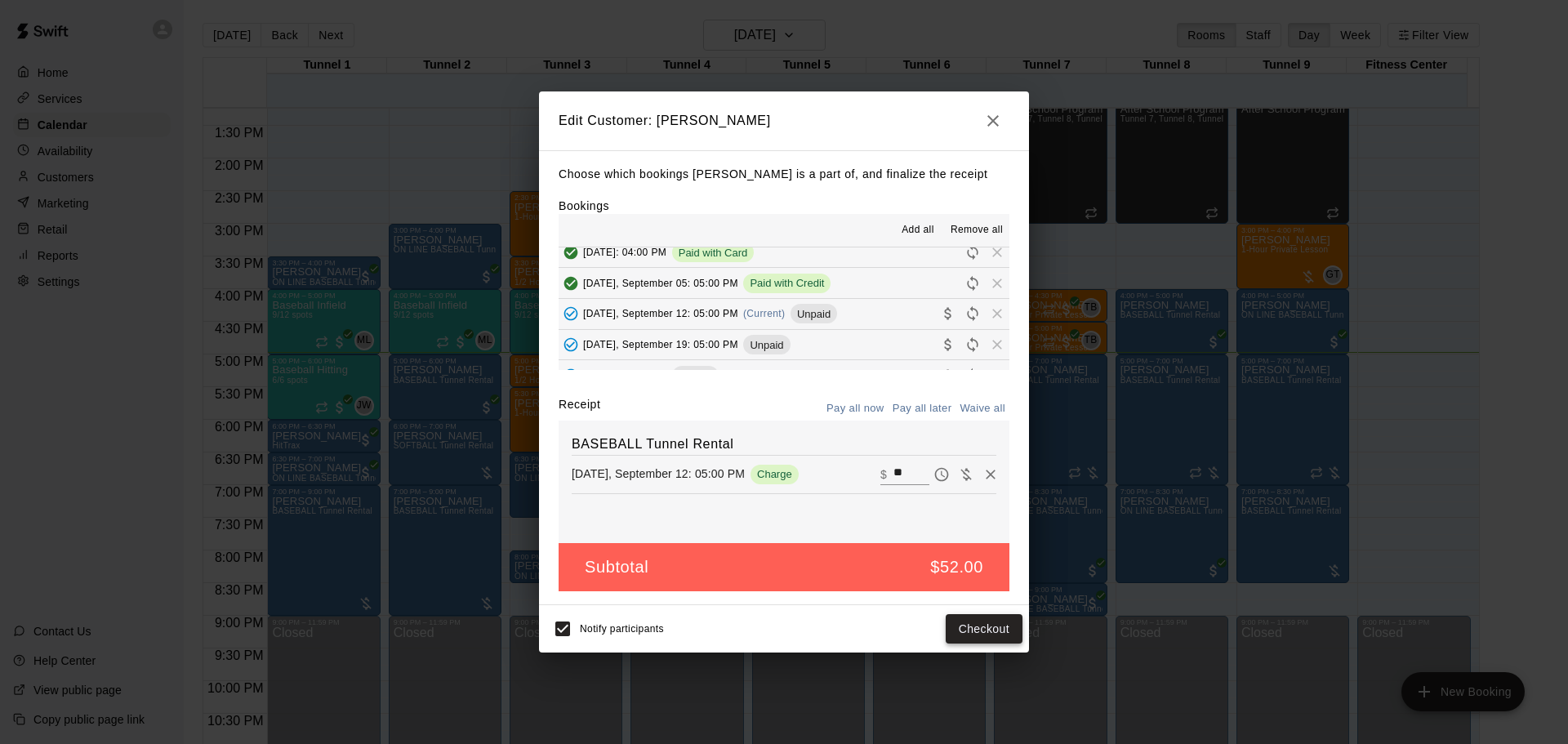
click at [979, 620] on button "Checkout" at bounding box center [984, 629] width 76 height 30
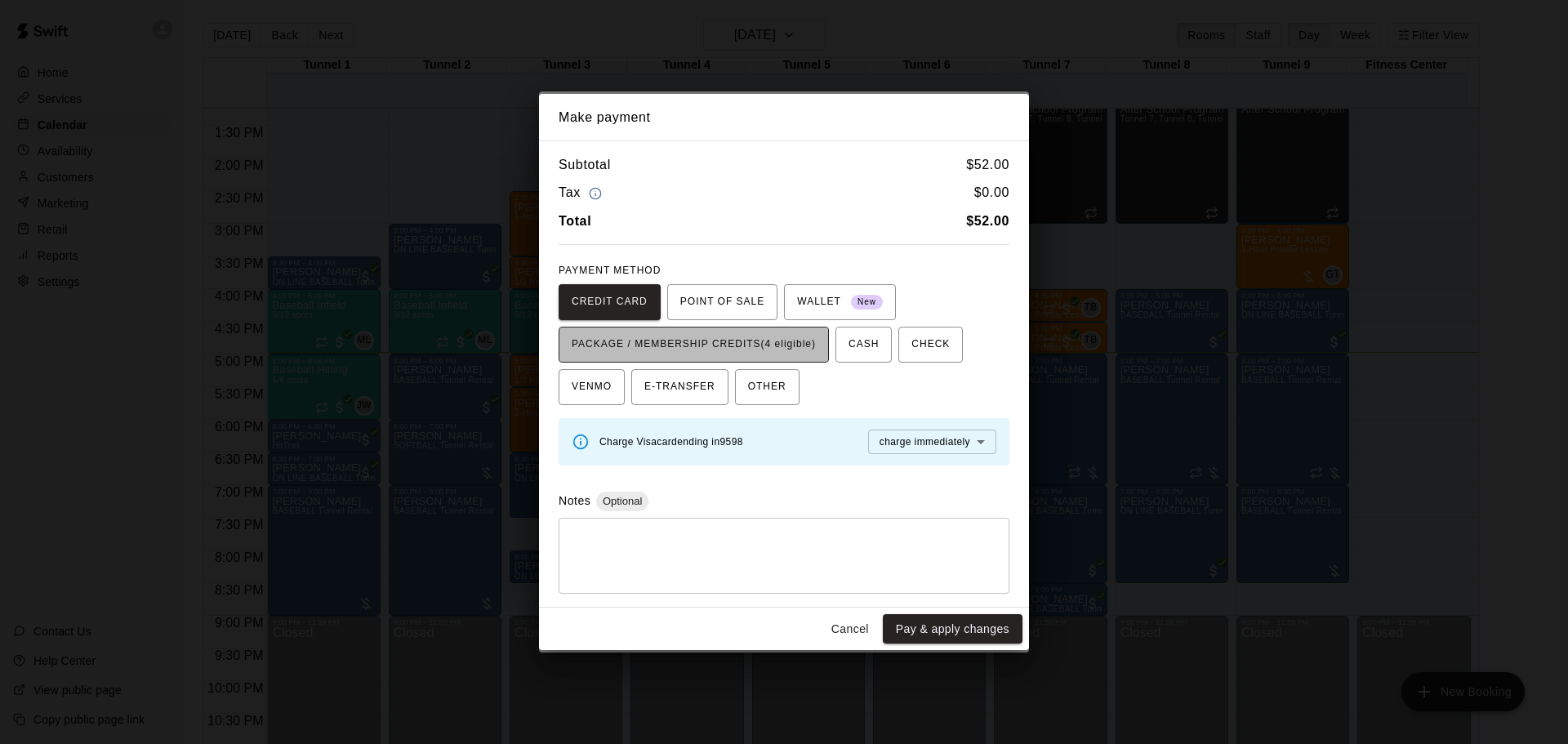
click at [807, 348] on span "PACKAGE / MEMBERSHIP CREDITS (4 eligible)" at bounding box center [694, 345] width 245 height 26
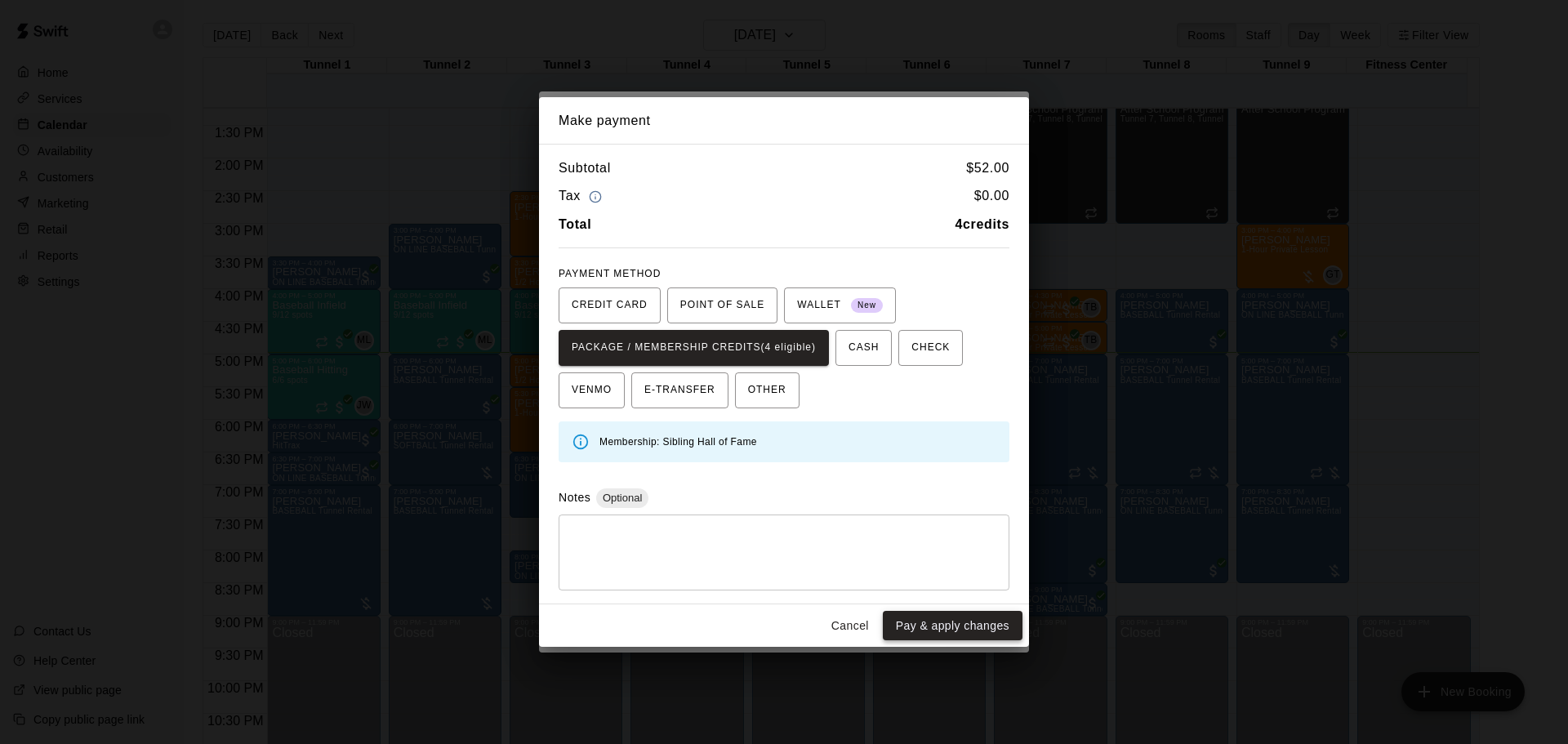
click at [922, 626] on button "Pay & apply changes" at bounding box center [953, 625] width 140 height 30
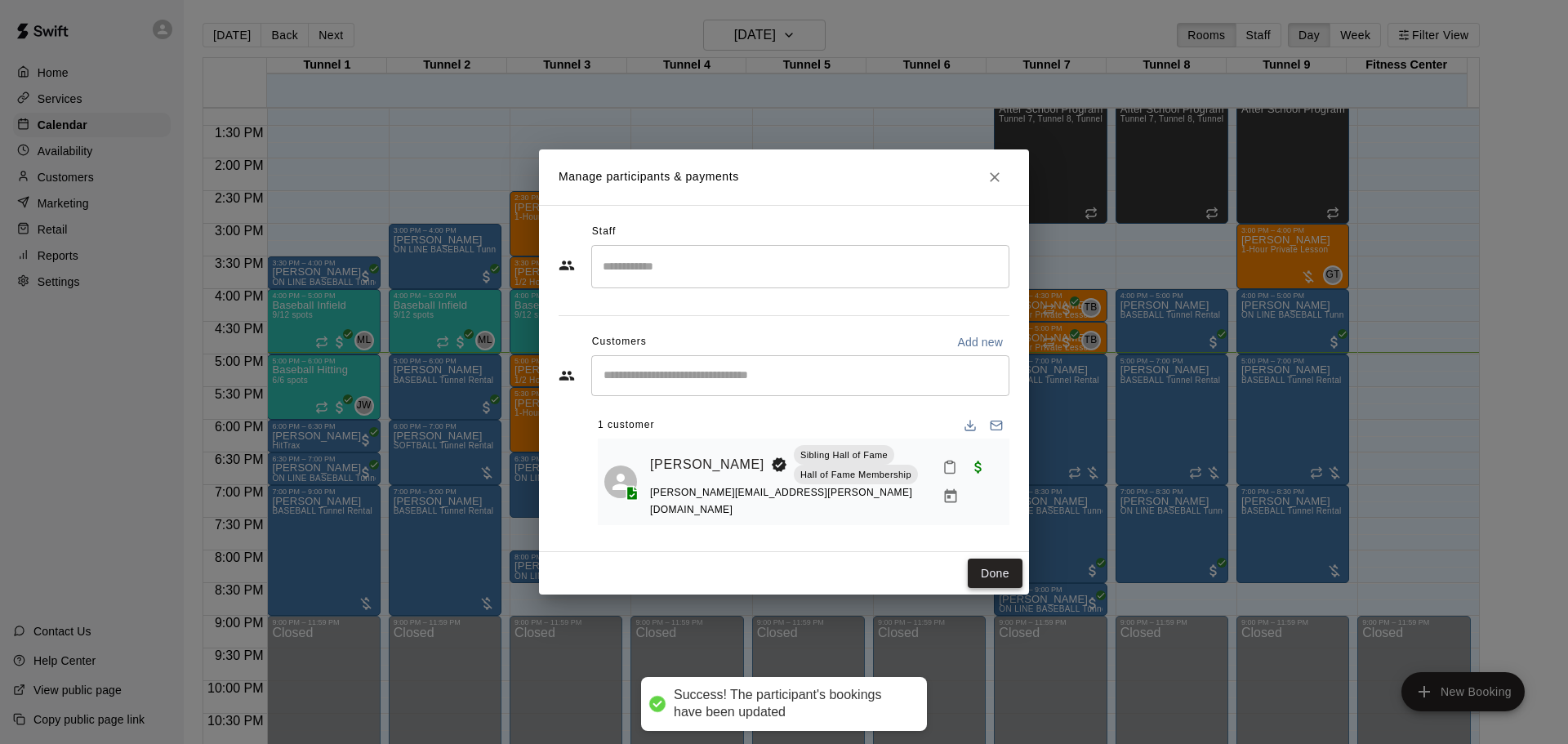
click at [989, 572] on button "Done" at bounding box center [996, 574] width 55 height 30
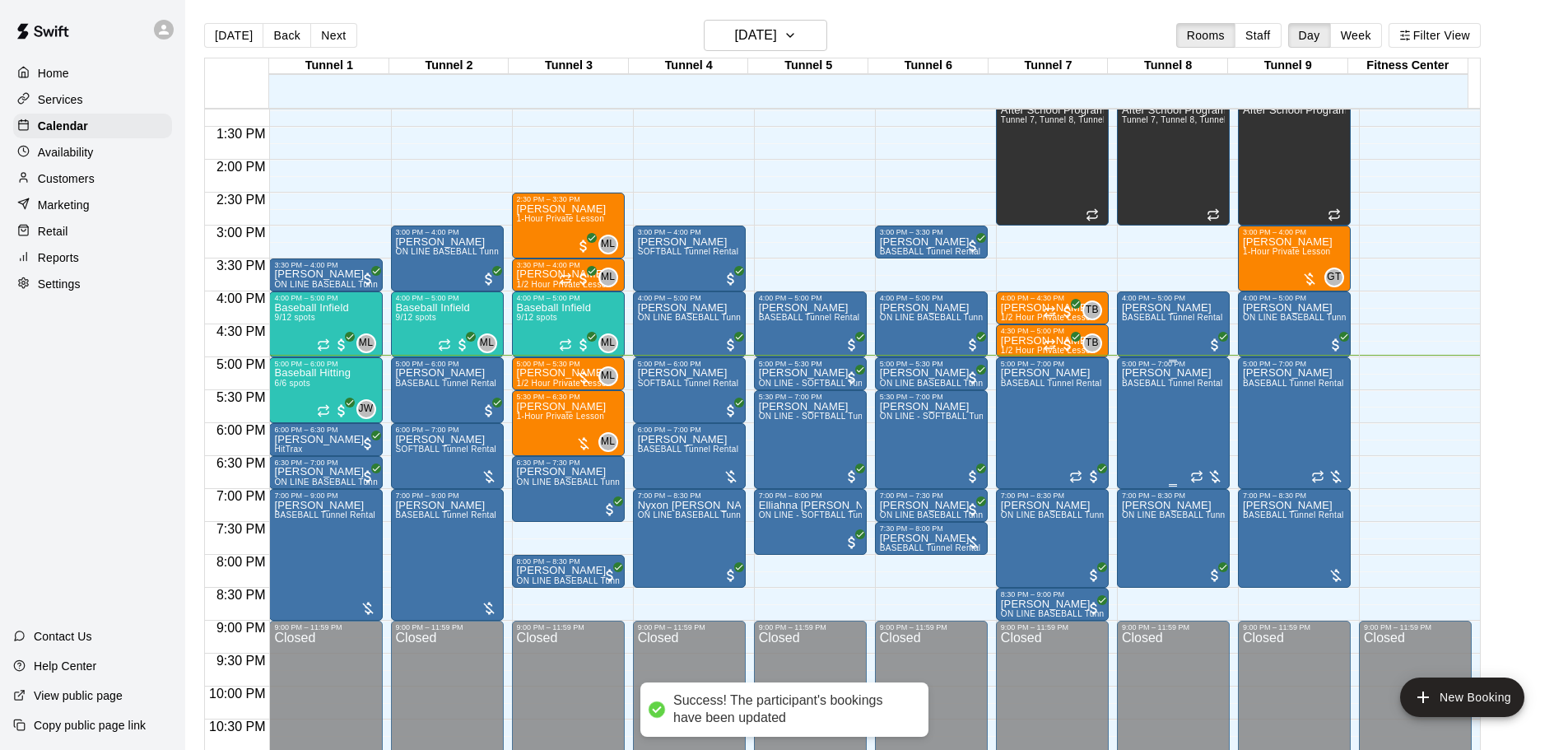
click at [1186, 412] on div "Tanya Heffelfinger BASEBALL Tunnel Rental" at bounding box center [1172, 743] width 101 height 750
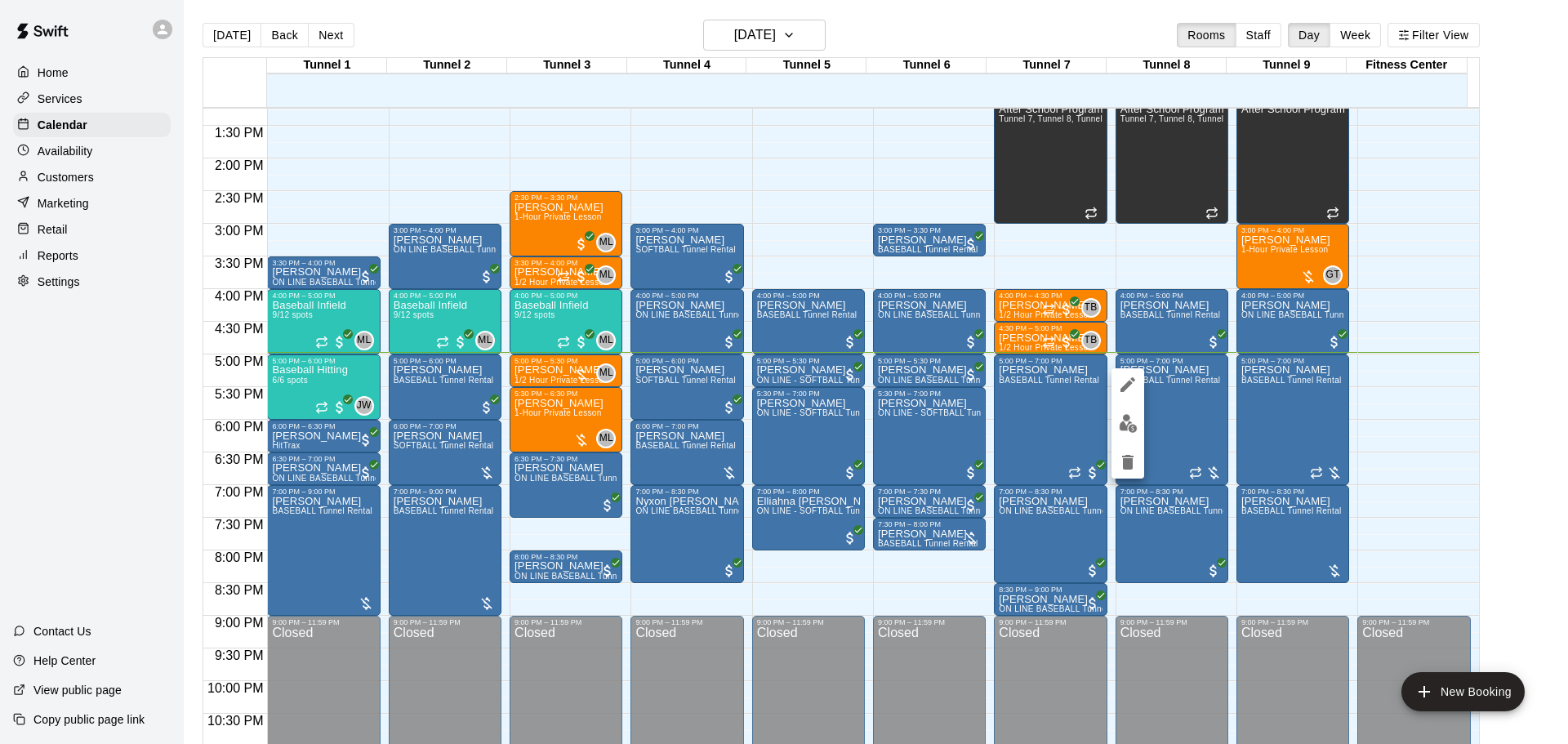
click at [1119, 420] on img "edit" at bounding box center [1128, 423] width 18 height 18
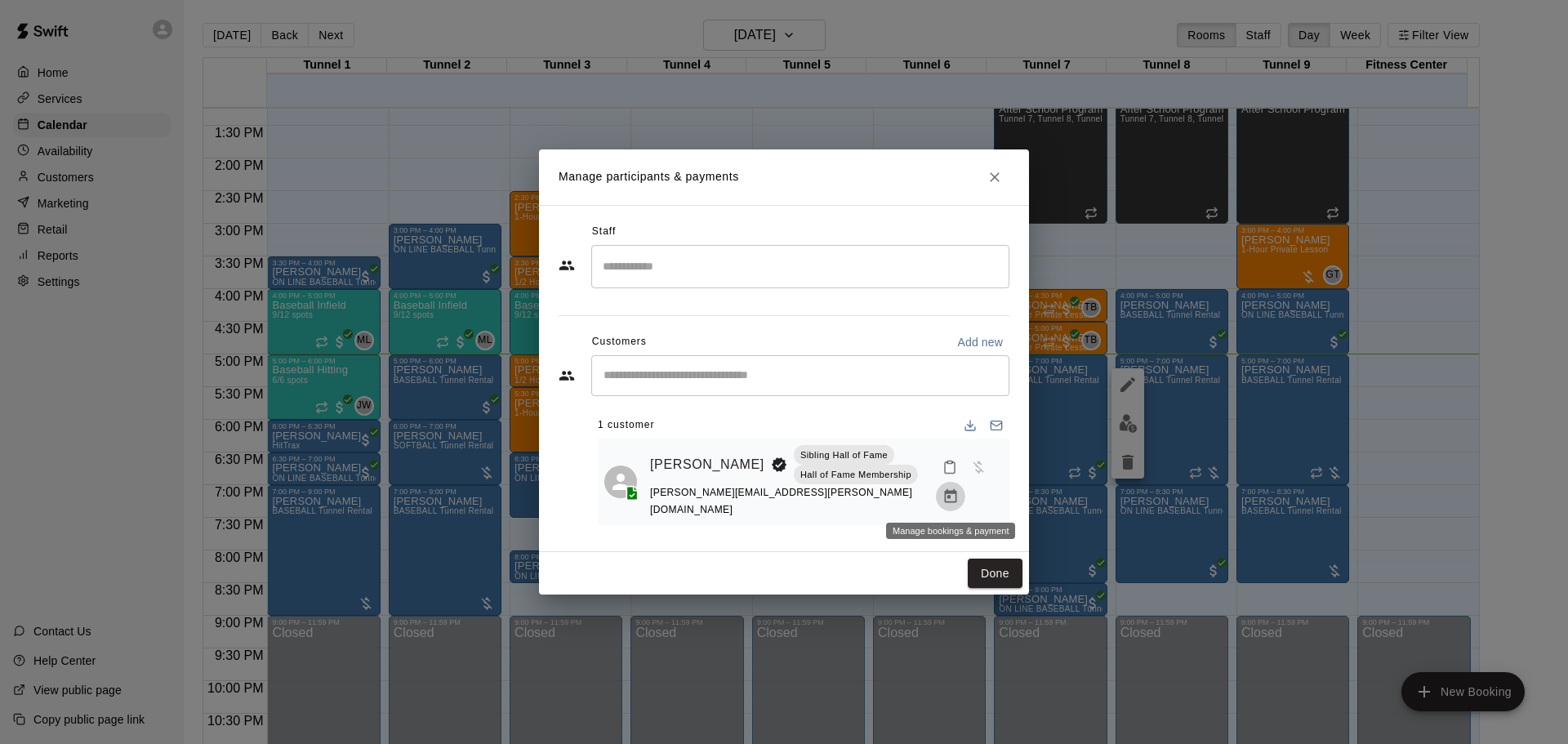
click at [963, 495] on button "Manage bookings & payment" at bounding box center [951, 497] width 29 height 29
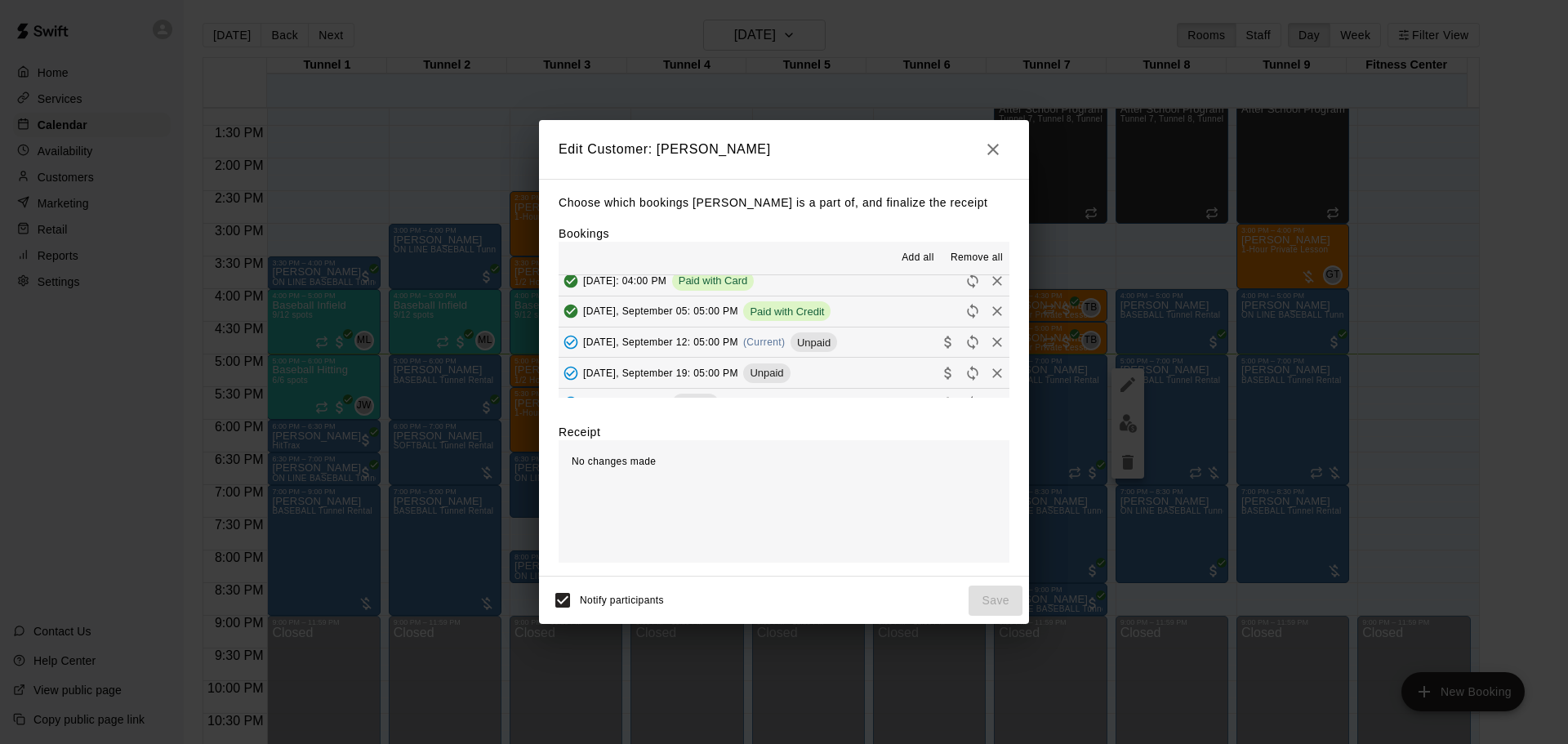
click at [773, 337] on div "[DATE], September 12: 05:00 PM (Current) Unpaid" at bounding box center [698, 342] width 279 height 25
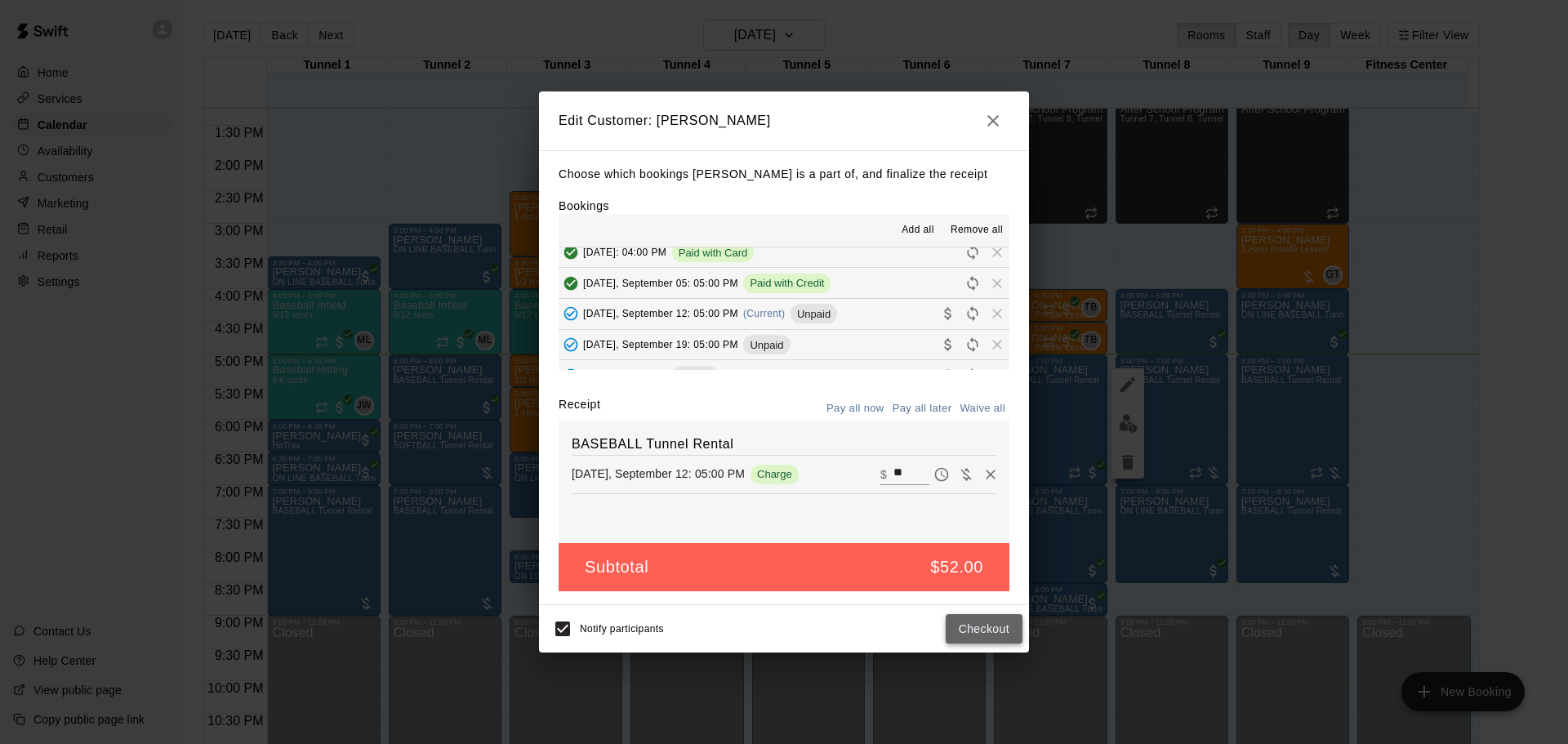
click at [968, 634] on button "Checkout" at bounding box center [984, 629] width 76 height 30
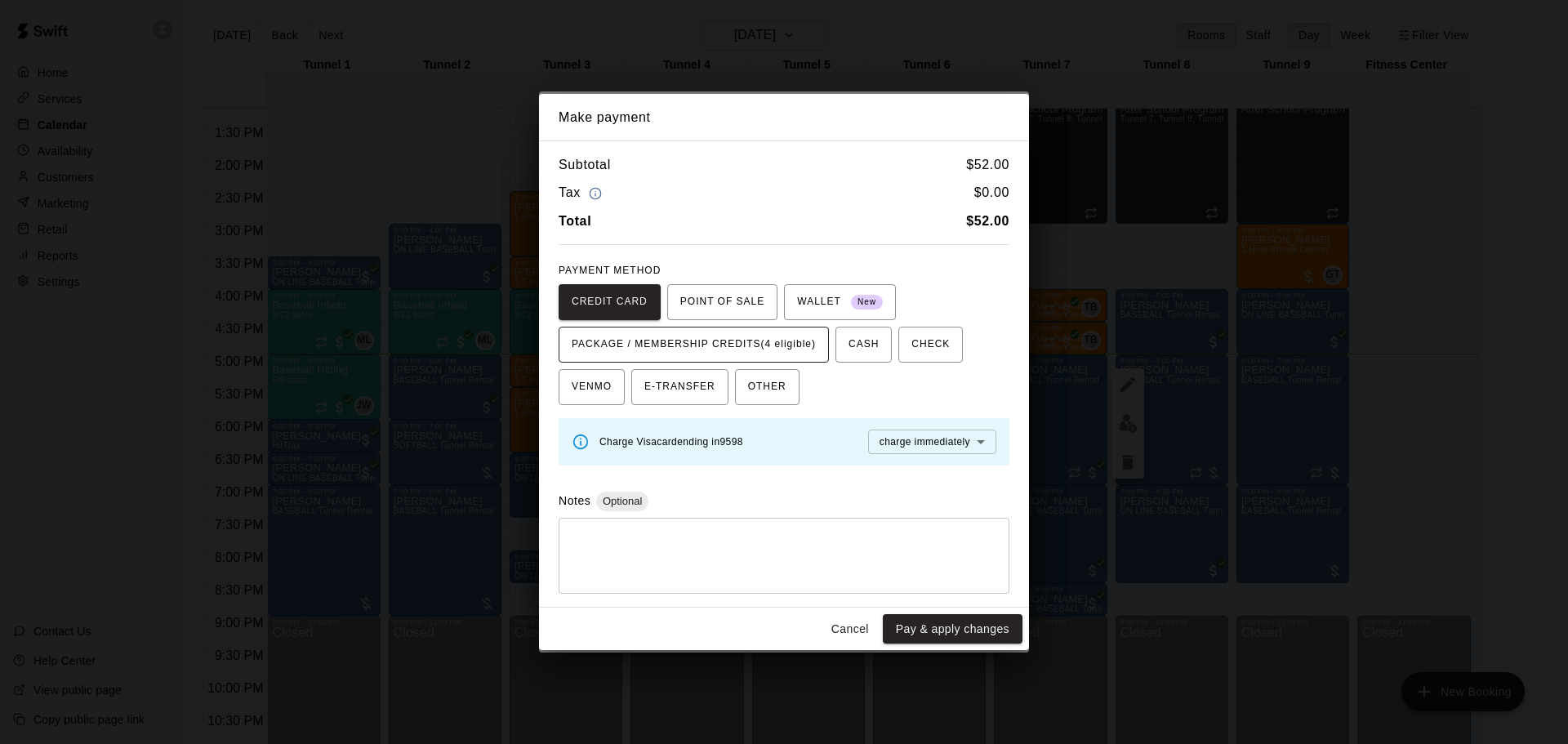
click at [763, 350] on span "PACKAGE / MEMBERSHIP CREDITS (4 eligible)" at bounding box center [694, 345] width 245 height 26
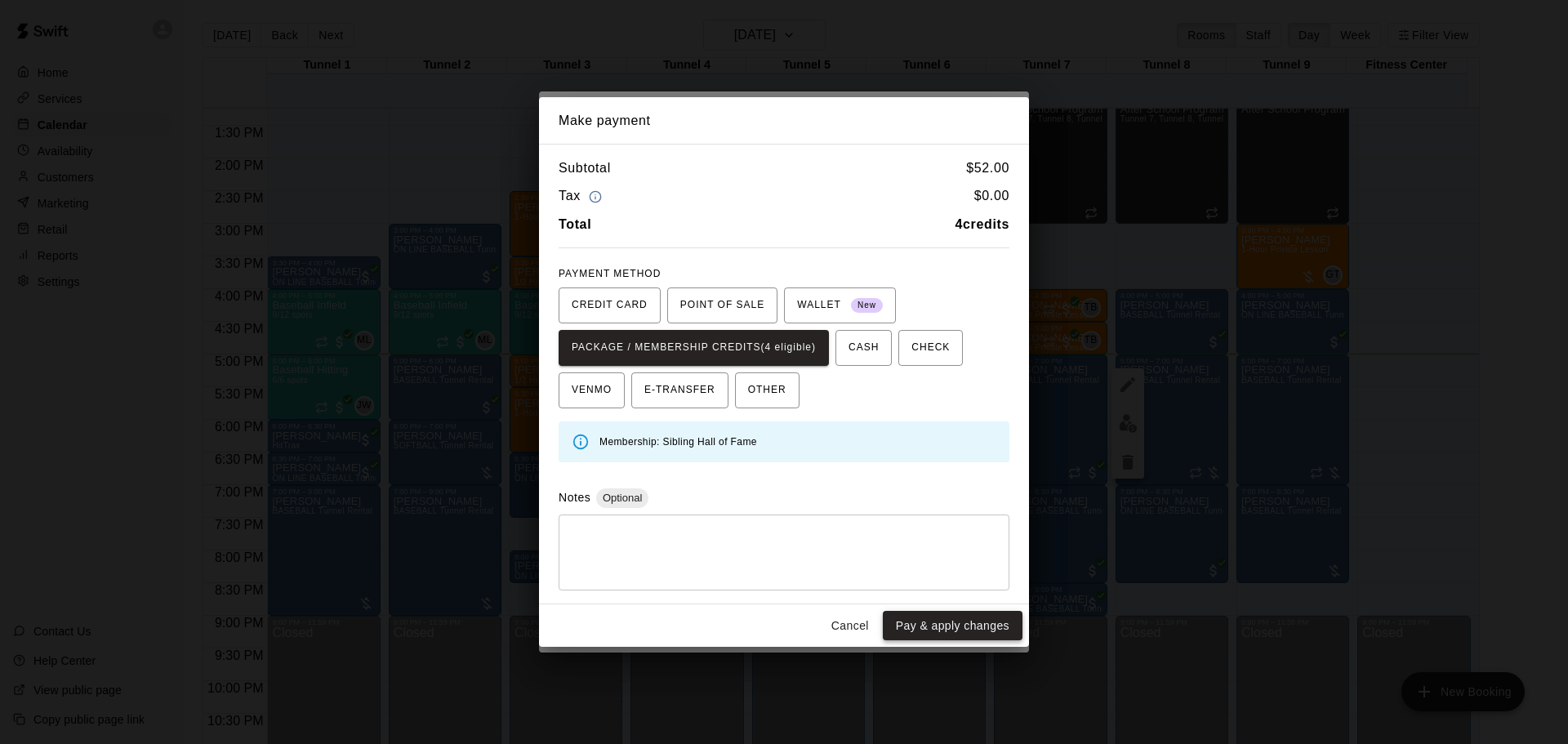
click at [961, 630] on button "Pay & apply changes" at bounding box center [953, 625] width 140 height 30
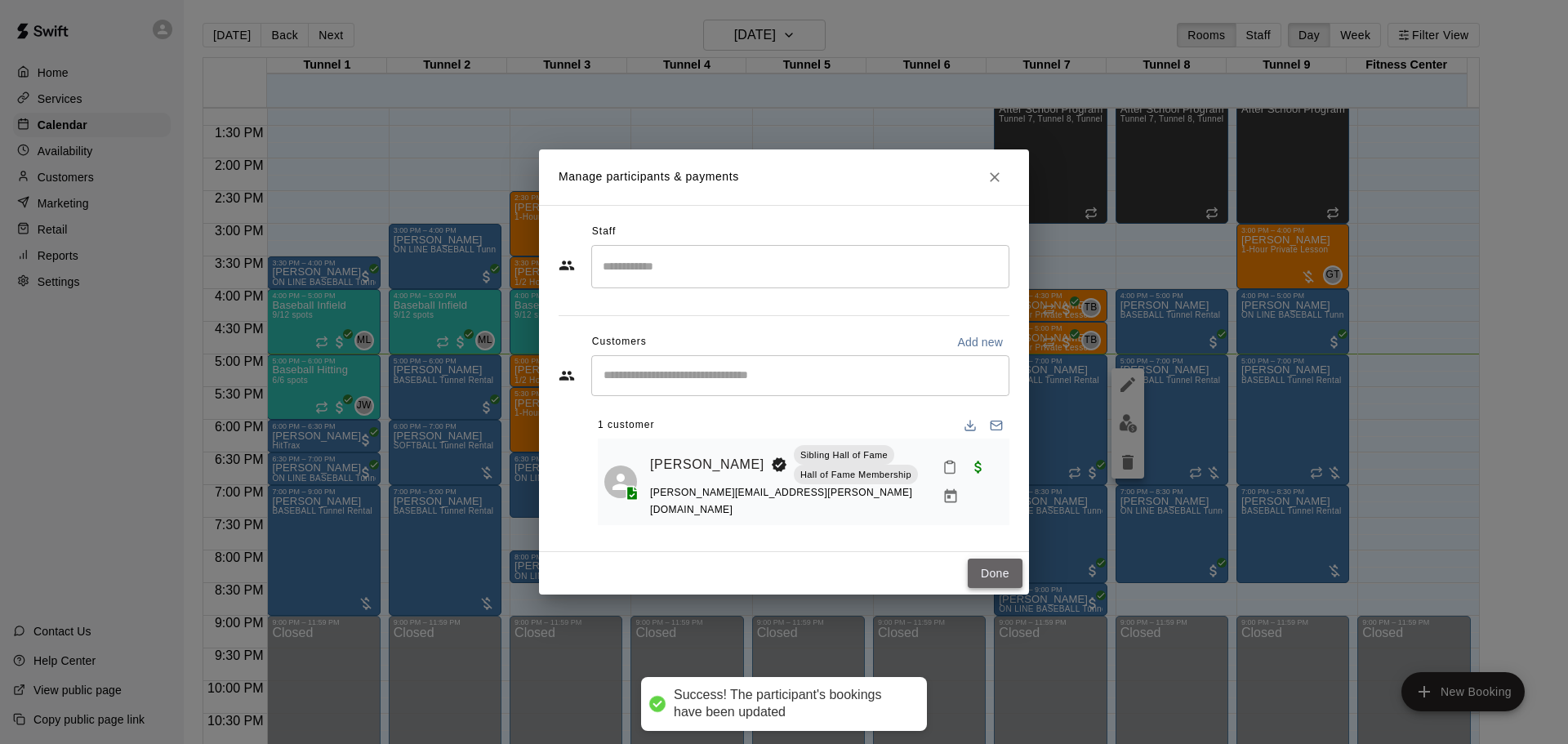
click at [998, 563] on button "Done" at bounding box center [996, 574] width 55 height 30
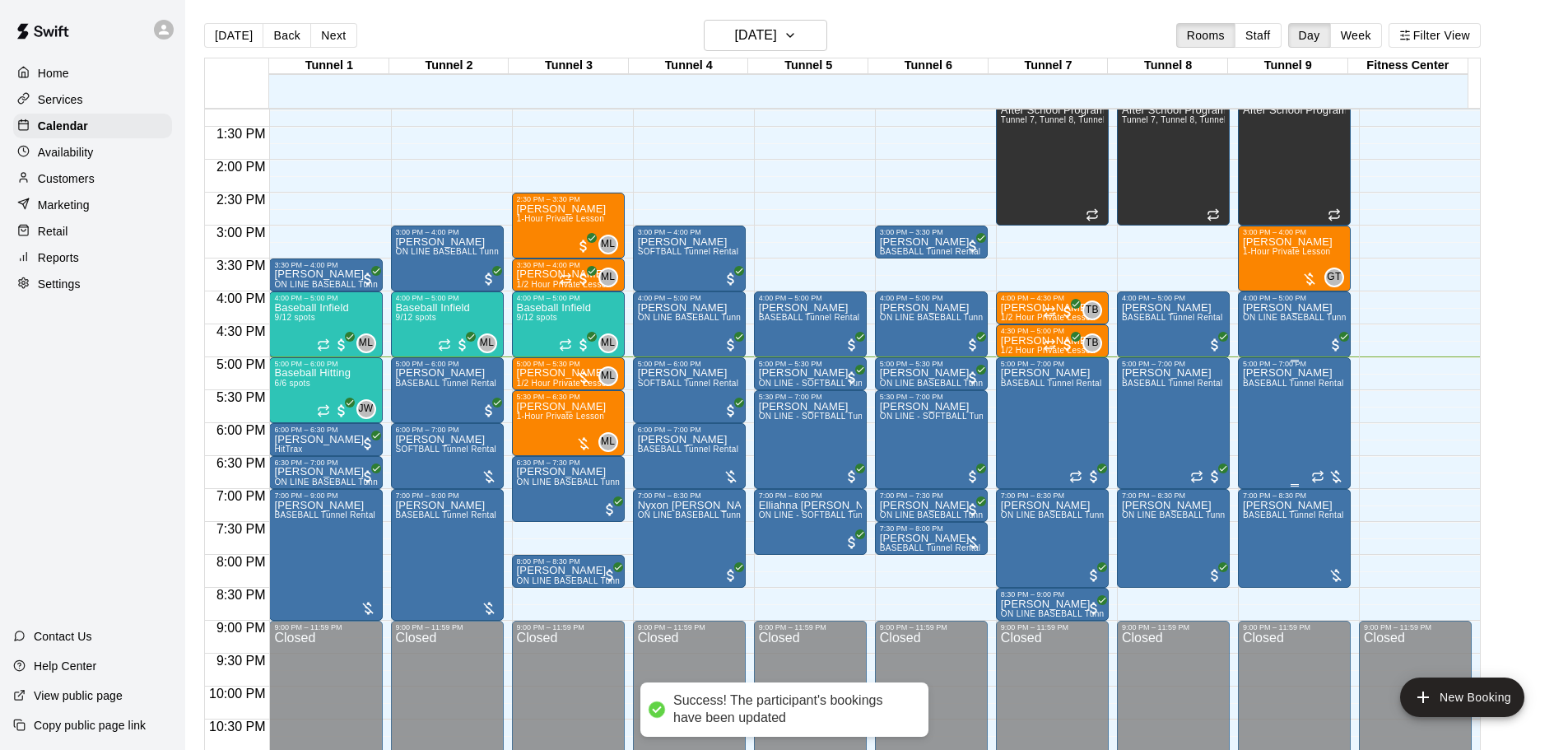
click at [1270, 388] on span "BASEBALL Tunnel Rental" at bounding box center [1293, 384] width 101 height 9
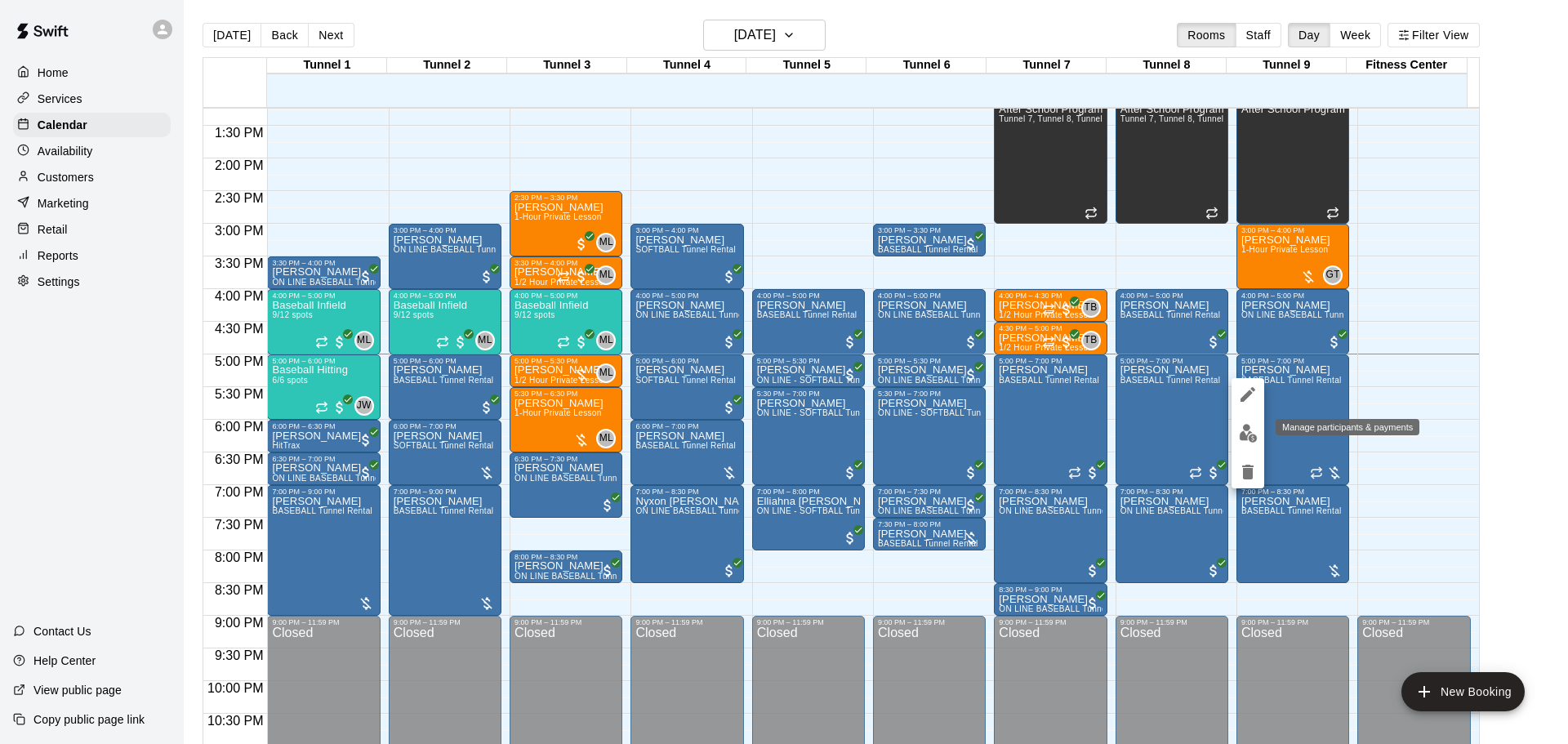
click at [1245, 431] on img "edit" at bounding box center [1248, 433] width 18 height 18
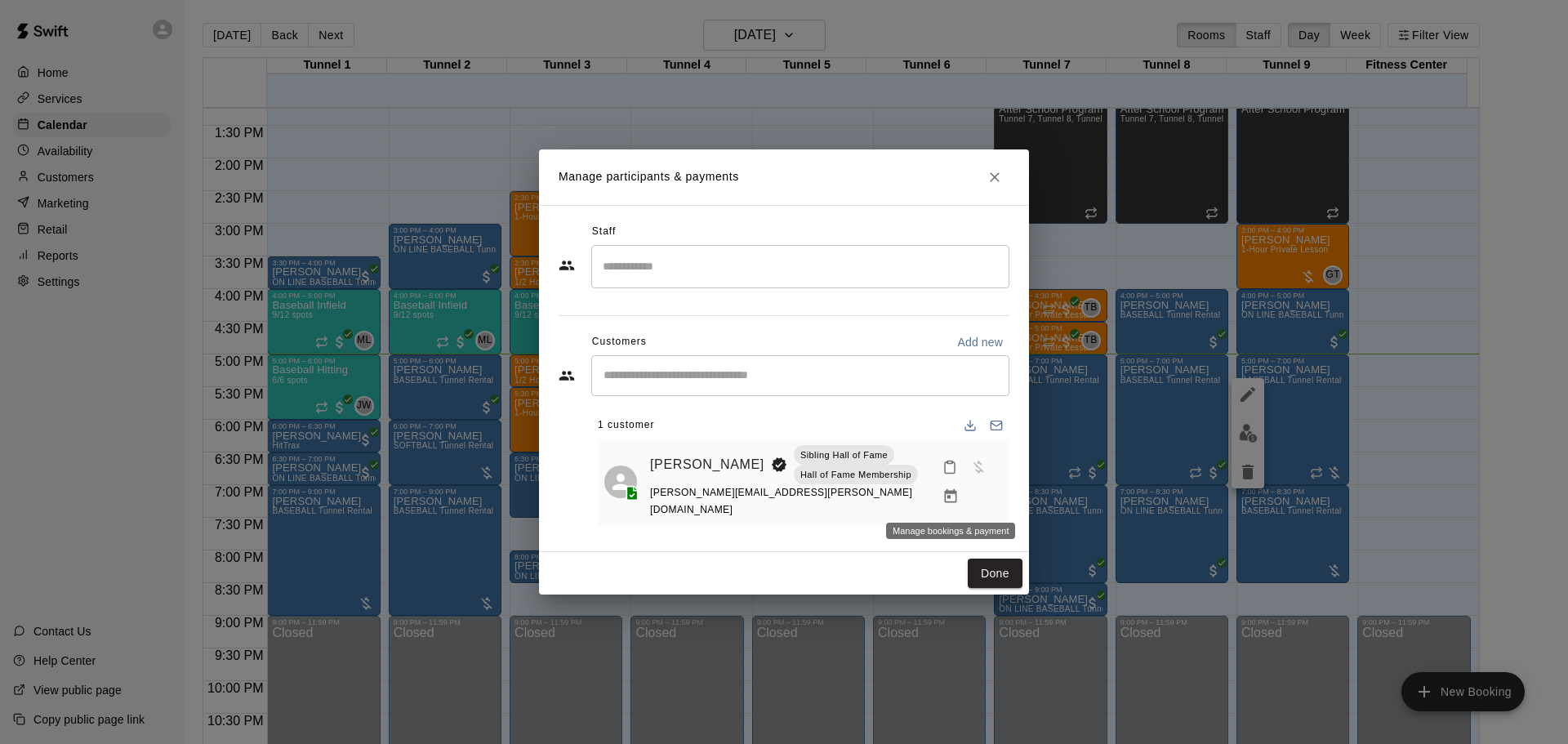
click at [952, 506] on button "Manage bookings & payment" at bounding box center [951, 497] width 29 height 29
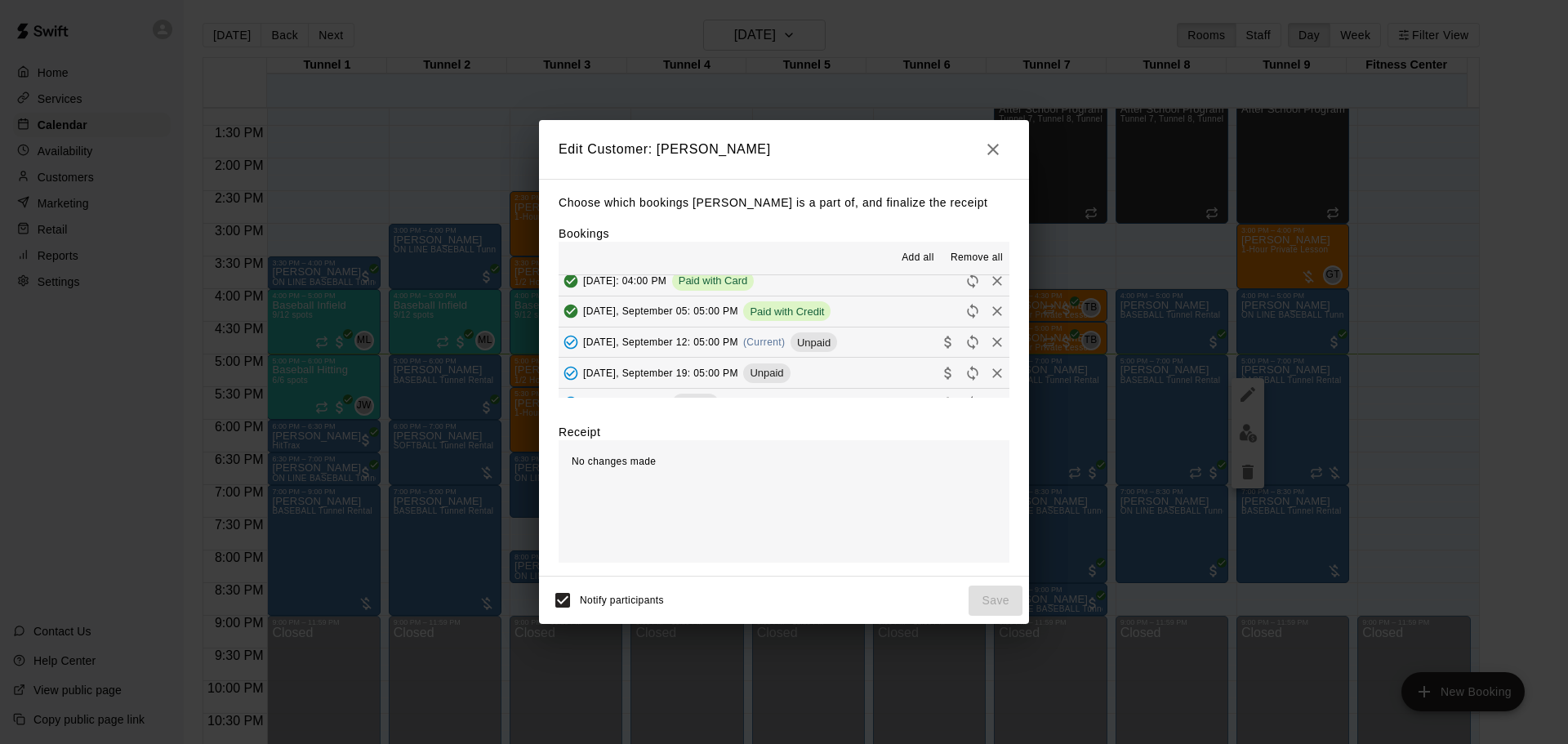
click at [830, 346] on button "[DATE], September 12: 05:00 PM (Current) Unpaid" at bounding box center [784, 342] width 451 height 30
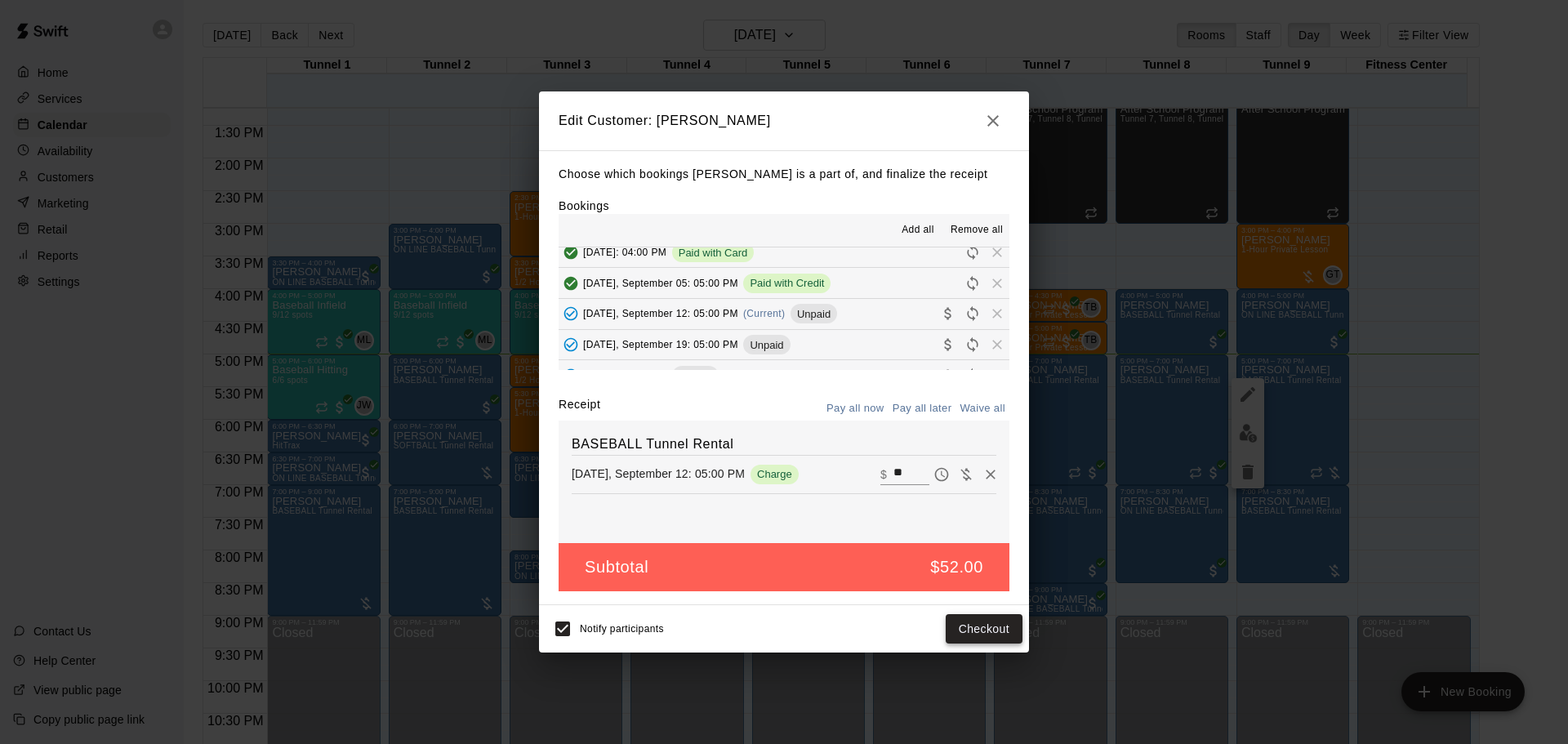
click at [975, 624] on button "Checkout" at bounding box center [984, 629] width 76 height 30
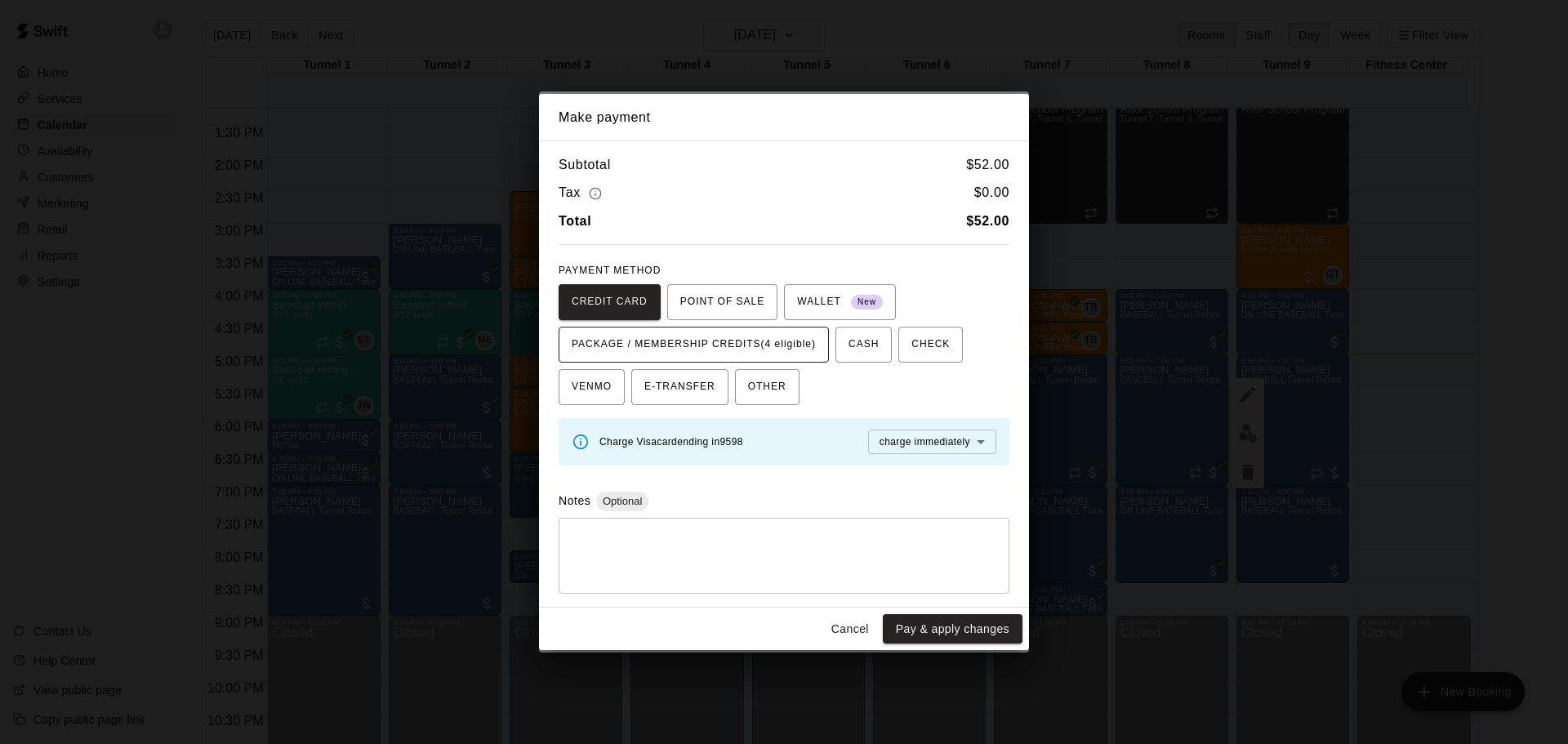
click at [766, 352] on span "PACKAGE / MEMBERSHIP CREDITS (4 eligible)" at bounding box center [694, 345] width 245 height 26
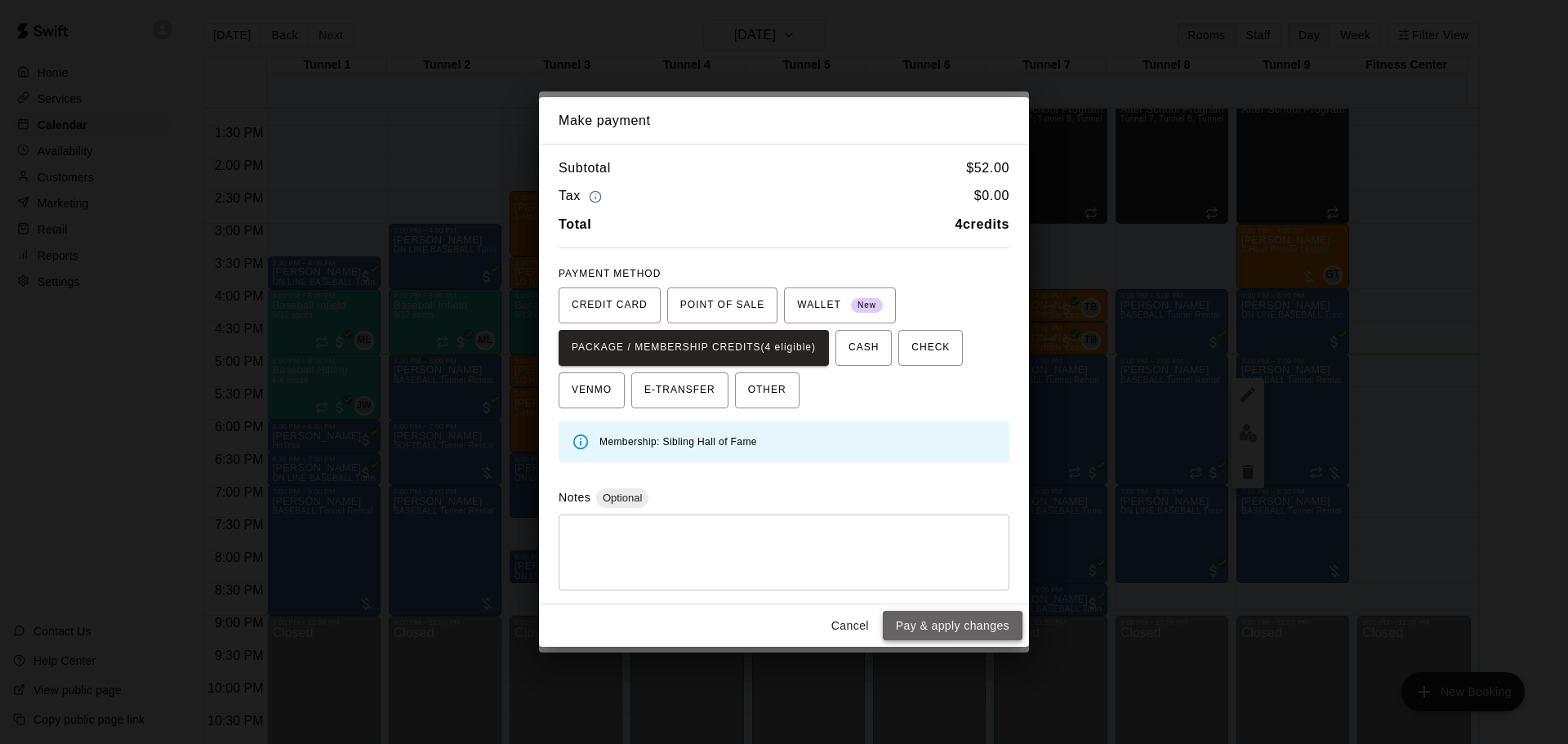
click at [933, 634] on button "Pay & apply changes" at bounding box center [953, 625] width 140 height 30
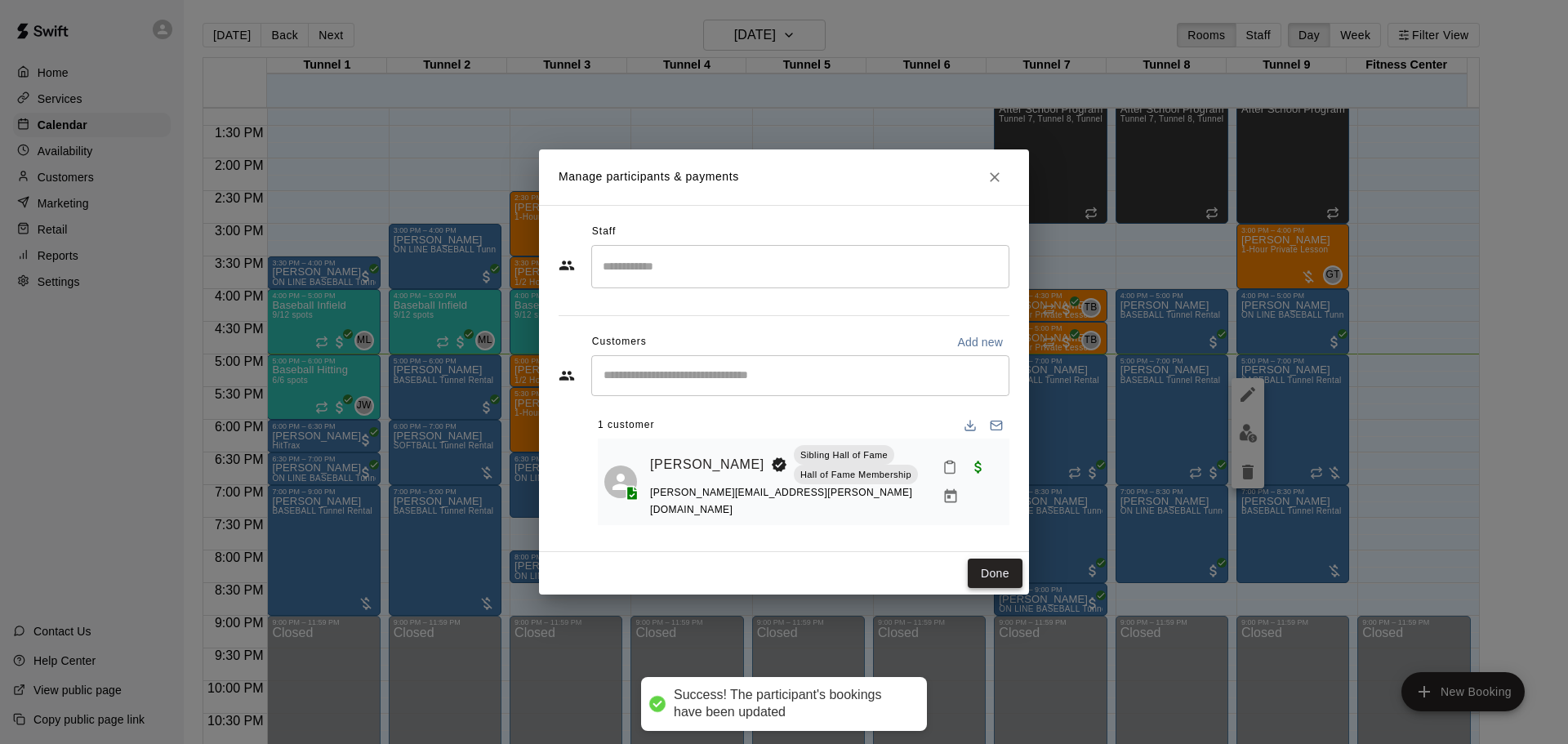
click at [984, 567] on button "Done" at bounding box center [996, 574] width 55 height 30
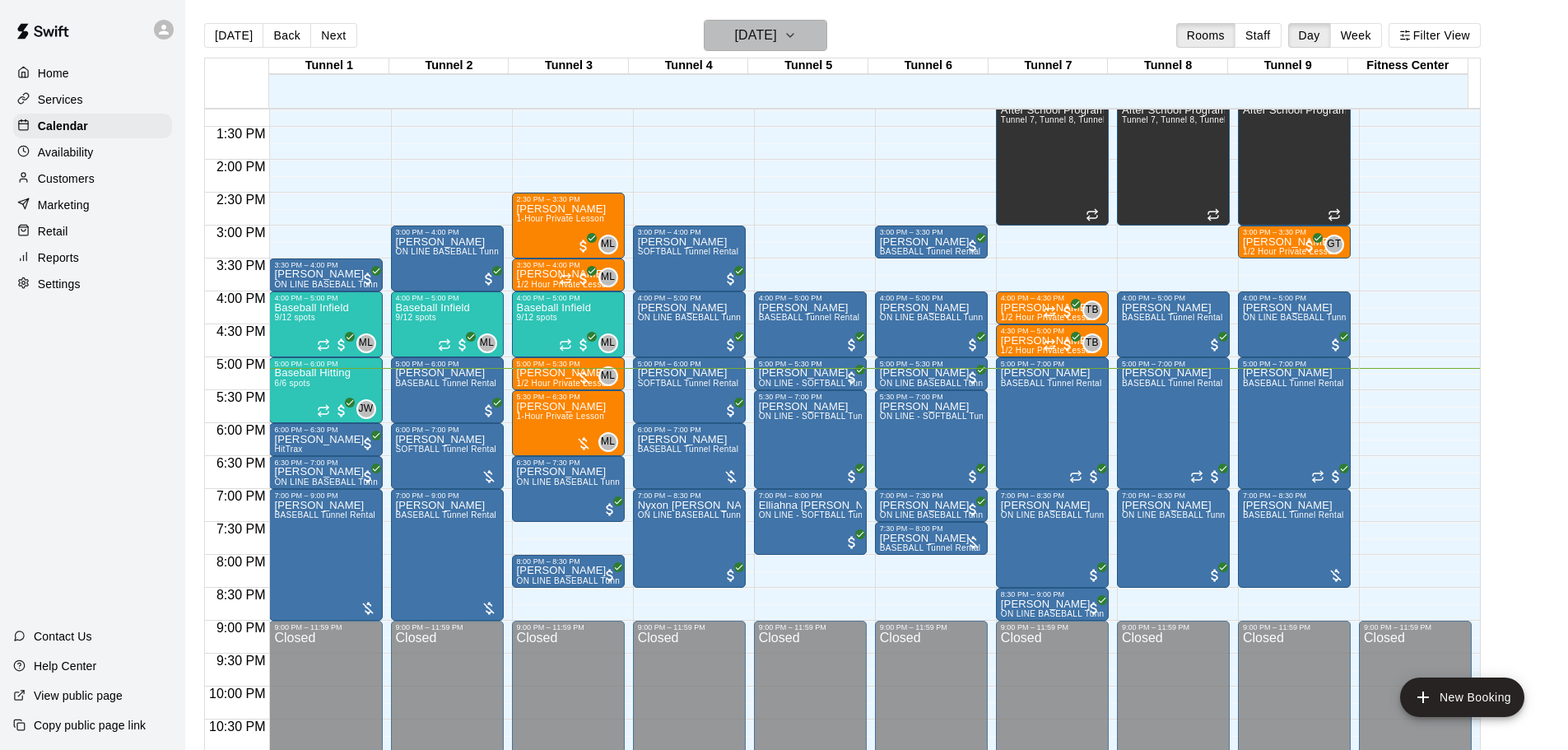
click at [758, 41] on h6 "[DATE]" at bounding box center [755, 35] width 42 height 23
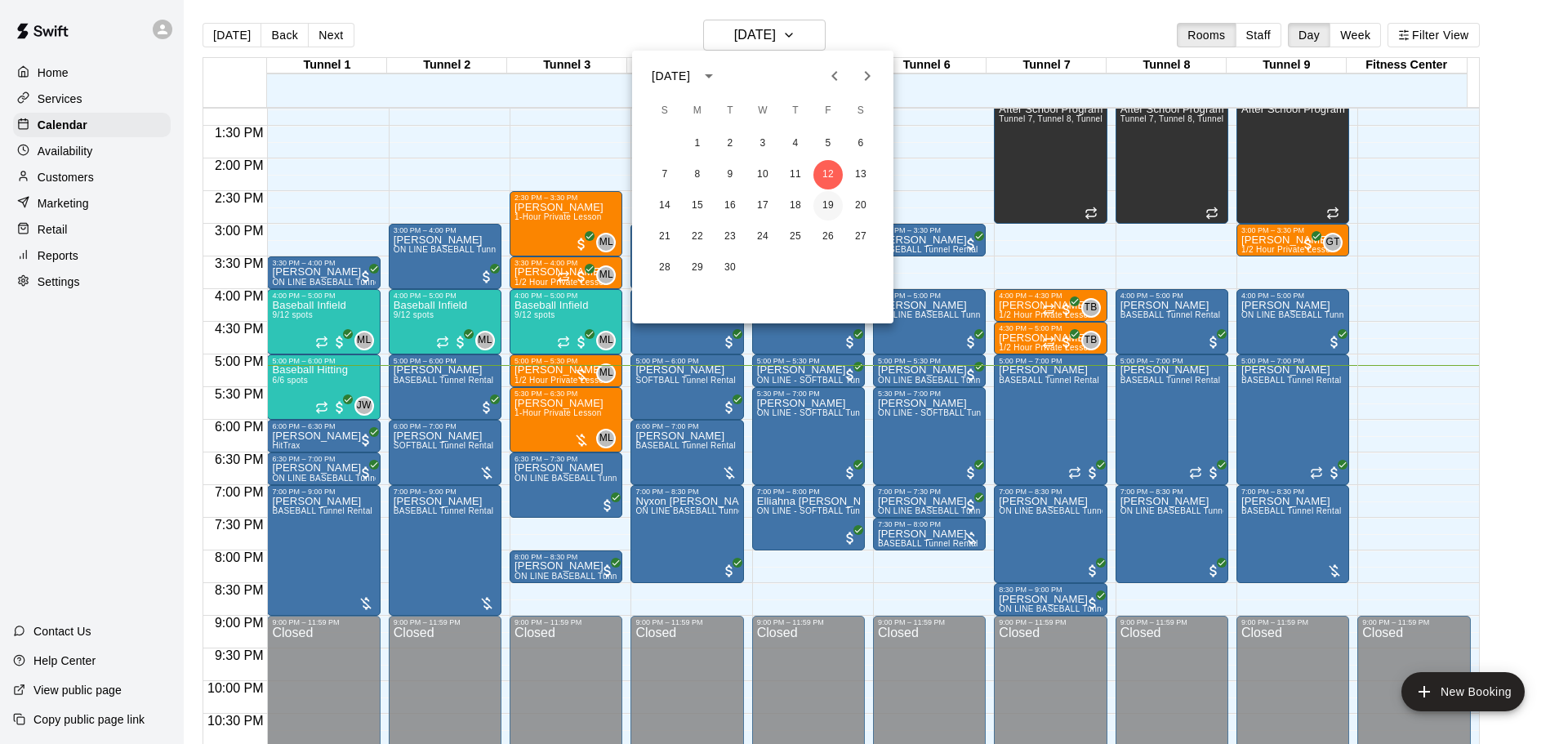
click at [827, 205] on button "19" at bounding box center [829, 206] width 29 height 29
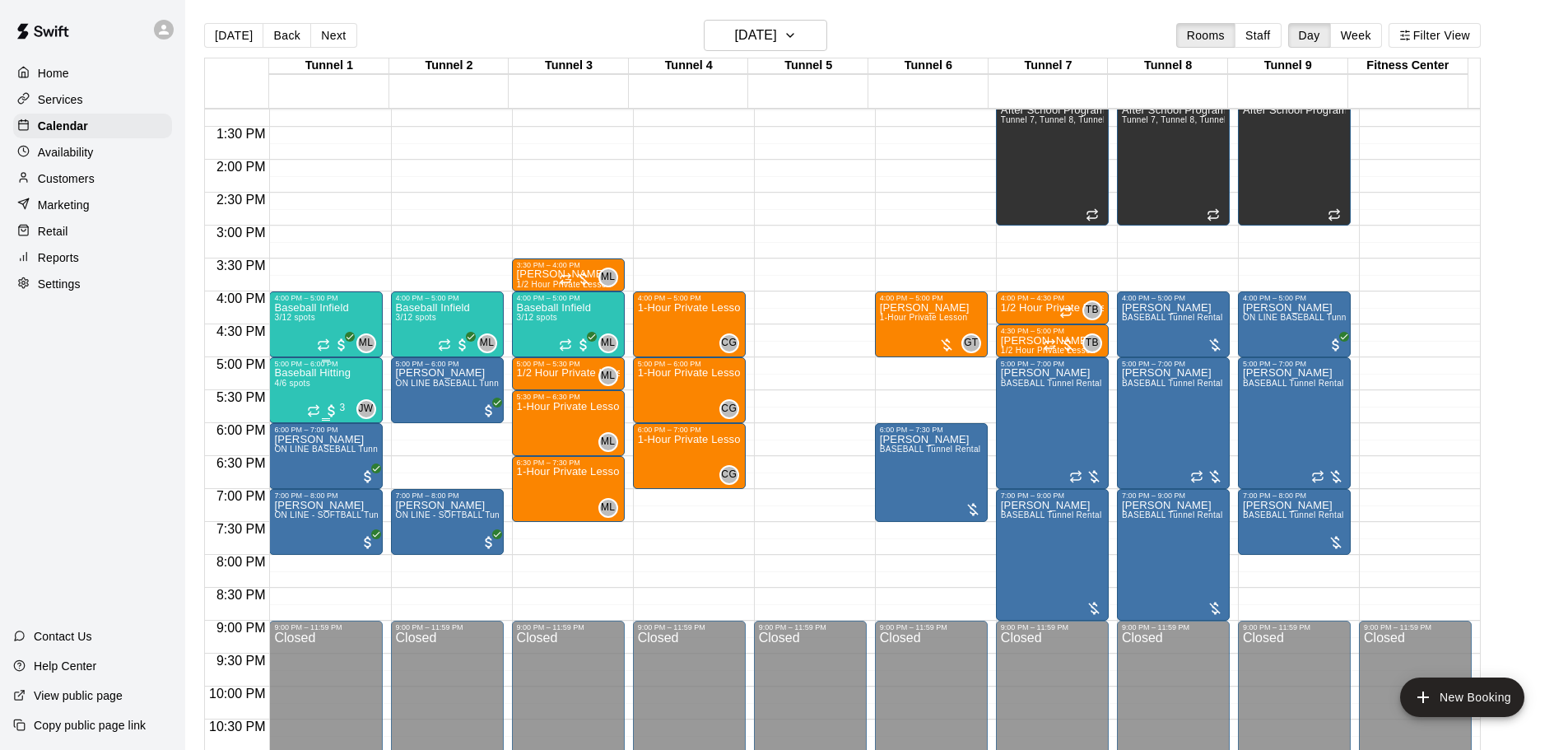
click at [322, 373] on p "Baseball Hitting" at bounding box center [312, 373] width 77 height 0
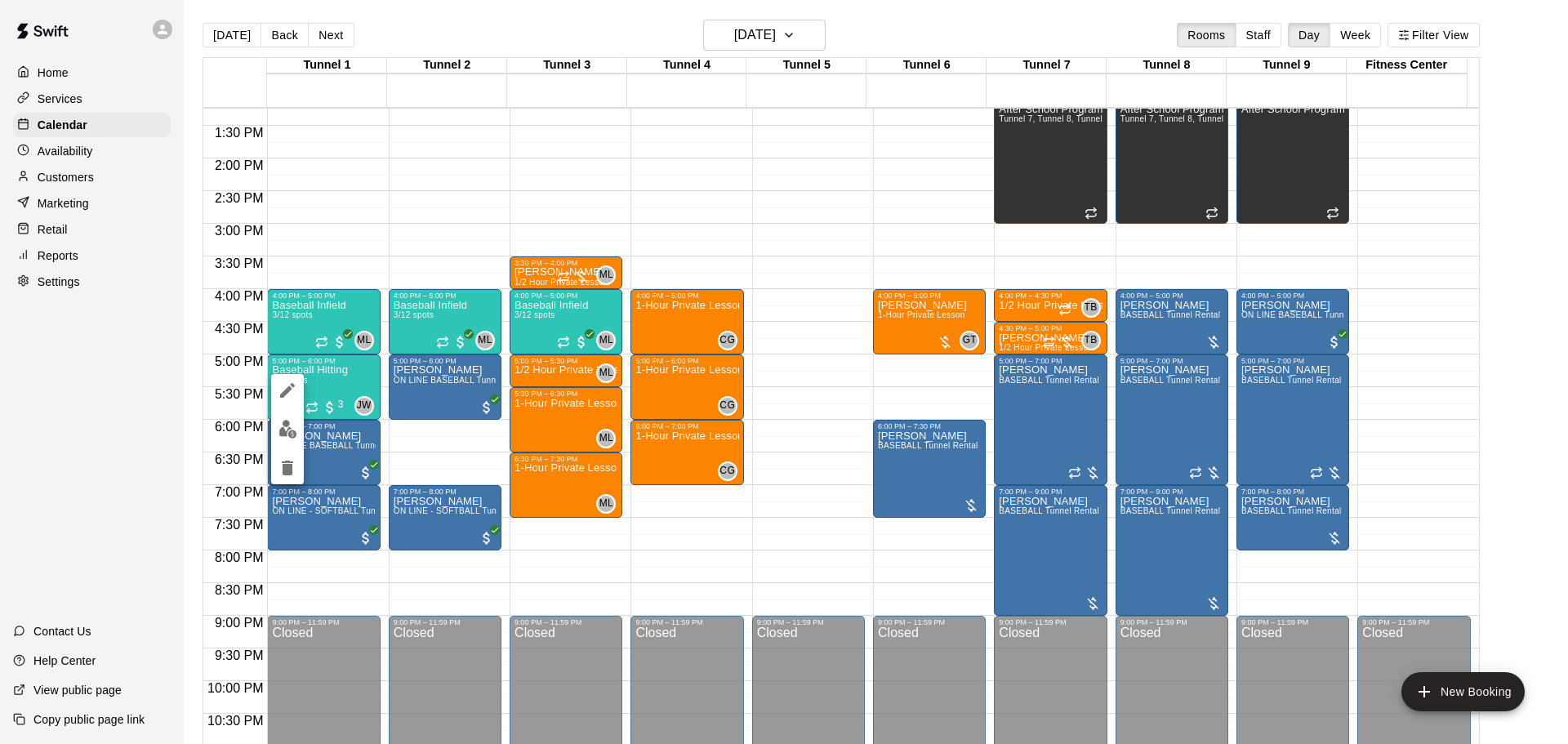
click at [294, 432] on img "edit" at bounding box center [288, 429] width 18 height 18
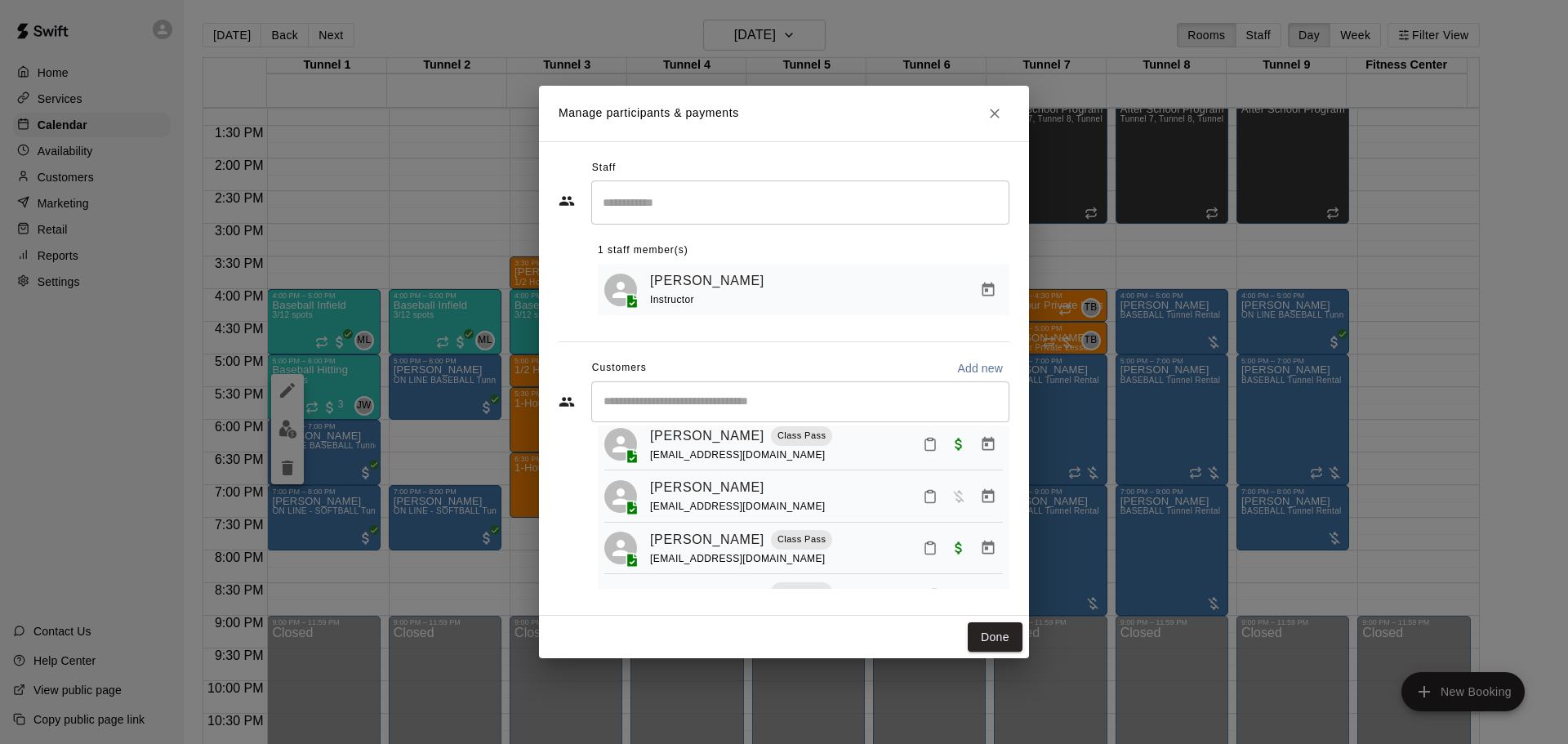
scroll to position [82, 0]
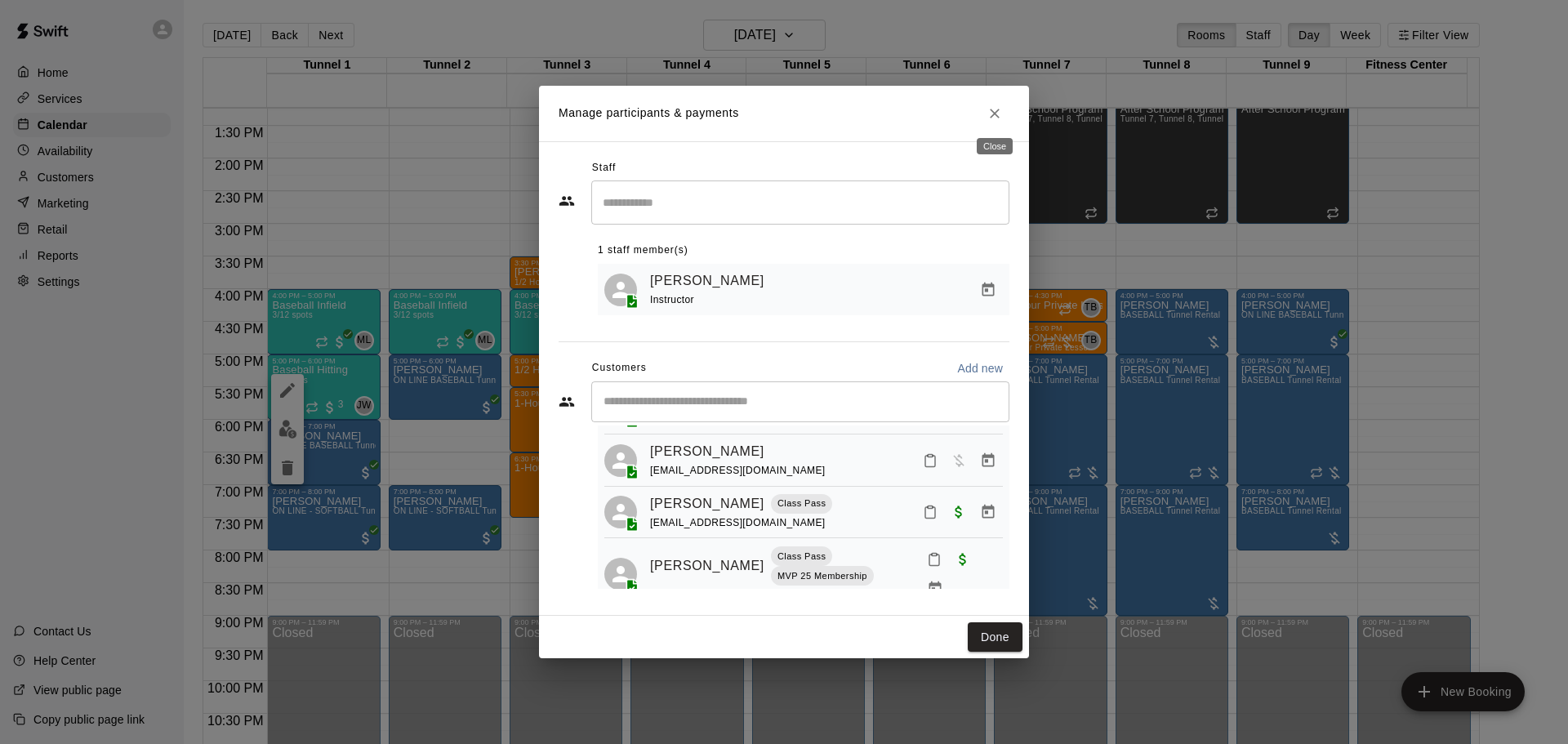
click at [987, 123] on button "Close" at bounding box center [995, 113] width 29 height 29
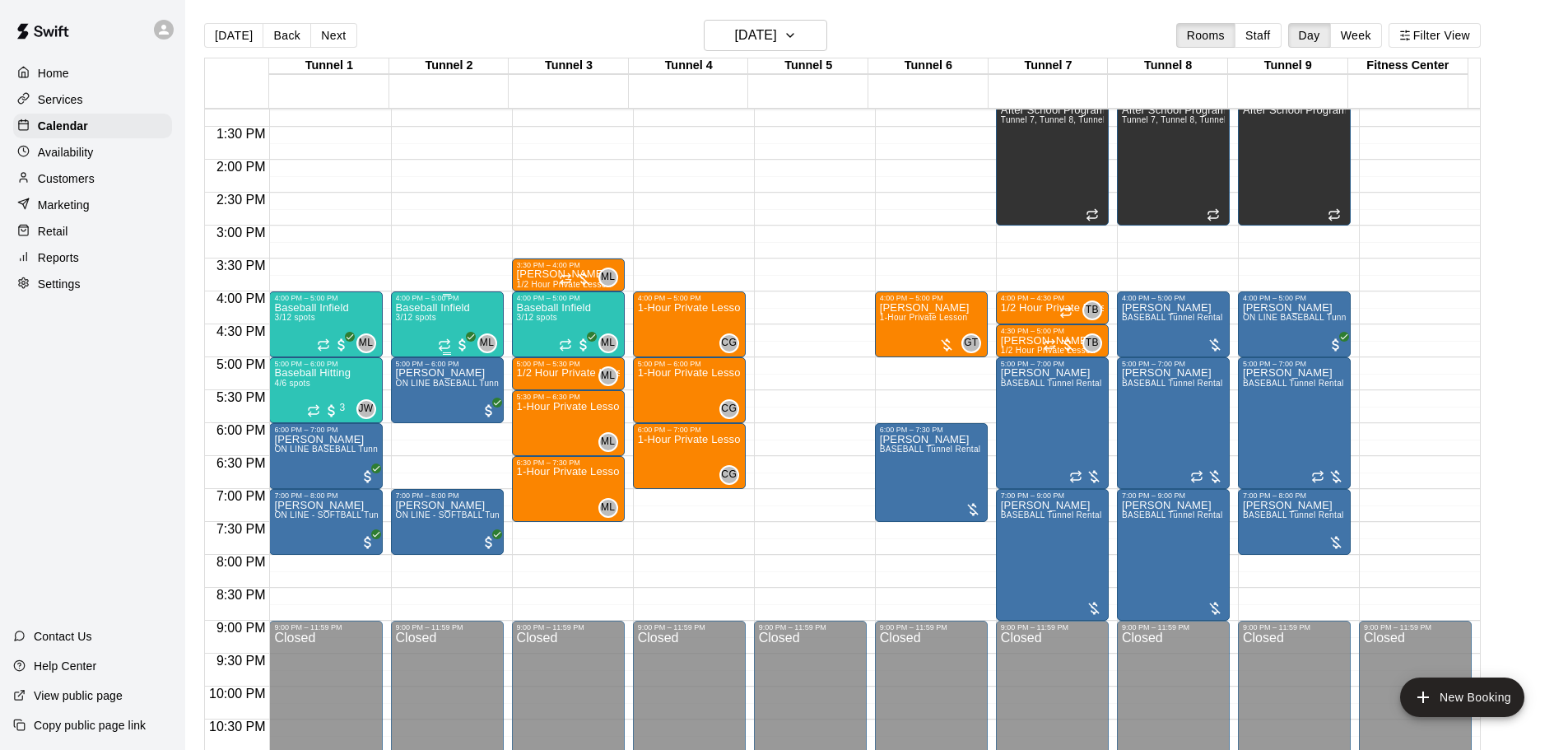
click at [476, 317] on div "Baseball Infield 3/12 spots ML 0" at bounding box center [447, 677] width 103 height 750
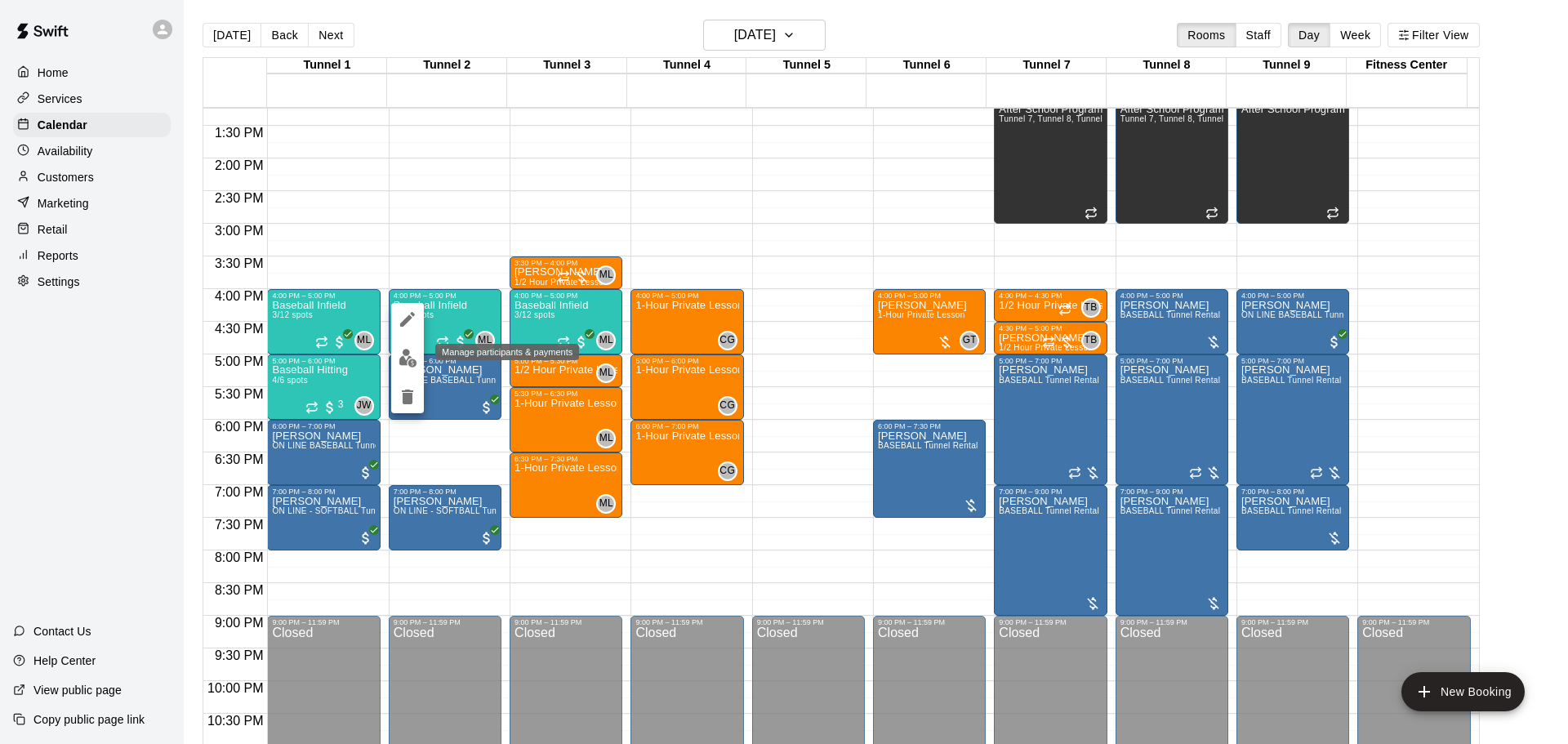
click at [414, 359] on img "edit" at bounding box center [407, 358] width 18 height 18
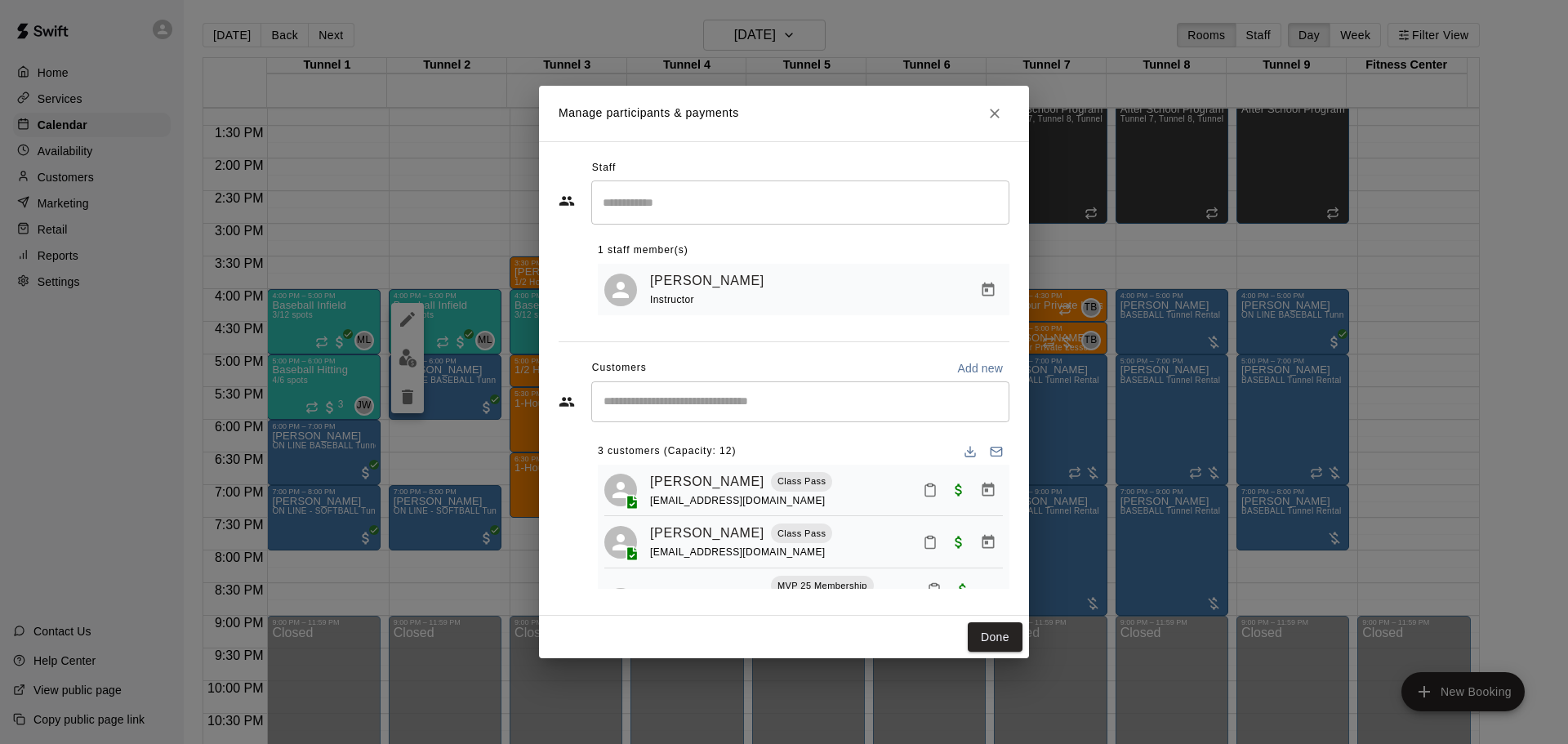
scroll to position [66, 0]
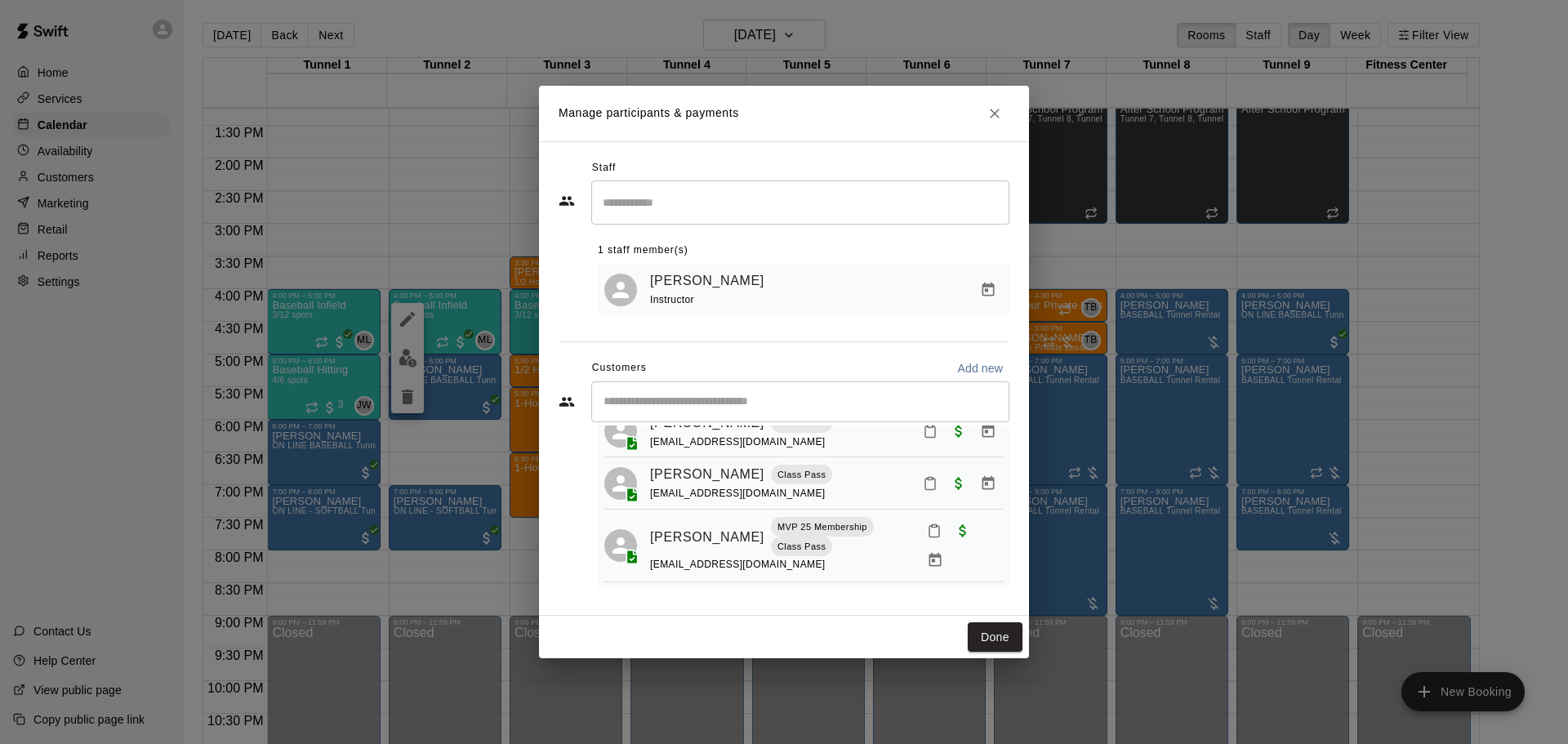
click at [690, 398] on input "Start typing to search customers..." at bounding box center [800, 402] width 404 height 17
click at [983, 639] on button "Done" at bounding box center [996, 637] width 55 height 30
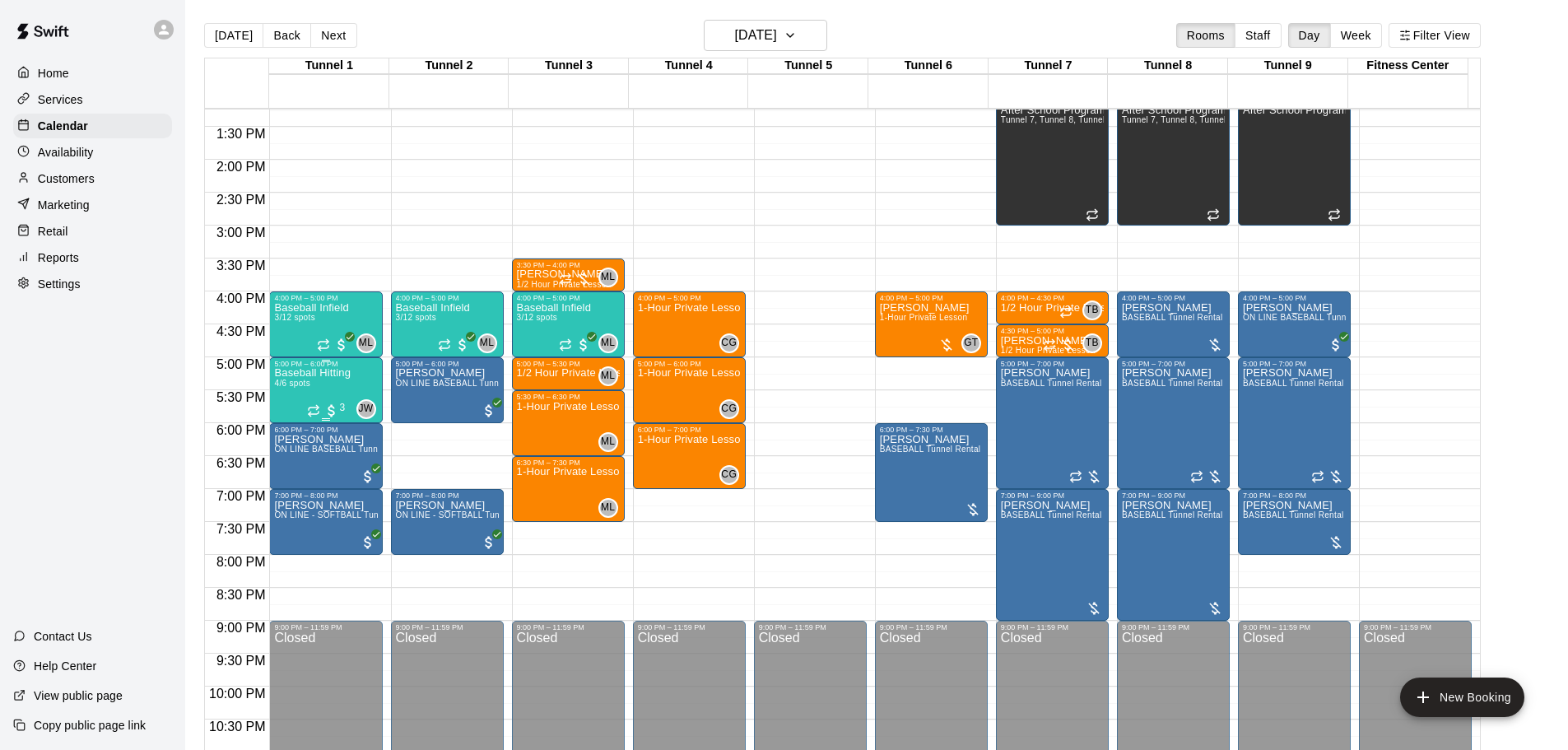
click at [308, 397] on div "Baseball Hitting 4/6 spots" at bounding box center [312, 743] width 77 height 750
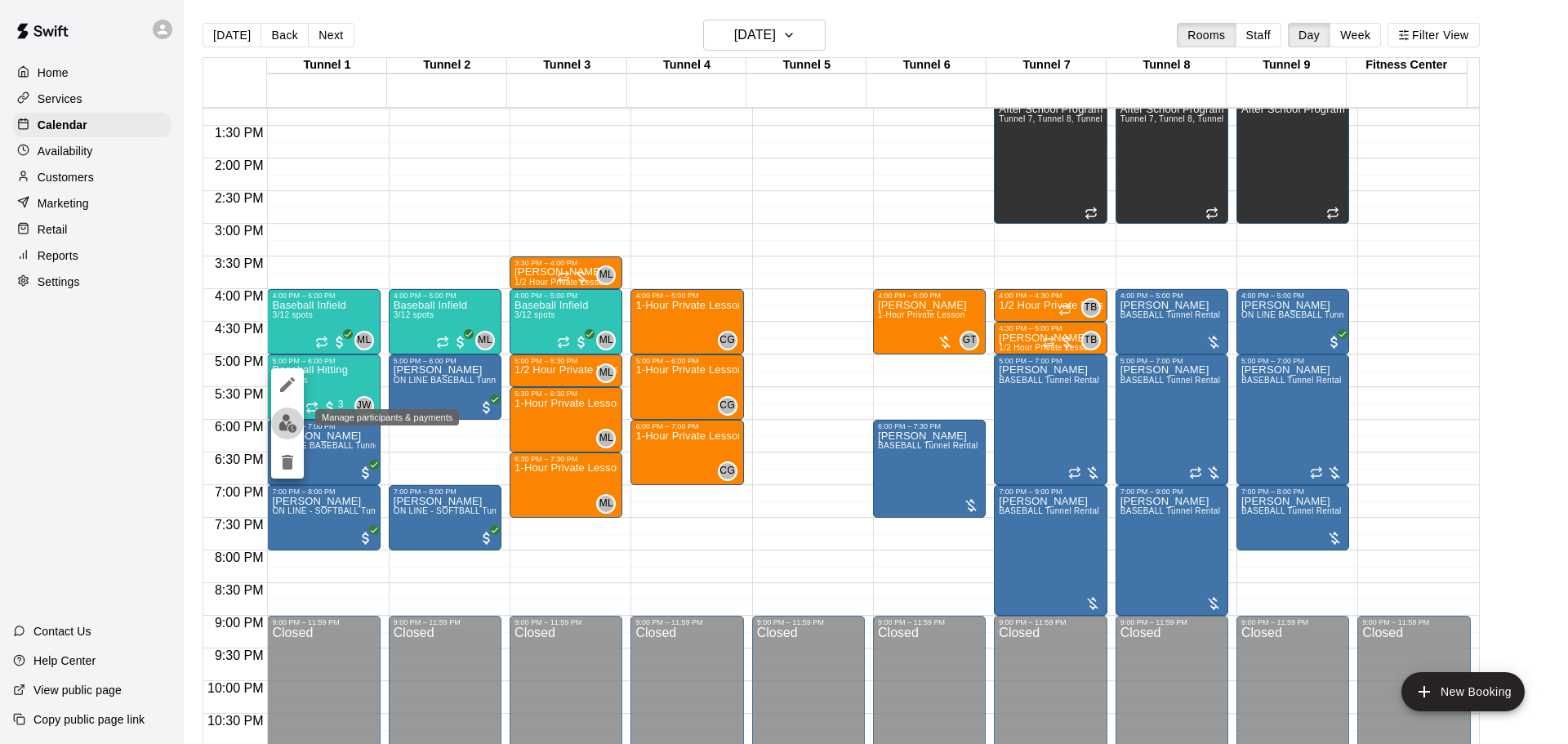
click at [285, 429] on img "edit" at bounding box center [288, 423] width 18 height 18
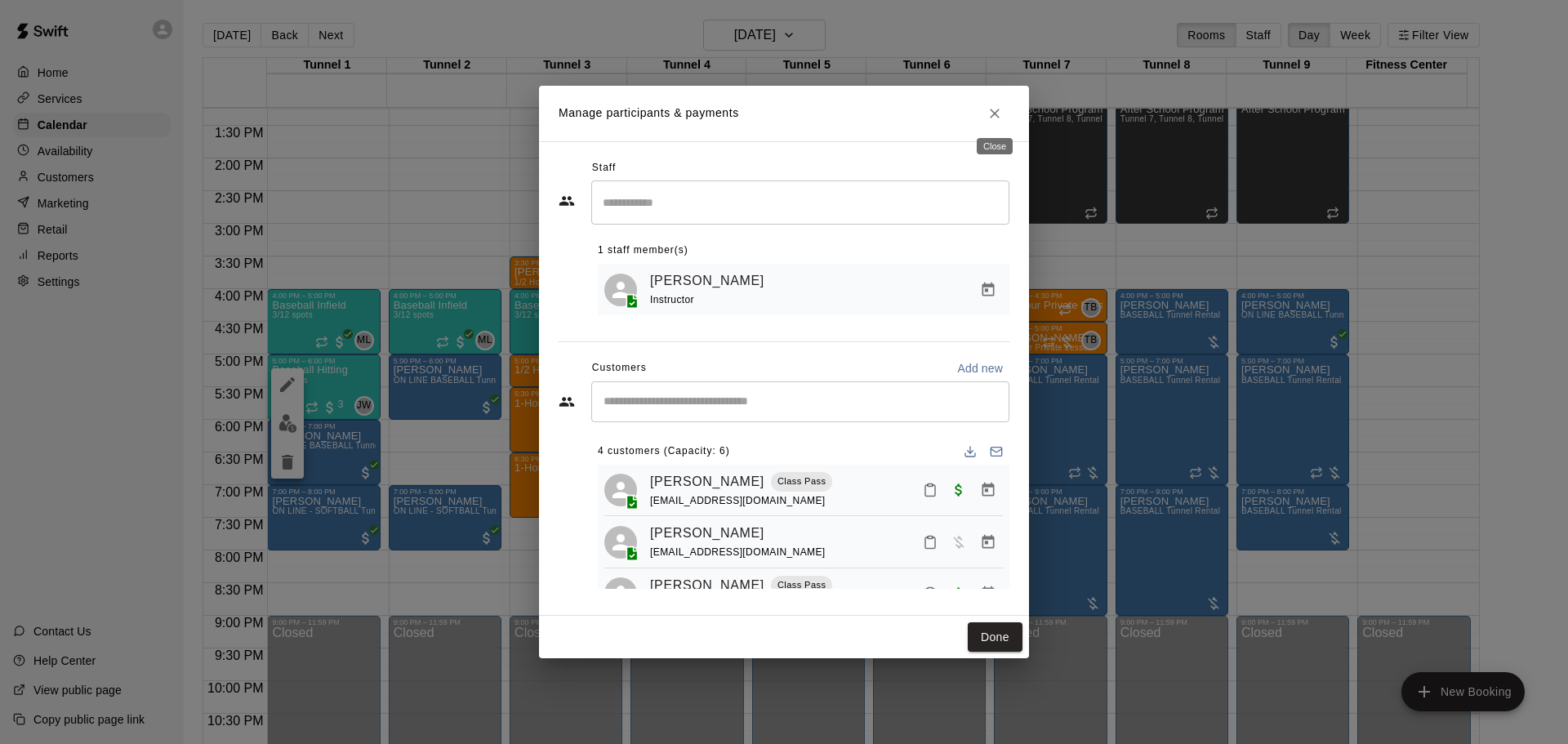
click at [1000, 116] on icon "Close" at bounding box center [995, 114] width 17 height 17
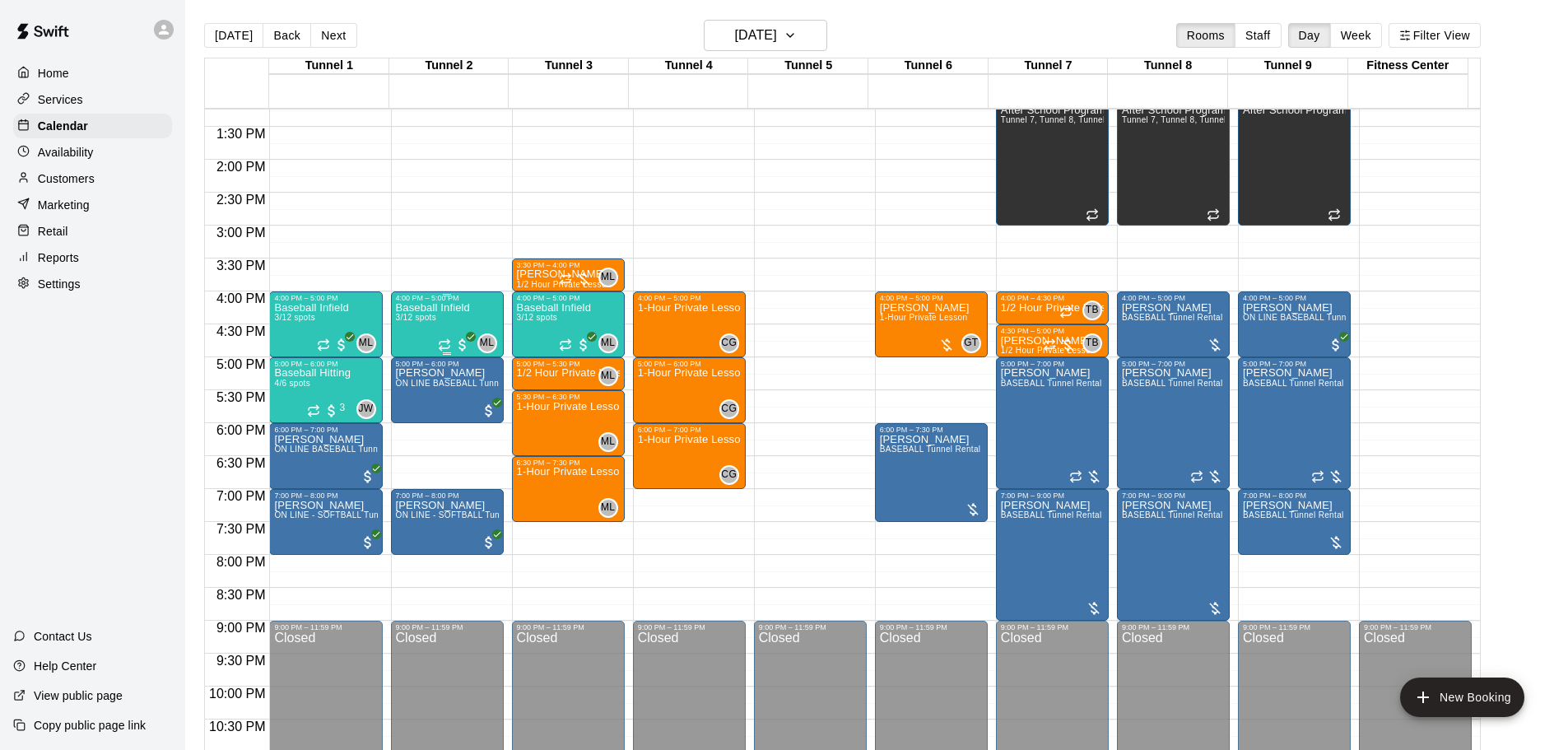
click at [431, 337] on div "Baseball Infield 3/12 spots" at bounding box center [433, 677] width 74 height 750
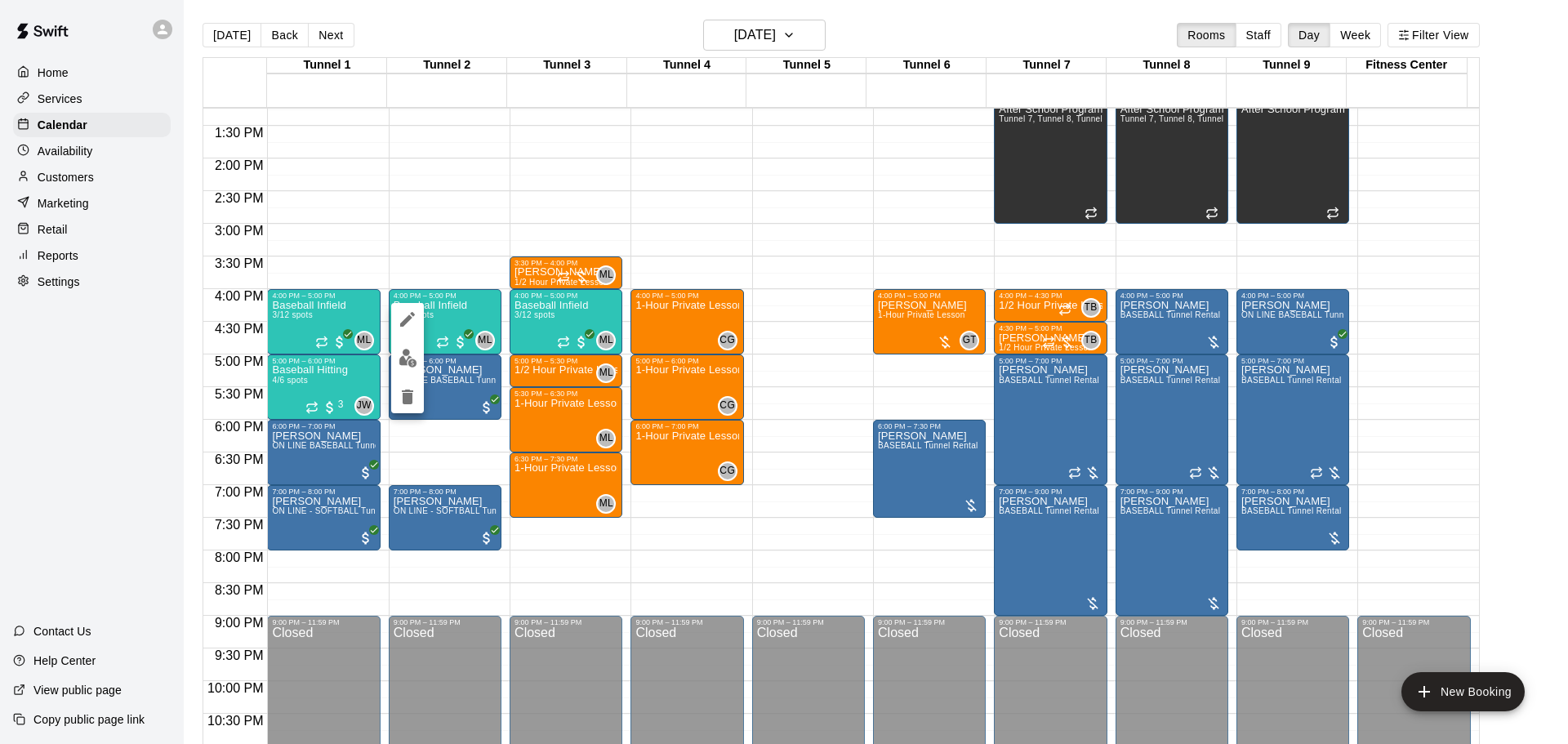
click at [413, 367] on img "edit" at bounding box center [407, 358] width 18 height 18
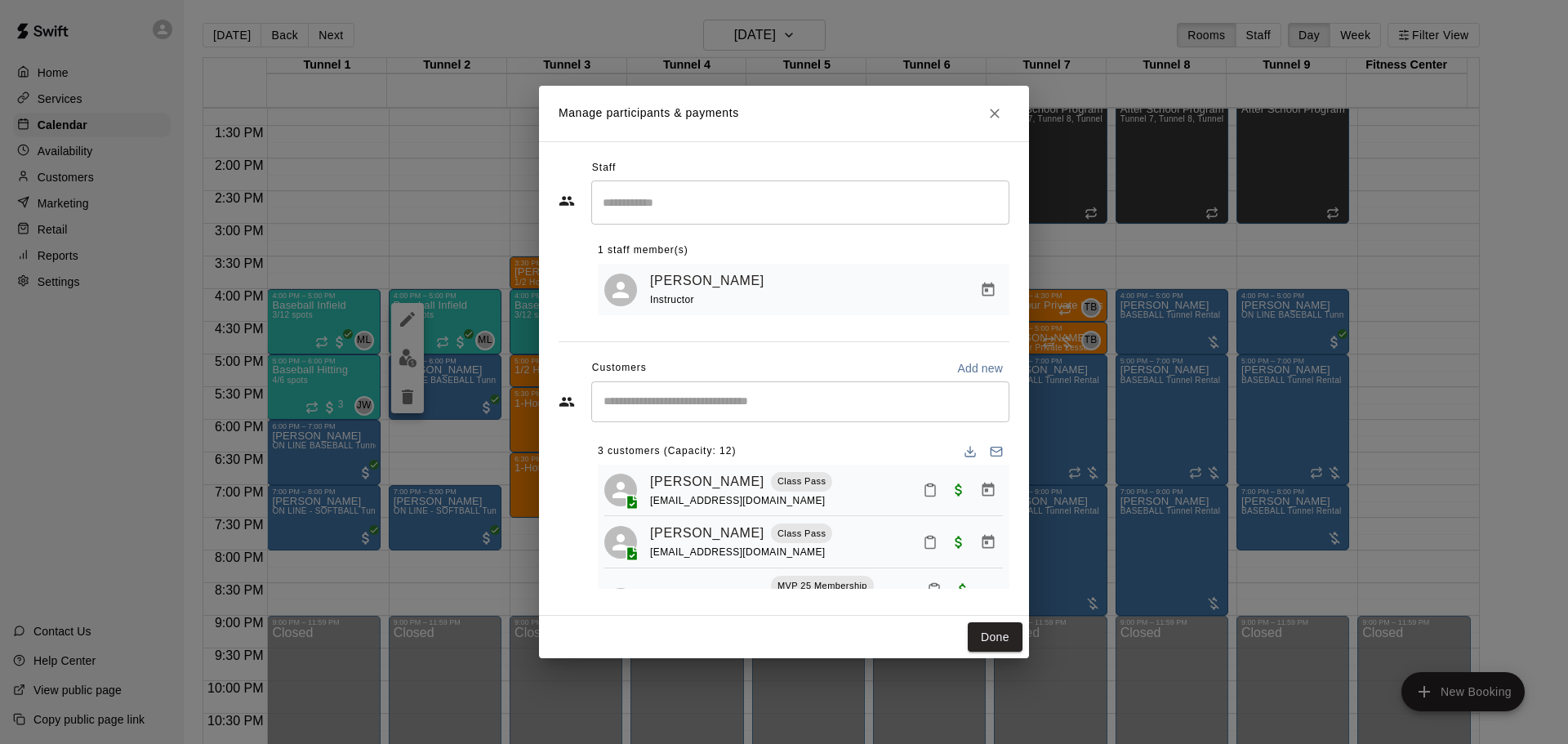
click at [650, 418] on div "​" at bounding box center [800, 402] width 418 height 40
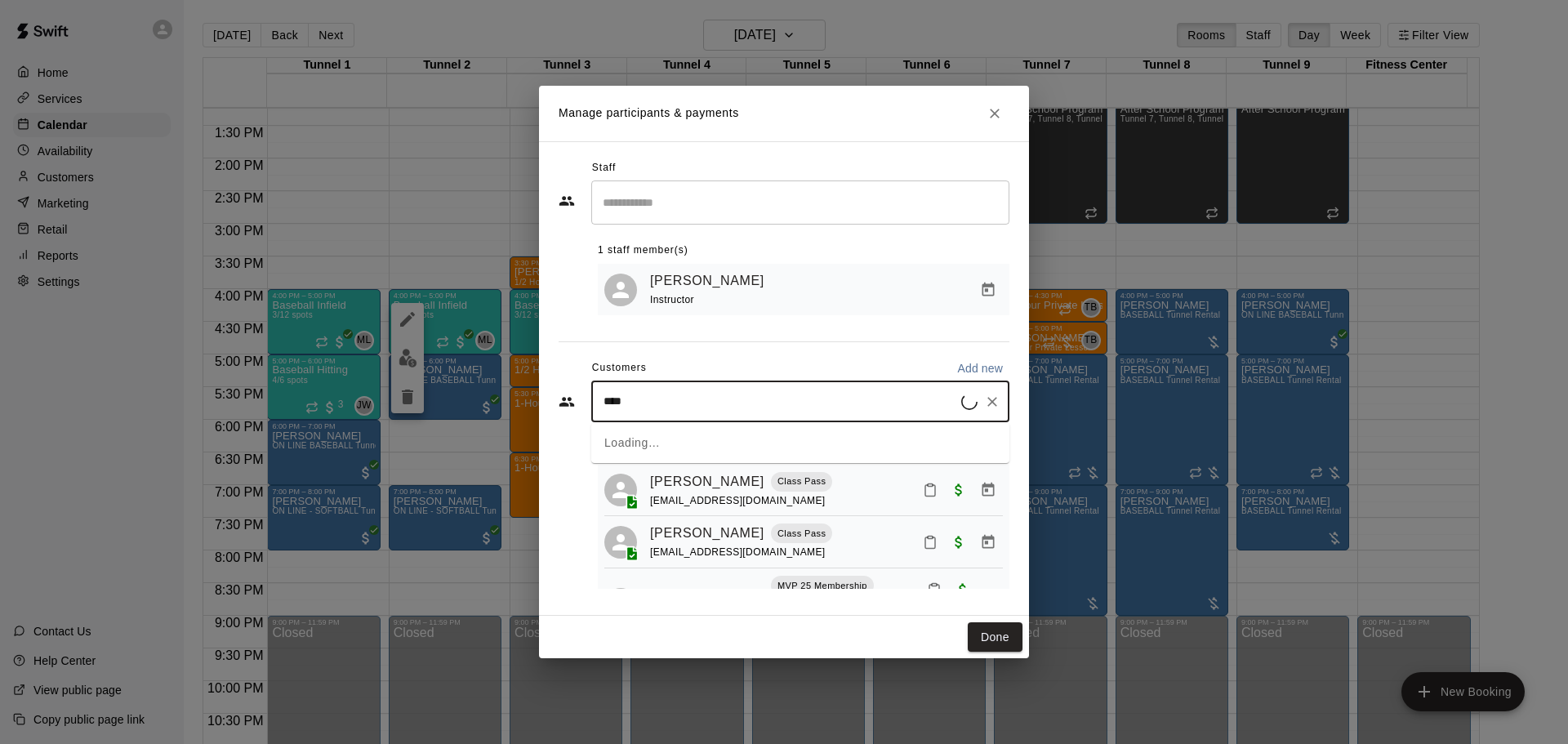
type input "*****"
click at [661, 438] on p "Atanu Khamaru" at bounding box center [687, 441] width 99 height 17
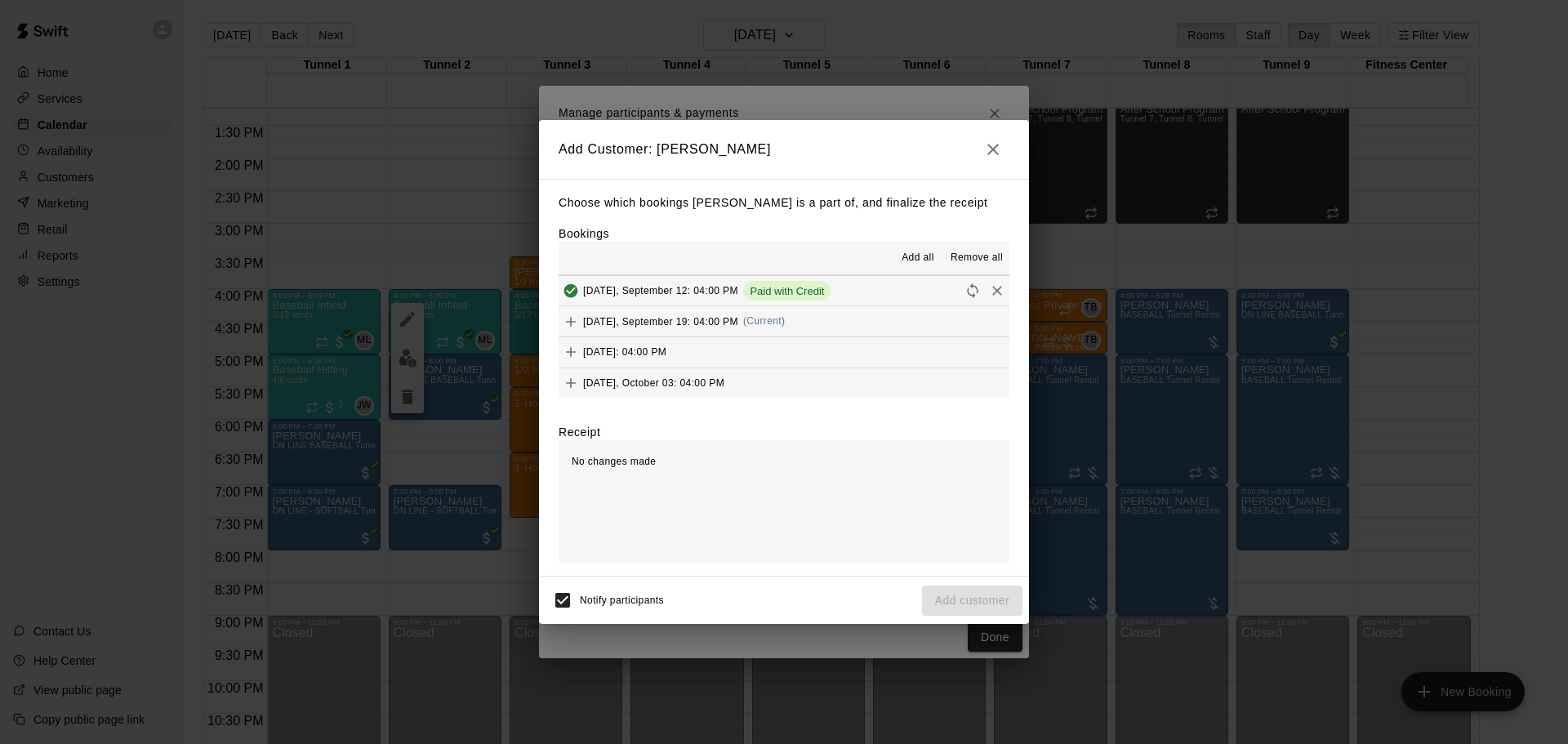
scroll to position [1477, 0]
click at [727, 323] on span "Friday, September 19: 04:00 PM" at bounding box center [660, 320] width 155 height 11
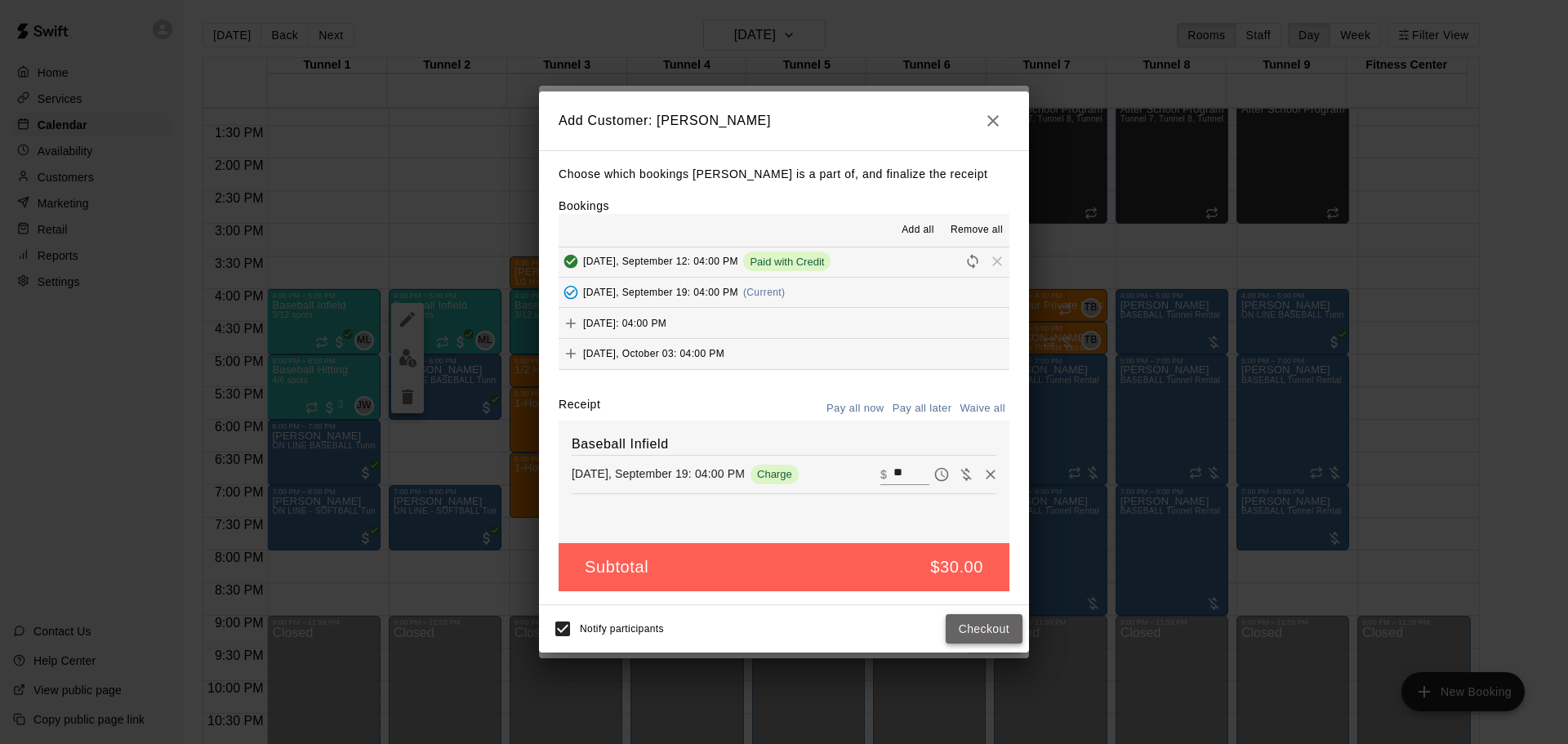
click at [951, 618] on button "Checkout" at bounding box center [984, 629] width 76 height 30
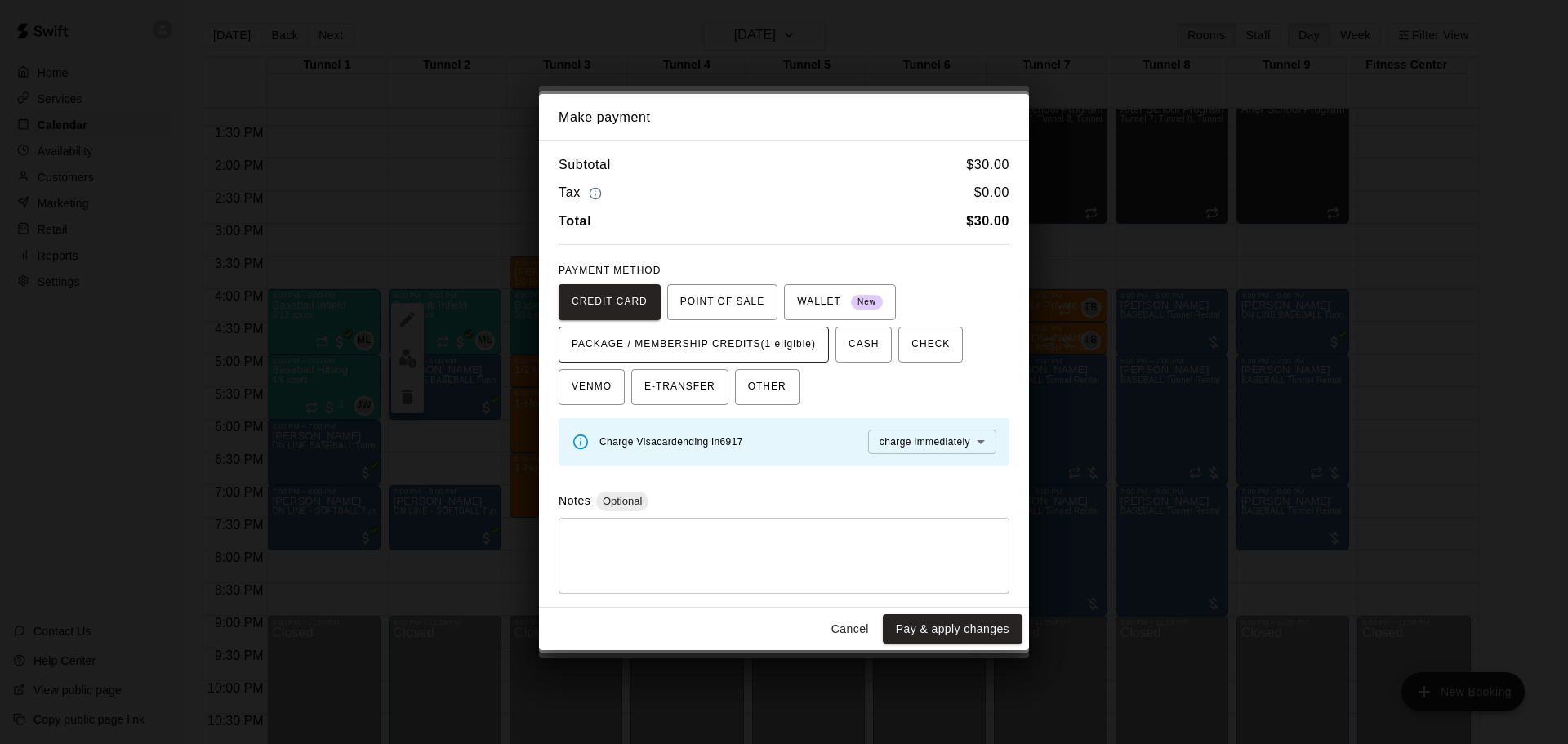
click at [804, 340] on span "PACKAGE / MEMBERSHIP CREDITS (1 eligible)" at bounding box center [694, 345] width 245 height 26
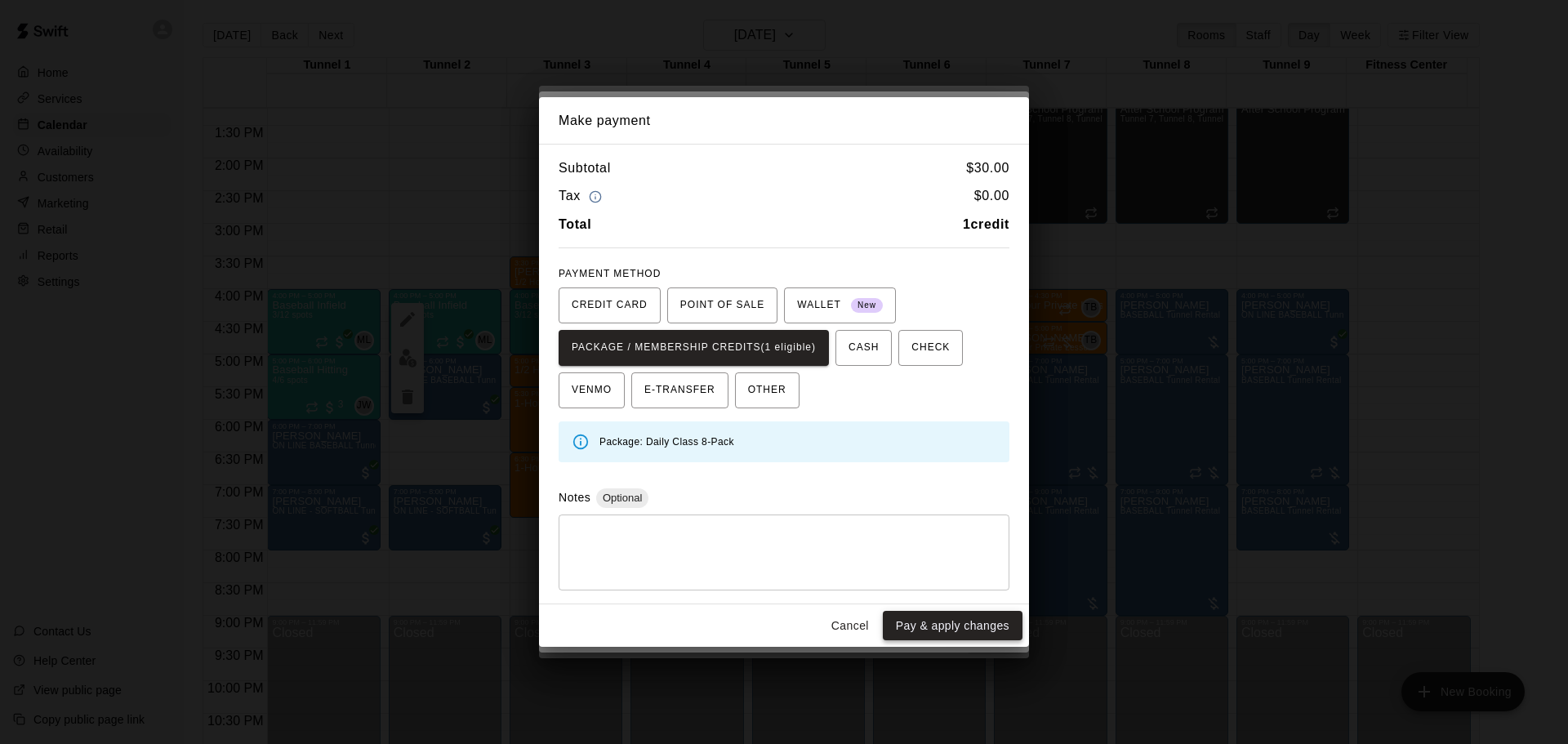
click at [933, 617] on button "Pay & apply changes" at bounding box center [953, 625] width 140 height 30
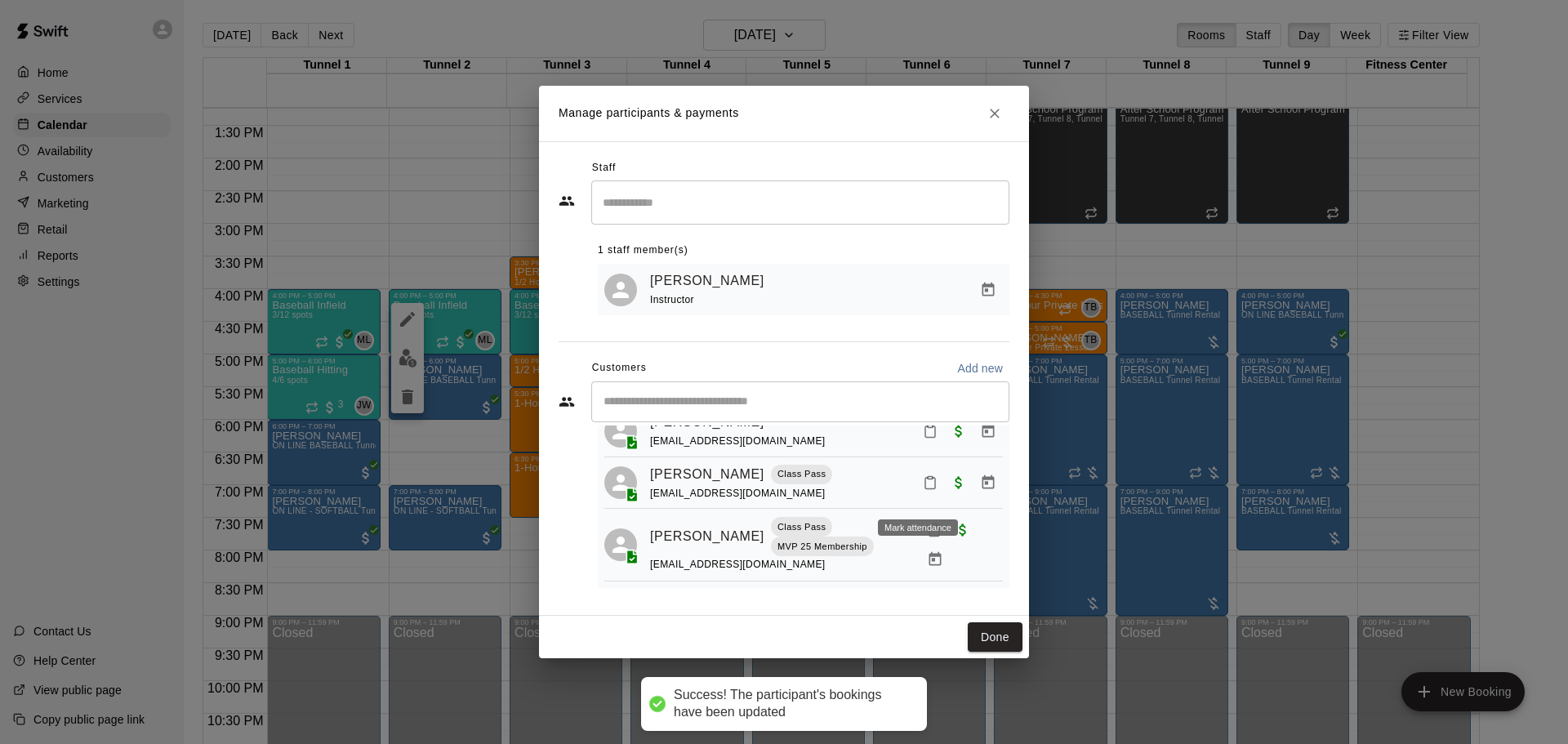
scroll to position [120, 0]
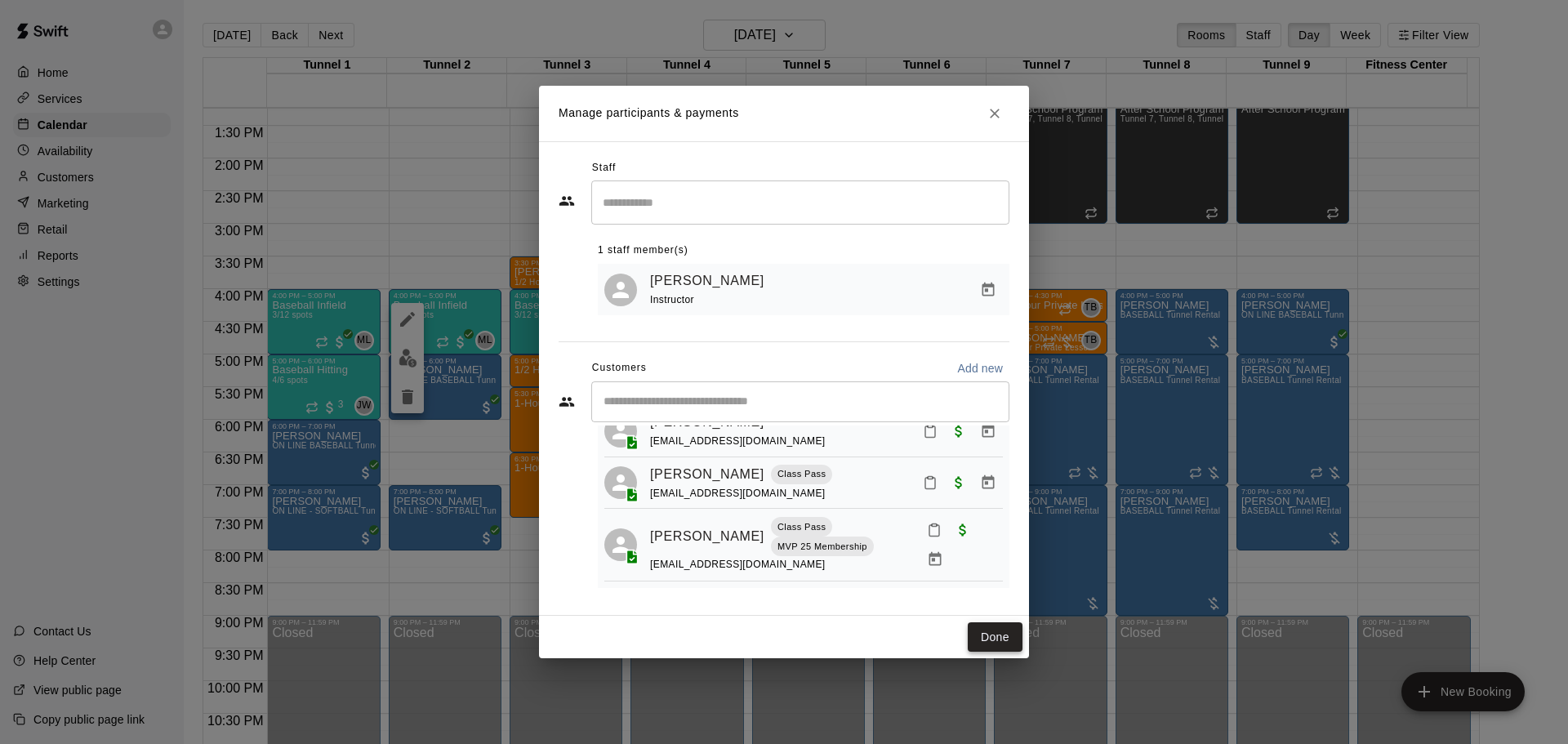
click at [1005, 639] on button "Done" at bounding box center [996, 637] width 55 height 30
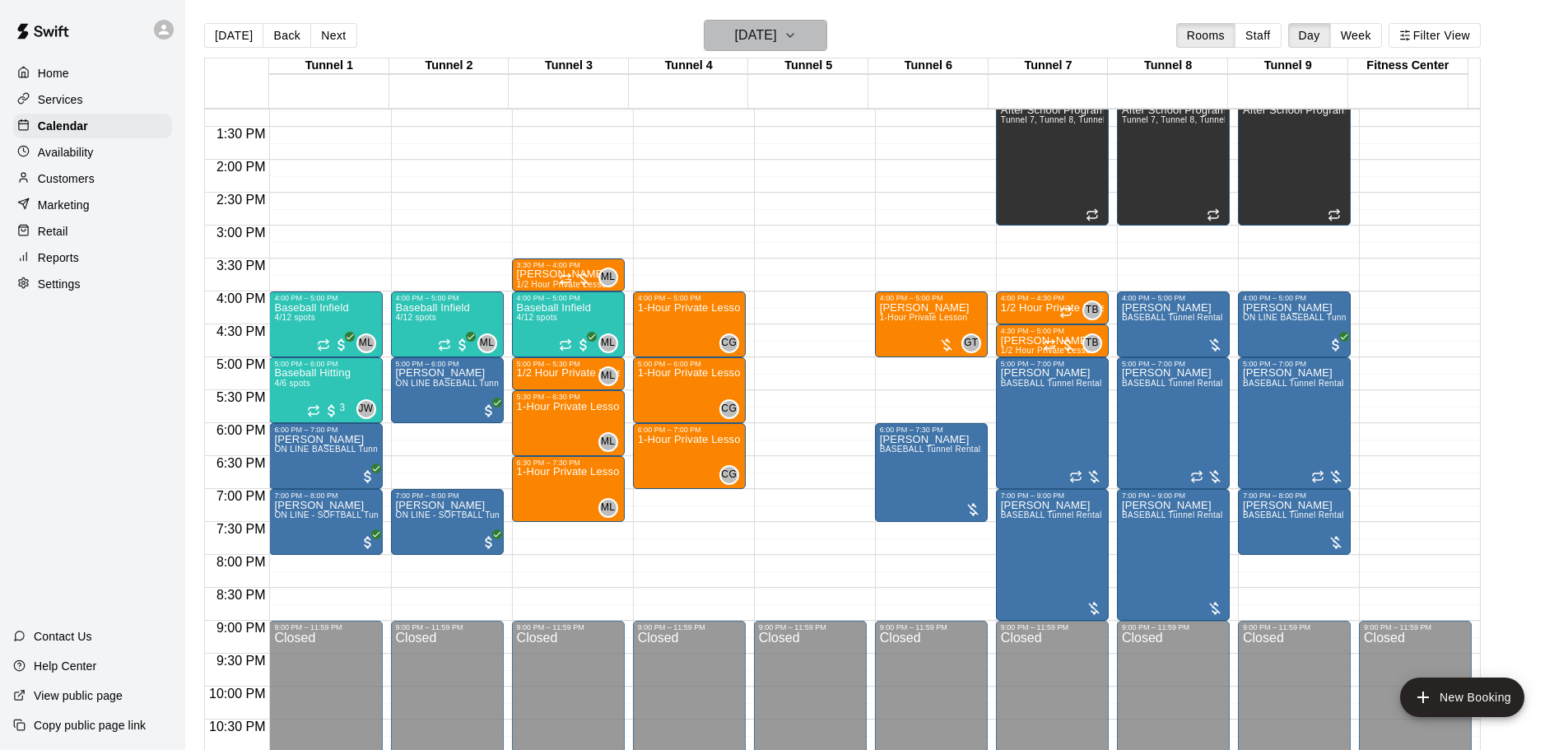
click at [748, 45] on h6 "Friday Sep 19" at bounding box center [755, 35] width 42 height 23
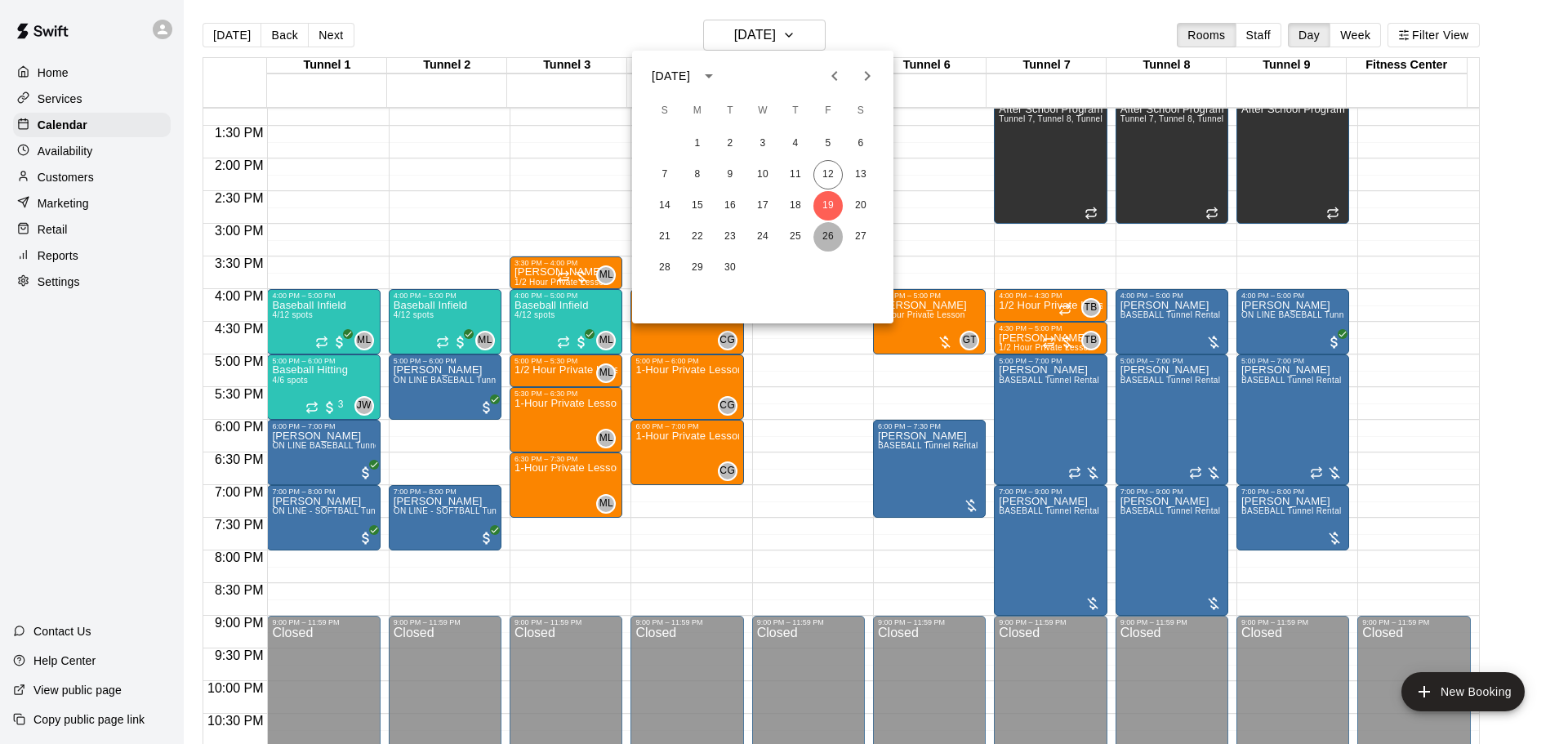
click at [832, 230] on button "26" at bounding box center [829, 237] width 29 height 29
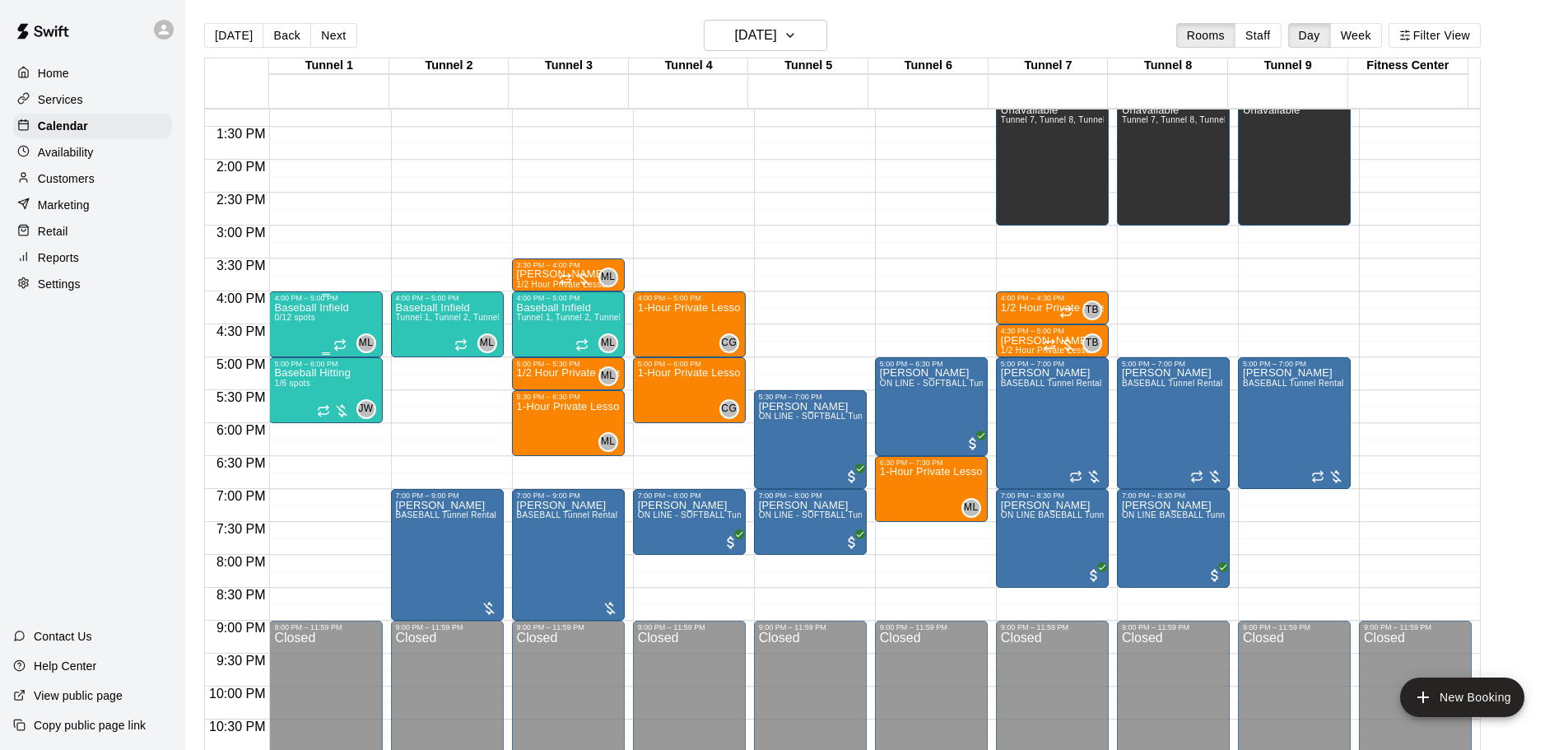
click at [322, 321] on div "Baseball Infield 0/12 spots" at bounding box center [311, 677] width 74 height 750
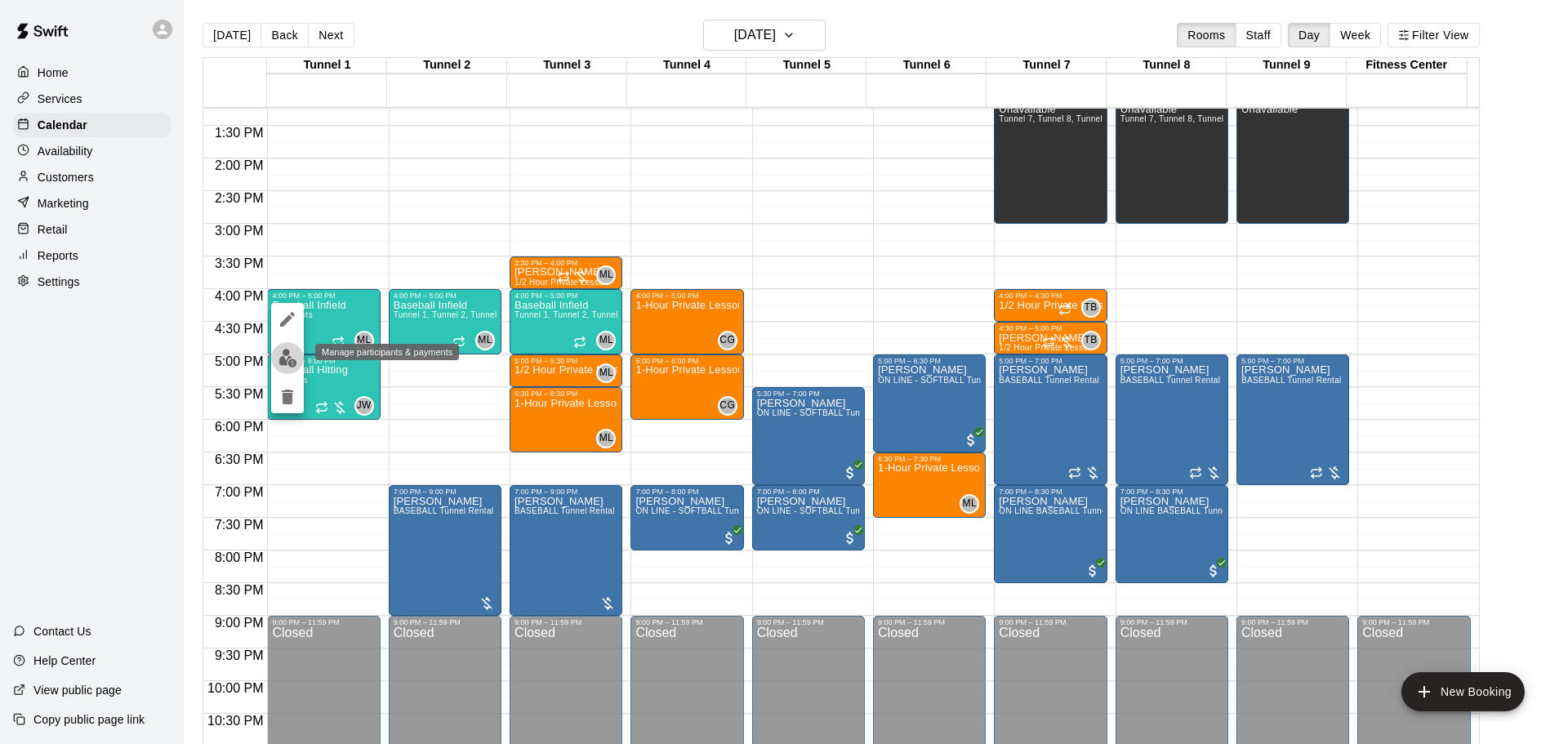
click at [289, 361] on img "edit" at bounding box center [288, 358] width 18 height 18
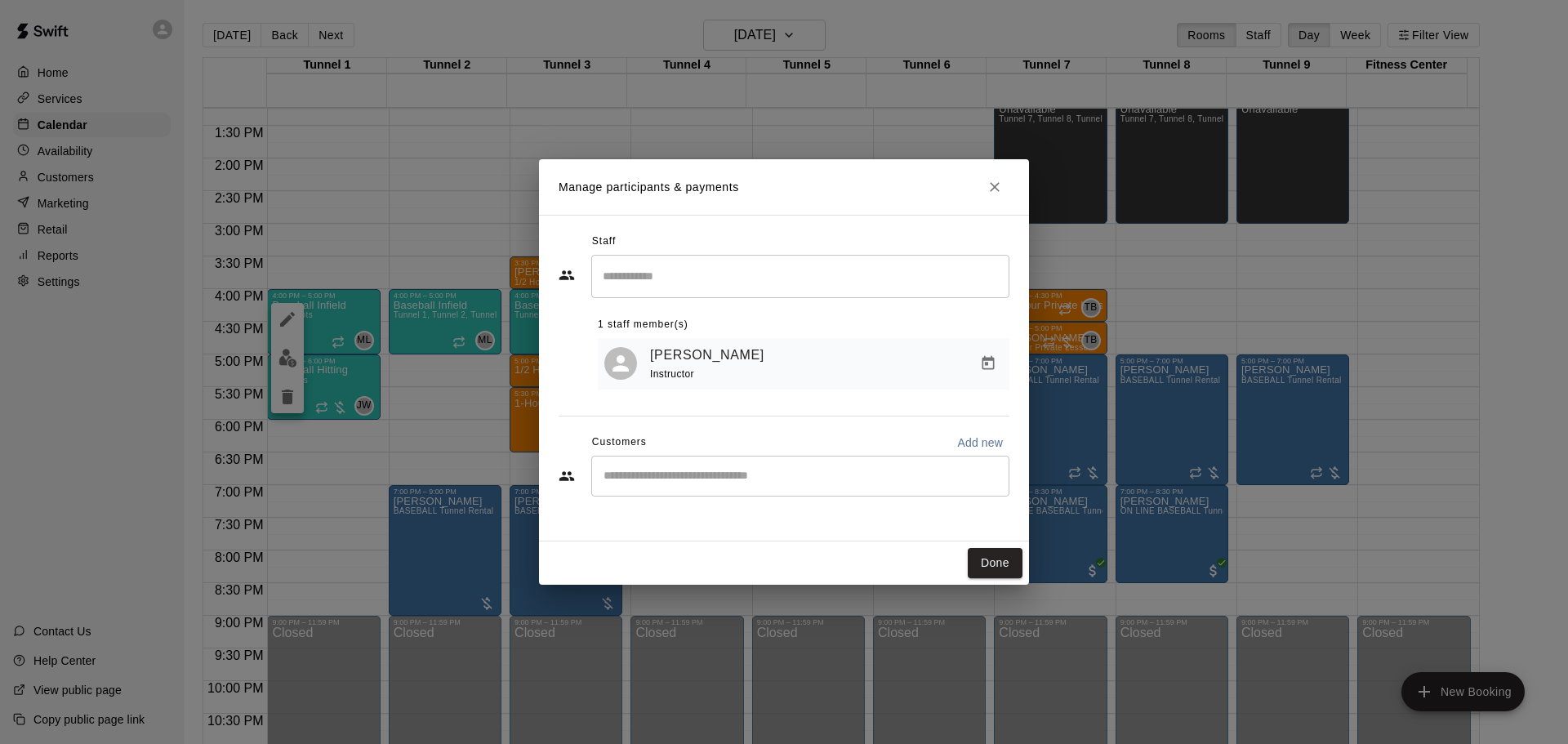
click at [664, 469] on div "​" at bounding box center [800, 476] width 418 height 40
type input "*****"
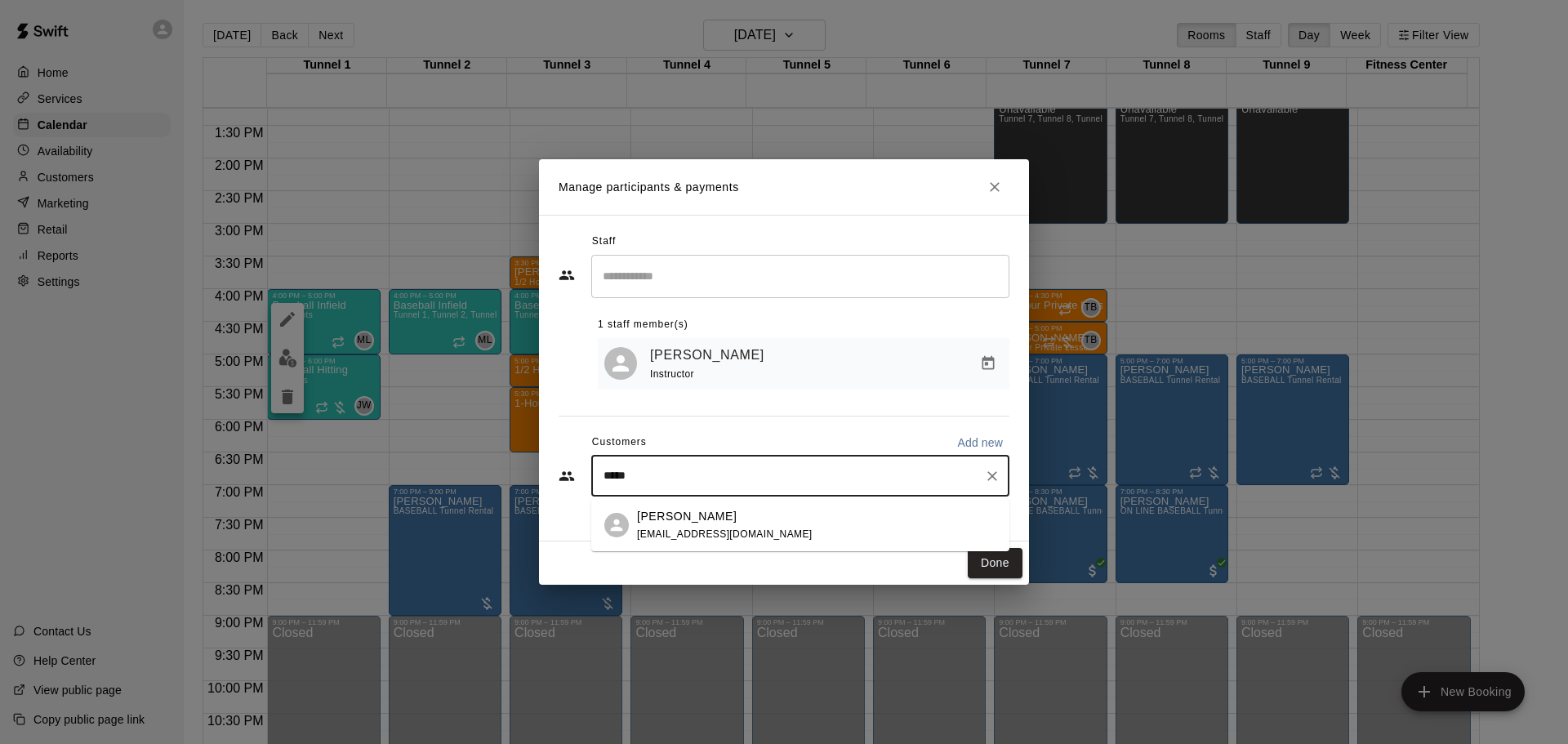
click at [708, 514] on p "Atanu Khamaru" at bounding box center [687, 516] width 99 height 17
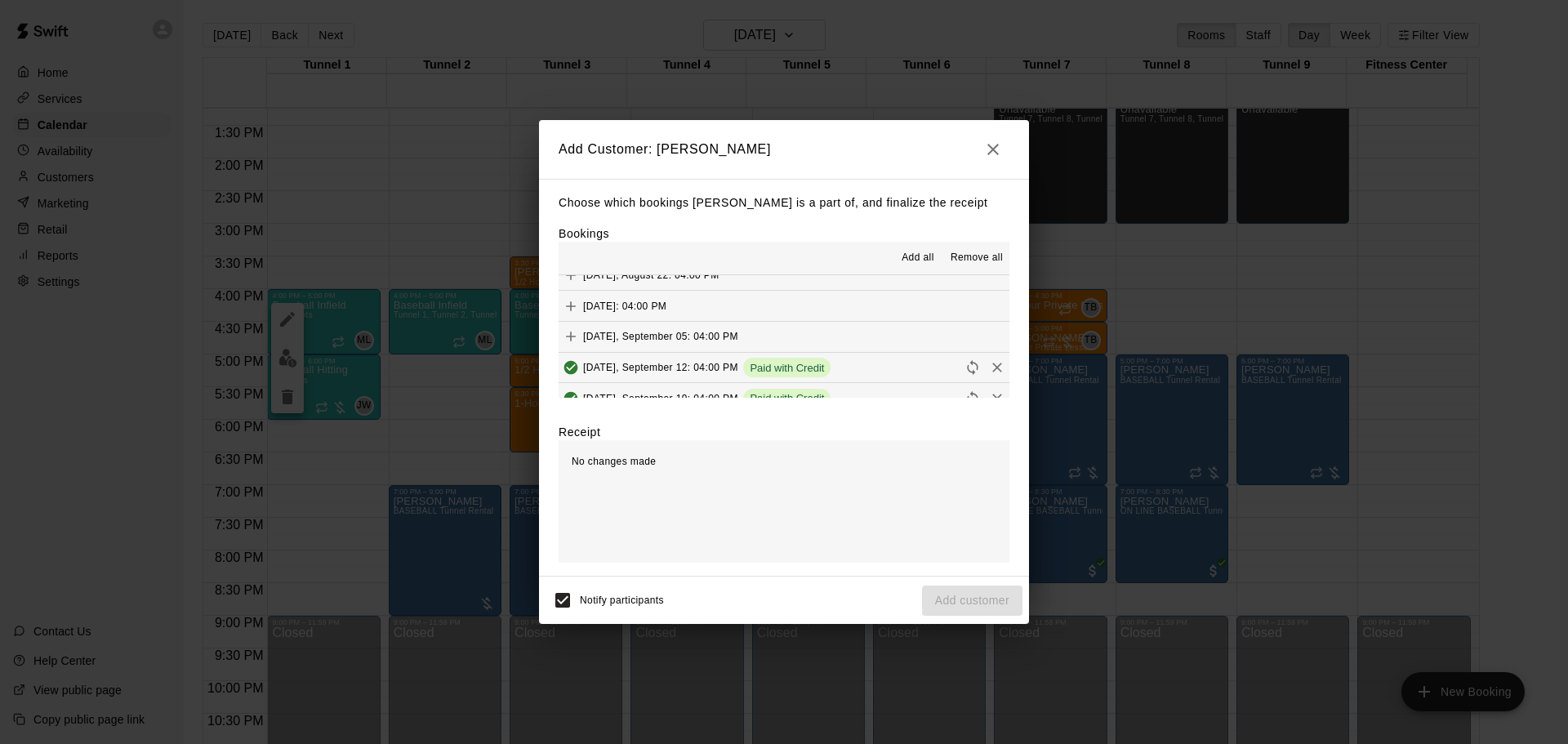
scroll to position [1471, 0]
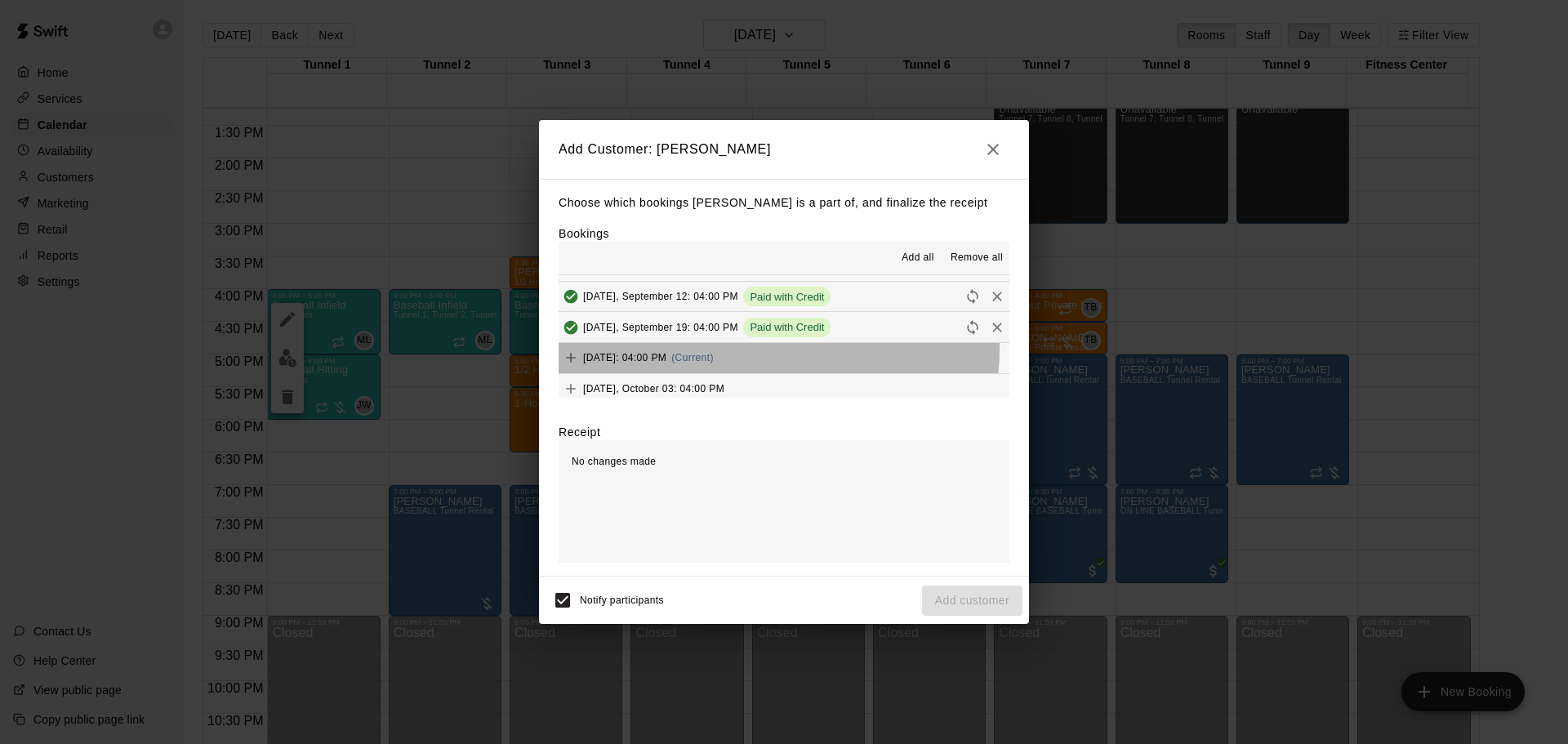
click at [714, 349] on div "Friday, September 26: 04:00 PM (Current)" at bounding box center [636, 358] width 155 height 25
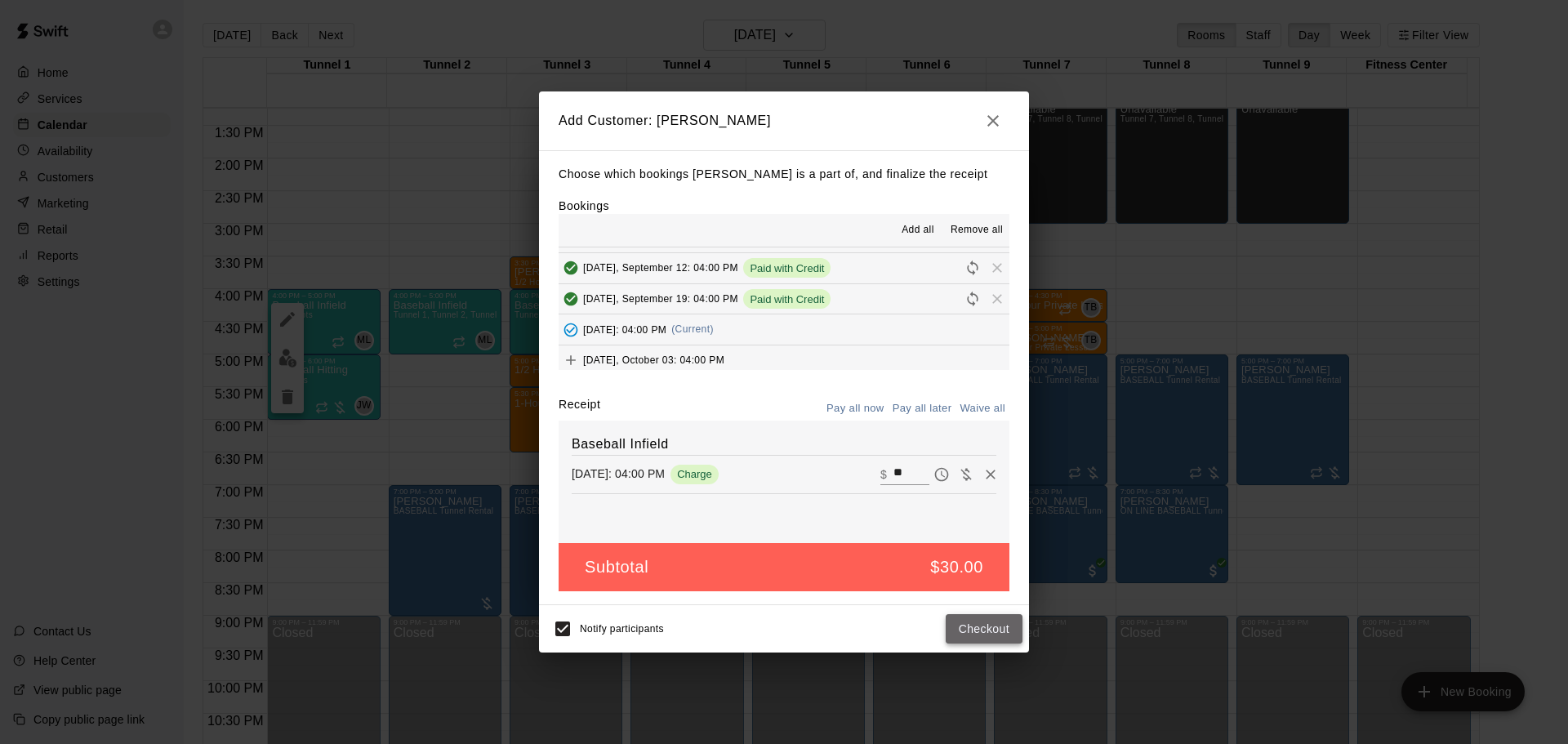
click at [975, 620] on button "Checkout" at bounding box center [984, 629] width 76 height 30
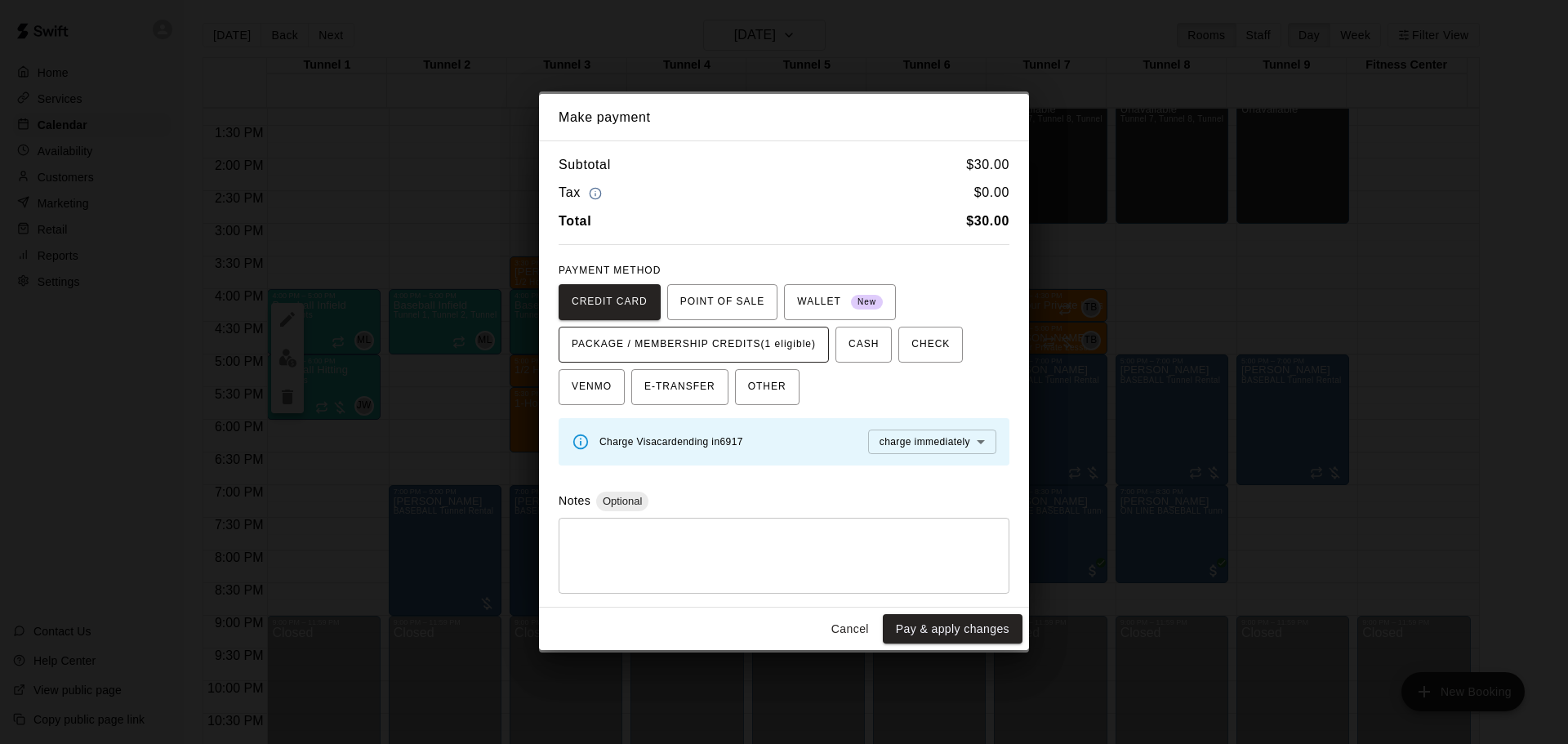
click at [640, 350] on span "PACKAGE / MEMBERSHIP CREDITS (1 eligible)" at bounding box center [694, 345] width 245 height 26
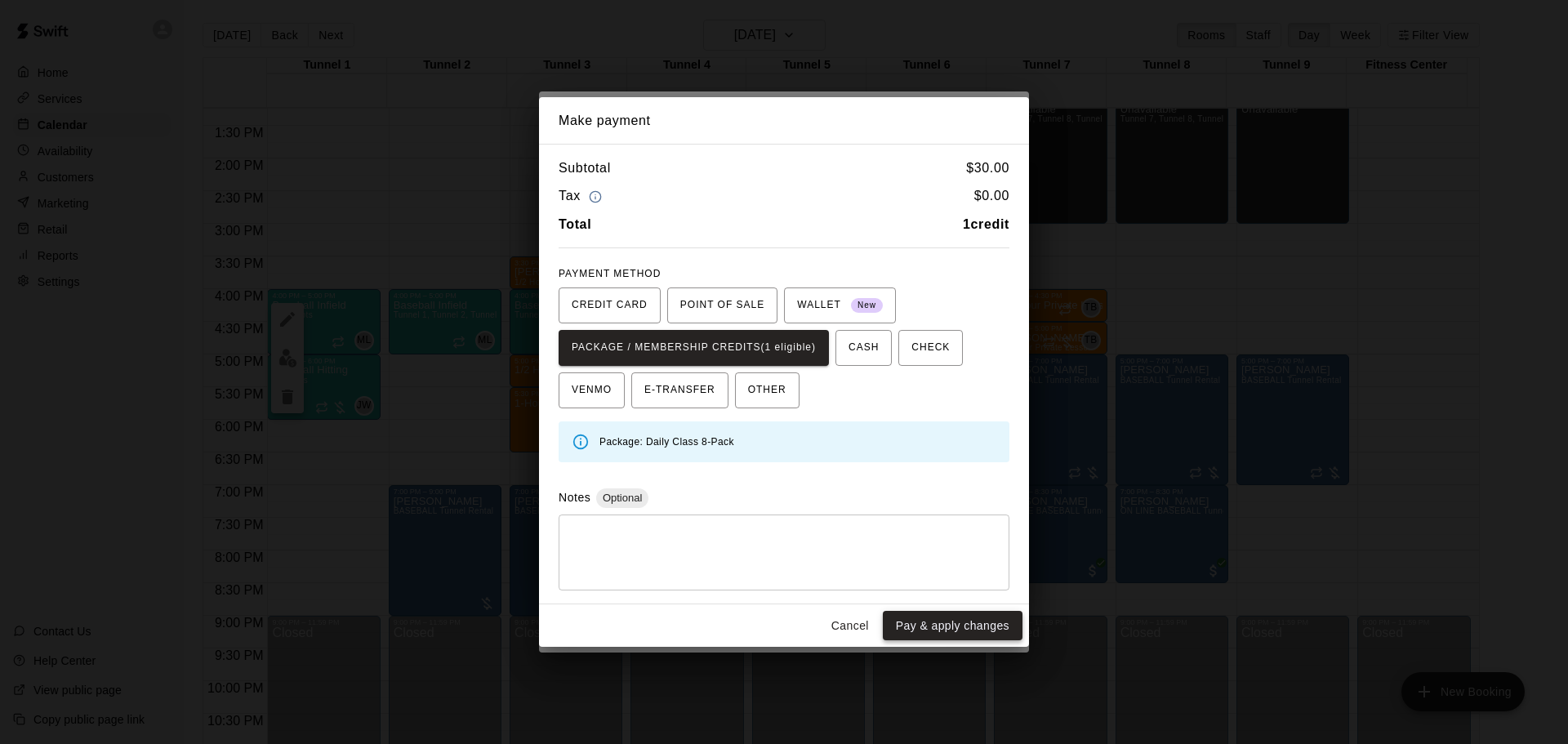
click at [941, 625] on button "Pay & apply changes" at bounding box center [953, 625] width 140 height 30
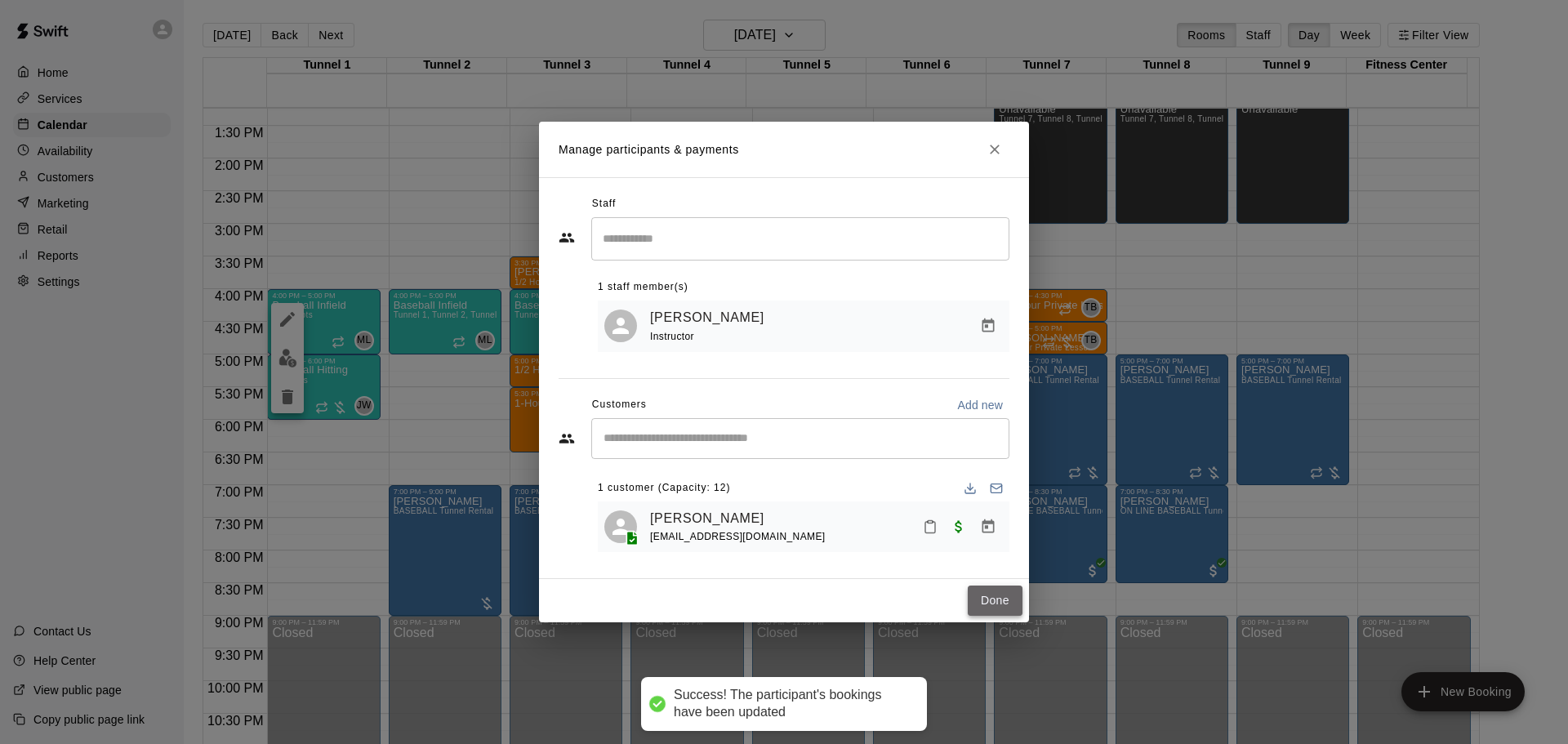
click at [990, 611] on button "Done" at bounding box center [996, 601] width 55 height 30
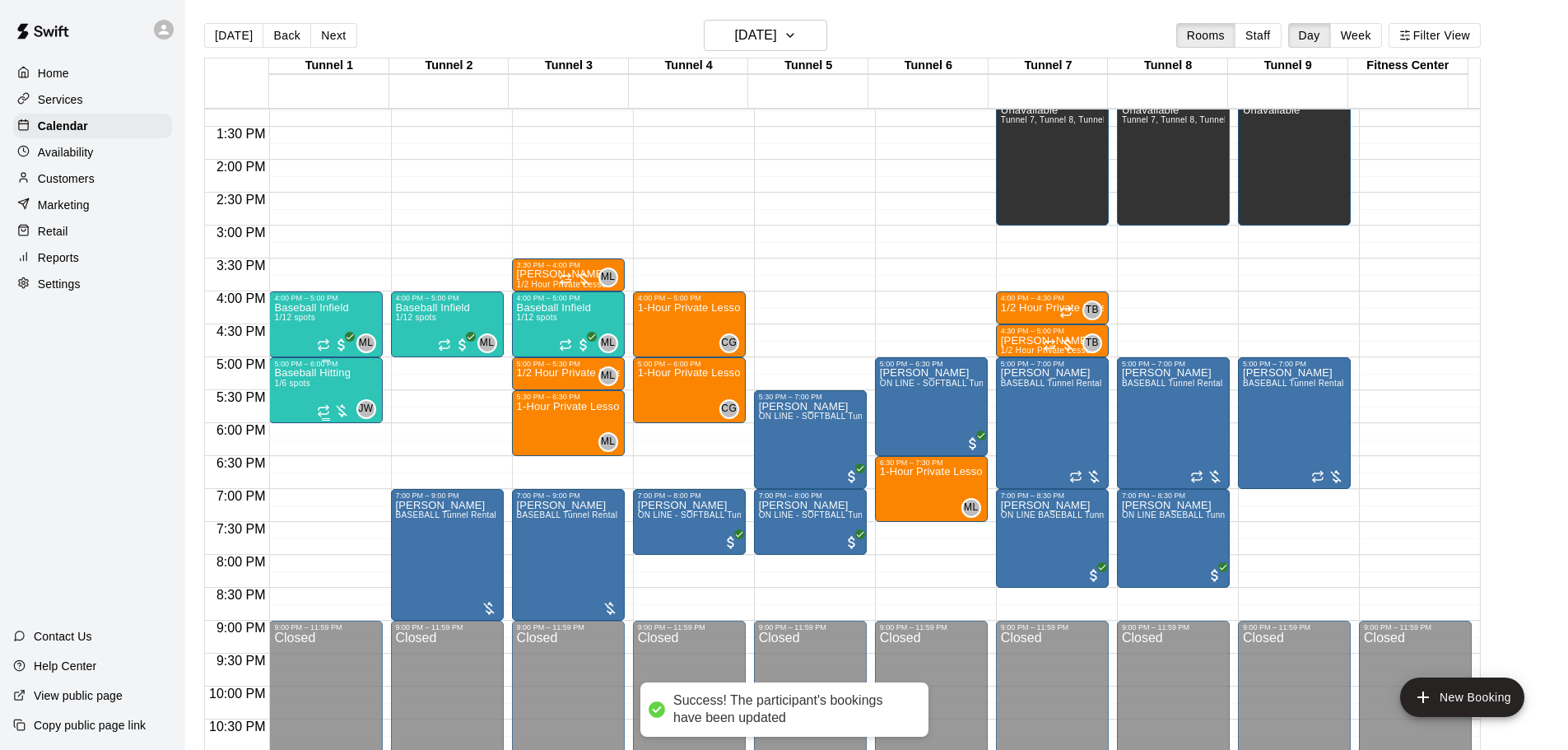
click at [322, 385] on div "Baseball Hitting 1/6 spots" at bounding box center [312, 743] width 77 height 750
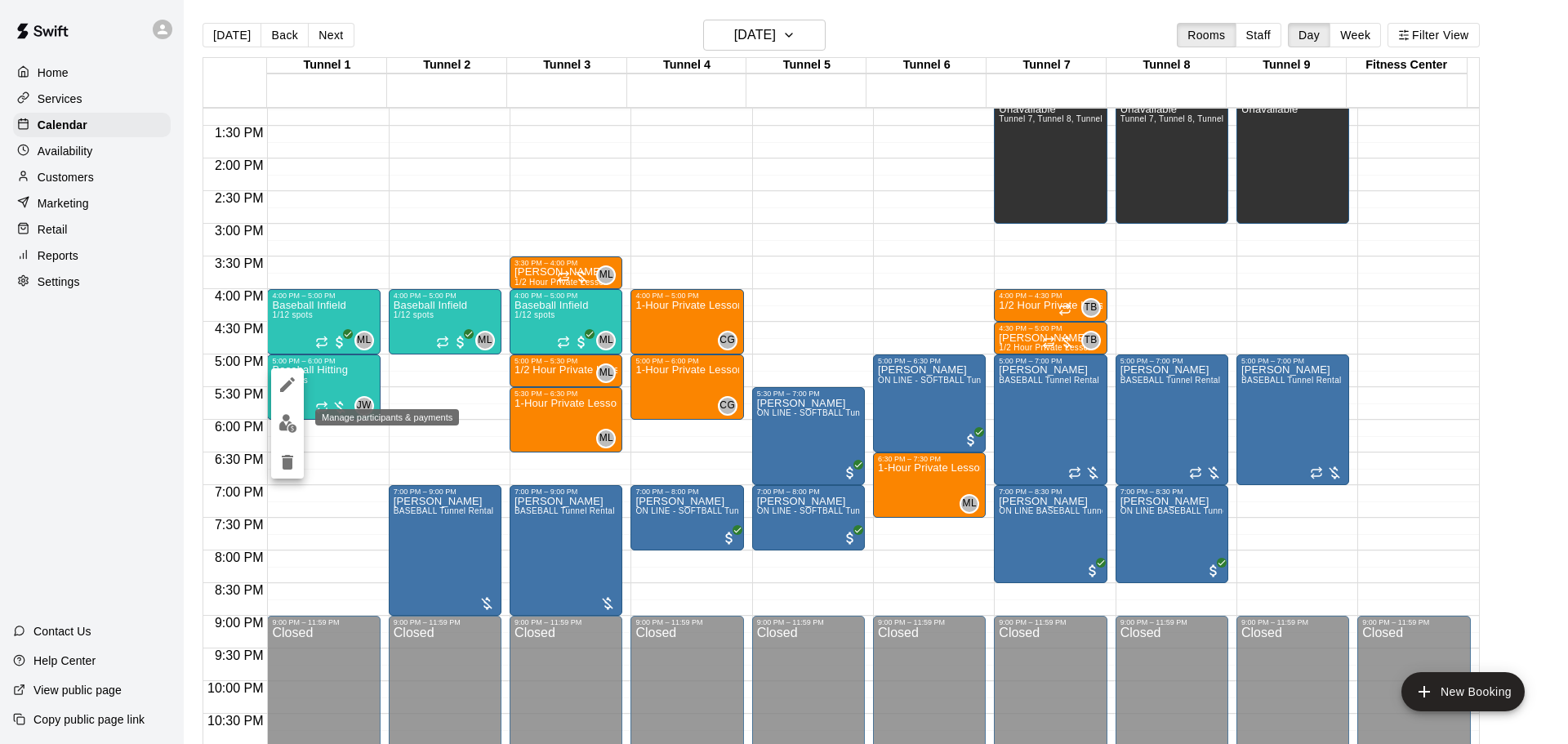
click at [298, 418] on button "edit" at bounding box center [288, 423] width 33 height 32
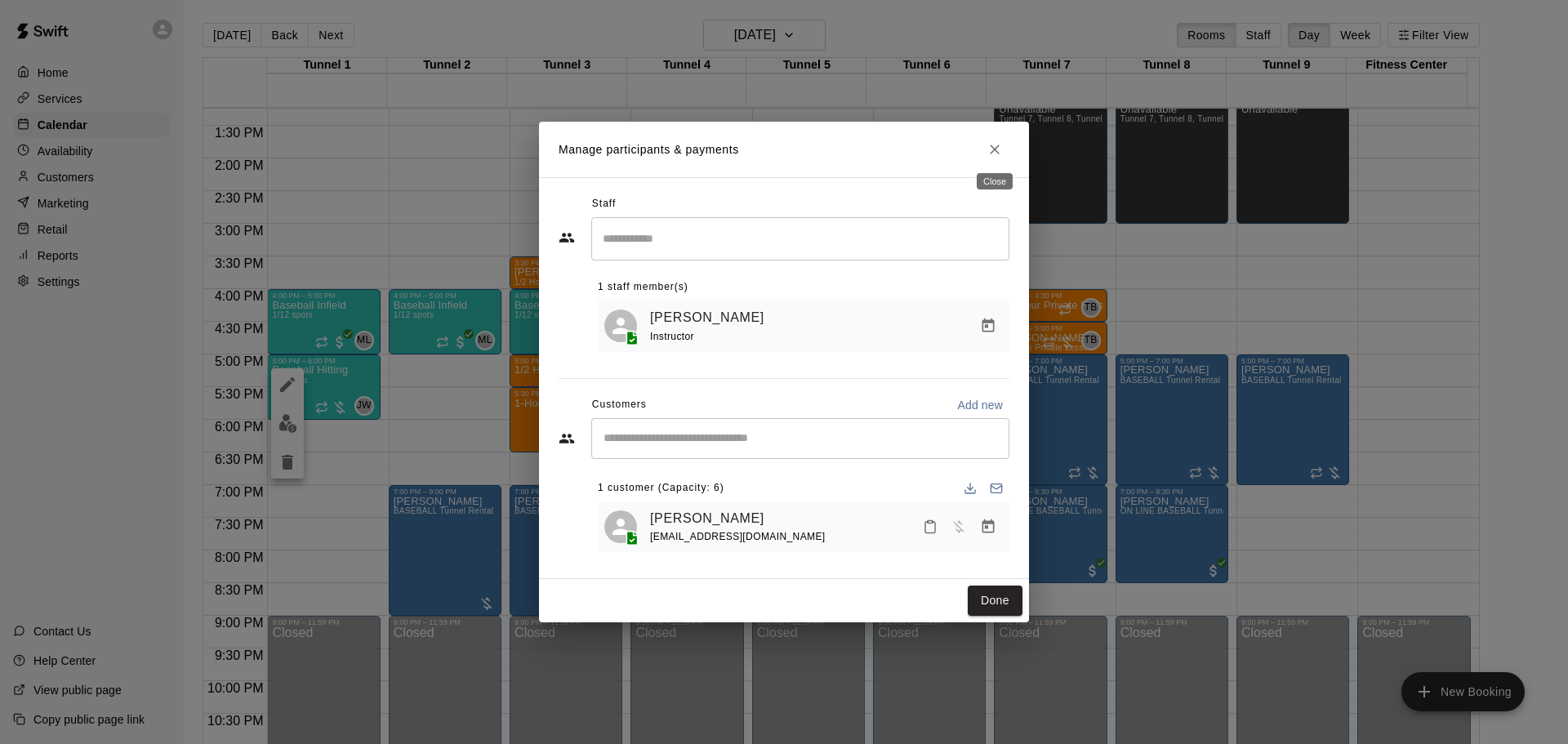
click at [990, 153] on icon "Close" at bounding box center [995, 150] width 17 height 17
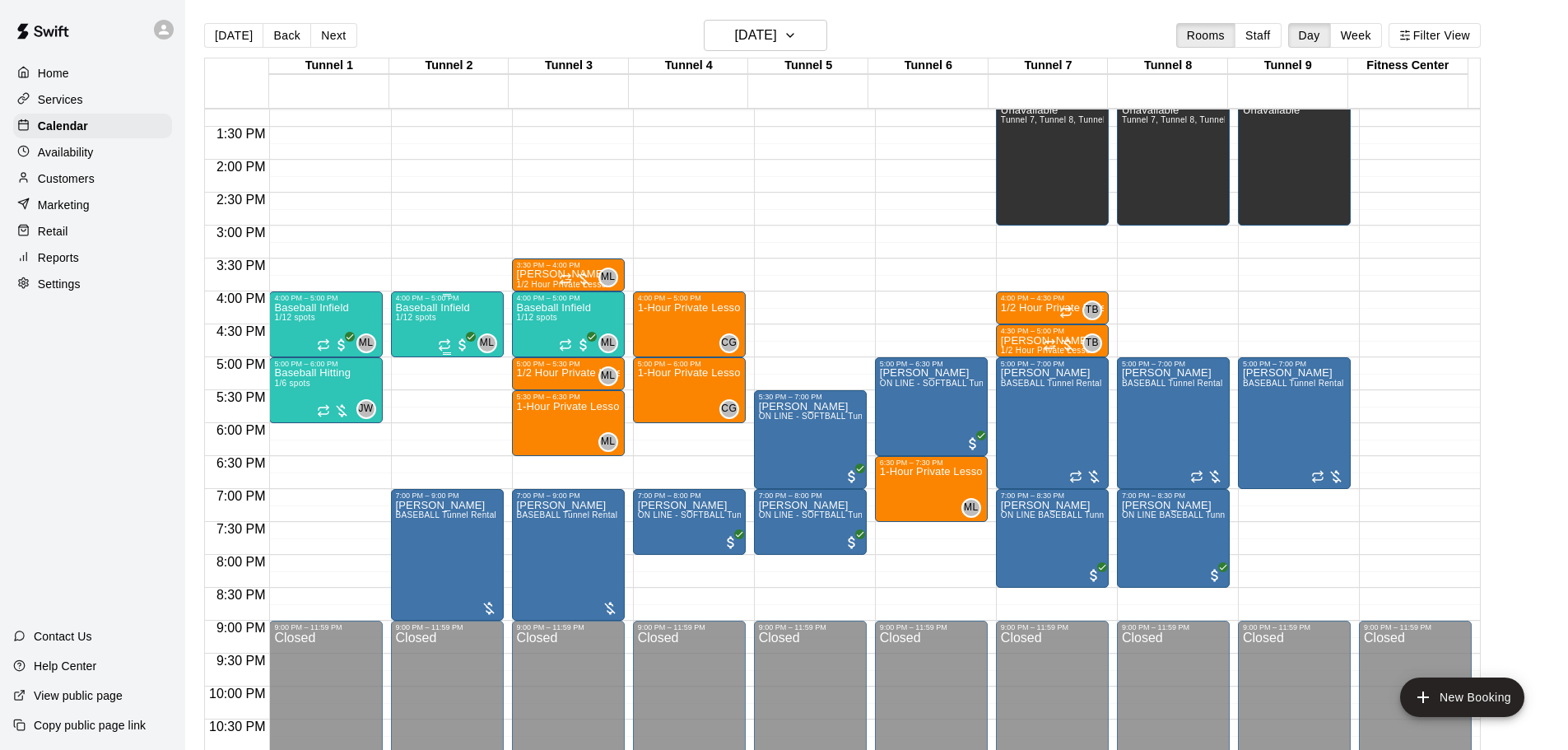
click at [441, 302] on div "4:00 PM – 5:00 PM" at bounding box center [447, 298] width 103 height 8
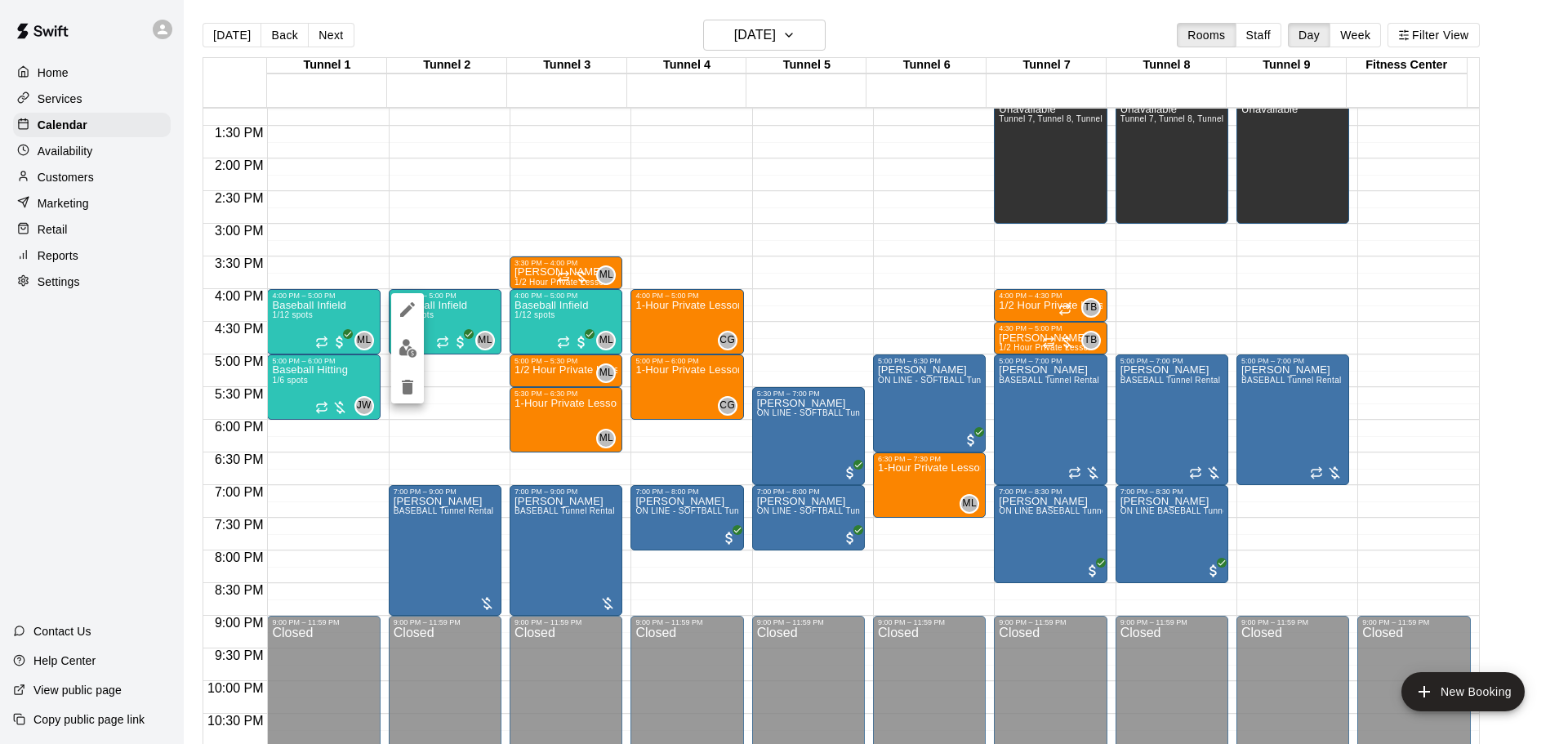
click at [442, 244] on div at bounding box center [784, 372] width 1568 height 744
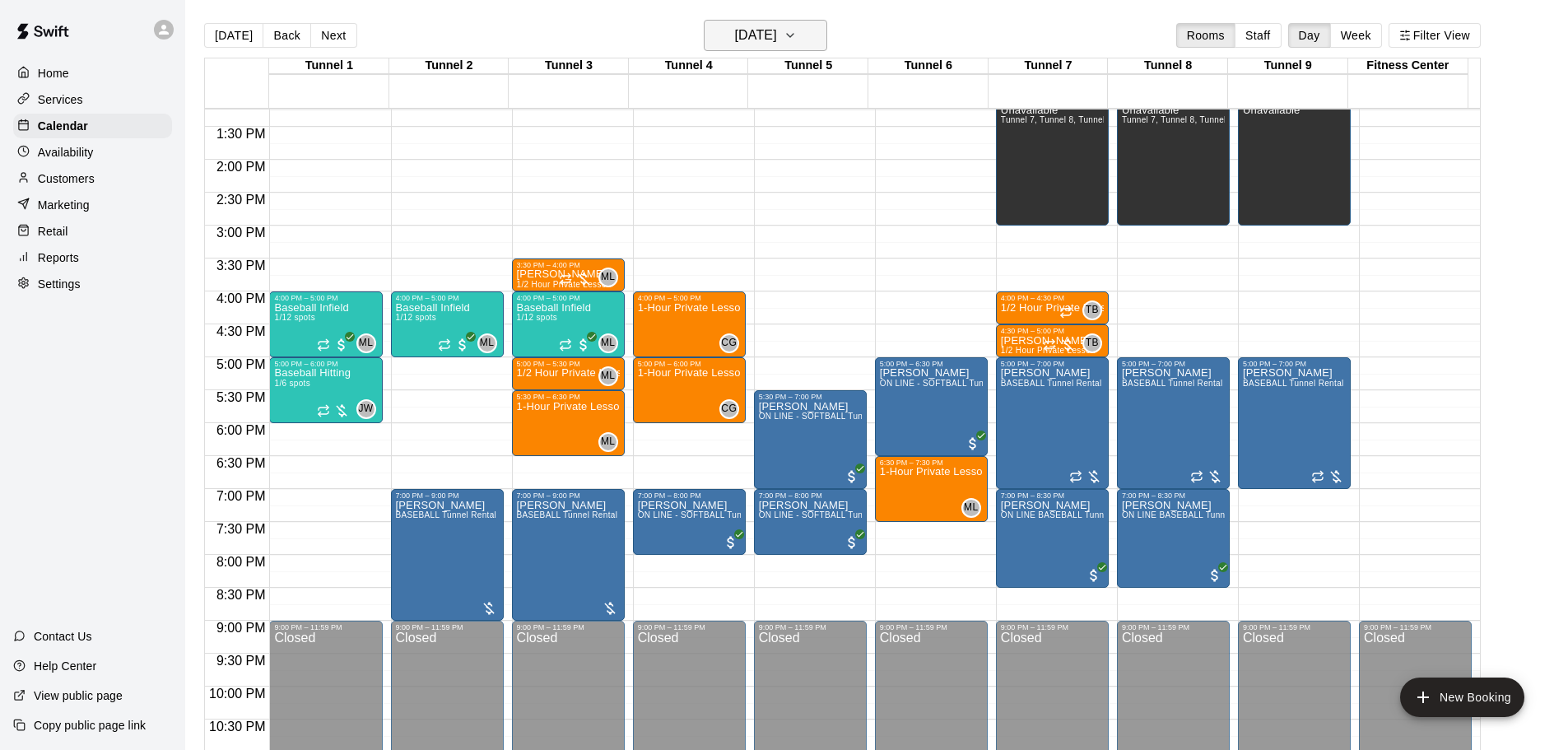
click at [777, 33] on h6 "Friday Sep 26" at bounding box center [755, 35] width 42 height 23
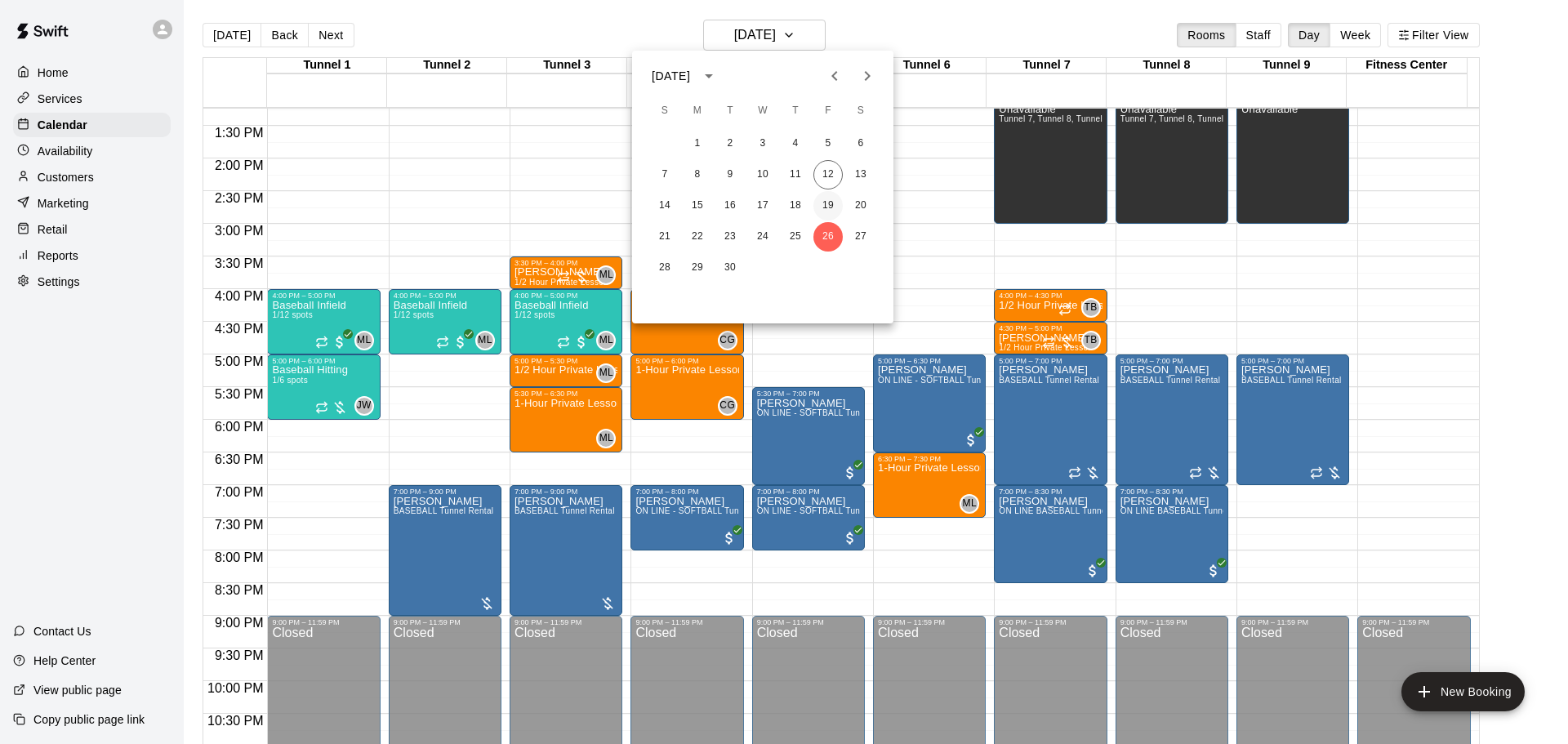
click at [822, 207] on button "19" at bounding box center [829, 206] width 29 height 29
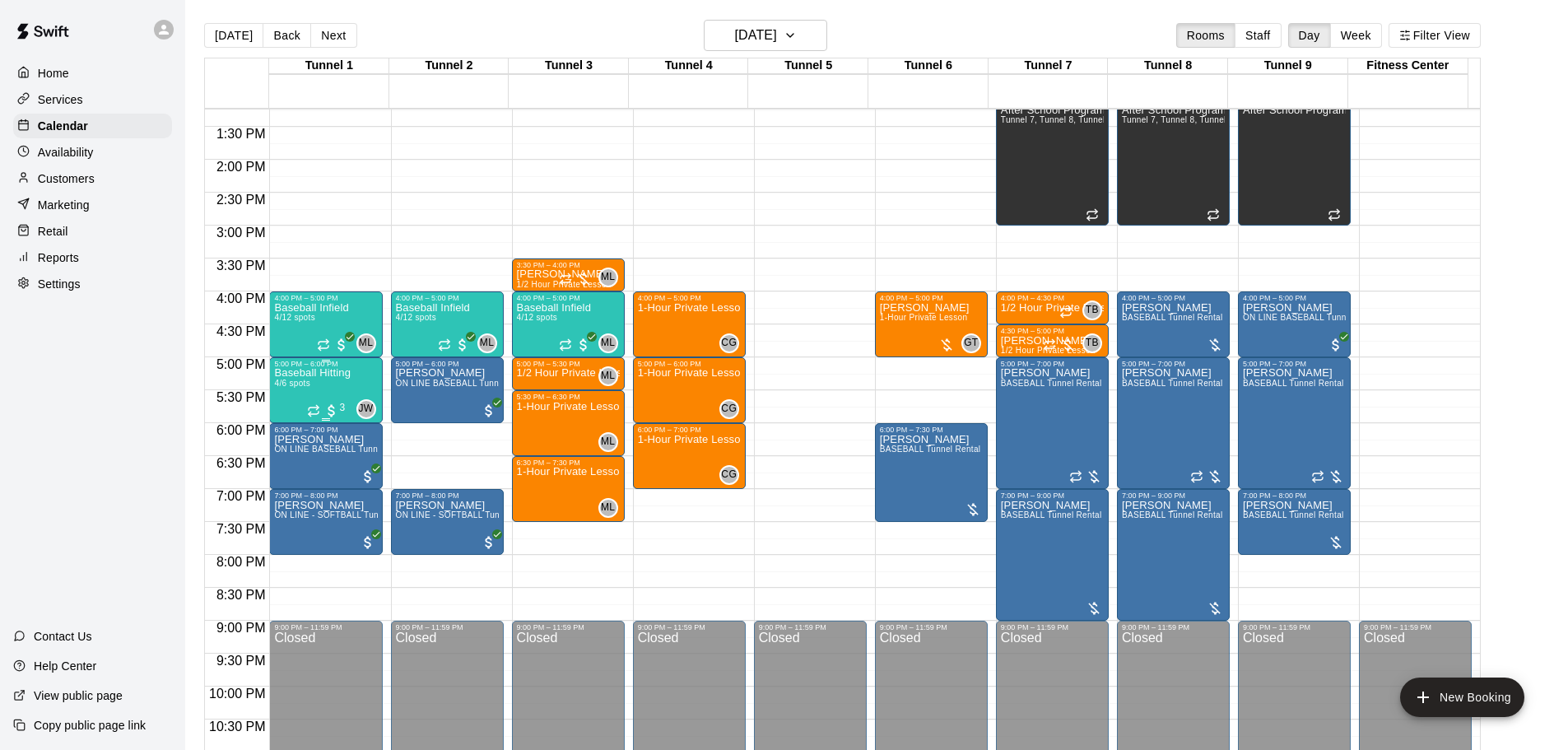
click at [287, 373] on p "Baseball Hitting" at bounding box center [312, 373] width 77 height 0
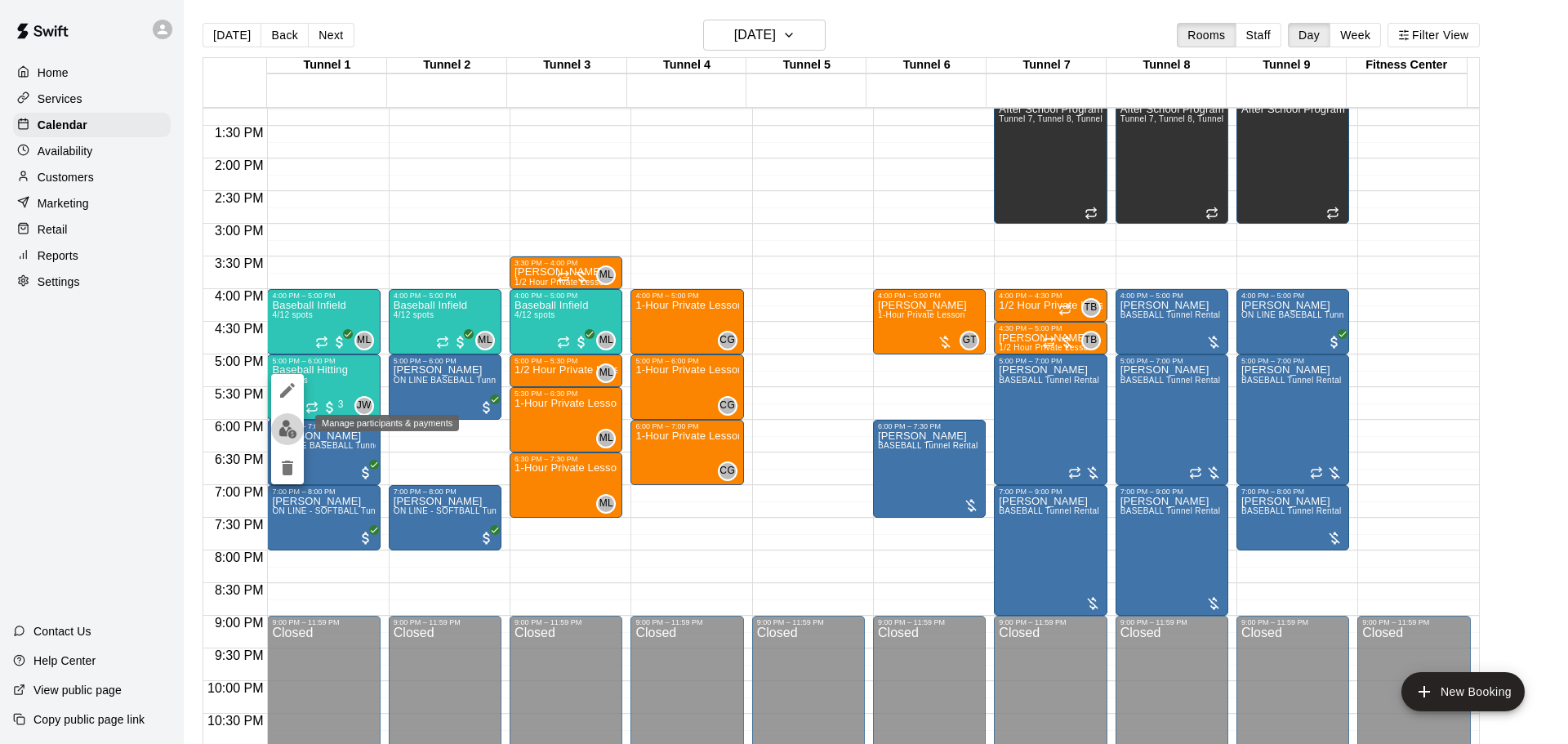
click at [291, 418] on button "edit" at bounding box center [288, 429] width 33 height 32
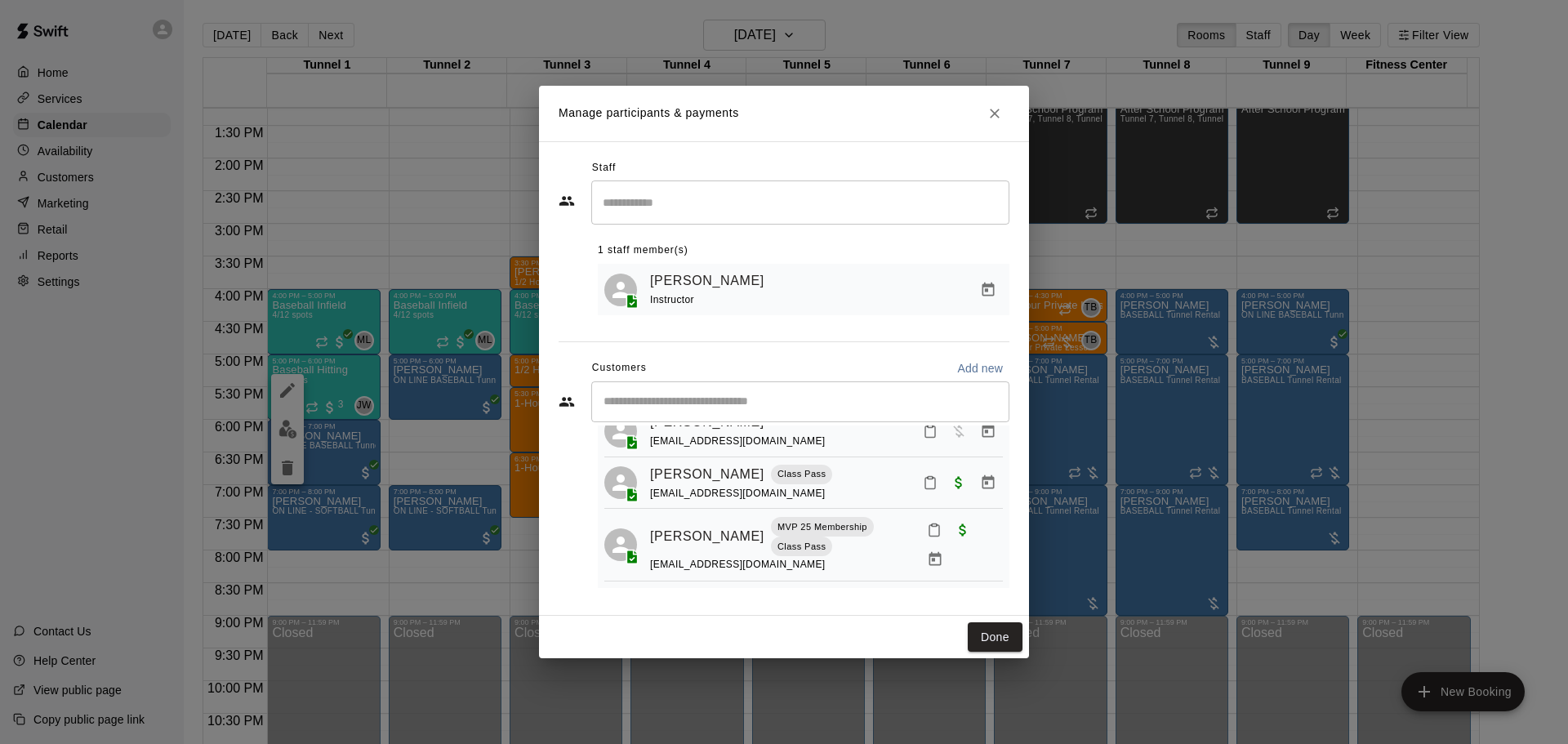
scroll to position [40, 0]
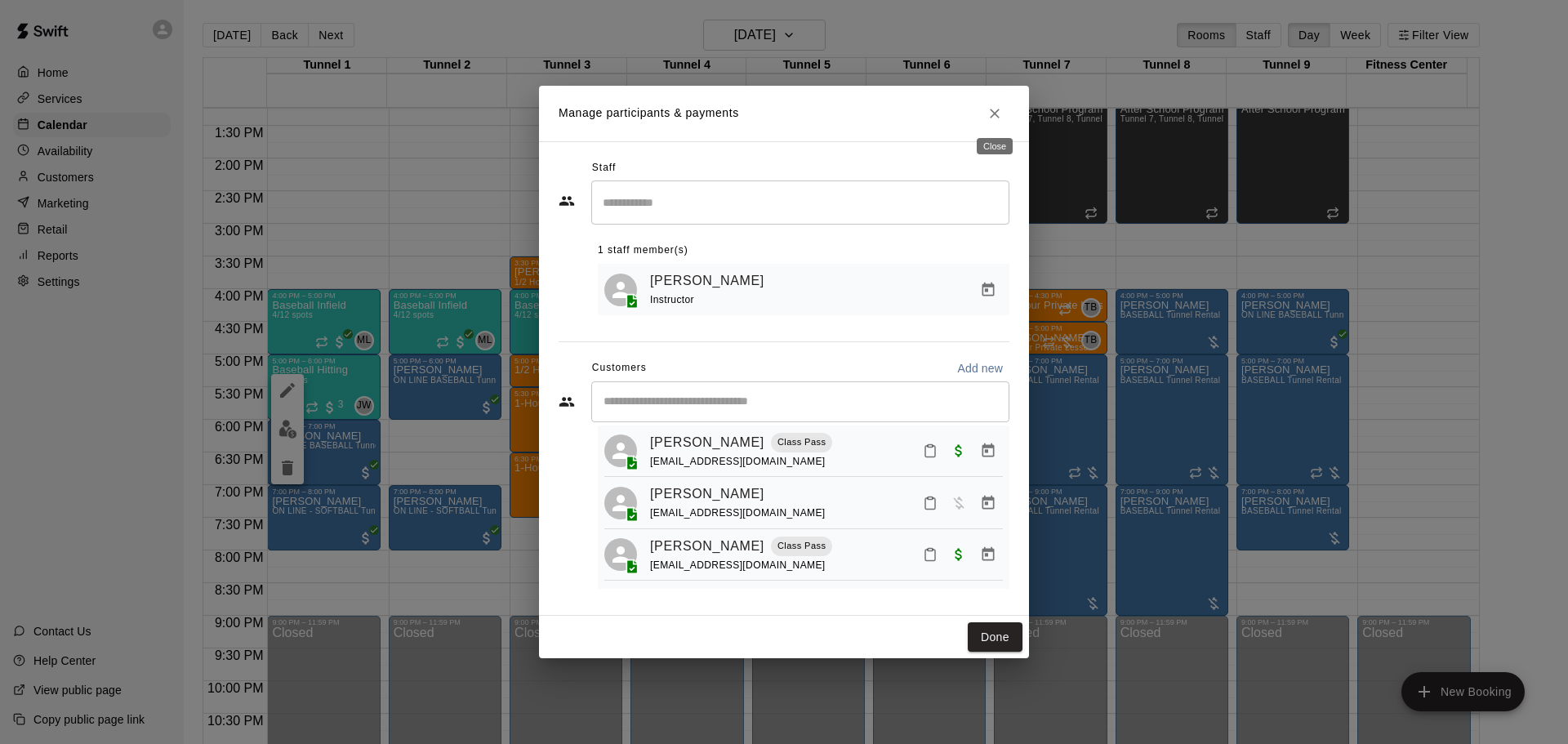
click at [984, 110] on button "Close" at bounding box center [995, 113] width 29 height 29
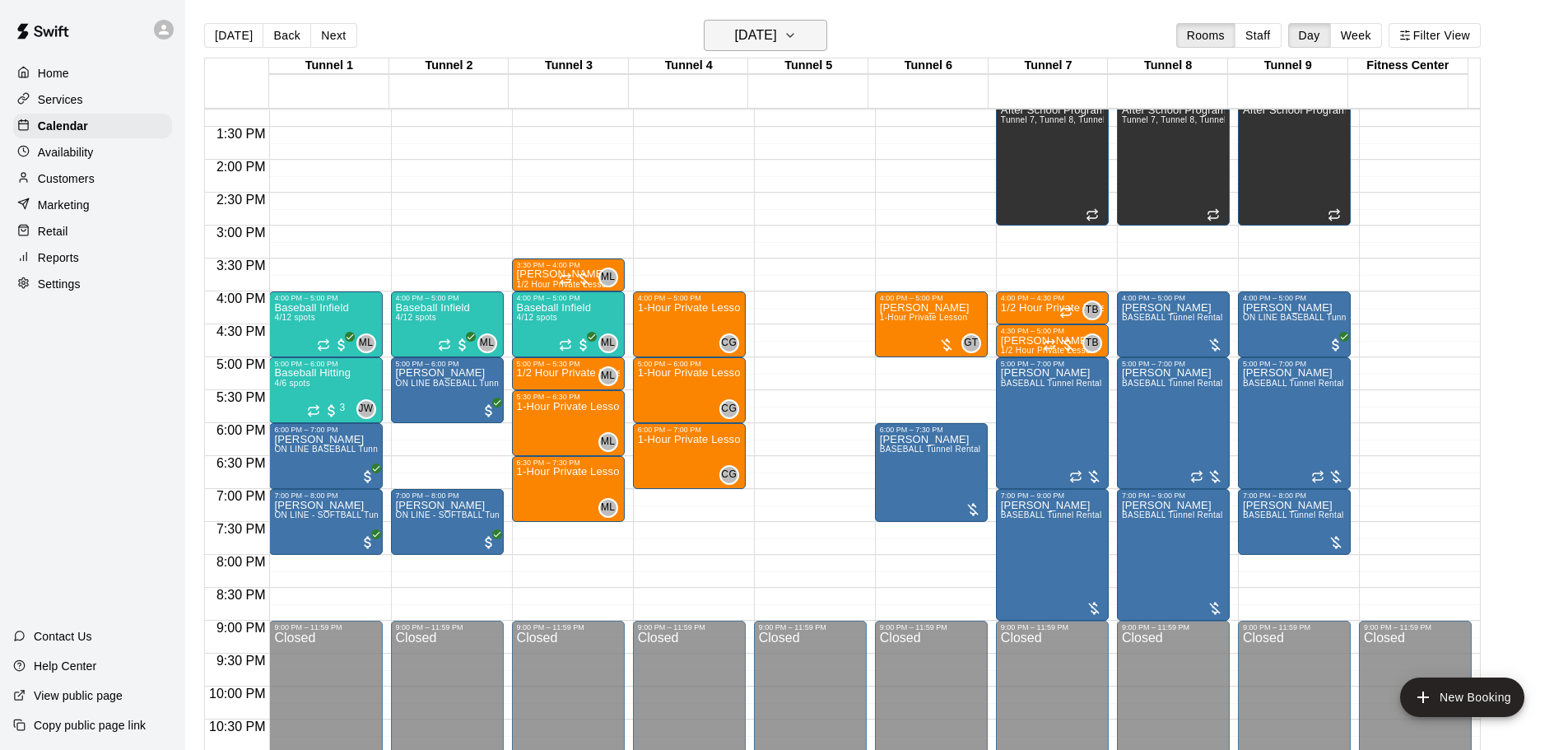
click at [806, 45] on button "Friday Sep 19" at bounding box center [765, 35] width 123 height 32
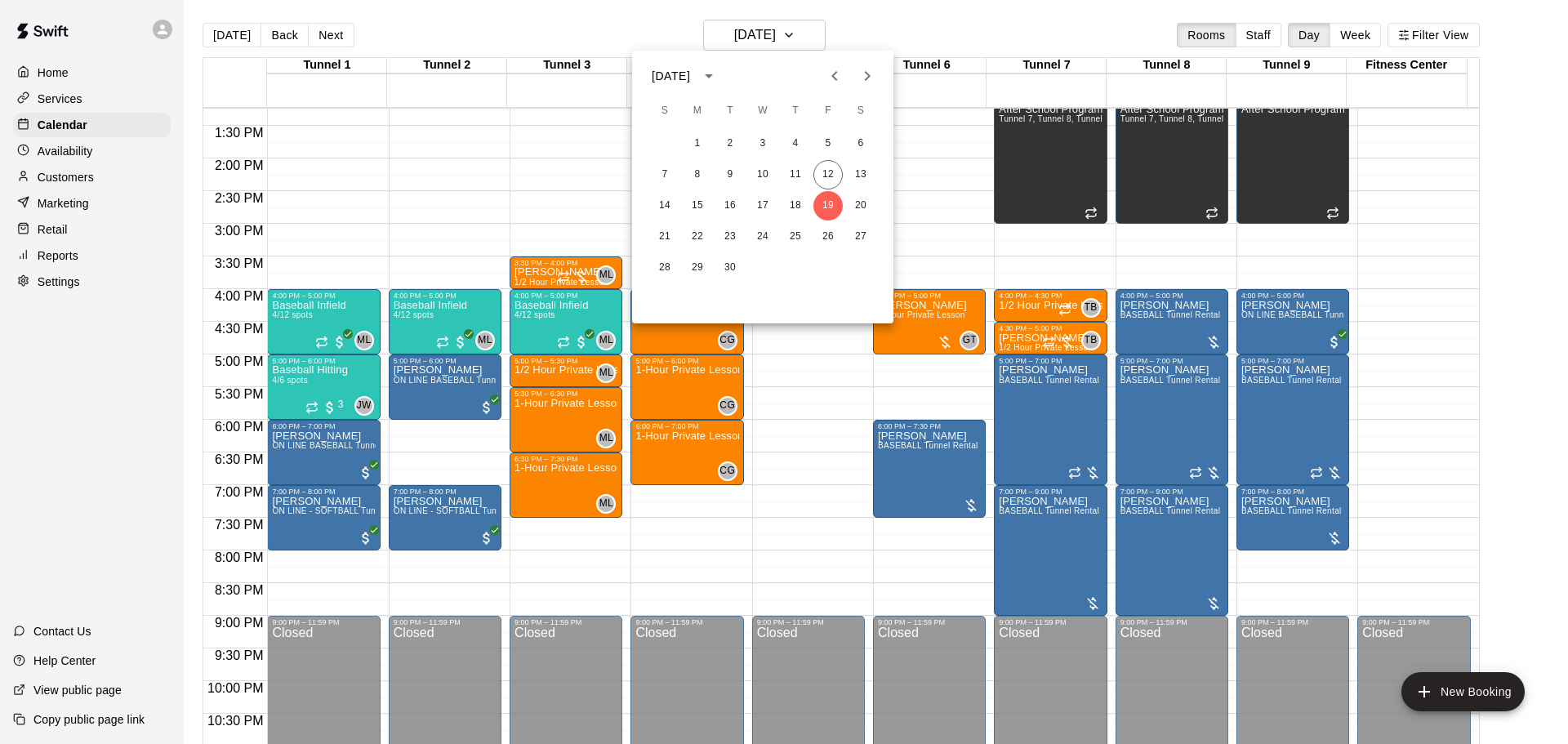
click at [303, 383] on div at bounding box center [784, 372] width 1568 height 744
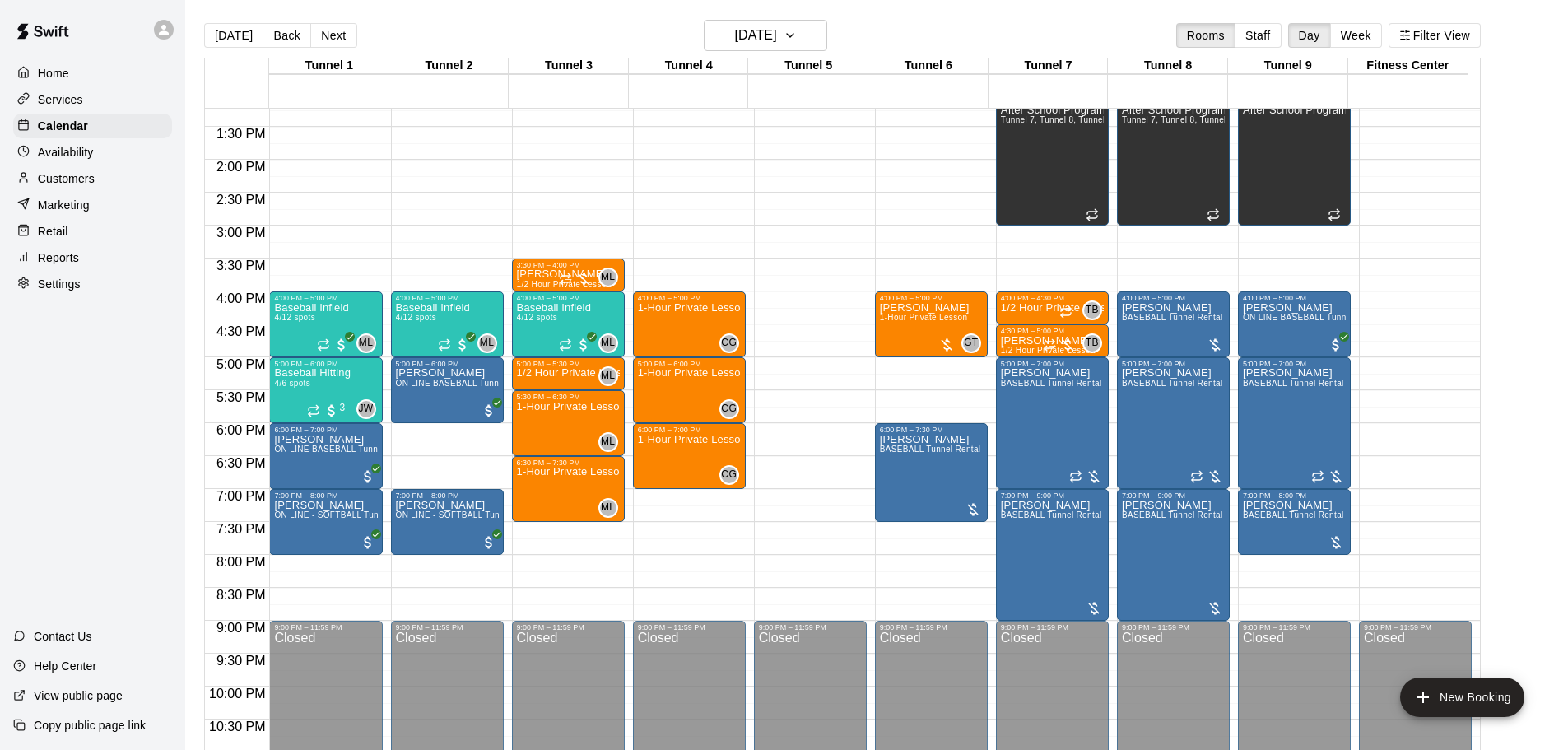
click at [300, 380] on div "Baseball Hitting 4/6 spots" at bounding box center [312, 743] width 77 height 750
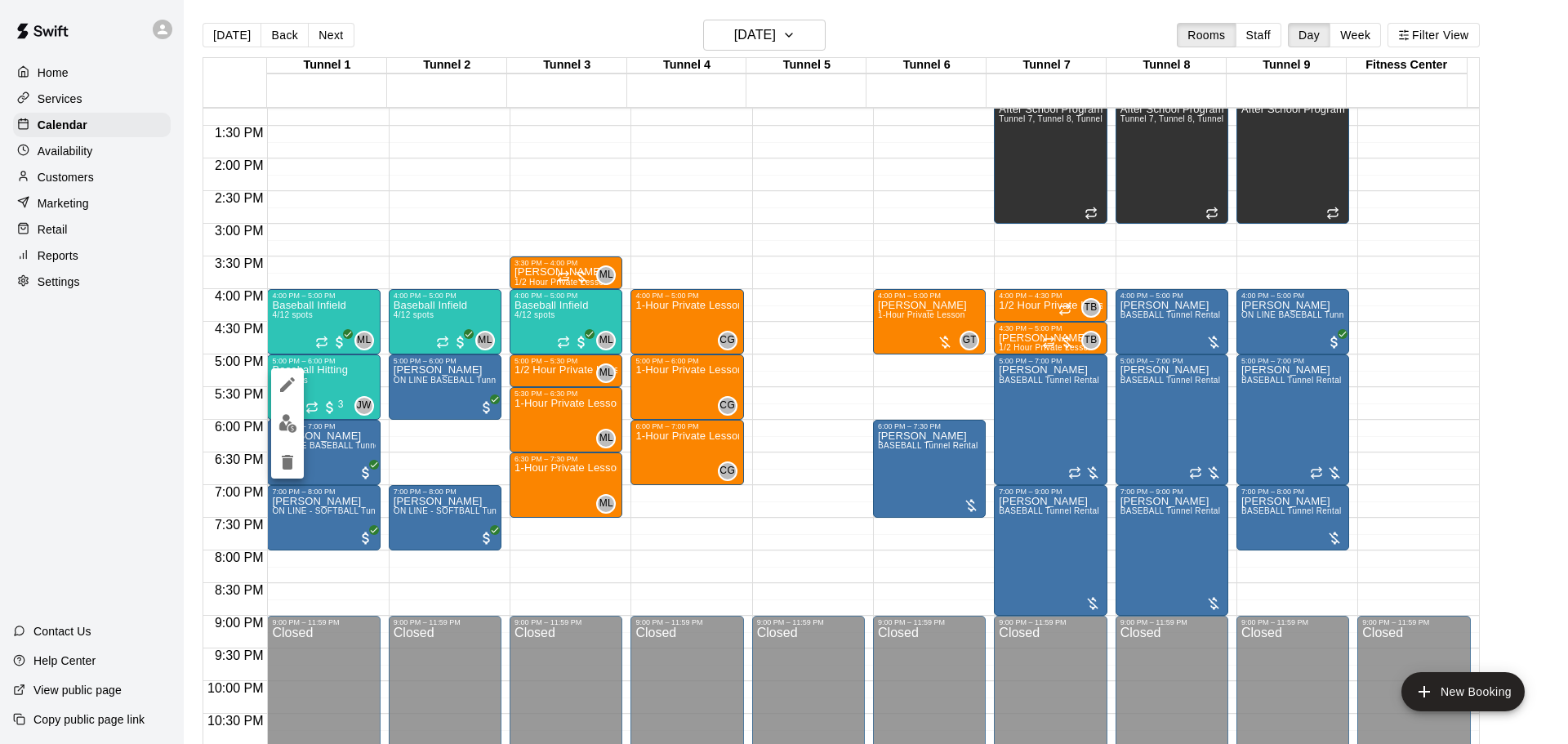
click at [285, 430] on img "edit" at bounding box center [288, 423] width 18 height 18
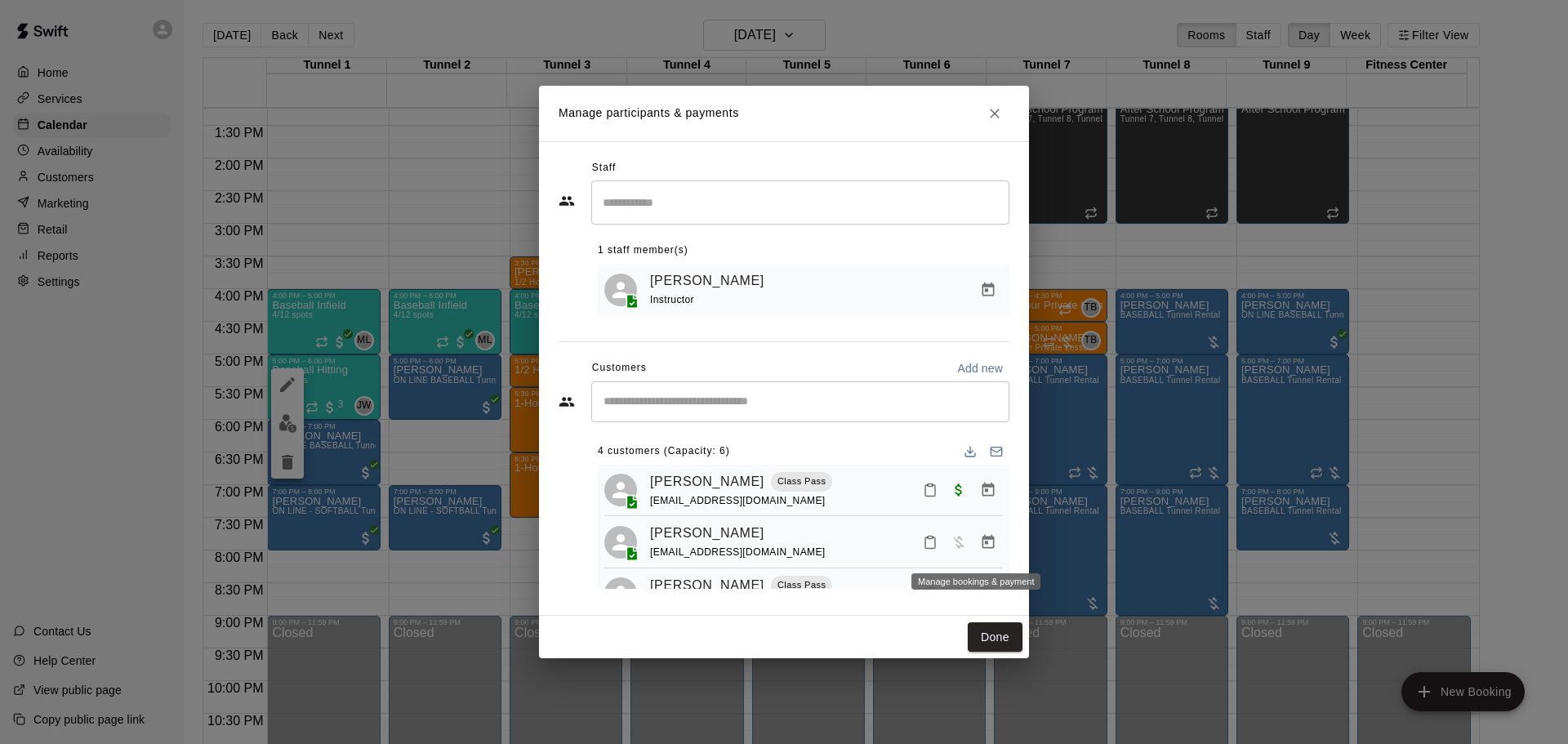
click at [980, 550] on icon "Manage bookings & payment" at bounding box center [989, 543] width 17 height 17
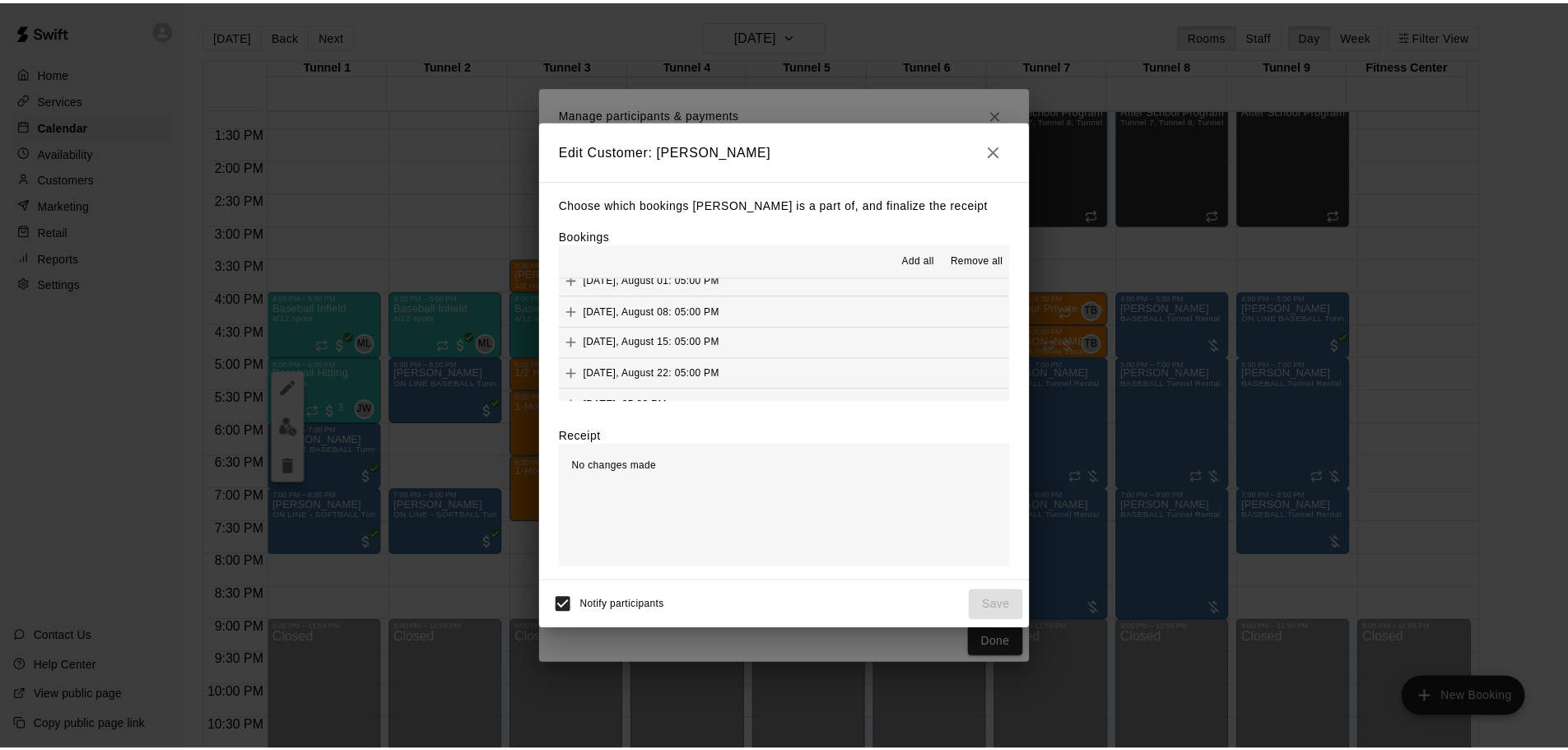
scroll to position [1482, 0]
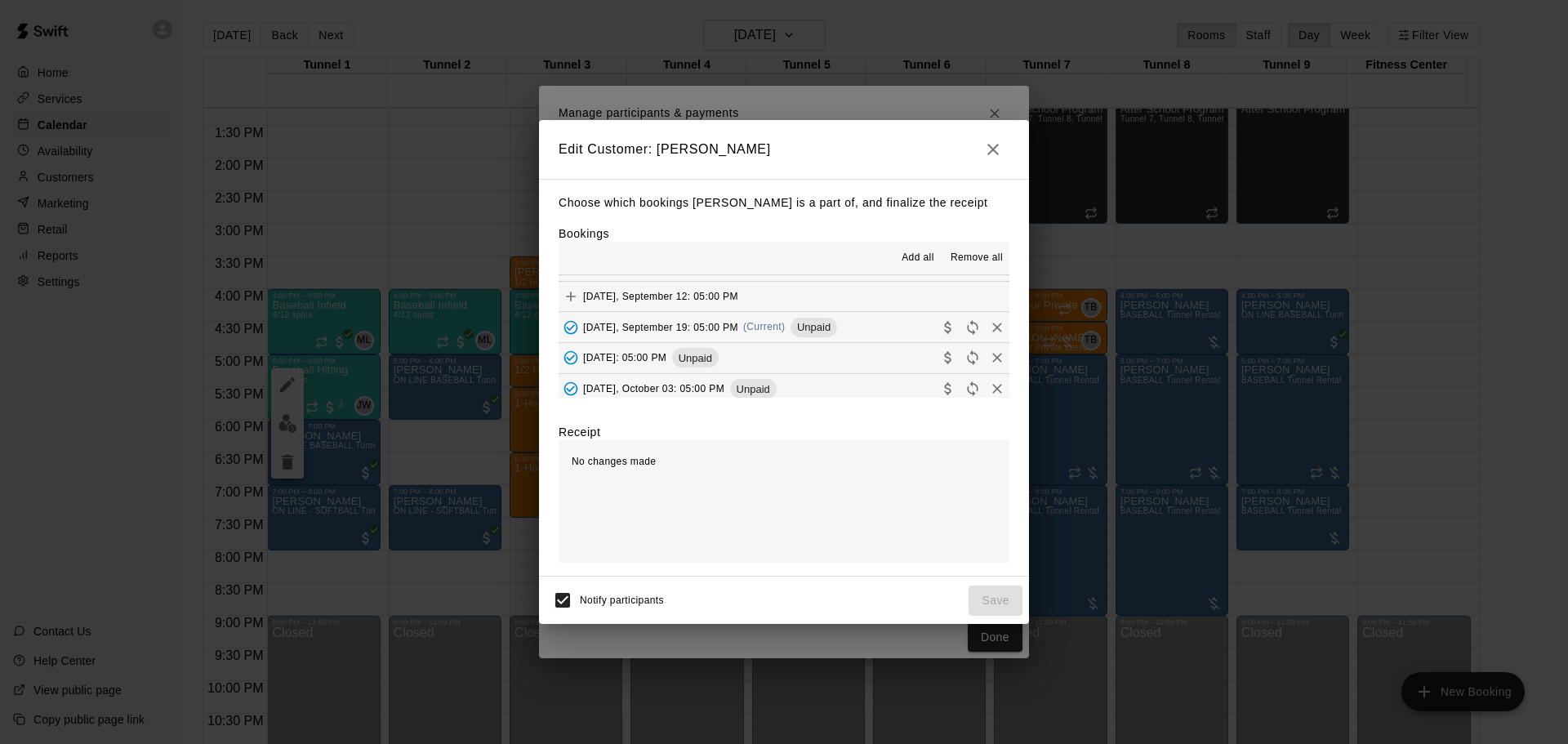
click at [812, 329] on span "Unpaid" at bounding box center [814, 326] width 47 height 12
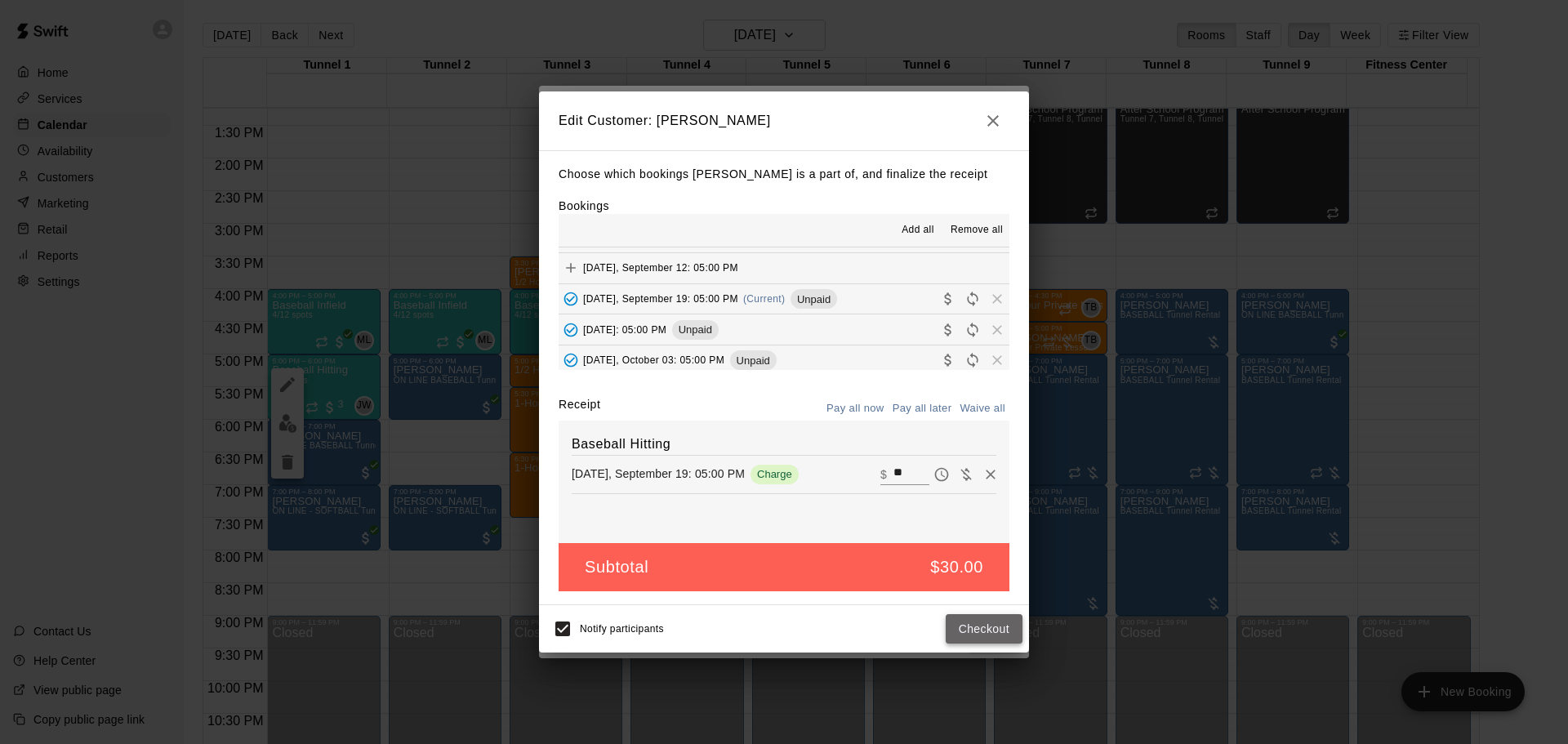
click at [991, 629] on button "Checkout" at bounding box center [984, 629] width 76 height 30
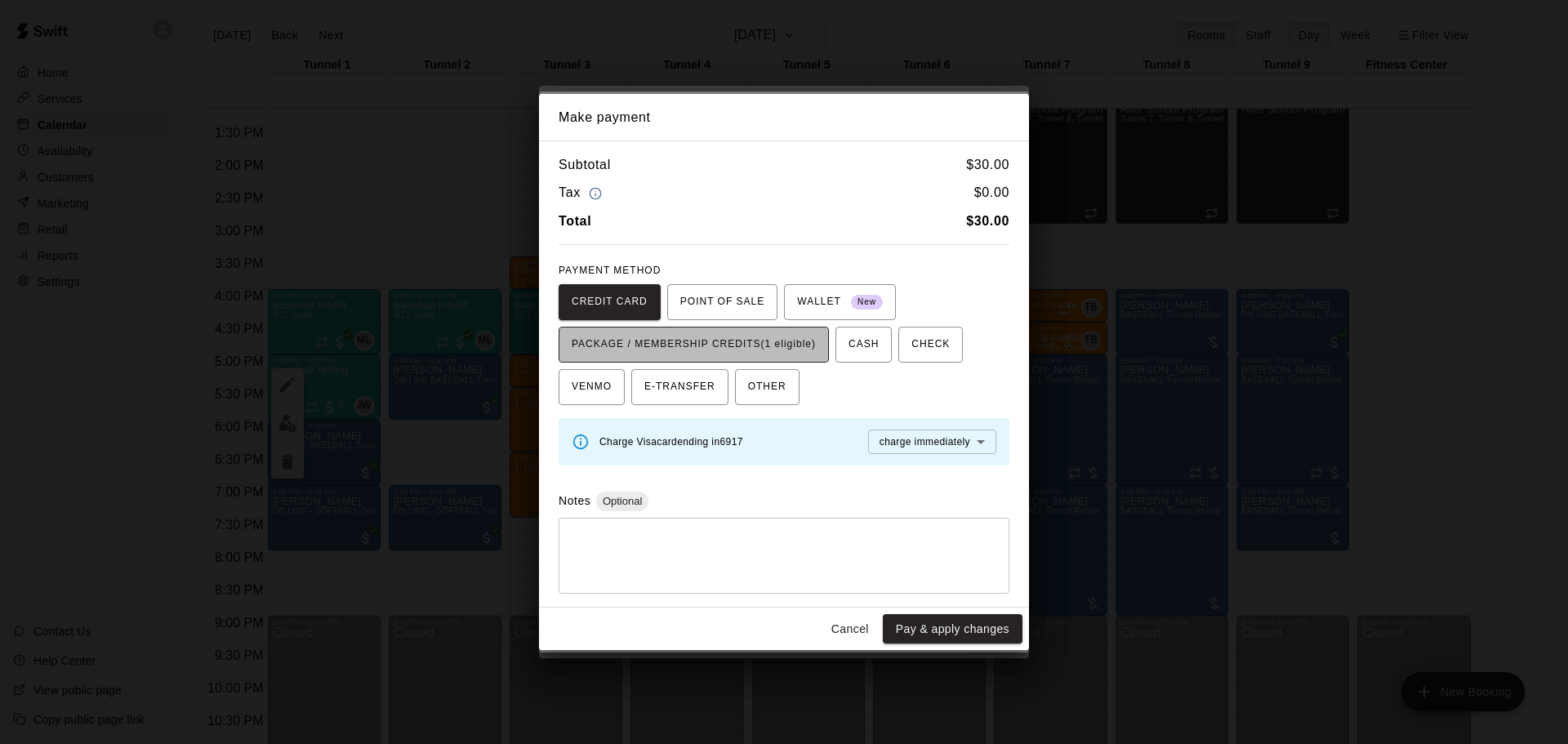
click at [705, 357] on span "PACKAGE / MEMBERSHIP CREDITS (1 eligible)" at bounding box center [694, 345] width 245 height 26
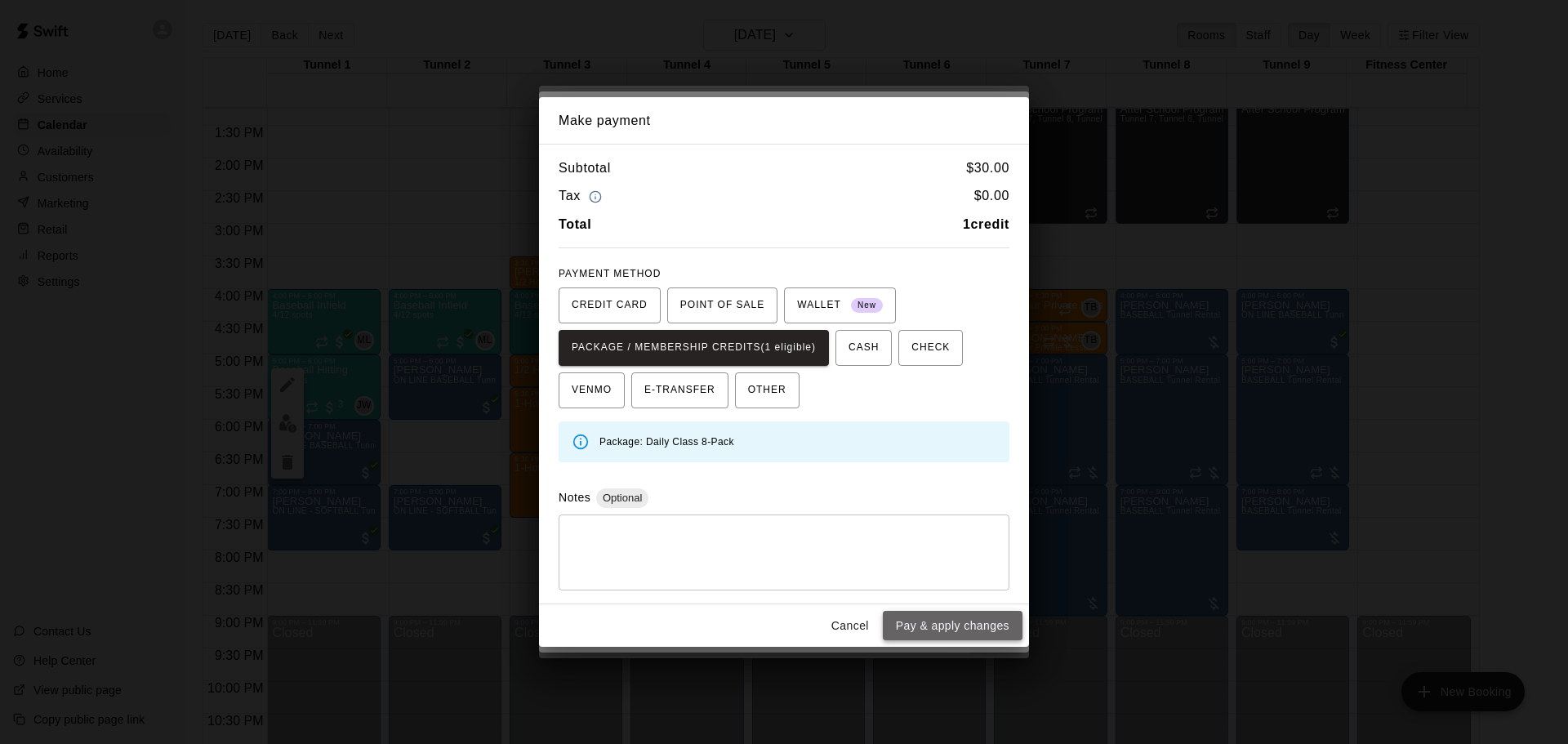
click at [990, 624] on button "Pay & apply changes" at bounding box center [953, 625] width 140 height 30
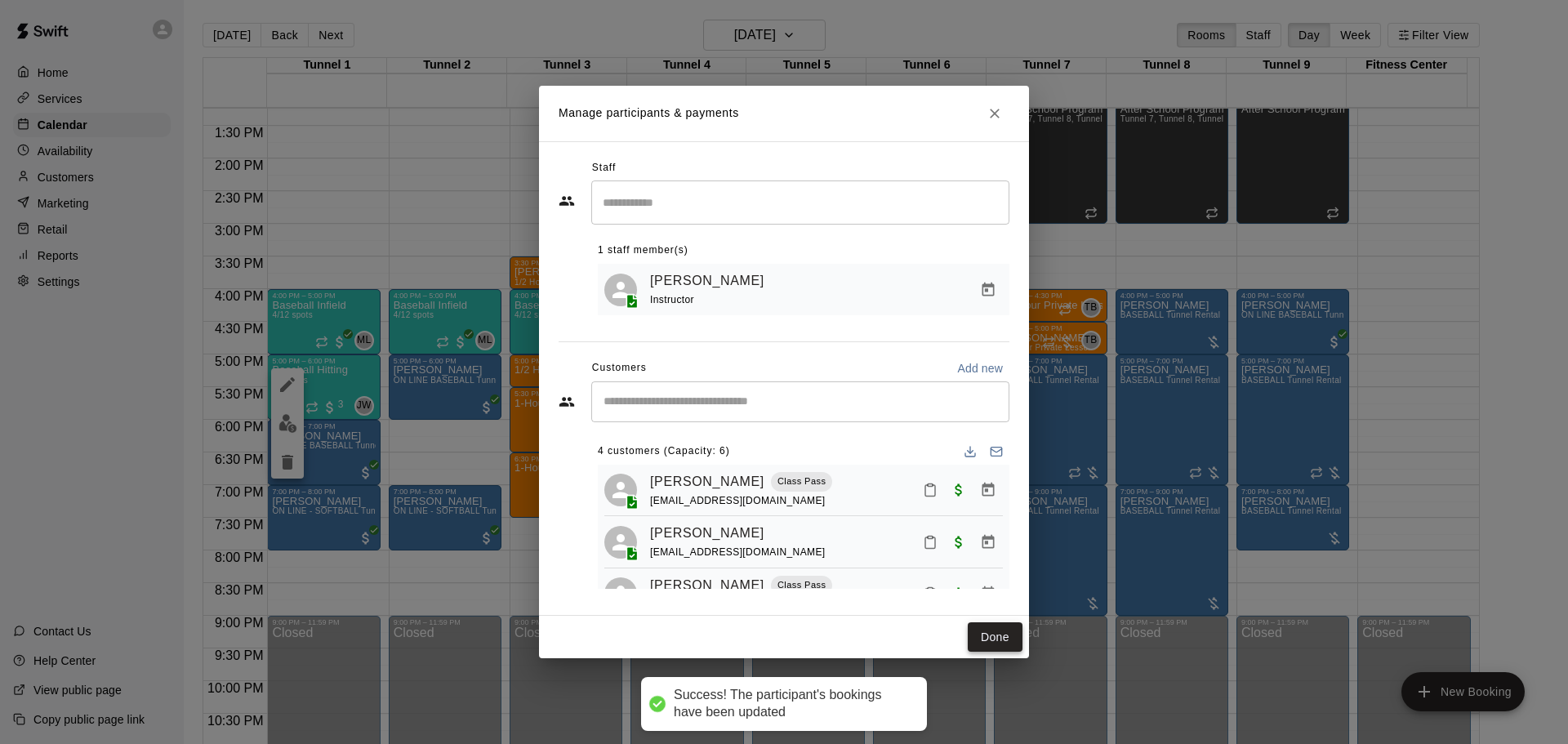
click at [993, 632] on button "Done" at bounding box center [996, 637] width 55 height 30
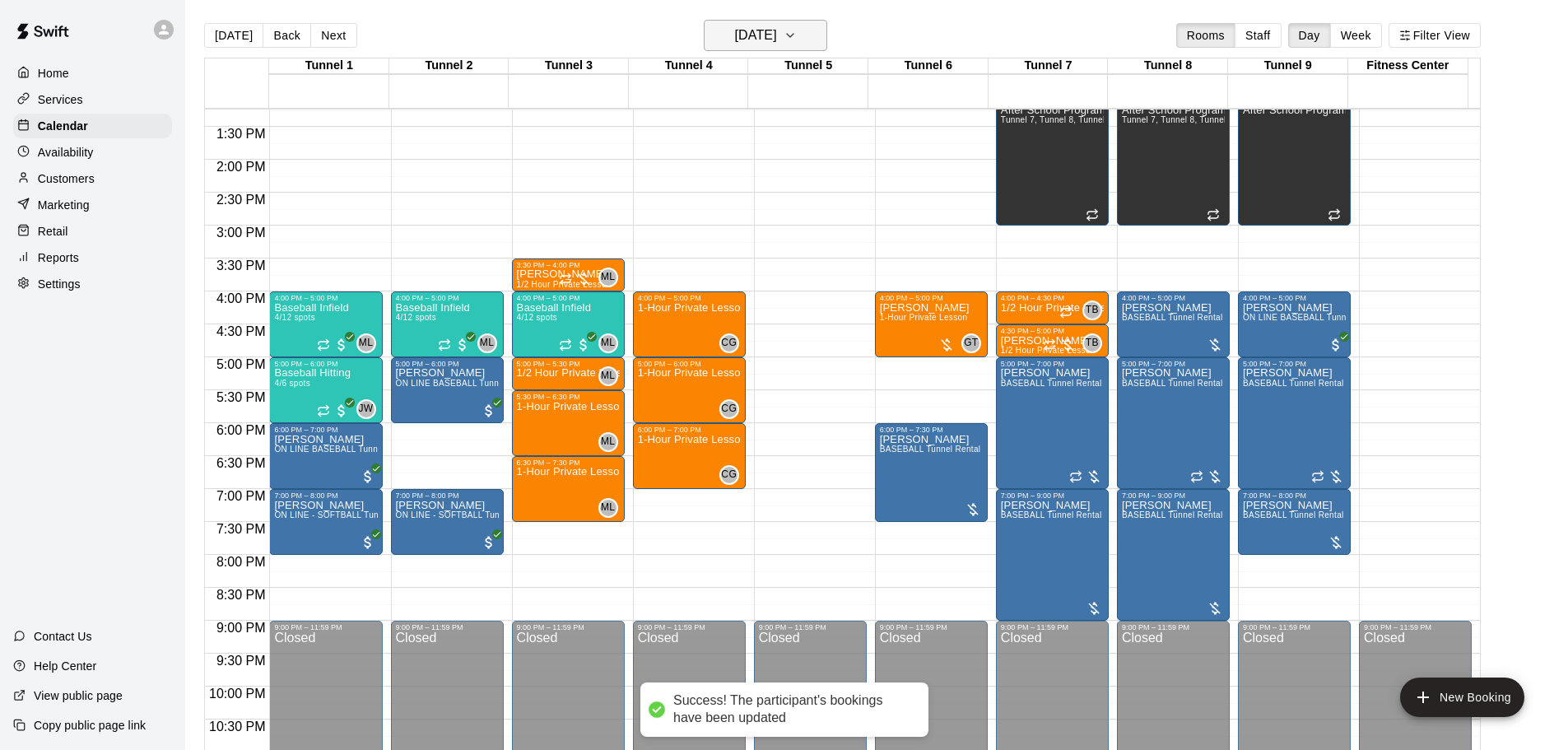
click at [753, 30] on h6 "Friday Sep 19" at bounding box center [755, 35] width 42 height 23
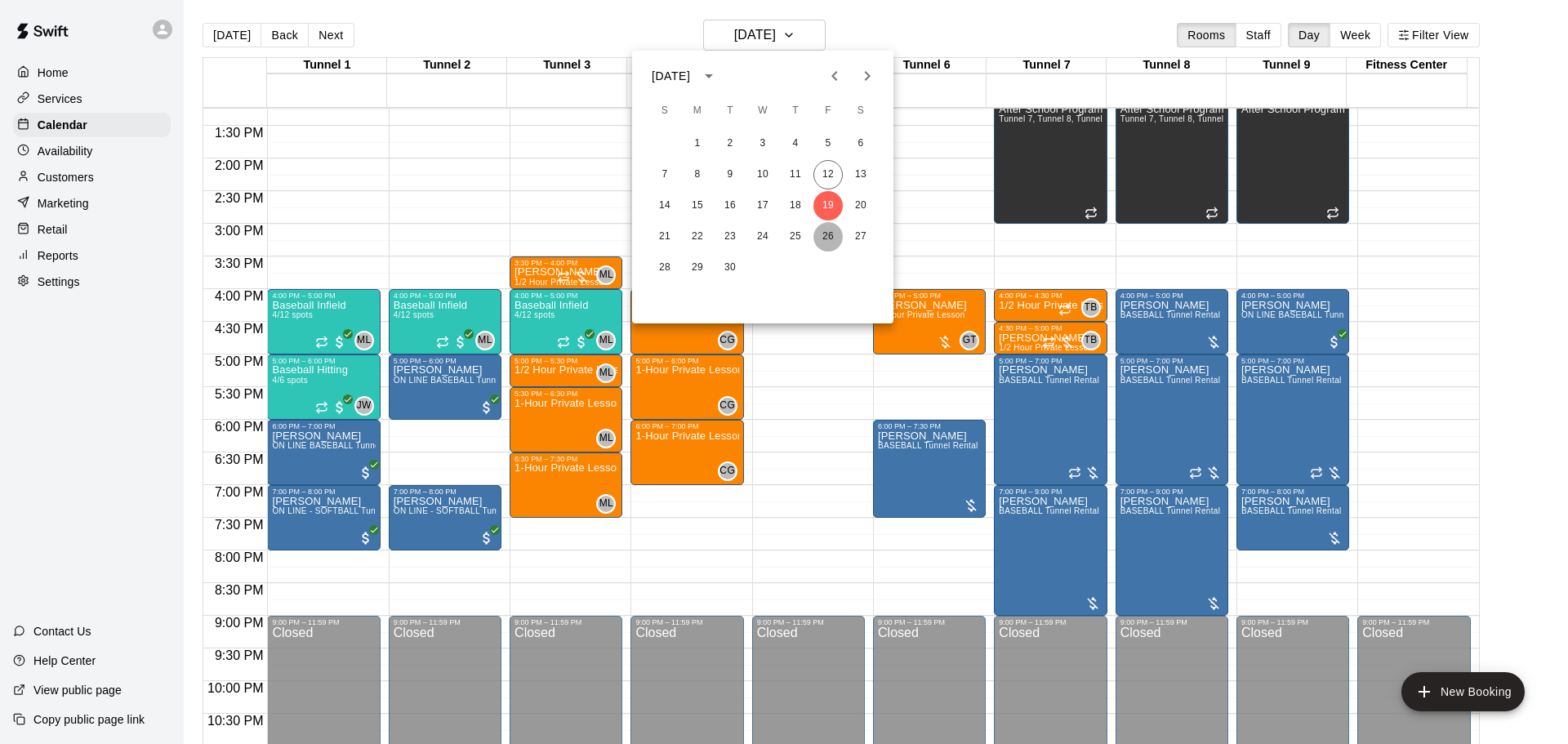
click at [827, 231] on button "26" at bounding box center [829, 237] width 29 height 29
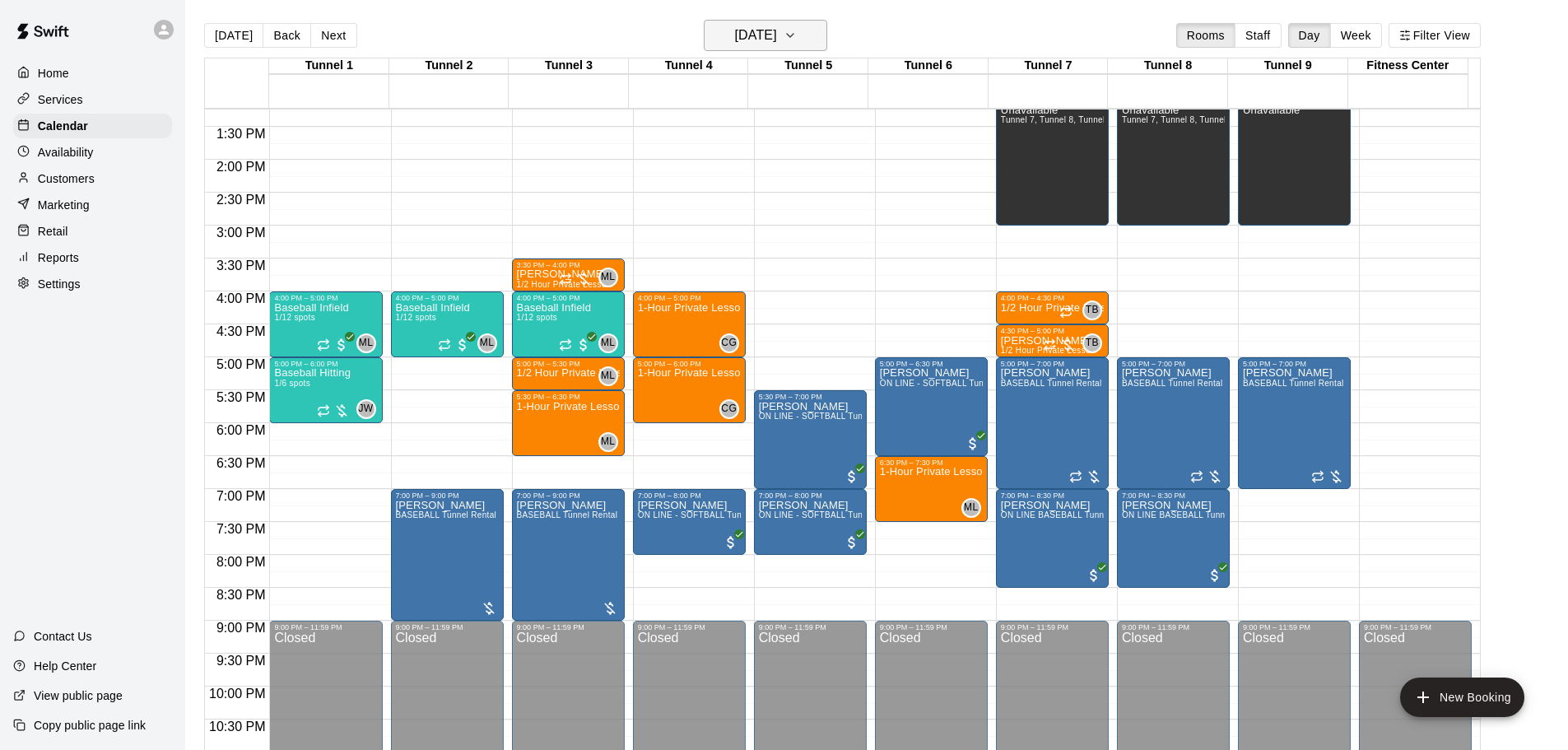
click at [777, 32] on h6 "Friday Sep 26" at bounding box center [755, 35] width 42 height 23
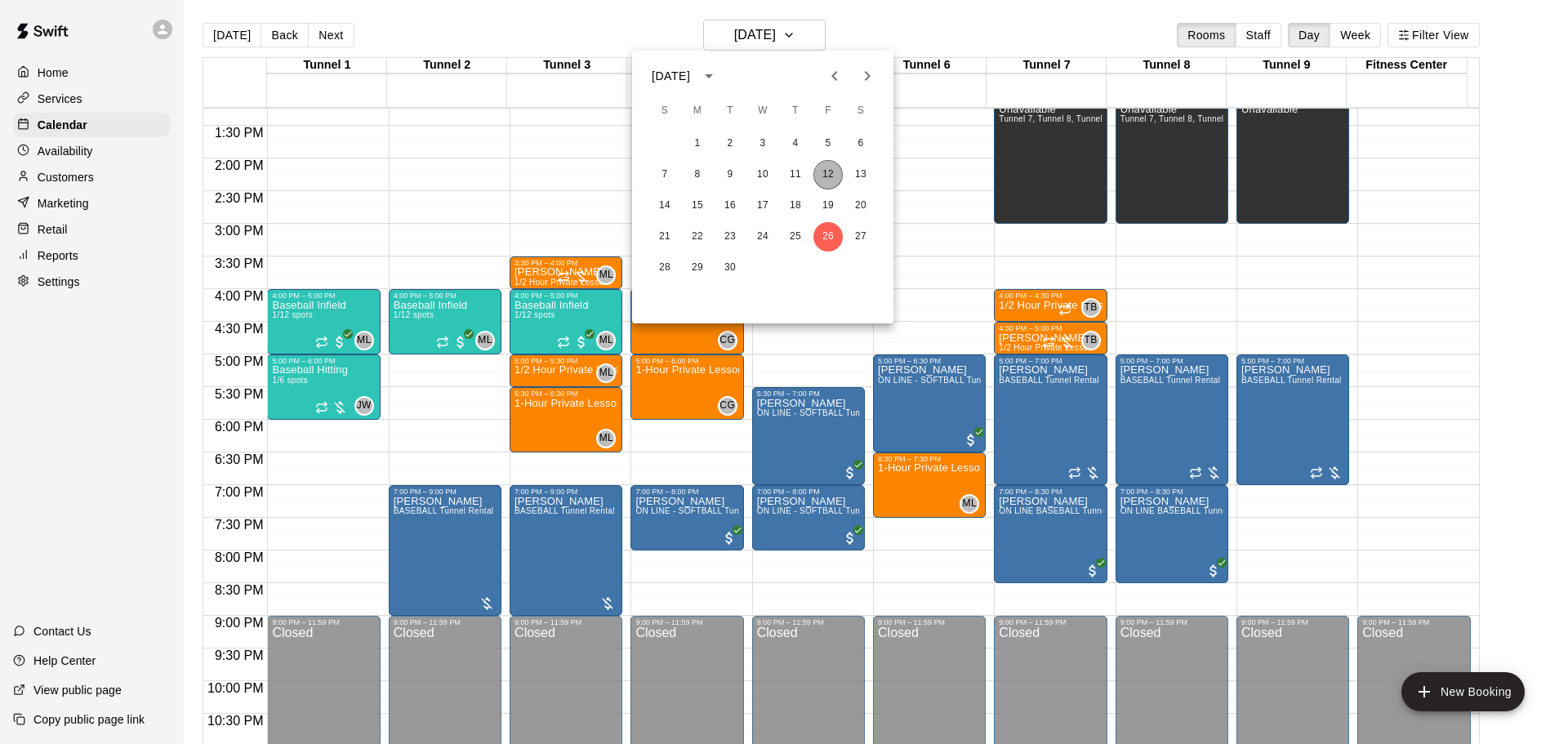
click at [835, 169] on button "12" at bounding box center [829, 175] width 29 height 29
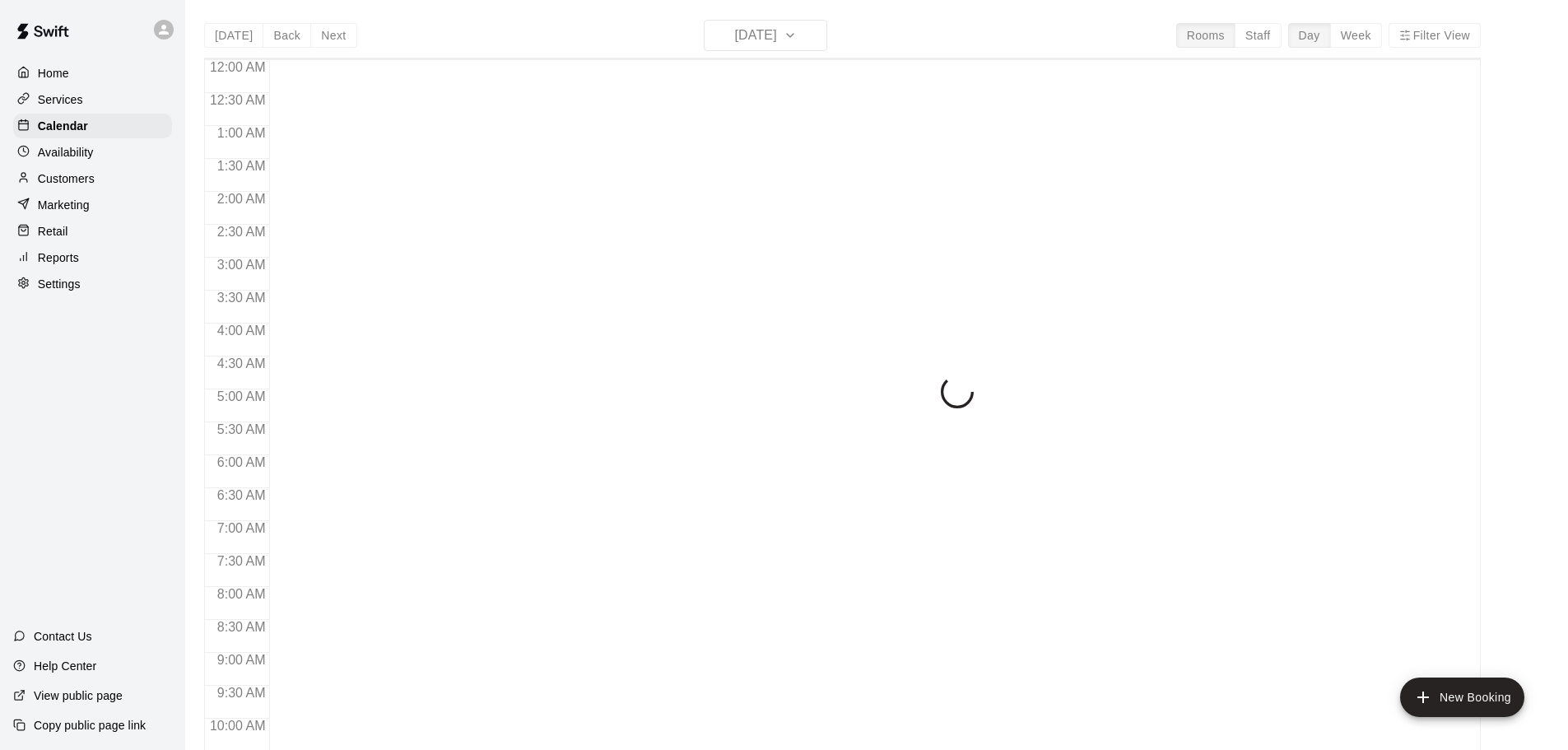
scroll to position [872, 0]
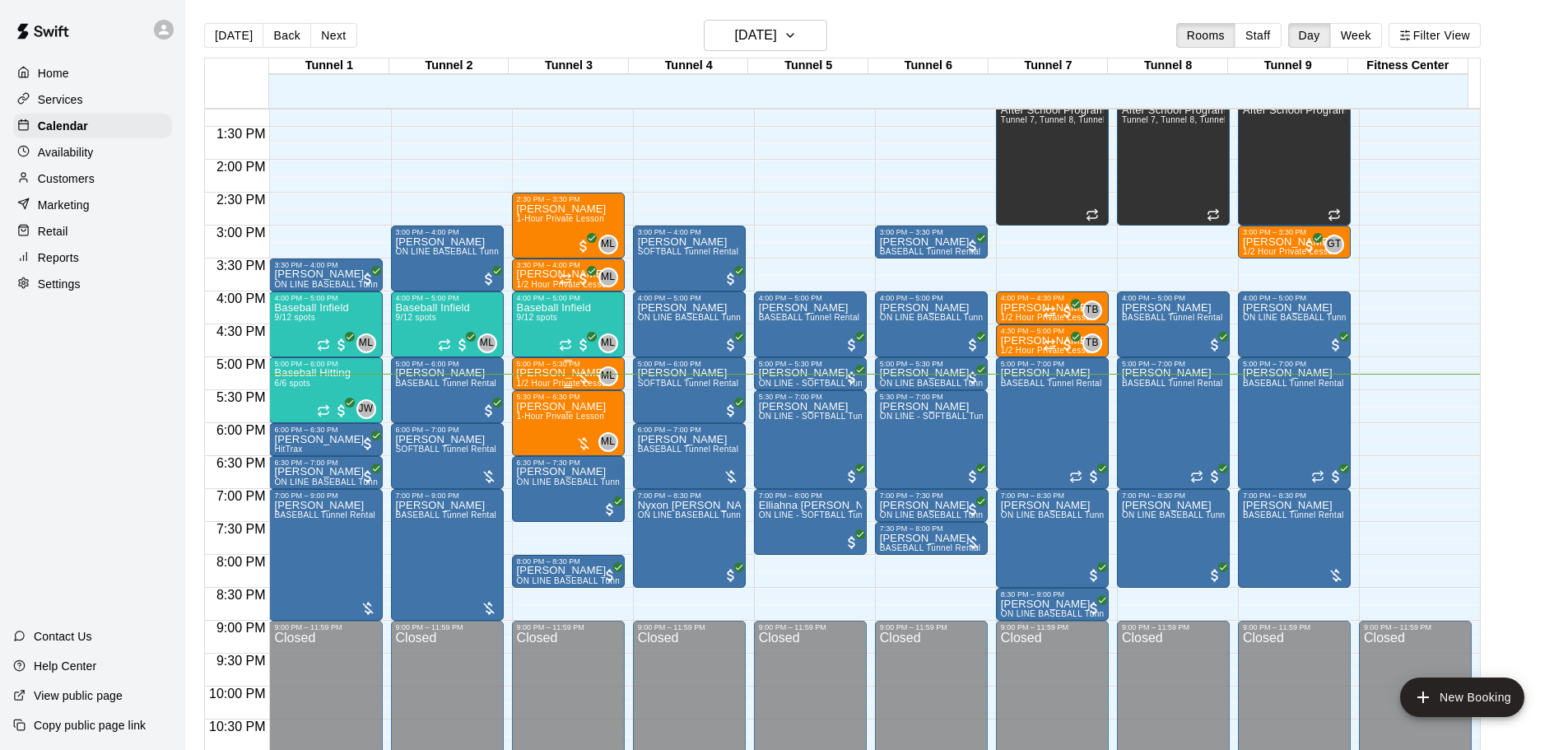
click at [550, 373] on p "[PERSON_NAME]" at bounding box center [564, 373] width 95 height 0
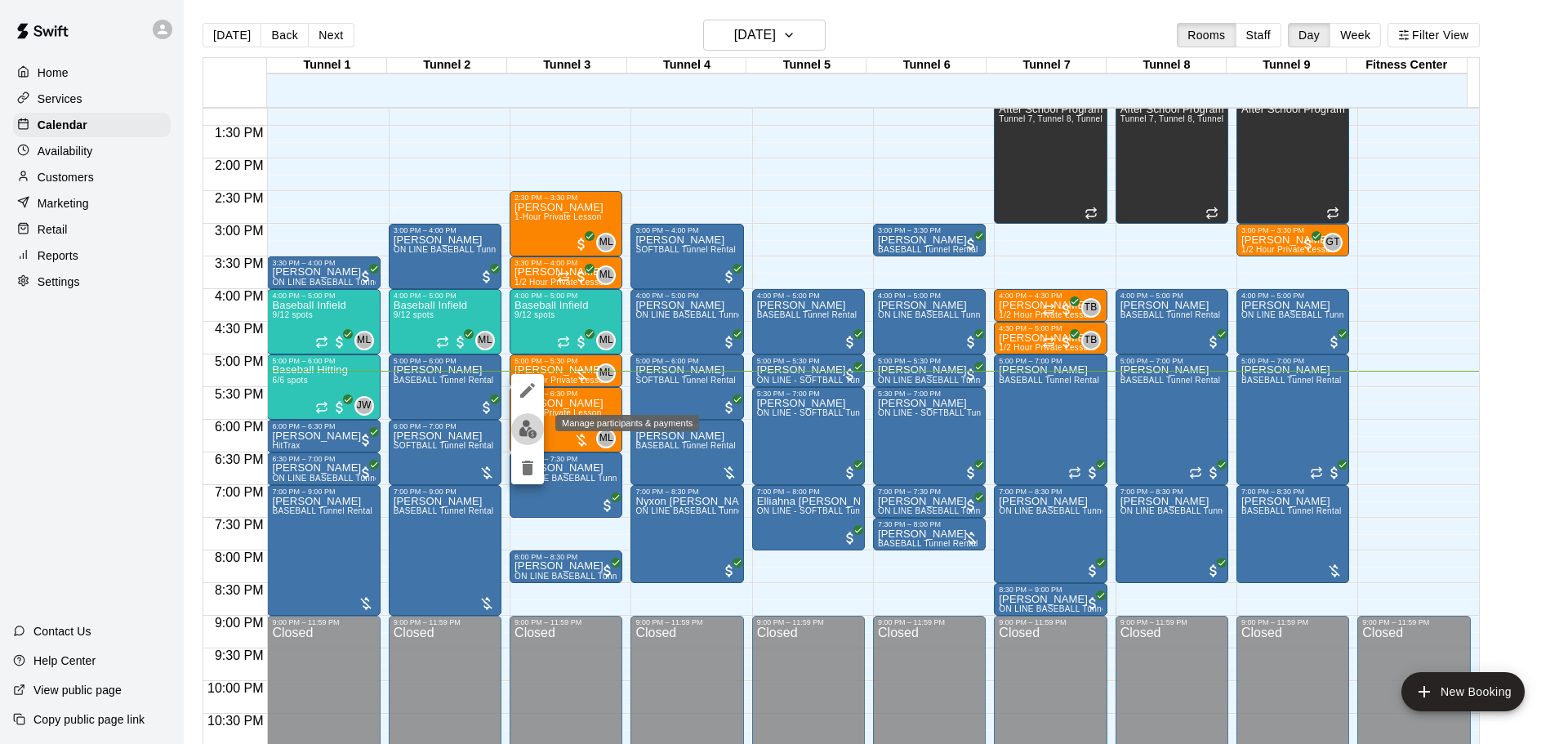
click at [528, 430] on img "edit" at bounding box center [528, 429] width 18 height 18
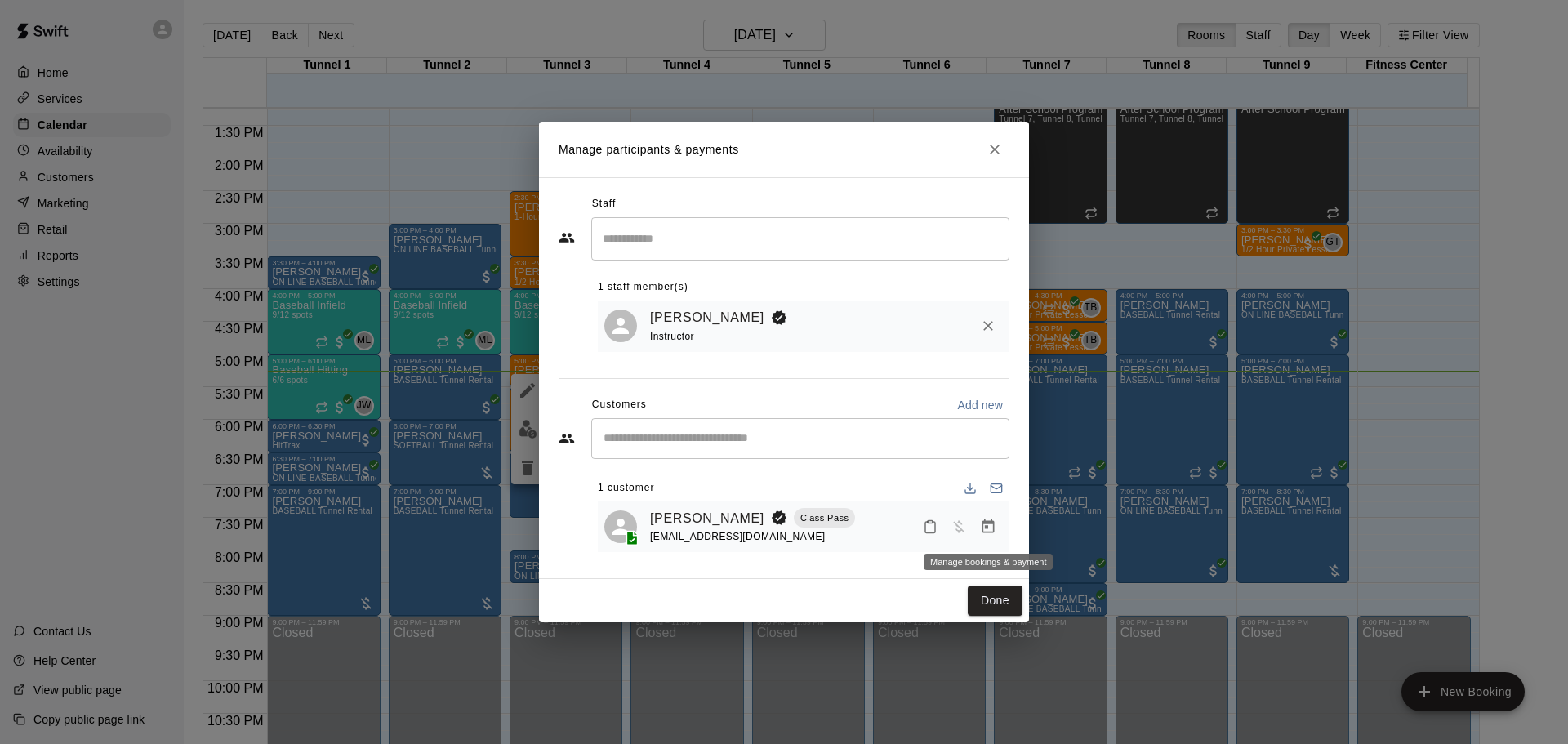
click at [993, 522] on icon "Manage bookings & payment" at bounding box center [988, 526] width 12 height 14
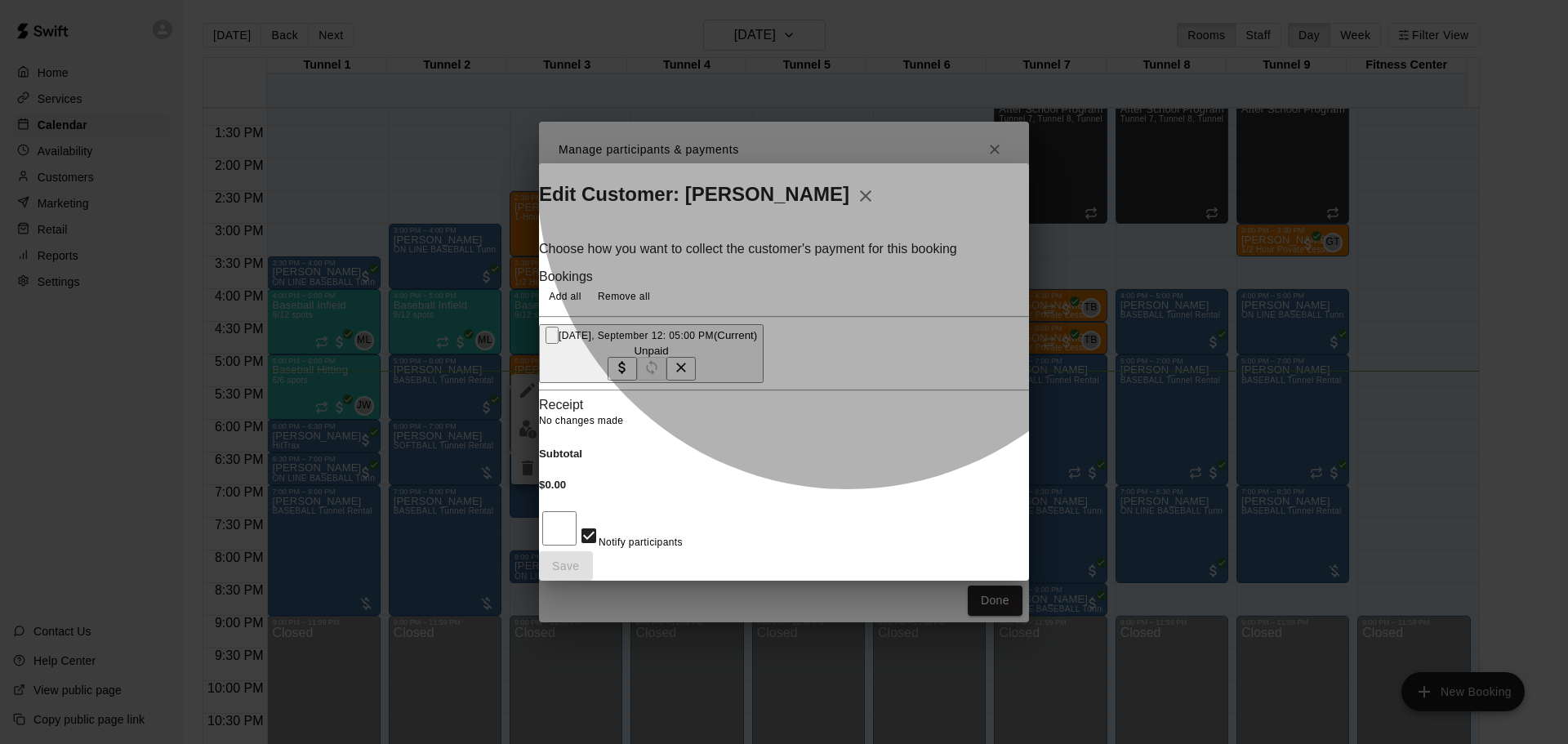
click at [763, 339] on button "[DATE], September 12: 05:00 PM (Current) Unpaid" at bounding box center [651, 354] width 224 height 59
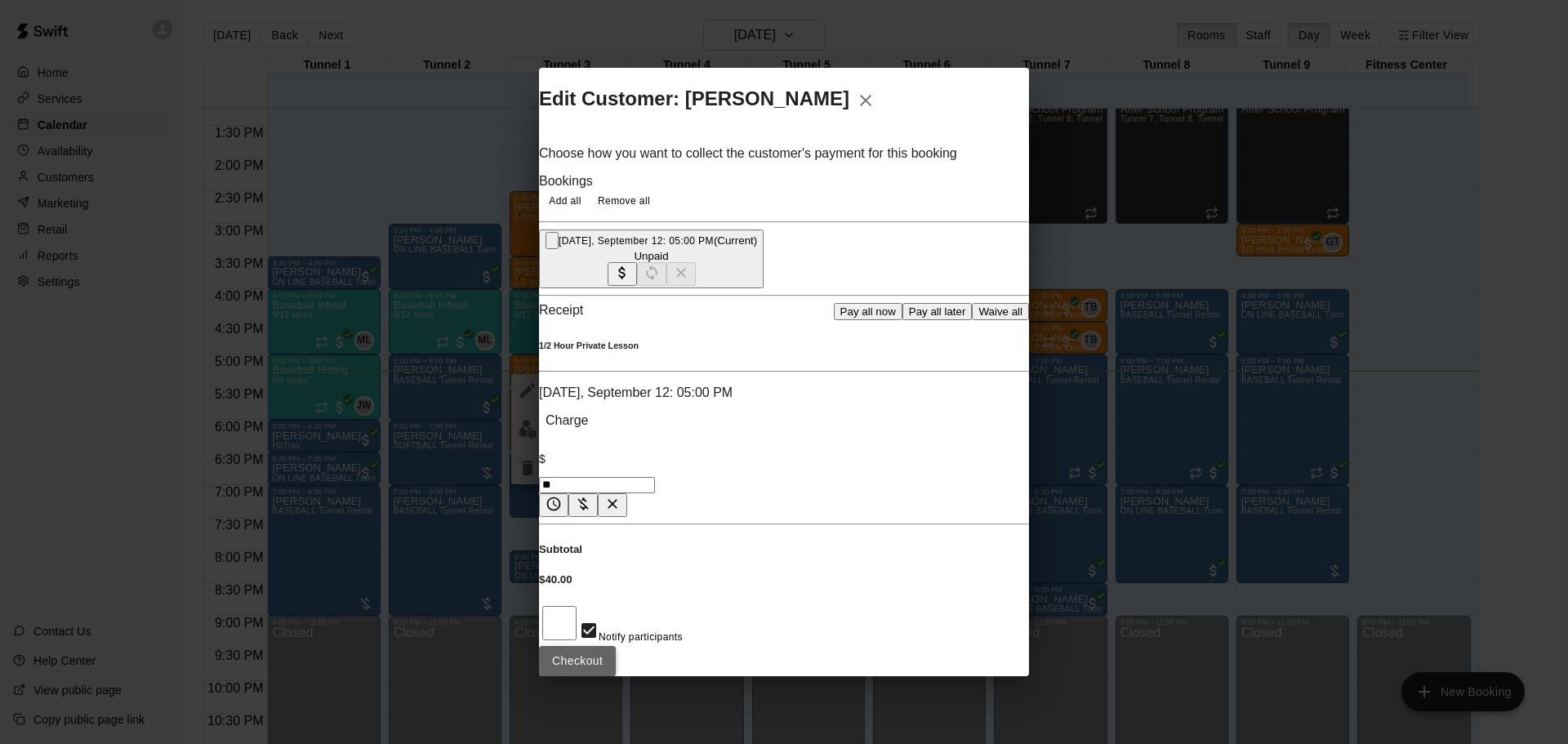
click at [616, 647] on button "Checkout" at bounding box center [577, 661] width 76 height 30
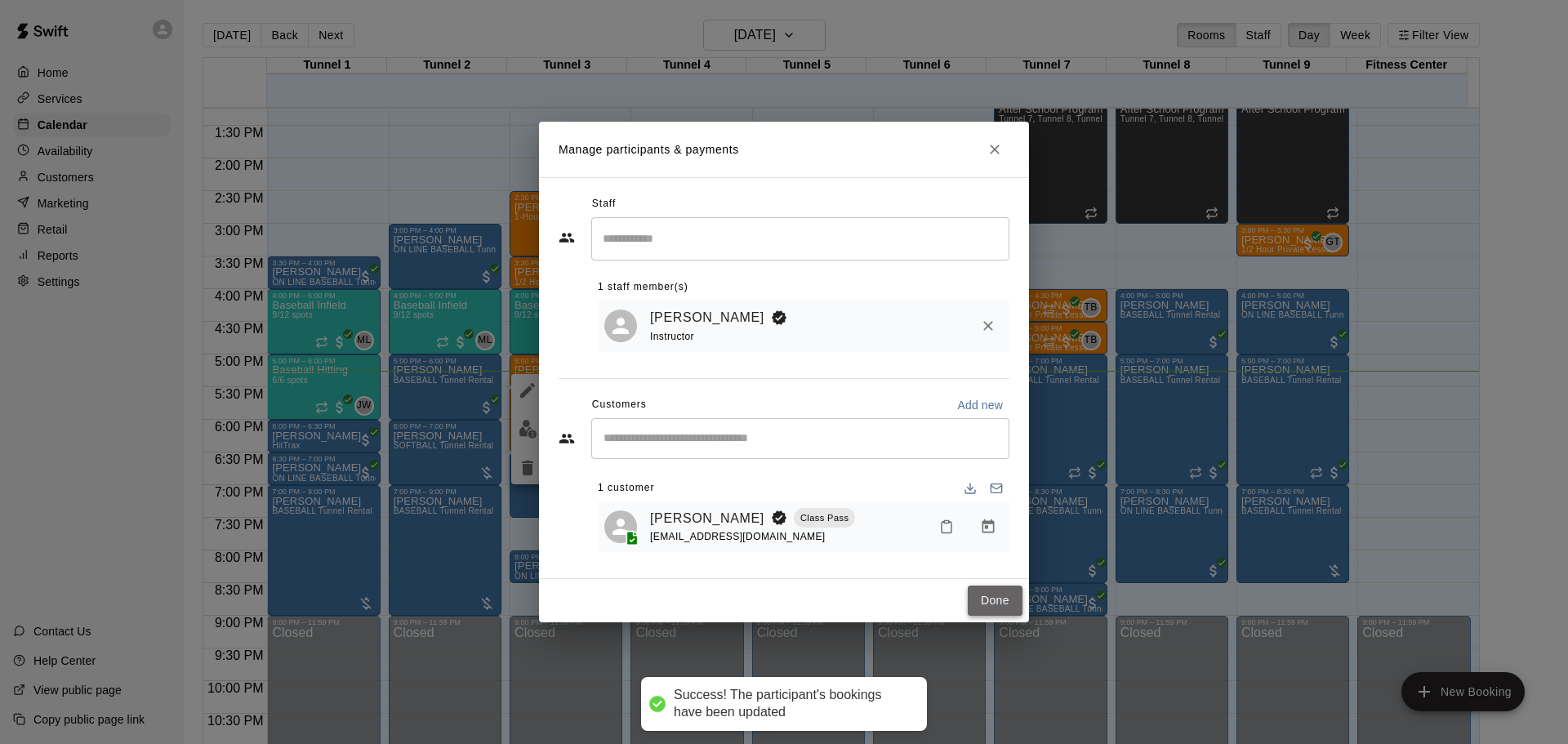
click at [975, 601] on button "Done" at bounding box center [996, 601] width 55 height 30
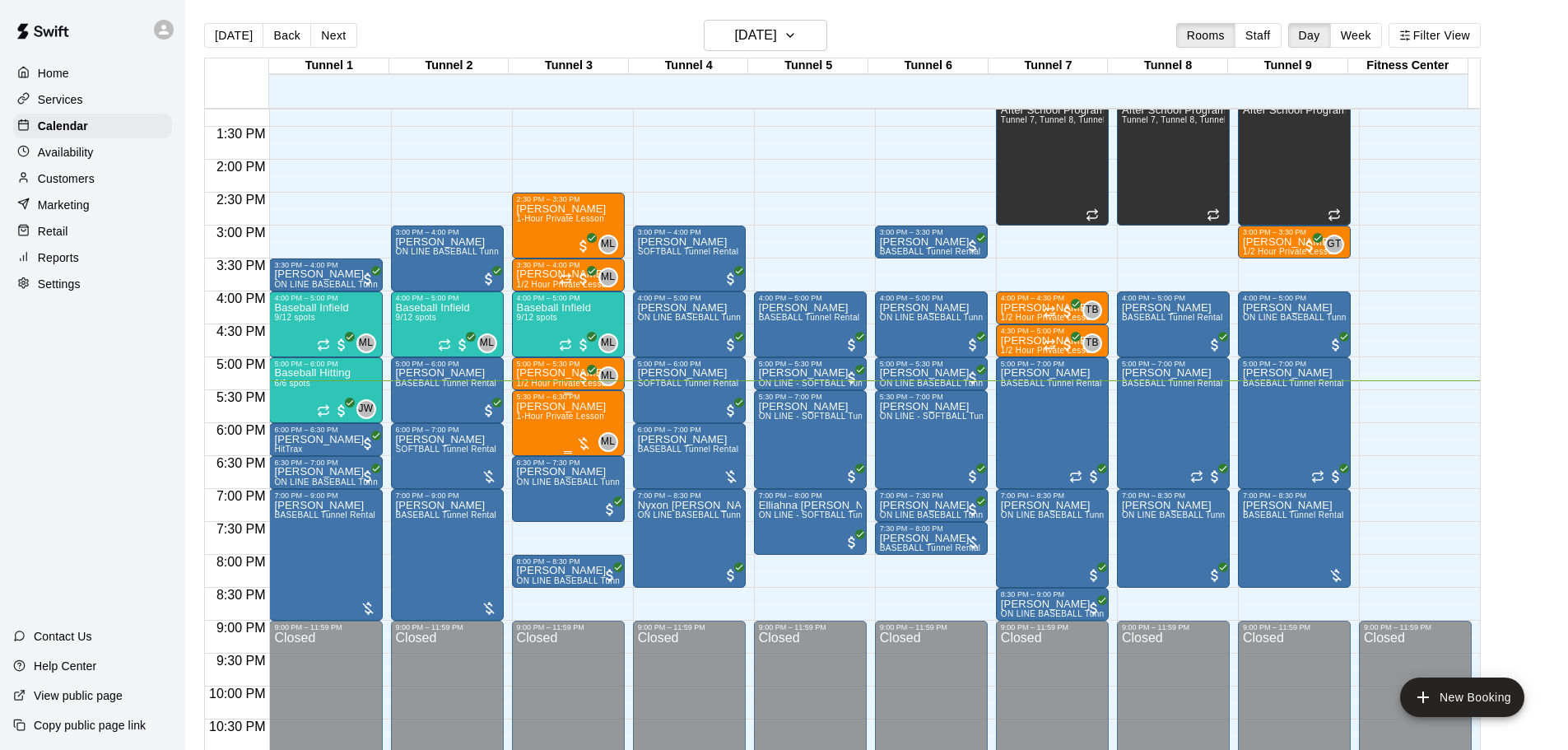
click at [580, 407] on p "[PERSON_NAME]" at bounding box center [562, 407] width 90 height 0
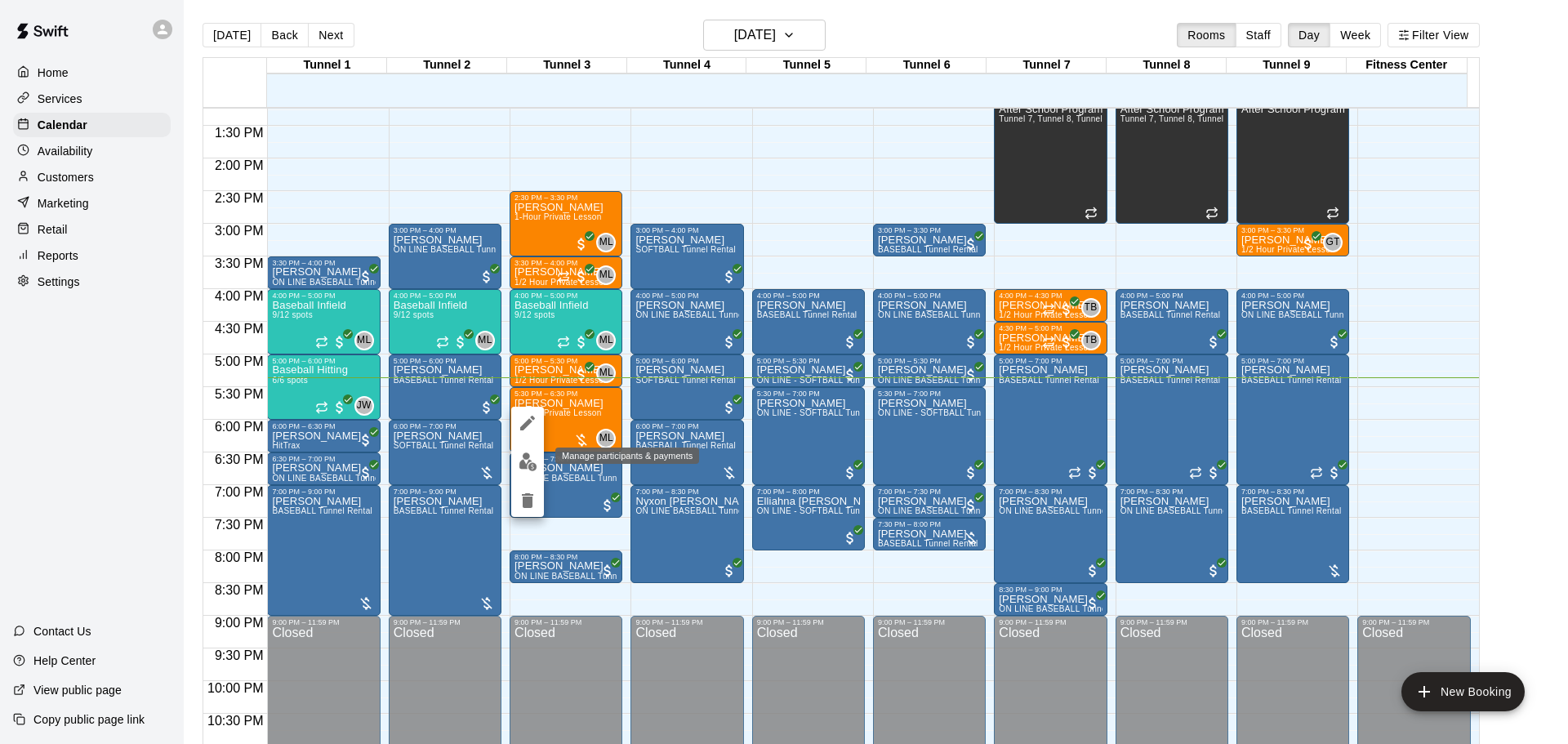
click at [515, 457] on button "edit" at bounding box center [528, 462] width 33 height 32
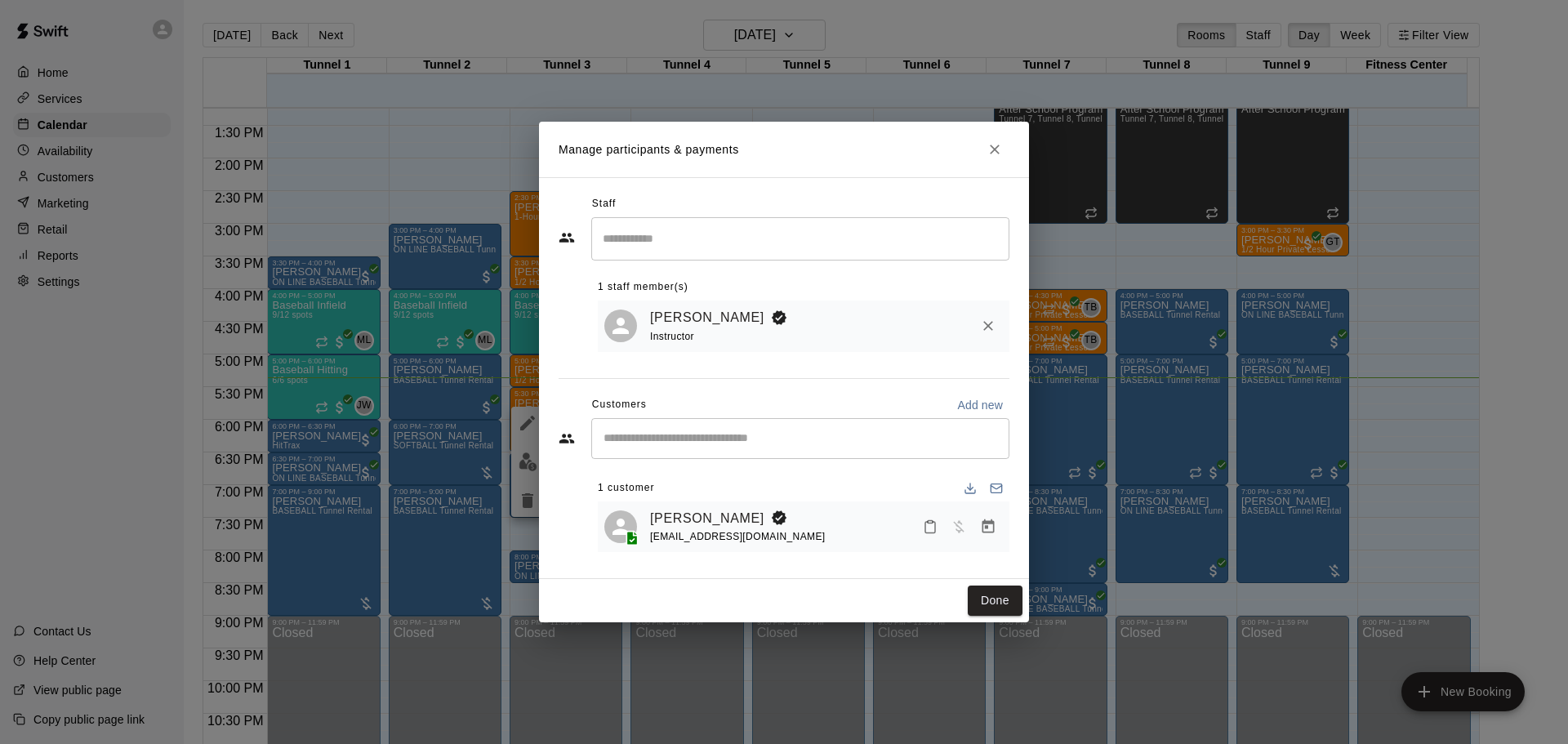
click at [979, 150] on h2 "Manage participants & payments" at bounding box center [784, 149] width 490 height 55
click at [987, 146] on icon "Close" at bounding box center [995, 150] width 17 height 17
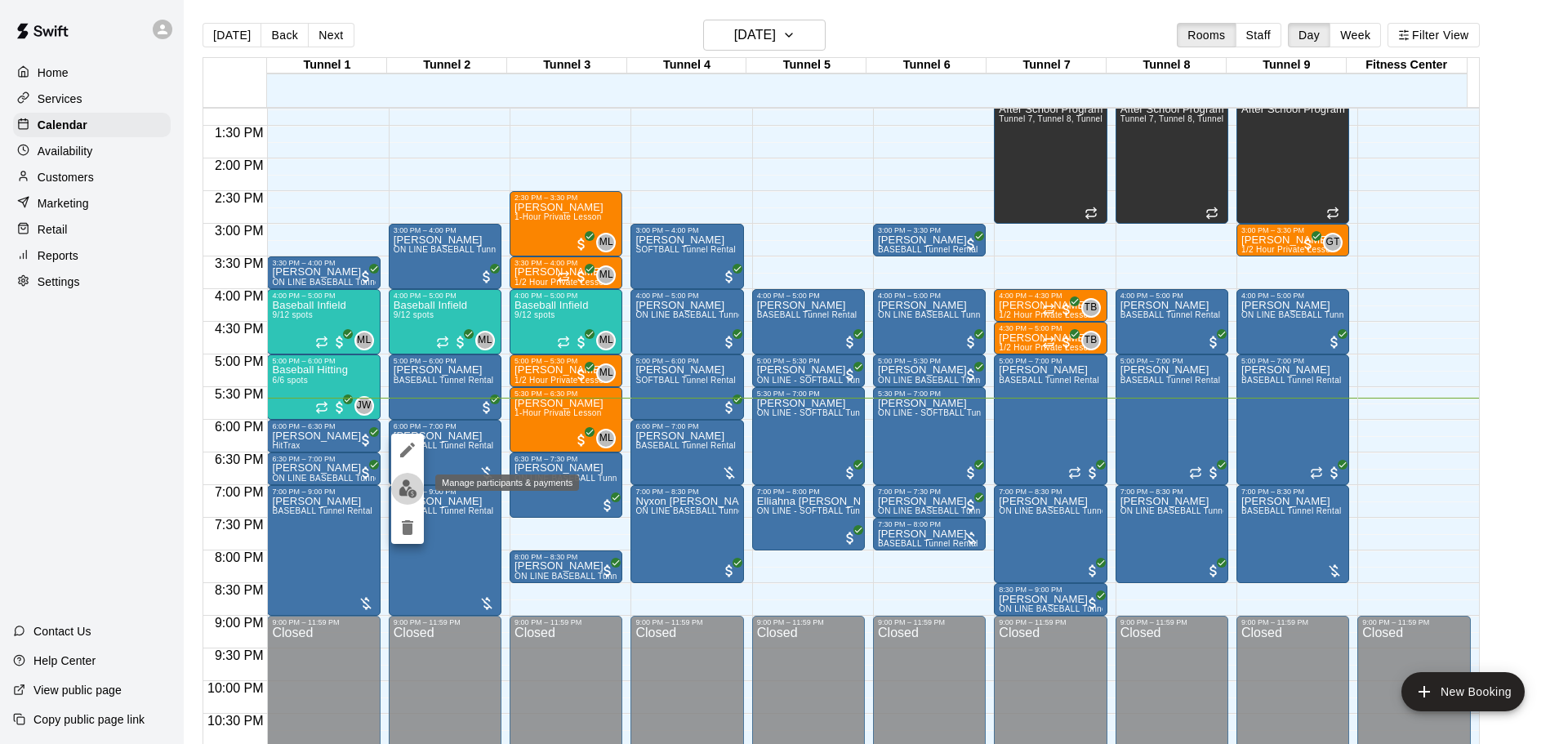
click at [411, 490] on img "edit" at bounding box center [407, 488] width 18 height 18
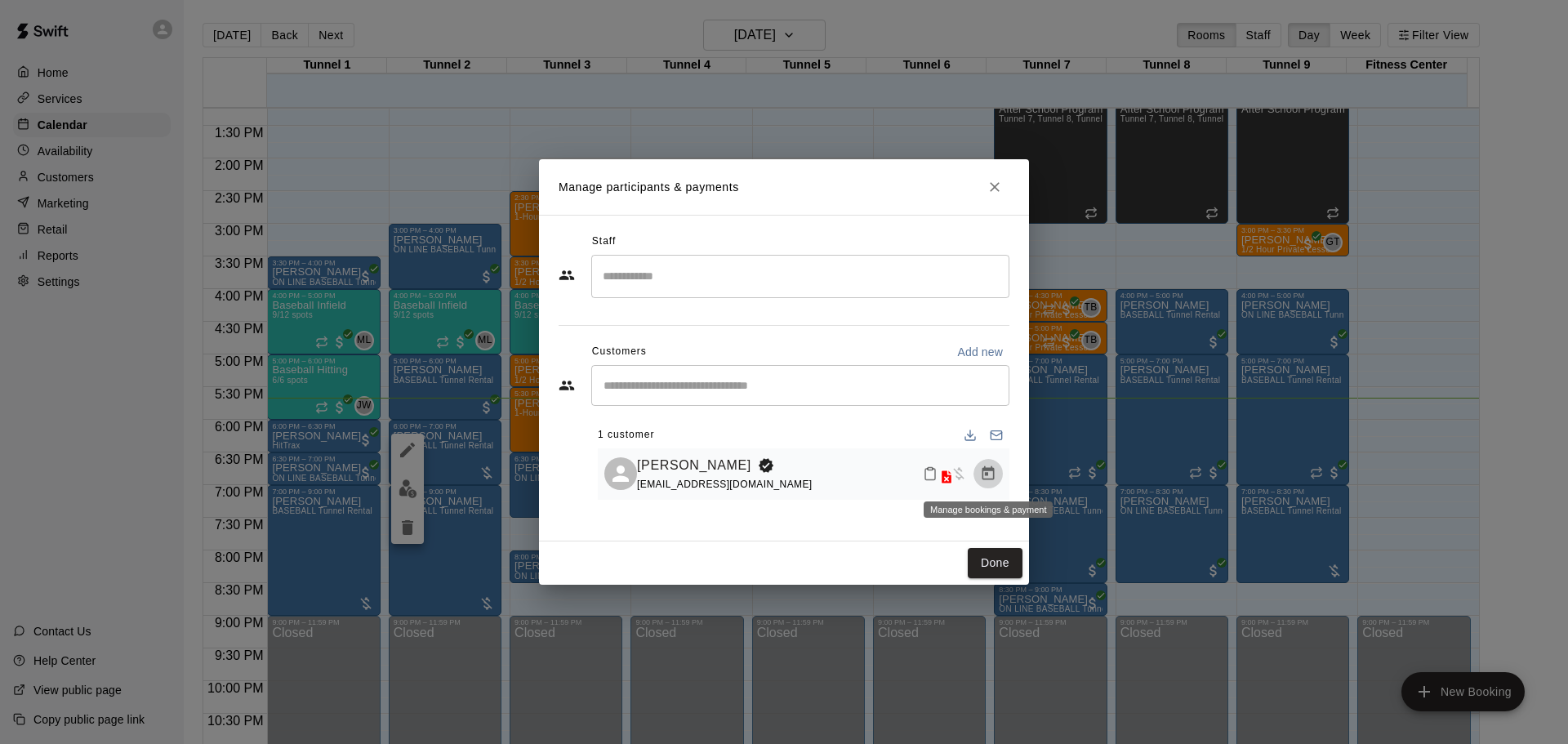
click at [982, 464] on button "Manage bookings & payment" at bounding box center [989, 474] width 29 height 29
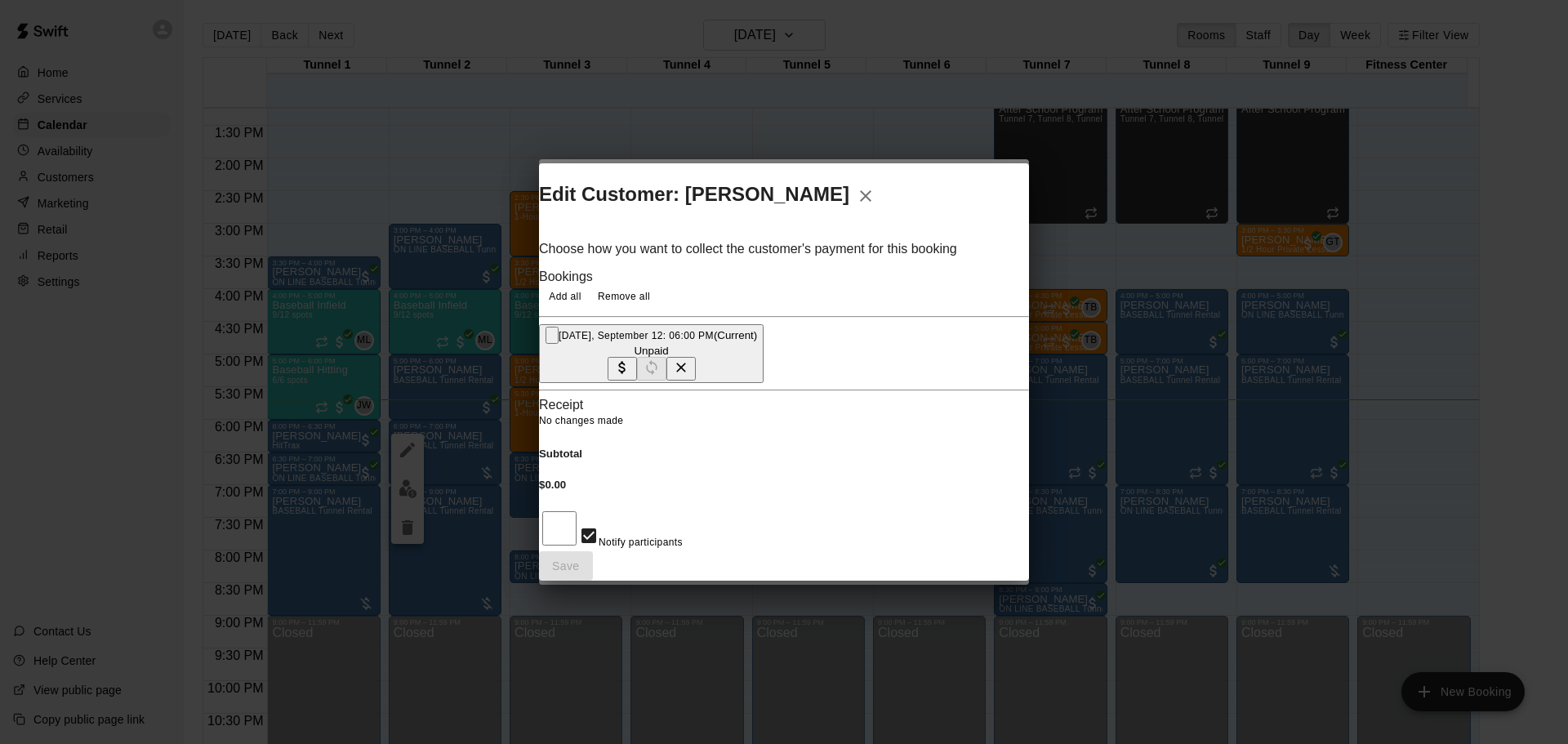
click at [763, 339] on button "[DATE], September 12: 06:00 PM (Current) Unpaid" at bounding box center [651, 354] width 224 height 59
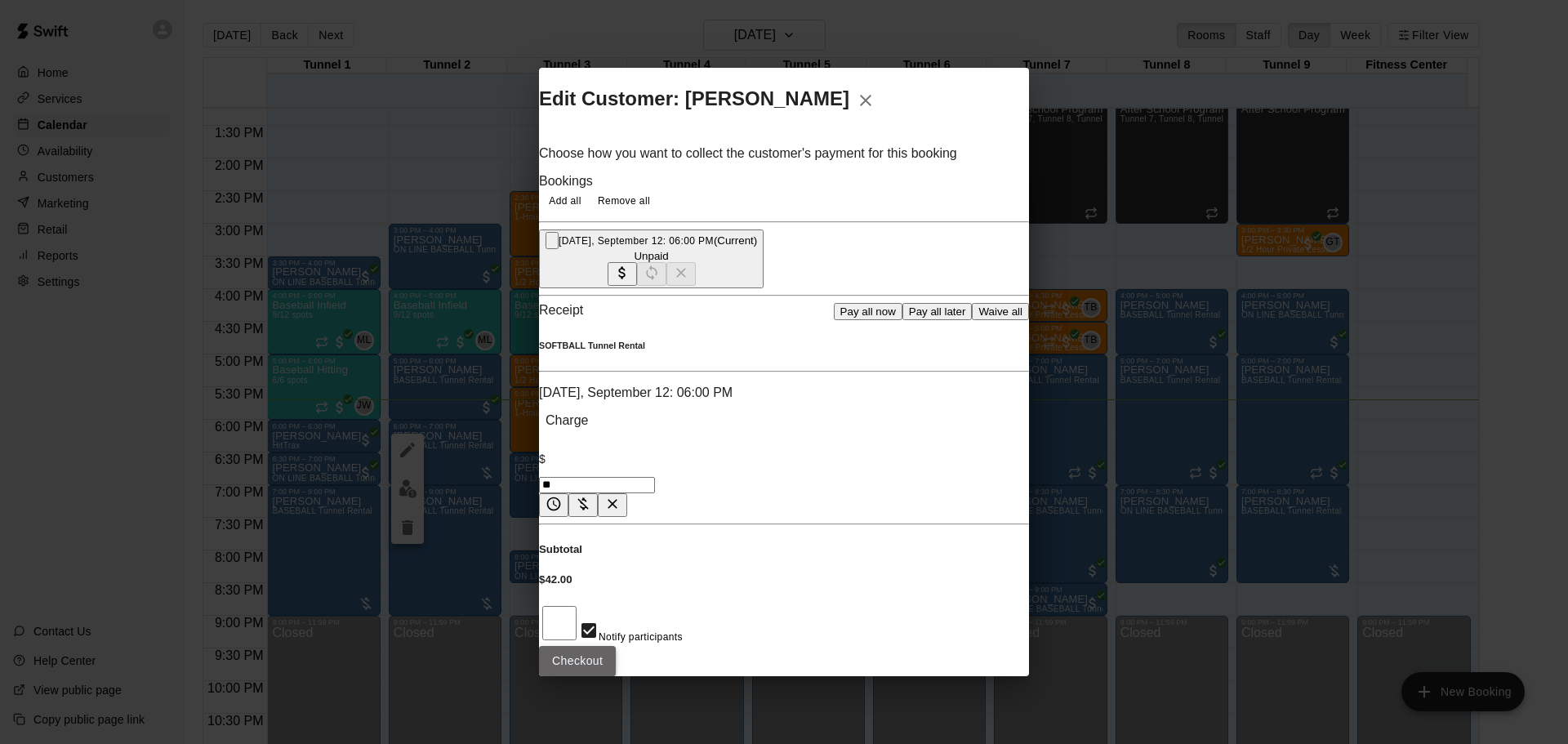
click at [616, 647] on button "Checkout" at bounding box center [577, 661] width 76 height 30
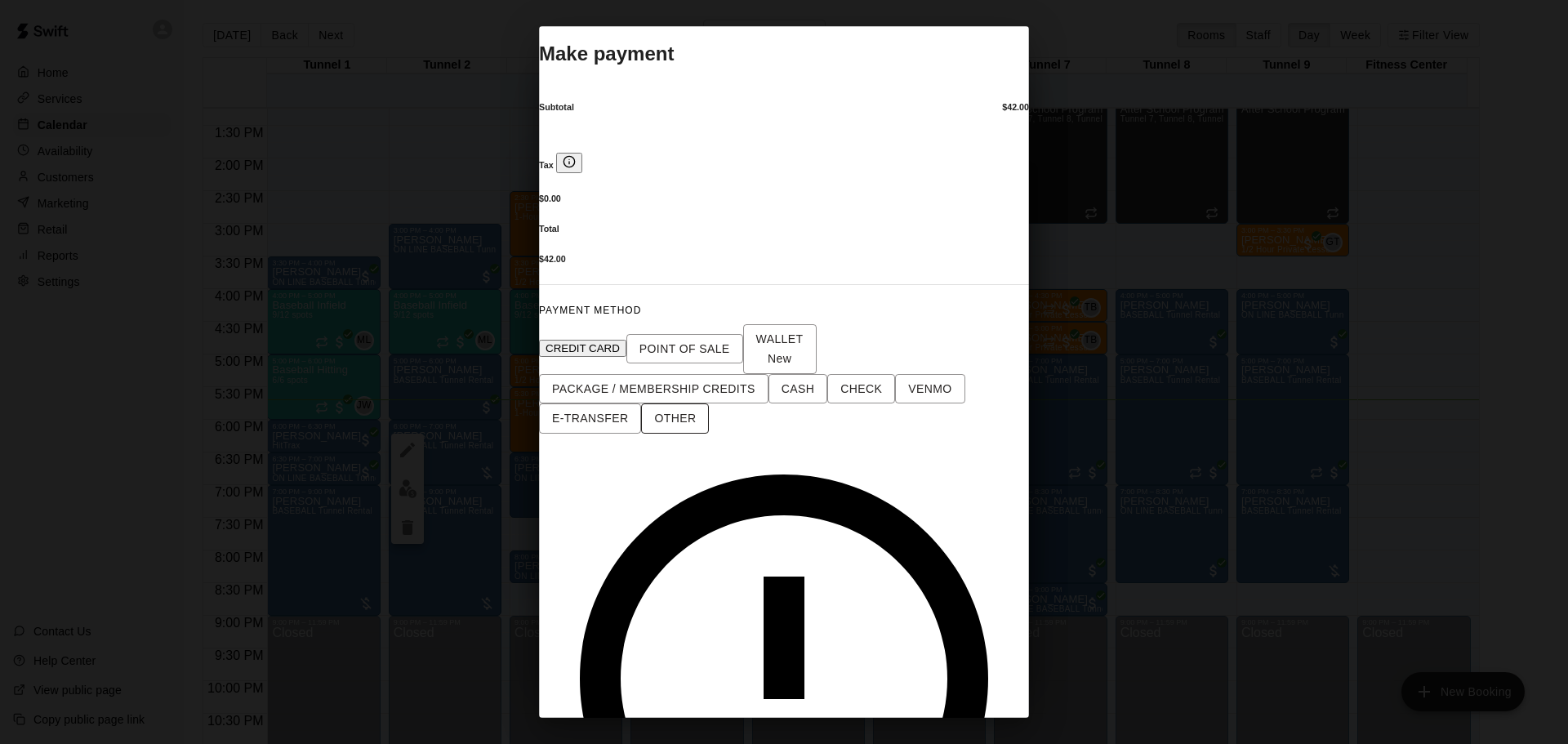
click at [691, 408] on span "OTHER" at bounding box center [674, 418] width 41 height 20
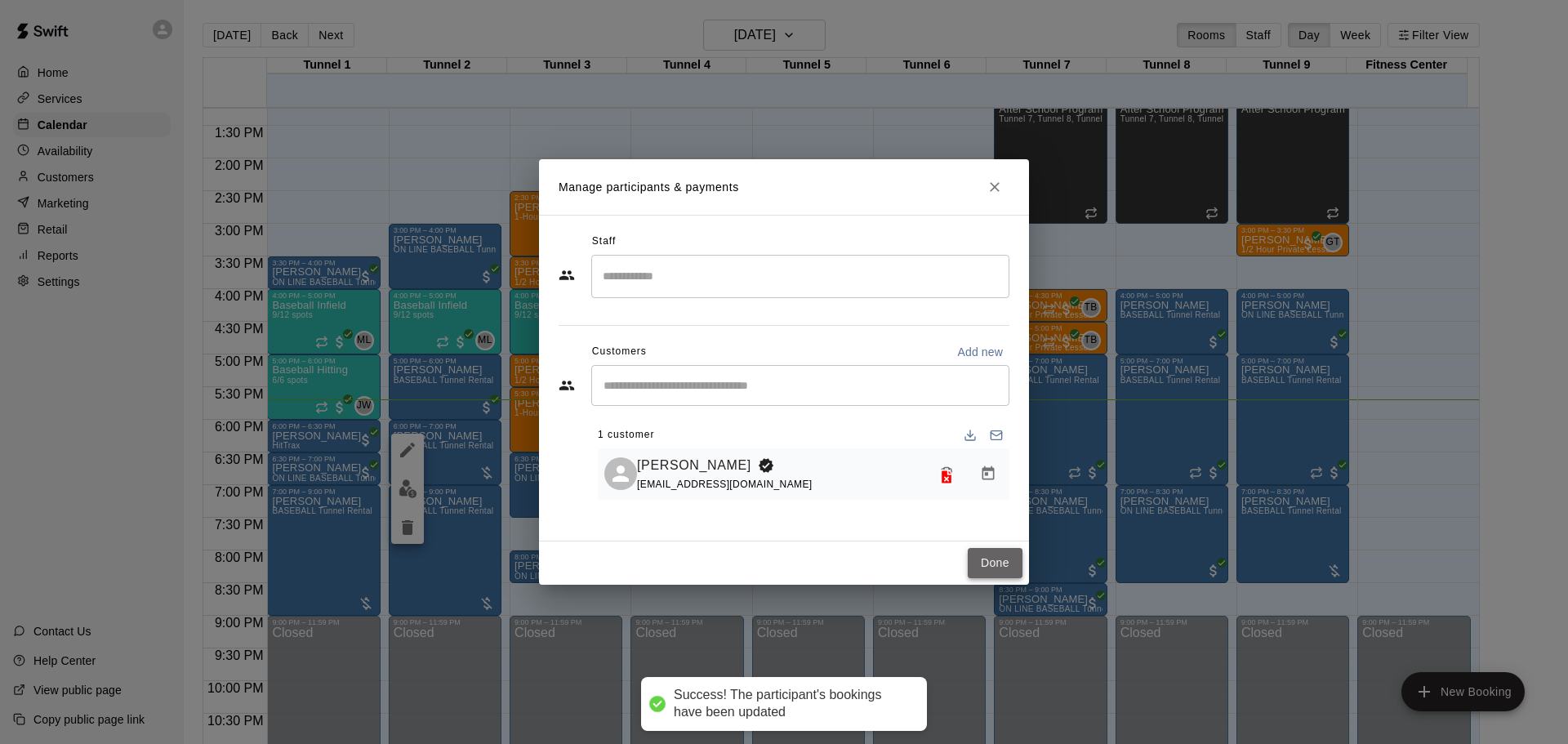
click at [979, 573] on button "Done" at bounding box center [996, 563] width 55 height 30
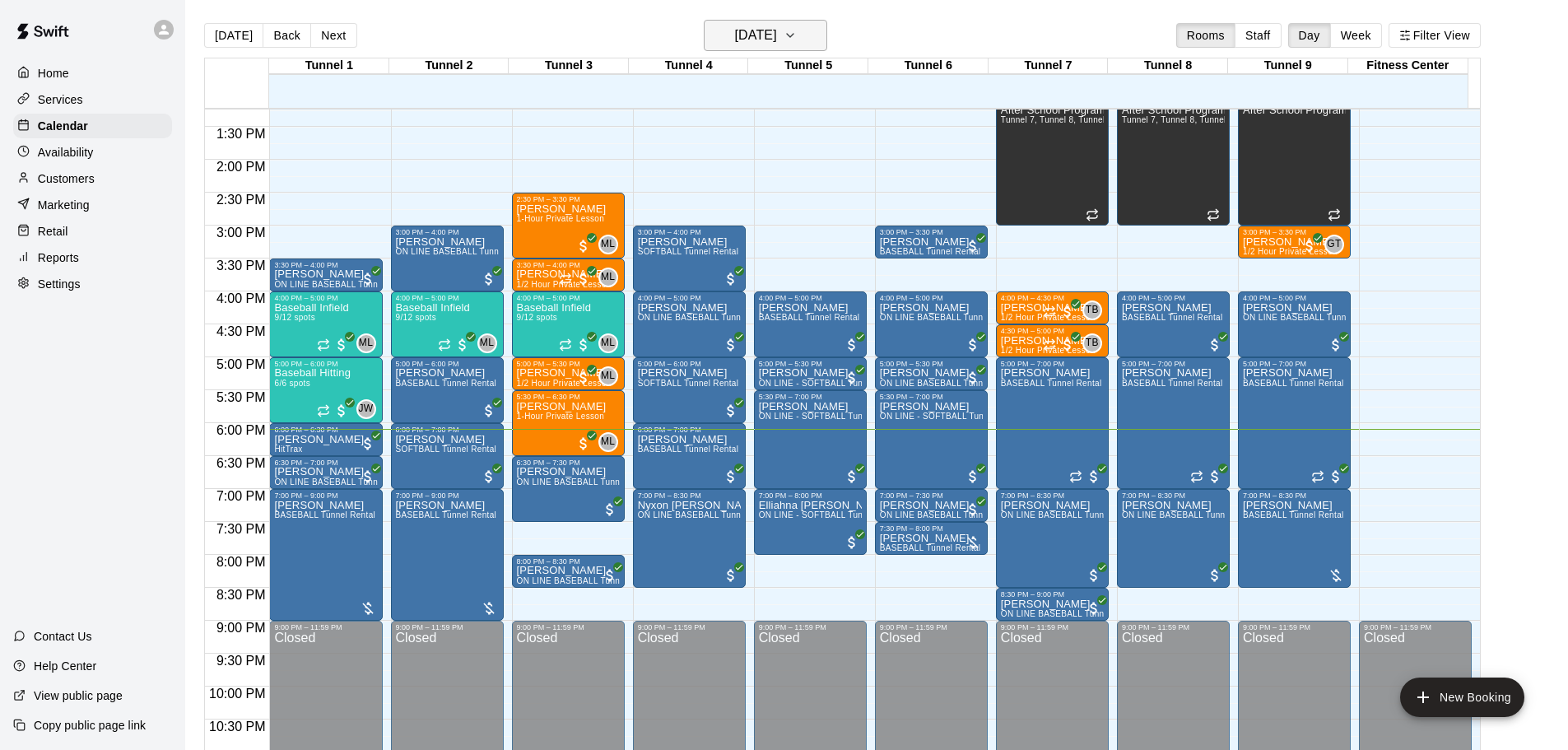
click at [773, 19] on button "[DATE]" at bounding box center [765, 35] width 123 height 32
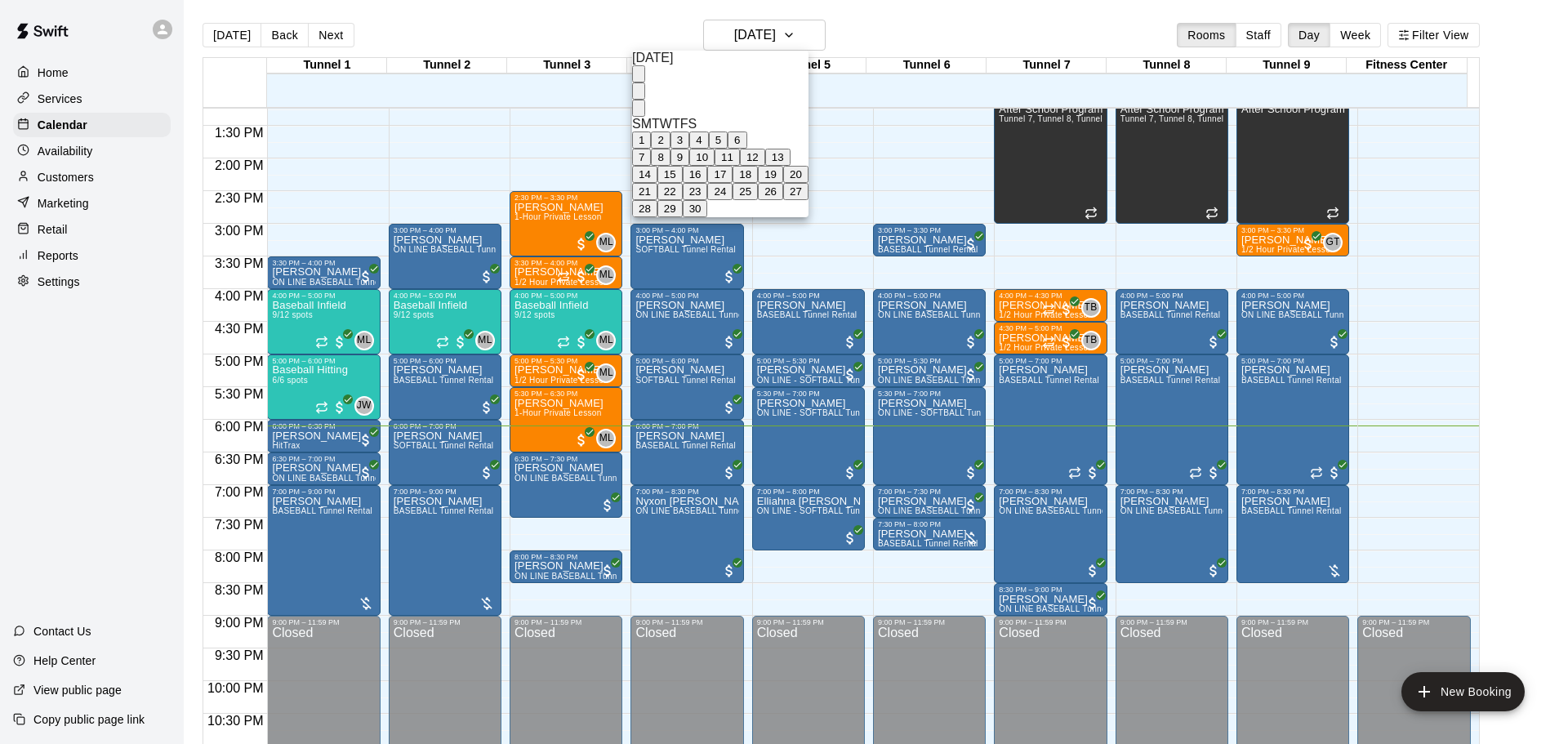
click at [683, 217] on button "29" at bounding box center [670, 209] width 26 height 17
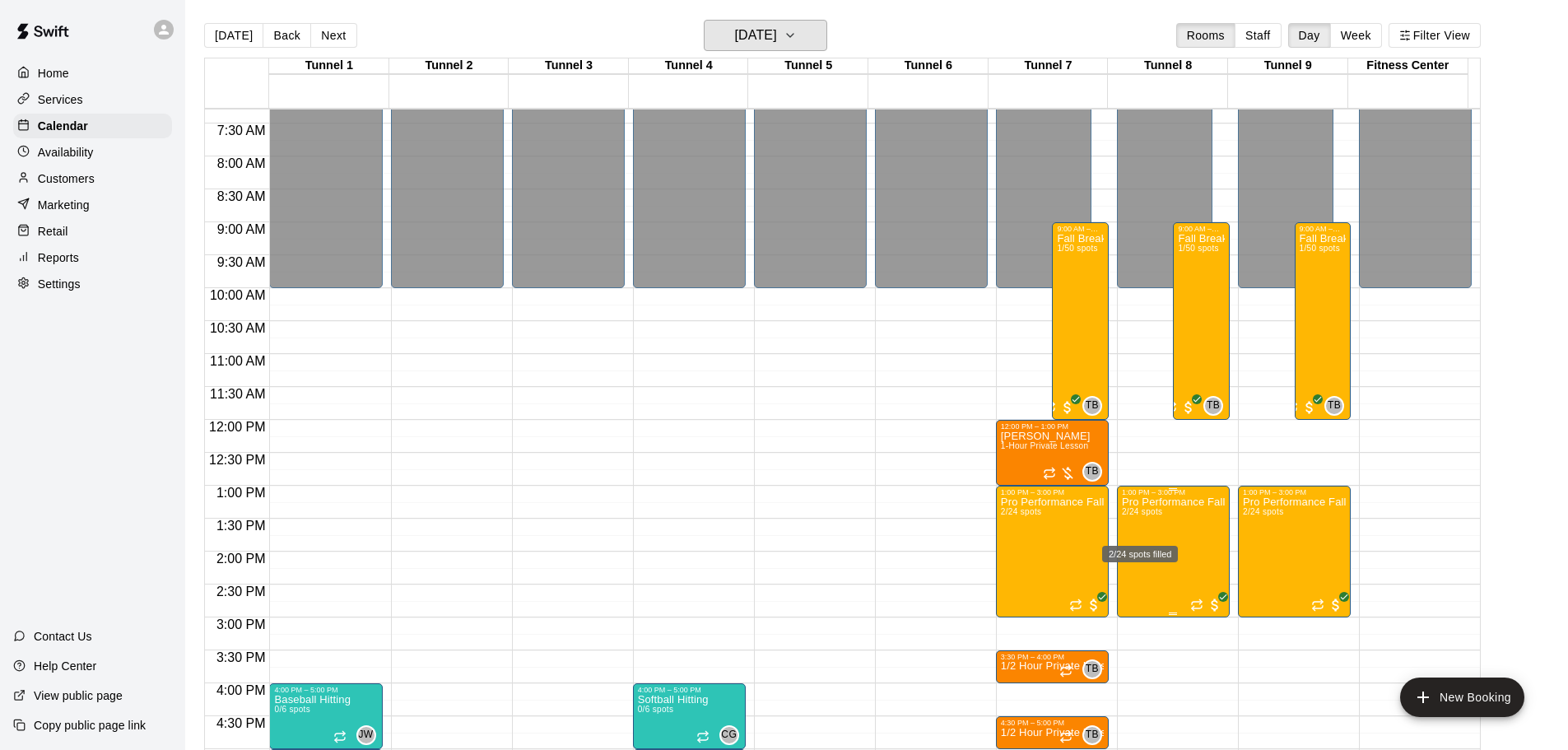
scroll to position [460, 0]
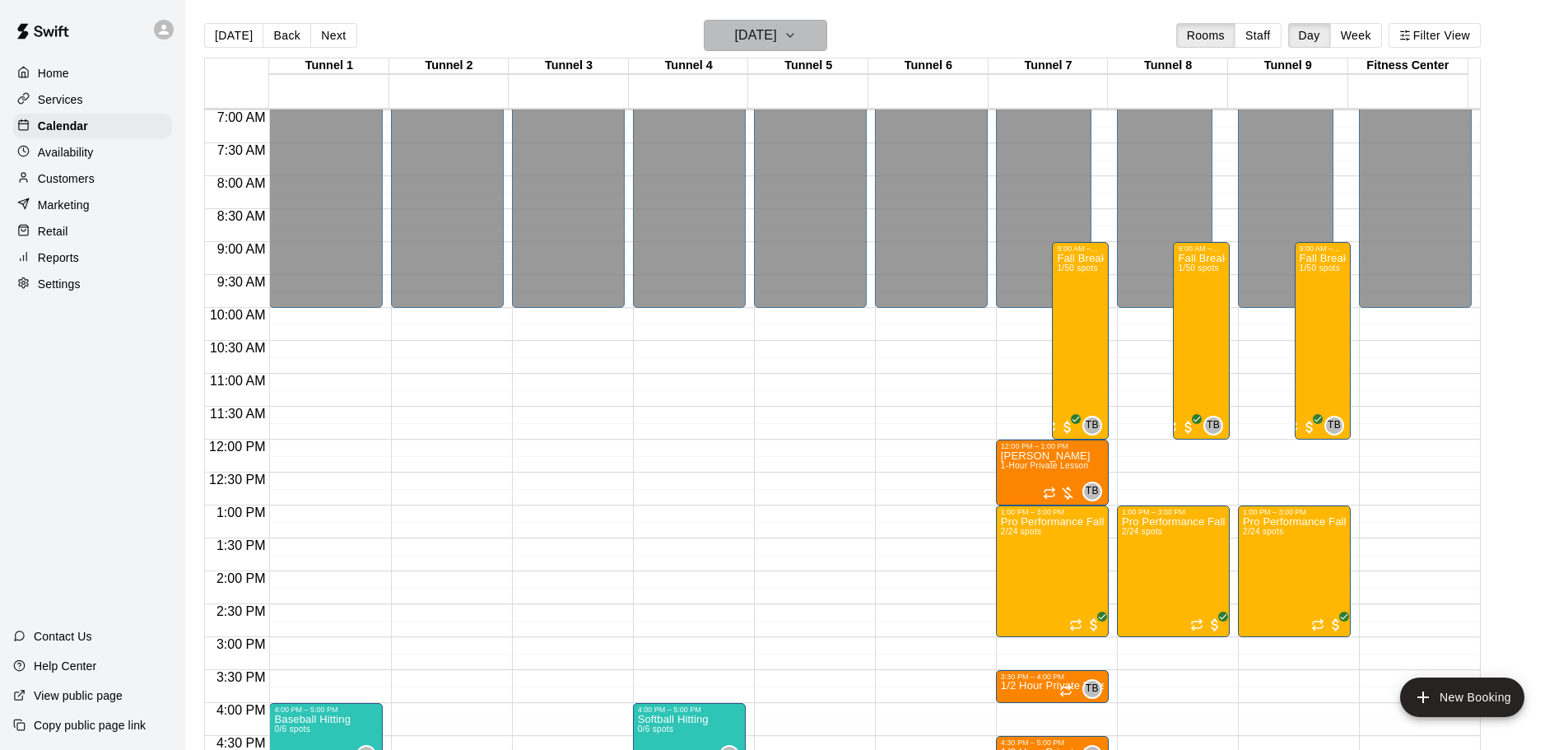
click at [777, 40] on h6 "[DATE]" at bounding box center [755, 35] width 42 height 23
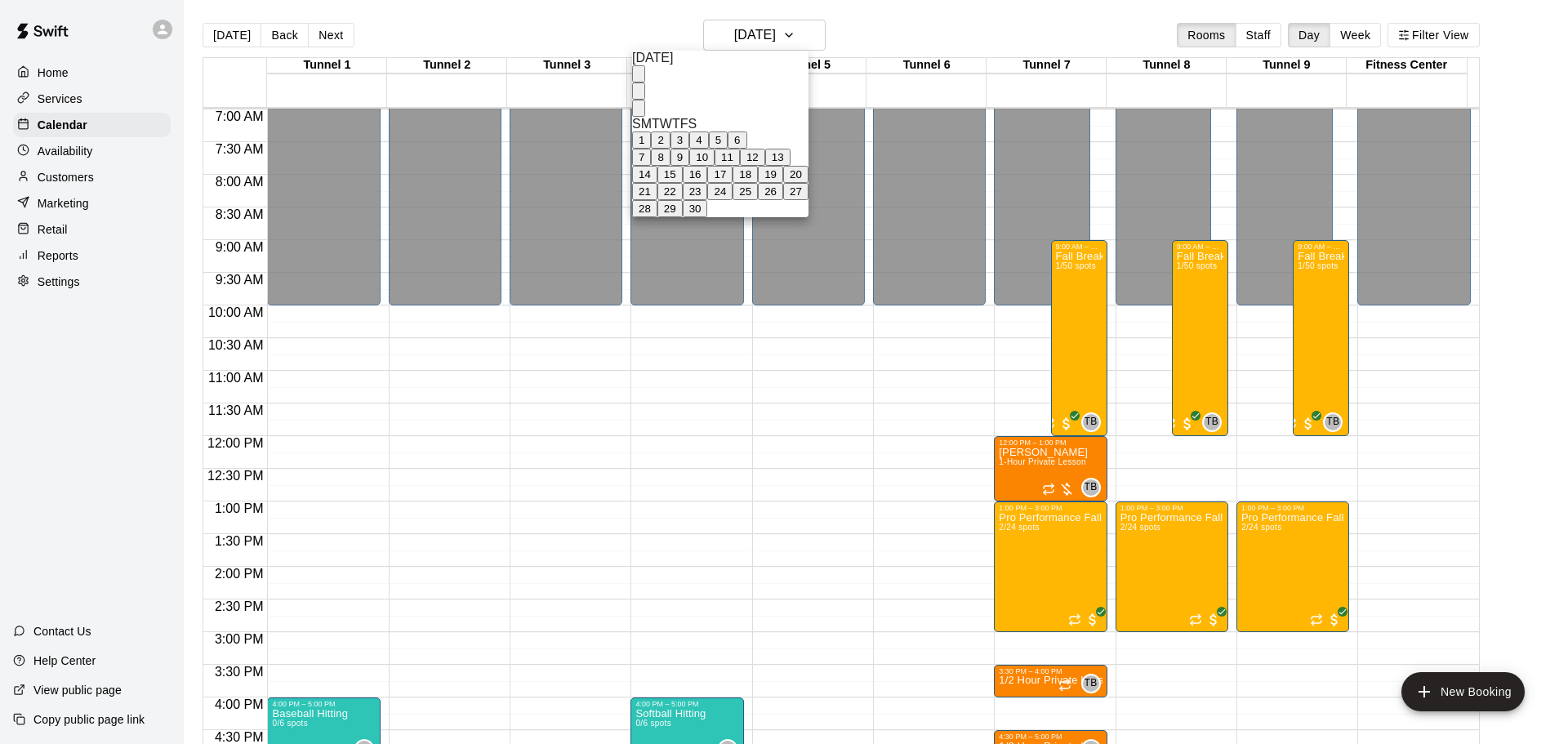
click at [765, 166] on button "12" at bounding box center [753, 157] width 26 height 17
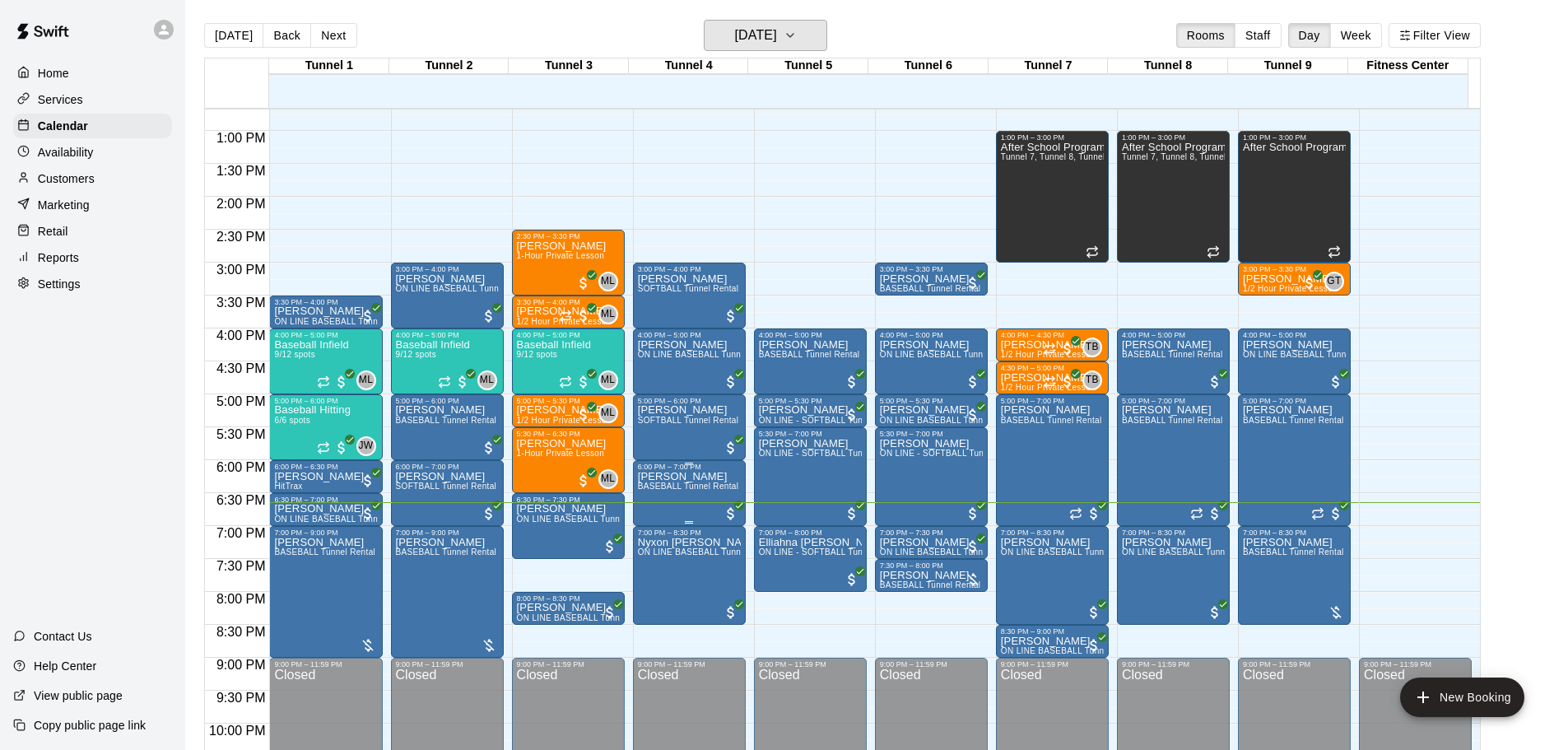
scroll to position [872, 0]
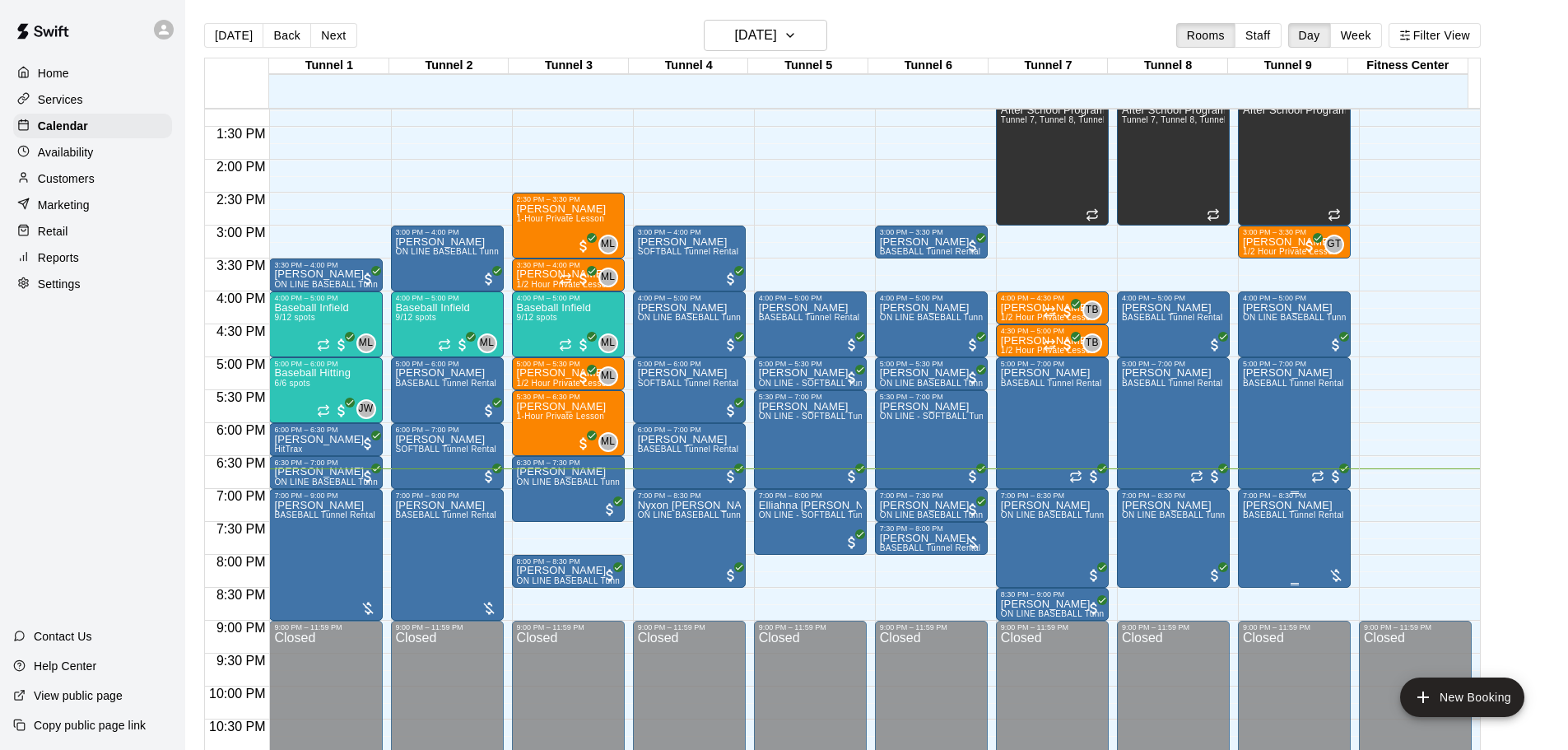
click at [1267, 517] on span "BASEBALL Tunnel Rental" at bounding box center [1293, 515] width 101 height 9
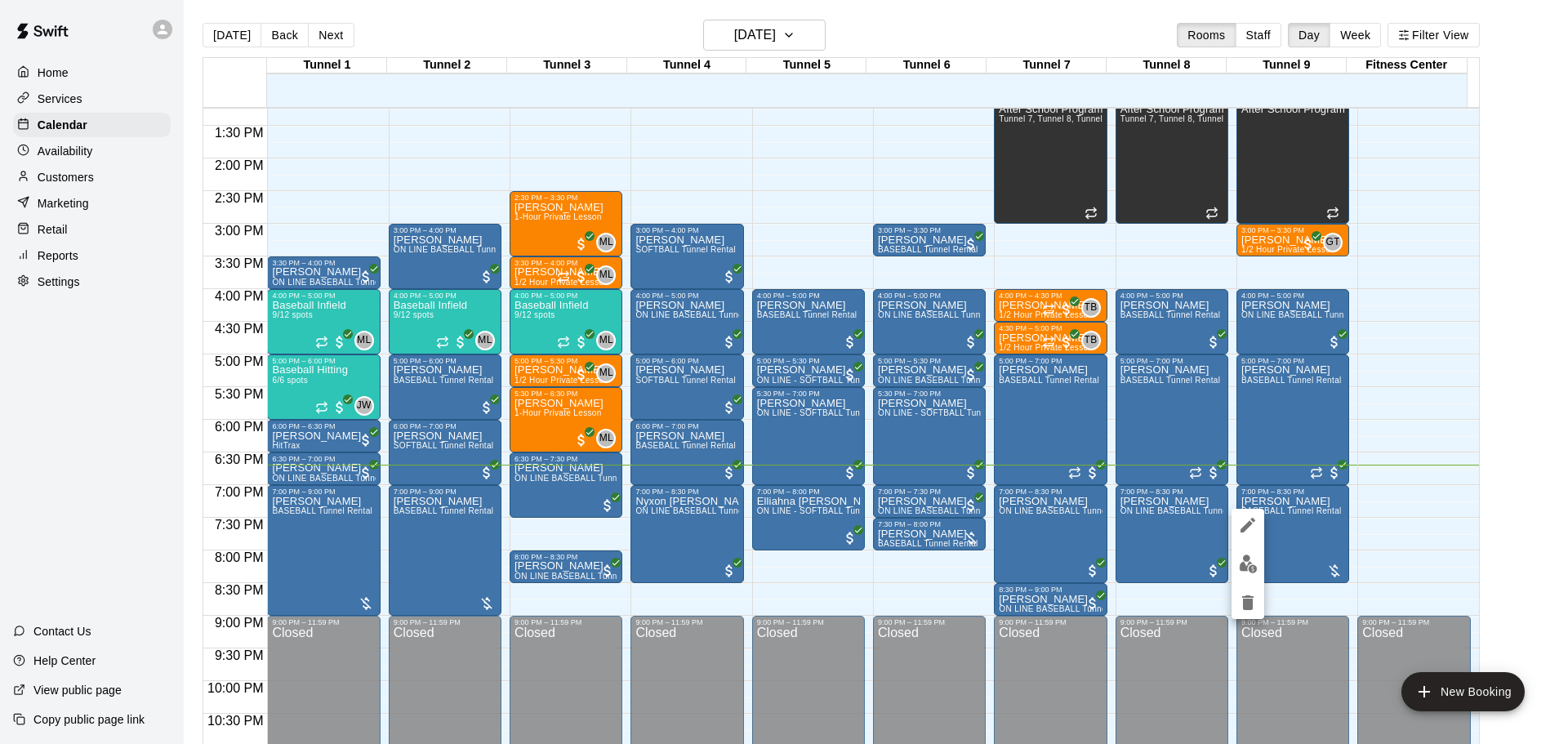
click at [1231, 561] on div at bounding box center [784, 372] width 1568 height 744
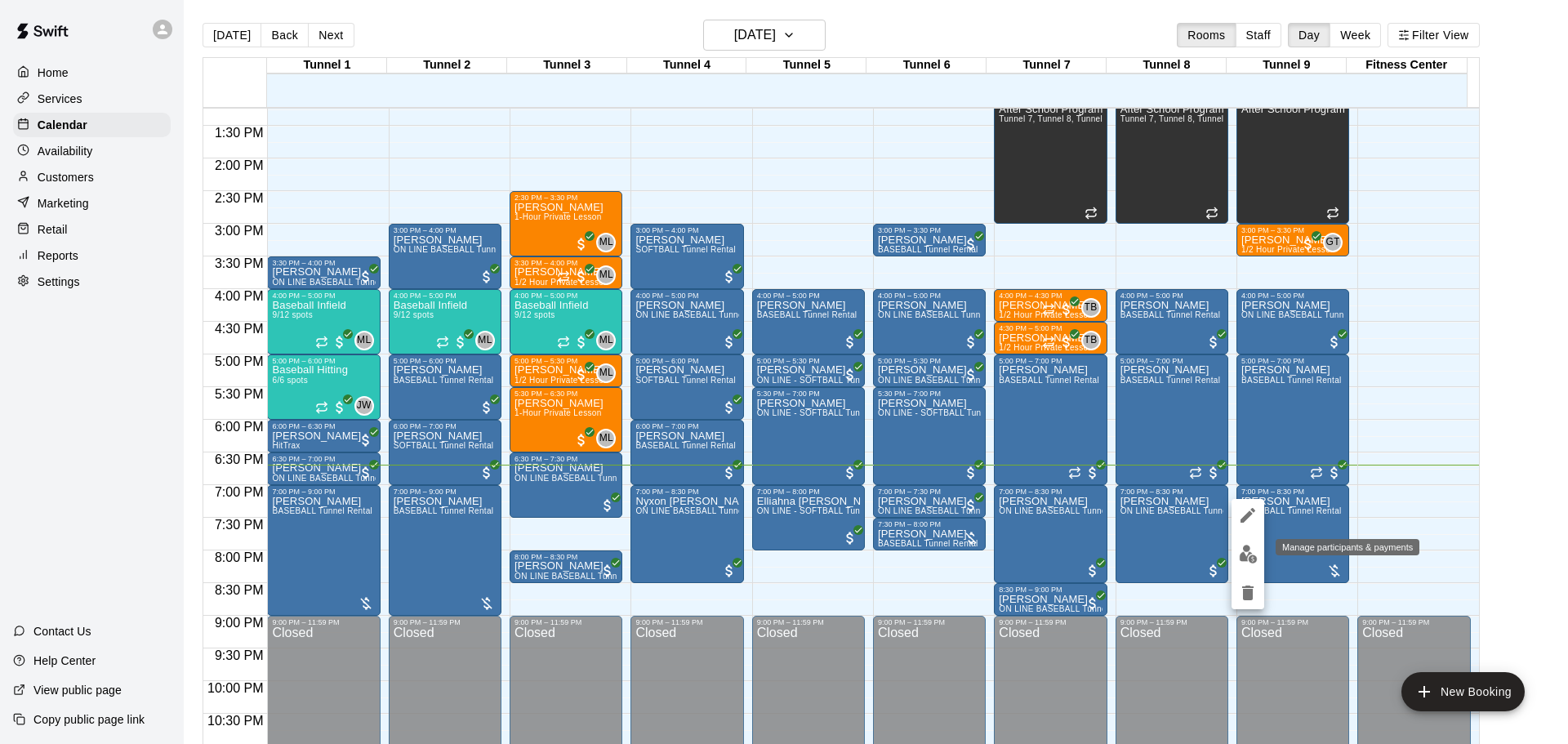
click at [1246, 560] on img "edit" at bounding box center [1248, 554] width 18 height 18
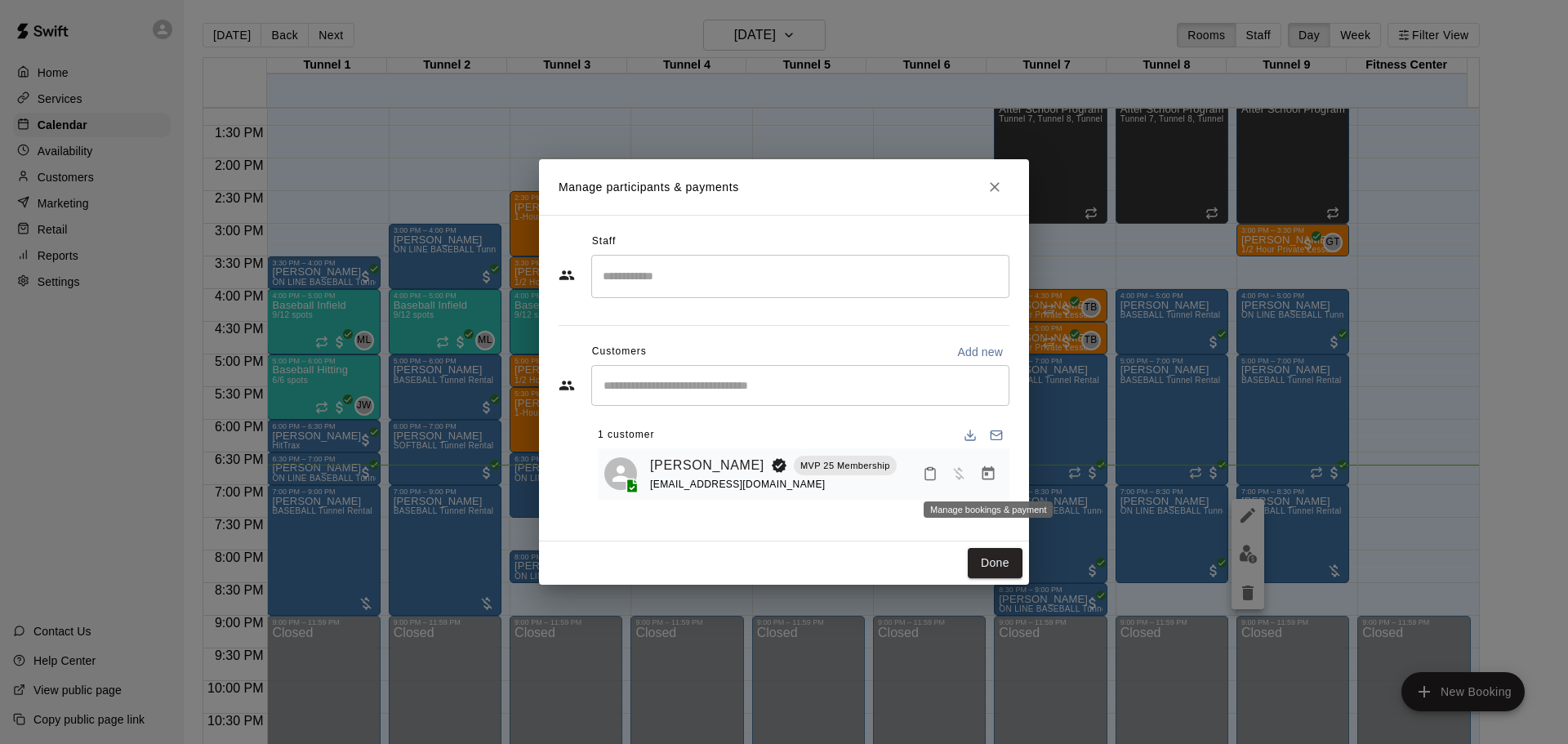
click at [982, 467] on icon "Manage bookings & payment" at bounding box center [989, 474] width 17 height 17
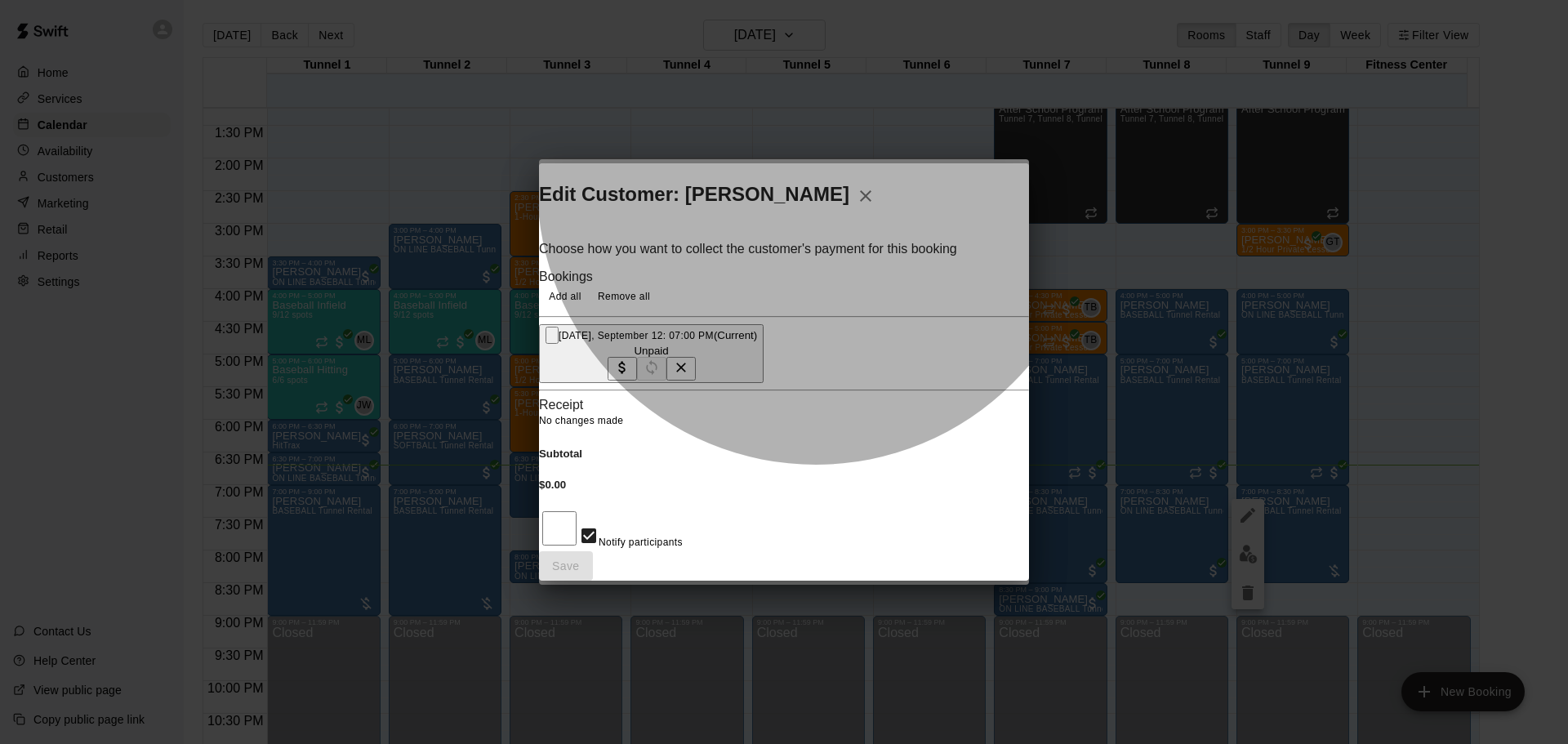
click at [763, 346] on button "[DATE], September 12: 07:00 PM (Current) Unpaid" at bounding box center [651, 354] width 224 height 59
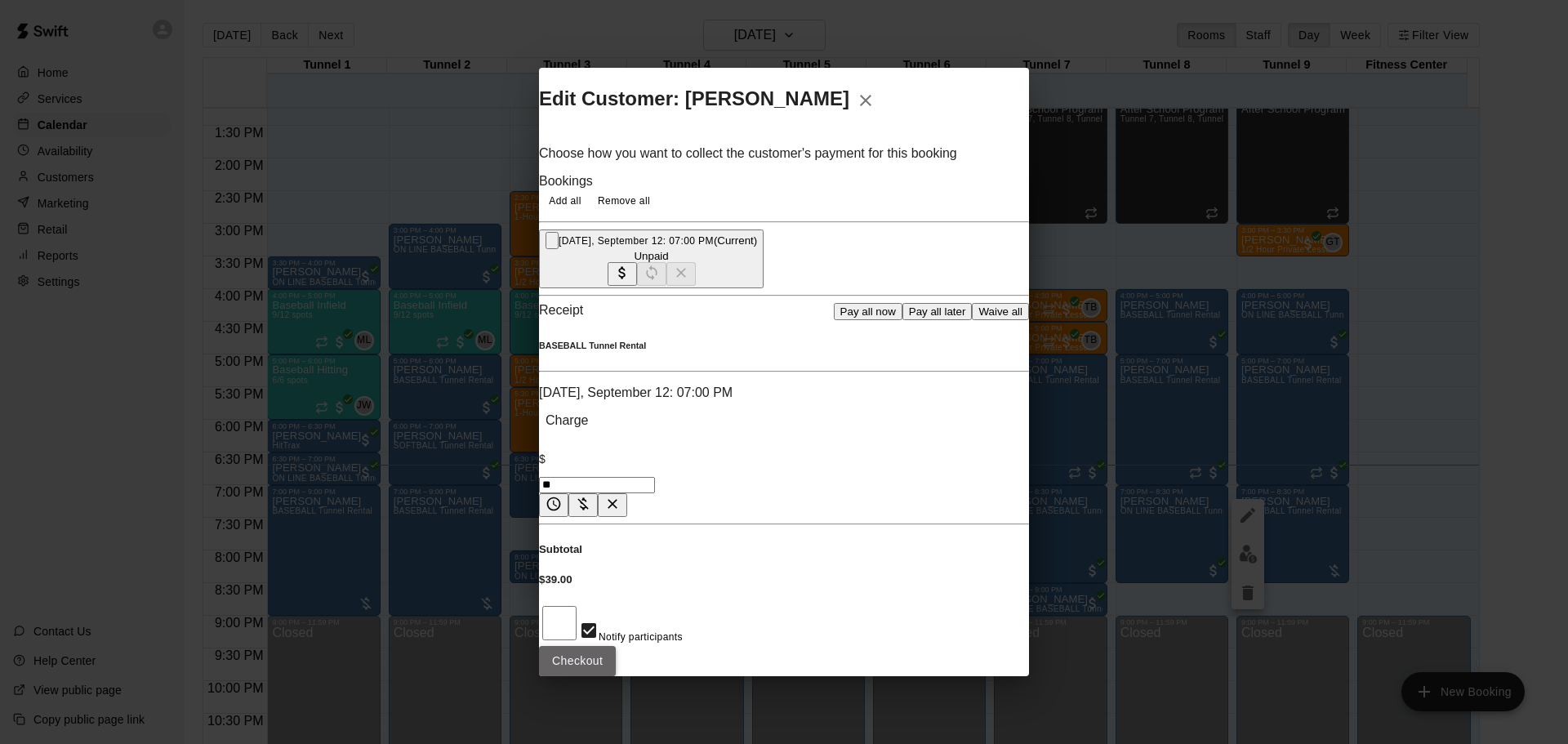
click at [616, 647] on button "Checkout" at bounding box center [577, 661] width 76 height 30
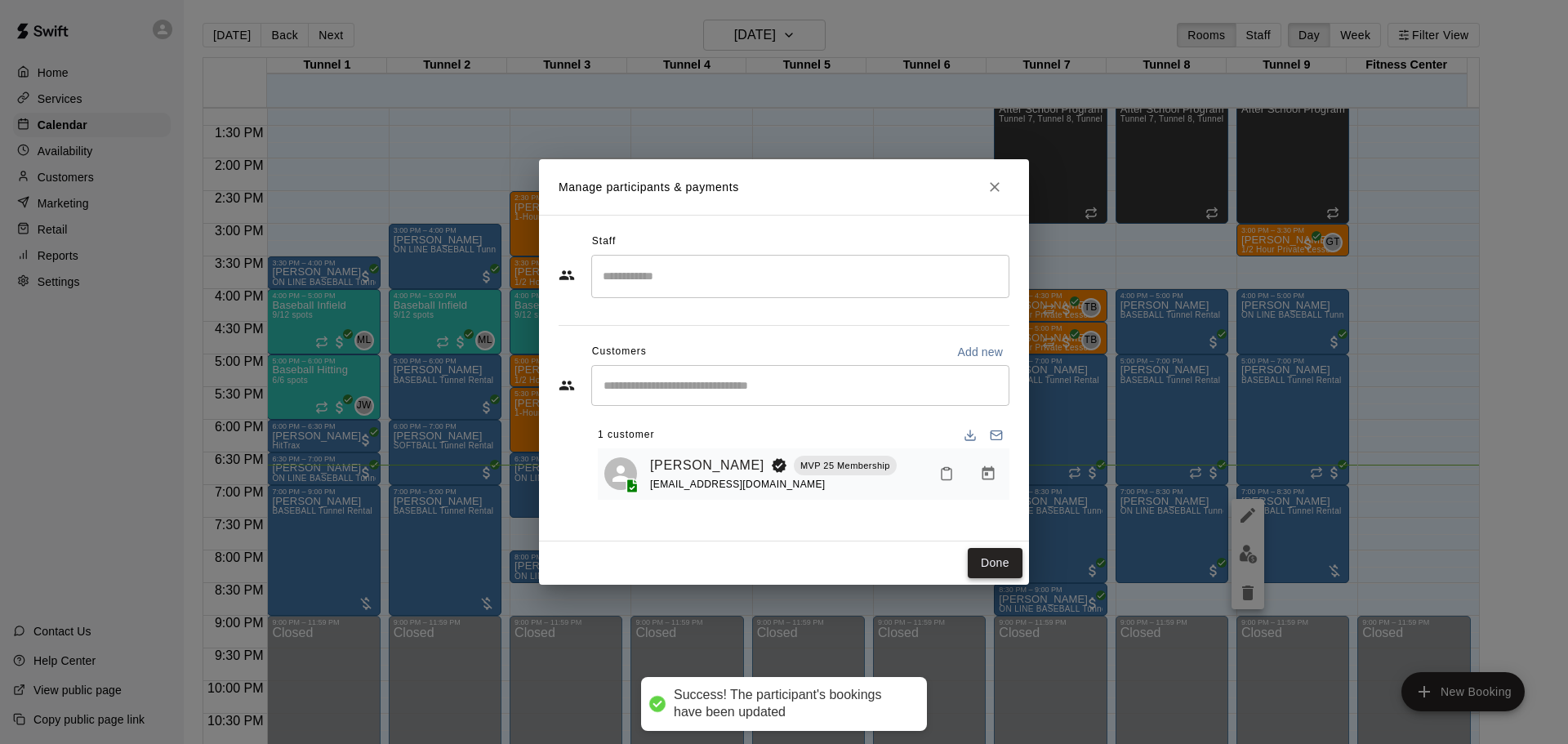
click at [995, 565] on button "Done" at bounding box center [996, 563] width 55 height 30
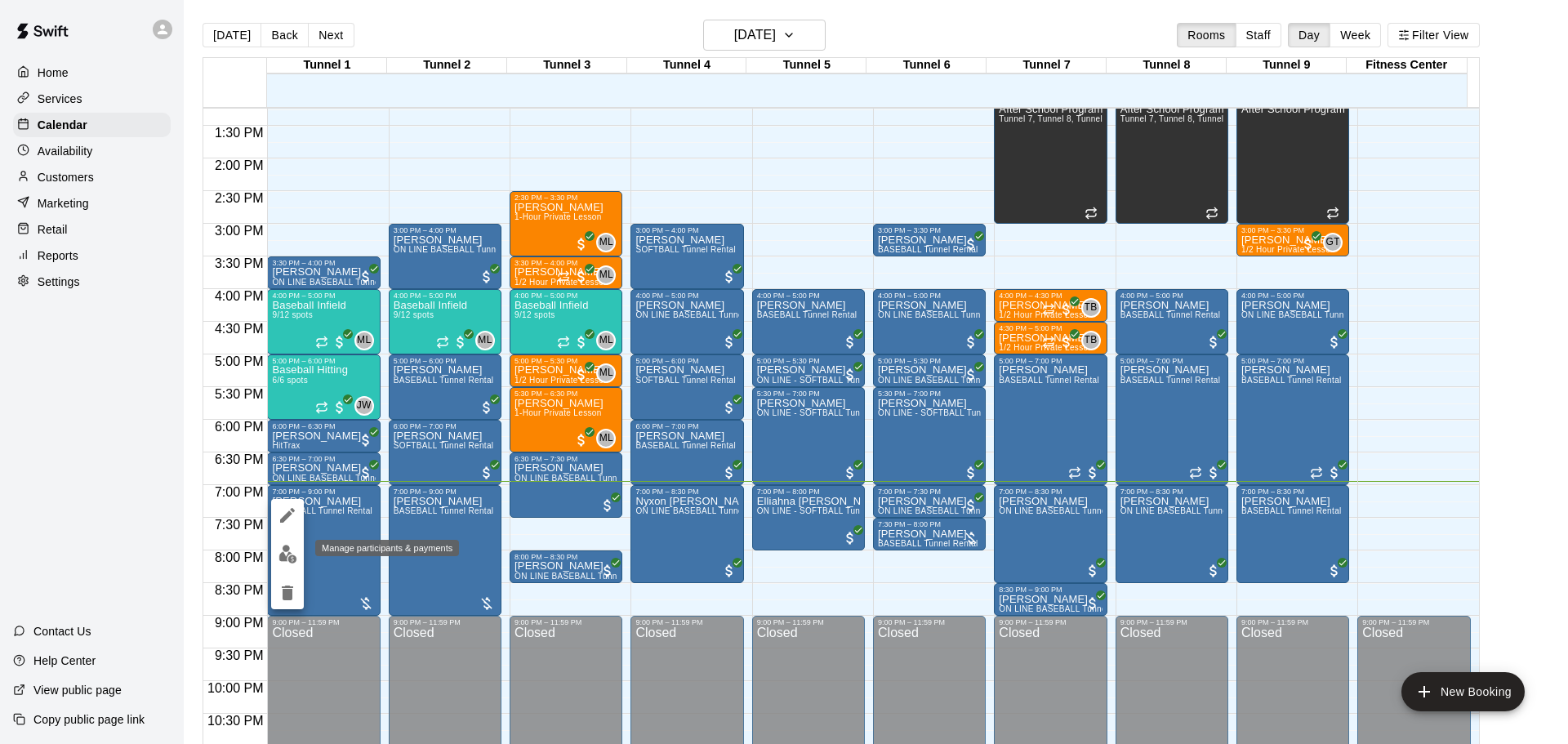
click at [297, 551] on button "edit" at bounding box center [288, 554] width 33 height 32
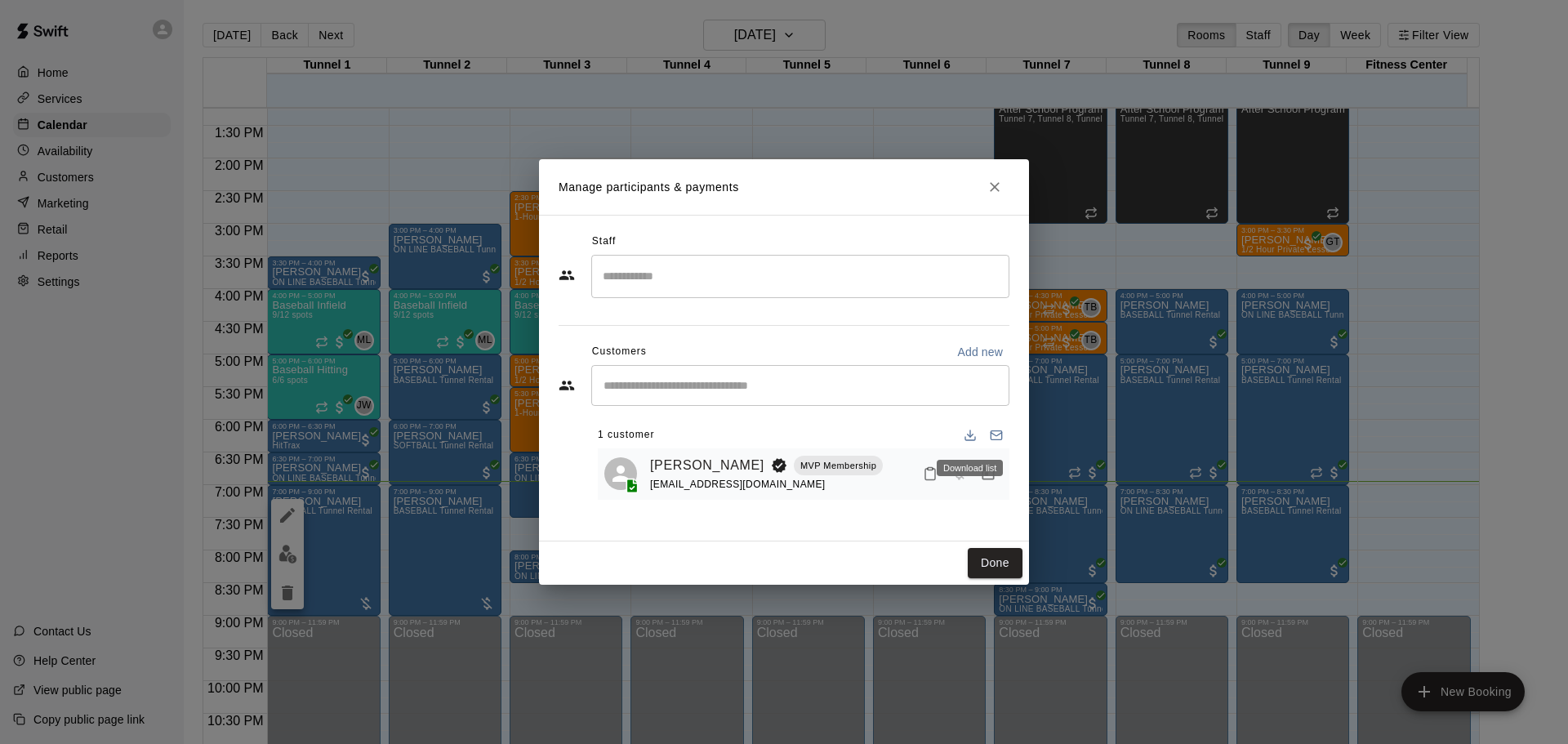
click at [992, 478] on div "Download list" at bounding box center [969, 464] width 69 height 29
click at [982, 478] on div "Download list" at bounding box center [969, 464] width 69 height 29
click at [988, 487] on button "Manage bookings & payment" at bounding box center [989, 474] width 29 height 29
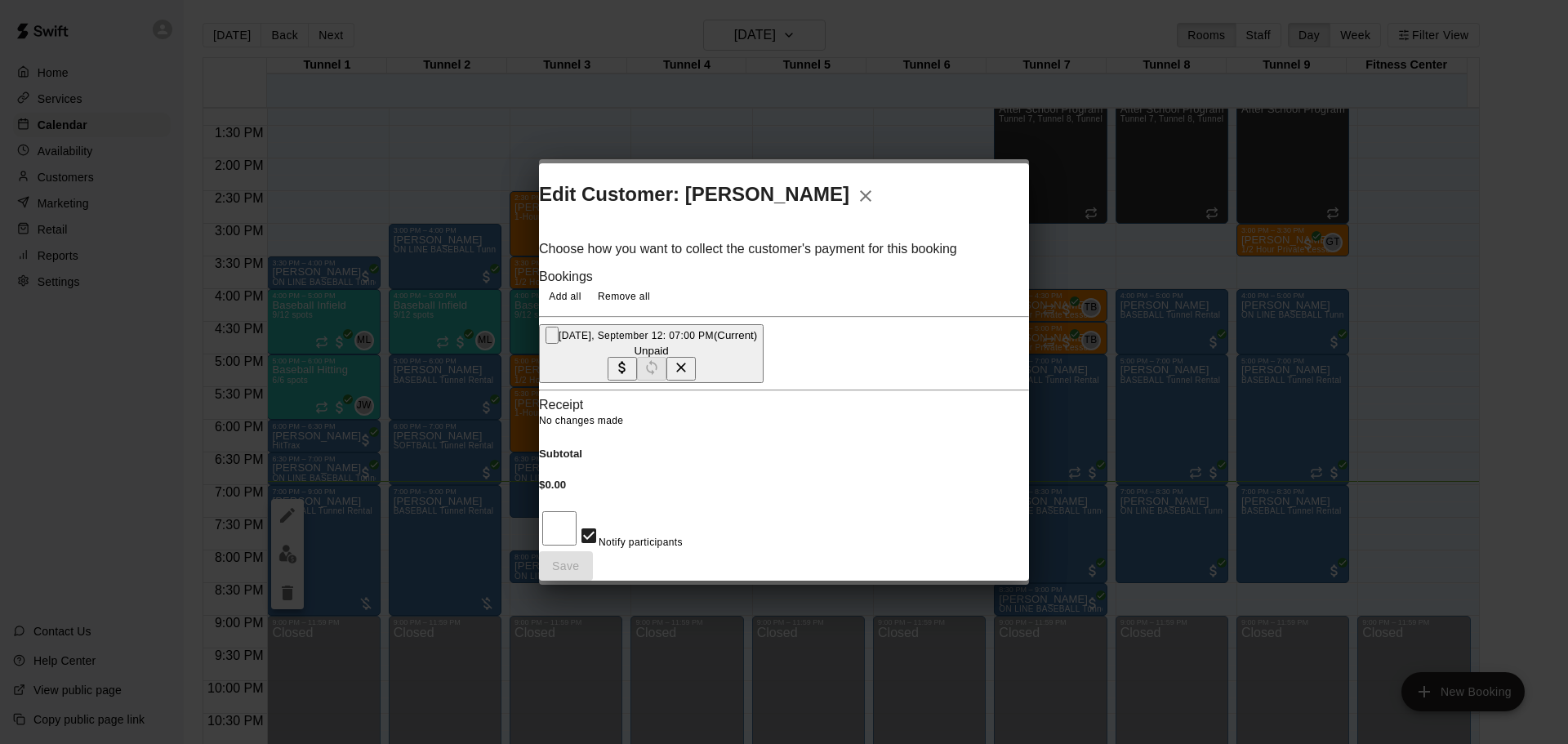
click at [763, 325] on button "[DATE], September 12: 07:00 PM (Current) Unpaid" at bounding box center [651, 354] width 224 height 59
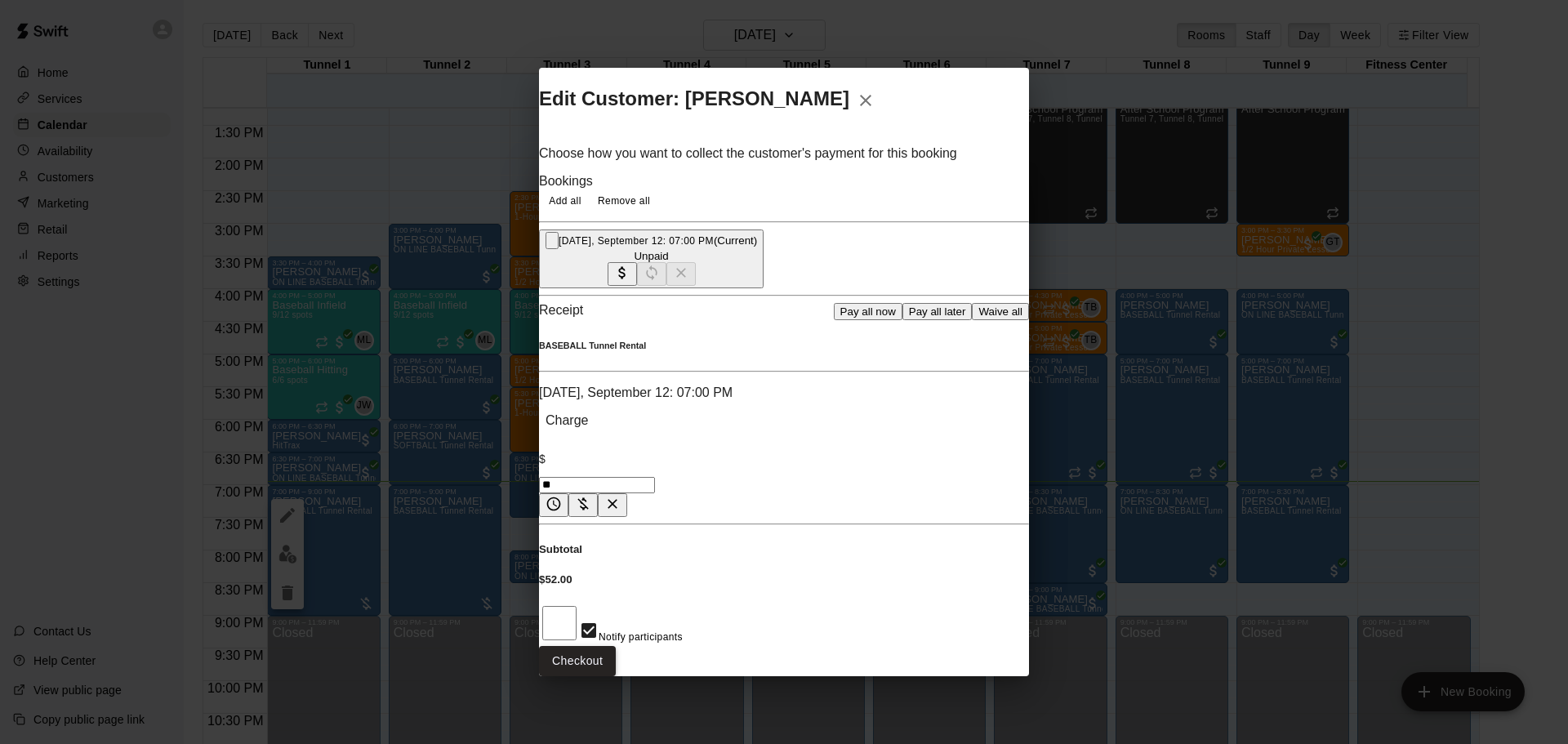
click at [616, 647] on button "Checkout" at bounding box center [577, 661] width 76 height 30
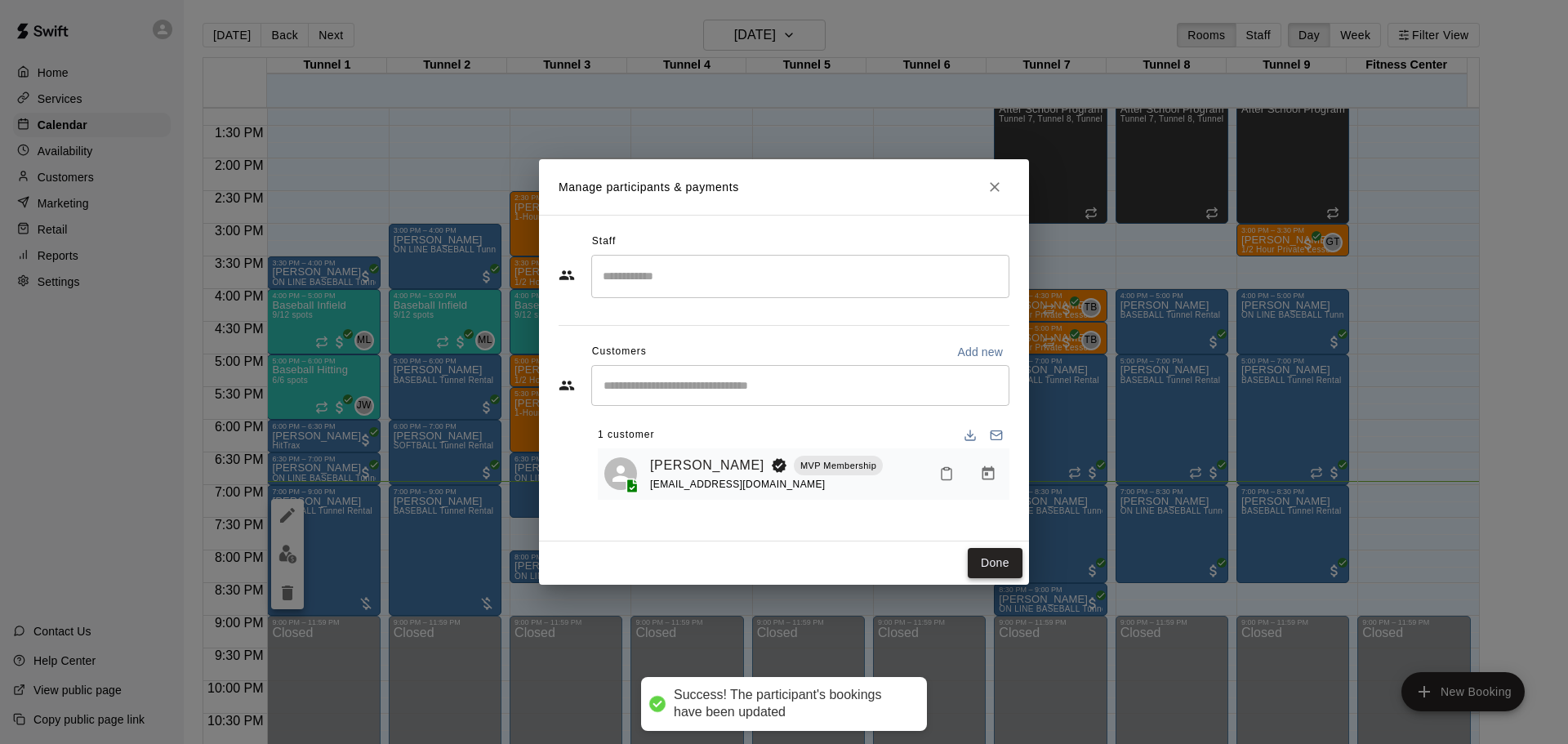
click at [991, 556] on button "Done" at bounding box center [996, 563] width 55 height 30
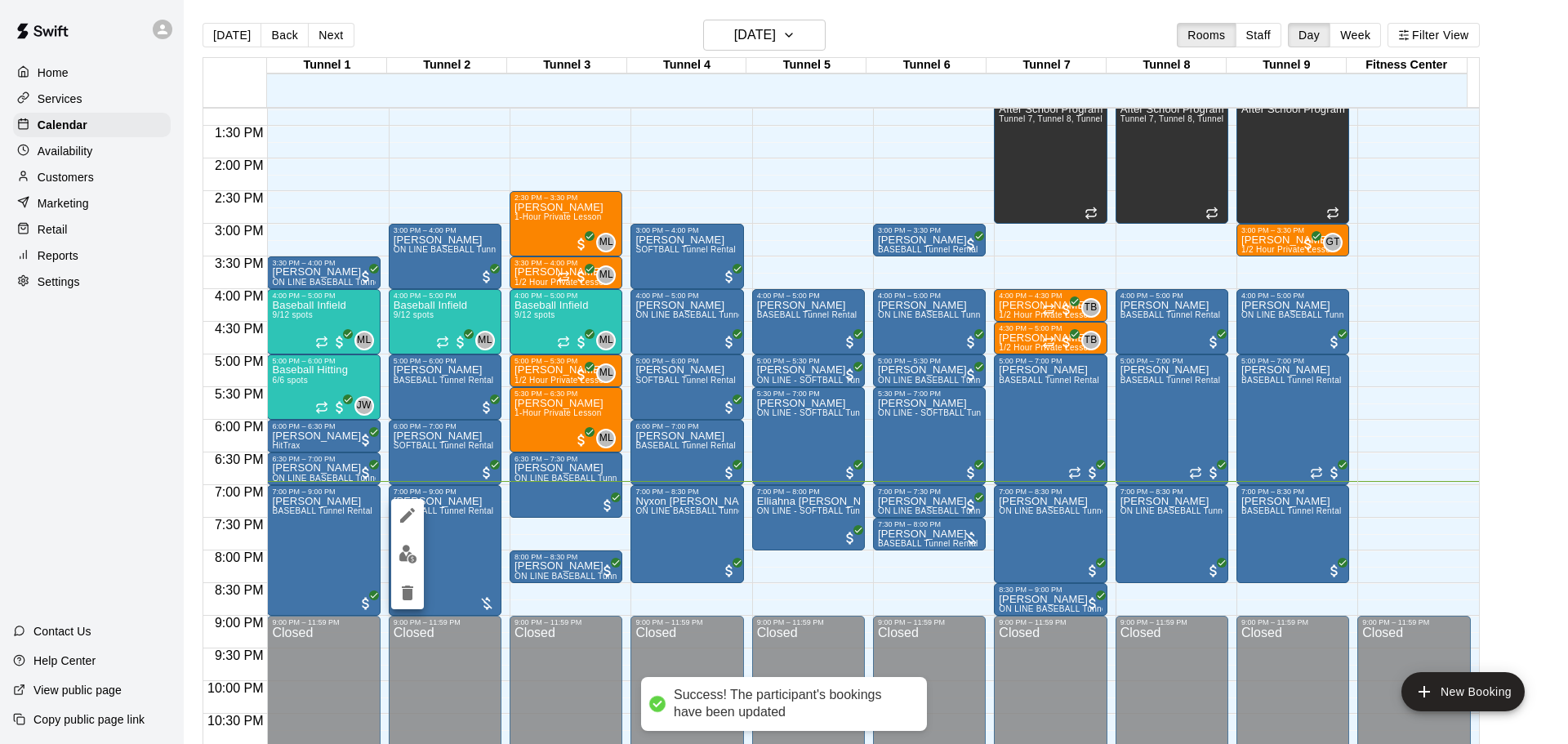
click at [405, 546] on img "edit" at bounding box center [407, 554] width 18 height 18
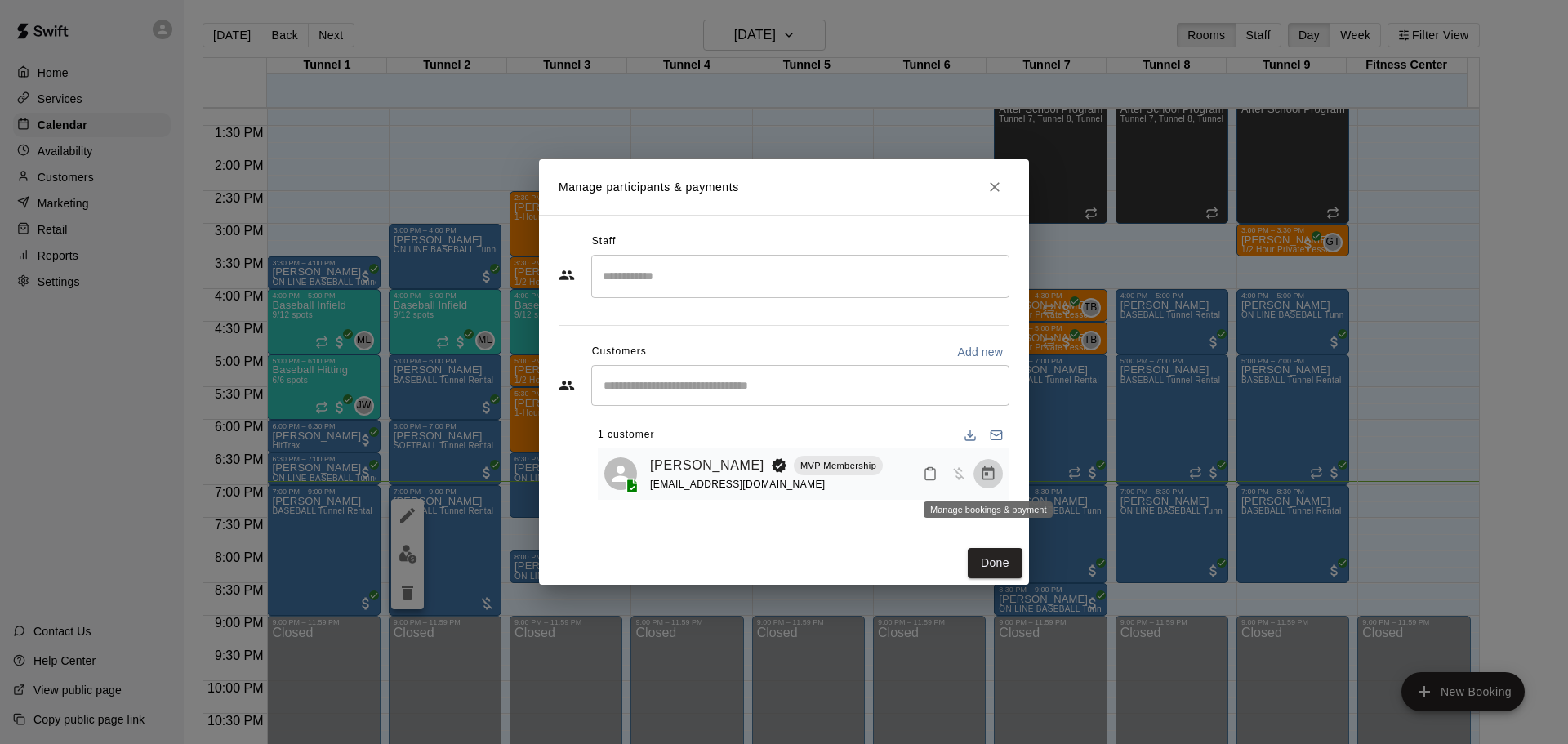
click at [979, 469] on button "Manage bookings & payment" at bounding box center [989, 474] width 29 height 29
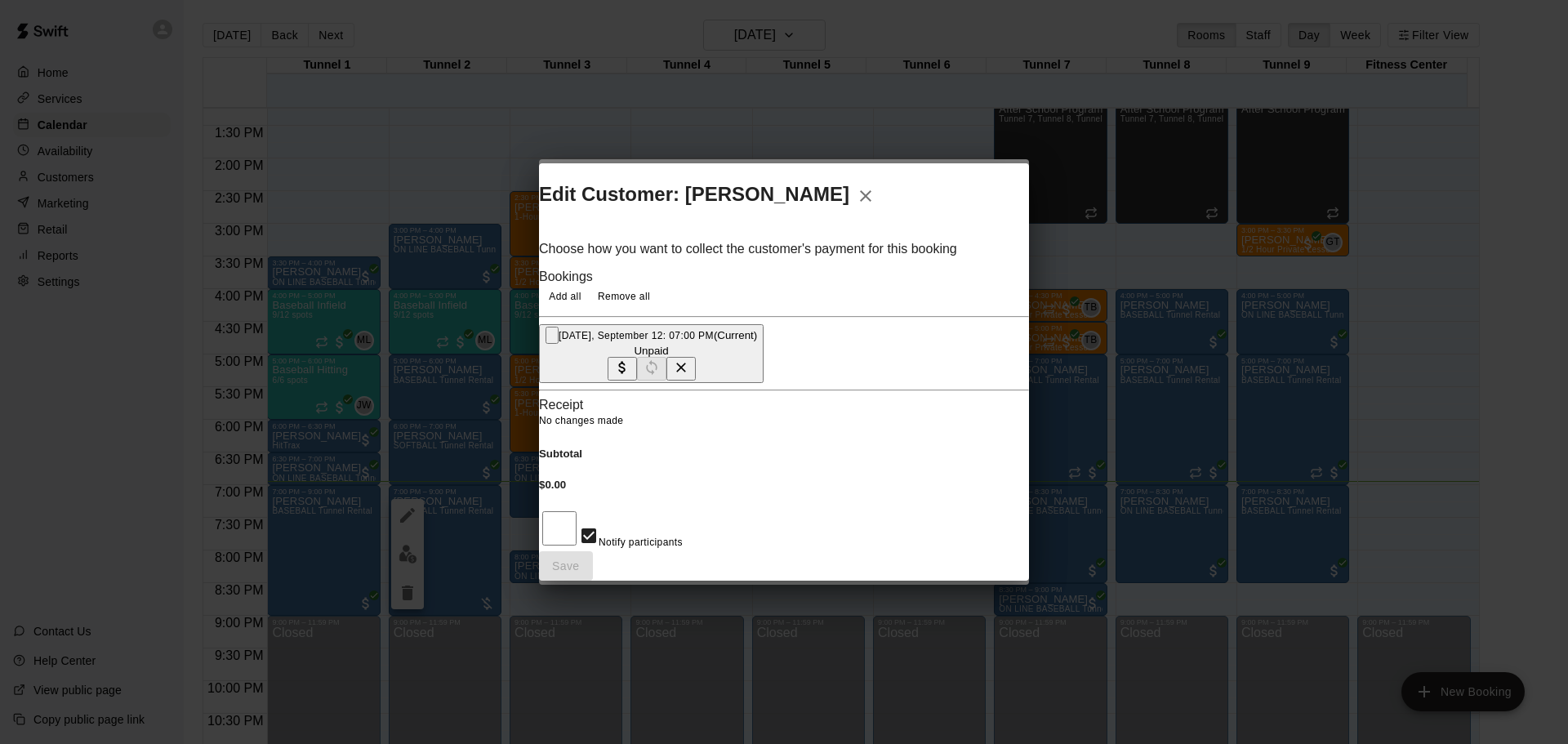
click at [757, 345] on div "Unpaid" at bounding box center [651, 350] width 212 height 12
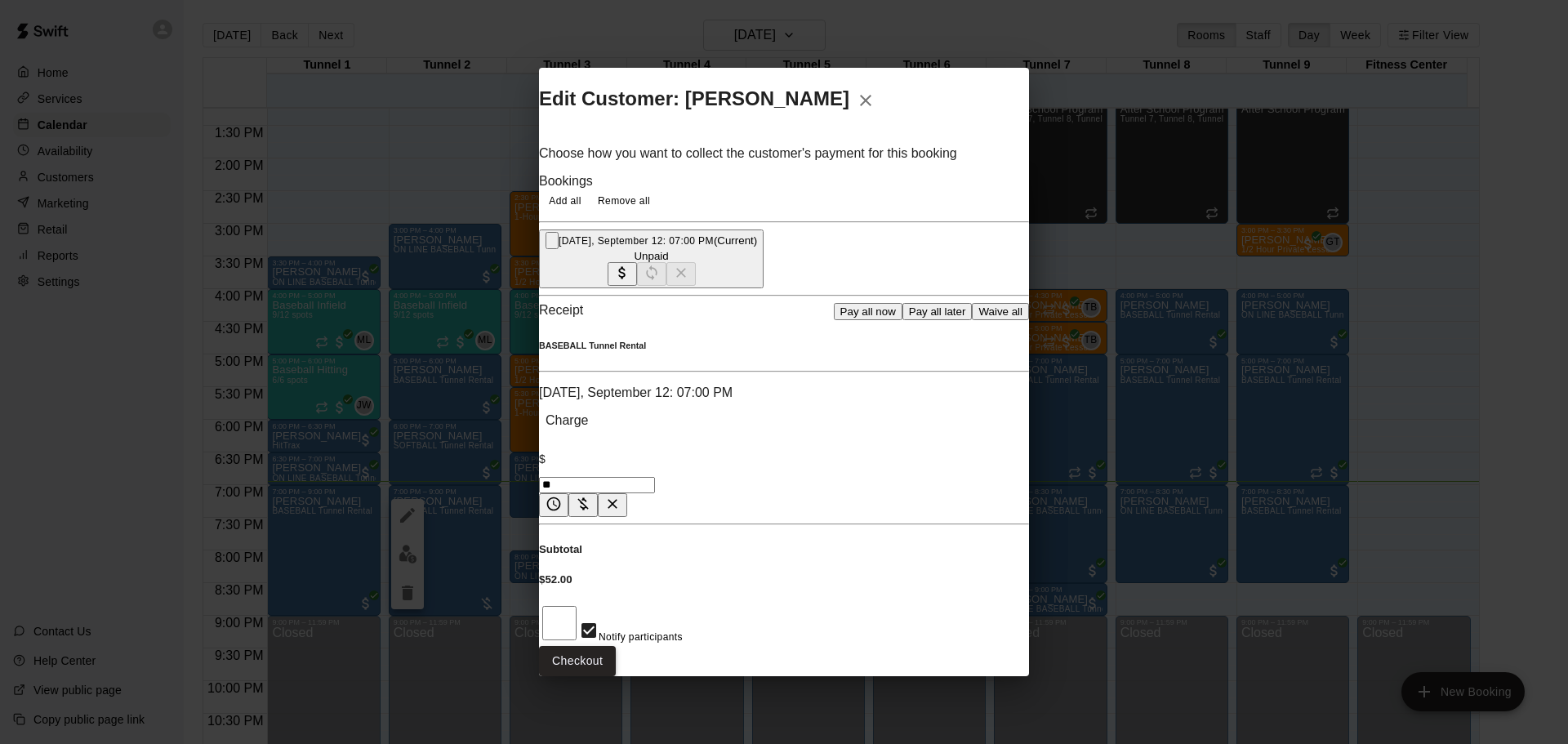
click at [616, 647] on button "Checkout" at bounding box center [577, 661] width 76 height 30
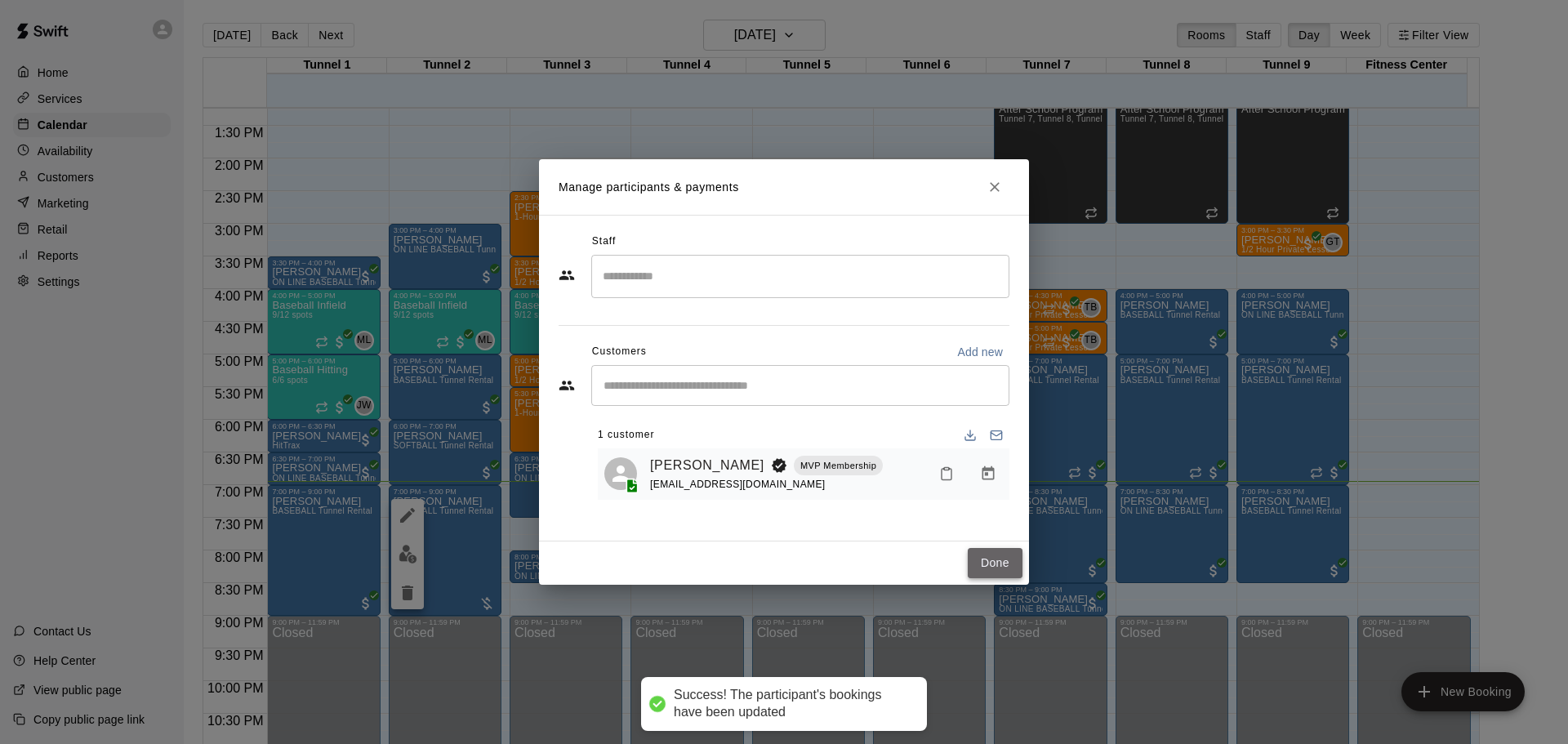
click at [1008, 562] on button "Done" at bounding box center [996, 563] width 55 height 30
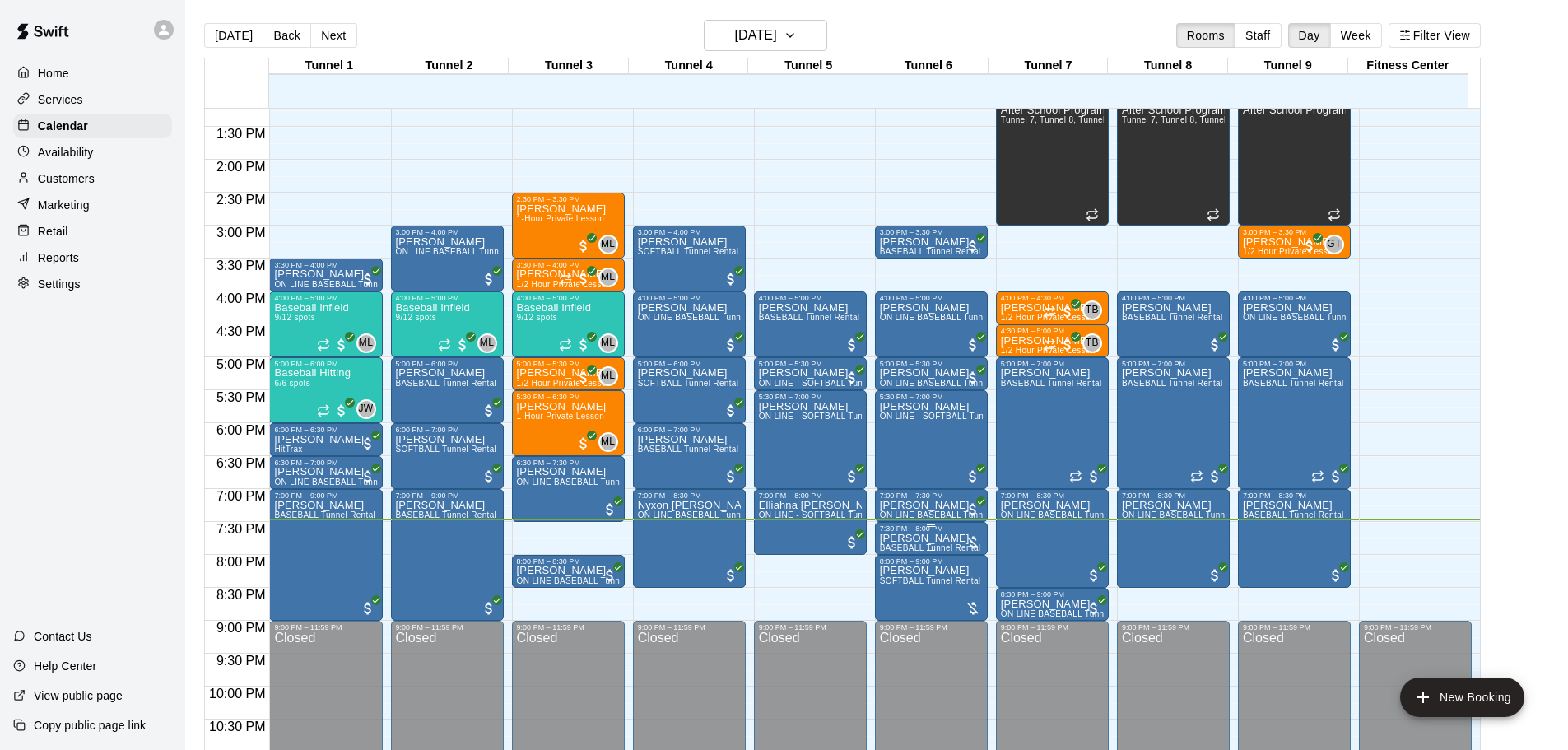
click at [931, 539] on p "[PERSON_NAME]" at bounding box center [929, 539] width 101 height 0
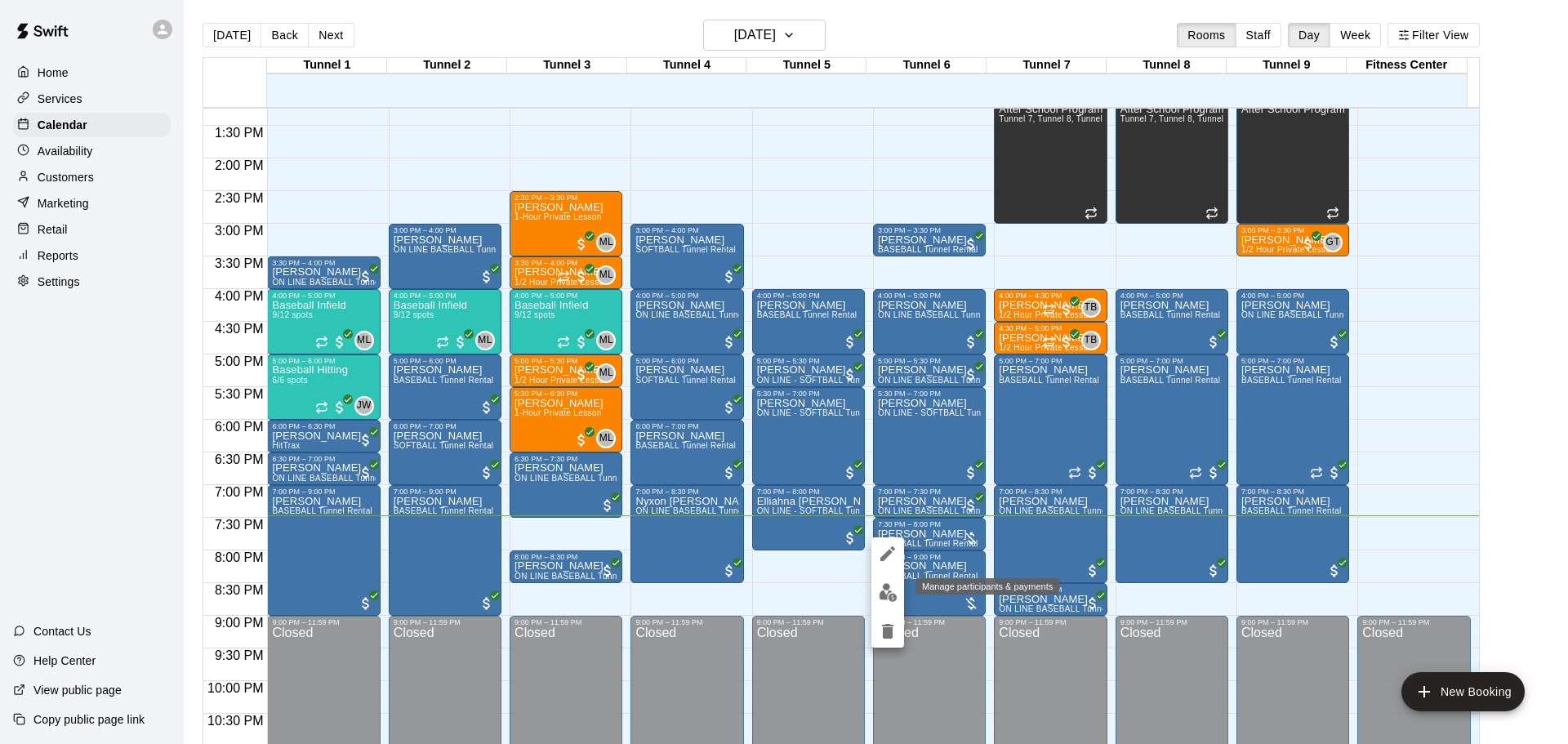
click at [883, 588] on img "edit" at bounding box center [888, 592] width 18 height 18
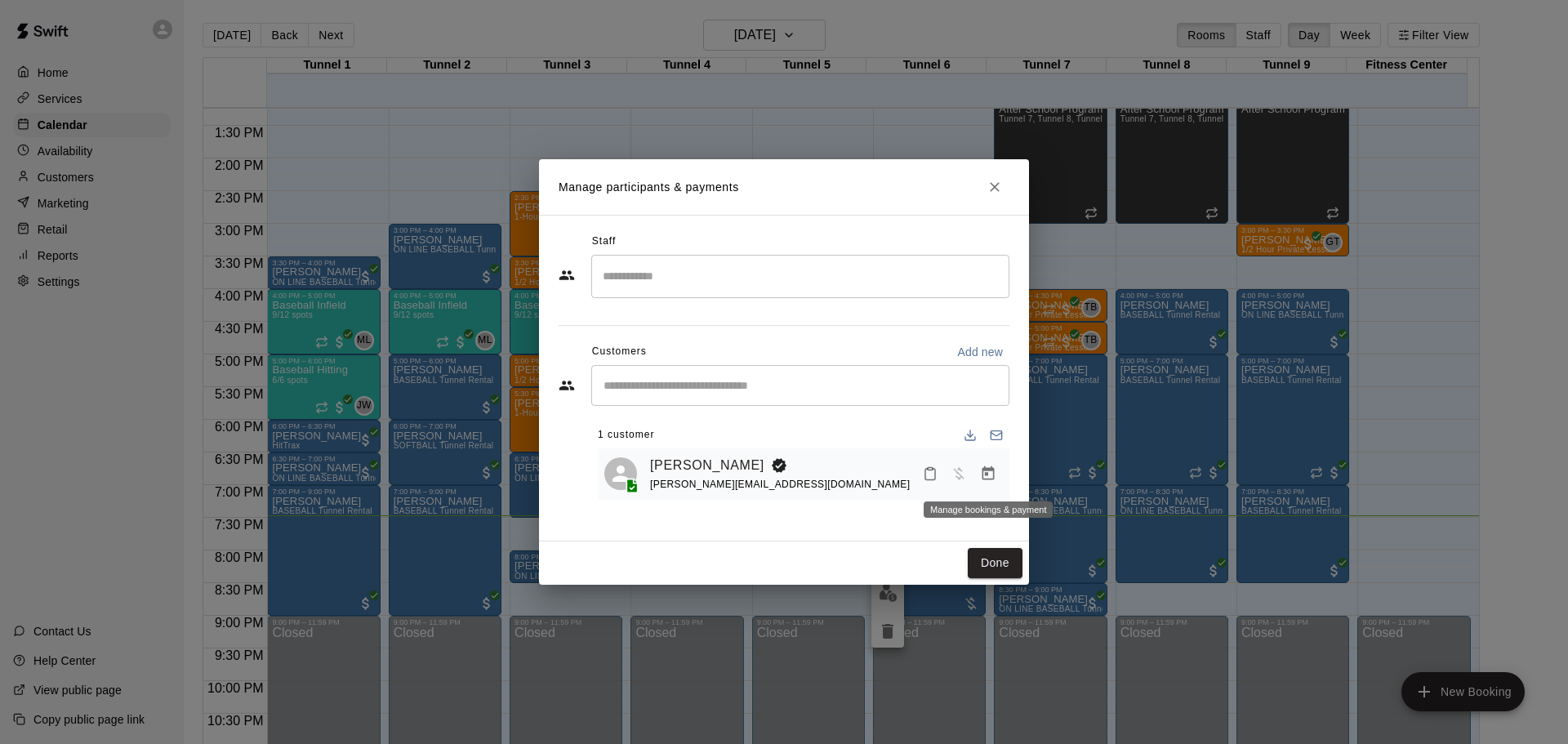
click at [979, 471] on button "Manage bookings & payment" at bounding box center [989, 474] width 29 height 29
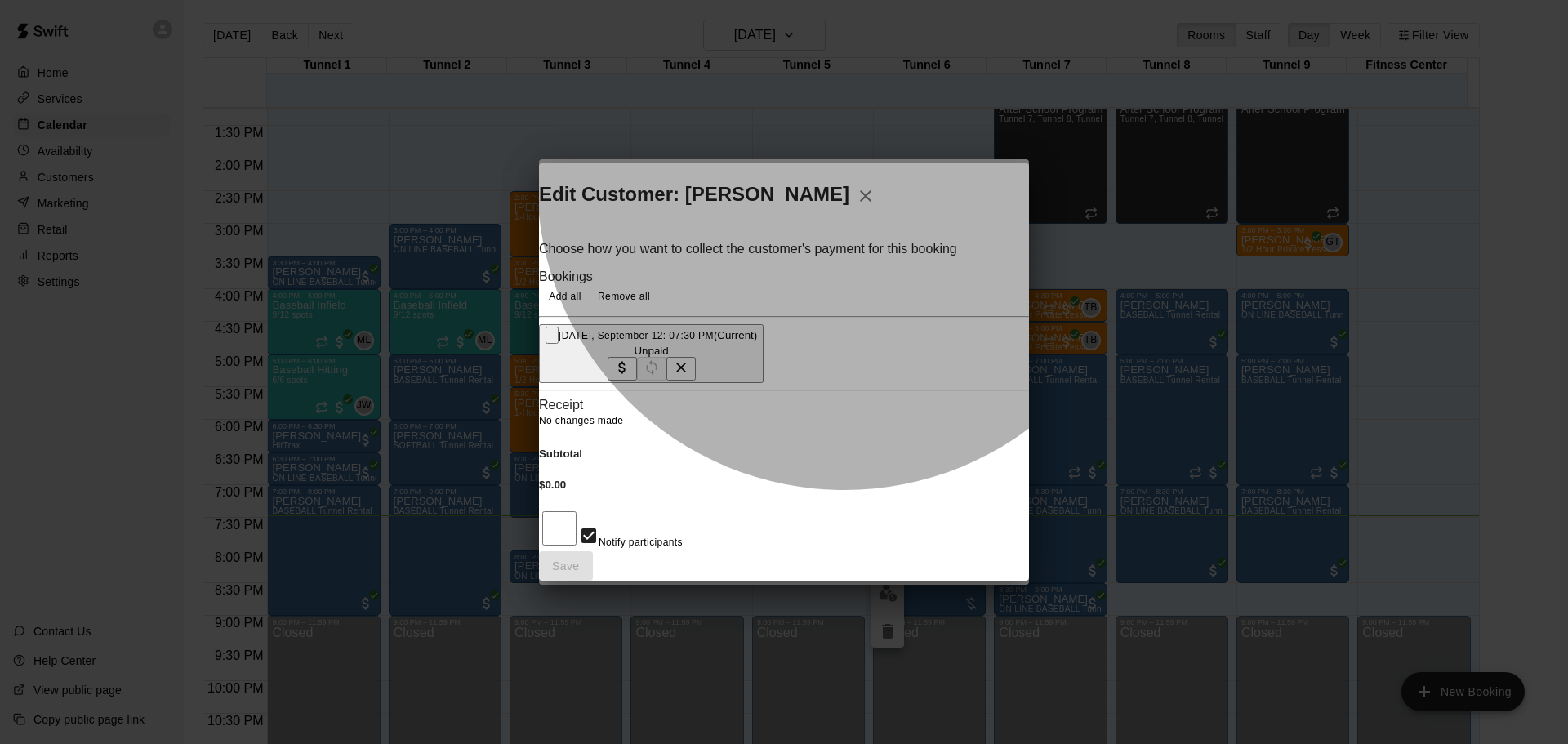
click at [763, 342] on button "[DATE], September 12: 07:30 PM (Current) Unpaid" at bounding box center [651, 354] width 224 height 59
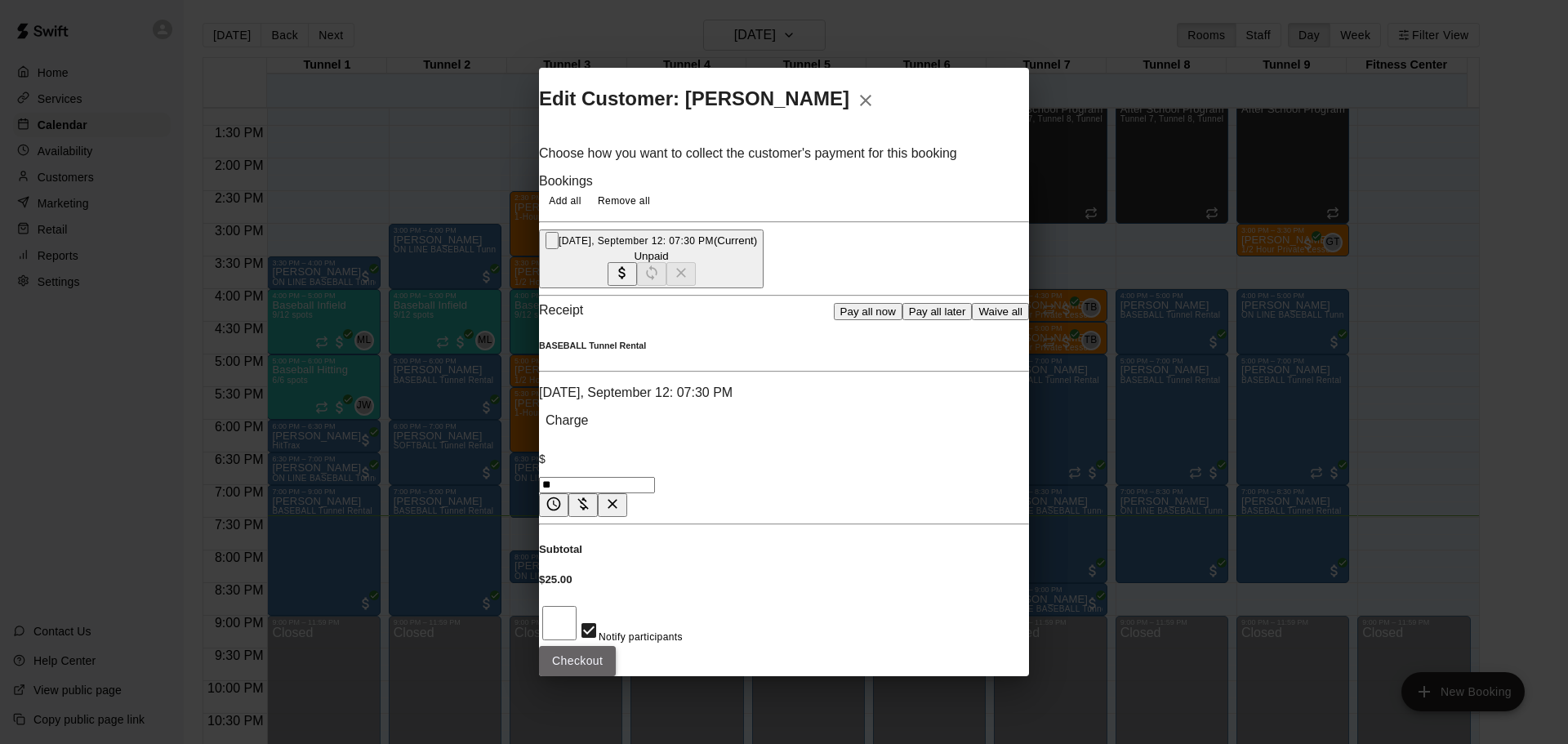
click at [616, 647] on button "Checkout" at bounding box center [577, 661] width 76 height 30
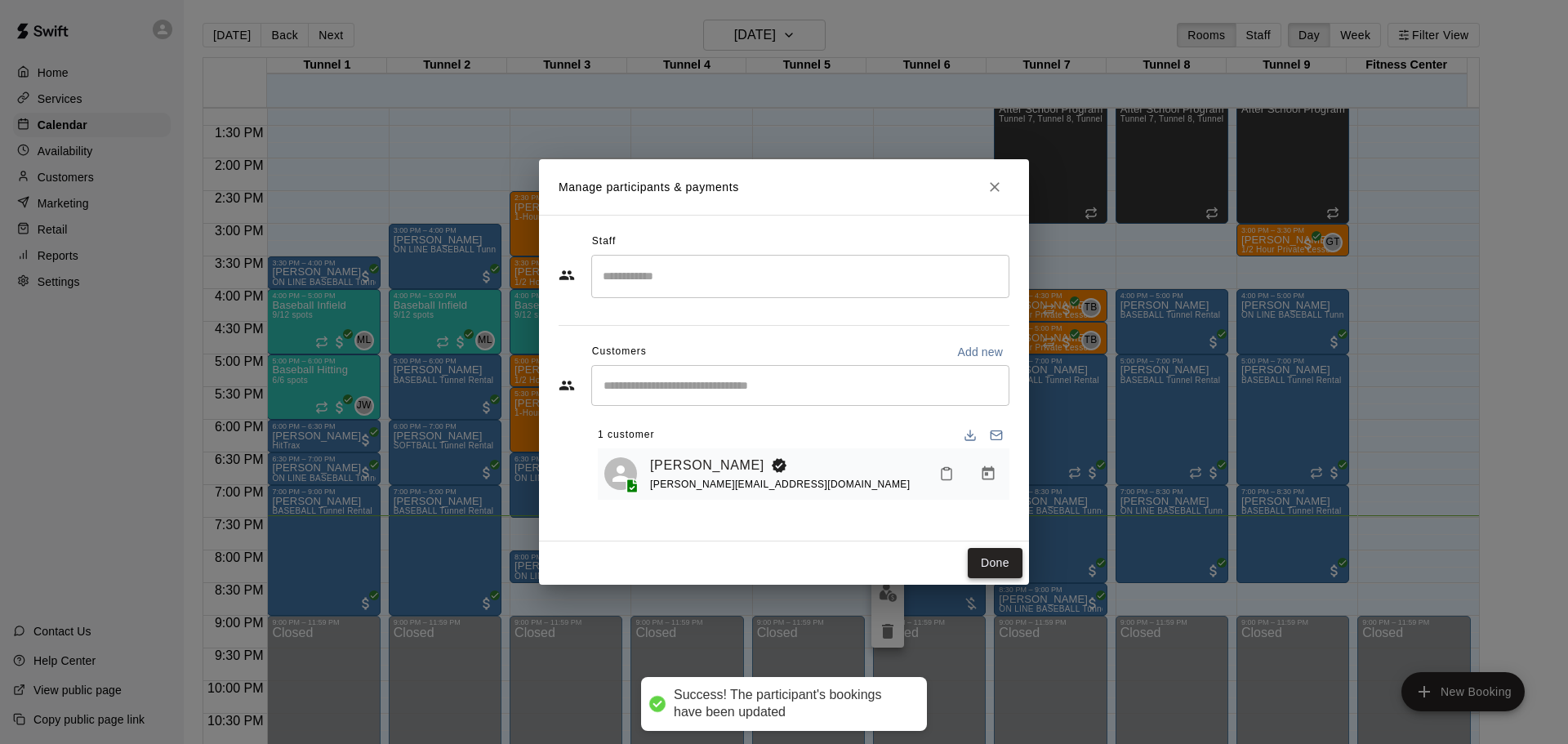
click at [1017, 554] on button "Done" at bounding box center [996, 563] width 55 height 30
